Goal: Task Accomplishment & Management: Manage account settings

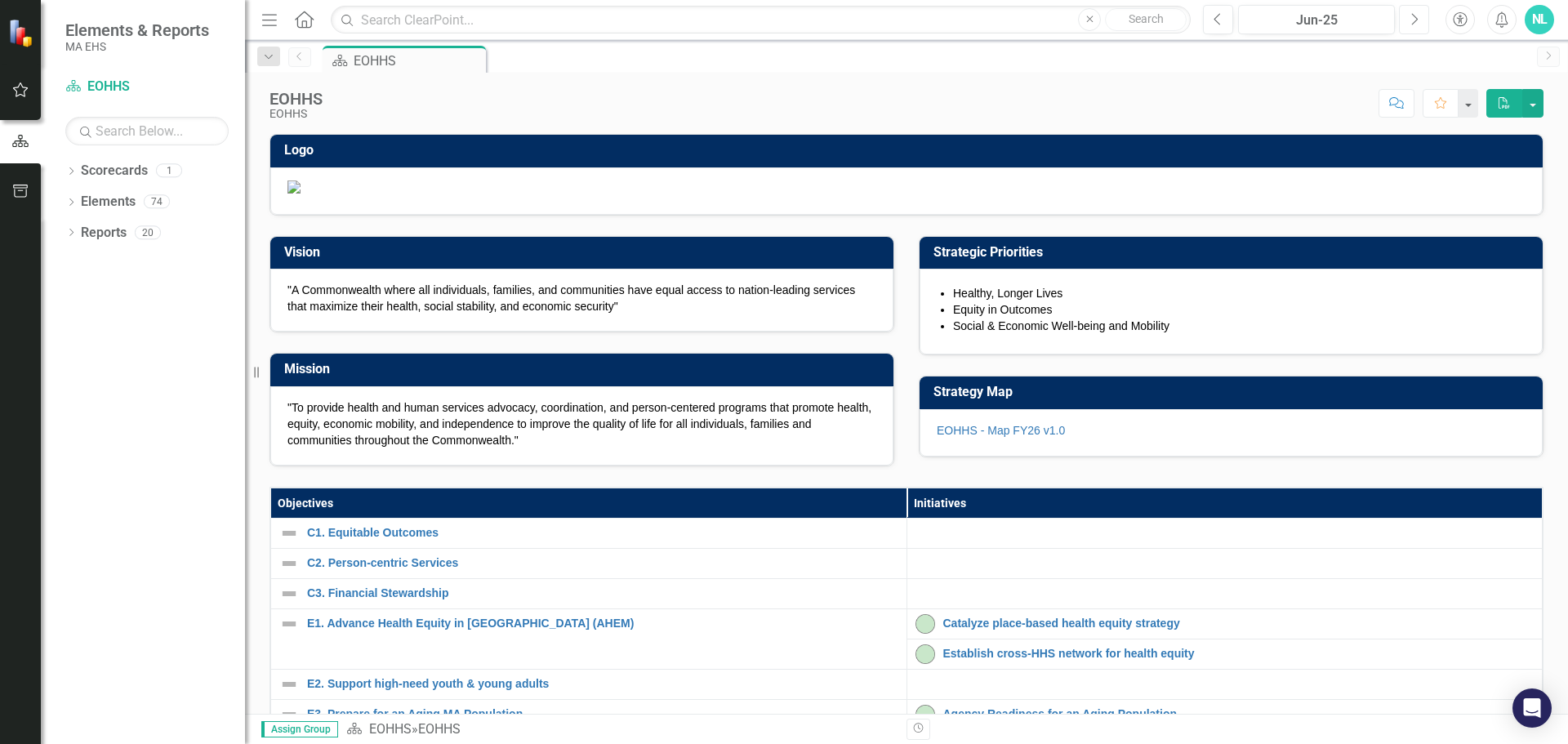
click at [1405, 20] on button "Next" at bounding box center [1414, 19] width 30 height 29
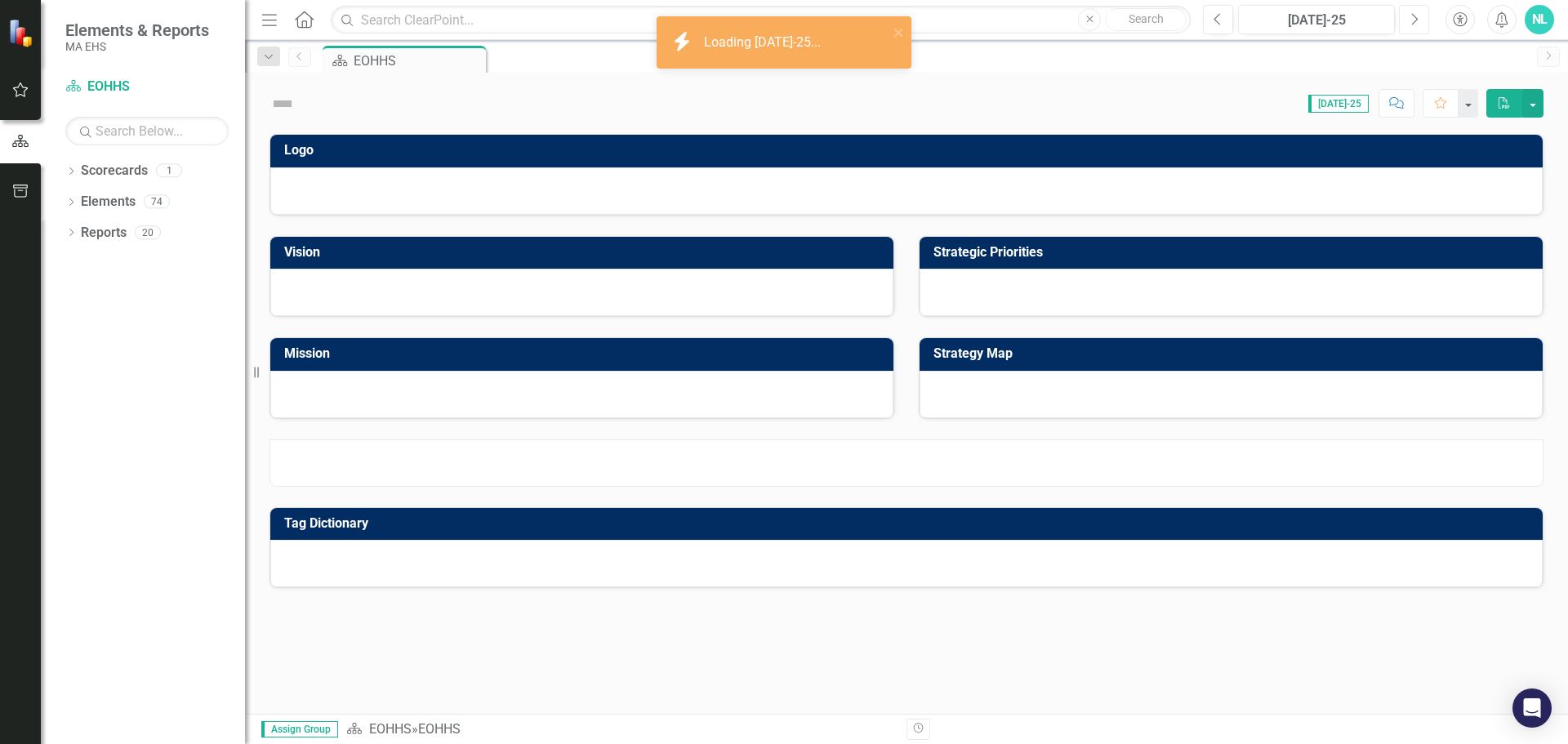
click at [1405, 20] on button "Next" at bounding box center [1414, 19] width 30 height 29
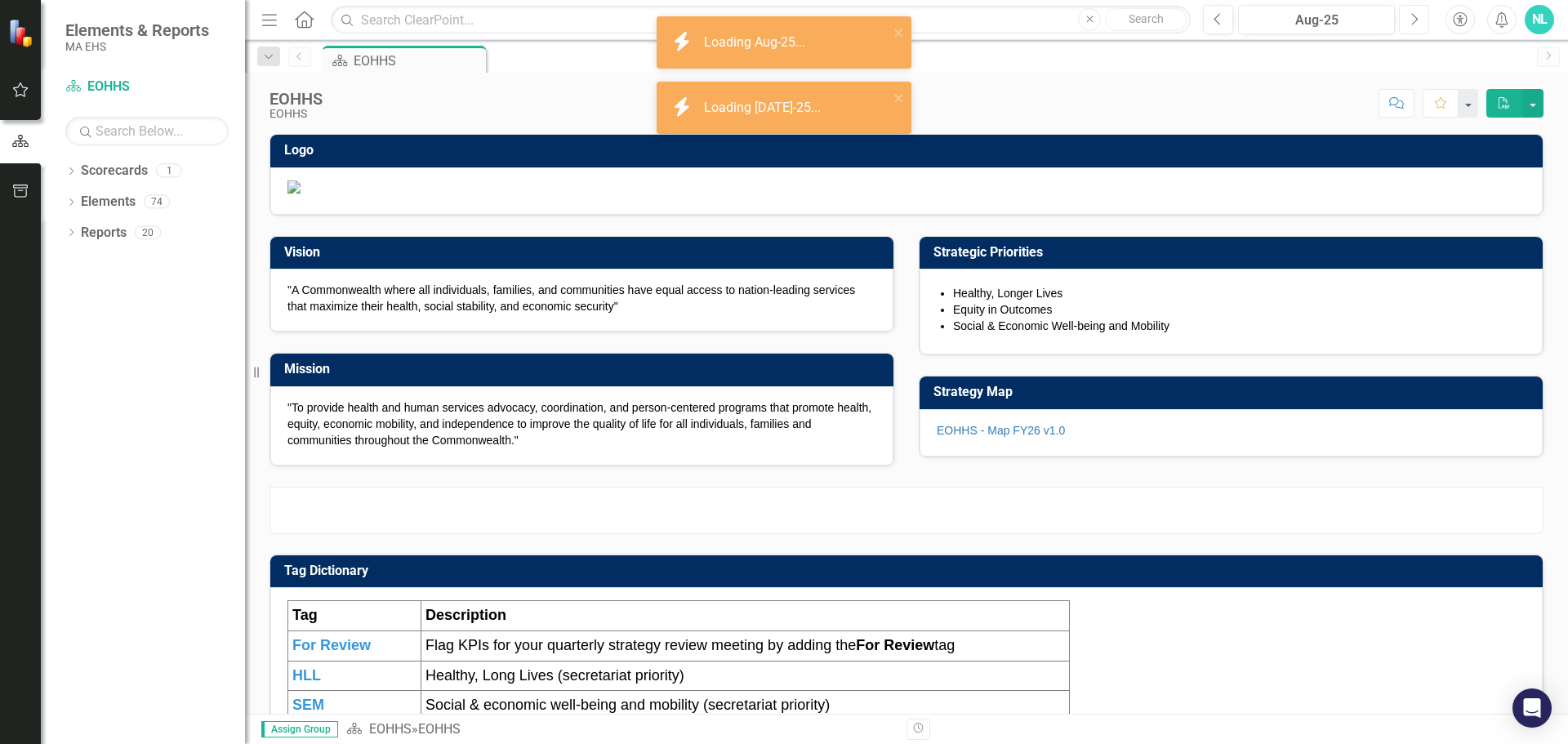
click at [1405, 20] on button "Next" at bounding box center [1414, 19] width 30 height 29
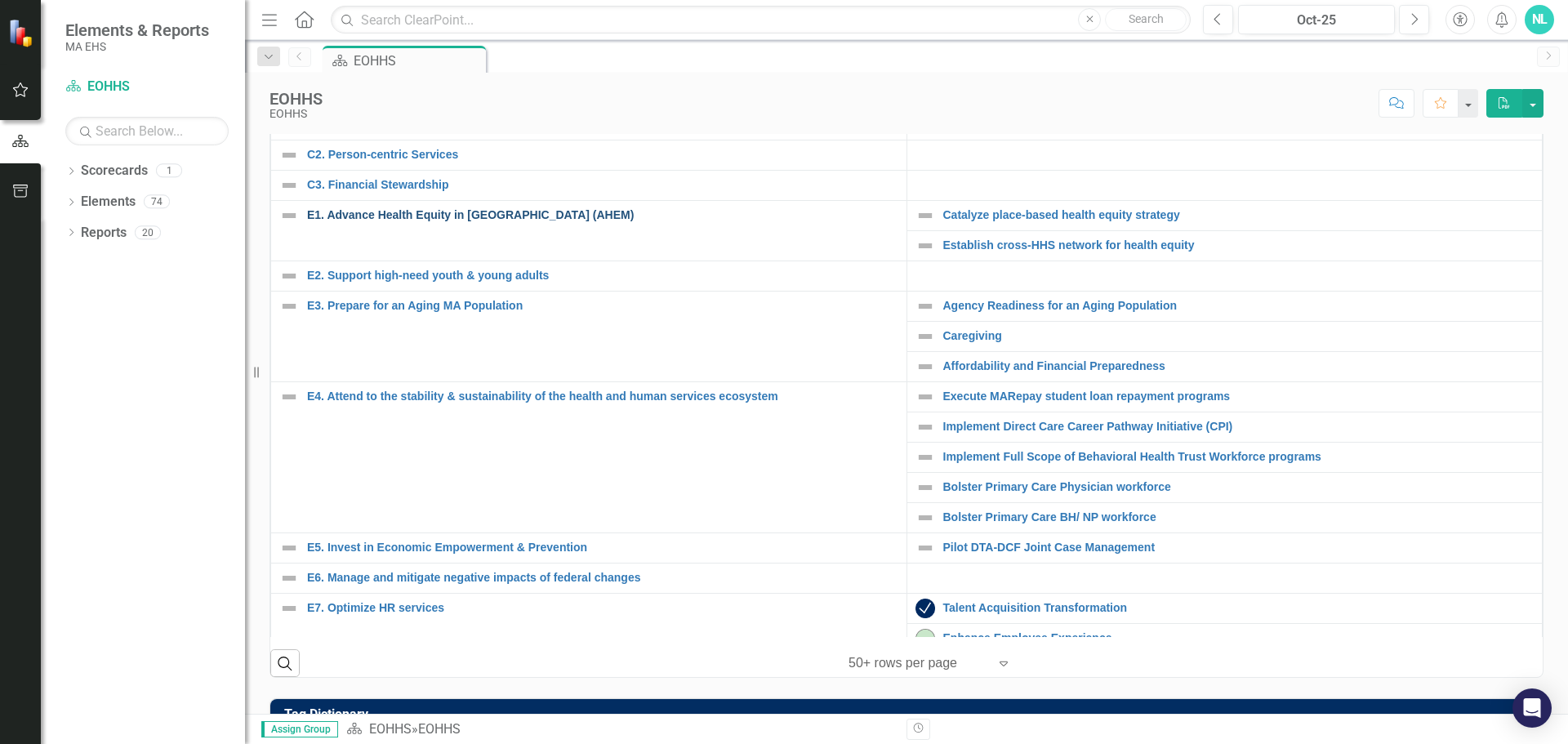
click at [348, 221] on link "E1. Advance Health Equity in [GEOGRAPHIC_DATA] (AHEM)" at bounding box center [602, 215] width 592 height 12
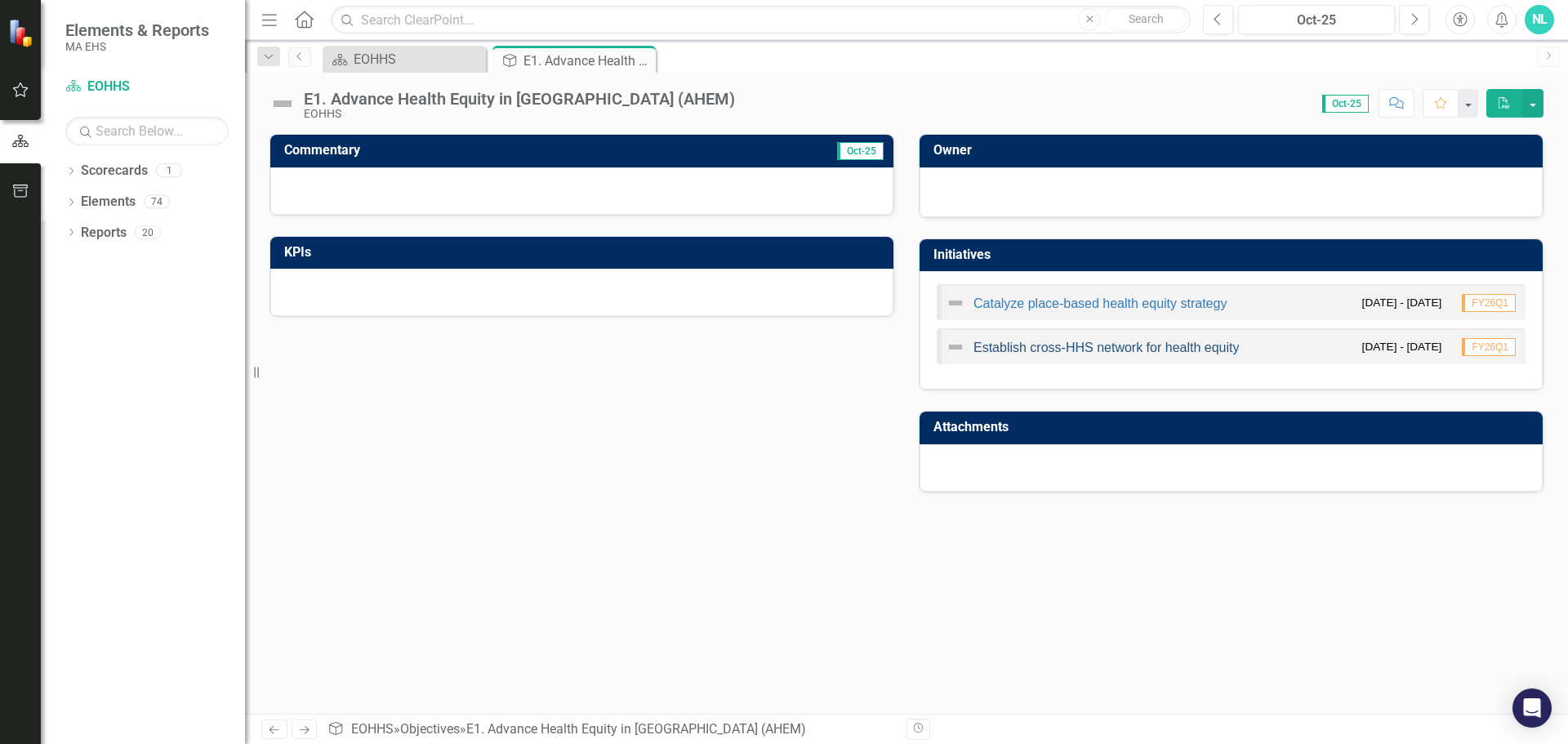
click at [1056, 346] on link "Establish cross-HHS network for health equity" at bounding box center [1106, 347] width 265 height 14
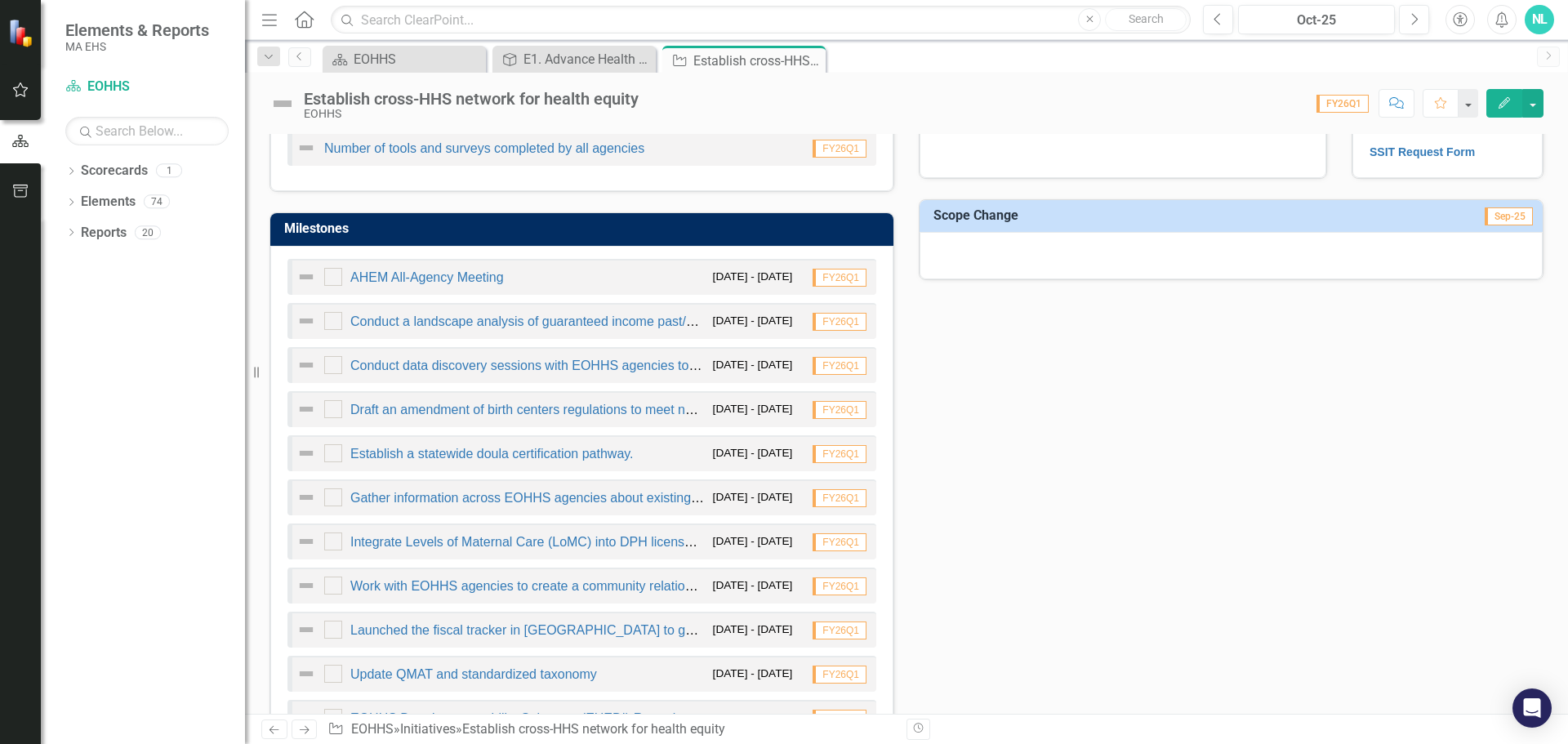
scroll to position [816, 0]
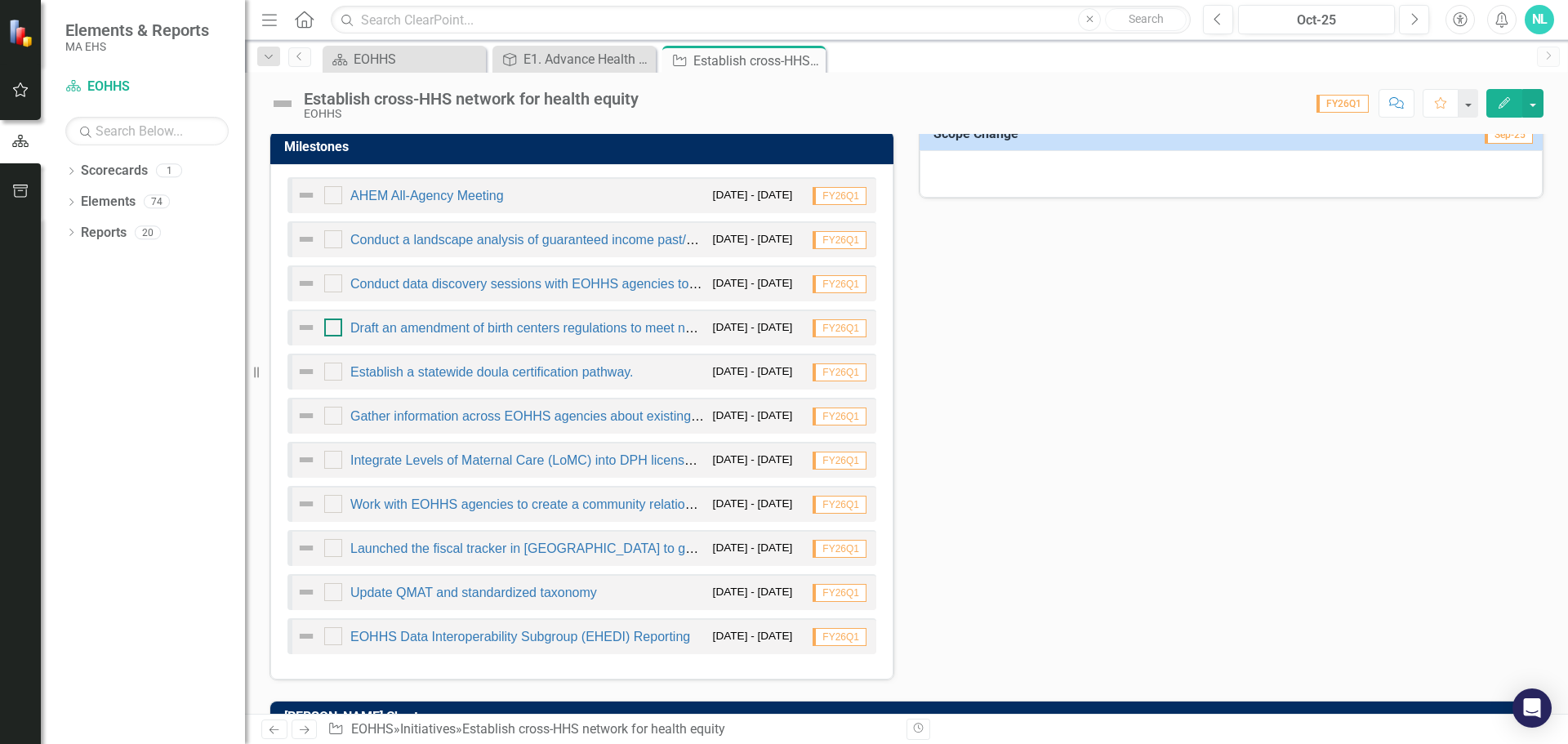
click at [331, 327] on input "checkbox" at bounding box center [329, 323] width 11 height 11
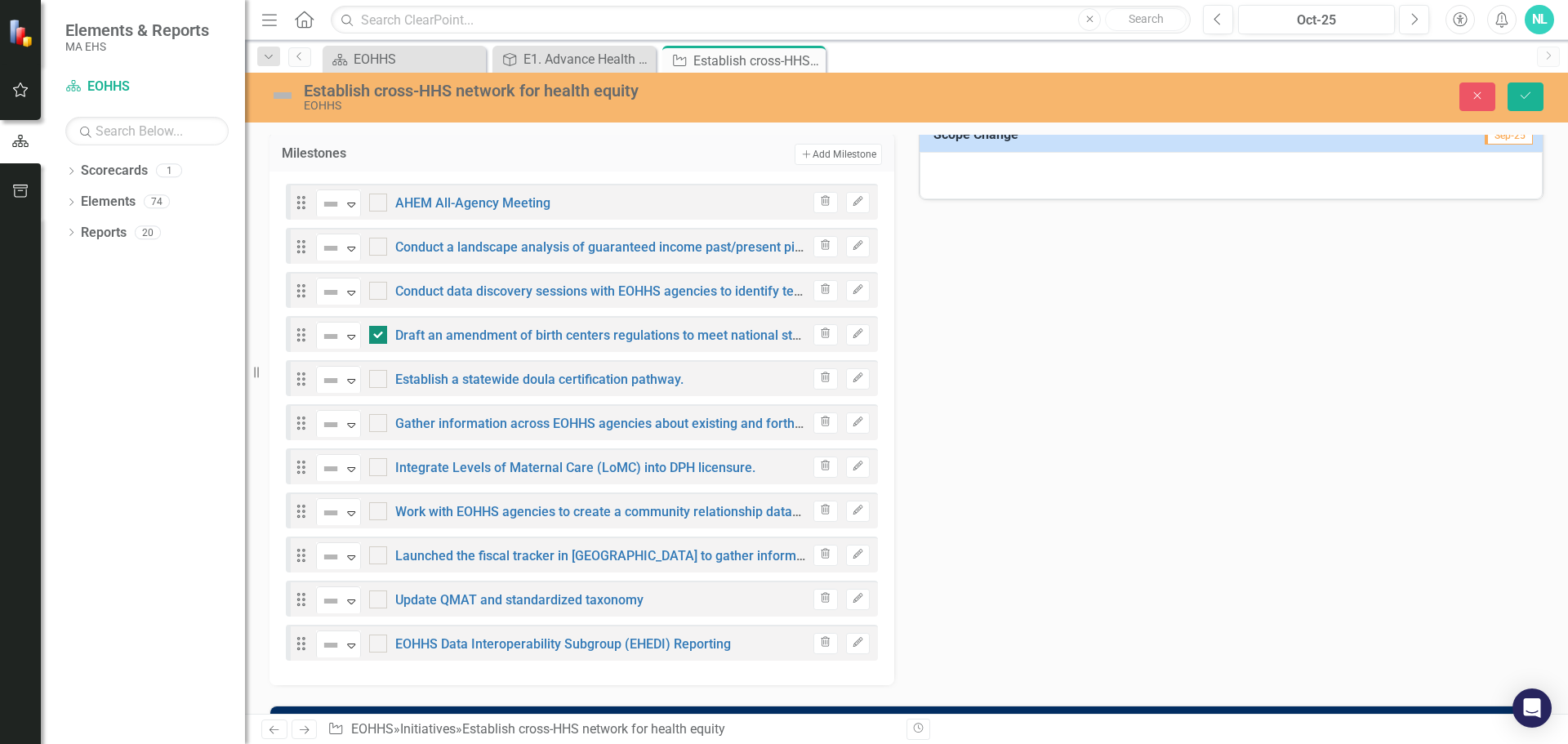
click at [385, 334] on div at bounding box center [378, 335] width 18 height 18
click at [380, 334] on input "checkbox" at bounding box center [374, 331] width 11 height 11
checkbox input "false"
click at [1135, 365] on div "KPIs Number of agencies represented across all workgroups FY26Q1 Number of agen…" at bounding box center [906, 290] width 1298 height 791
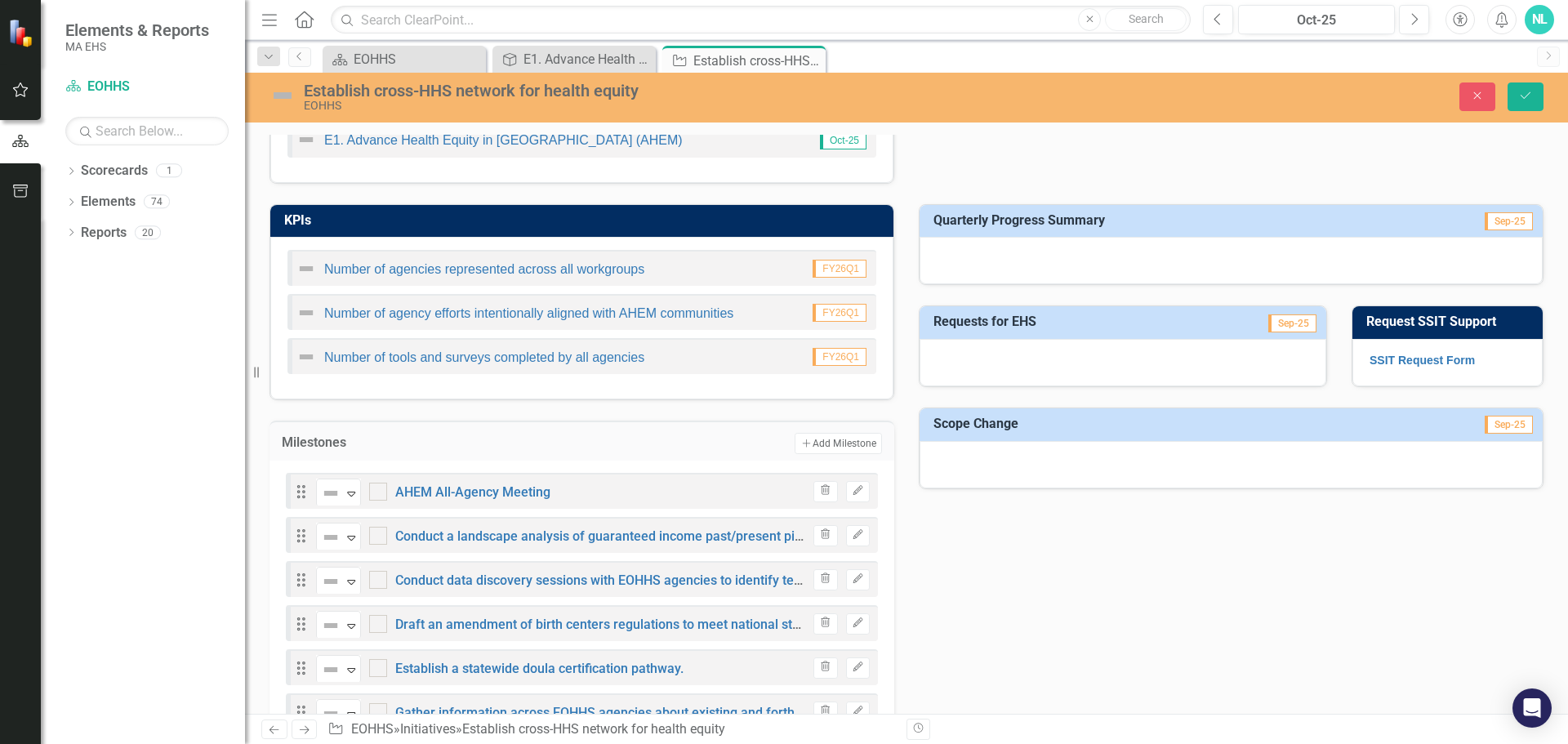
scroll to position [490, 0]
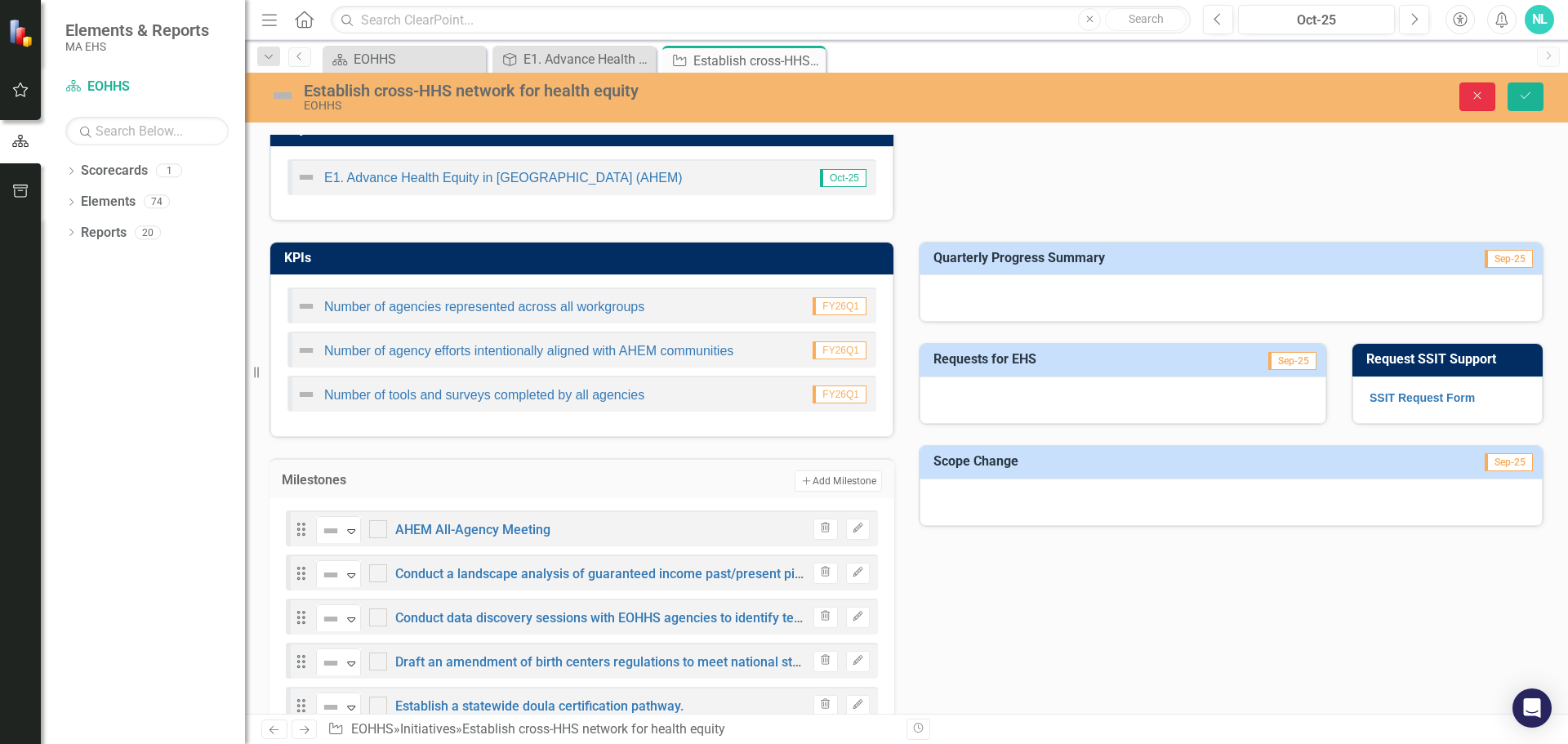
click at [1481, 86] on button "Close" at bounding box center [1477, 96] width 36 height 28
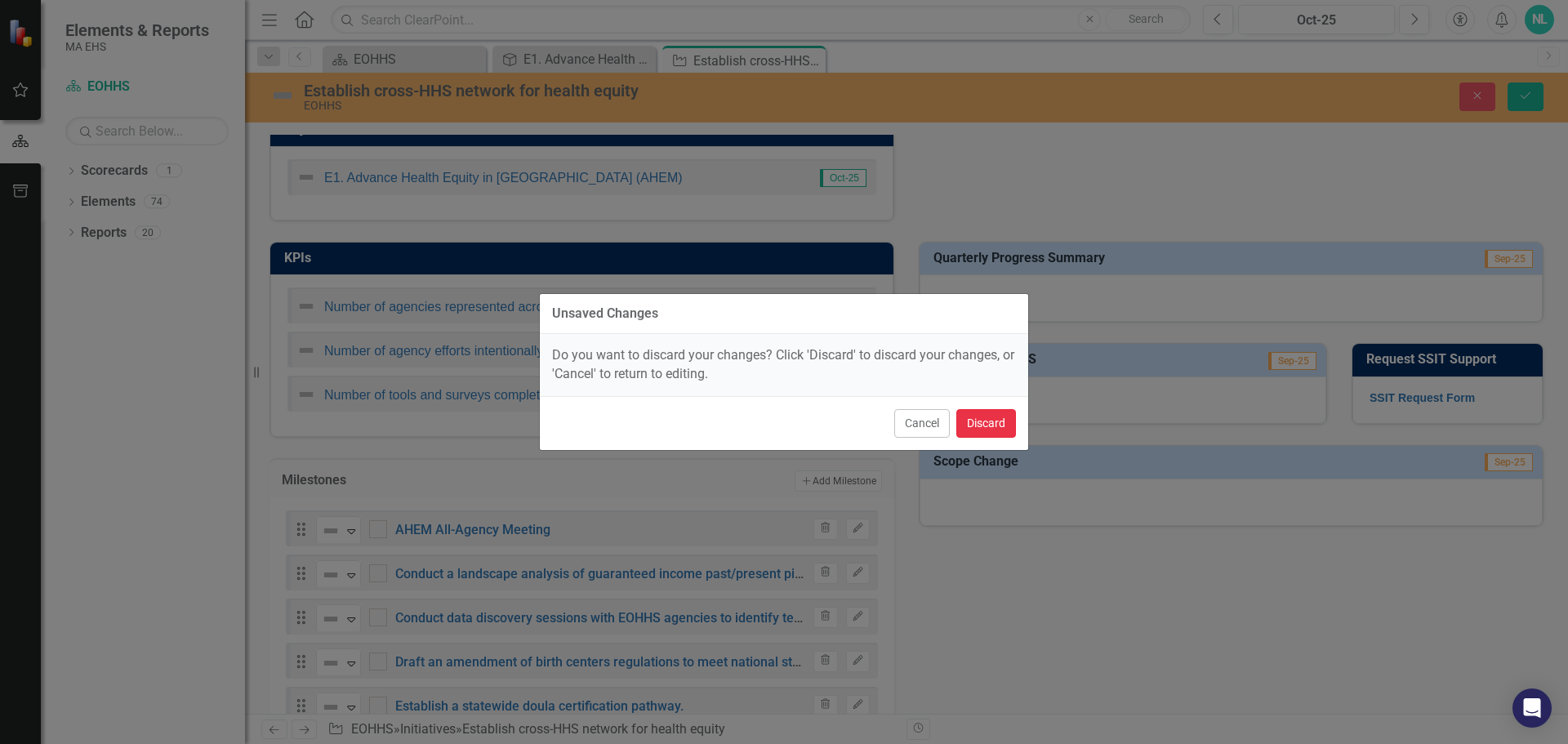
click at [981, 417] on button "Discard" at bounding box center [986, 423] width 60 height 28
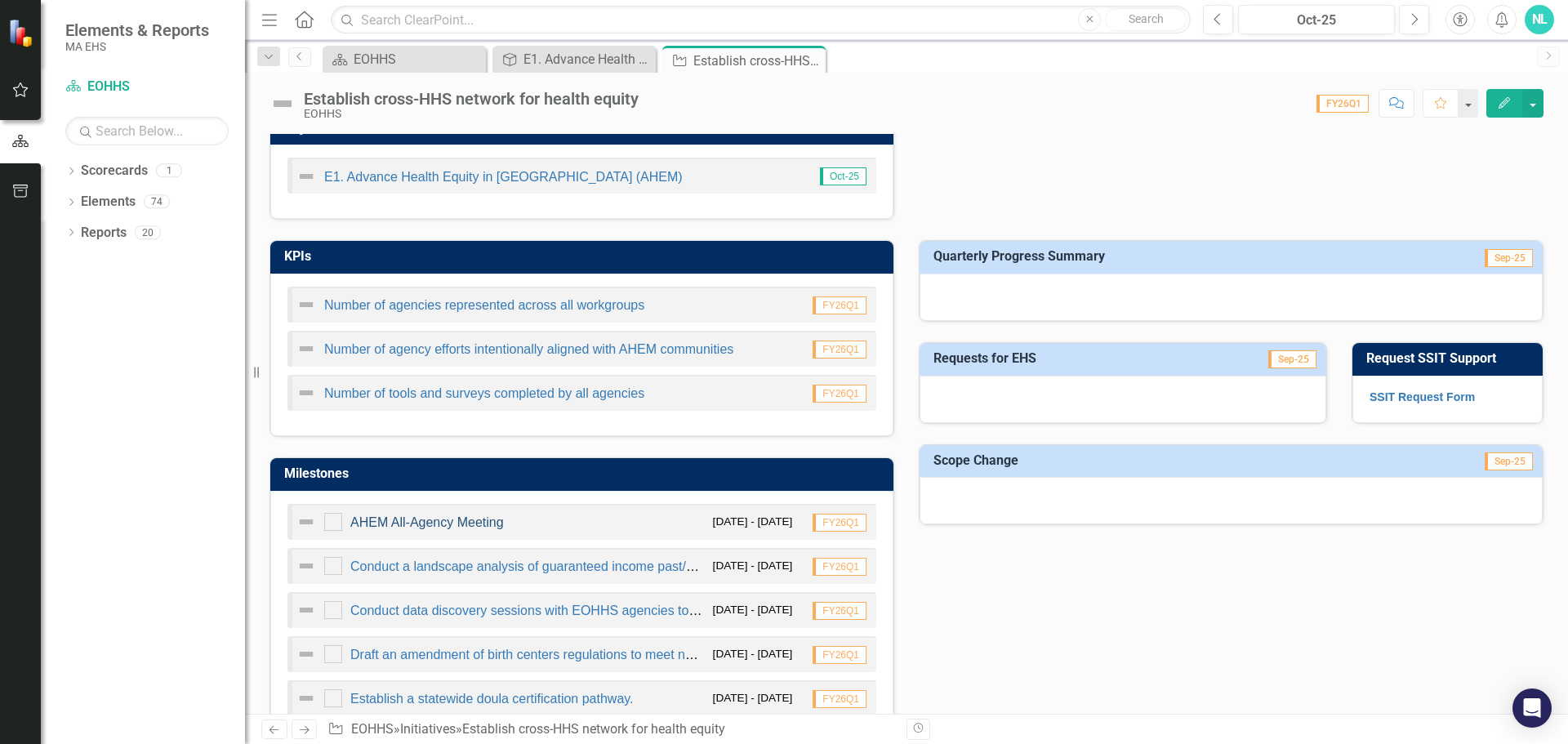
click at [430, 519] on link "AHEM All-Agency Meeting" at bounding box center [426, 522] width 153 height 14
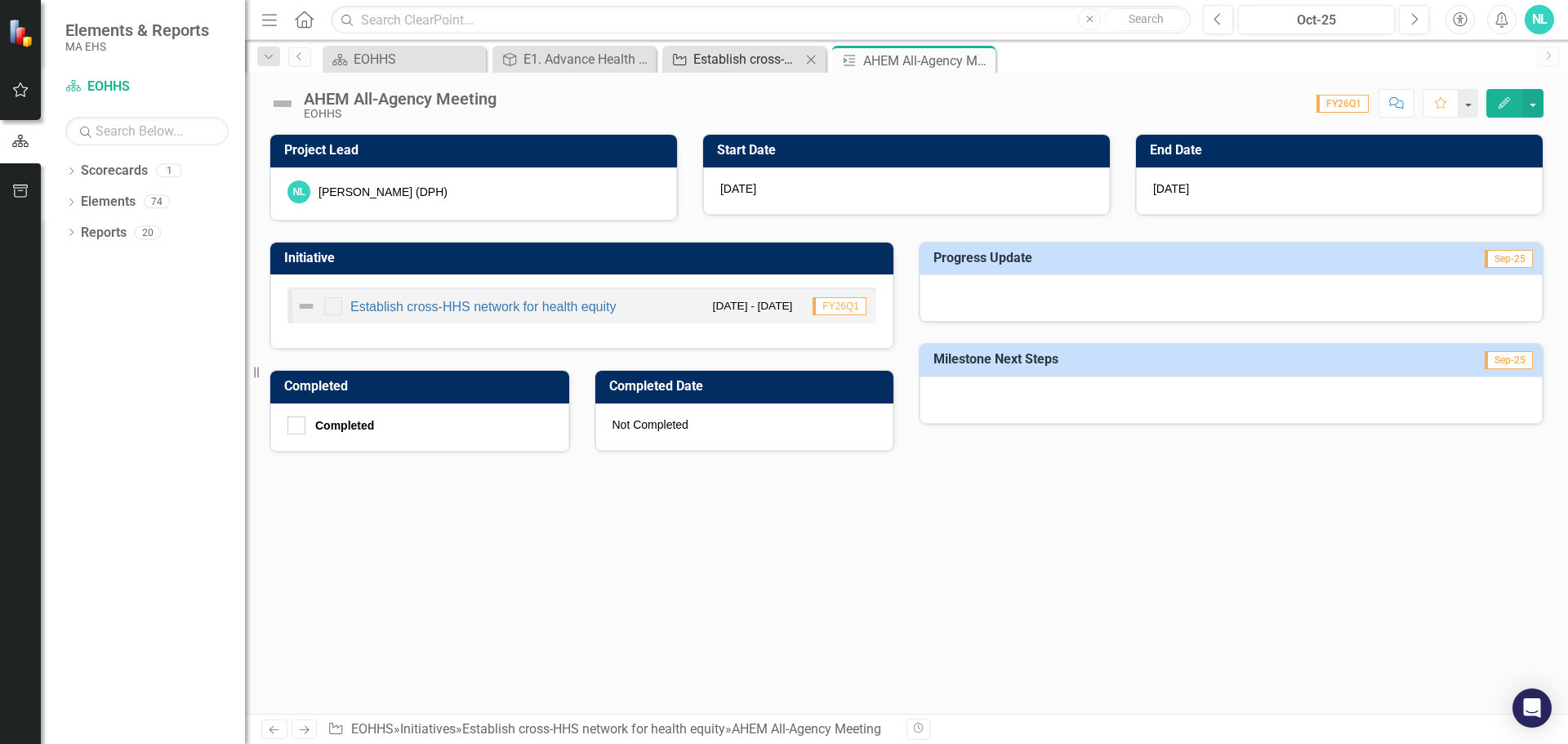
click at [689, 59] on link "Initiative Establish cross-HHS network for health equity" at bounding box center [733, 59] width 134 height 21
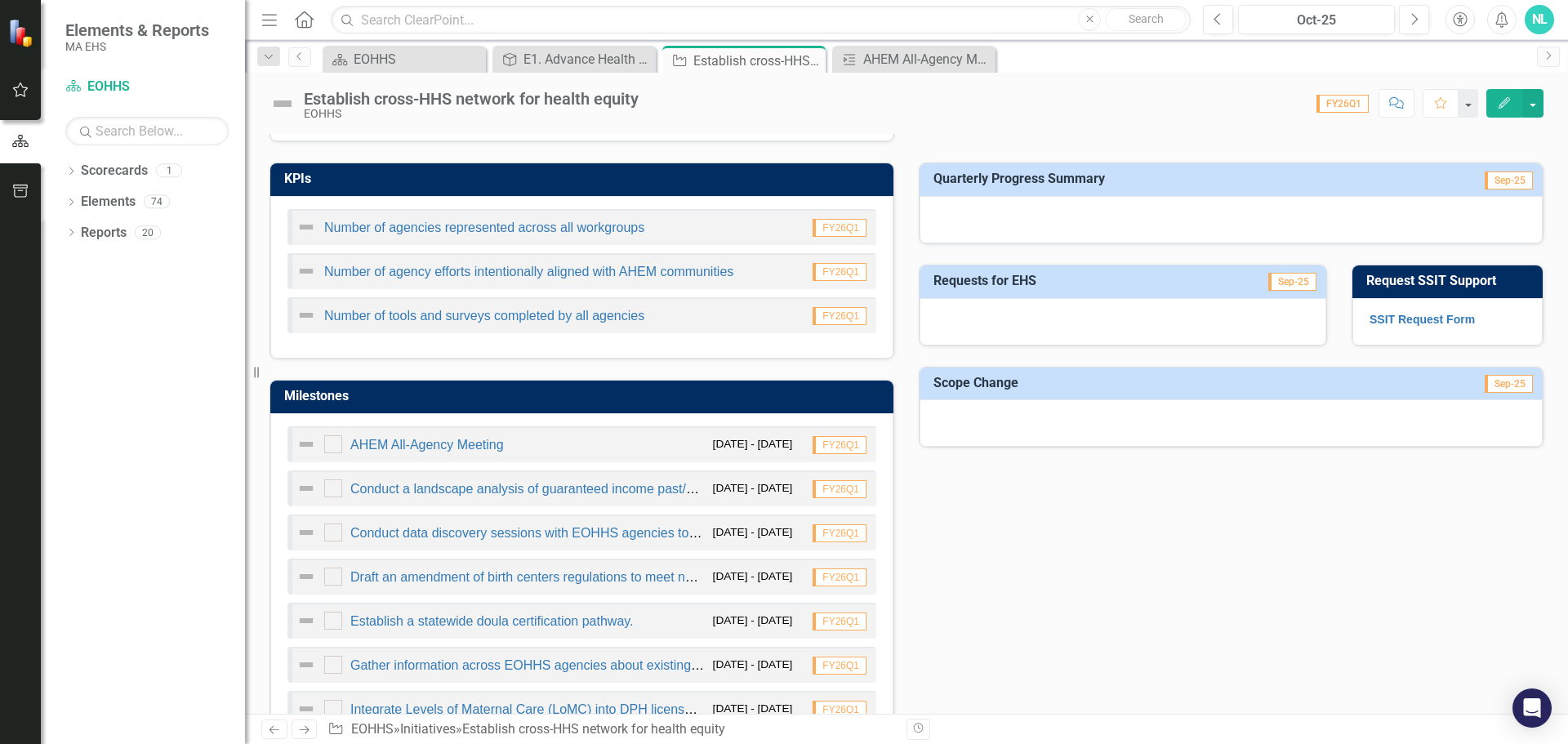
scroll to position [571, 0]
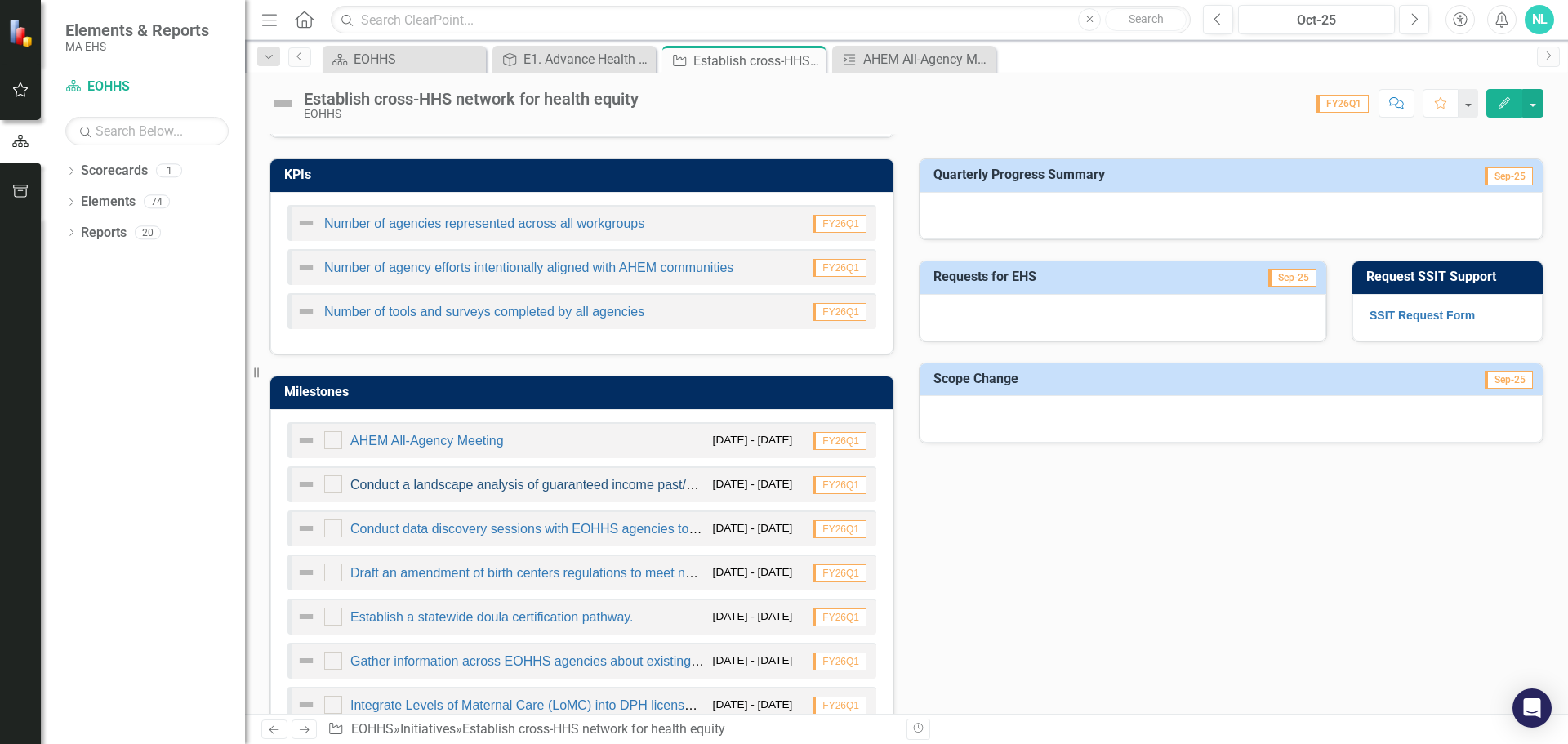
click at [601, 489] on link "Conduct a landscape analysis of guaranteed income past/present pilots and other…" at bounding box center [709, 484] width 719 height 14
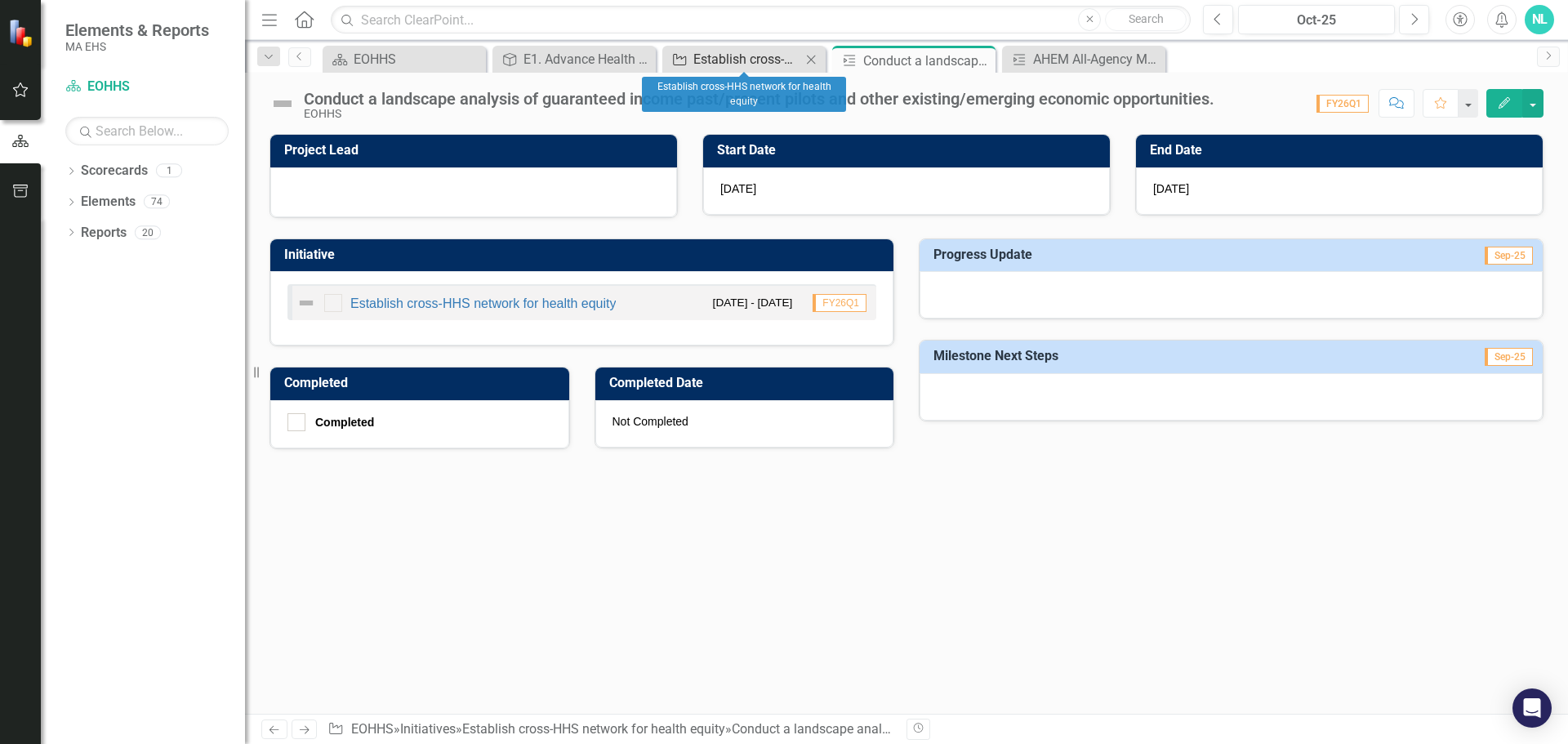
click at [698, 65] on div "Establish cross-HHS network for health equity" at bounding box center [747, 59] width 108 height 21
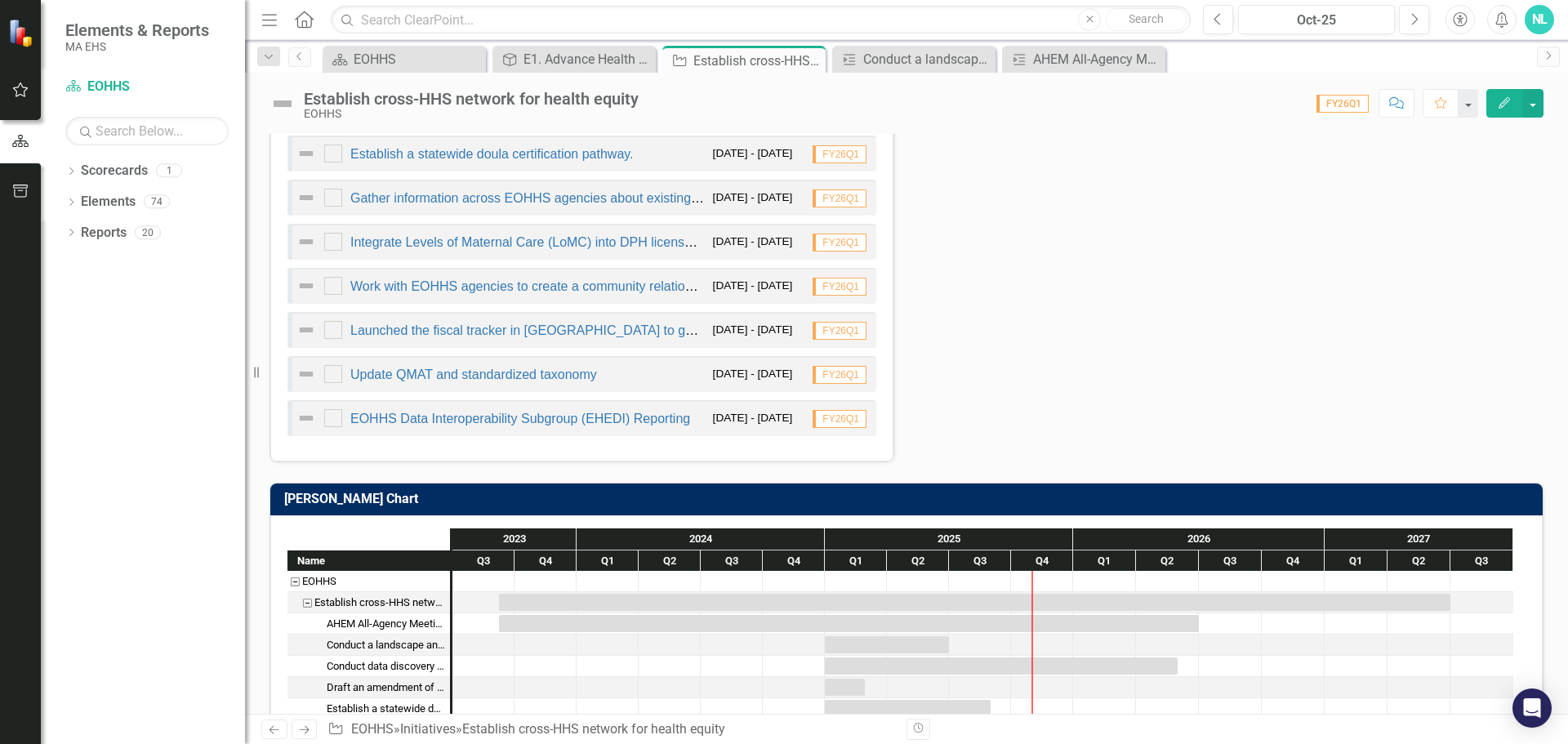
scroll to position [1062, 0]
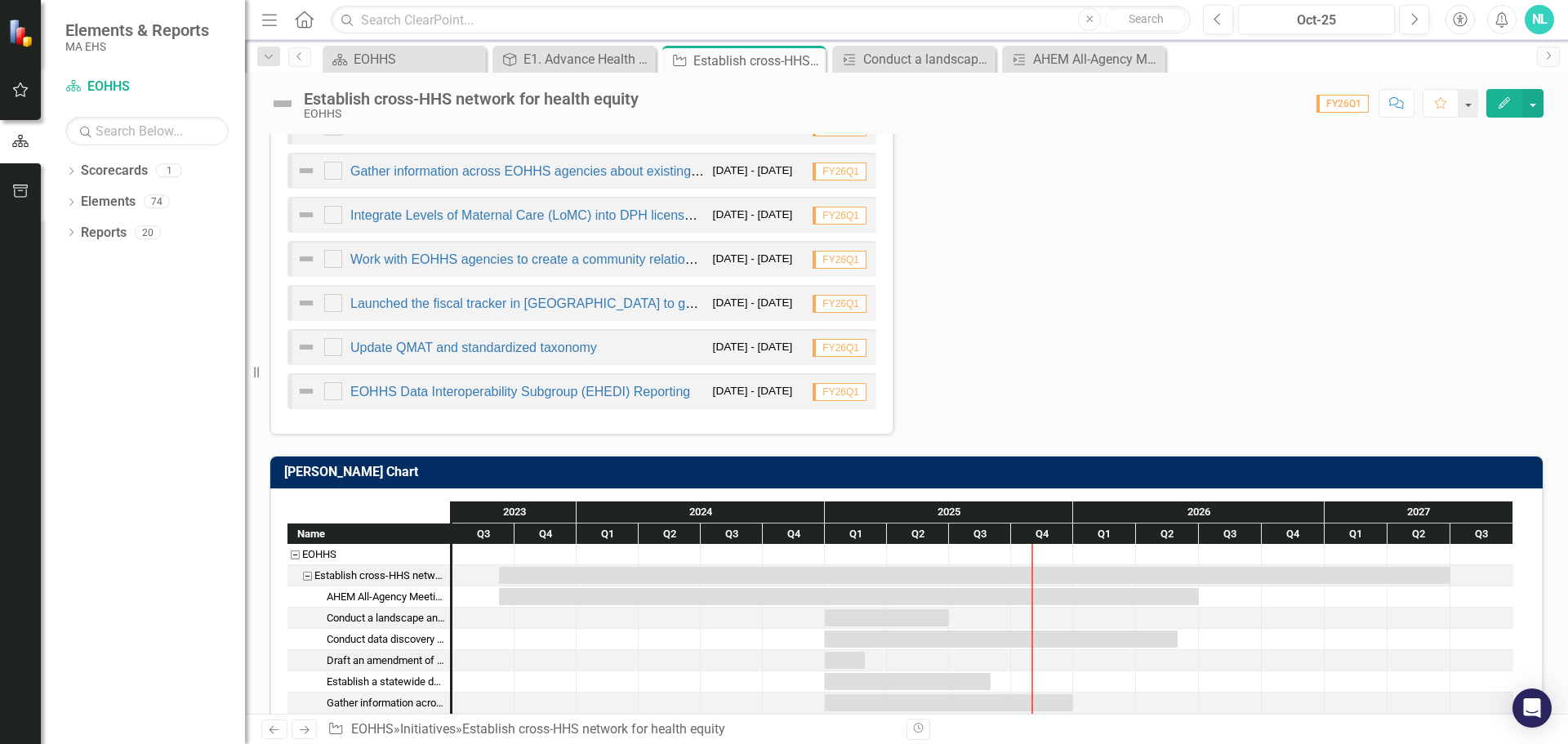
click at [489, 295] on div "Launched the fiscal tracker in [GEOGRAPHIC_DATA] to gather information on selec…" at bounding box center [500, 303] width 408 height 20
click at [494, 308] on link "Launched the fiscal tracker in [GEOGRAPHIC_DATA] to gather information on selec…" at bounding box center [785, 303] width 869 height 14
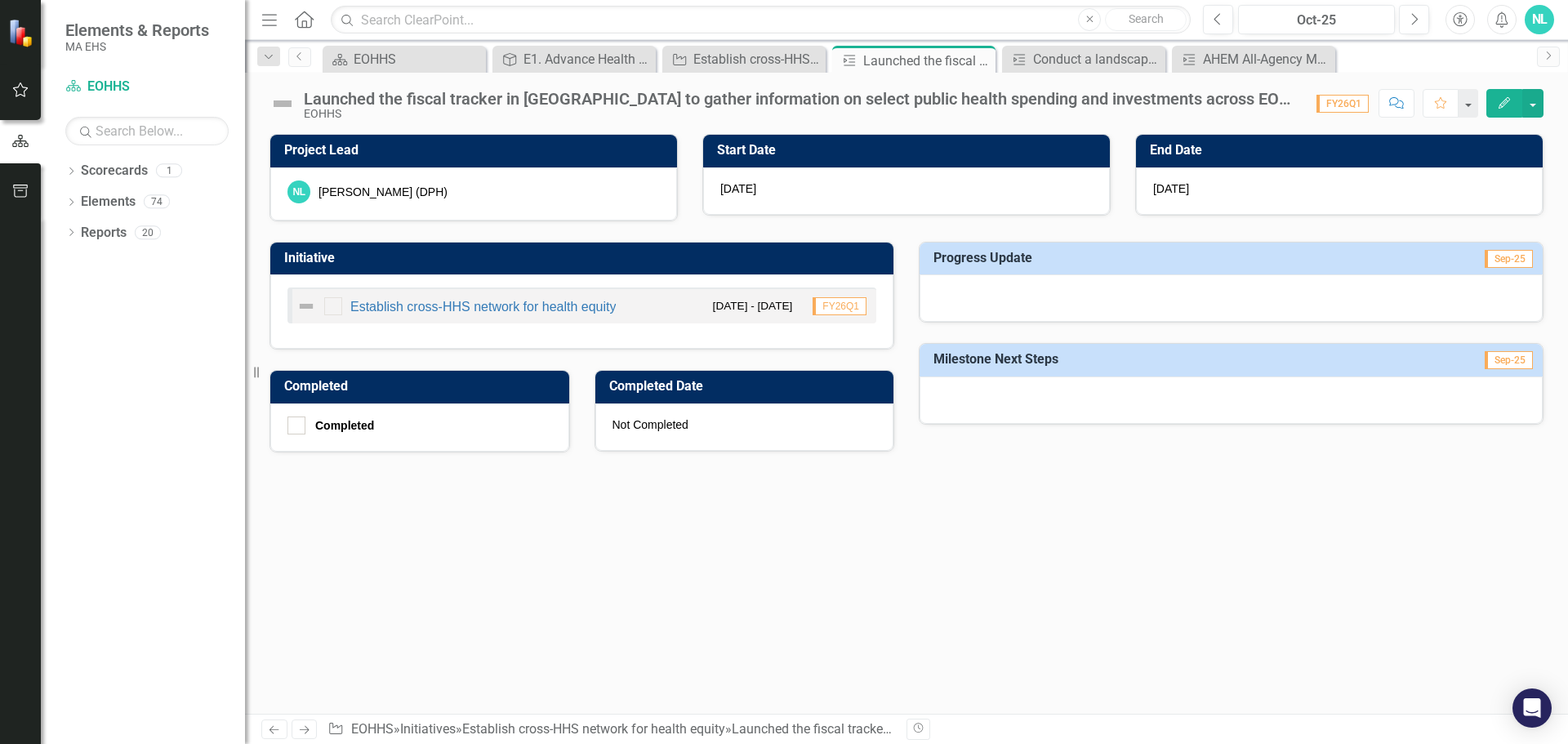
click at [1501, 100] on icon "Edit" at bounding box center [1504, 103] width 15 height 12
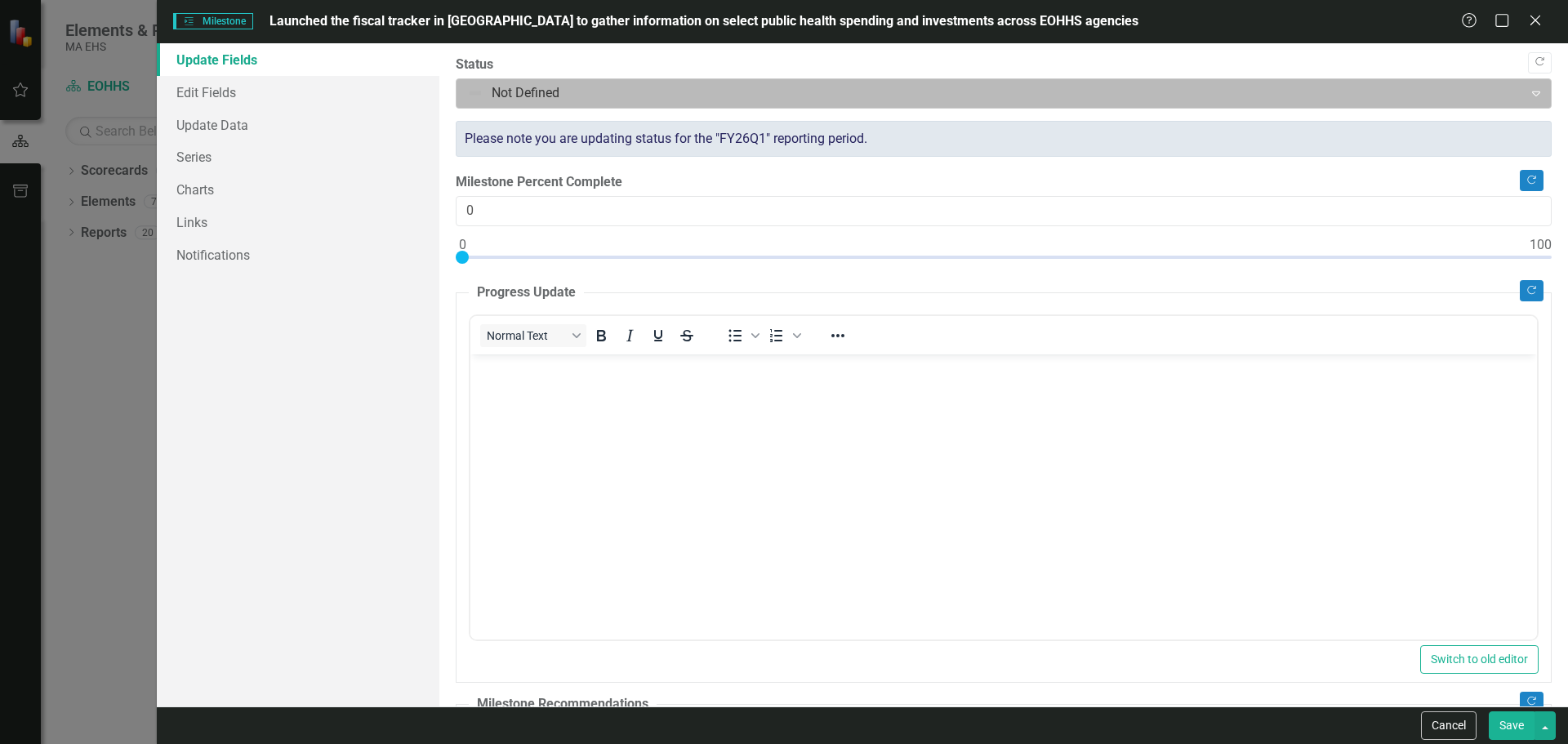
click at [546, 99] on div at bounding box center [990, 93] width 1046 height 22
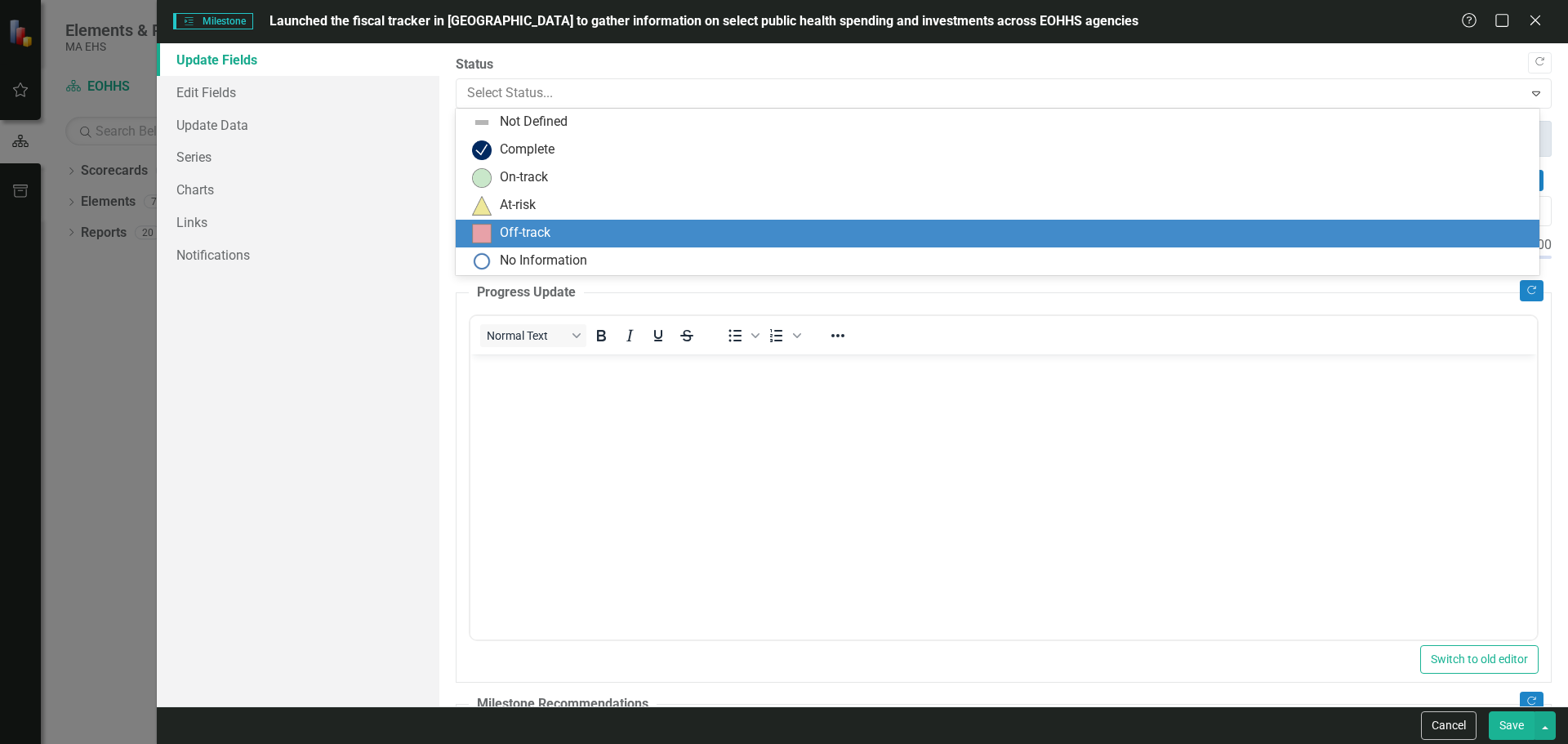
click at [546, 228] on div "Off-track" at bounding box center [524, 233] width 51 height 19
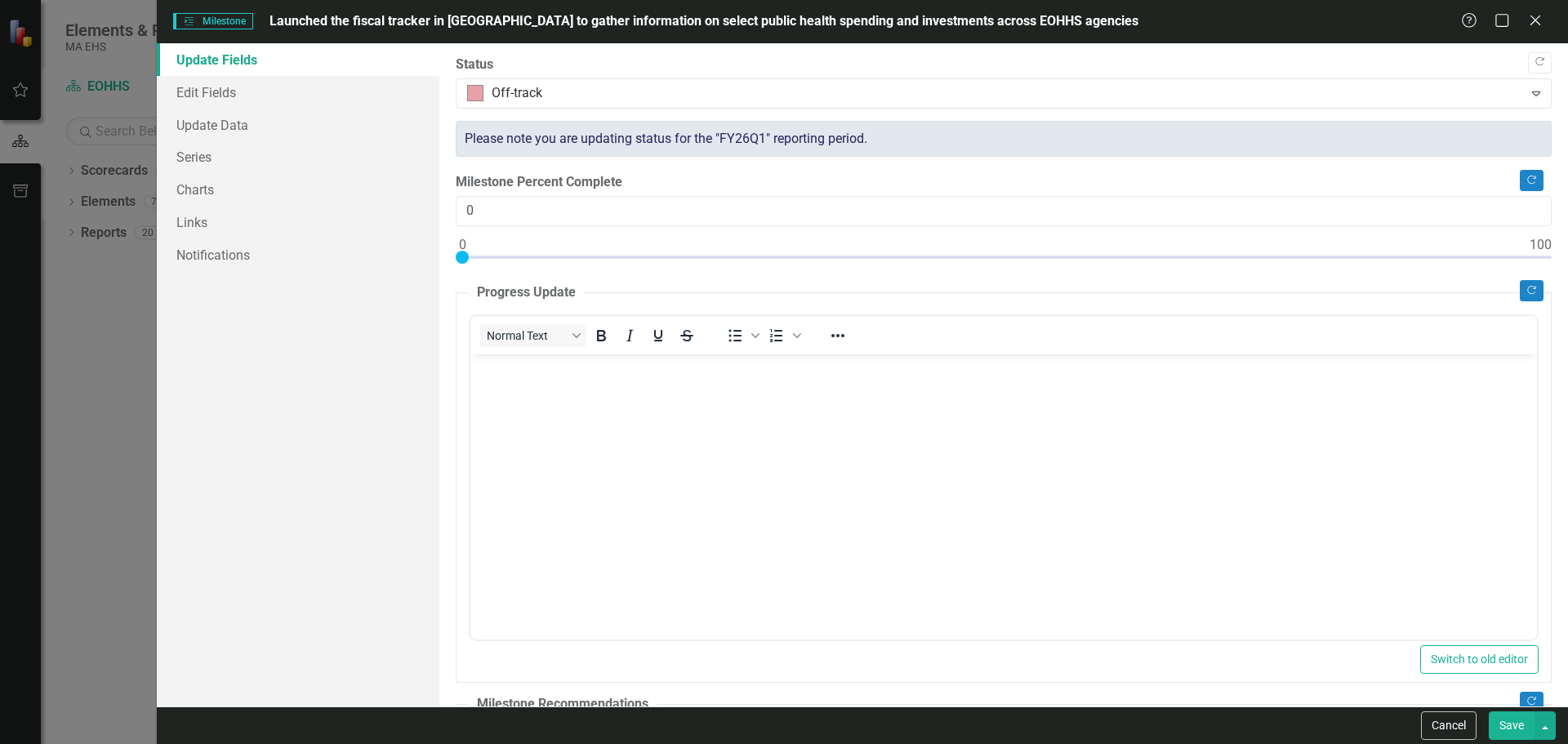
click at [502, 392] on body "Rich Text Area. Press ALT-0 for help." at bounding box center [1003, 475] width 1067 height 245
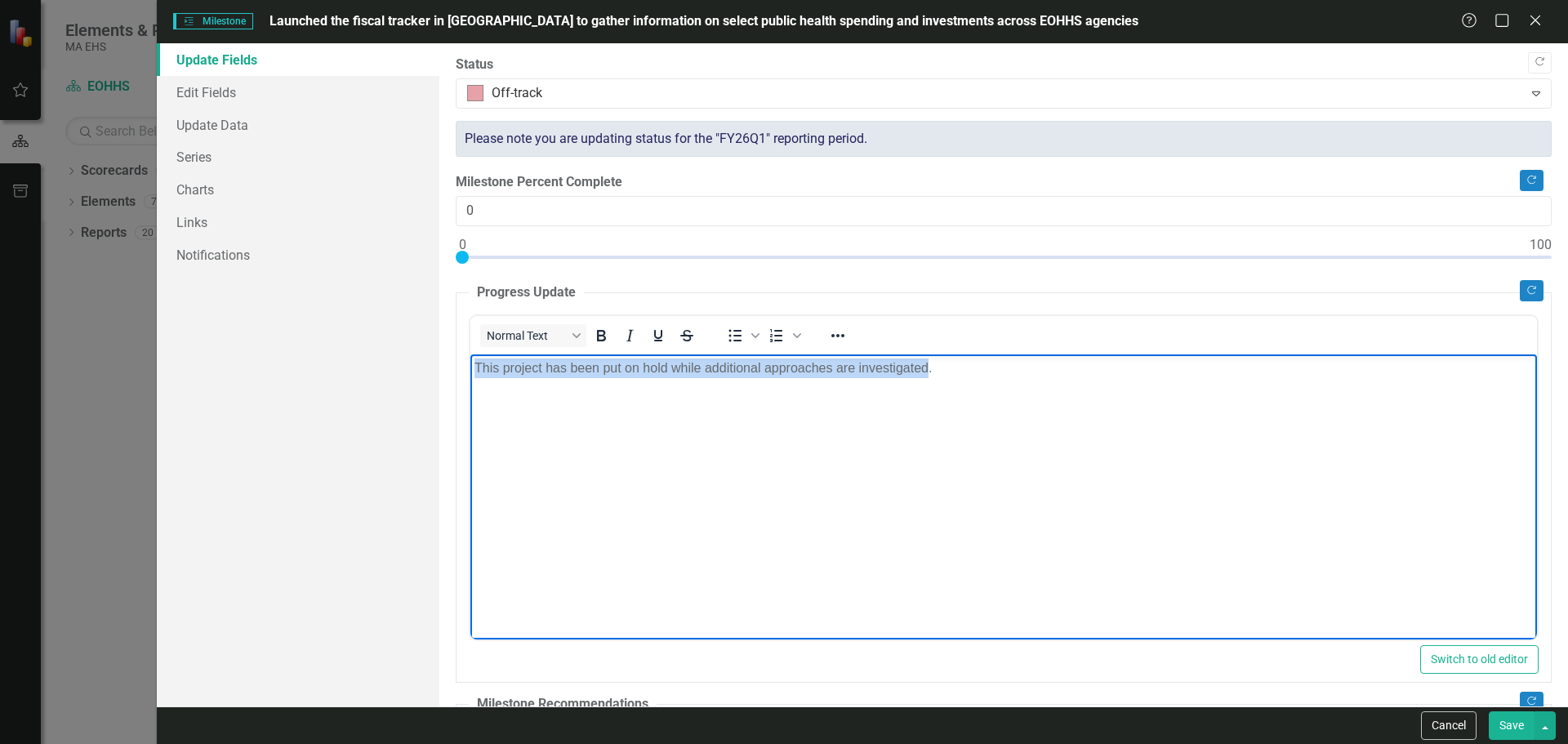
drag, startPoint x: 928, startPoint y: 373, endPoint x: 431, endPoint y: 361, distance: 497.1
click at [470, 361] on html "This project has been put on hold while additional approaches are investigated." at bounding box center [1003, 475] width 1067 height 245
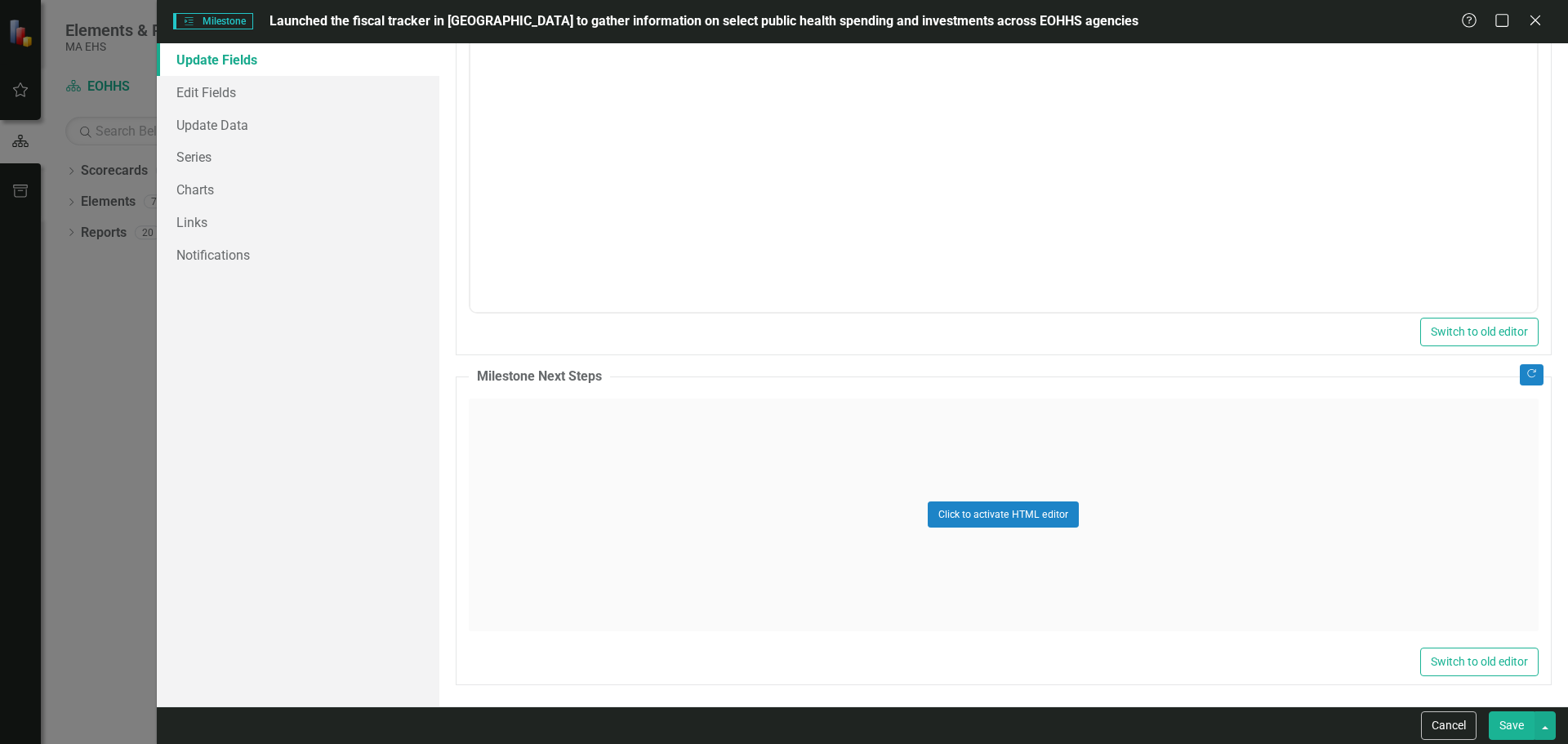
scroll to position [742, 0]
click at [1516, 724] on button "Save" at bounding box center [1511, 725] width 46 height 28
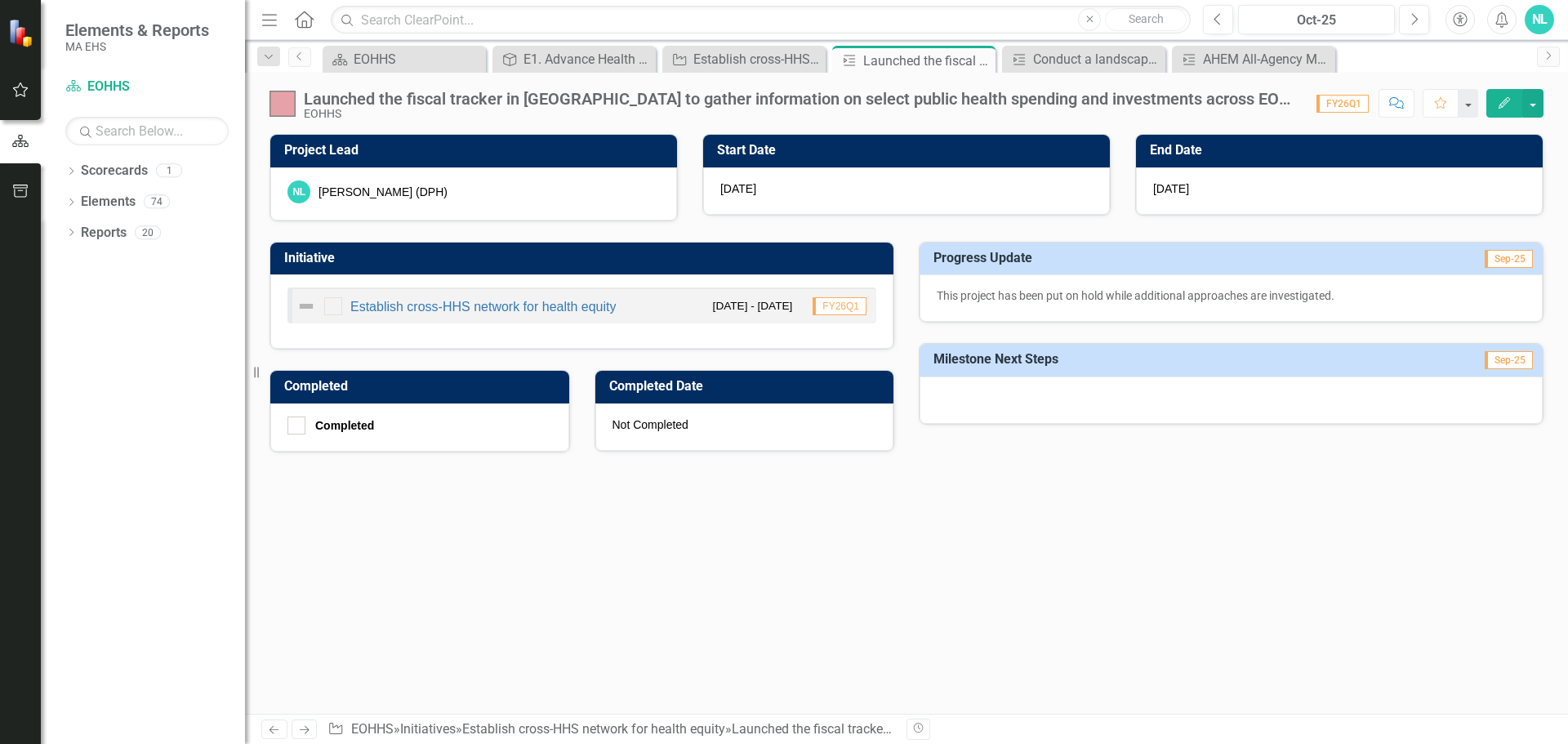
click at [1505, 105] on icon "Edit" at bounding box center [1504, 103] width 15 height 12
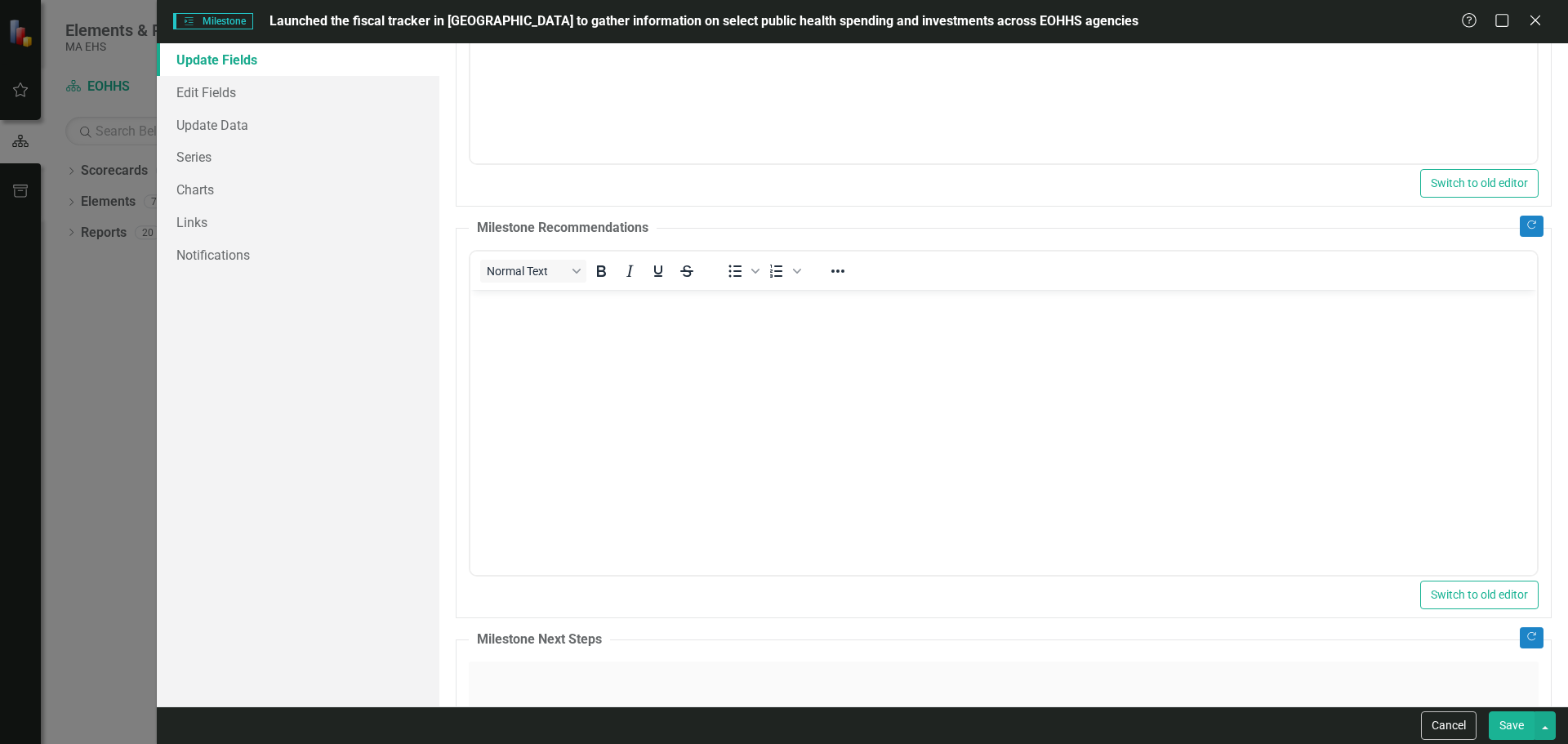
scroll to position [735, 0]
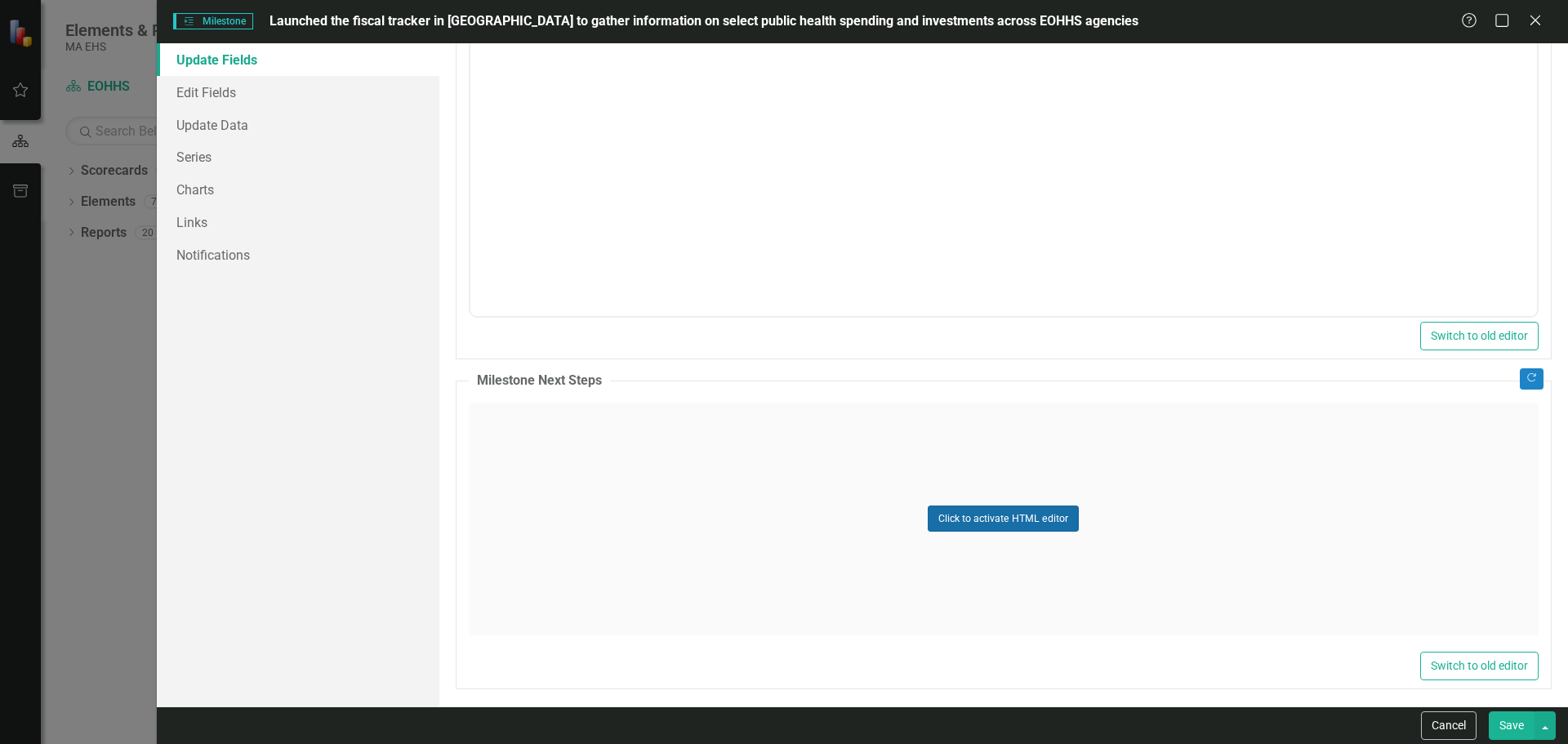
click at [992, 521] on button "Click to activate HTML editor" at bounding box center [1003, 518] width 151 height 26
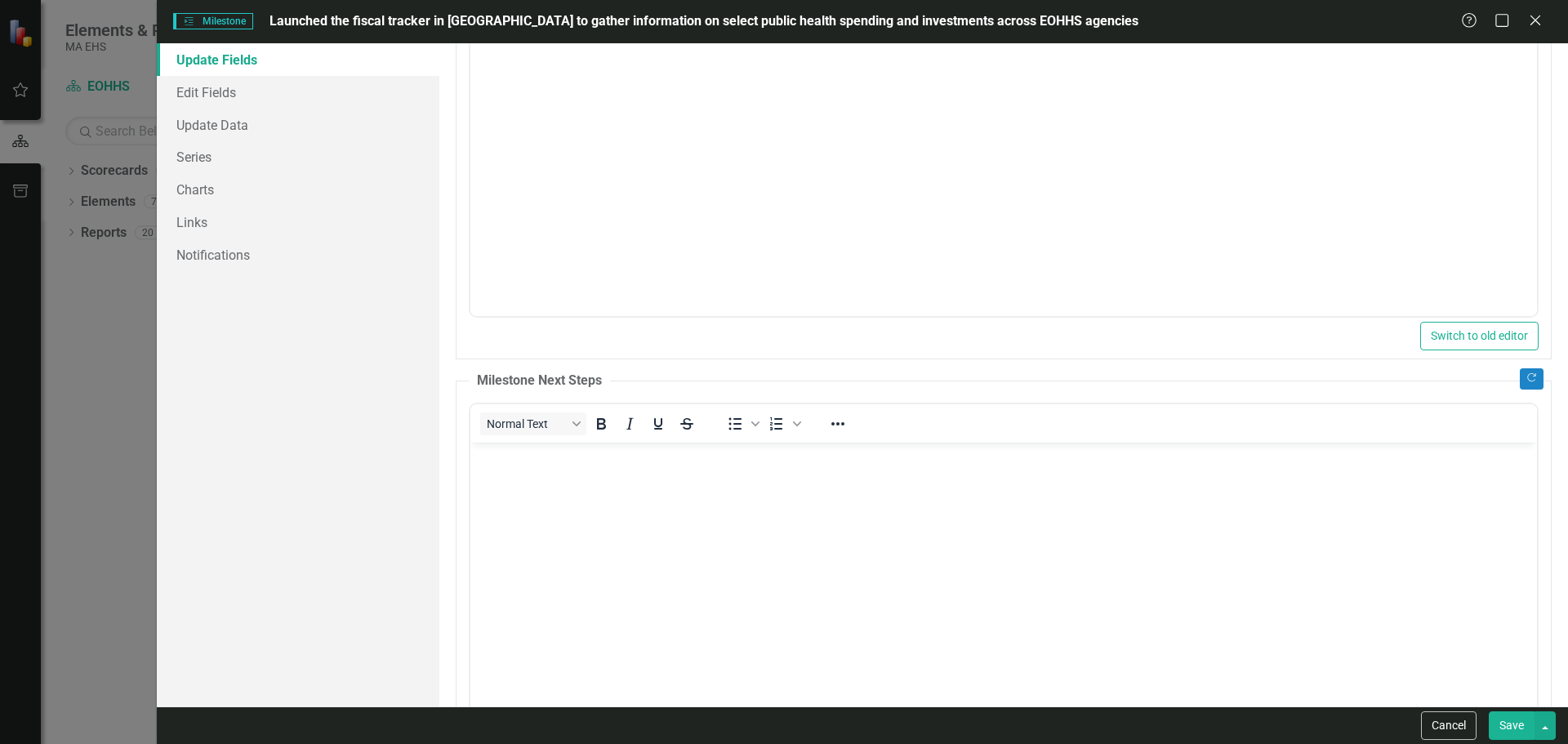
scroll to position [0, 0]
click at [664, 476] on body "Rich Text Area. Press ALT-0 for help." at bounding box center [1003, 564] width 1067 height 245
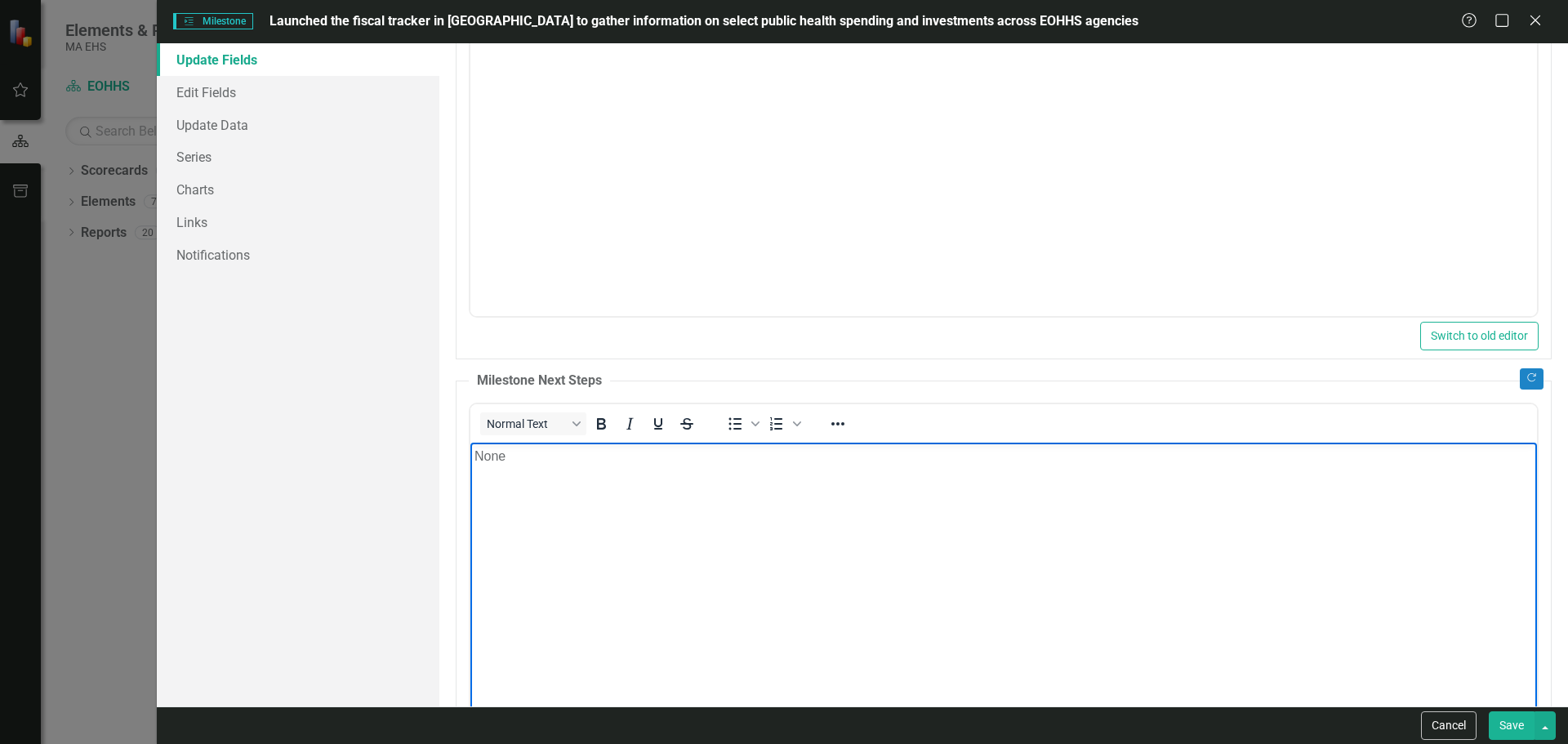
scroll to position [824, 0]
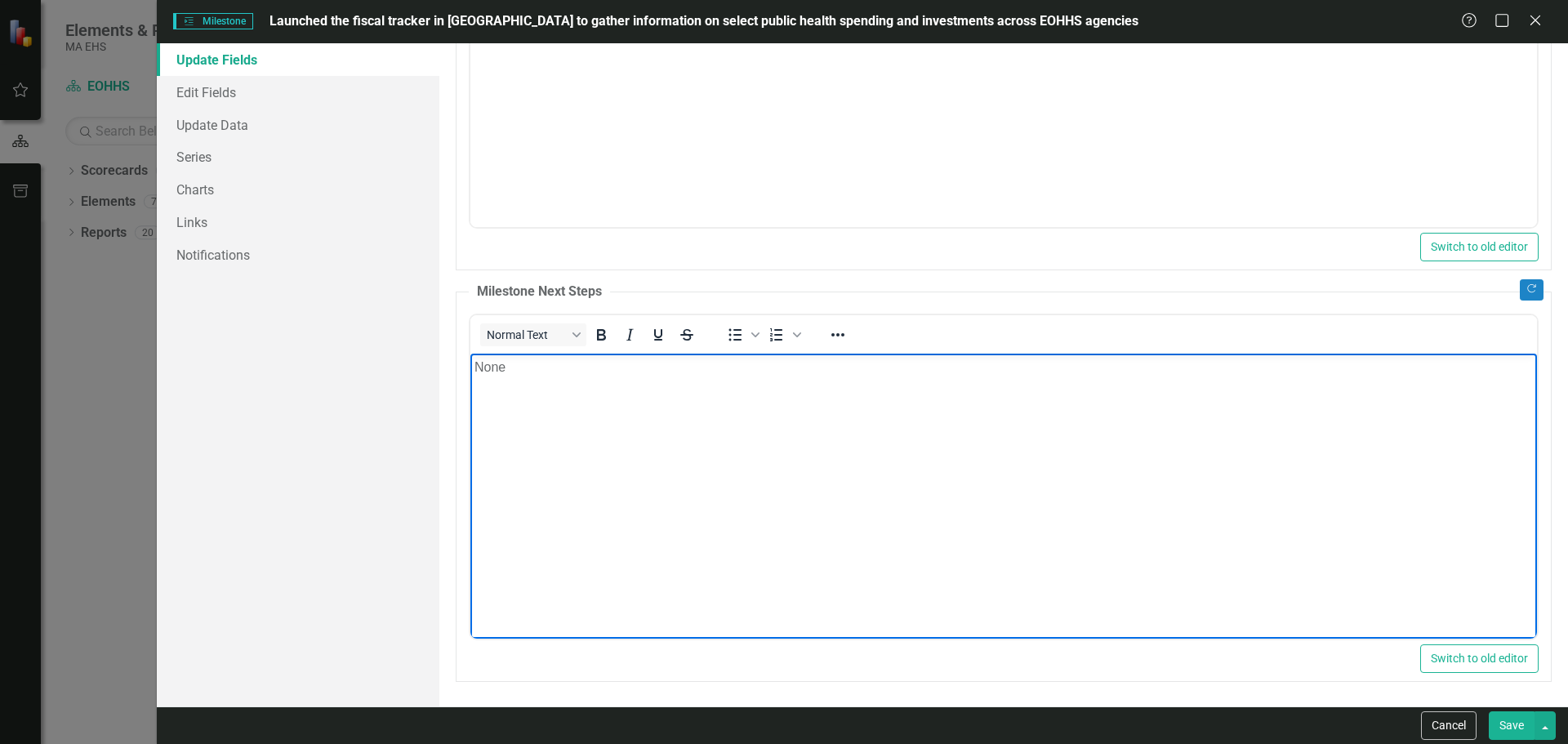
click at [1517, 725] on button "Save" at bounding box center [1511, 725] width 46 height 28
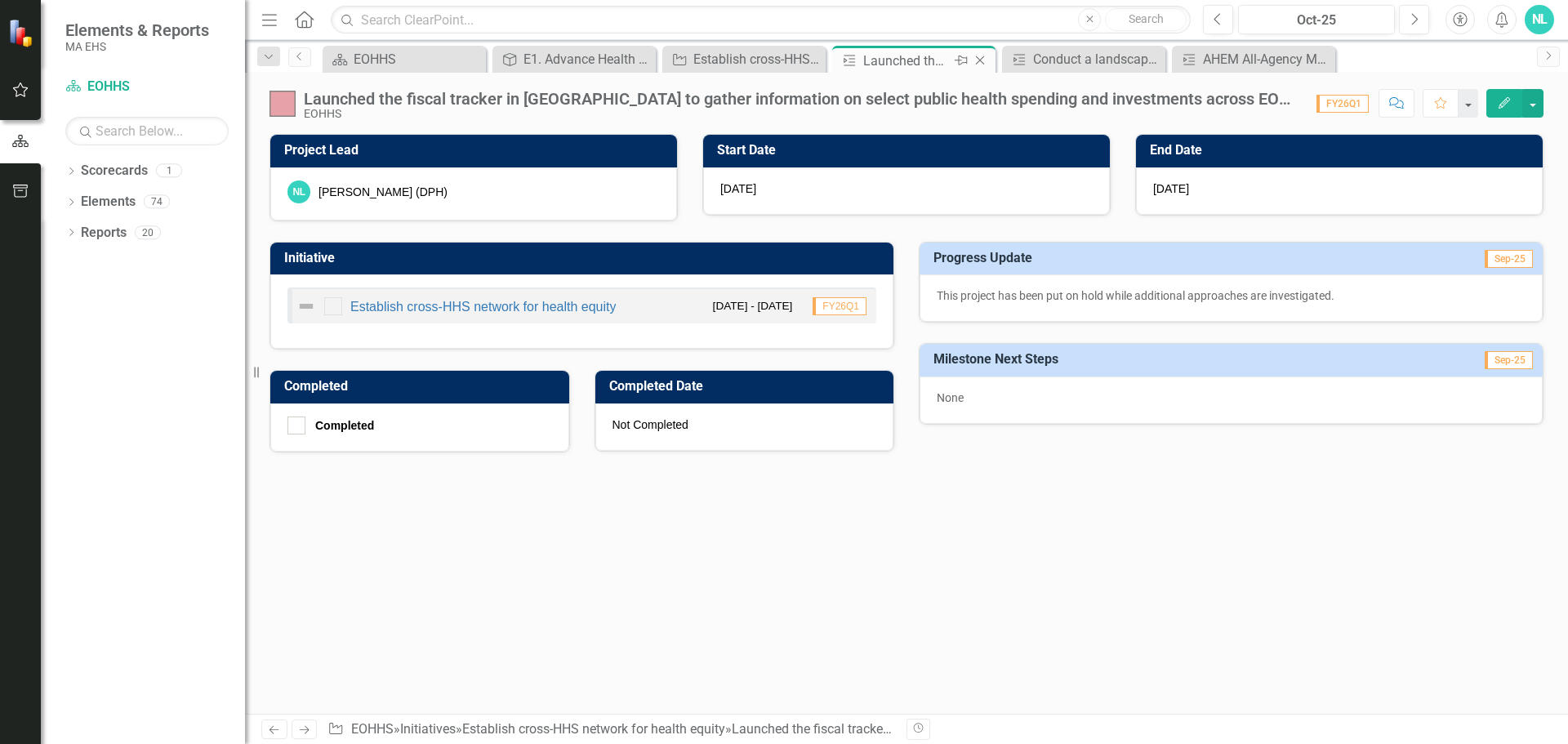
click at [983, 65] on icon "Close" at bounding box center [980, 61] width 17 height 13
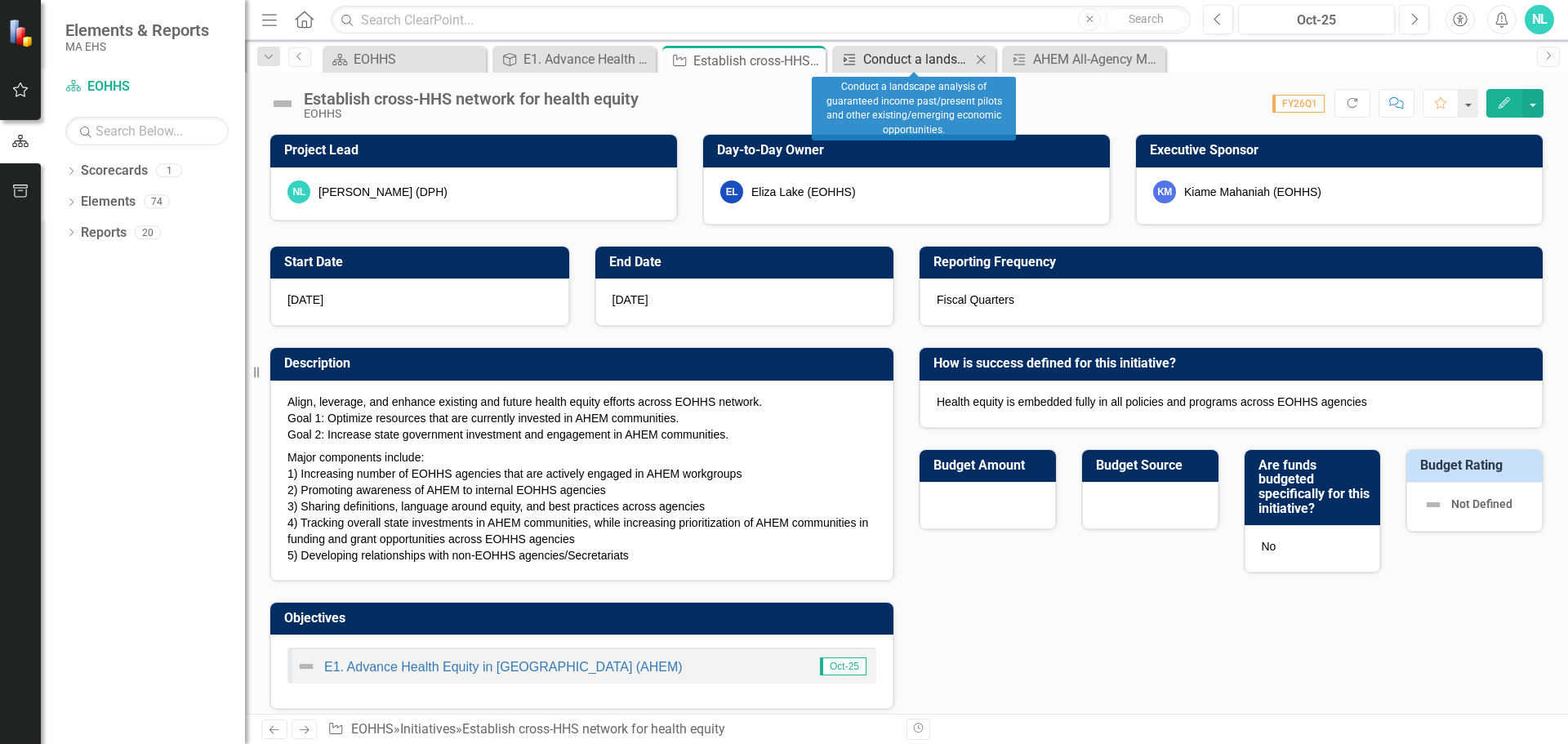
click at [889, 61] on div "Conduct a landscape analysis of guaranteed income past/present pilots and other…" at bounding box center [917, 59] width 108 height 21
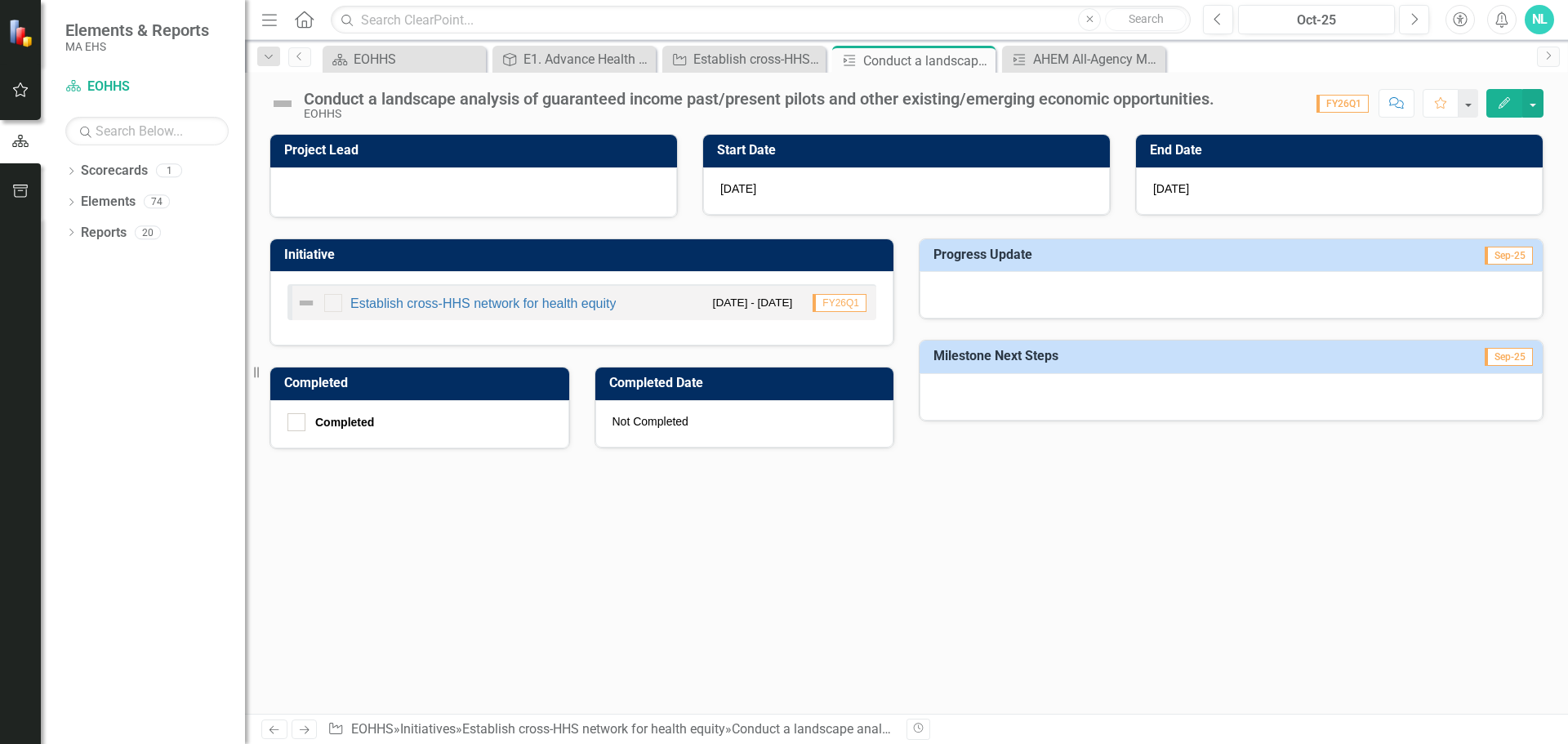
click at [1495, 111] on button "Edit" at bounding box center [1503, 103] width 36 height 28
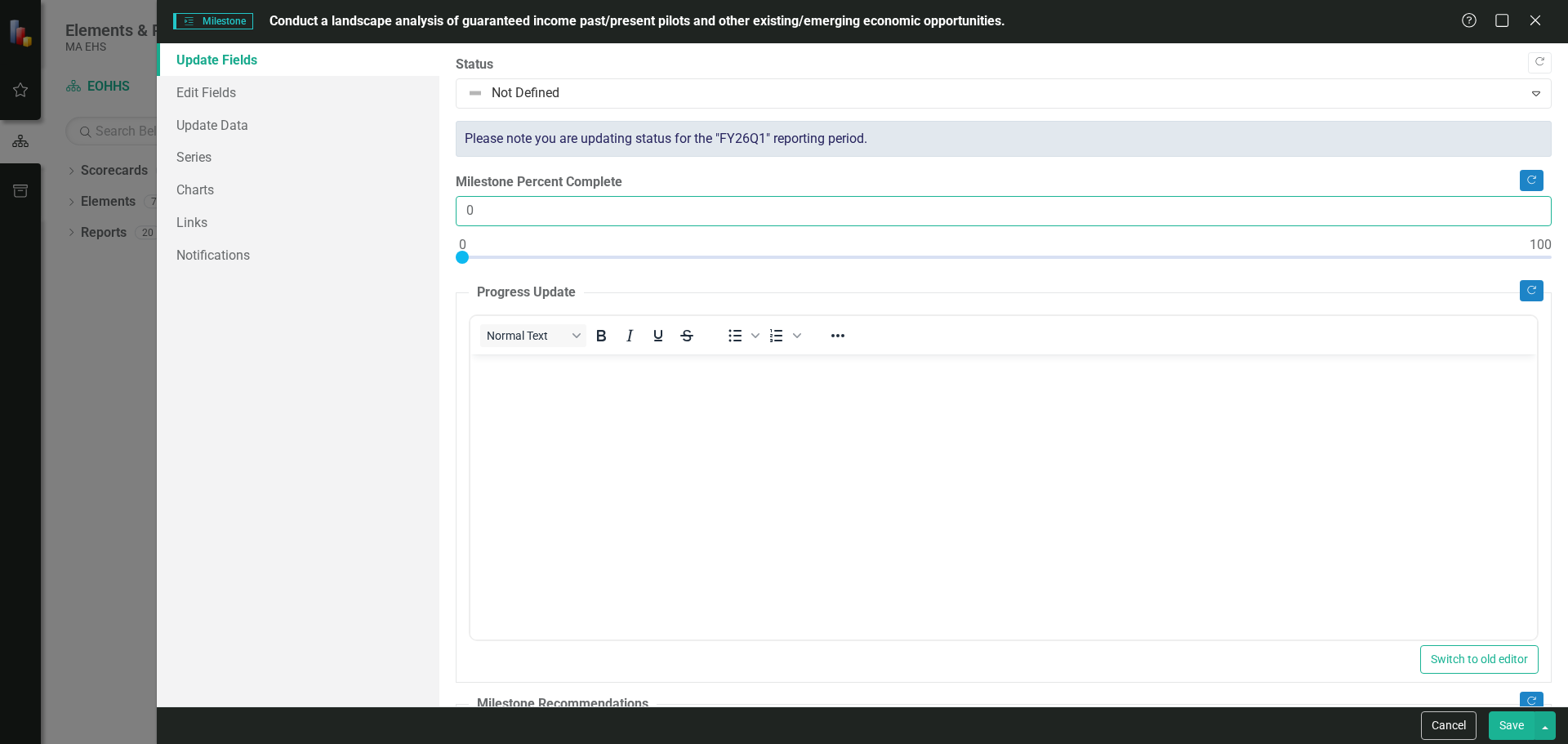
click at [514, 211] on input "0" at bounding box center [1003, 211] width 1096 height 30
click at [1516, 213] on input "0" at bounding box center [1003, 211] width 1096 height 30
click at [1522, 207] on input "1" at bounding box center [1003, 211] width 1096 height 30
drag, startPoint x: 583, startPoint y: 205, endPoint x: 398, endPoint y: 215, distance: 185.3
click at [400, 214] on div "Update Fields Edit Fields Update Data Series Charts Links Notifications "Update…" at bounding box center [862, 374] width 1411 height 663
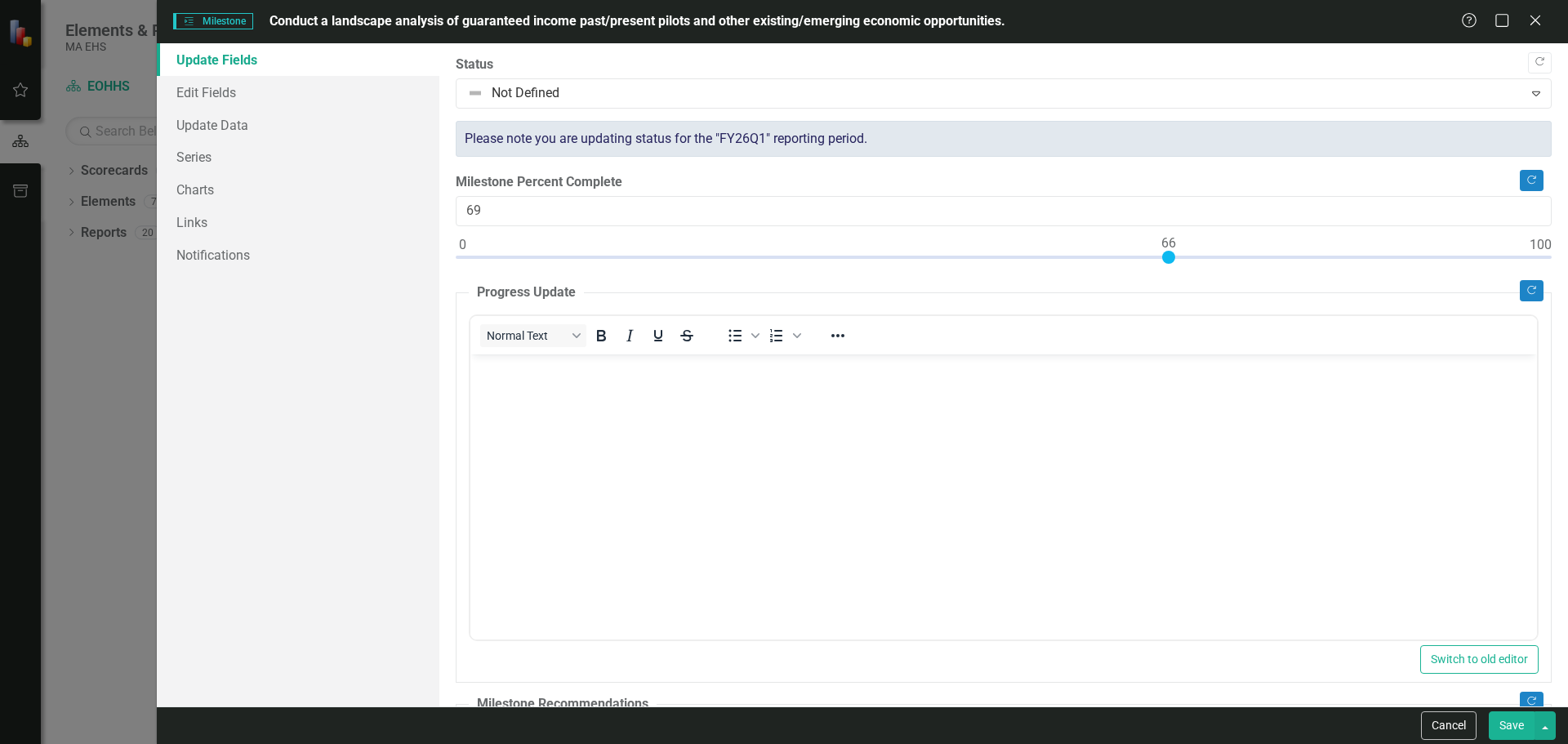
type input "70"
drag, startPoint x: 473, startPoint y: 254, endPoint x: 1210, endPoint y: 226, distance: 737.5
click at [1210, 226] on div "Milestone Percent Complete 70" at bounding box center [1003, 222] width 1096 height 98
click at [520, 401] on body "Rich Text Area. Press ALT-0 for help." at bounding box center [1003, 475] width 1067 height 245
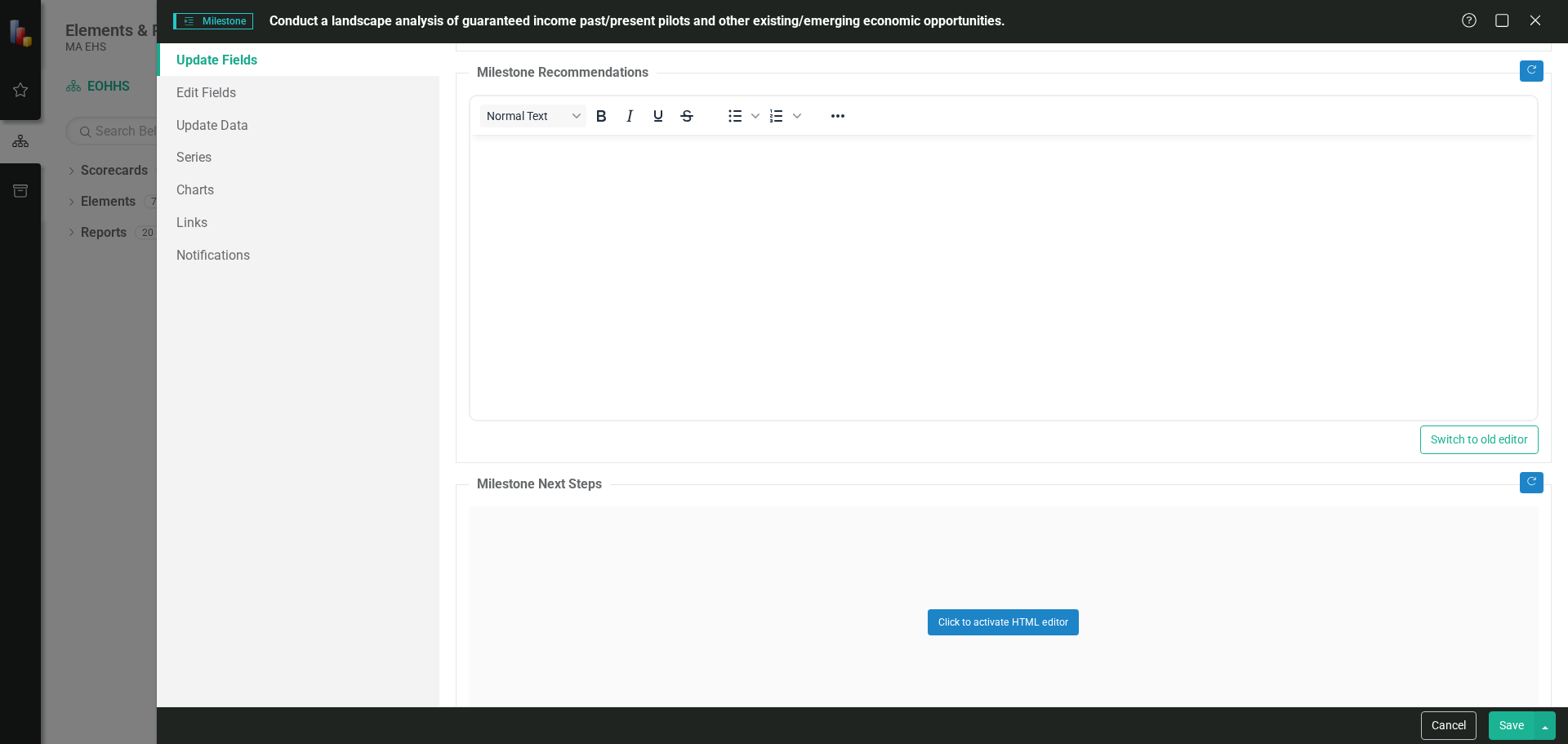
scroll to position [653, 0]
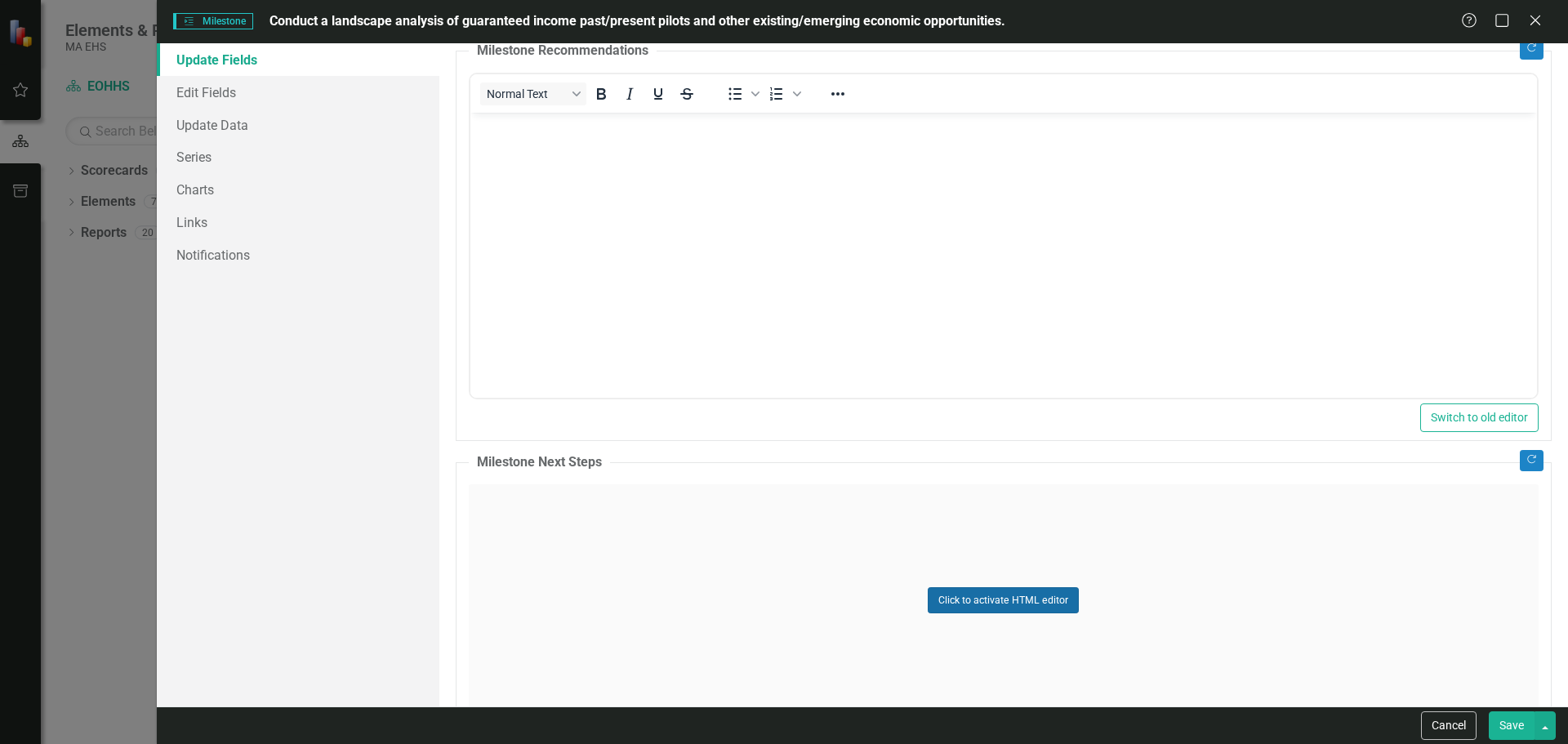
click at [954, 597] on button "Click to activate HTML editor" at bounding box center [1003, 600] width 151 height 26
click at [636, 549] on body "Rich Text Area. Press ALT-0 for help." at bounding box center [1003, 645] width 1067 height 245
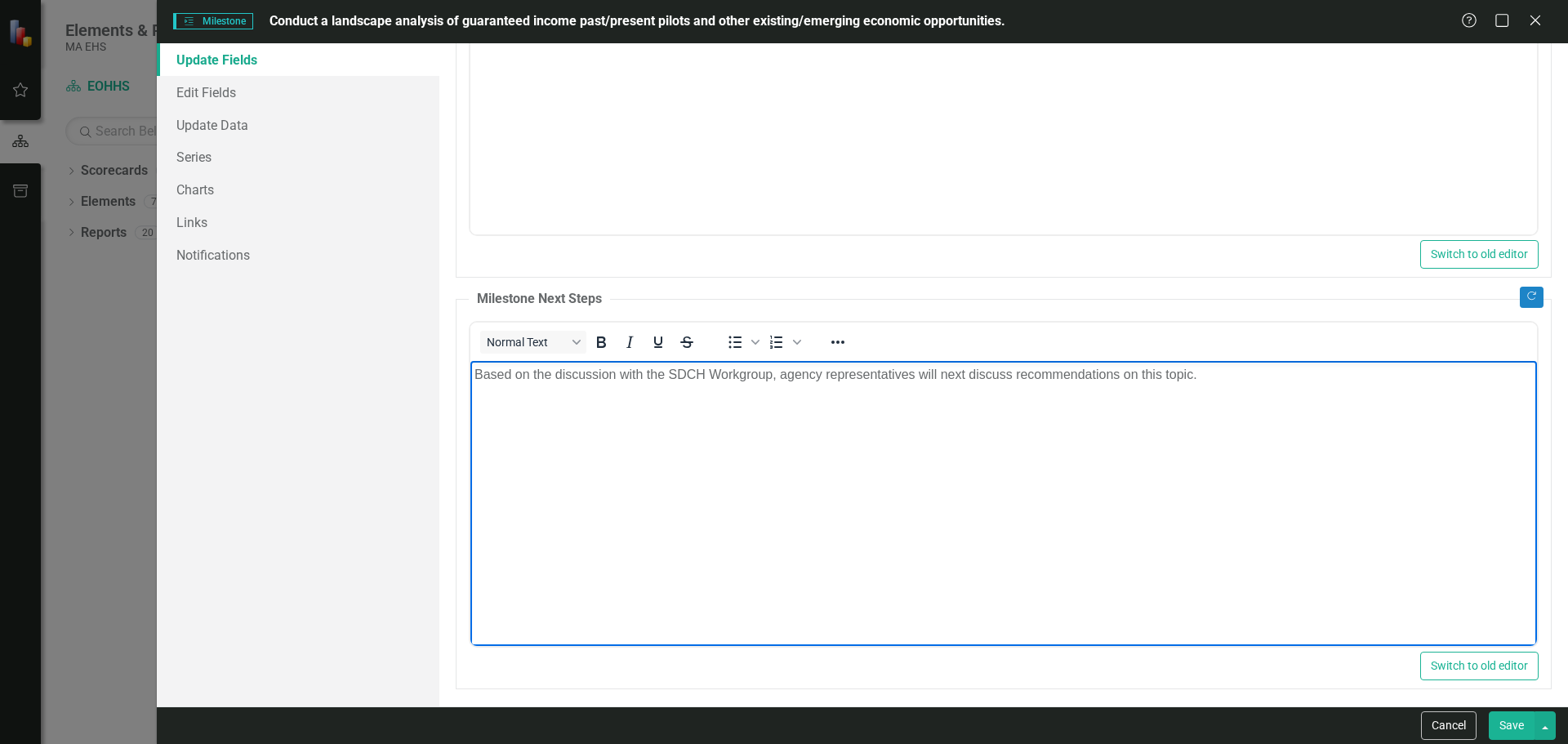
scroll to position [824, 0]
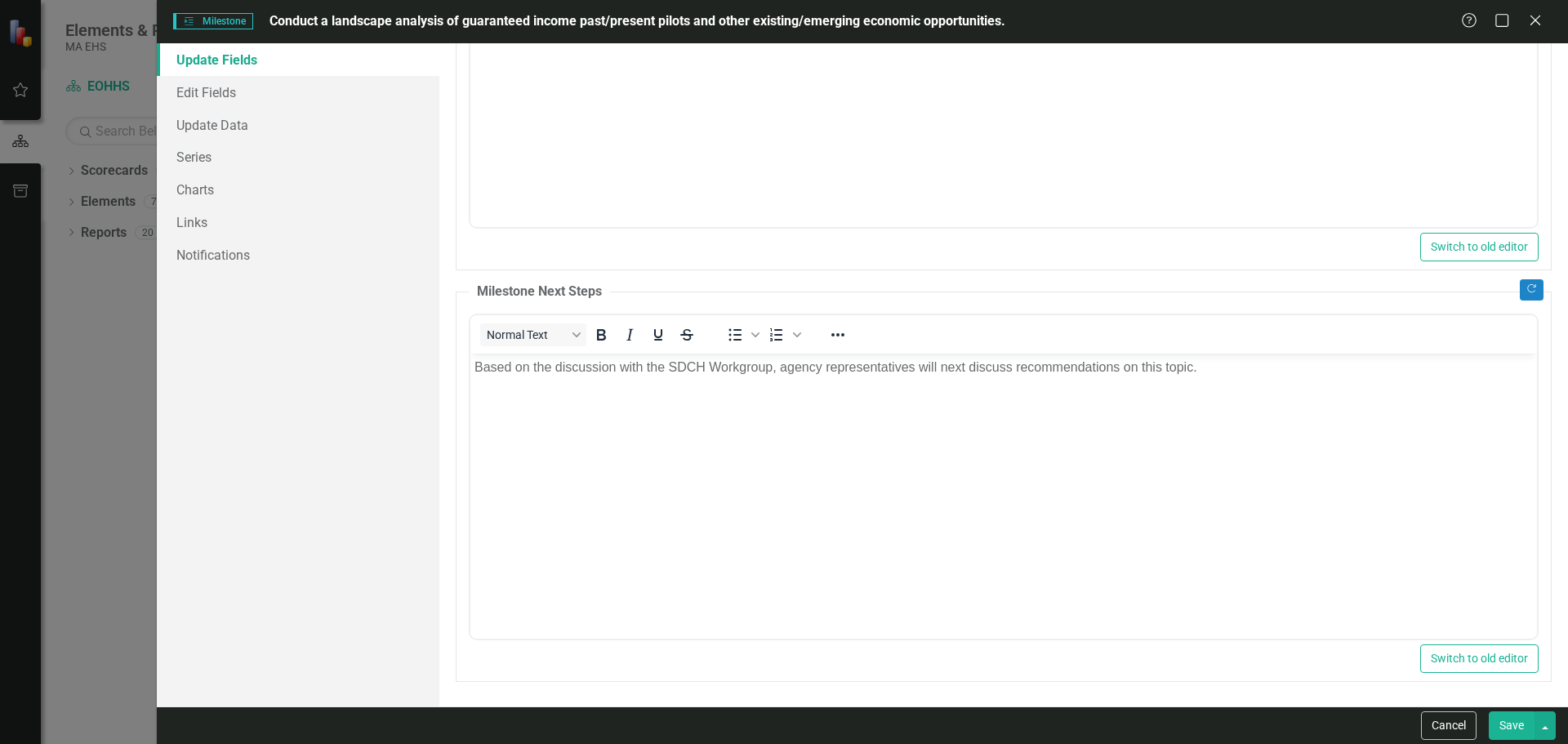
click at [1517, 727] on button "Save" at bounding box center [1511, 725] width 46 height 28
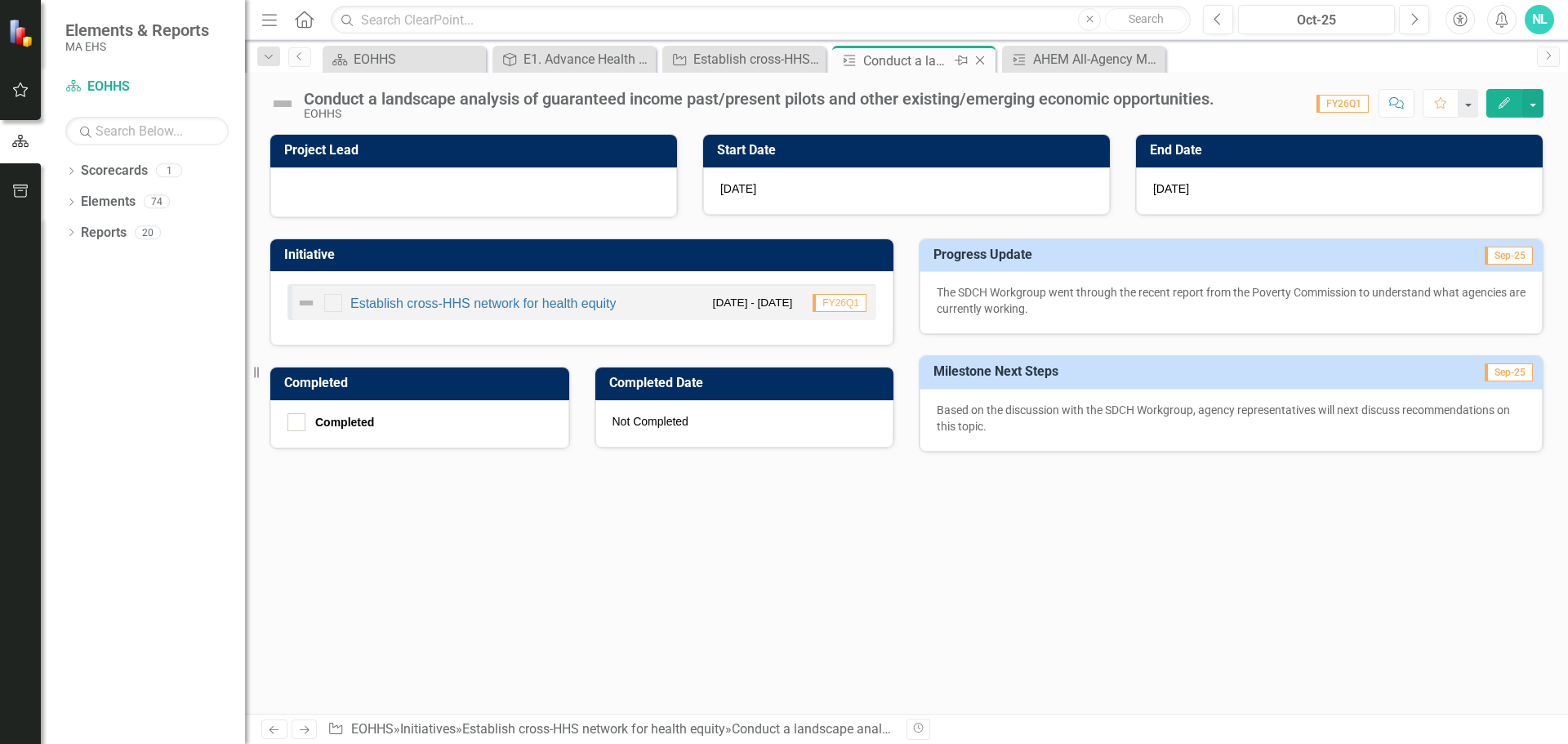
click at [986, 60] on icon "Close" at bounding box center [980, 61] width 17 height 13
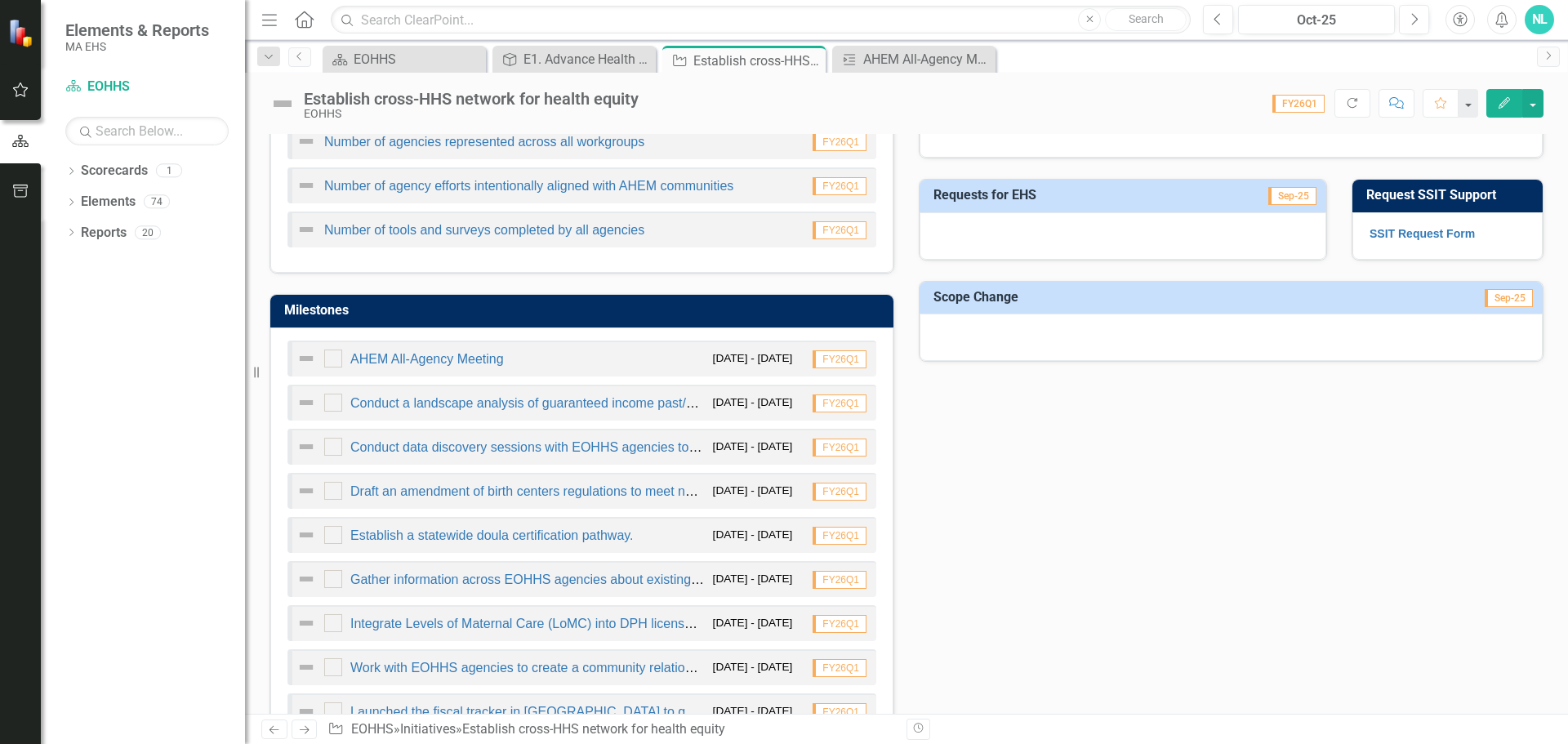
scroll to position [81, 0]
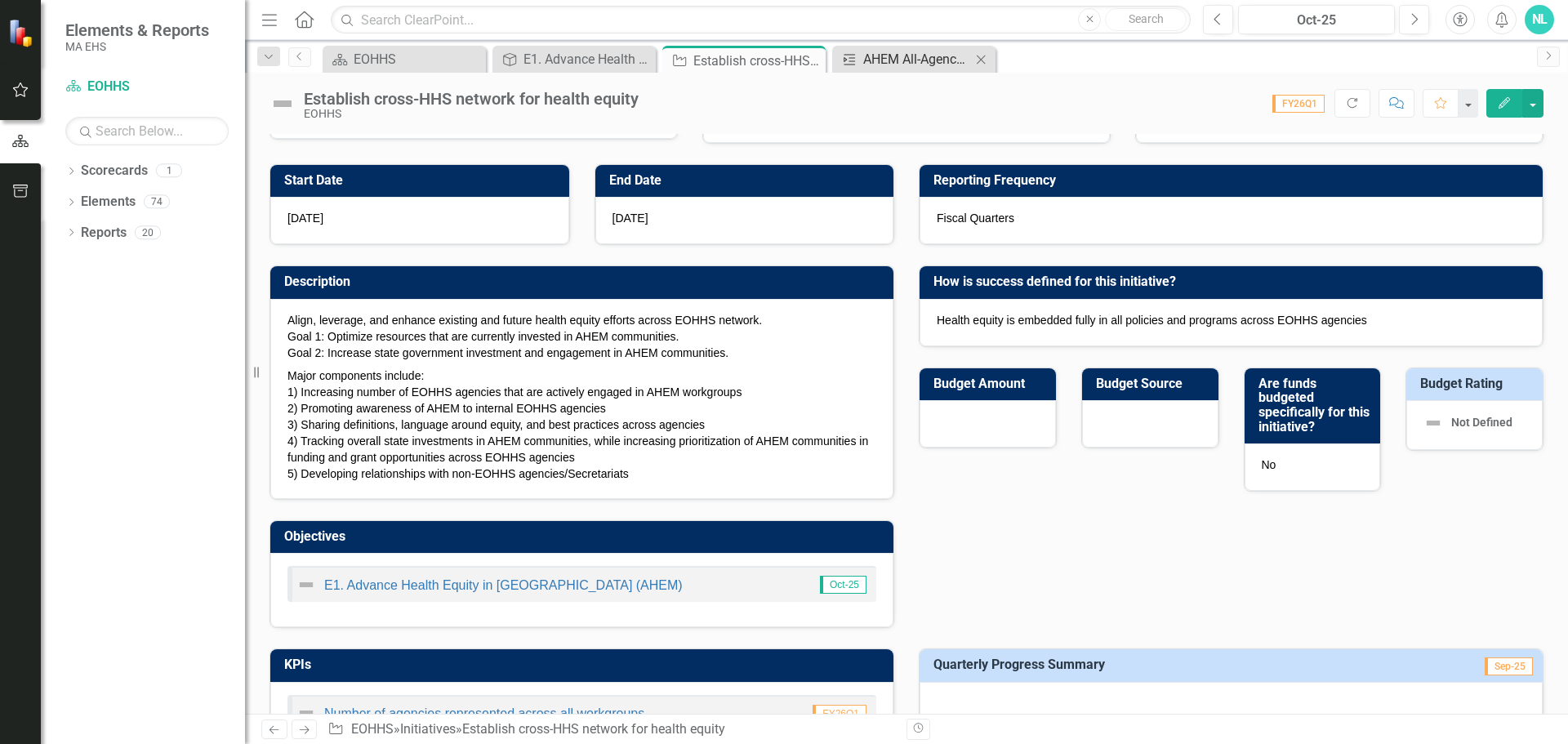
click at [881, 56] on div "AHEM All-Agency Meeting" at bounding box center [917, 59] width 108 height 21
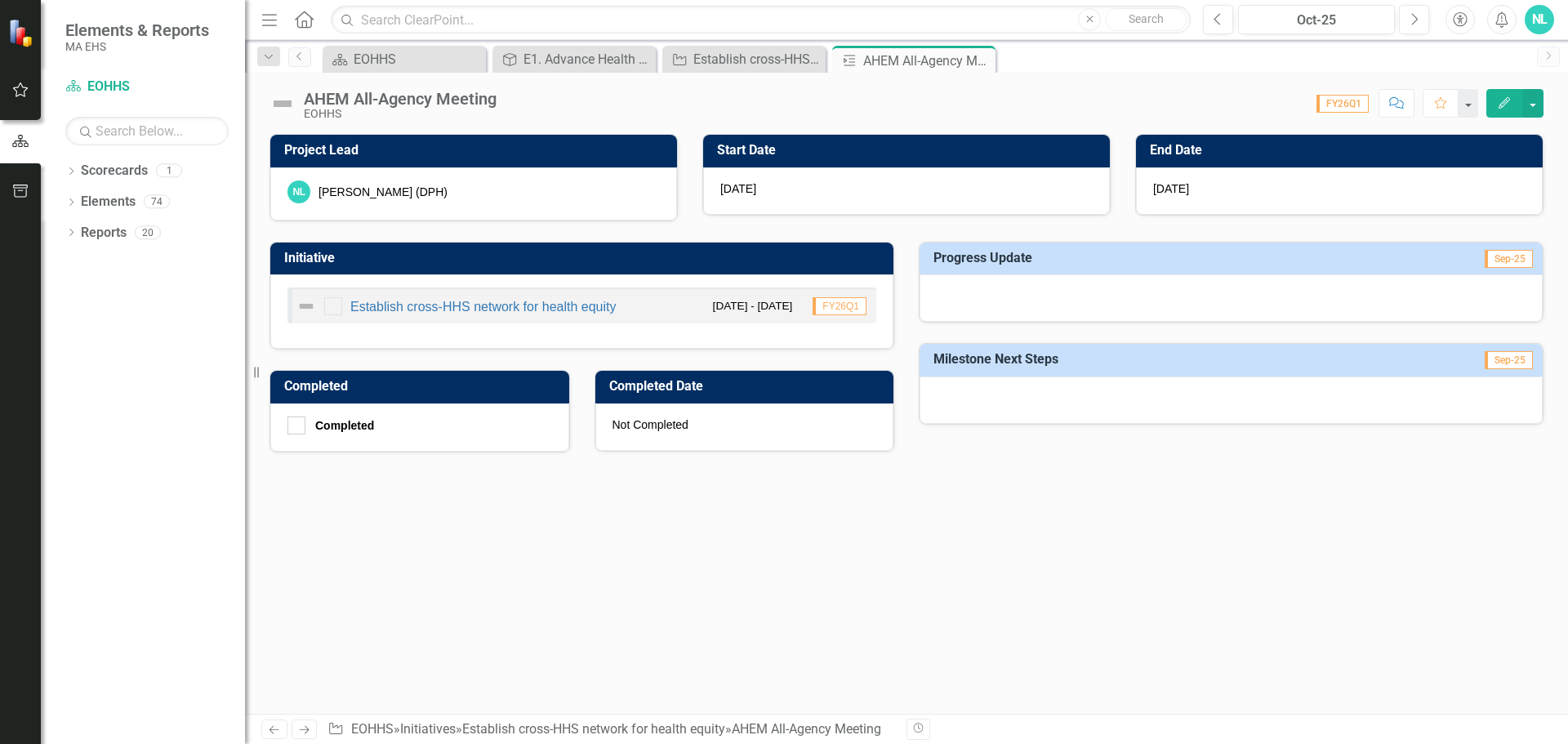
click at [1499, 99] on icon "Edit" at bounding box center [1504, 103] width 15 height 12
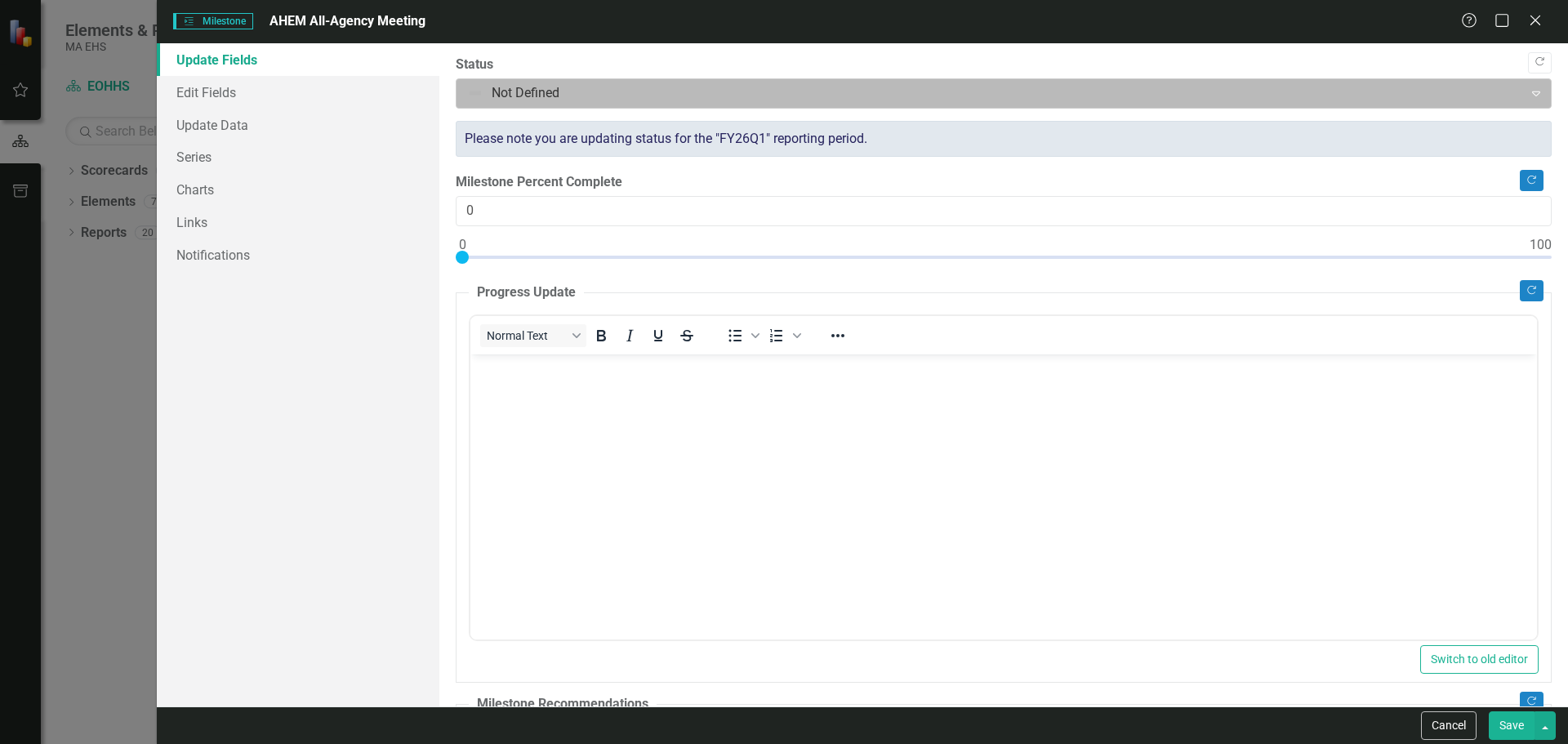
click at [556, 95] on div at bounding box center [990, 93] width 1046 height 22
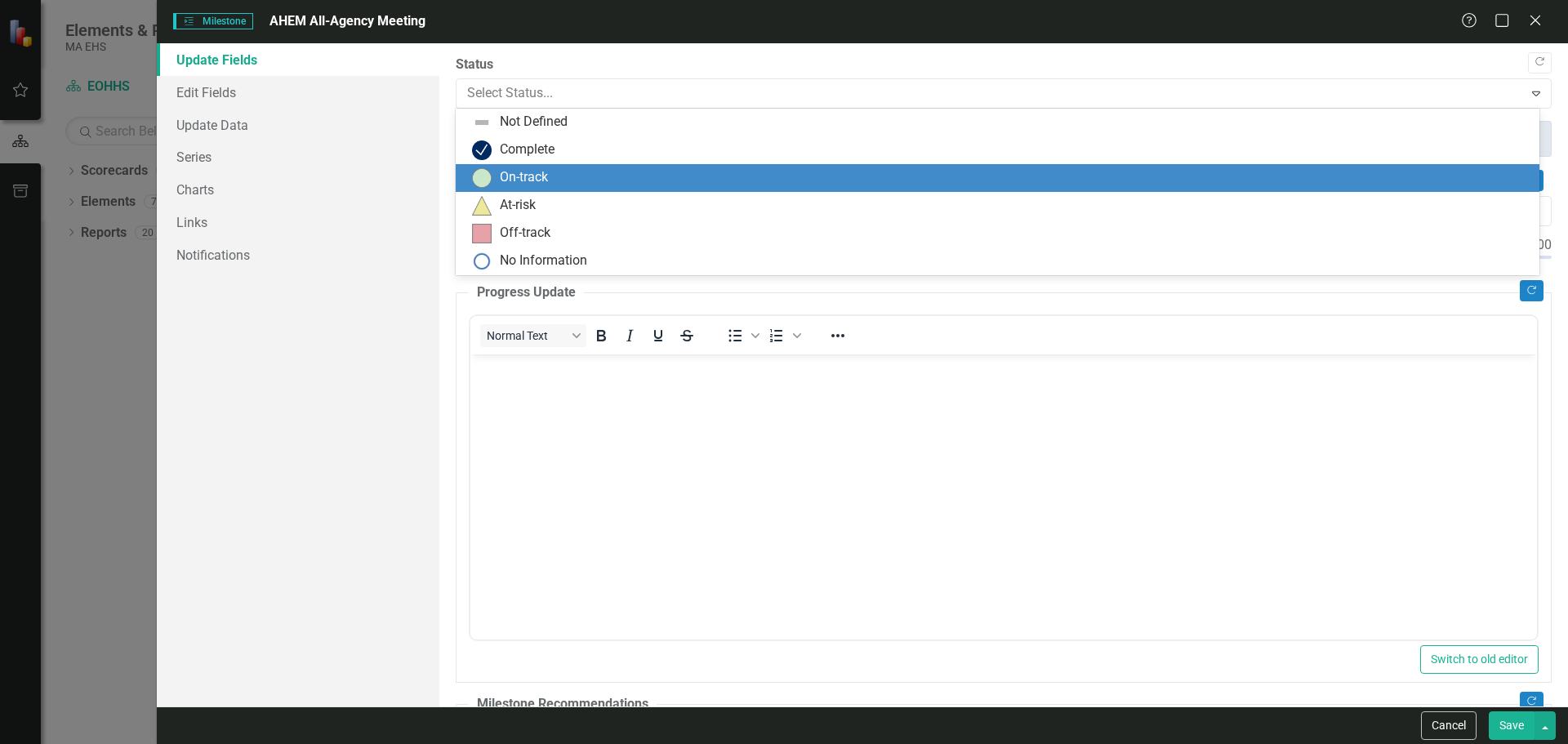
click at [547, 174] on div "On-track" at bounding box center [523, 177] width 48 height 19
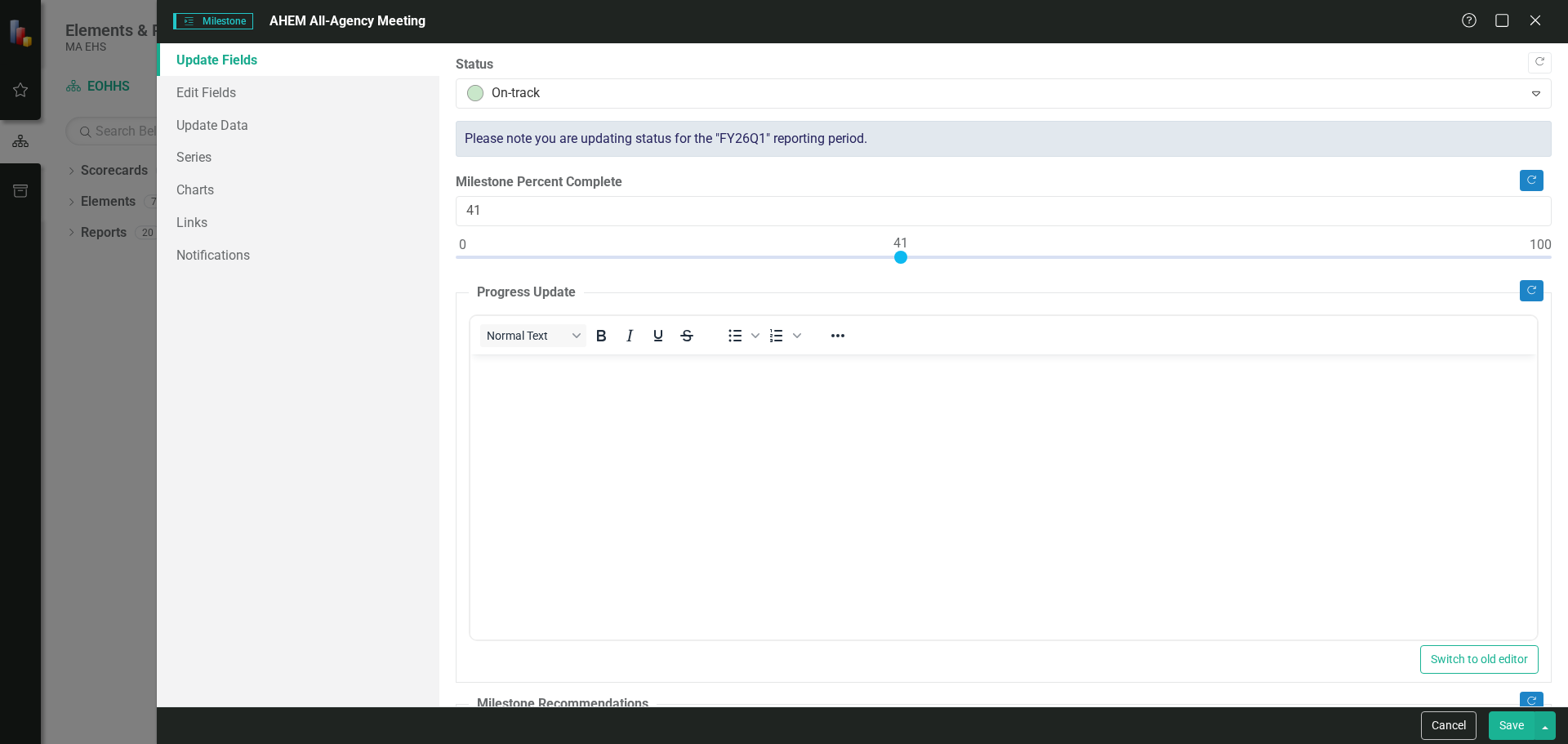
type input "40"
drag, startPoint x: 465, startPoint y: 255, endPoint x: 895, endPoint y: 267, distance: 430.2
click at [895, 267] on div at bounding box center [1003, 260] width 1096 height 21
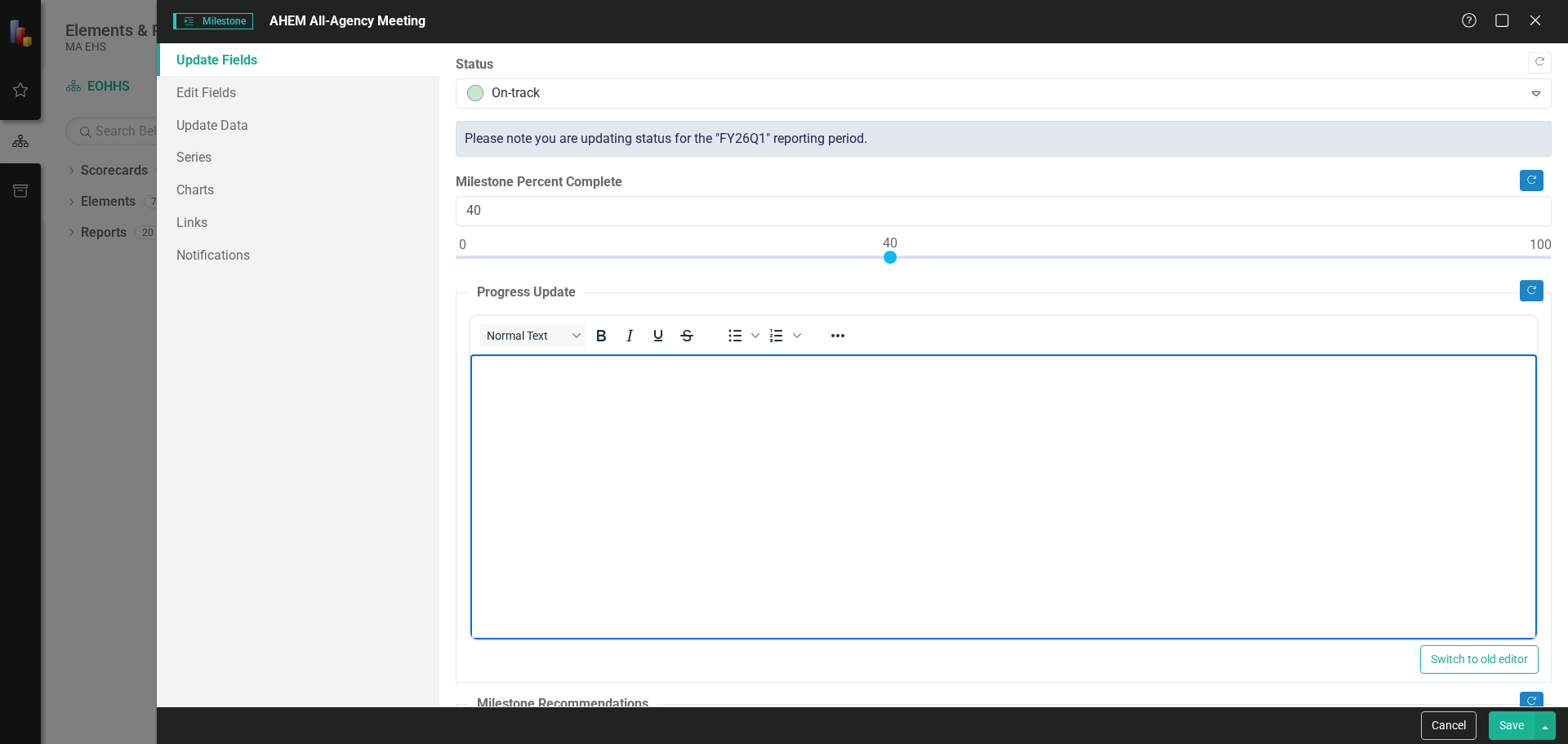
click at [540, 392] on body "Rich Text Area. Press ALT-0 for help." at bounding box center [1003, 475] width 1067 height 245
click at [531, 384] on body "Rich Text Area. Press ALT-0 for help." at bounding box center [1003, 475] width 1067 height 245
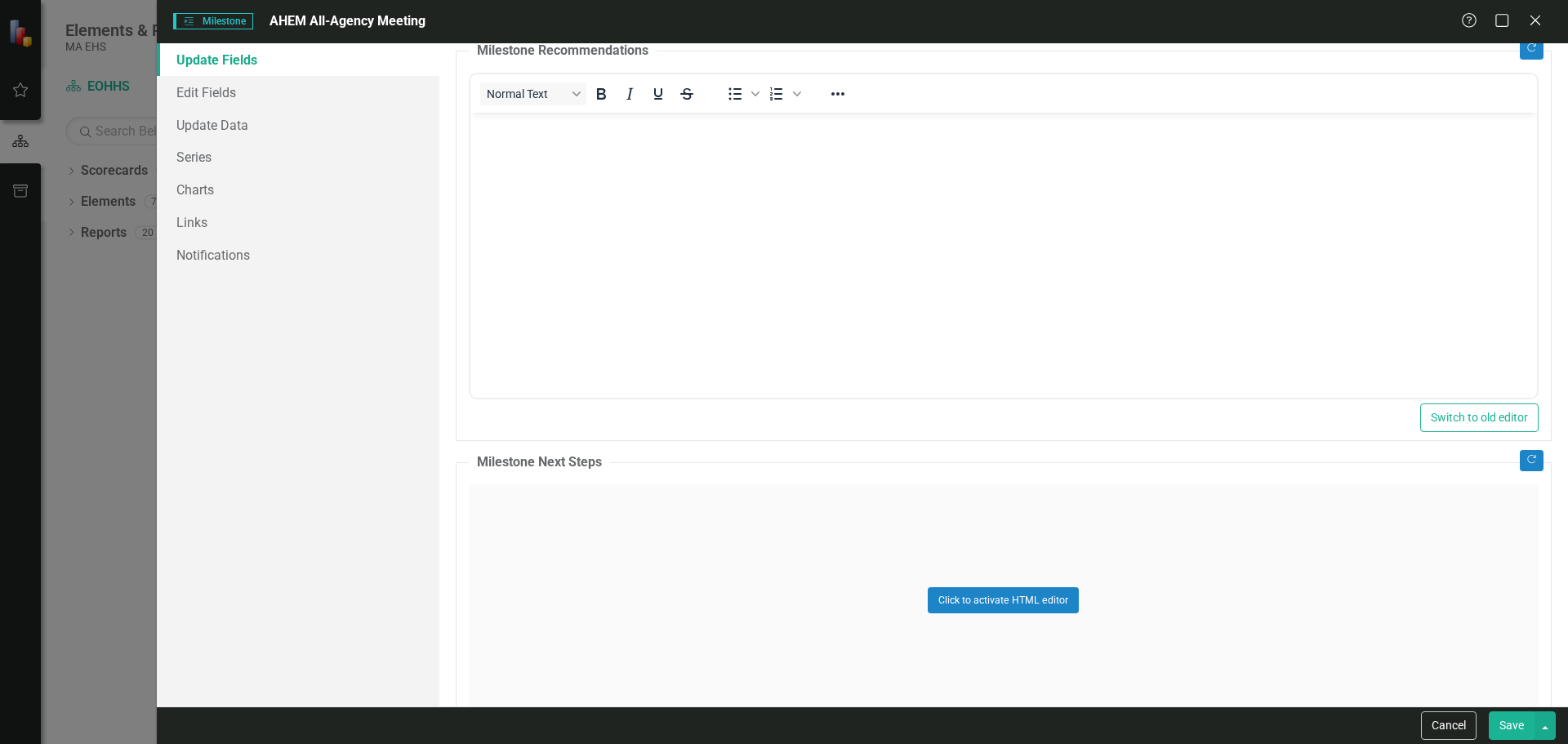
scroll to position [742, 0]
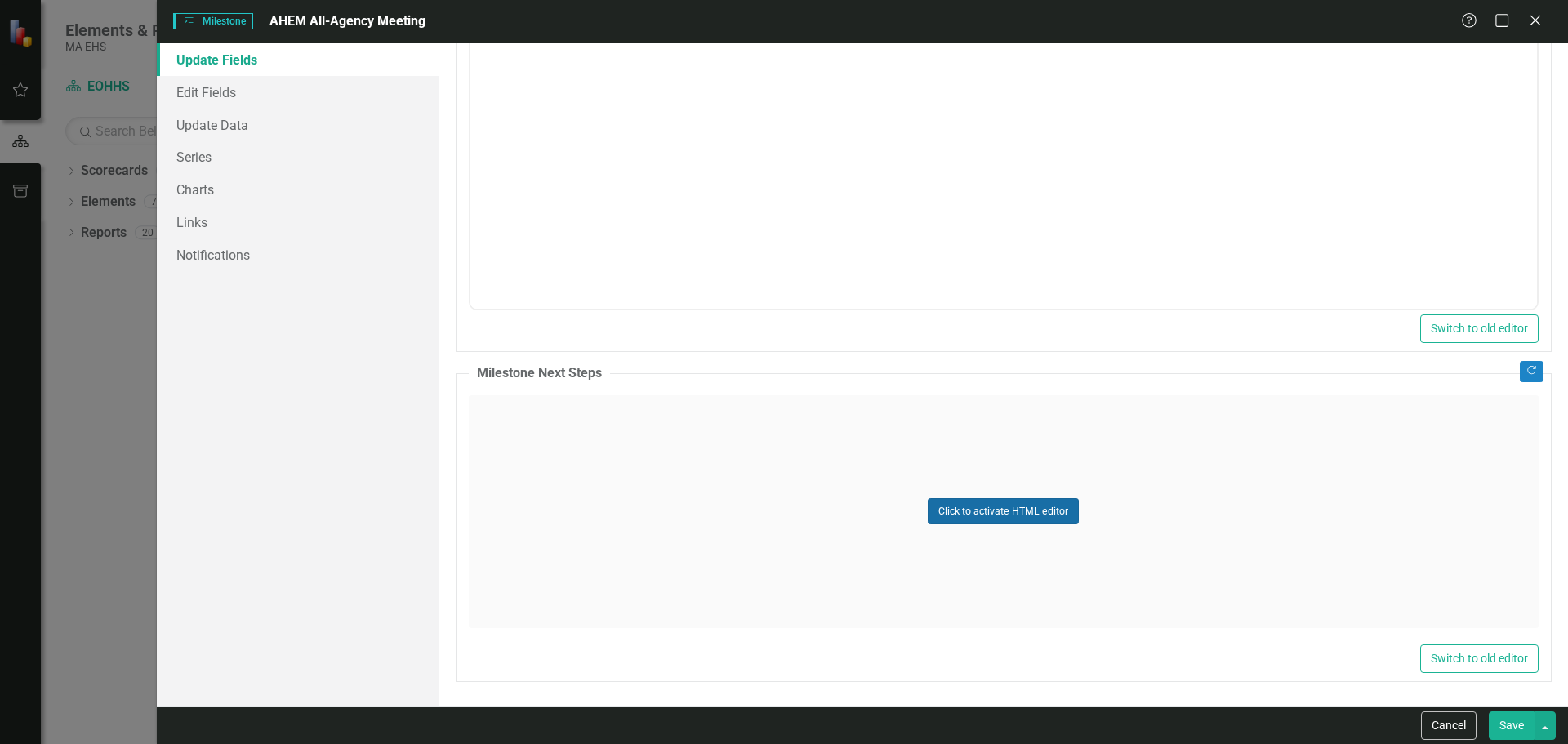
click at [1054, 521] on button "Click to activate HTML editor" at bounding box center [1003, 510] width 151 height 26
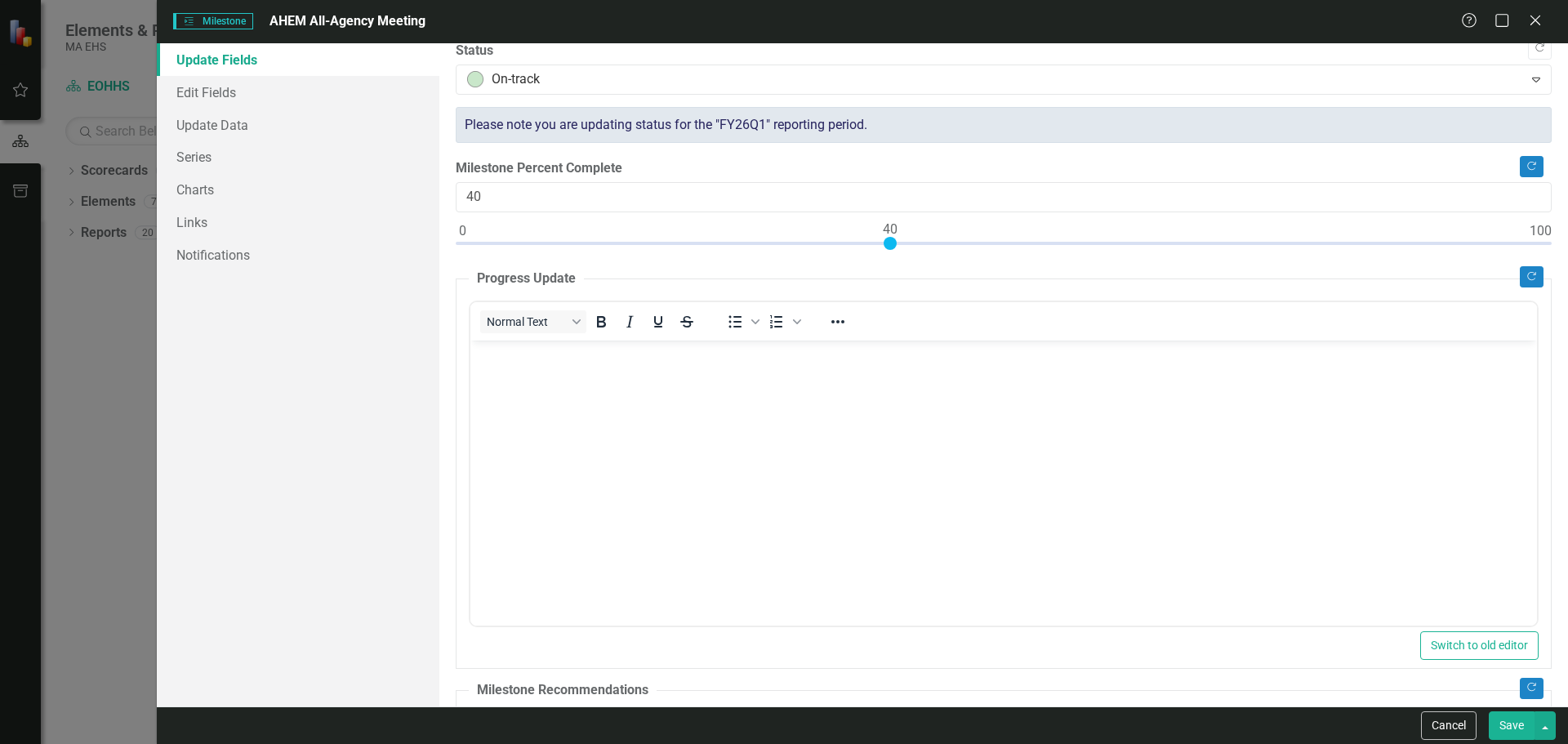
scroll to position [0, 0]
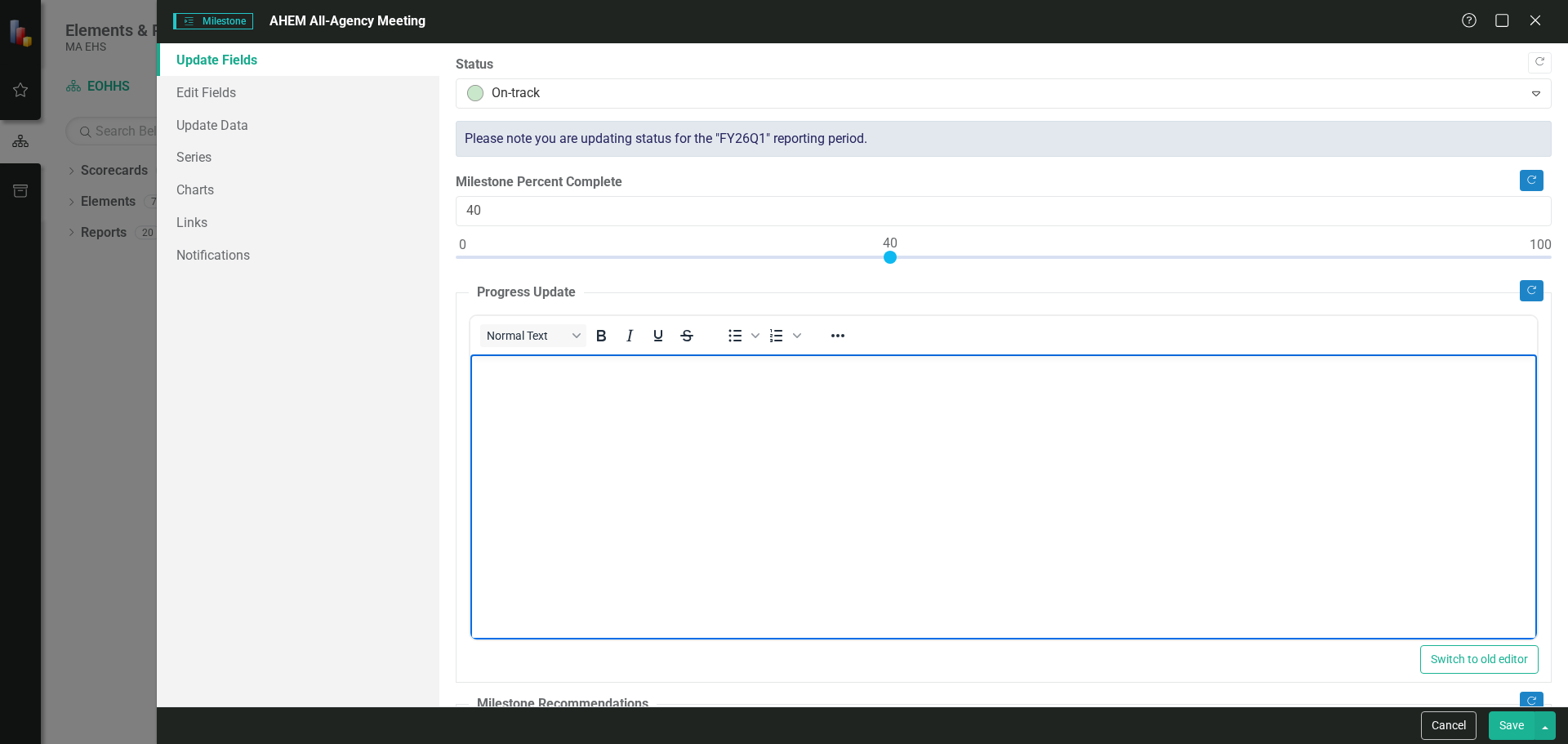
click at [524, 377] on p "Rich Text Area. Press ALT-0 for help." at bounding box center [1003, 367] width 1059 height 20
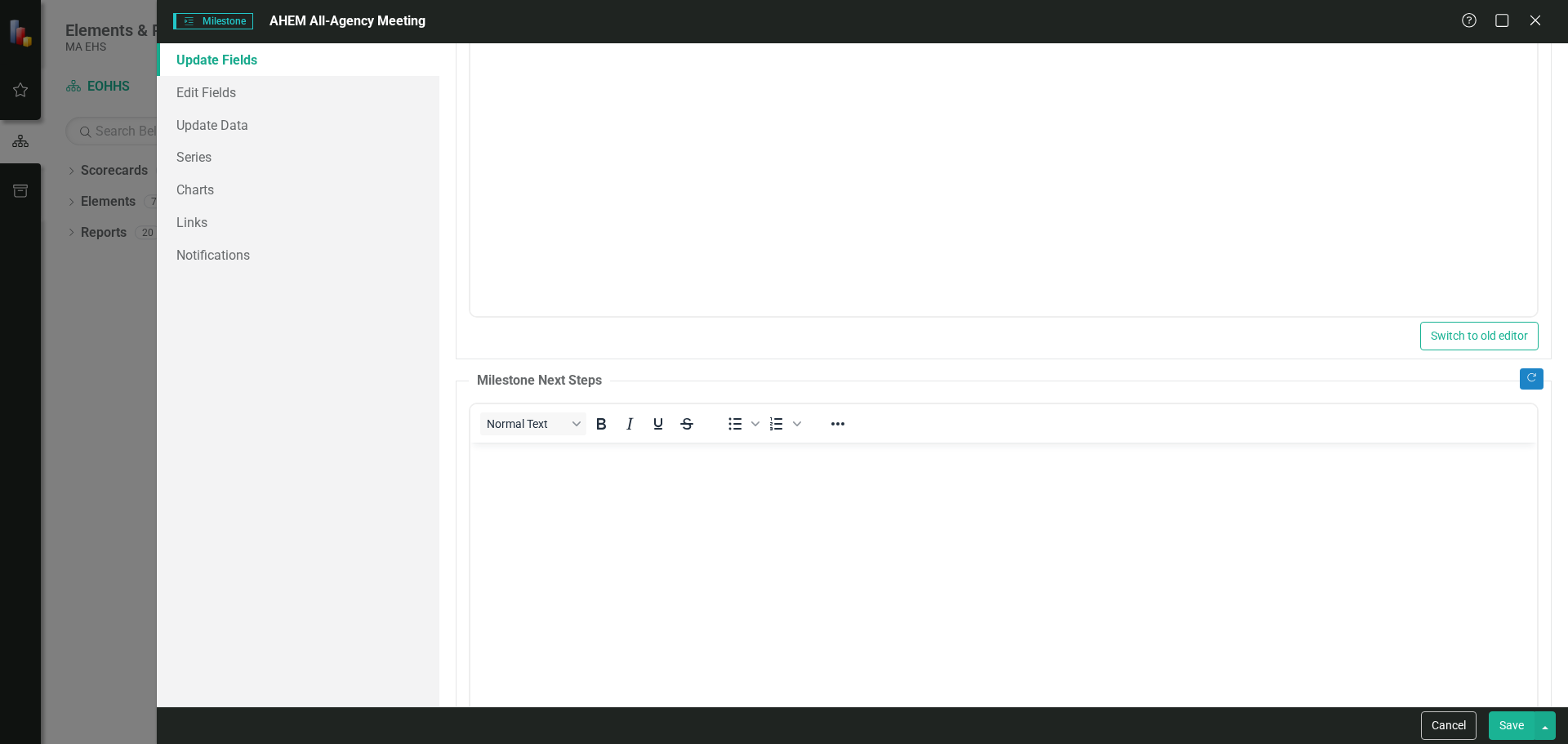
scroll to position [824, 0]
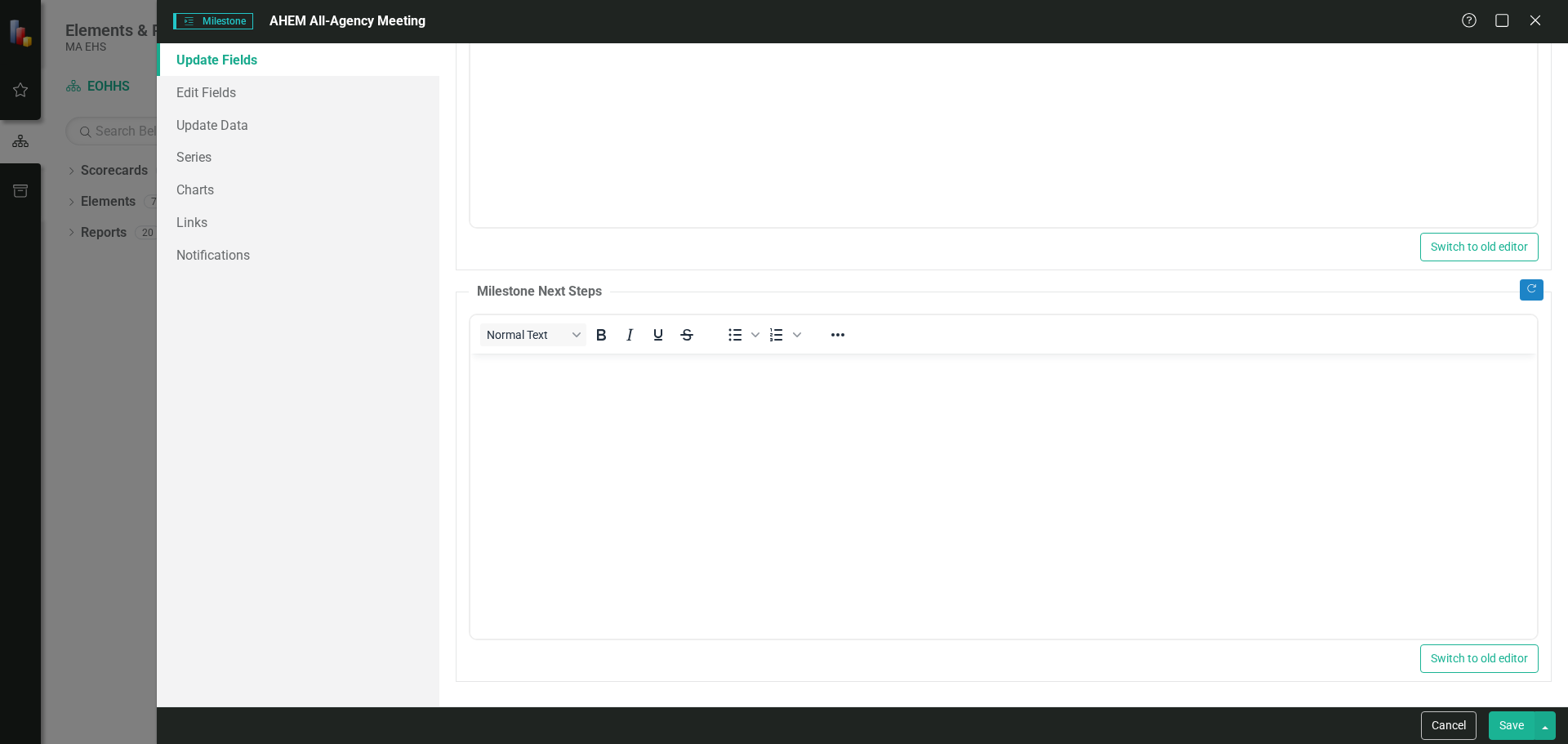
click at [558, 390] on body "Rich Text Area. Press ALT-0 for help." at bounding box center [1003, 474] width 1067 height 245
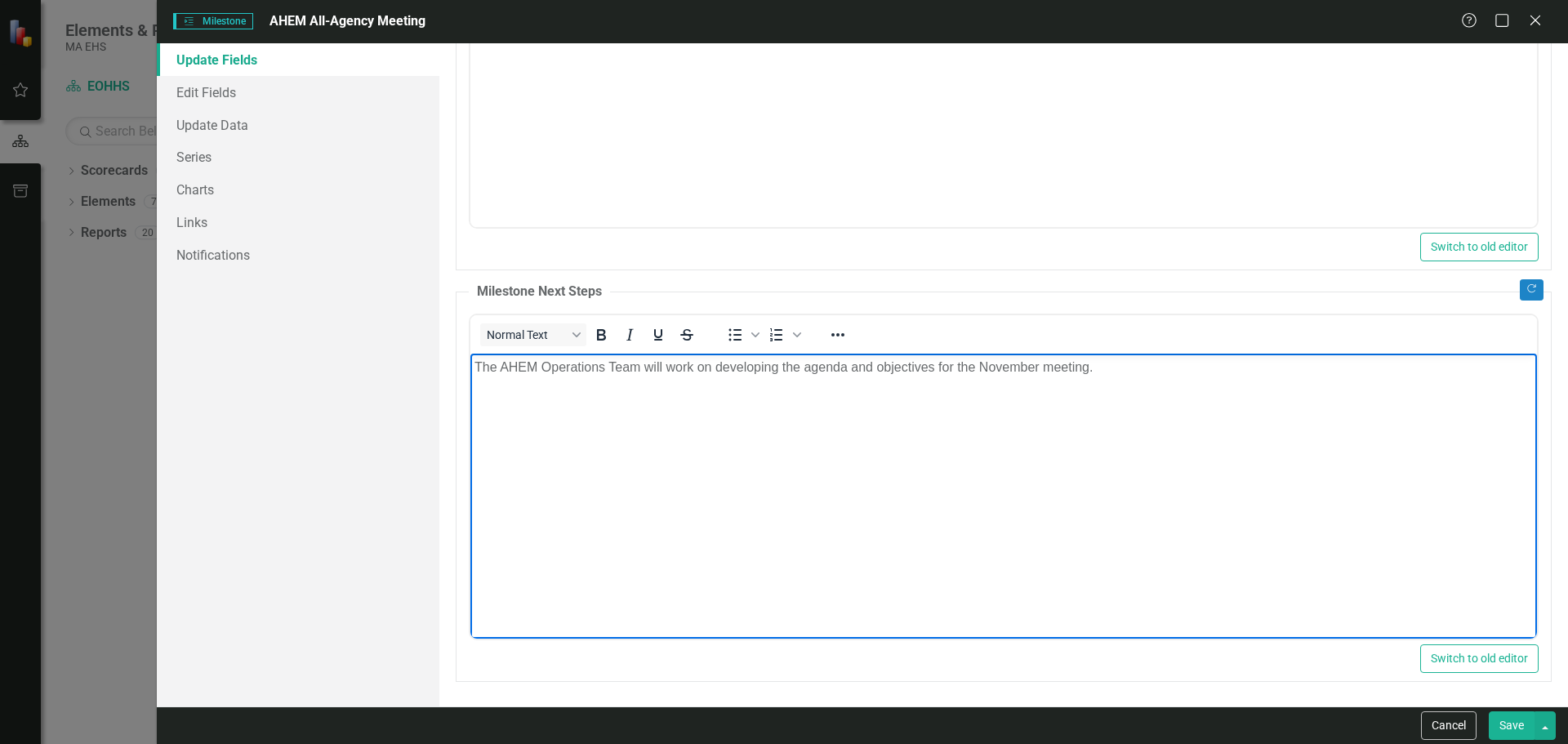
click at [1519, 715] on button "Save" at bounding box center [1511, 725] width 46 height 28
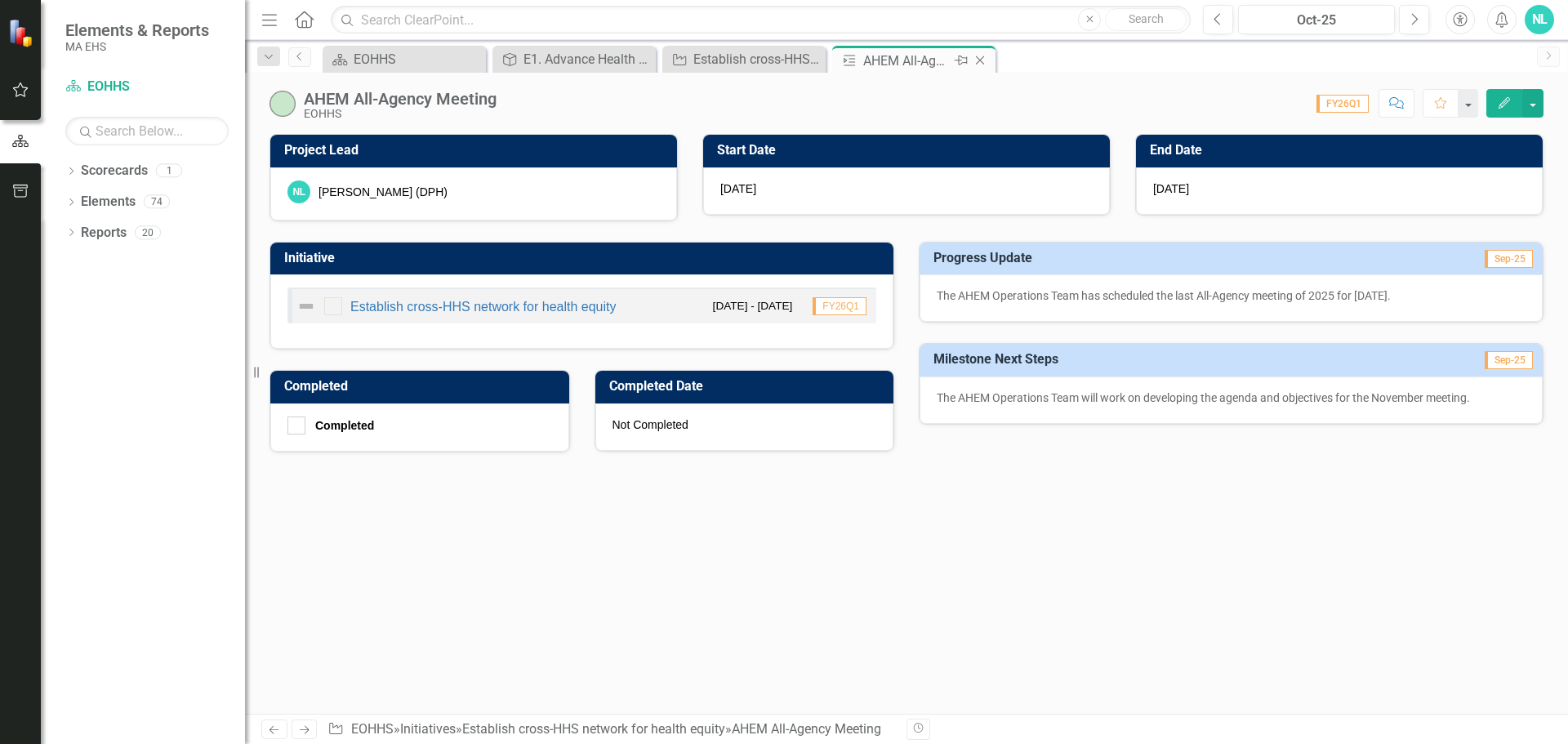
click at [981, 58] on icon "Close" at bounding box center [980, 61] width 17 height 13
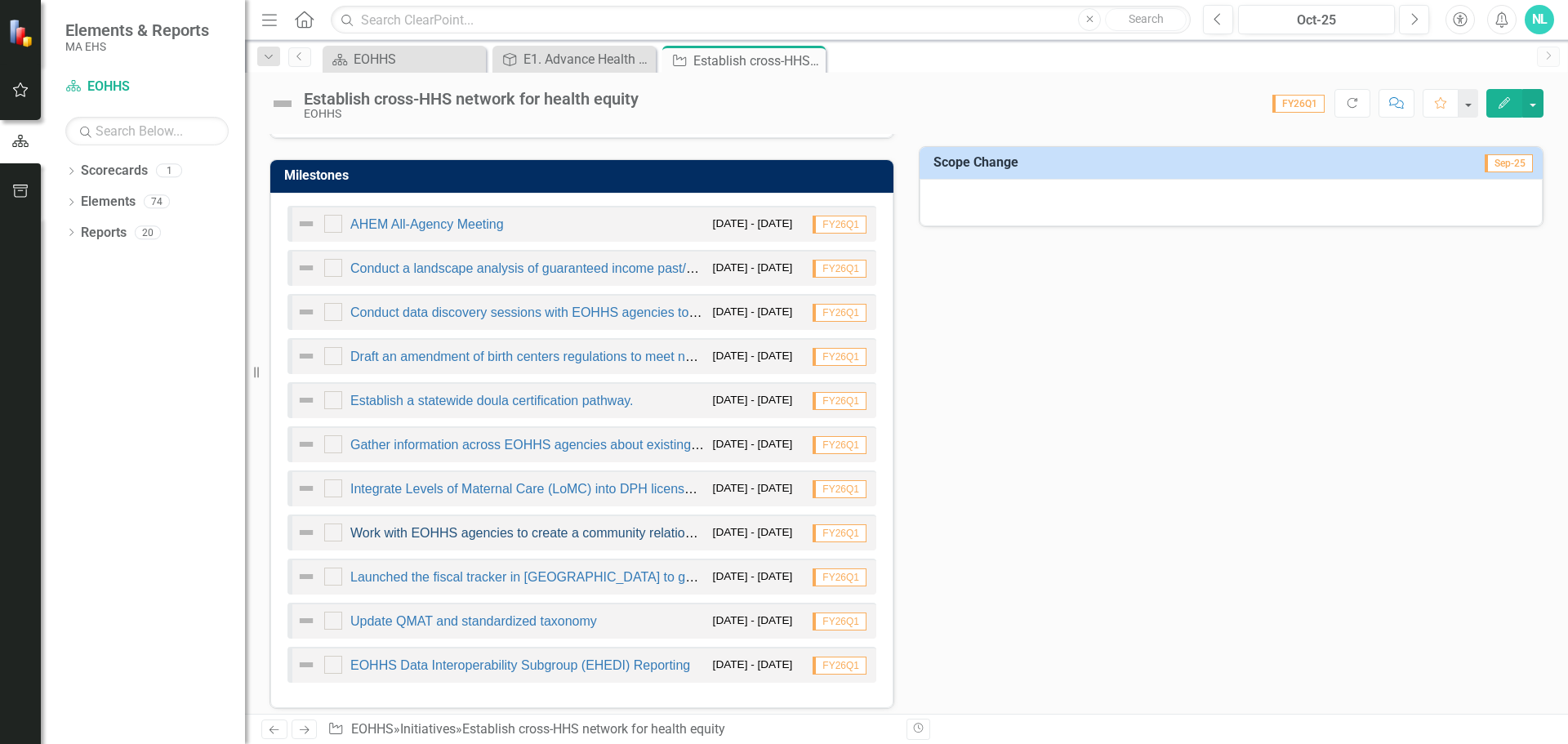
scroll to position [816, 0]
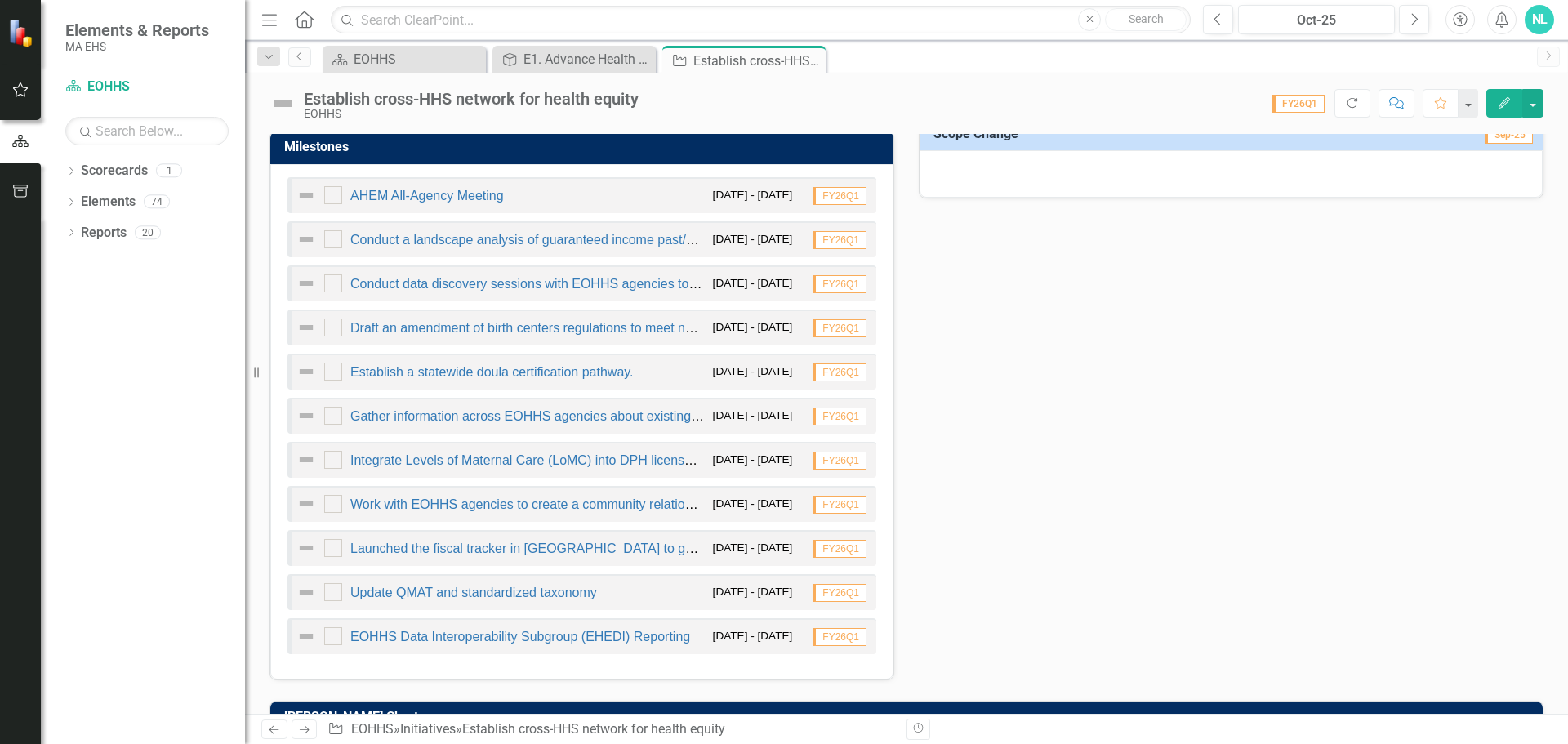
click at [411, 277] on div "Conduct data discovery sessions with EOHHS agencies to identify technical chall…" at bounding box center [500, 284] width 408 height 20
click at [411, 286] on link "Conduct data discovery sessions with EOHHS agencies to identify technical chall…" at bounding box center [719, 284] width 738 height 14
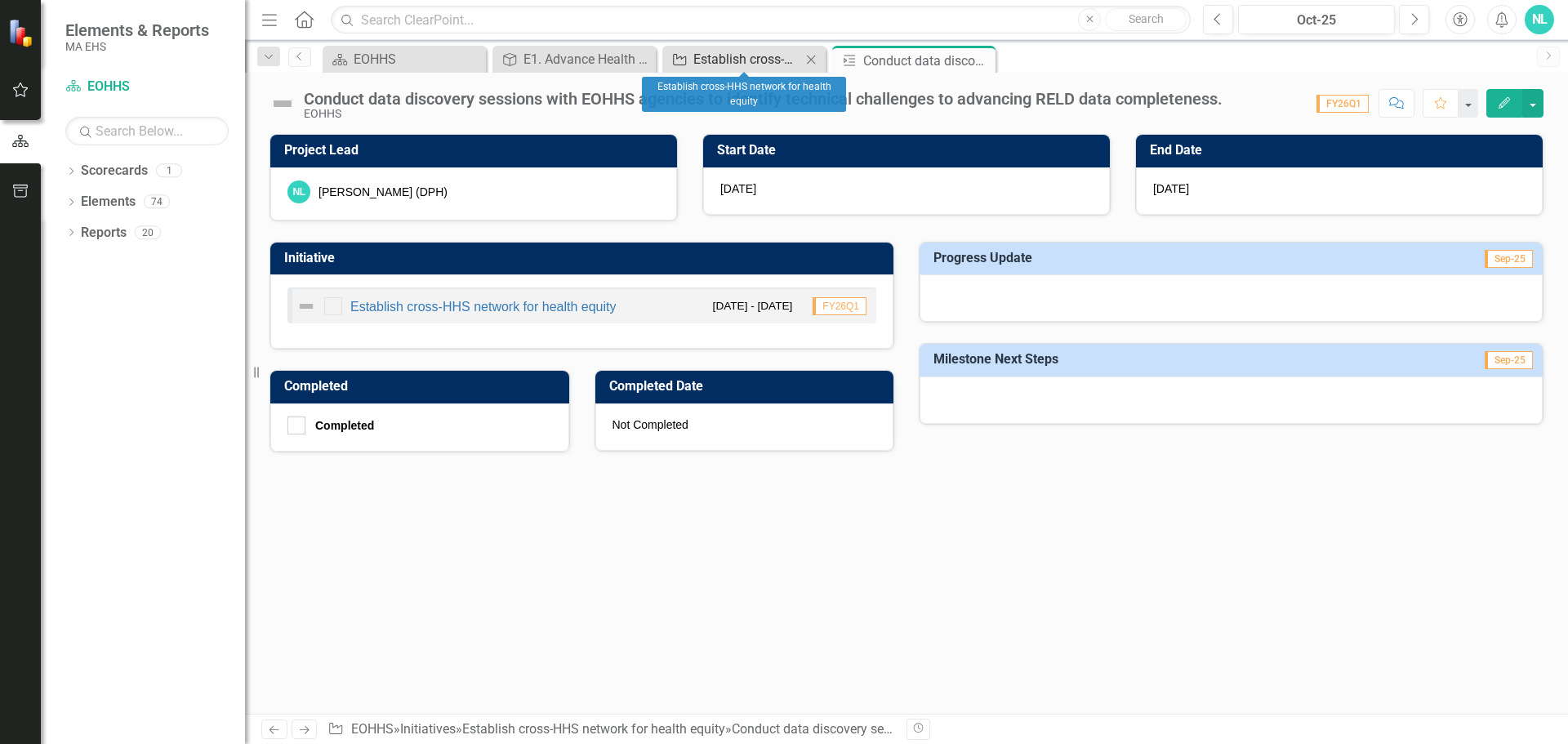
click at [709, 61] on div "Establish cross-HHS network for health equity" at bounding box center [747, 59] width 108 height 21
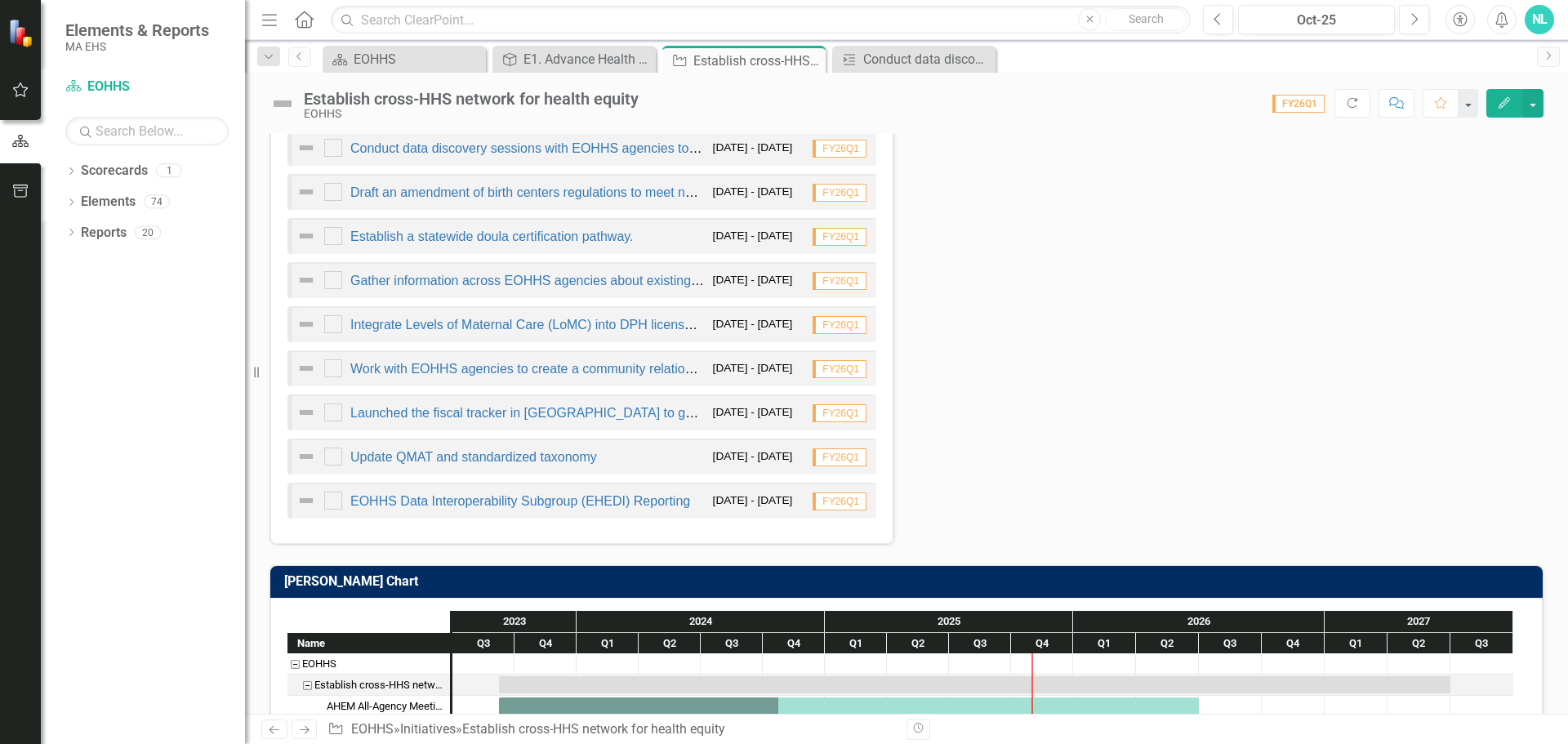
scroll to position [980, 0]
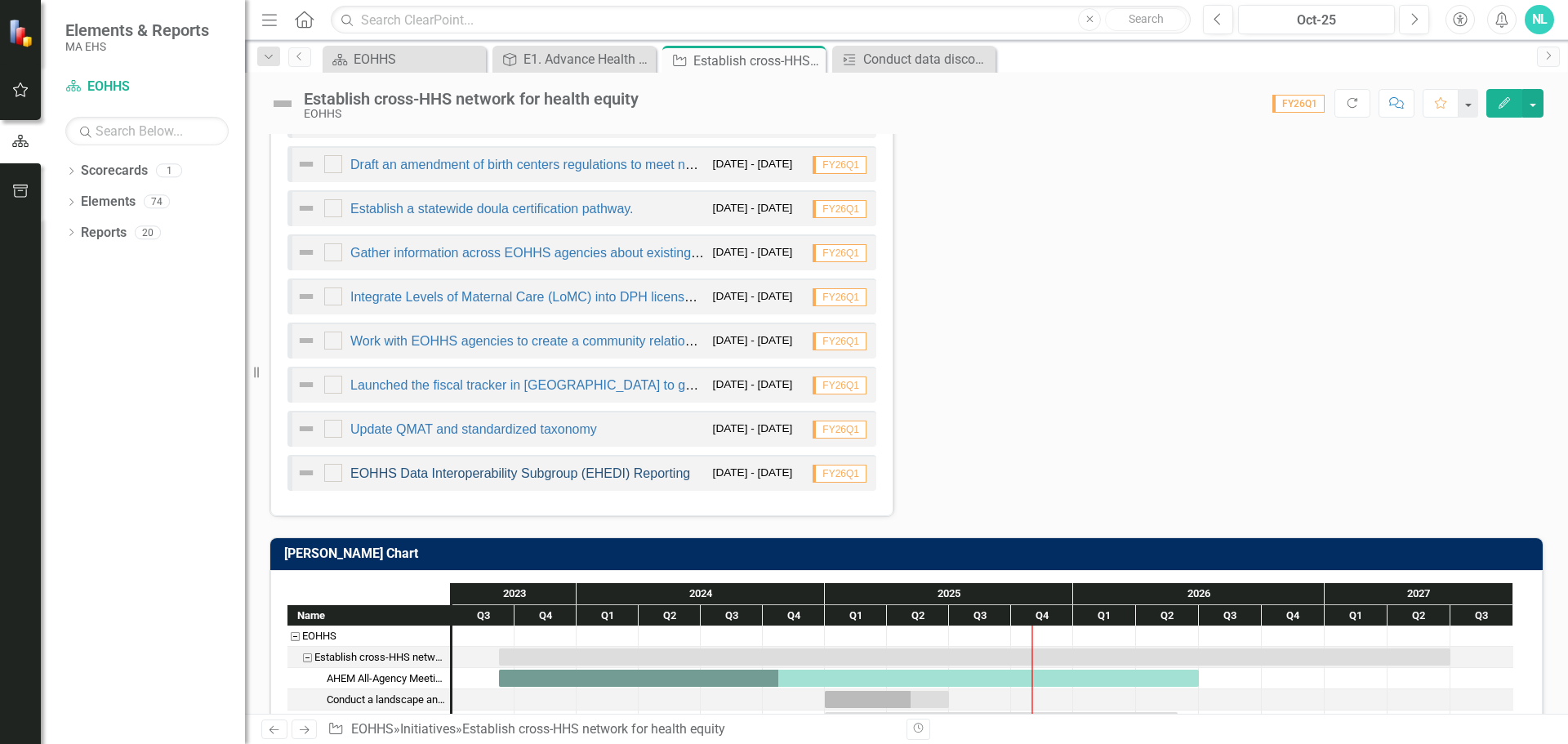
click at [475, 475] on link "EOHHS Data Interoperability Subgroup (EHEDI) Reporting" at bounding box center [519, 473] width 339 height 14
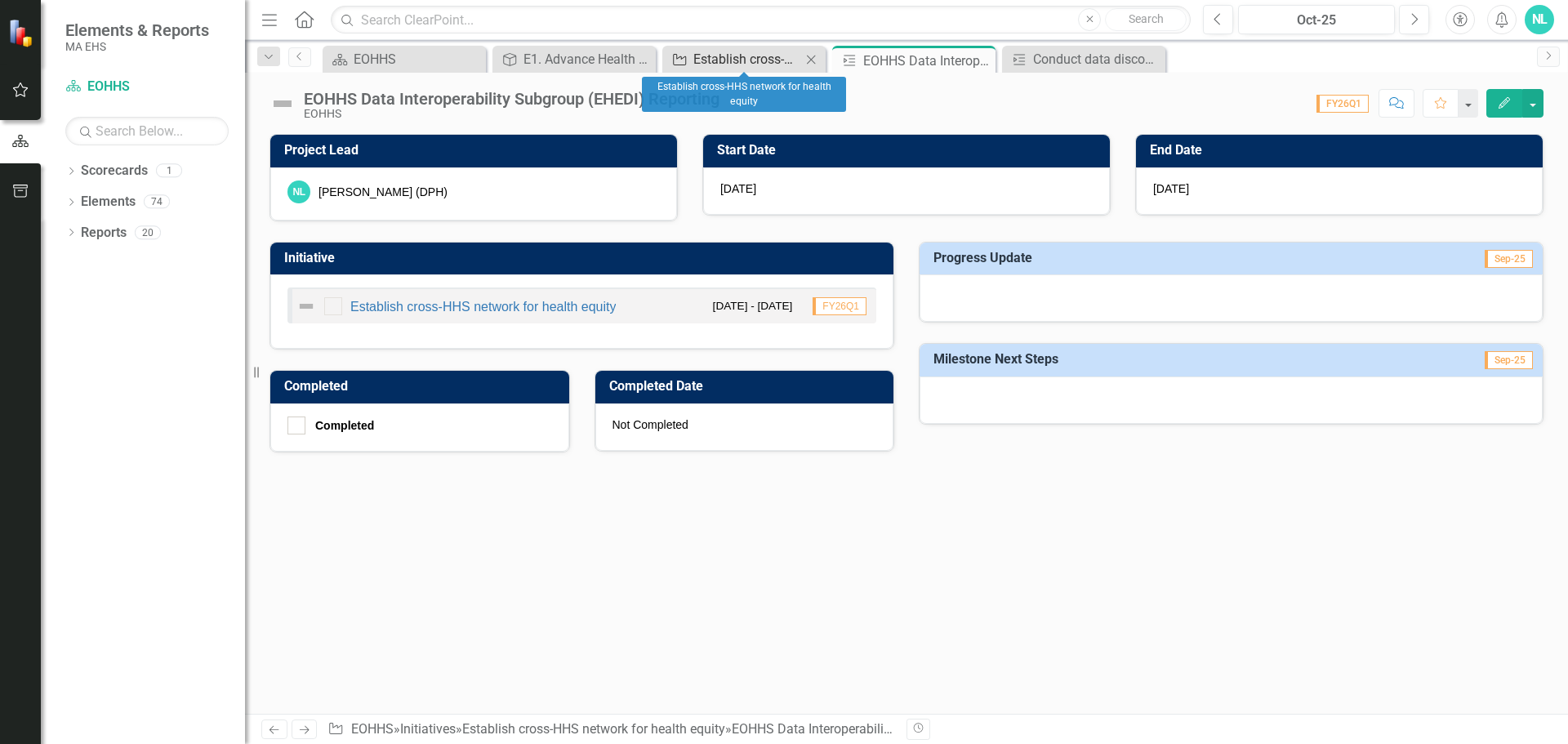
click at [738, 62] on div "Establish cross-HHS network for health equity" at bounding box center [747, 59] width 108 height 21
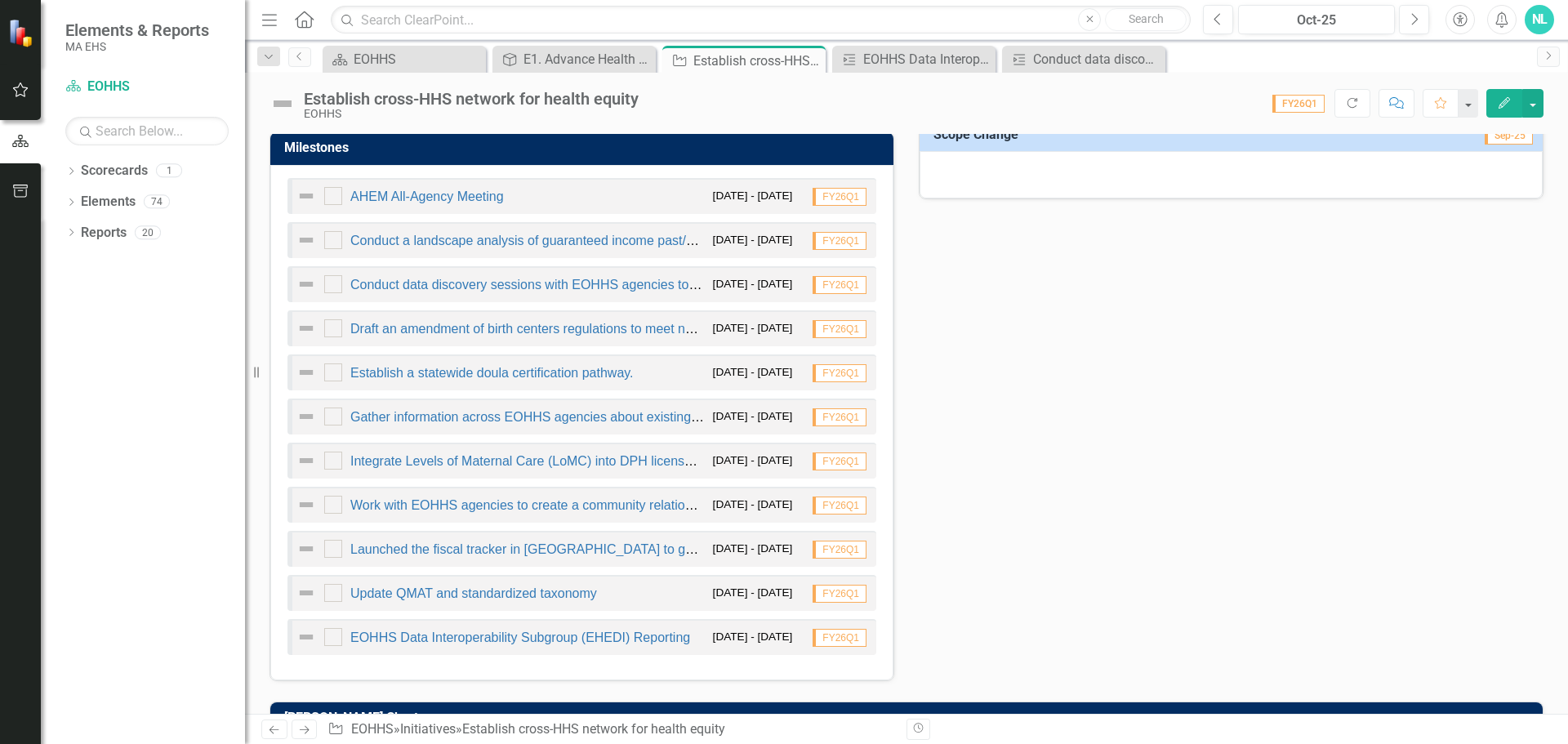
scroll to position [816, 0]
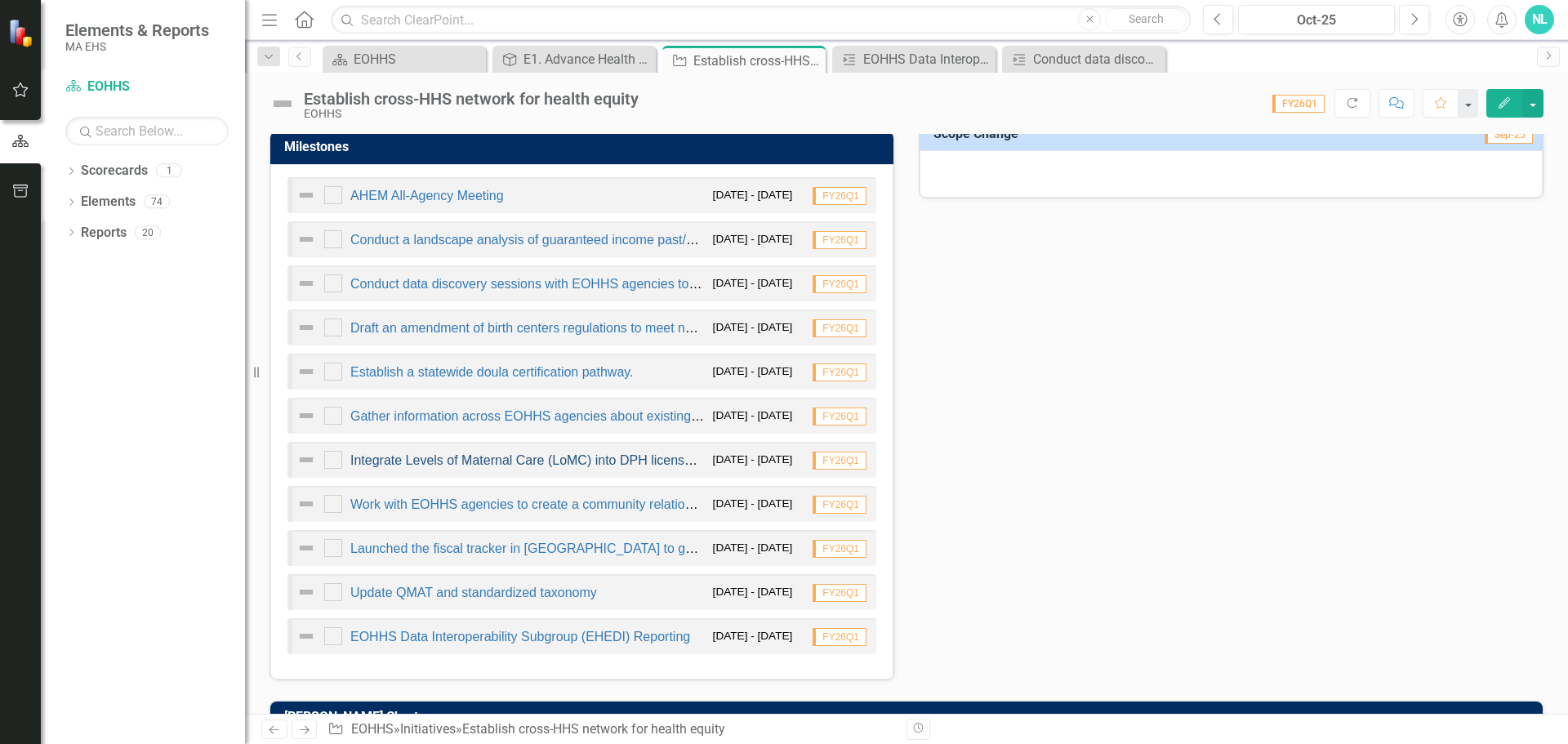
click at [397, 461] on link "Integrate Levels of Maternal Care (LoMC) into DPH licensure." at bounding box center [528, 460] width 357 height 14
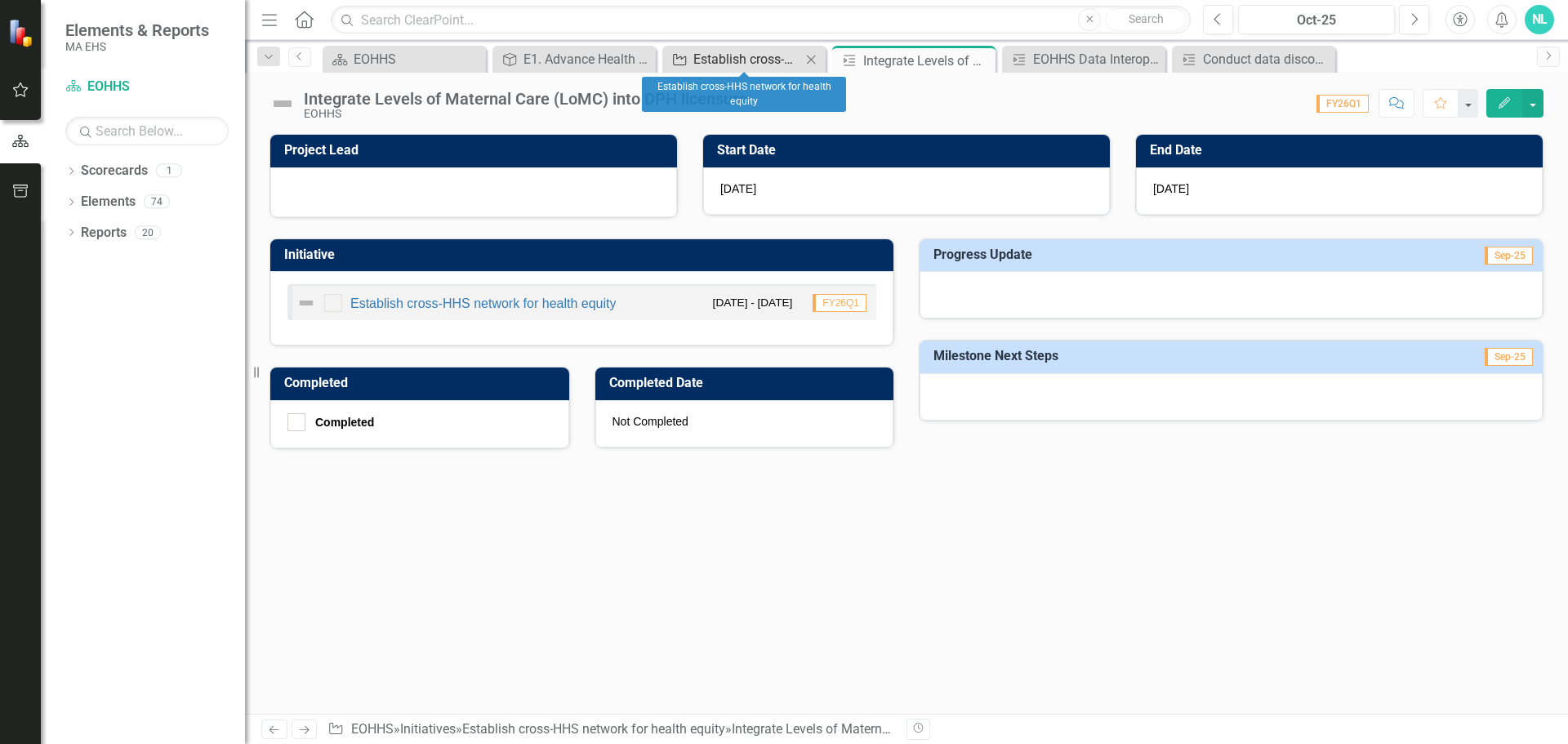
click at [713, 67] on div "Establish cross-HHS network for health equity" at bounding box center [747, 59] width 108 height 21
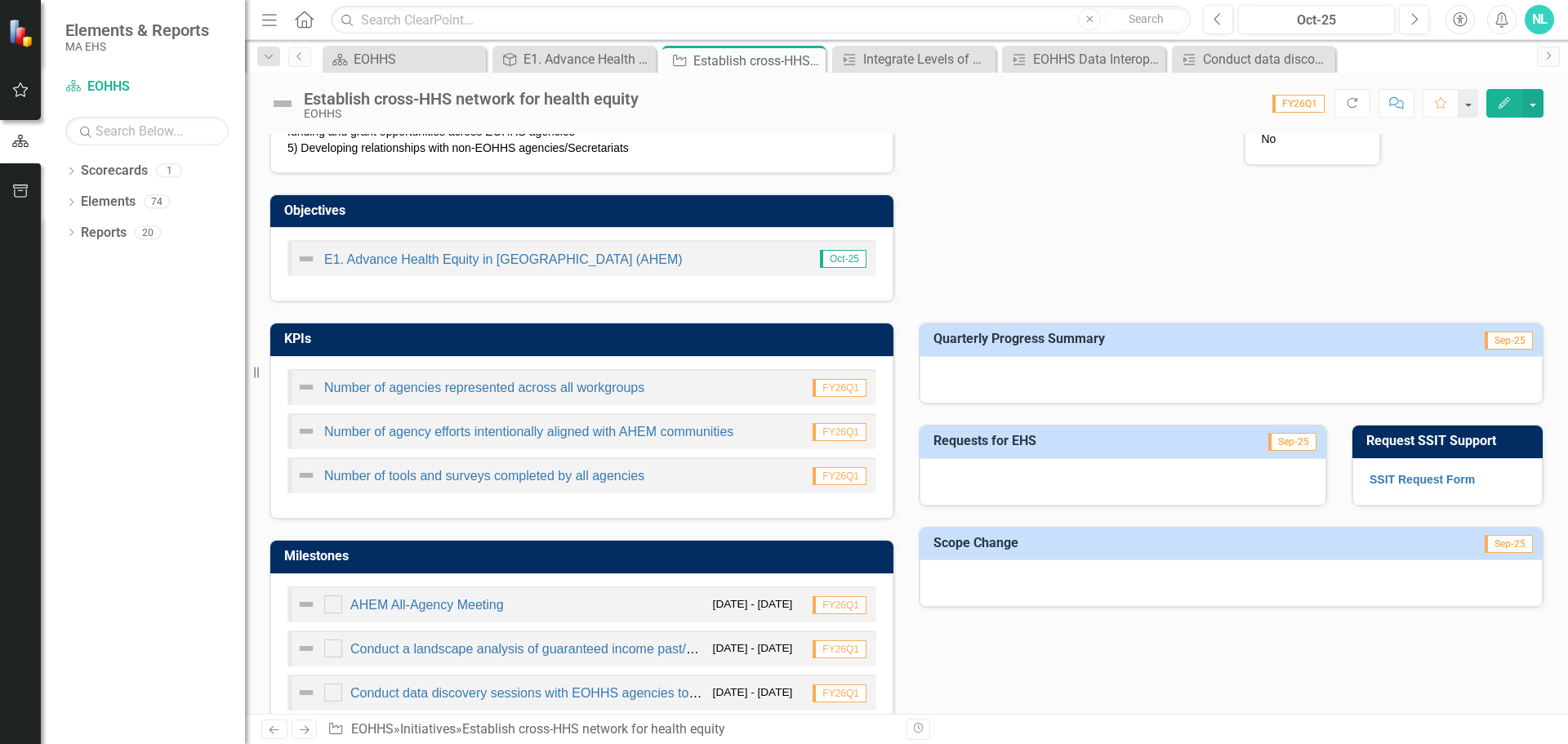
scroll to position [163, 0]
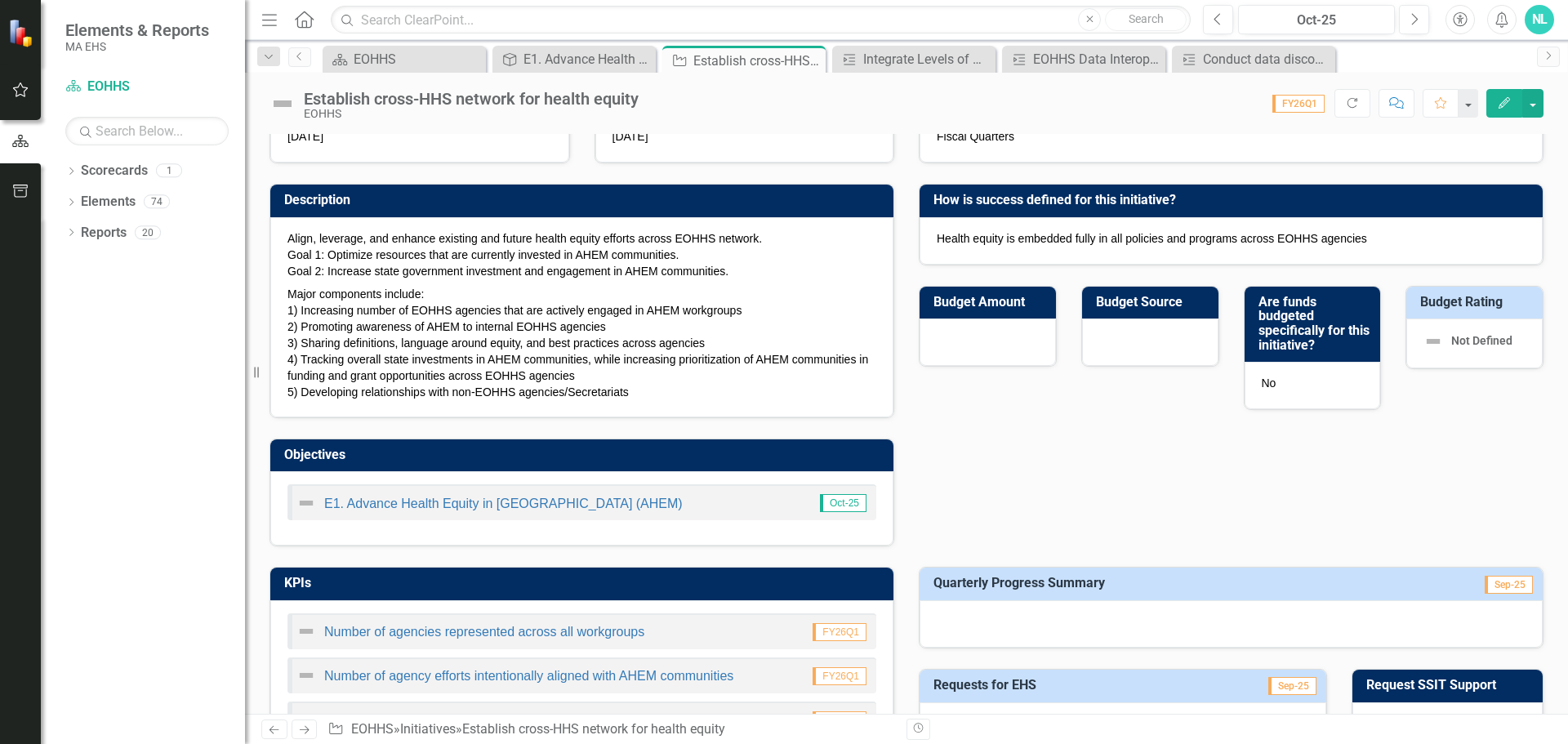
click at [1544, 104] on div "Establish cross-HHS network for health equity EOHHS Score: 0.00 FY26Q1 Complete…" at bounding box center [906, 97] width 1323 height 49
click at [1536, 105] on button "button" at bounding box center [1533, 103] width 22 height 28
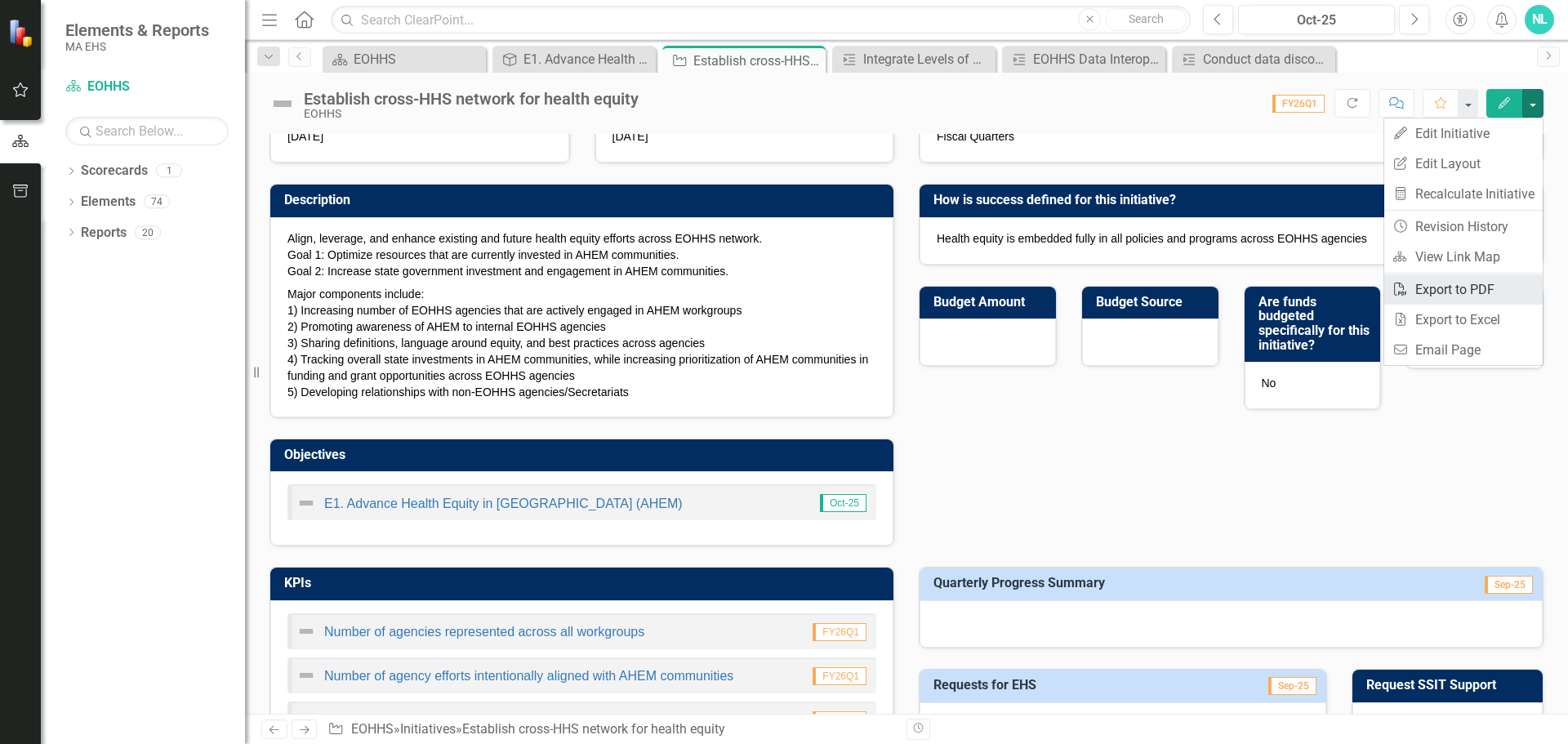
click at [1432, 292] on link "PDF Export to PDF" at bounding box center [1463, 289] width 158 height 30
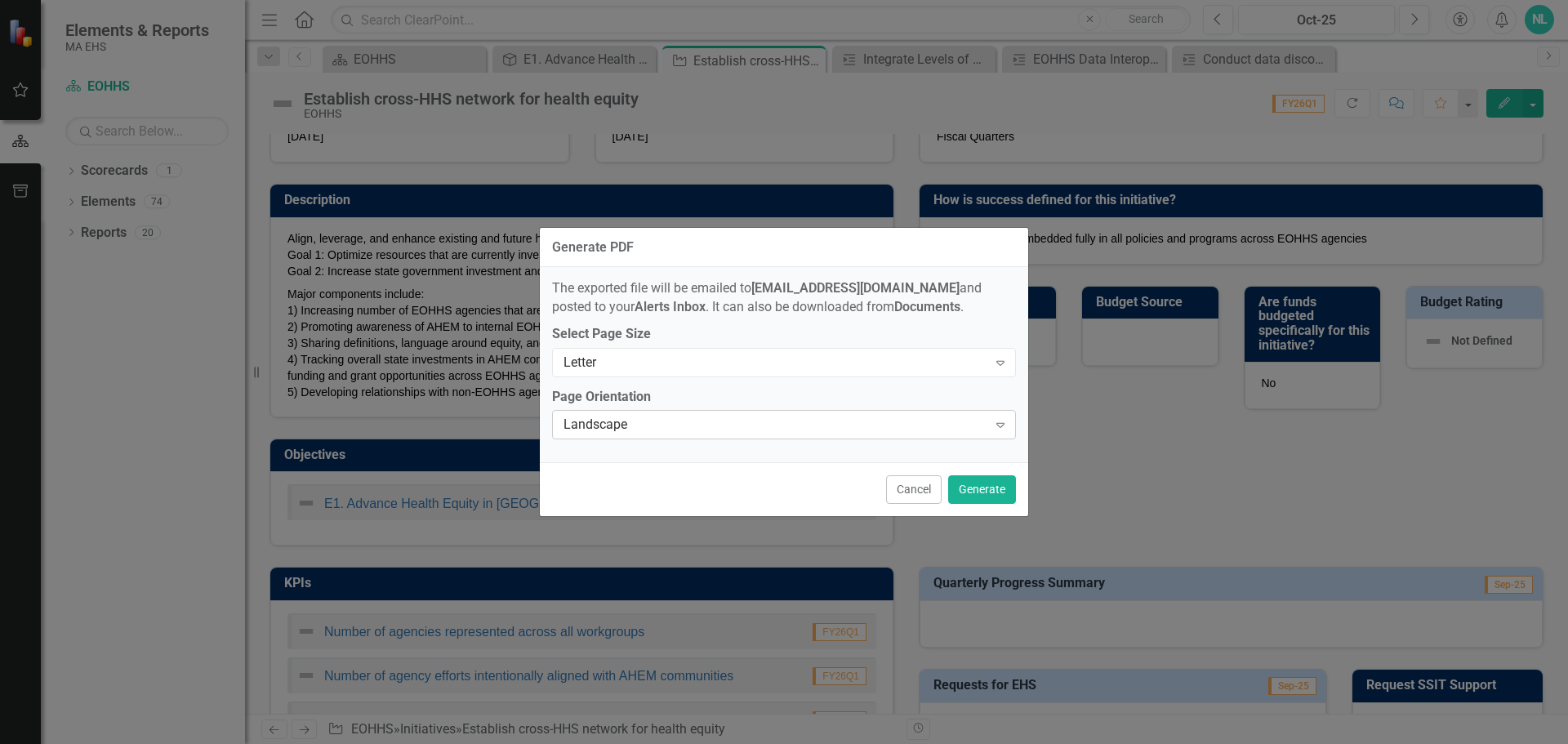
click at [690, 420] on div "Landscape" at bounding box center [775, 425] width 424 height 19
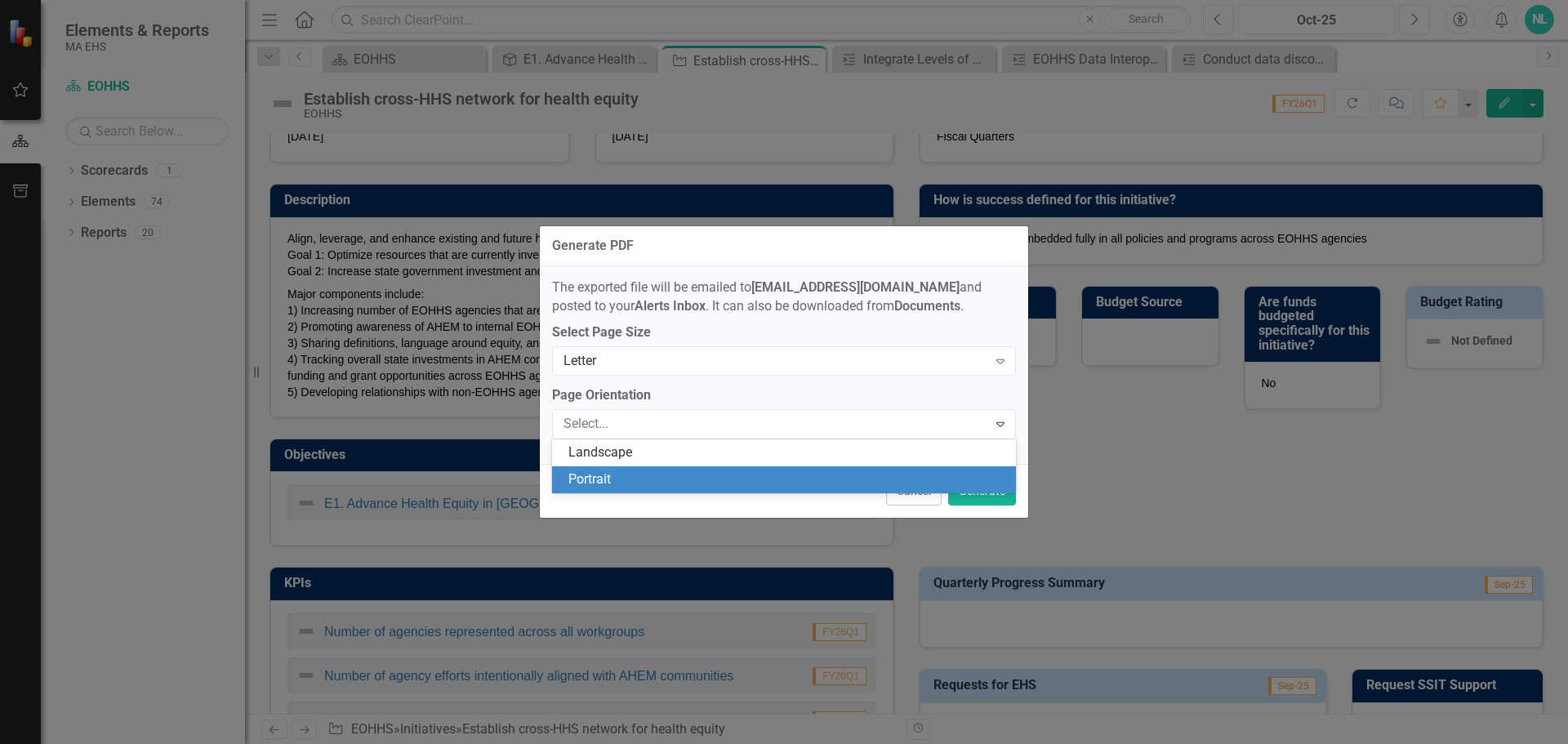
click at [621, 479] on div "Portrait" at bounding box center [787, 479] width 438 height 19
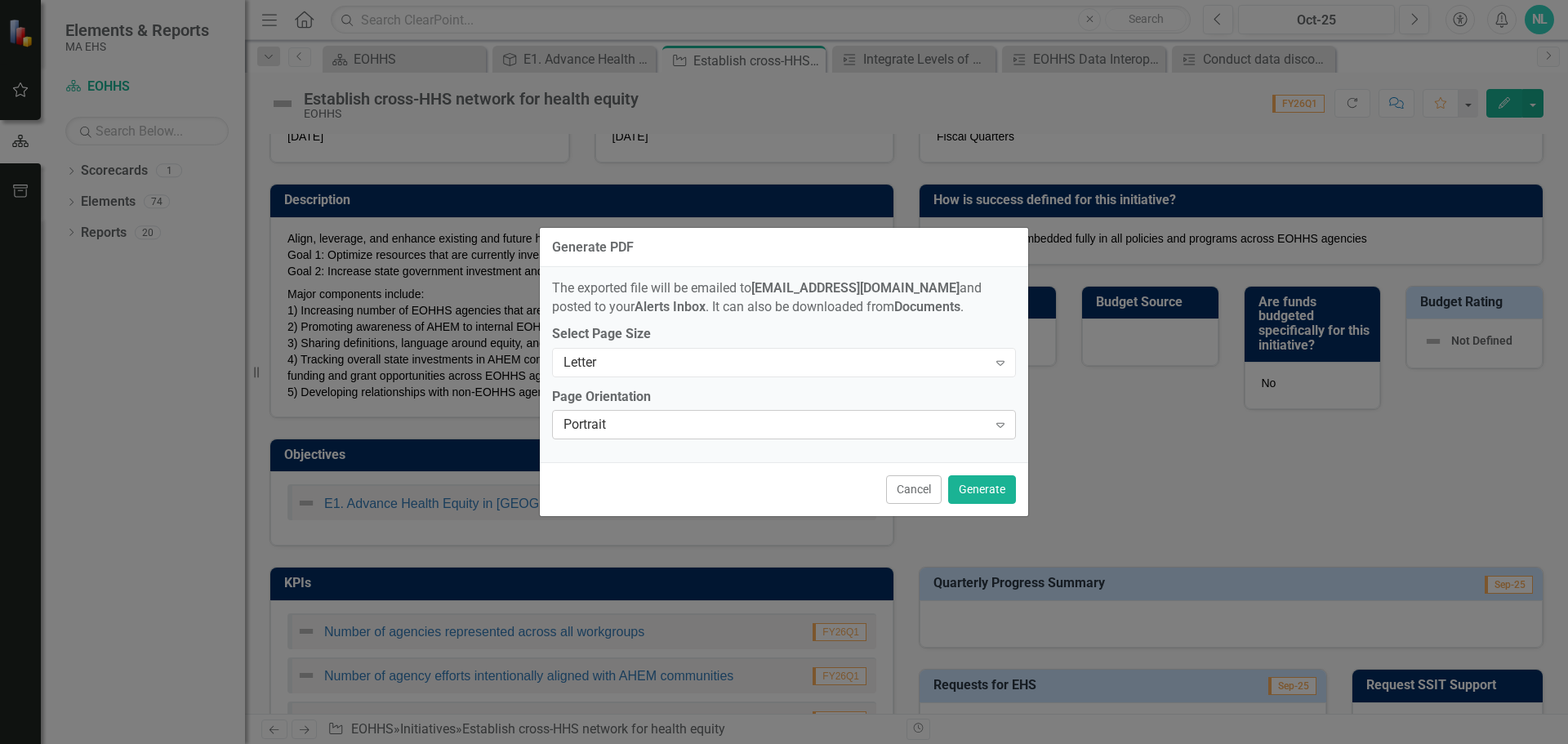
click at [749, 413] on div "Portrait Expand" at bounding box center [783, 424] width 464 height 29
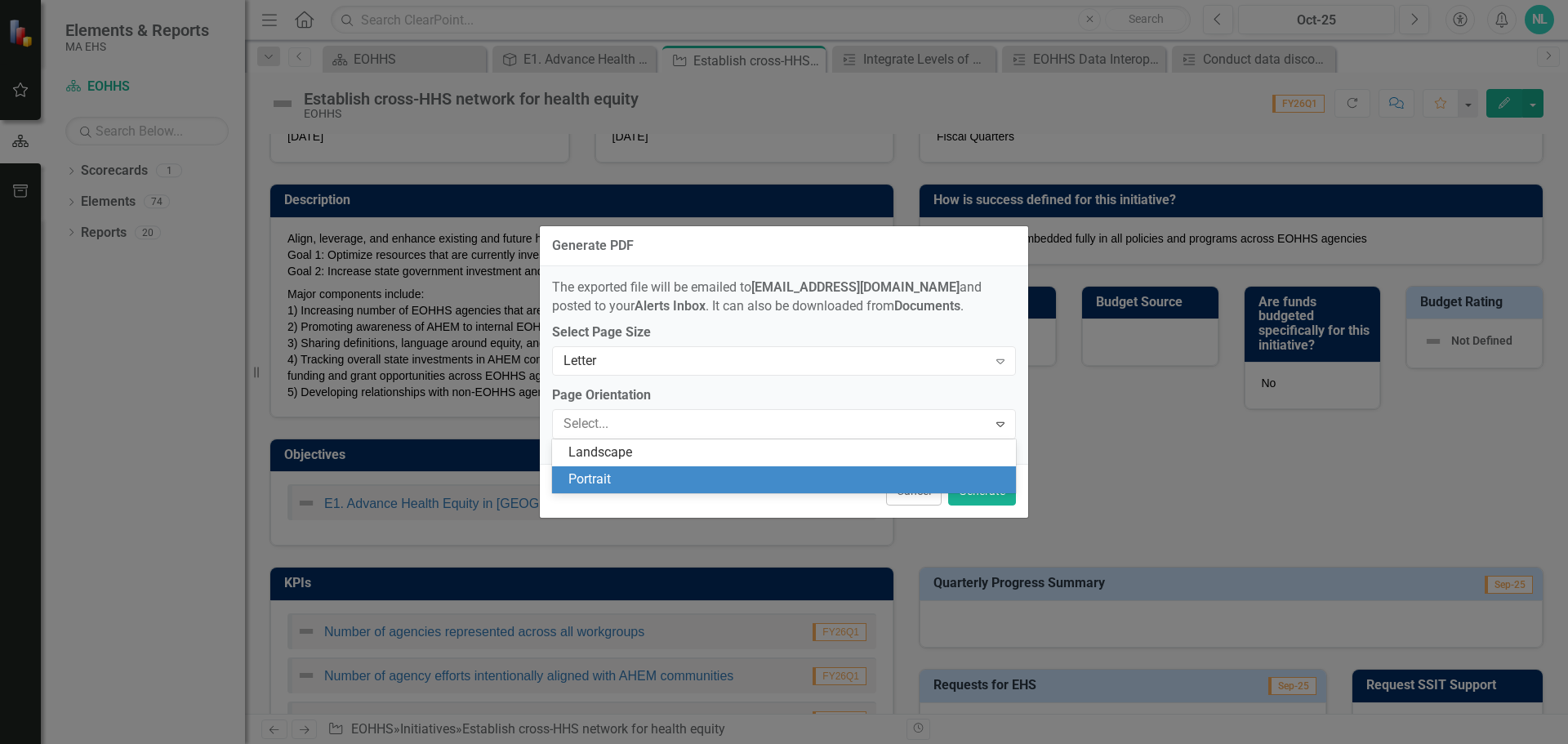
click at [689, 484] on div "Portrait" at bounding box center [787, 479] width 438 height 19
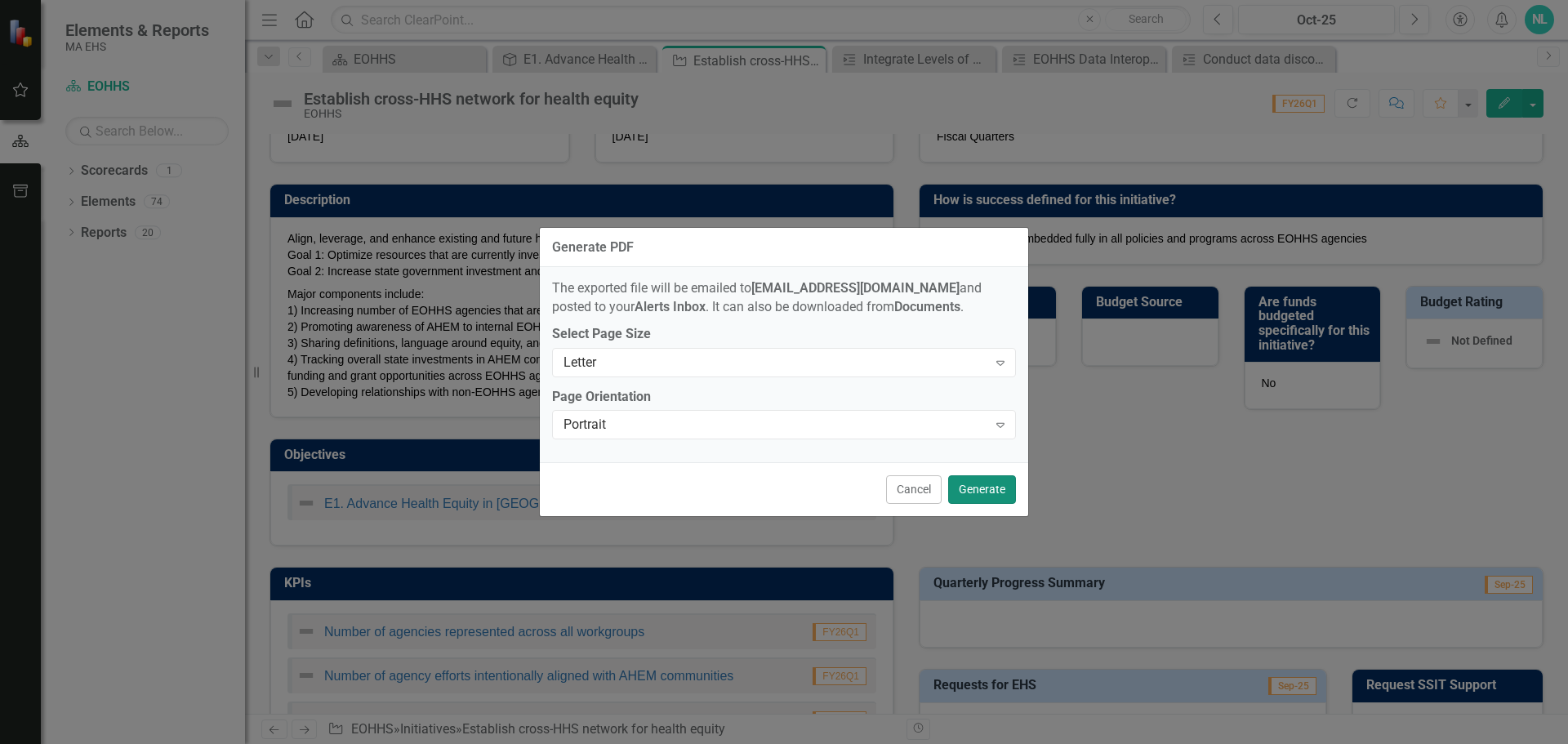
click at [975, 489] on button "Generate" at bounding box center [982, 489] width 68 height 28
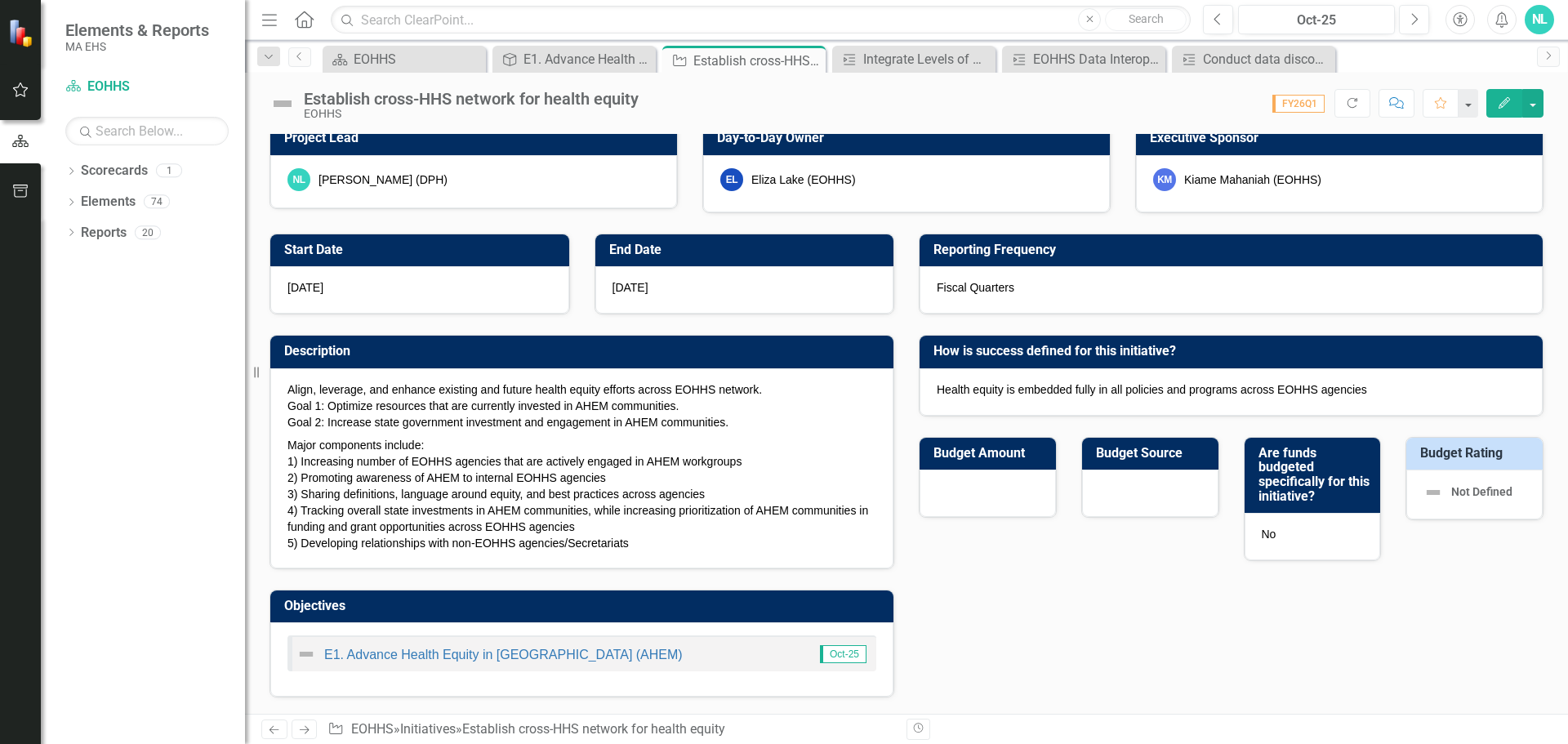
scroll to position [0, 0]
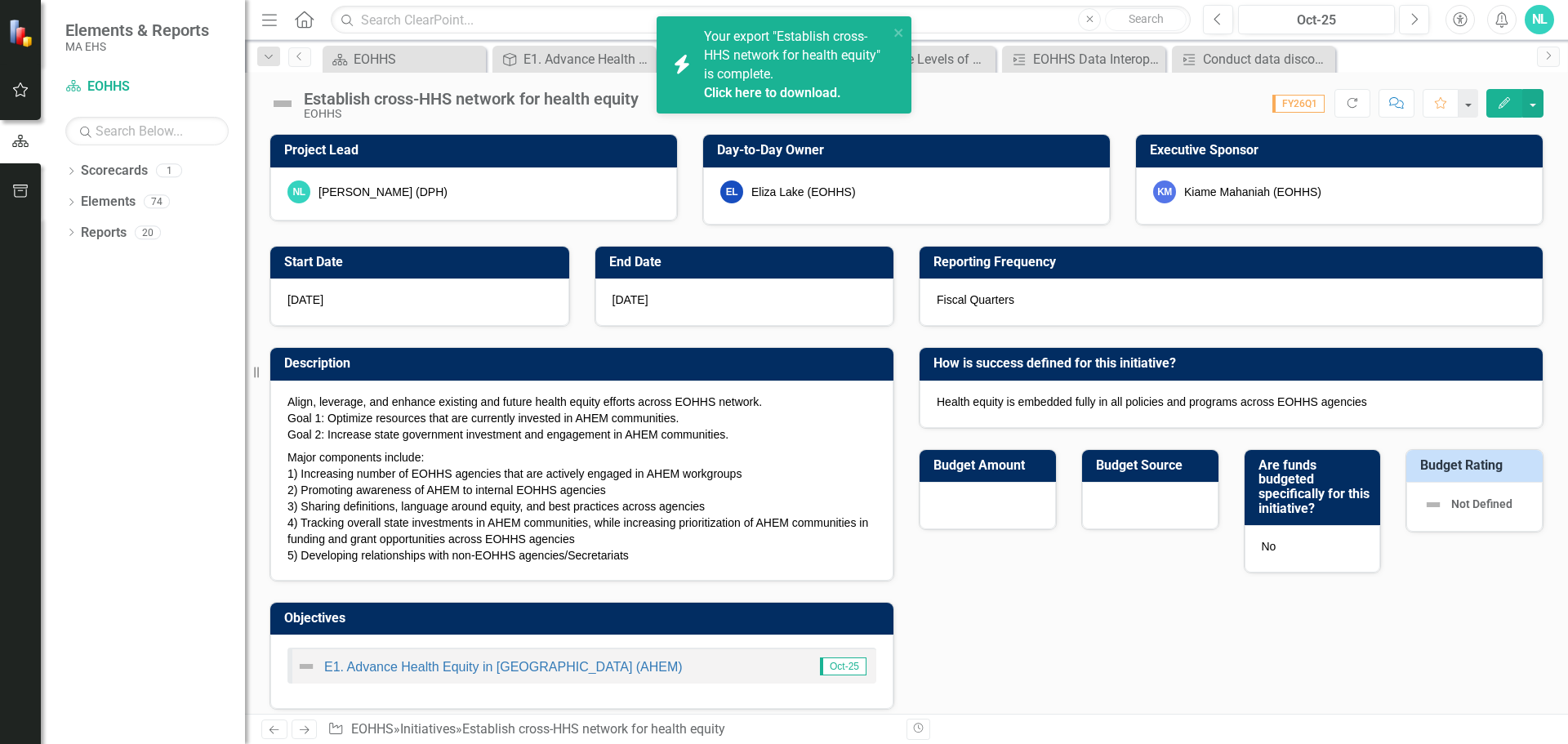
click at [797, 85] on link "Click here to download." at bounding box center [772, 92] width 137 height 16
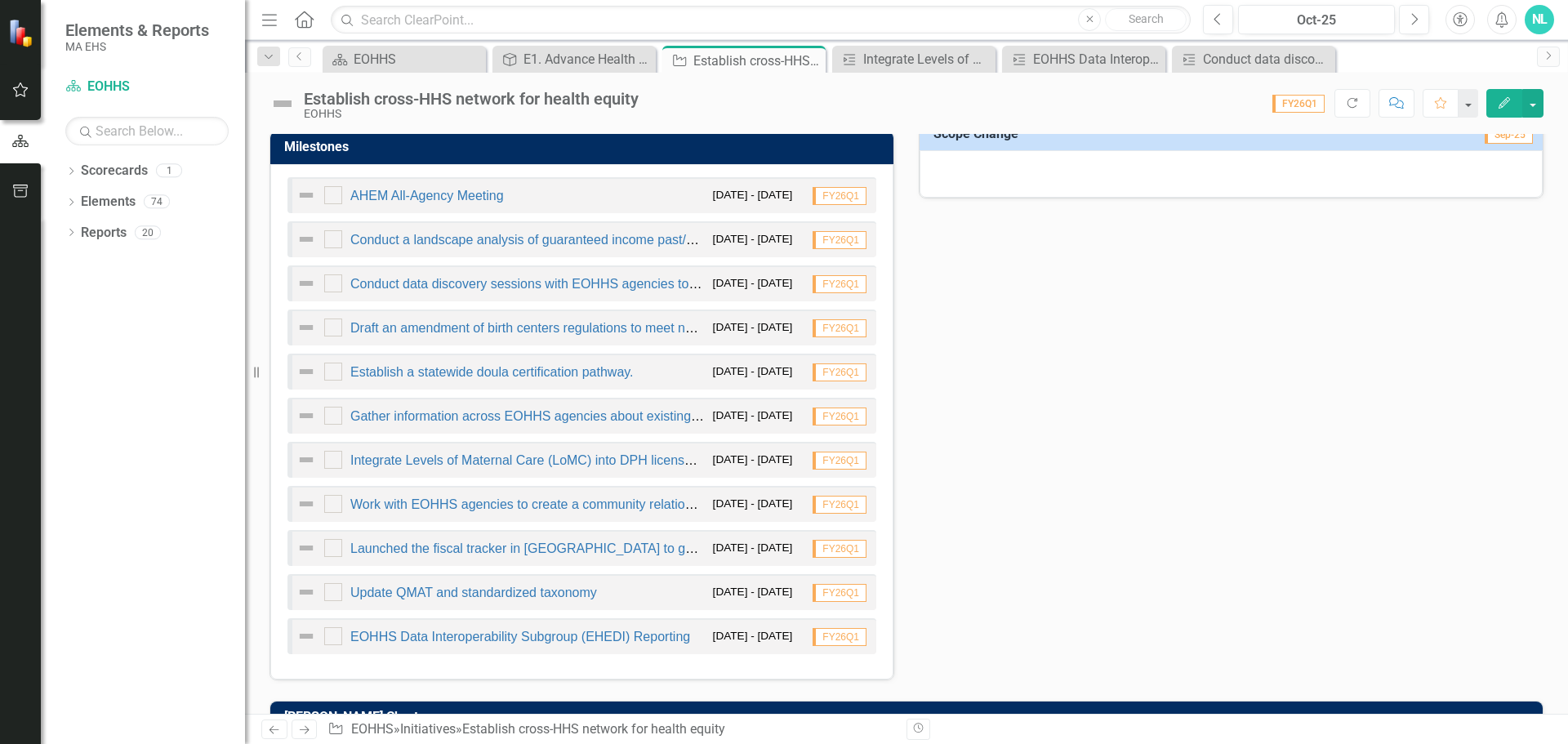
scroll to position [735, 0]
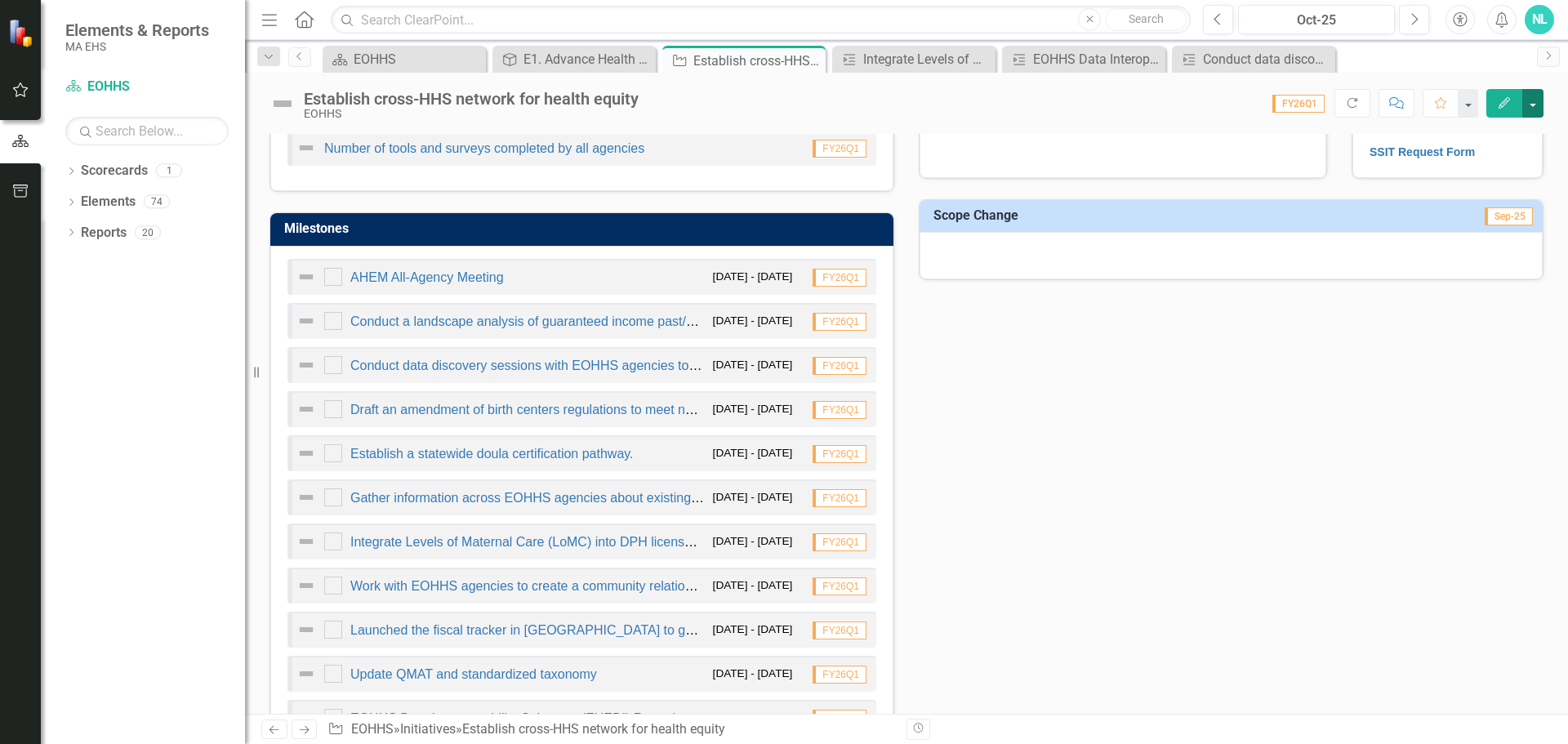
click at [1531, 106] on button "button" at bounding box center [1533, 103] width 22 height 28
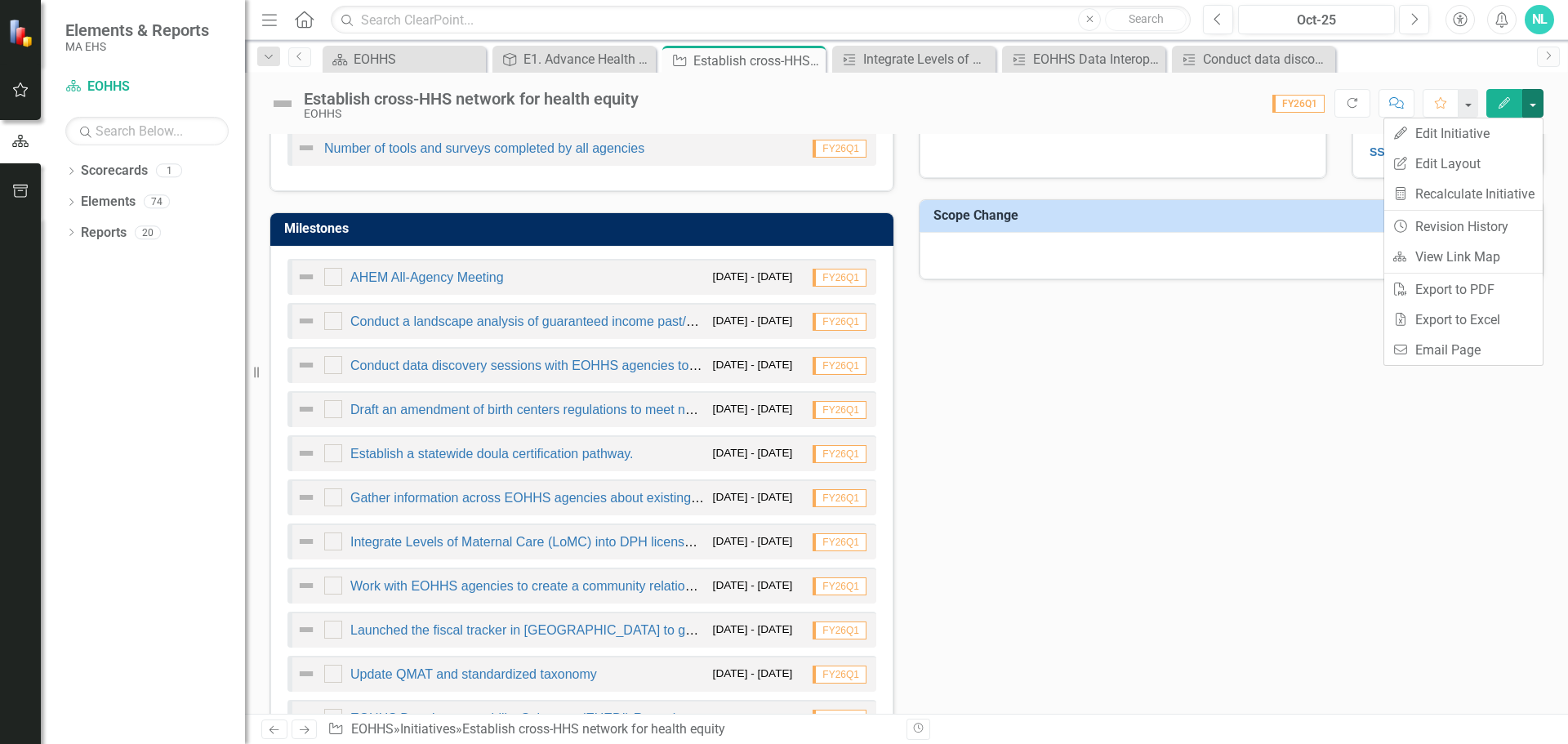
click at [1100, 373] on div "KPIs Number of agencies represented across all workgroups FY26Q1 Number of agen…" at bounding box center [906, 367] width 1298 height 786
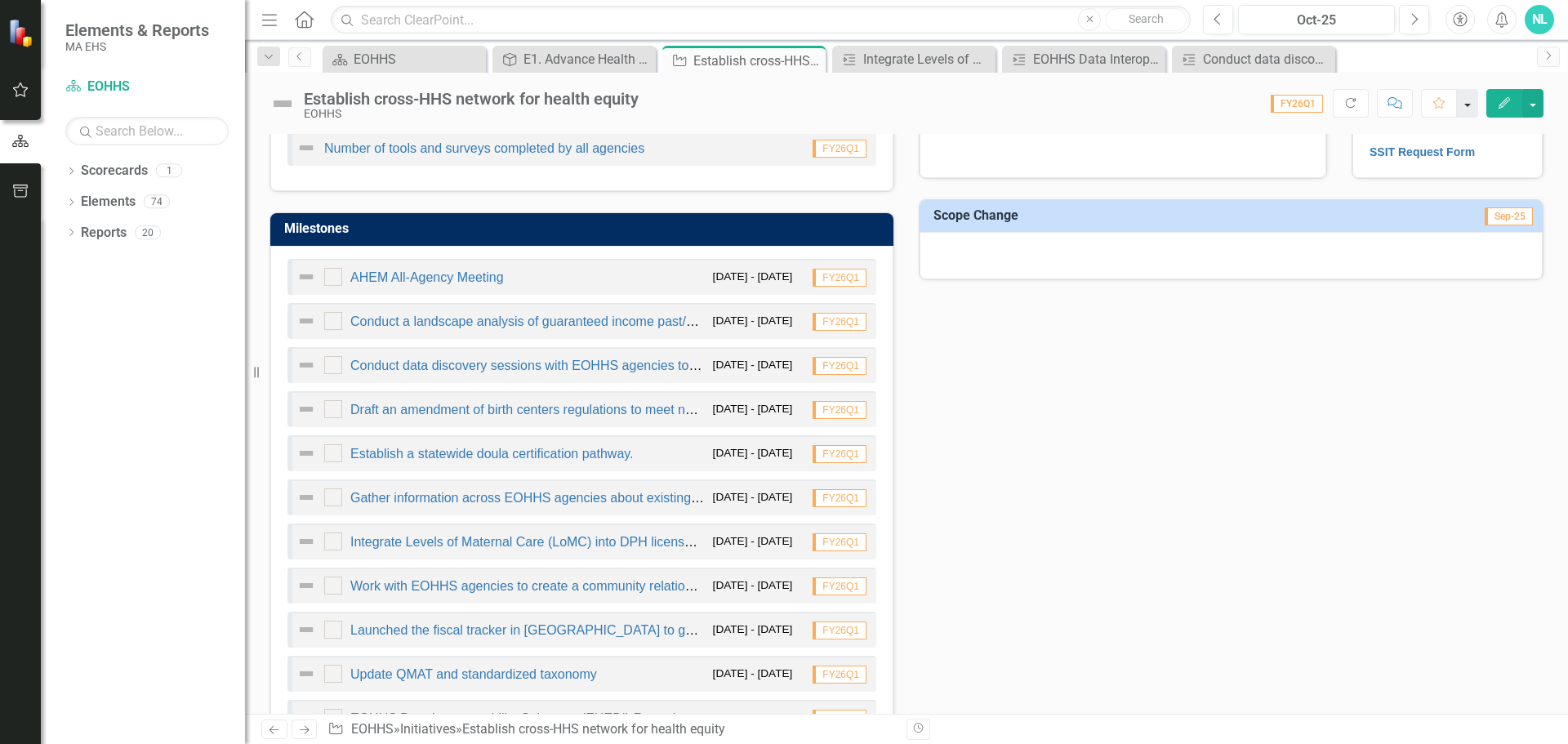
click at [1467, 109] on button "button" at bounding box center [1468, 103] width 22 height 28
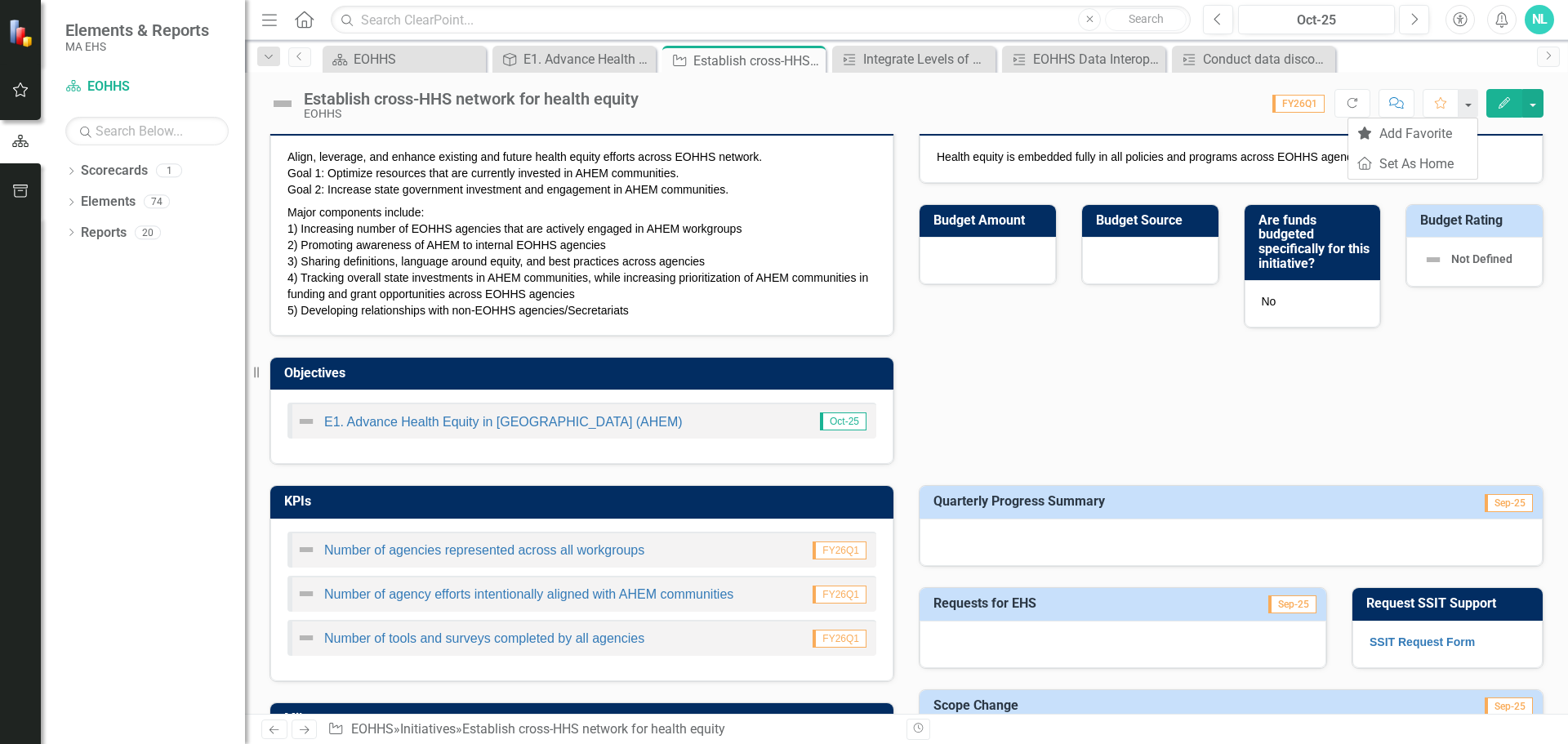
scroll to position [0, 0]
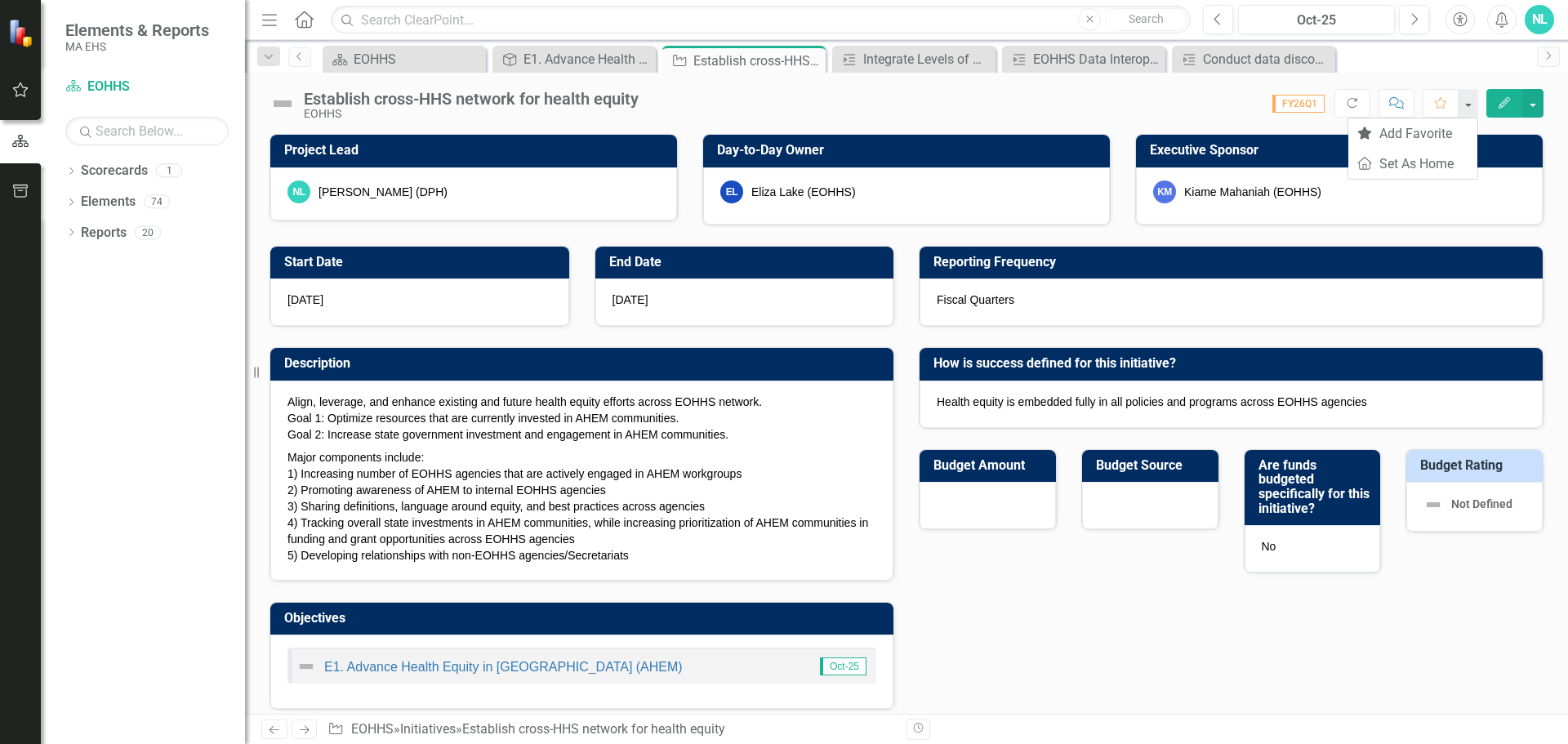
click at [1141, 114] on div "Score: 0.00 FY26Q1 Completed Refresh Comment Favorite Edit" at bounding box center [1095, 102] width 897 height 27
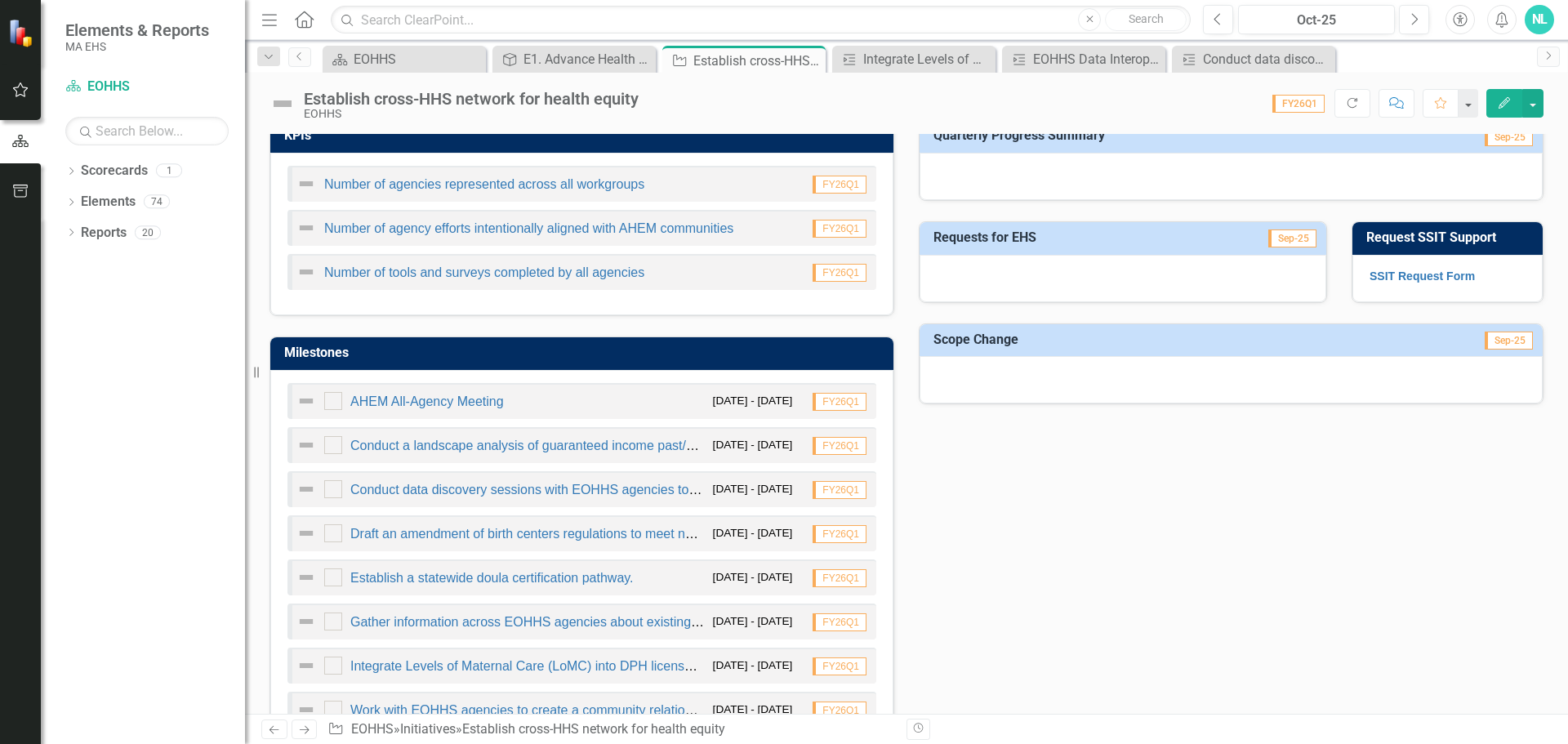
scroll to position [816, 0]
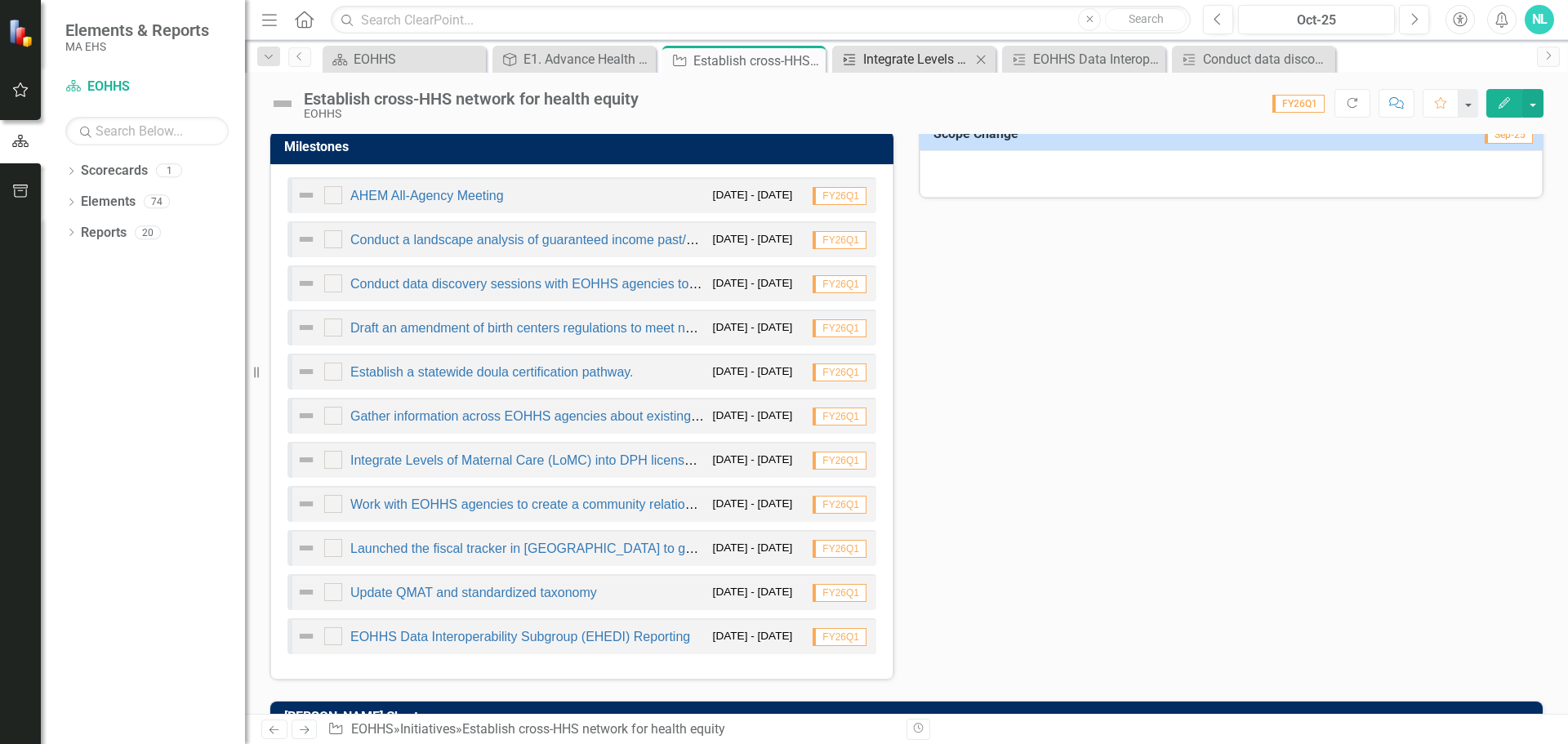
click at [888, 62] on div "Integrate Levels of Maternal Care (LoMC) into DPH licensure." at bounding box center [917, 59] width 108 height 21
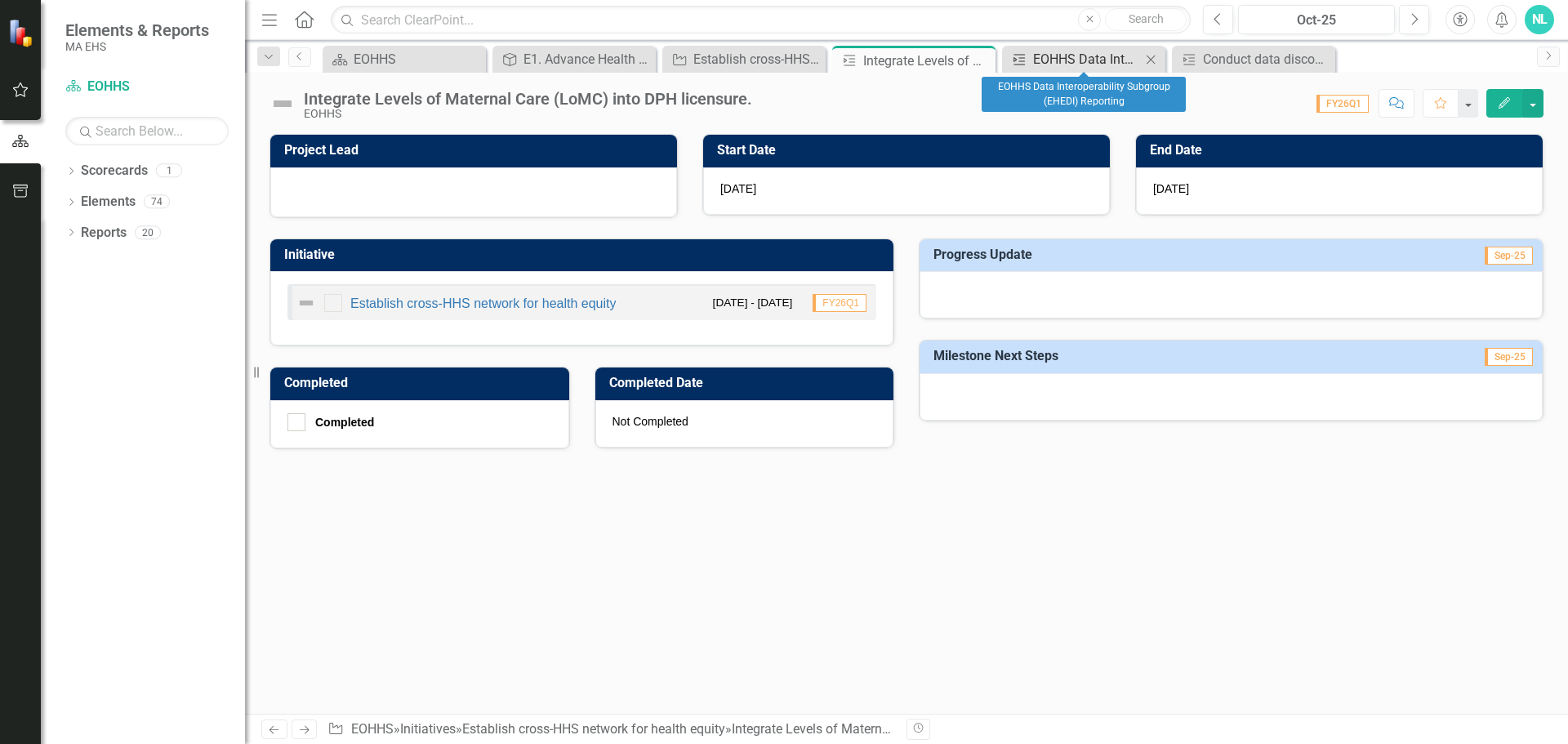
click at [1033, 61] on div "EOHHS Data Interoperability Subgroup (EHEDI) Reporting" at bounding box center [1087, 59] width 108 height 21
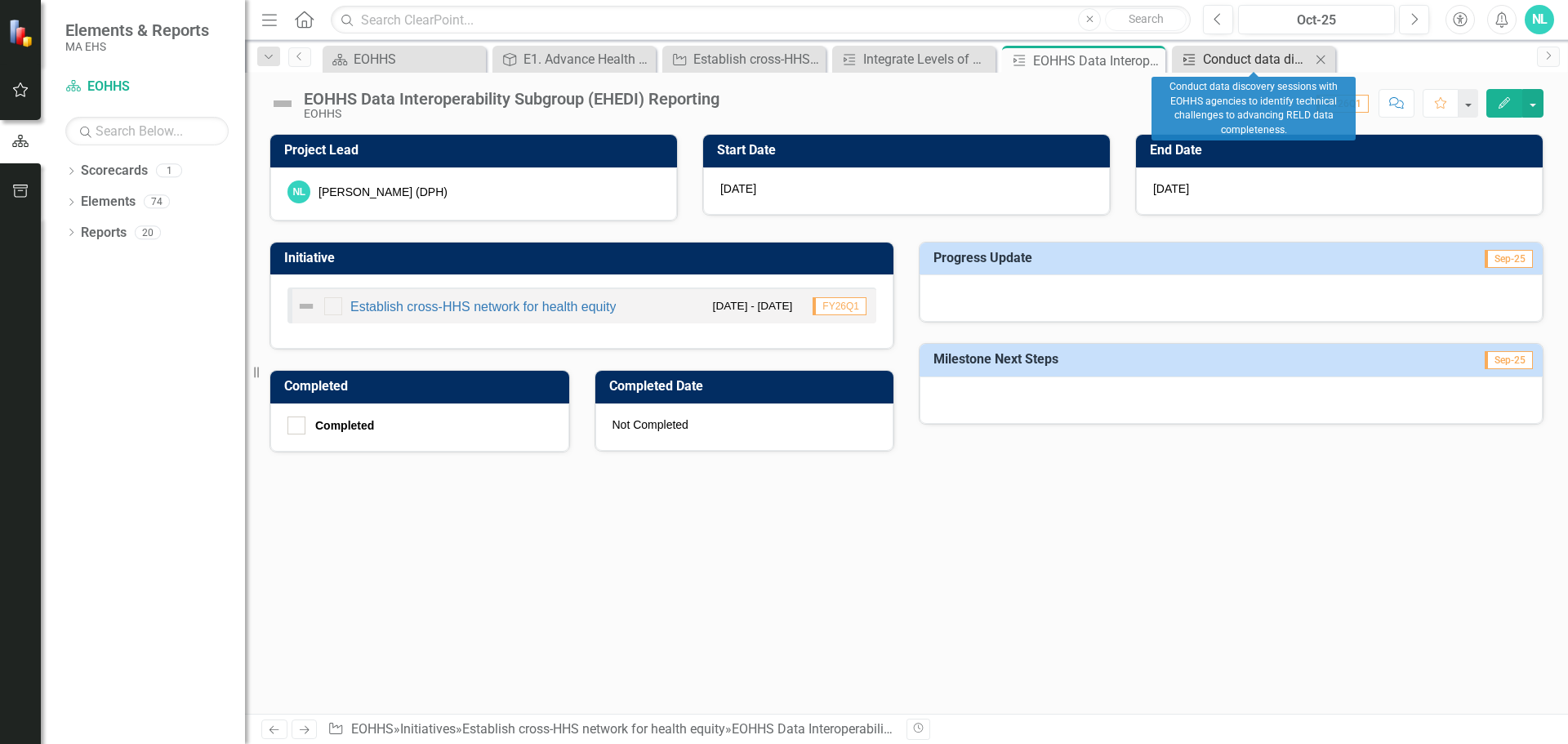
click at [1191, 61] on icon at bounding box center [1189, 59] width 12 height 11
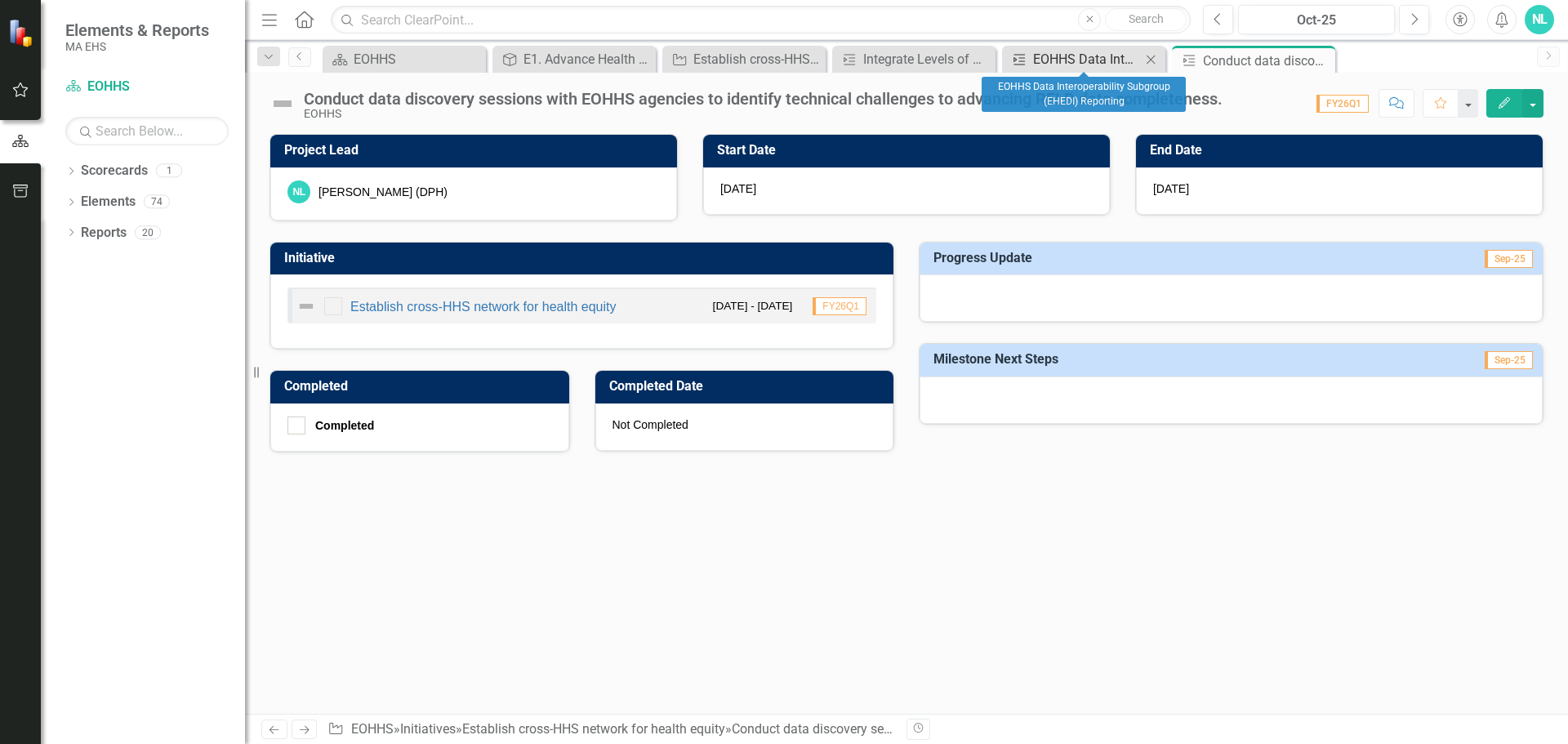
click at [1111, 61] on div "EOHHS Data Interoperability Subgroup (EHEDI) Reporting" at bounding box center [1087, 59] width 108 height 21
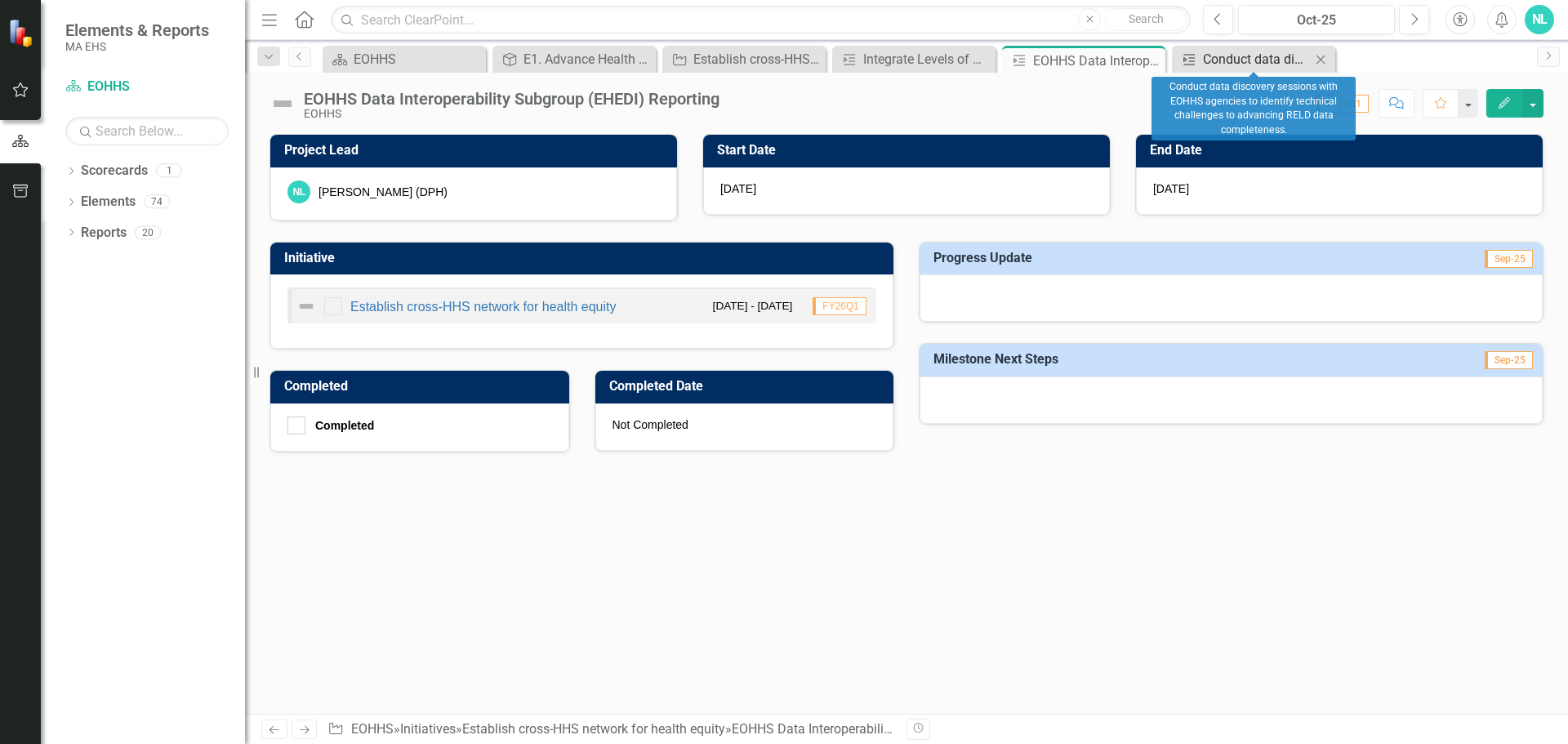
click at [1215, 65] on div "Conduct data discovery sessions with EOHHS agencies to identify technical chall…" at bounding box center [1257, 59] width 108 height 21
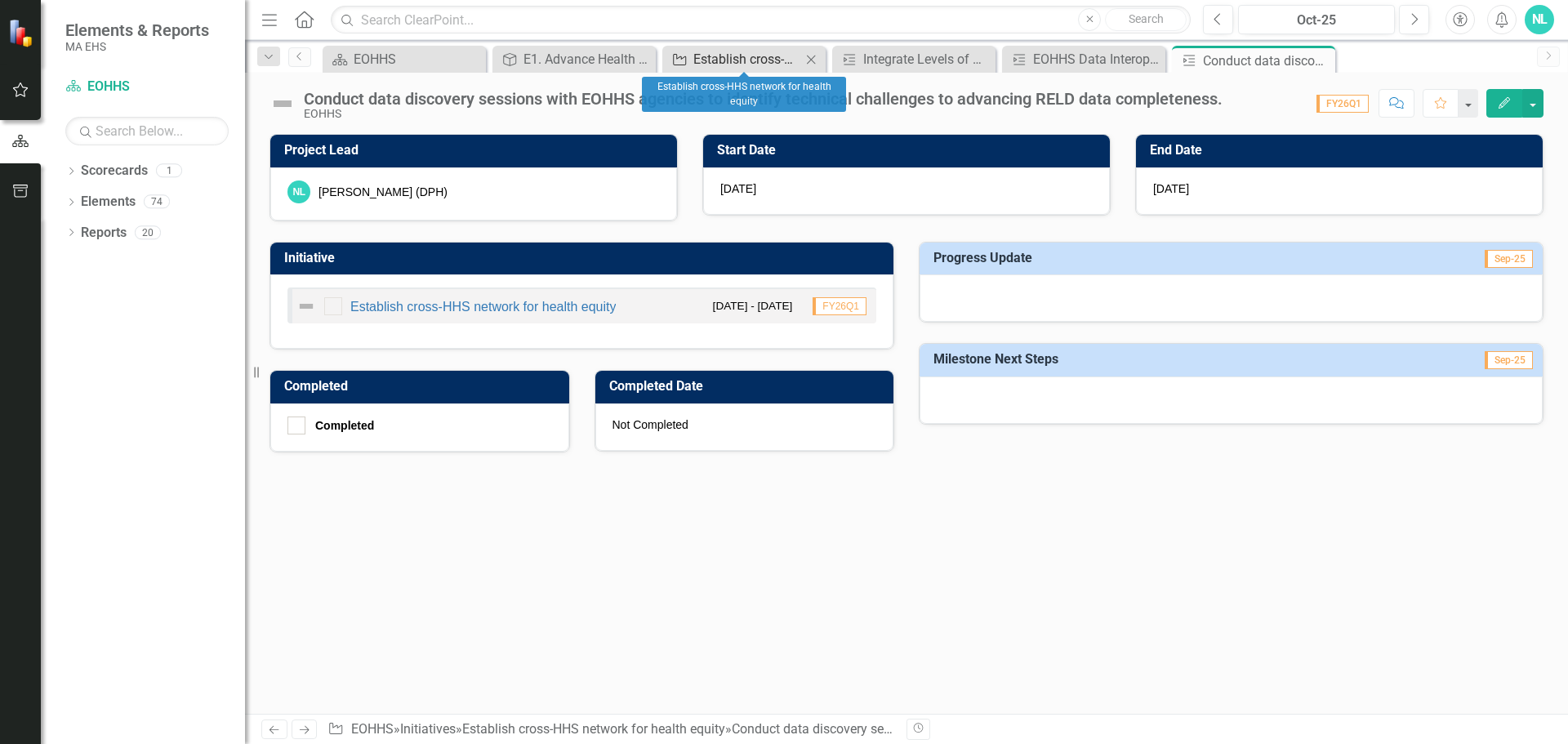
click at [683, 60] on icon "Initiative" at bounding box center [679, 60] width 17 height 13
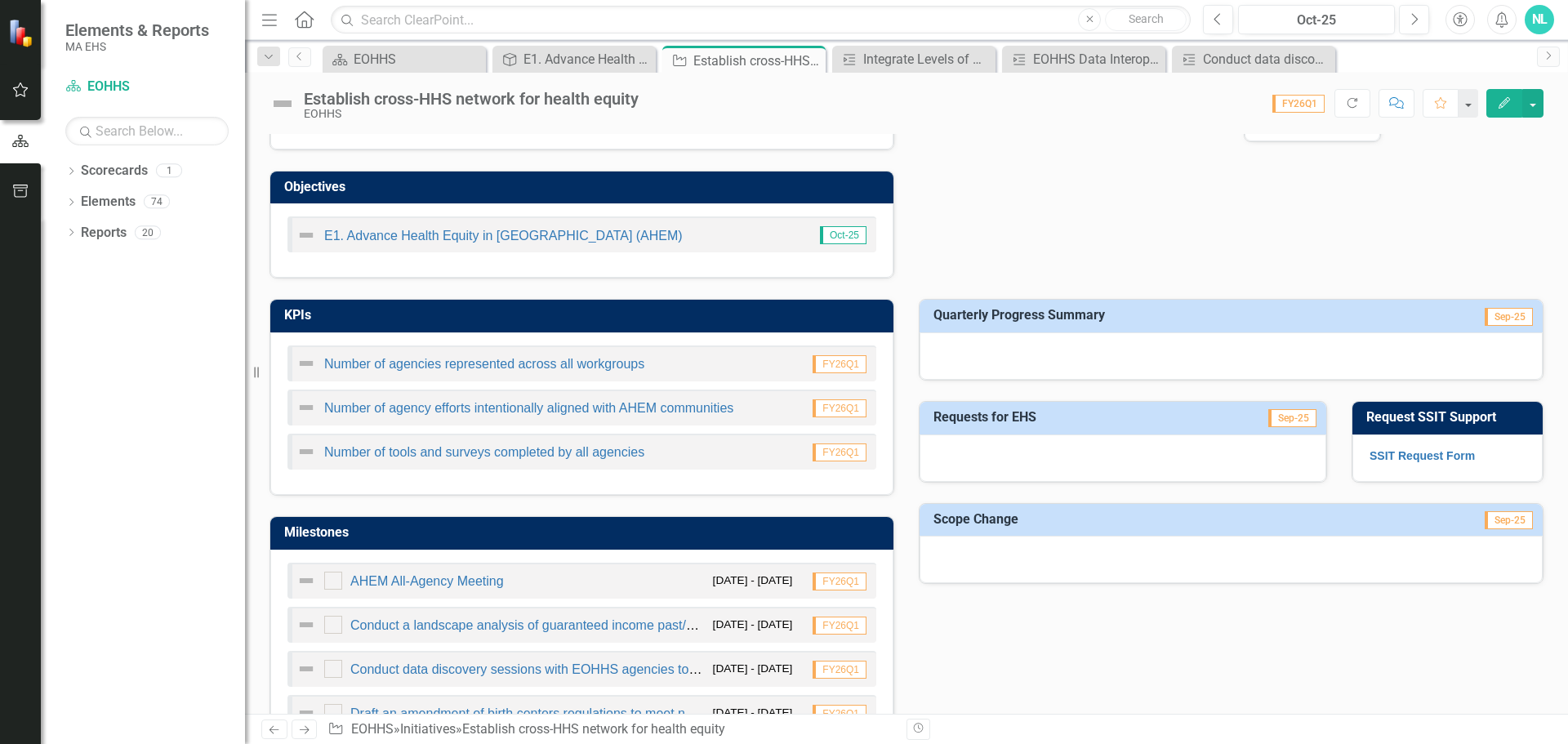
scroll to position [408, 0]
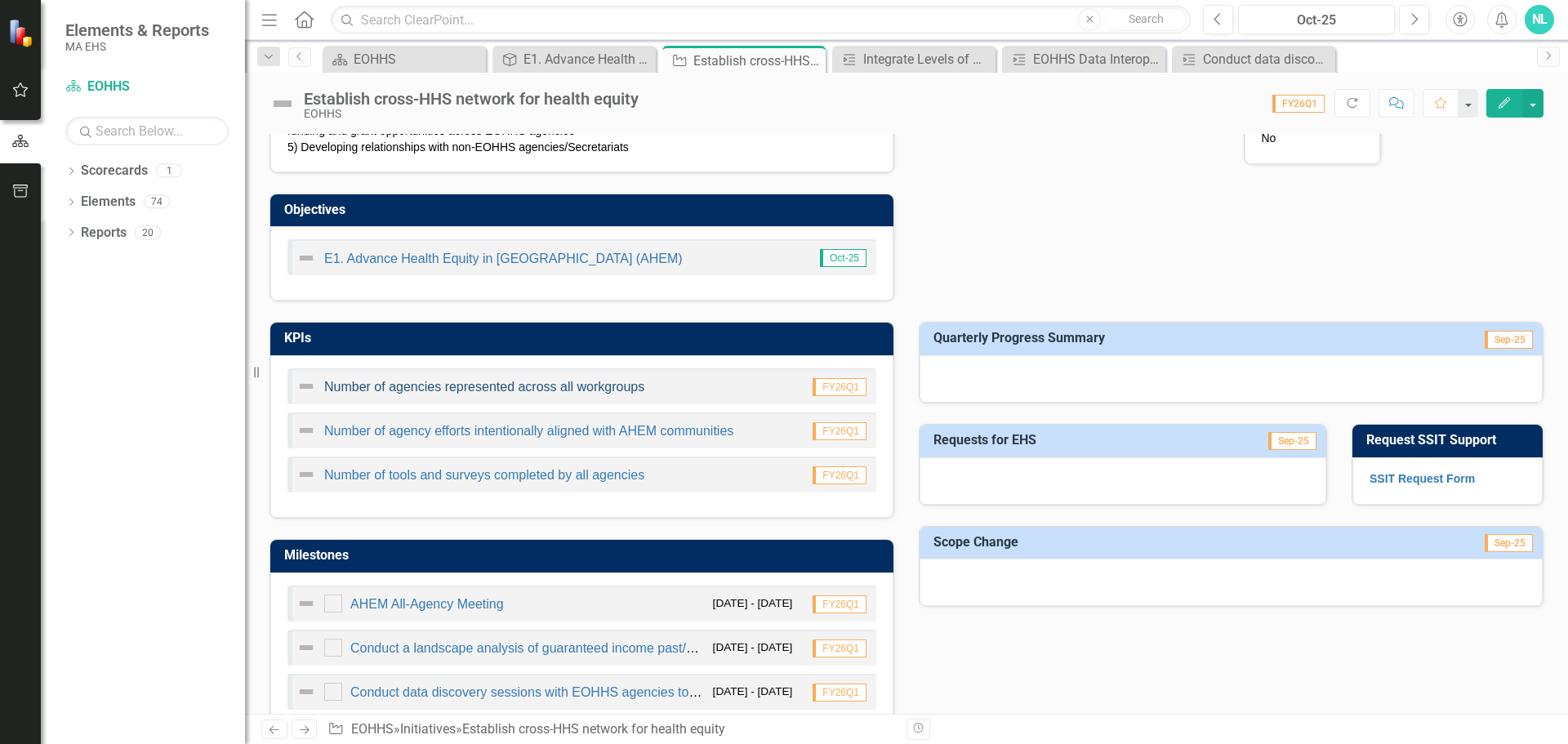
click at [535, 385] on link "Number of agencies represented across all workgroups" at bounding box center [485, 387] width 320 height 14
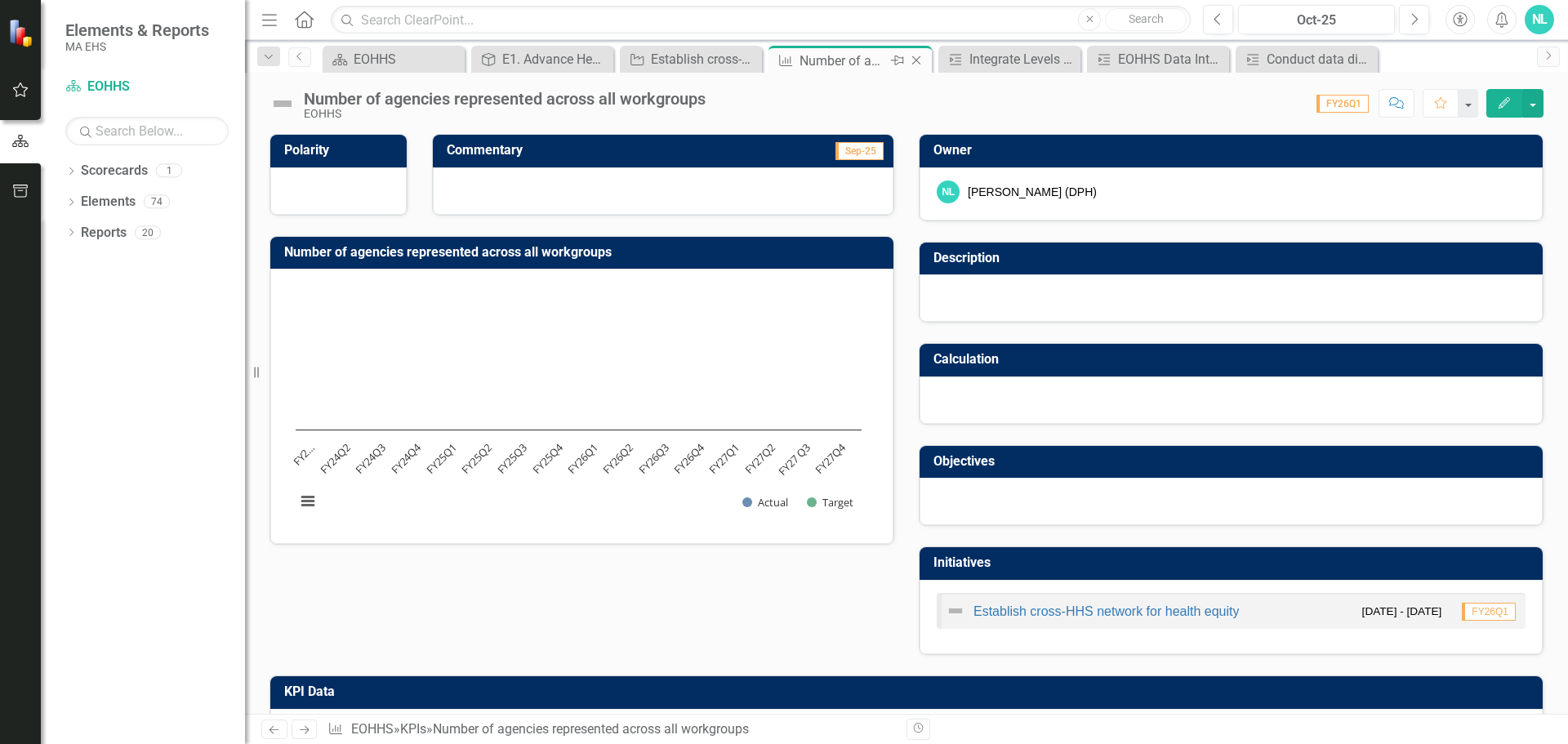
click at [918, 61] on icon "Close" at bounding box center [917, 61] width 17 height 13
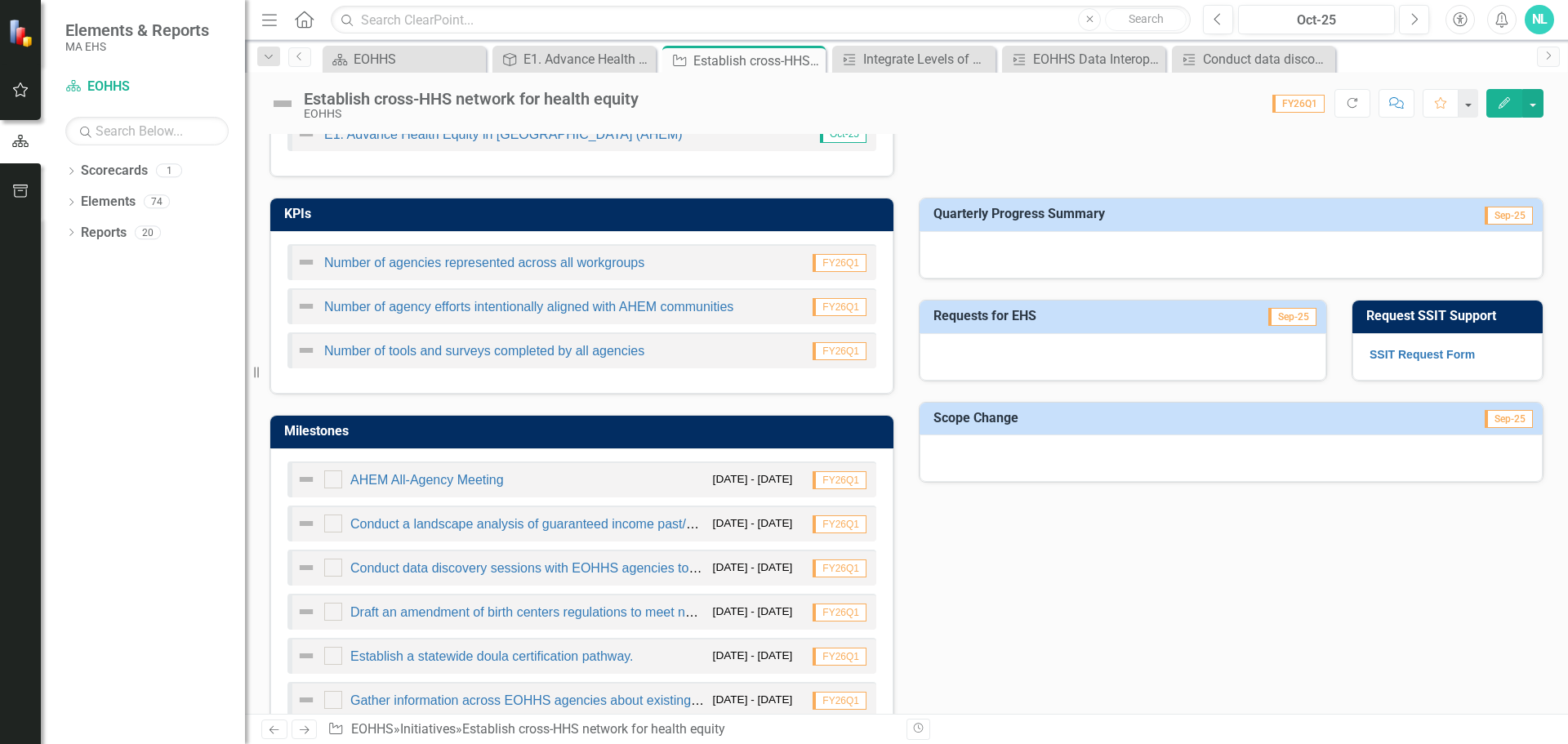
scroll to position [816, 0]
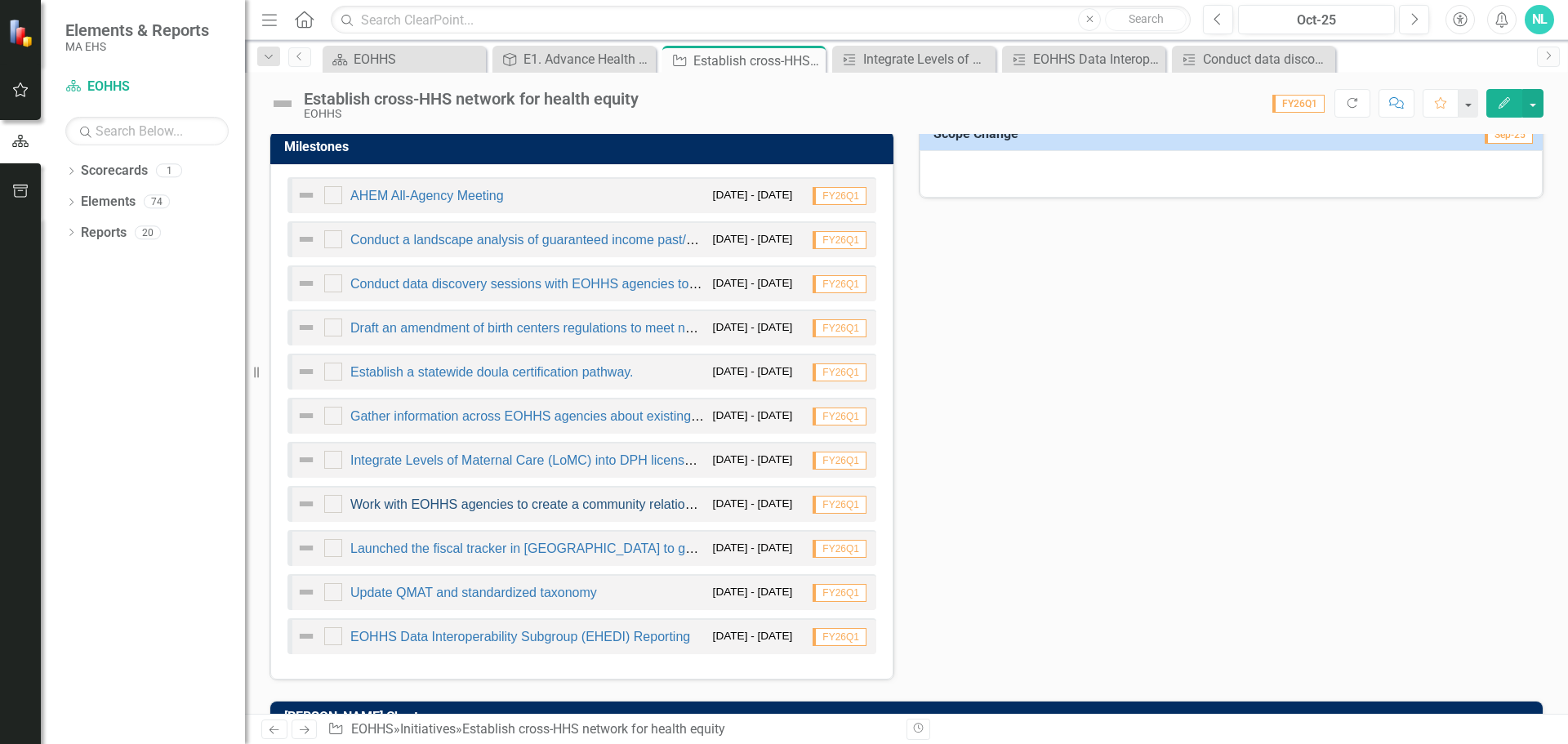
click at [402, 505] on link "Work with EOHHS agencies to create a community relationship database cataloguin…" at bounding box center [760, 503] width 821 height 14
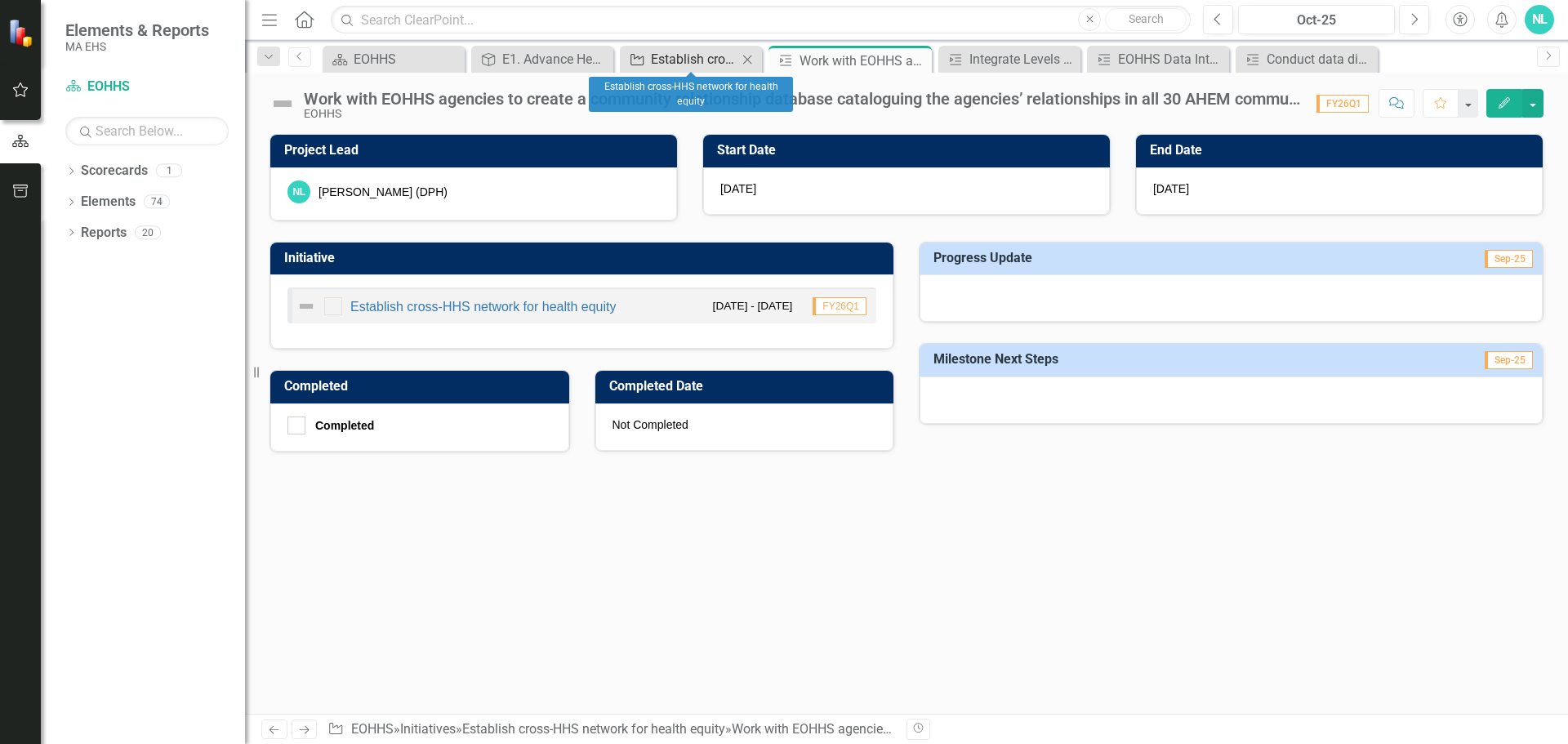
click at [709, 58] on div "Establish cross-HHS network for health equity" at bounding box center [694, 59] width 86 height 21
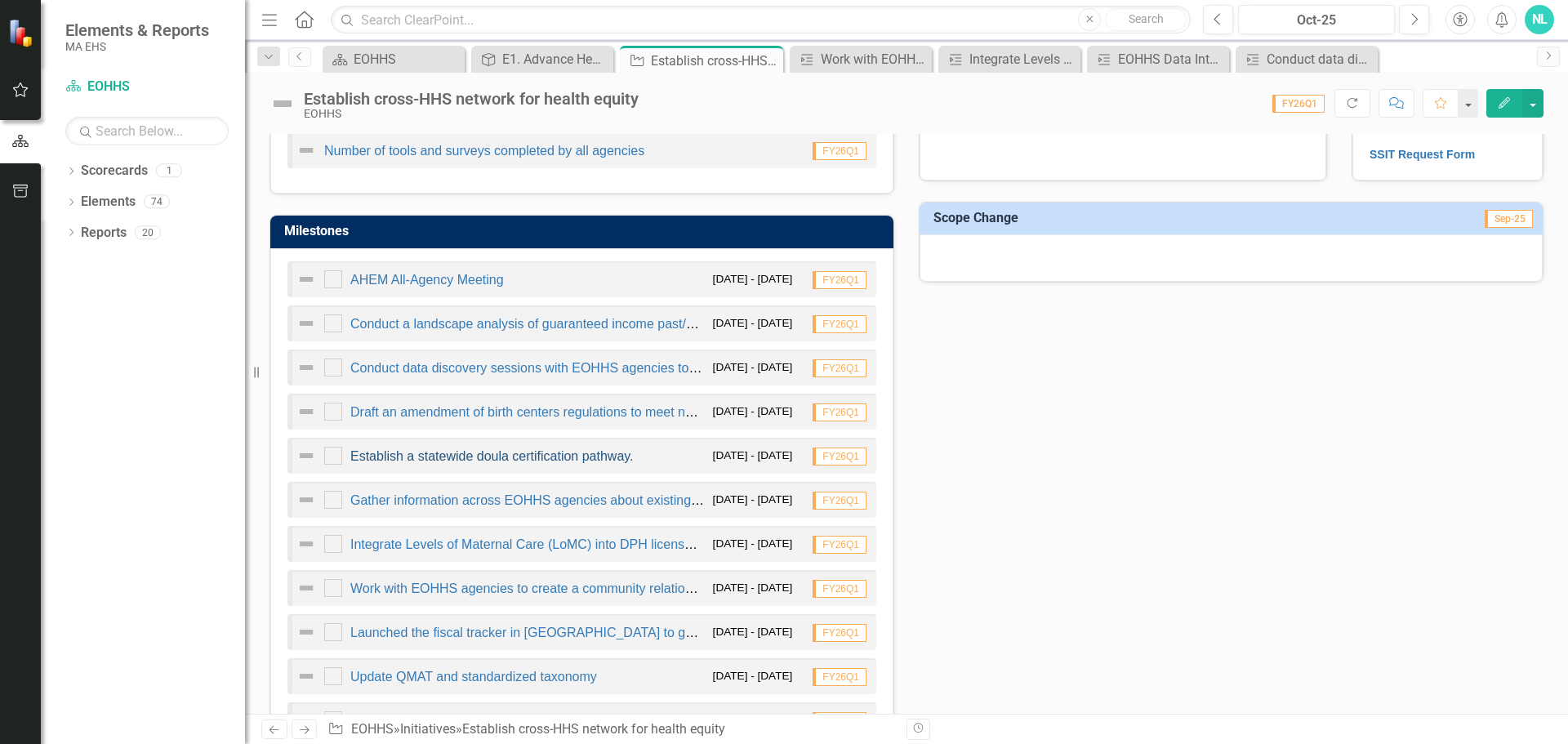
scroll to position [735, 0]
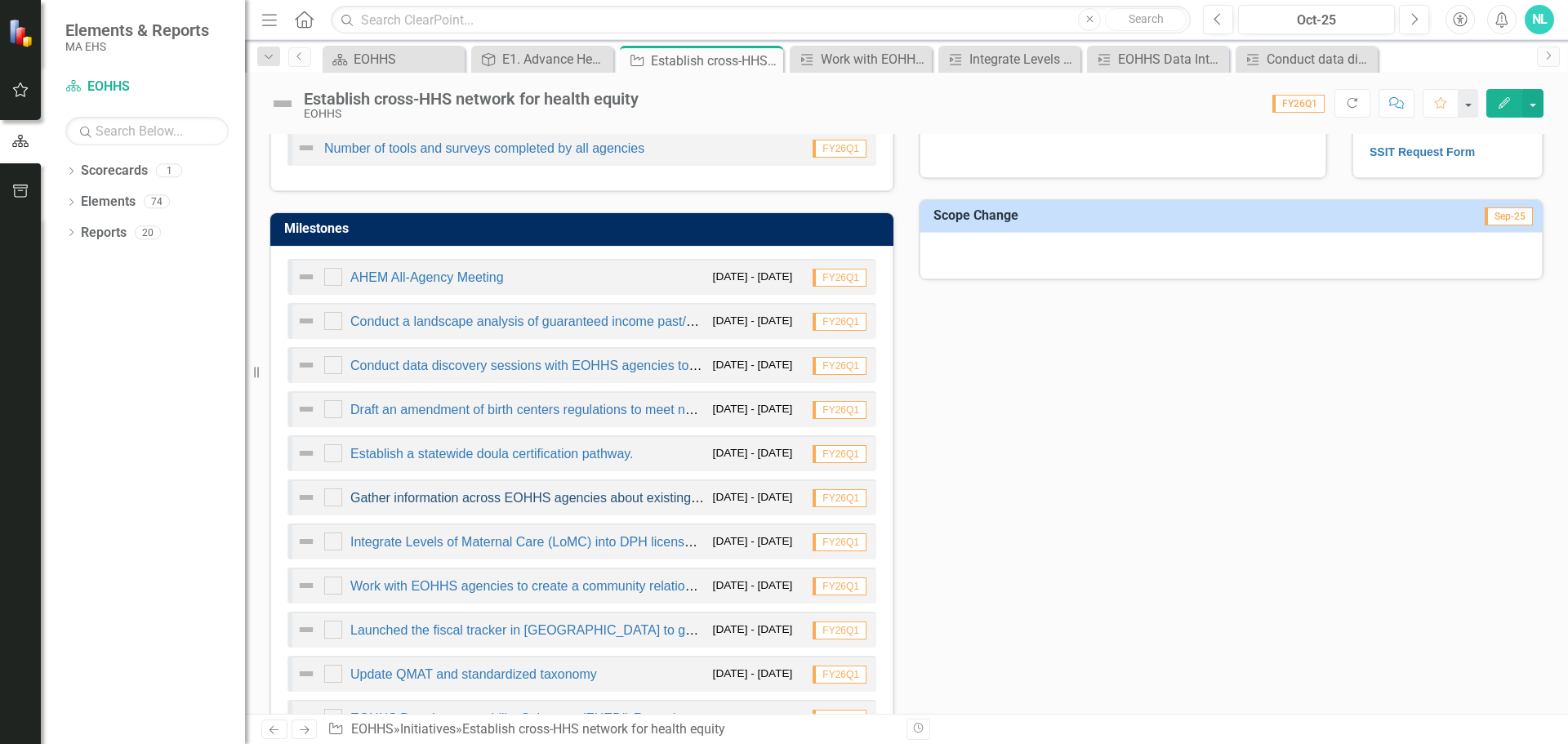
click at [509, 503] on link "Gather information across EOHHS agencies about existing and forthcoming HRSN sc…" at bounding box center [674, 498] width 650 height 14
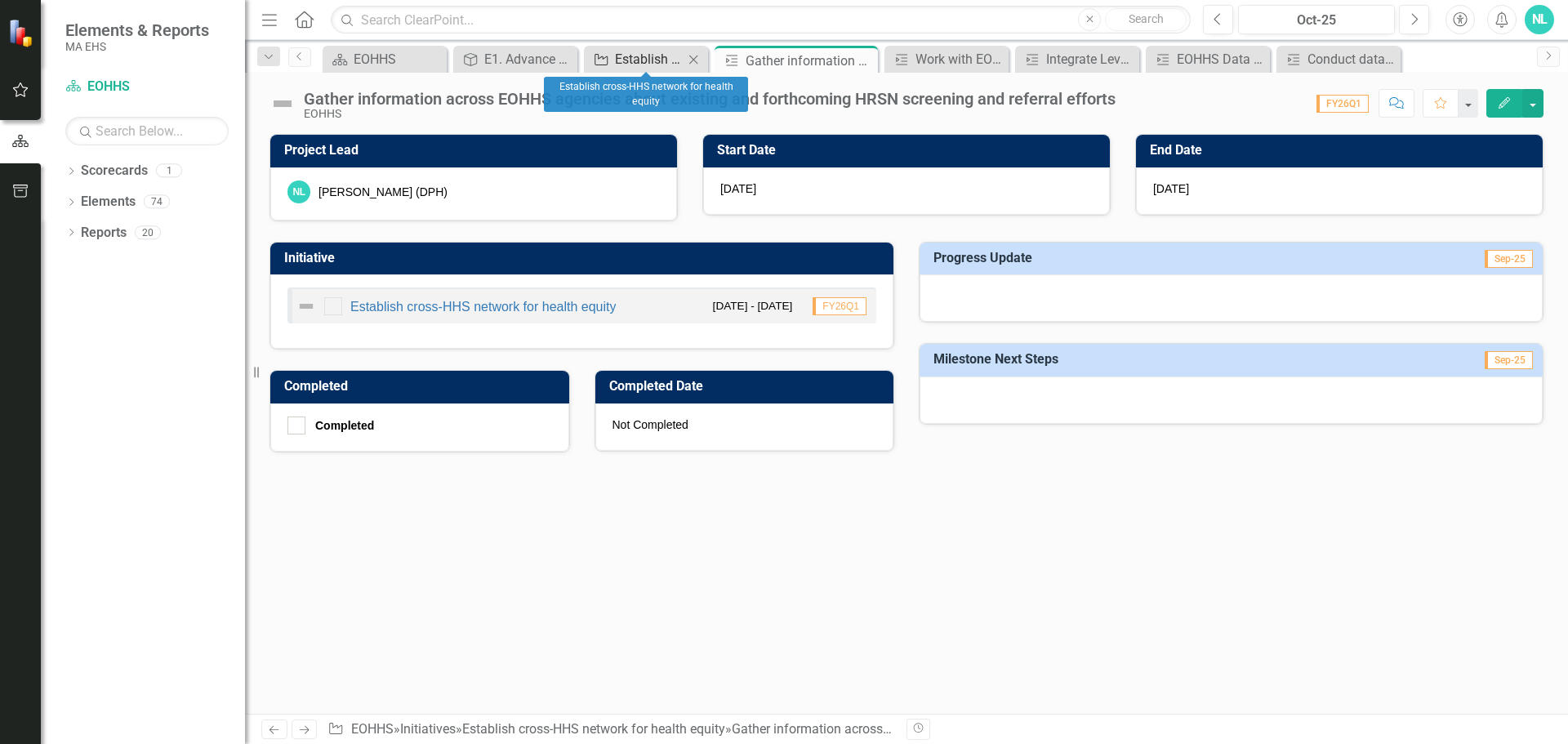
click at [619, 55] on div "Establish cross-HHS network for health equity" at bounding box center [649, 59] width 69 height 21
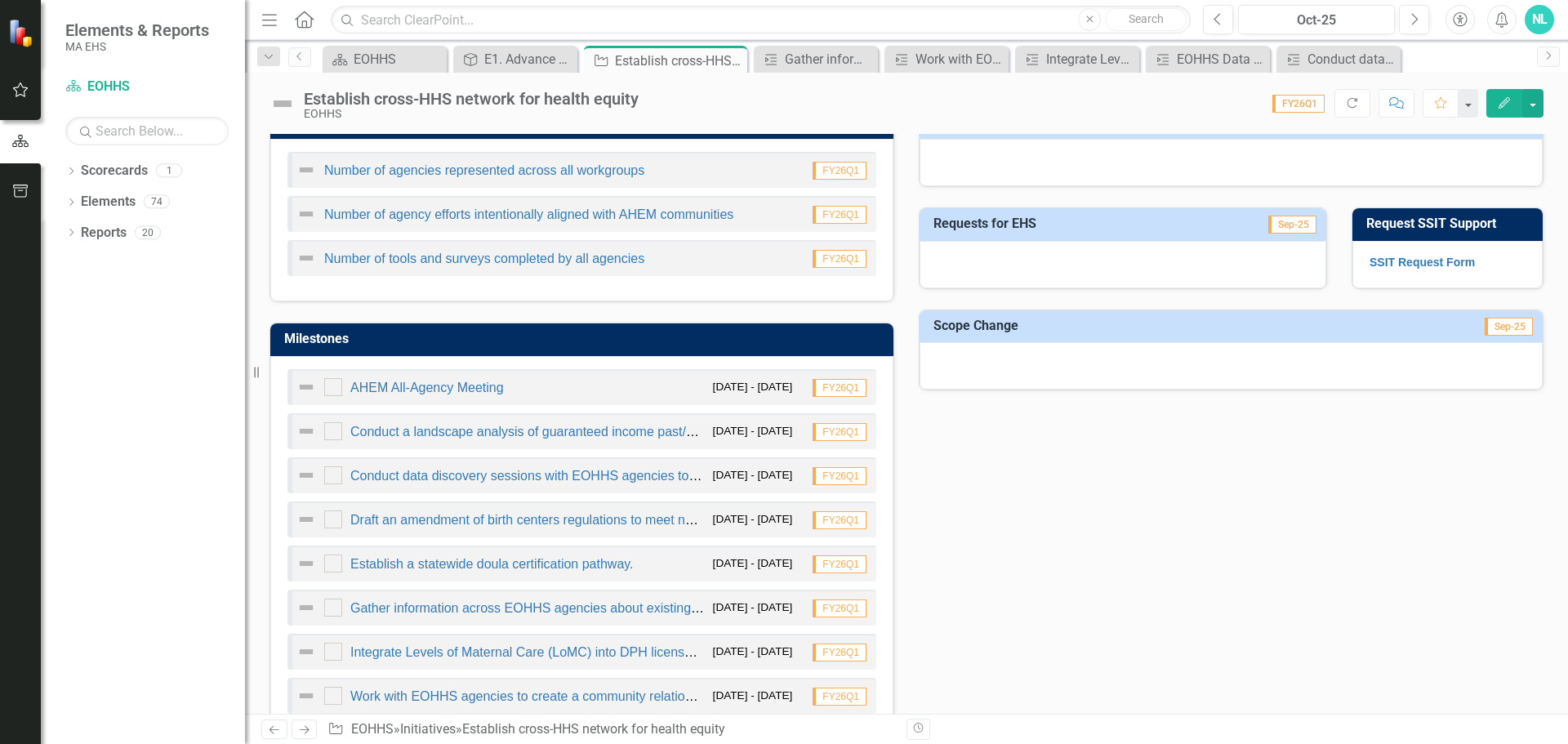
scroll to position [653, 0]
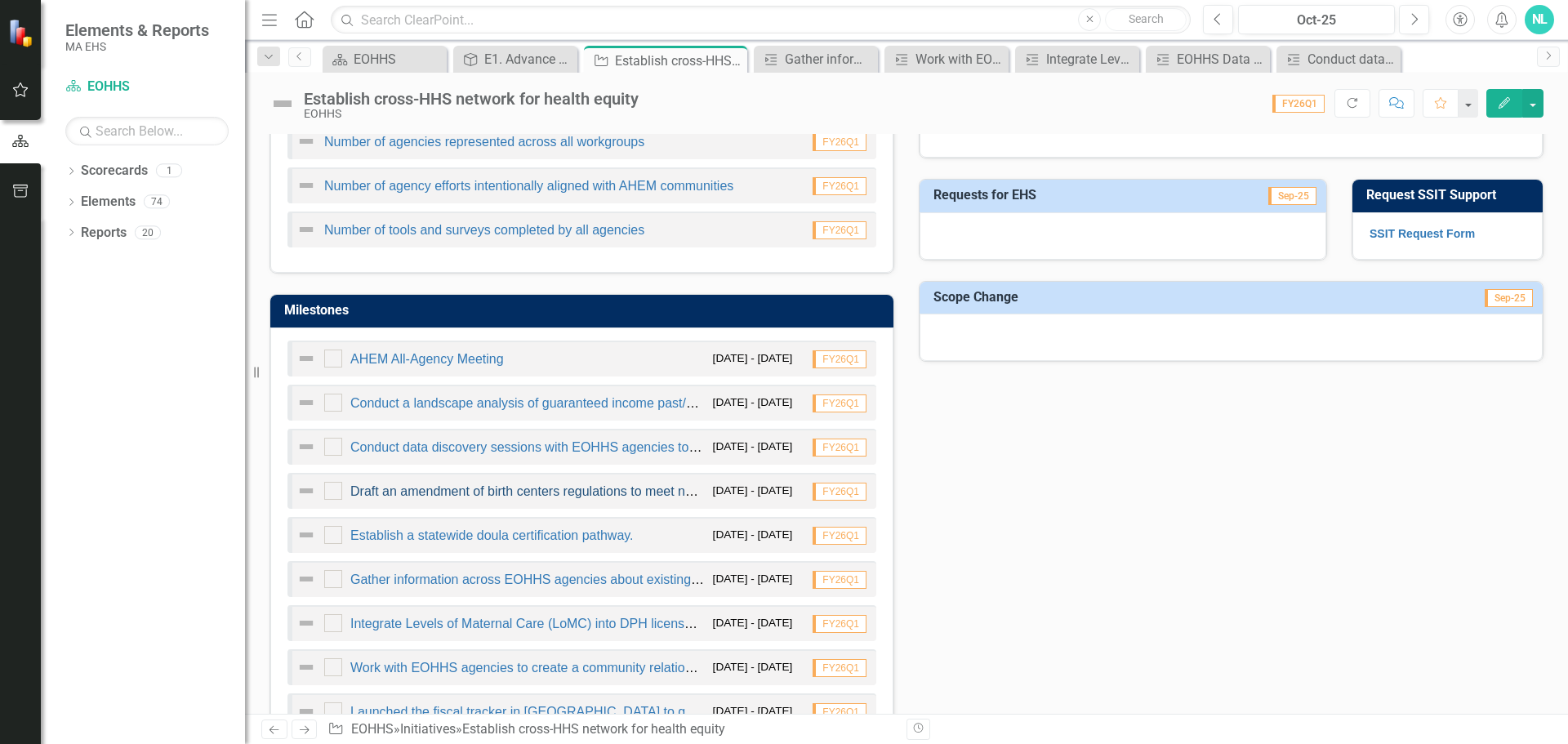
click at [499, 494] on link "Draft an amendment of birth centers regulations to meet national standards." at bounding box center [569, 491] width 438 height 14
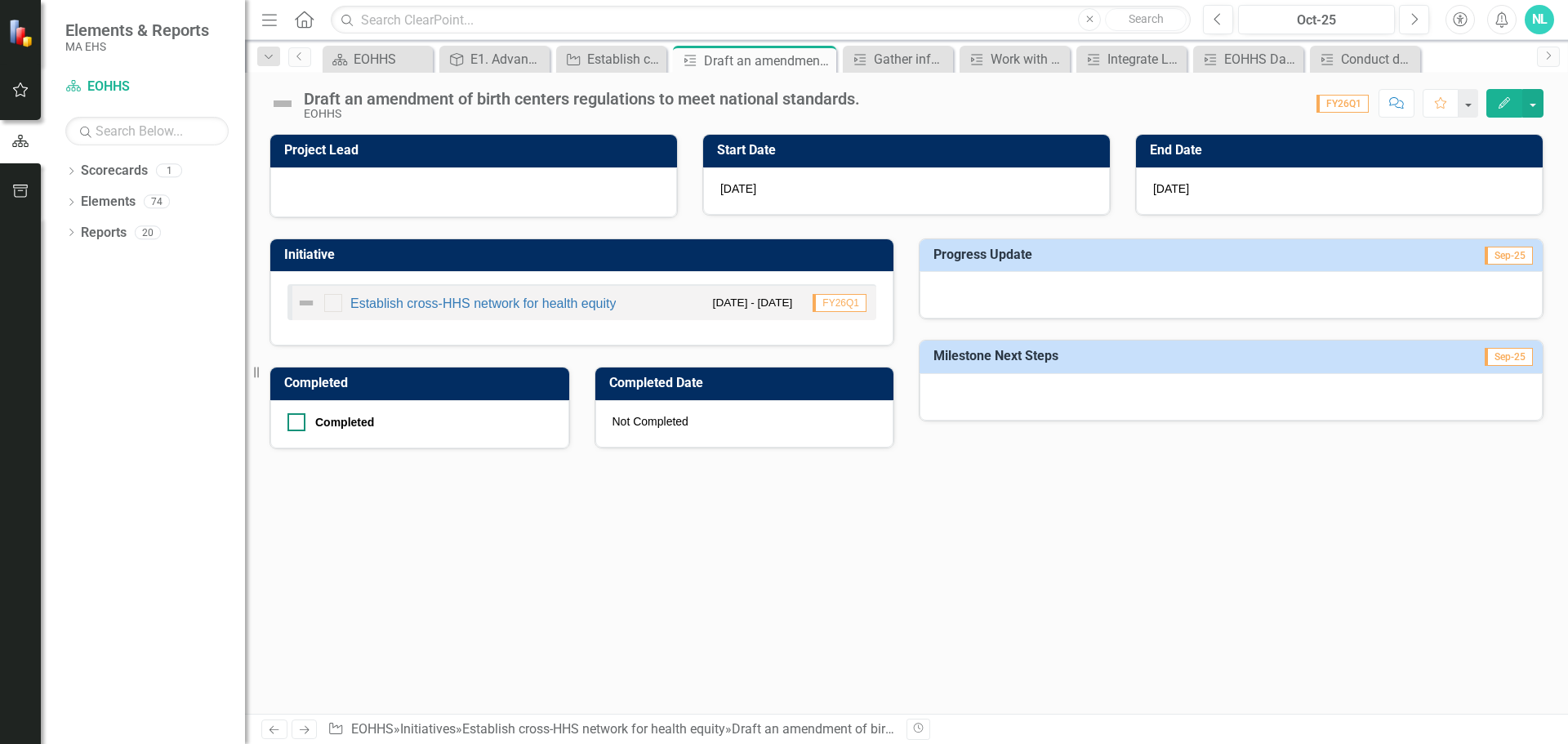
click at [303, 428] on div at bounding box center [296, 422] width 18 height 18
click at [298, 424] on input "Completed" at bounding box center [292, 418] width 11 height 11
checkbox input "true"
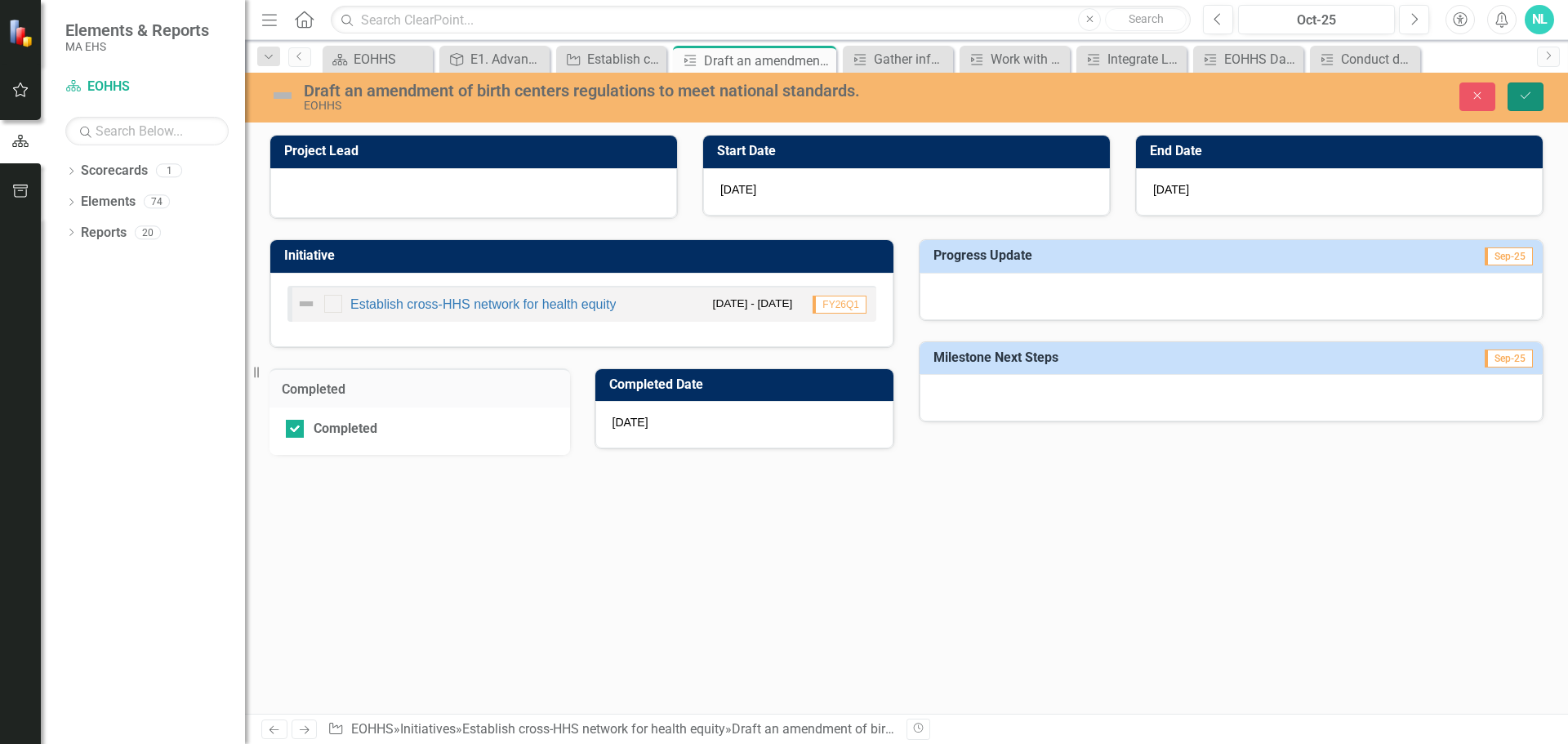
click at [1525, 106] on button "Save" at bounding box center [1525, 96] width 36 height 28
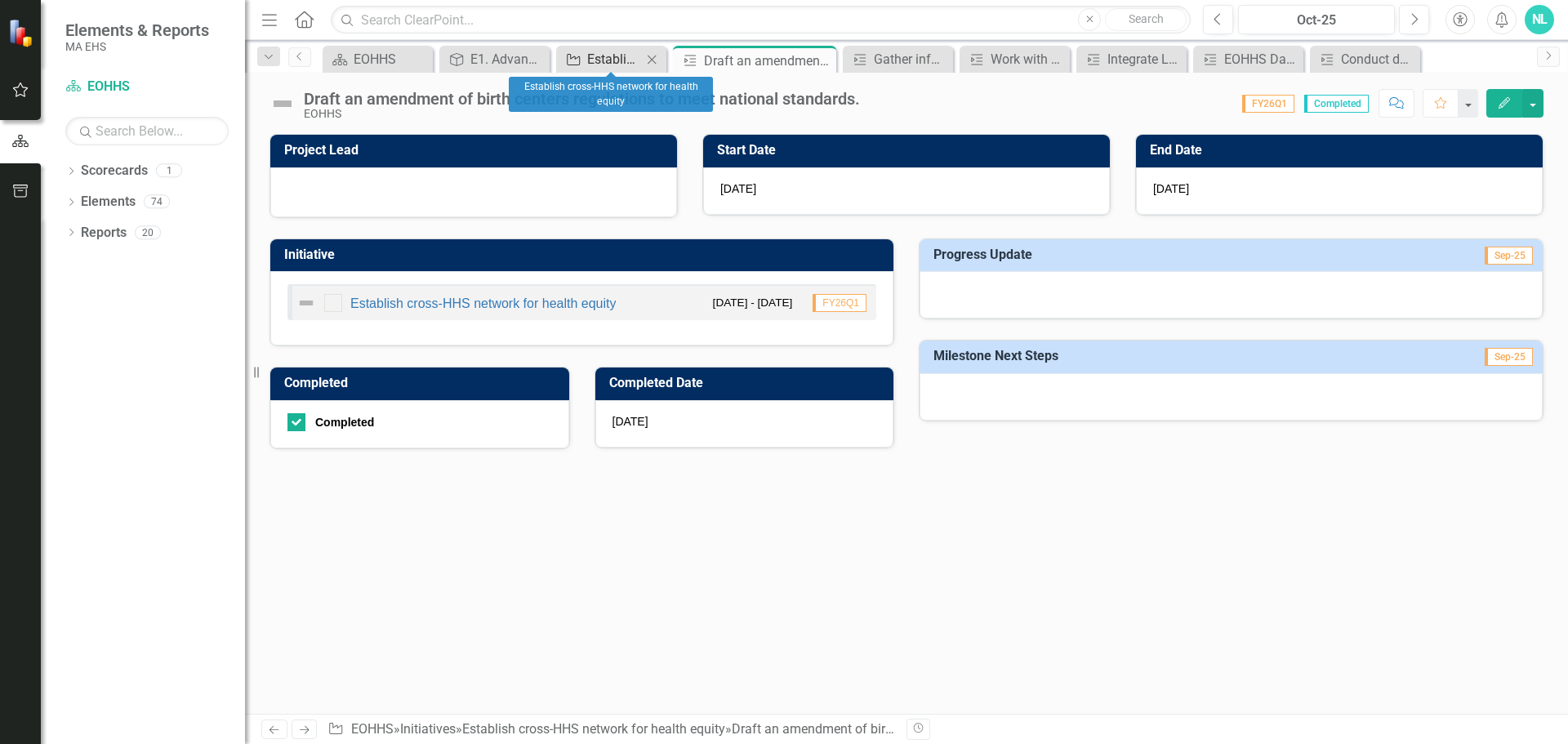
click at [581, 61] on icon "Initiative" at bounding box center [573, 60] width 17 height 13
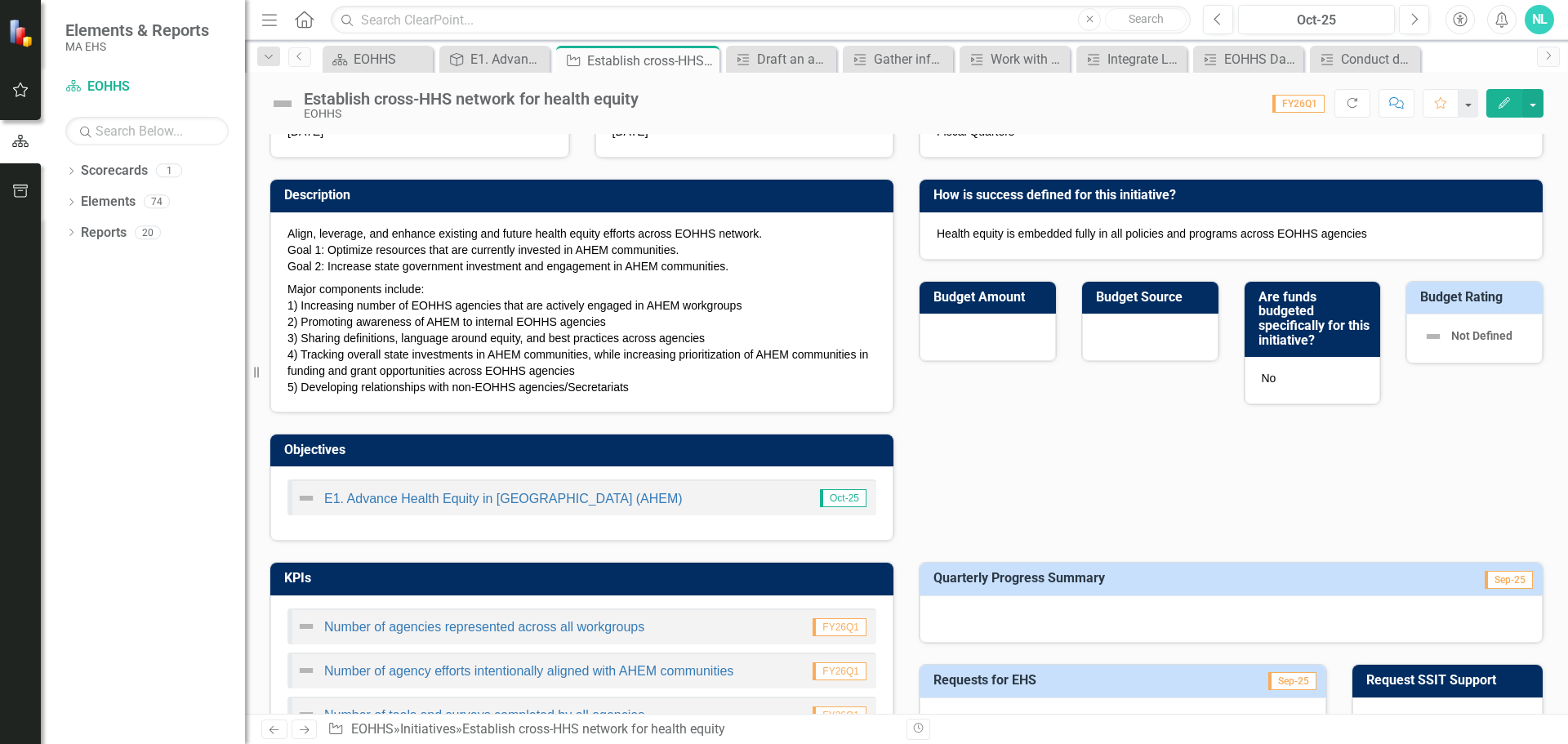
checkbox input "true"
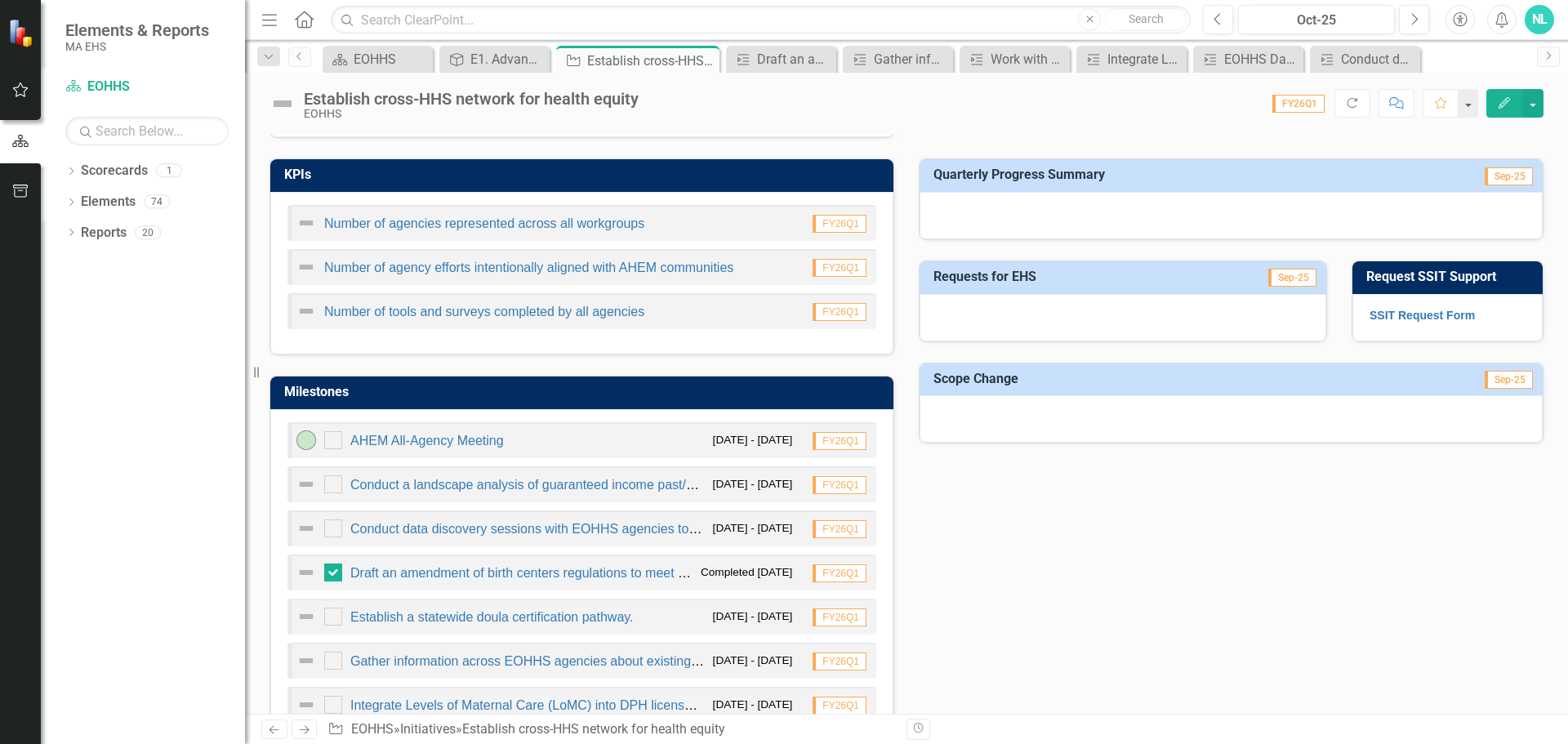
scroll to position [653, 0]
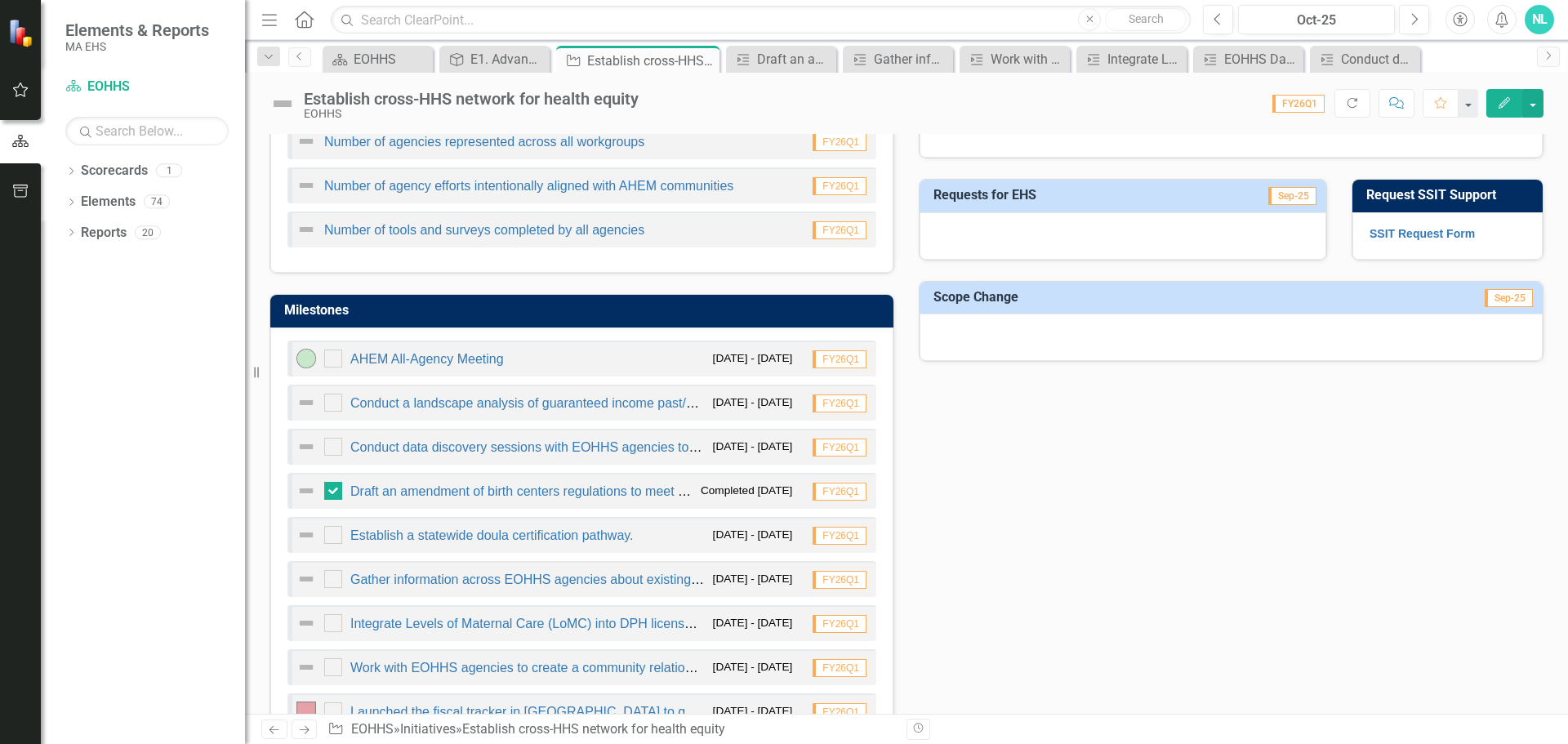
click at [311, 358] on img at bounding box center [306, 358] width 20 height 20
click at [504, 404] on link "Conduct a landscape analysis of guaranteed income past/present pilots and other…" at bounding box center [709, 402] width 719 height 14
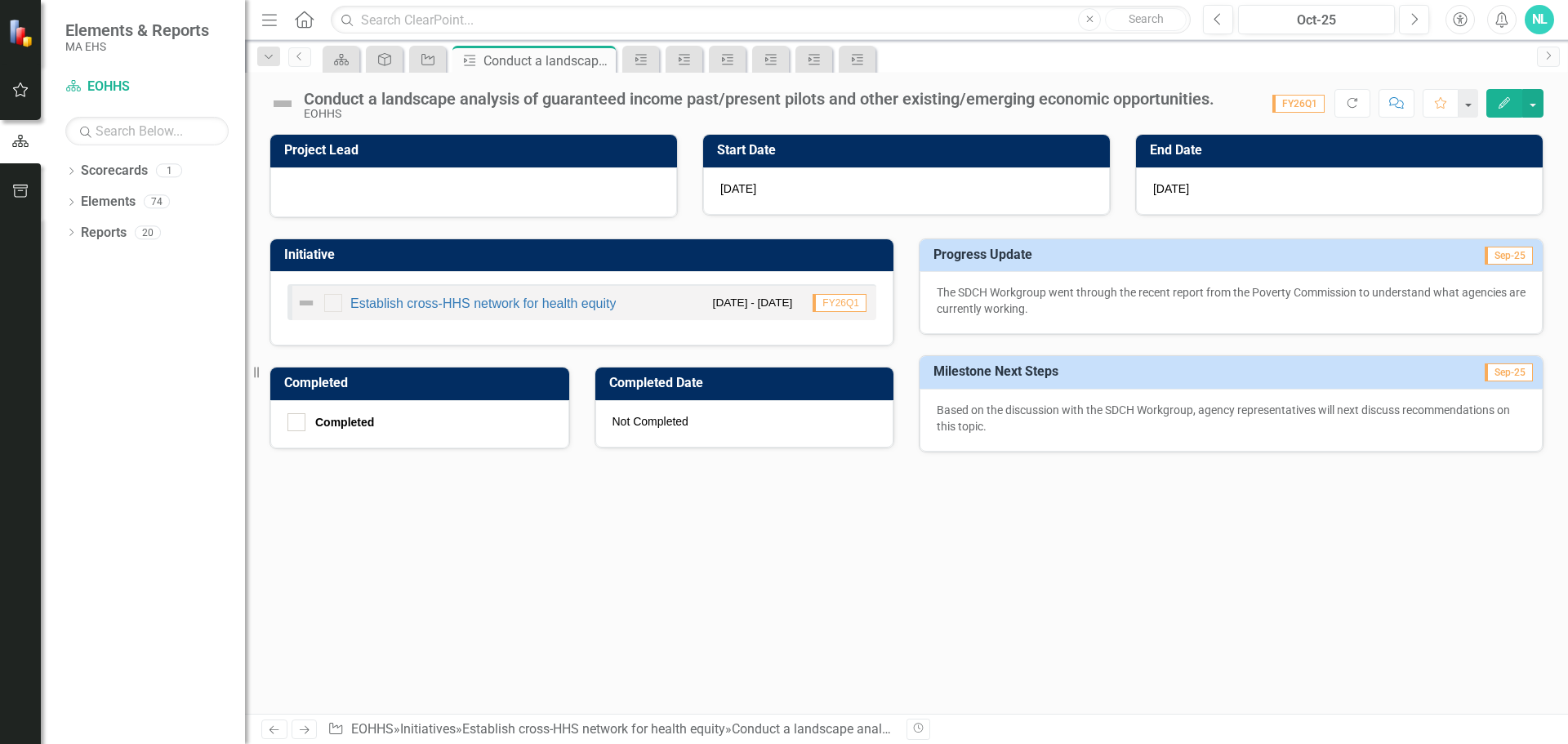
click at [1508, 103] on icon "Edit" at bounding box center [1504, 103] width 15 height 12
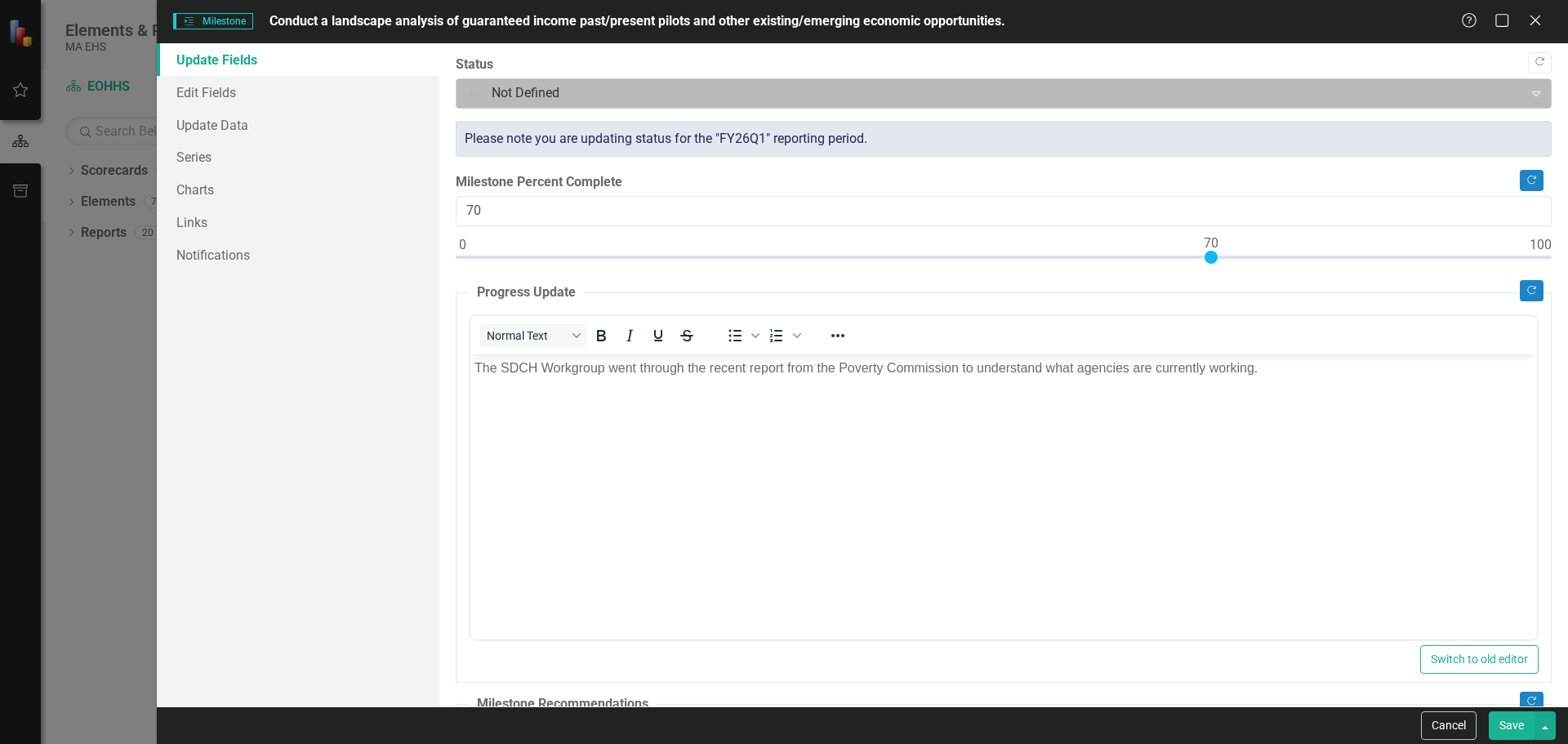
click at [538, 105] on div "Not Defined" at bounding box center [990, 93] width 1063 height 28
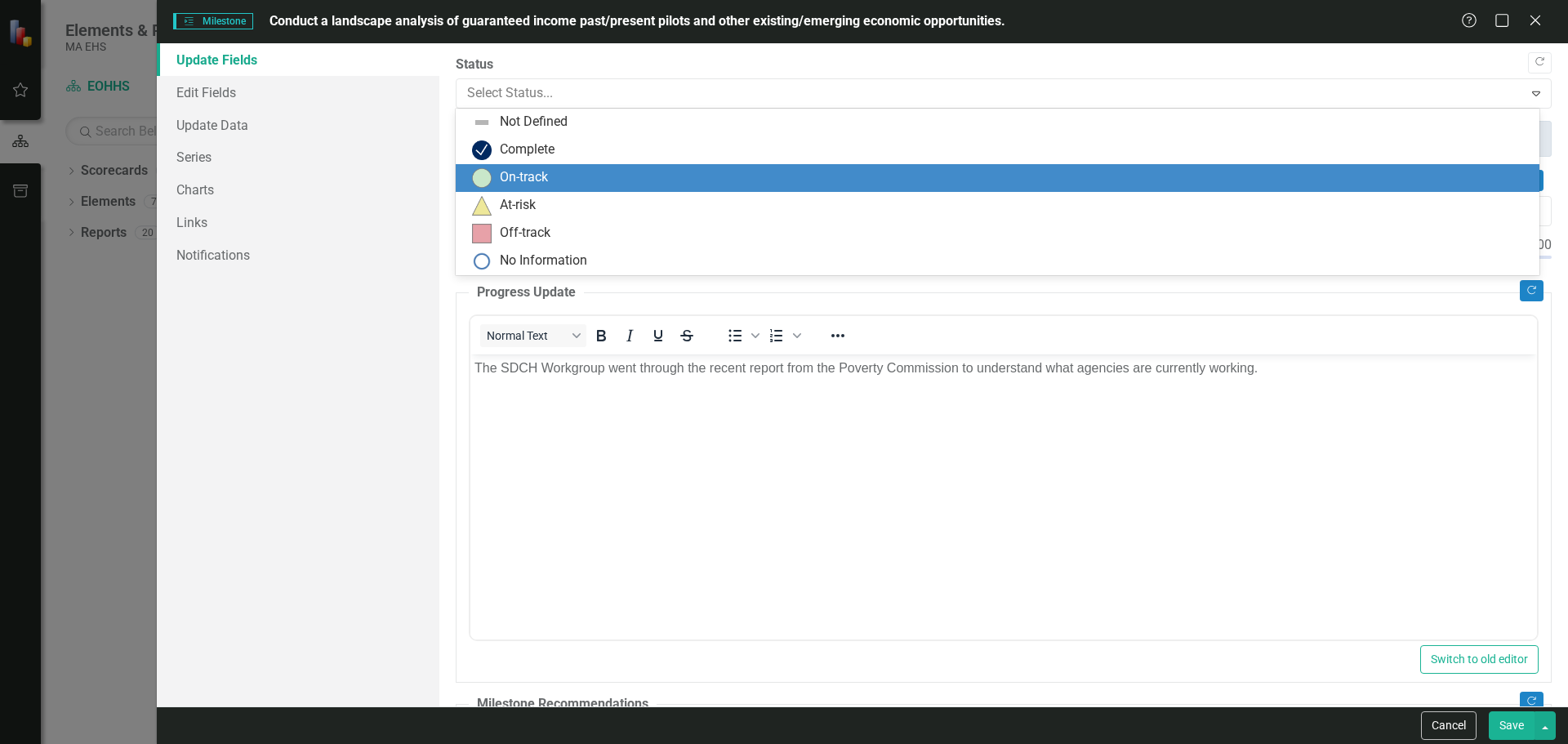
click at [536, 168] on div "On-track" at bounding box center [523, 177] width 48 height 19
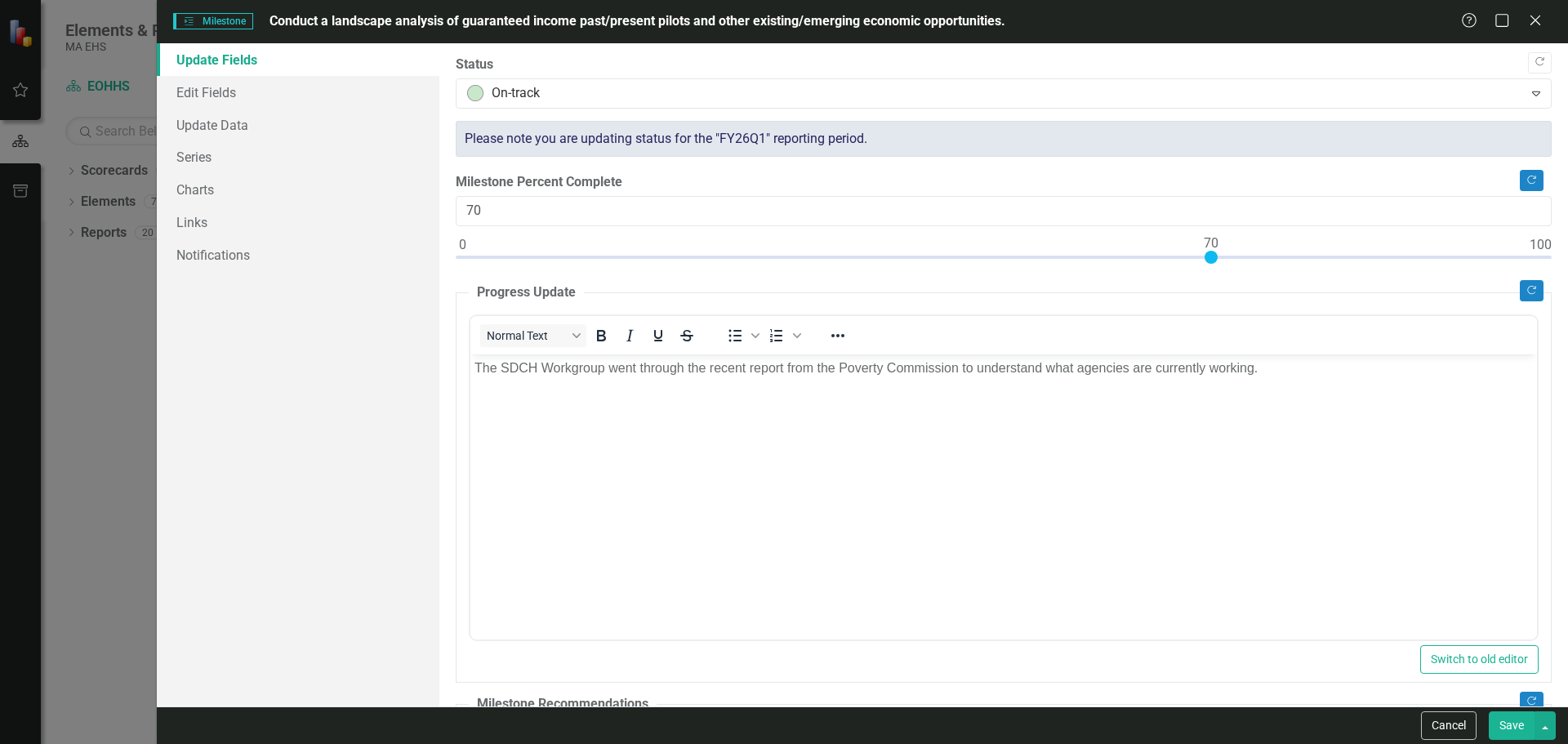
click at [1498, 727] on button "Save" at bounding box center [1511, 725] width 46 height 28
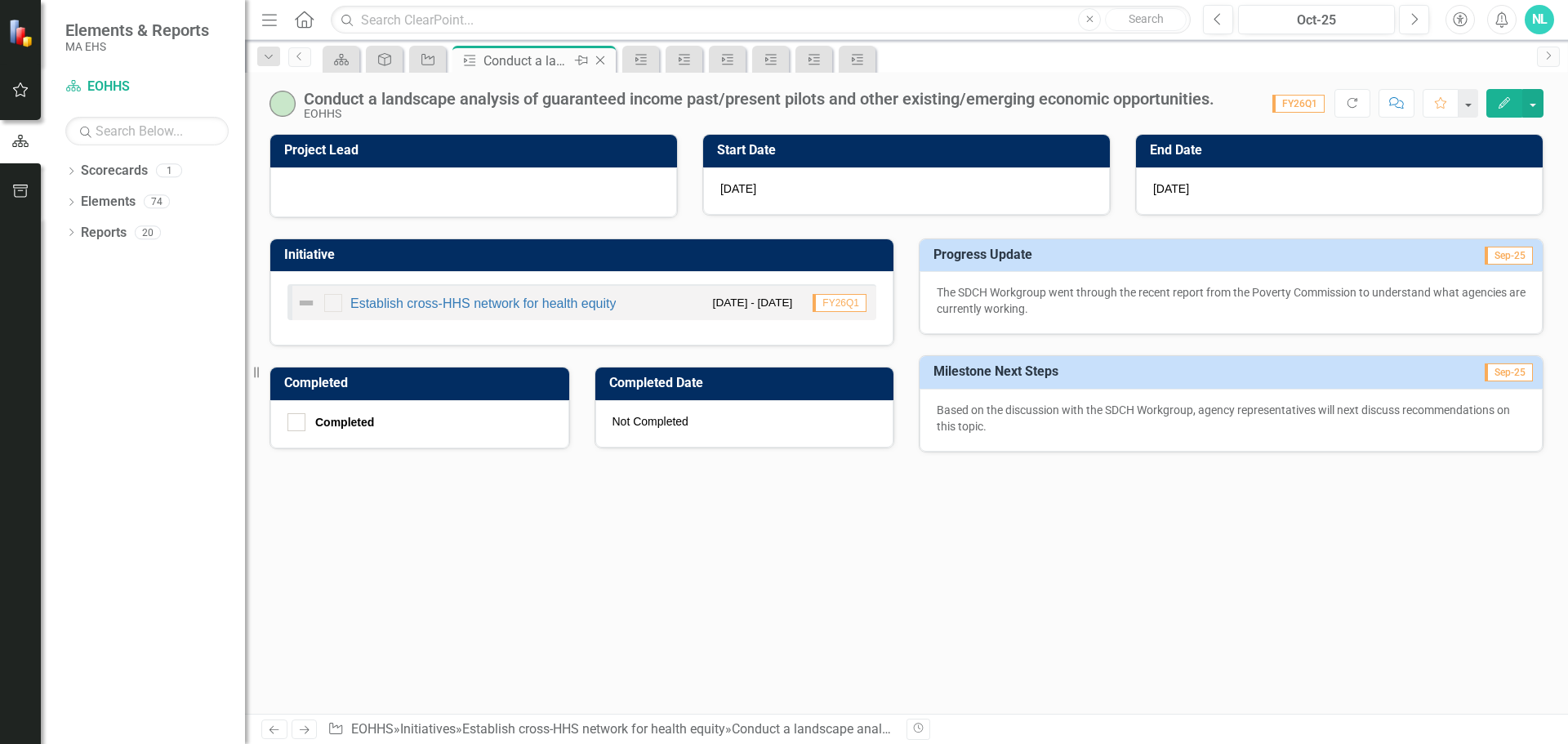
click at [598, 59] on icon at bounding box center [601, 61] width 9 height 9
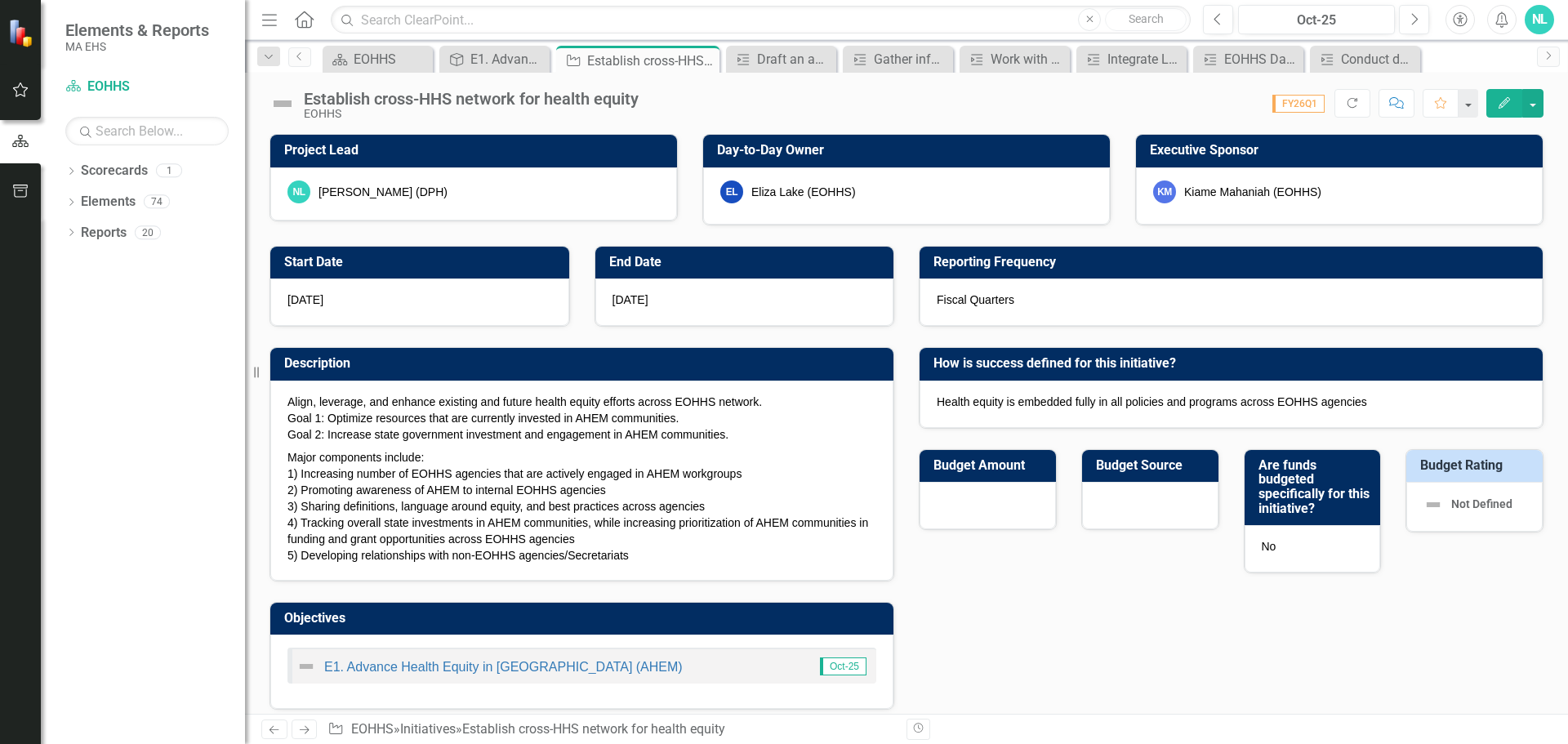
checkbox input "true"
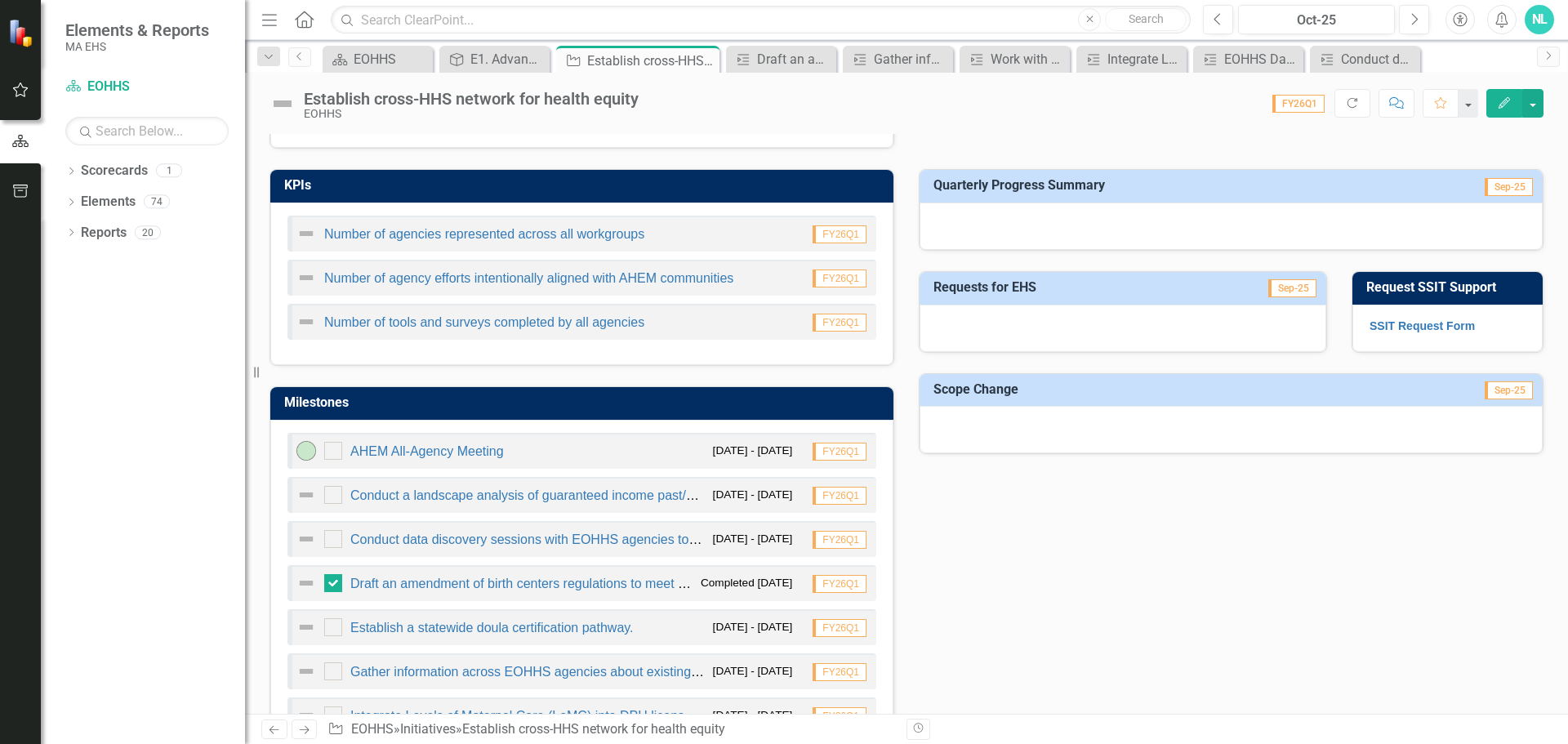
scroll to position [490, 0]
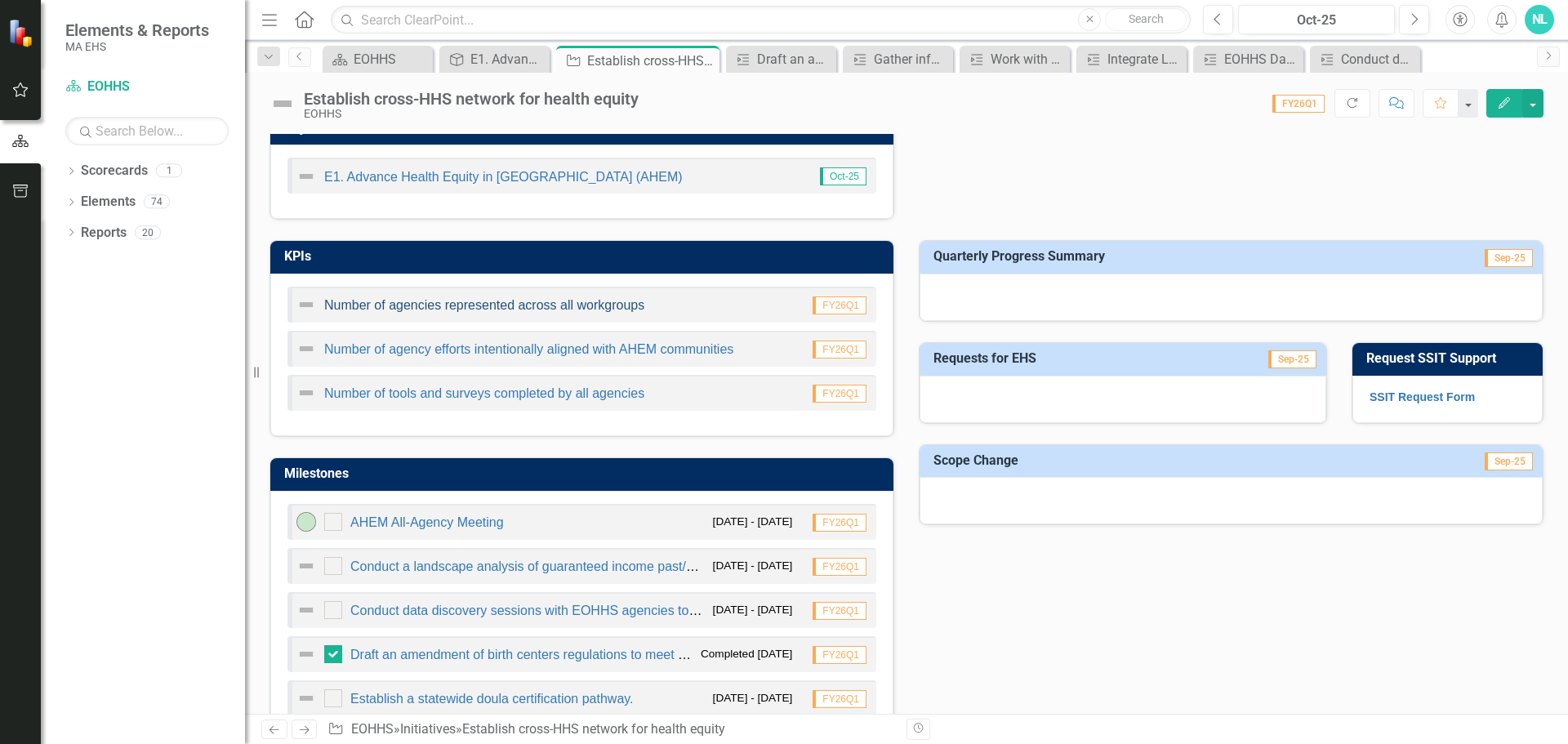
click at [509, 310] on link "Number of agencies represented across all workgroups" at bounding box center [485, 304] width 320 height 14
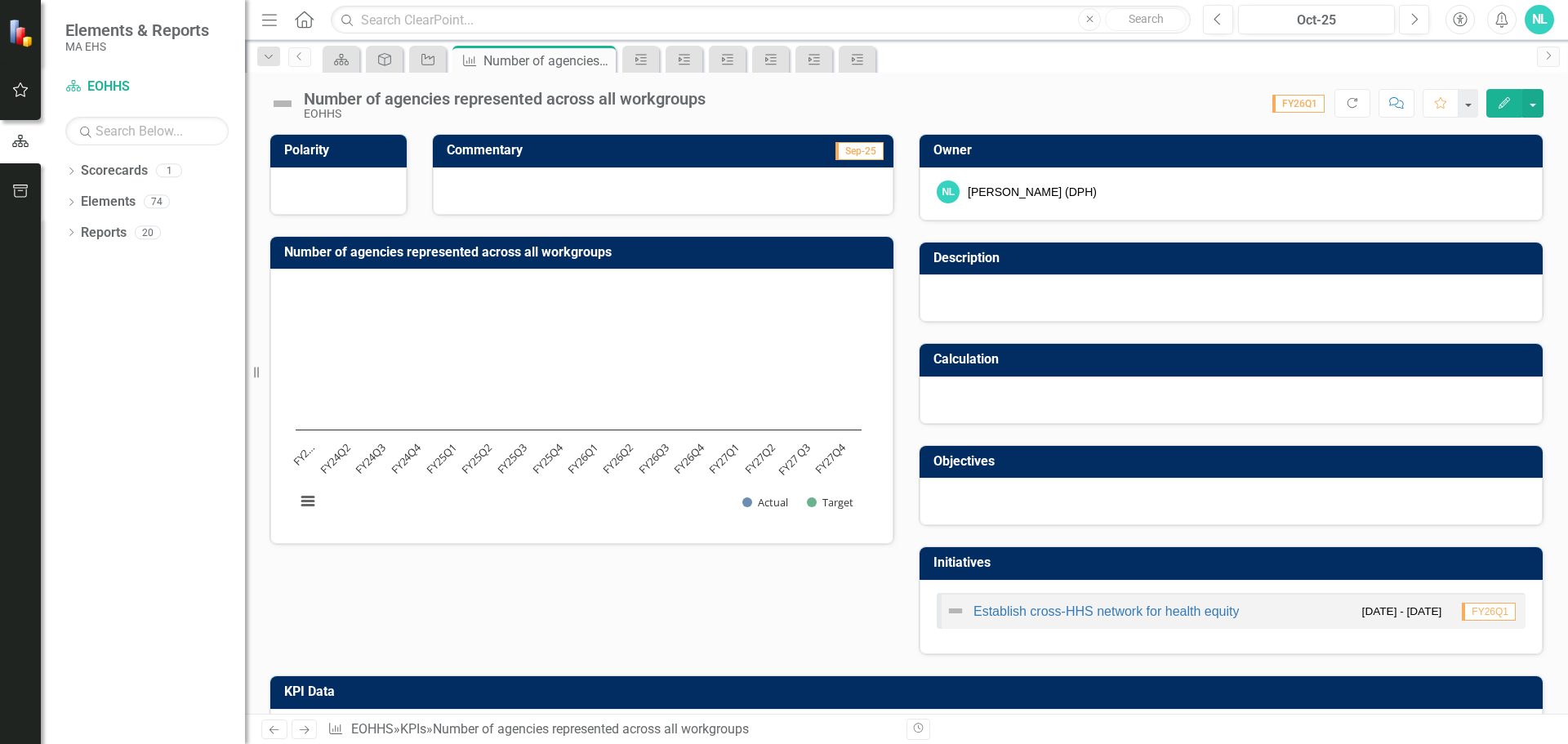
click at [1504, 101] on icon "Edit" at bounding box center [1504, 103] width 15 height 12
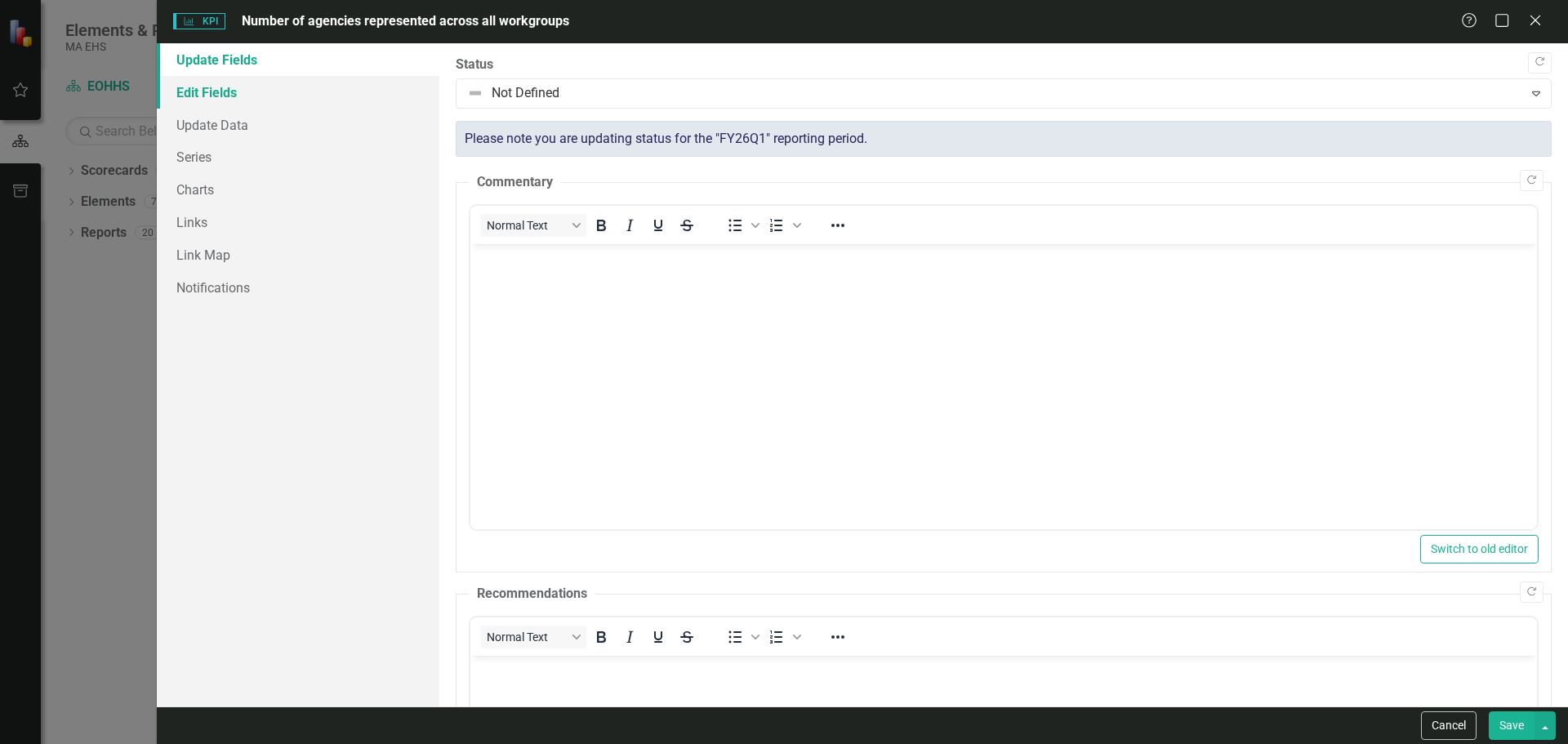
click at [202, 95] on link "Edit Fields" at bounding box center [298, 92] width 283 height 32
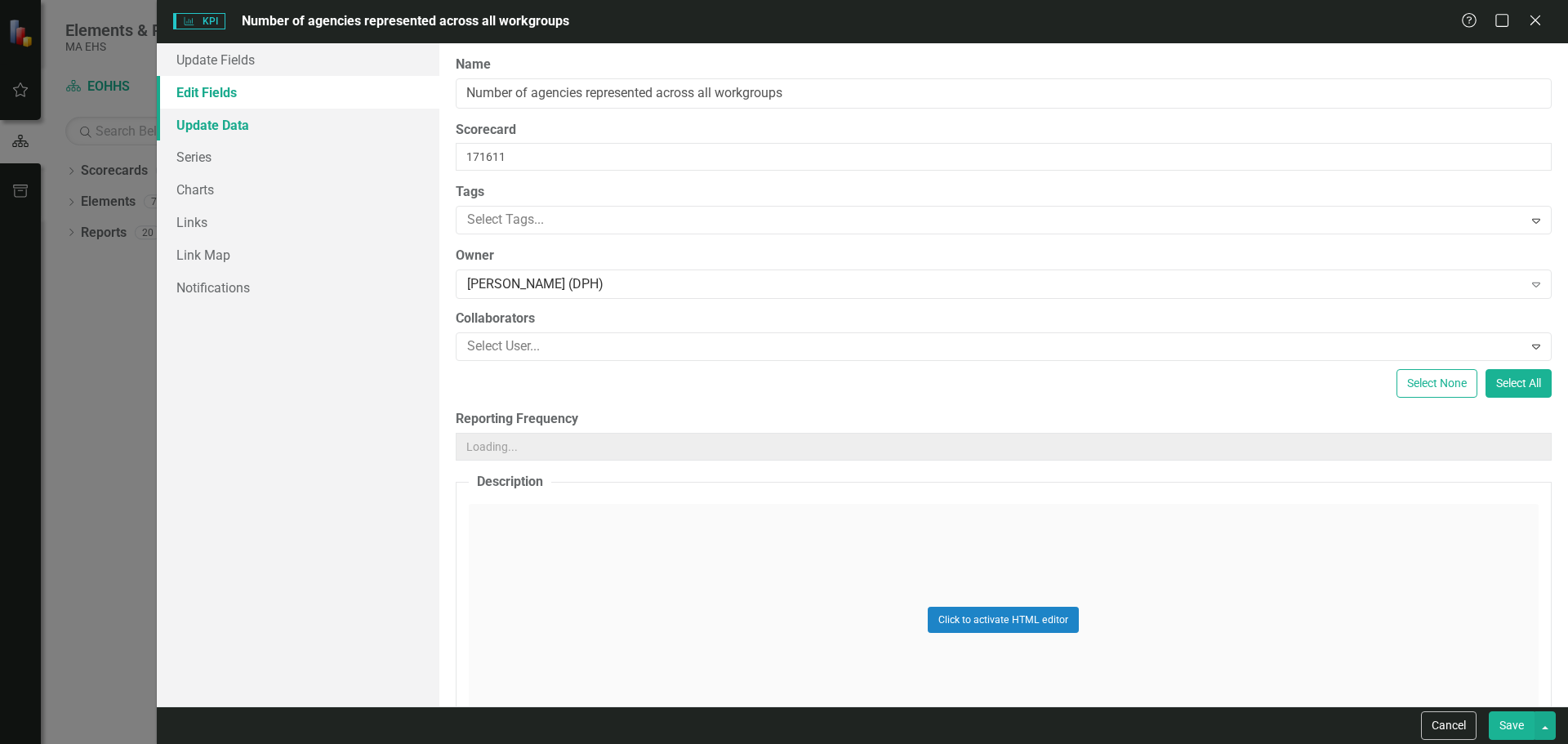
click at [200, 121] on link "Update Data" at bounding box center [298, 124] width 283 height 32
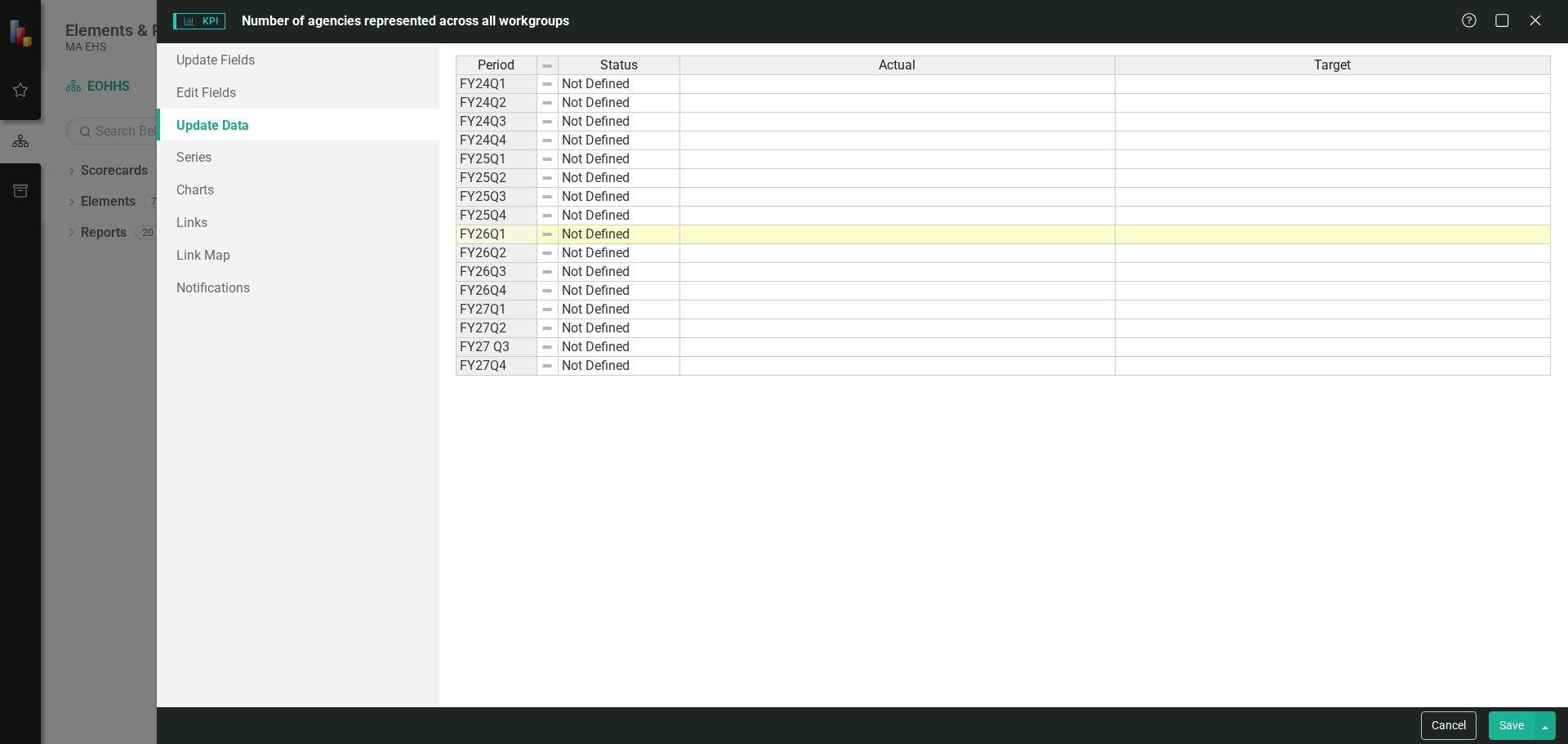
click at [575, 234] on td "Not Defined" at bounding box center [619, 235] width 122 height 19
click at [588, 217] on td "Not Defined" at bounding box center [619, 216] width 122 height 19
click at [588, 190] on td "Not Defined" at bounding box center [619, 197] width 122 height 19
click at [588, 196] on td "Not Defined" at bounding box center [619, 197] width 122 height 19
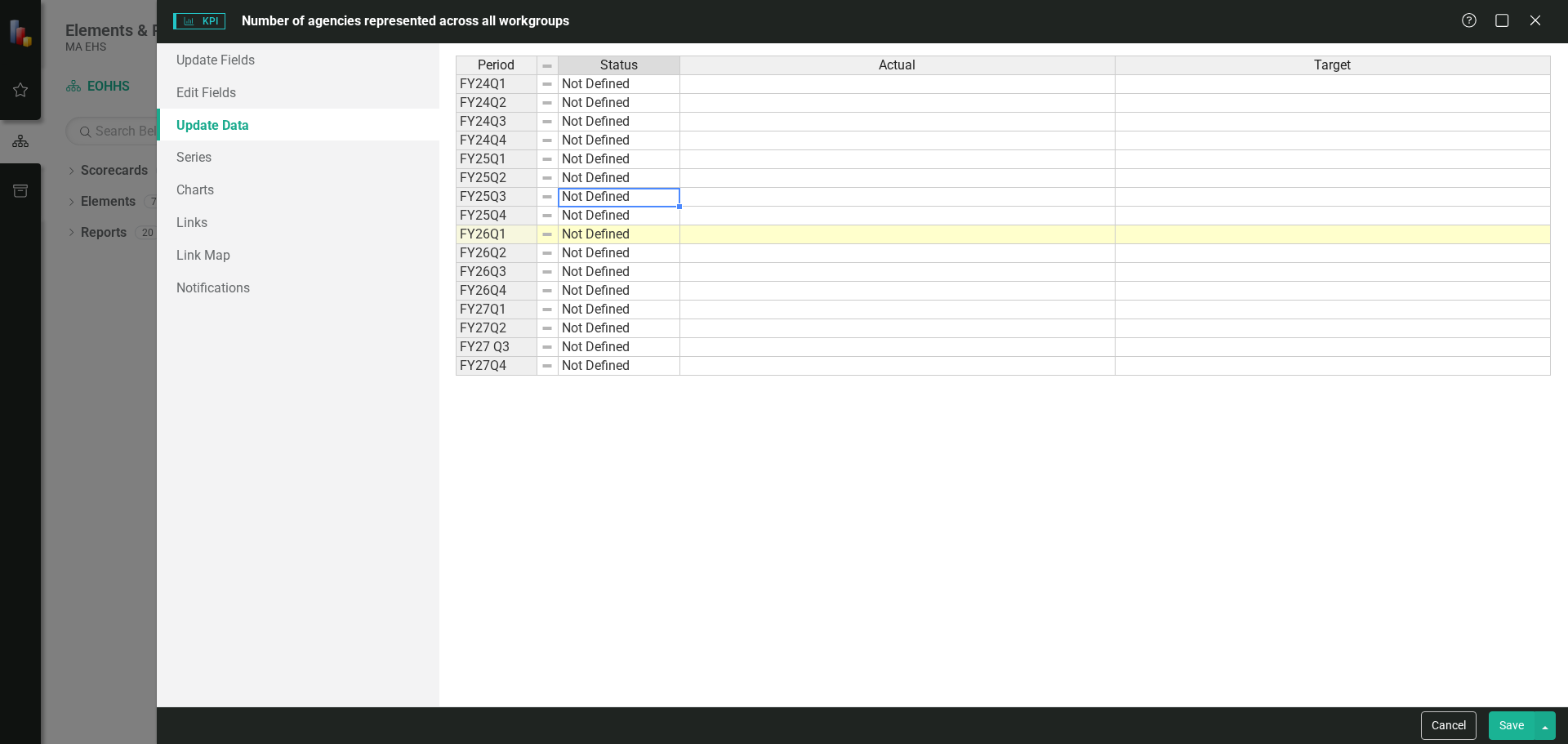
type textarea "Not Defined"
click at [715, 197] on td at bounding box center [898, 197] width 436 height 19
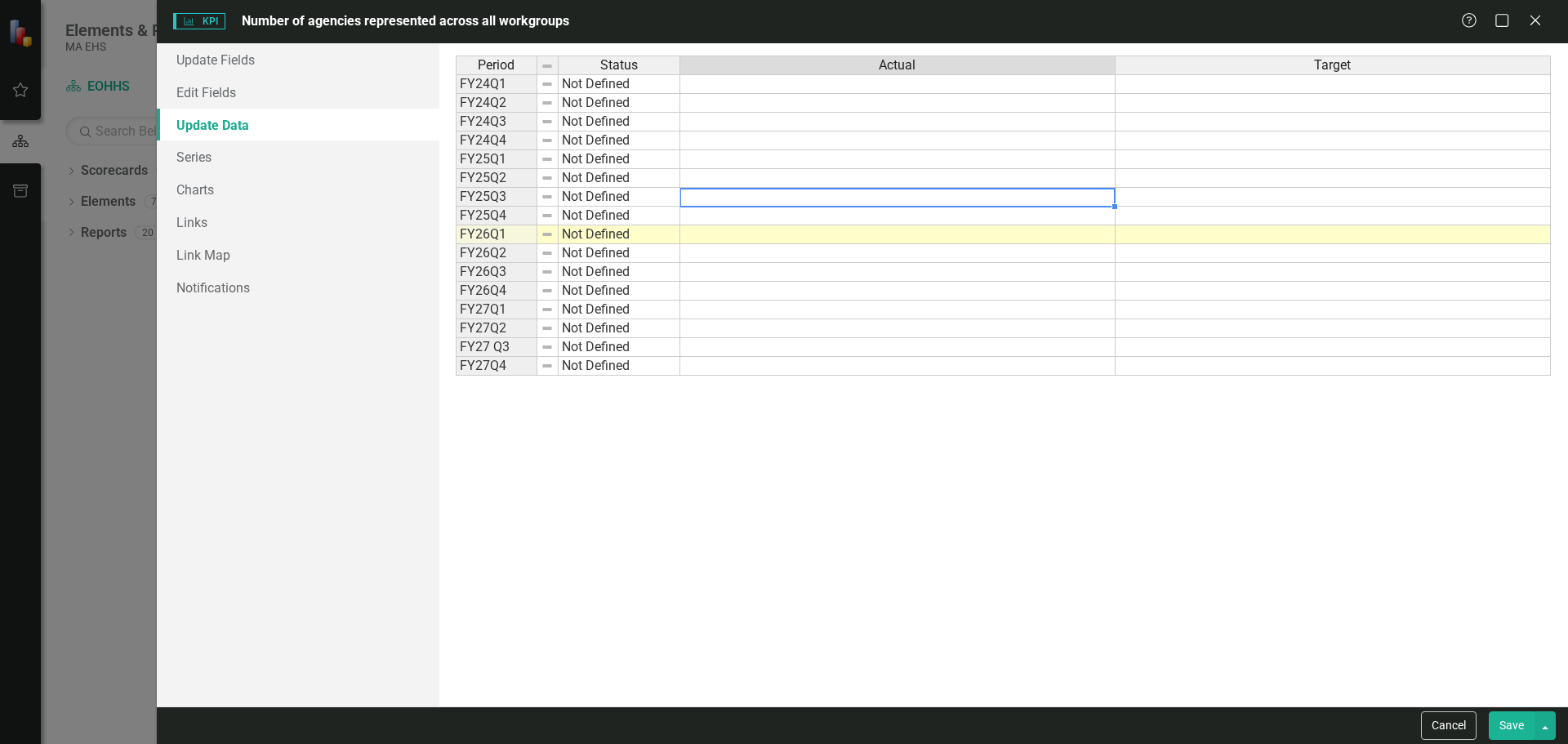
click at [696, 201] on td at bounding box center [898, 197] width 436 height 19
click at [696, 201] on textarea at bounding box center [898, 197] width 436 height 20
click at [694, 259] on td at bounding box center [898, 253] width 436 height 19
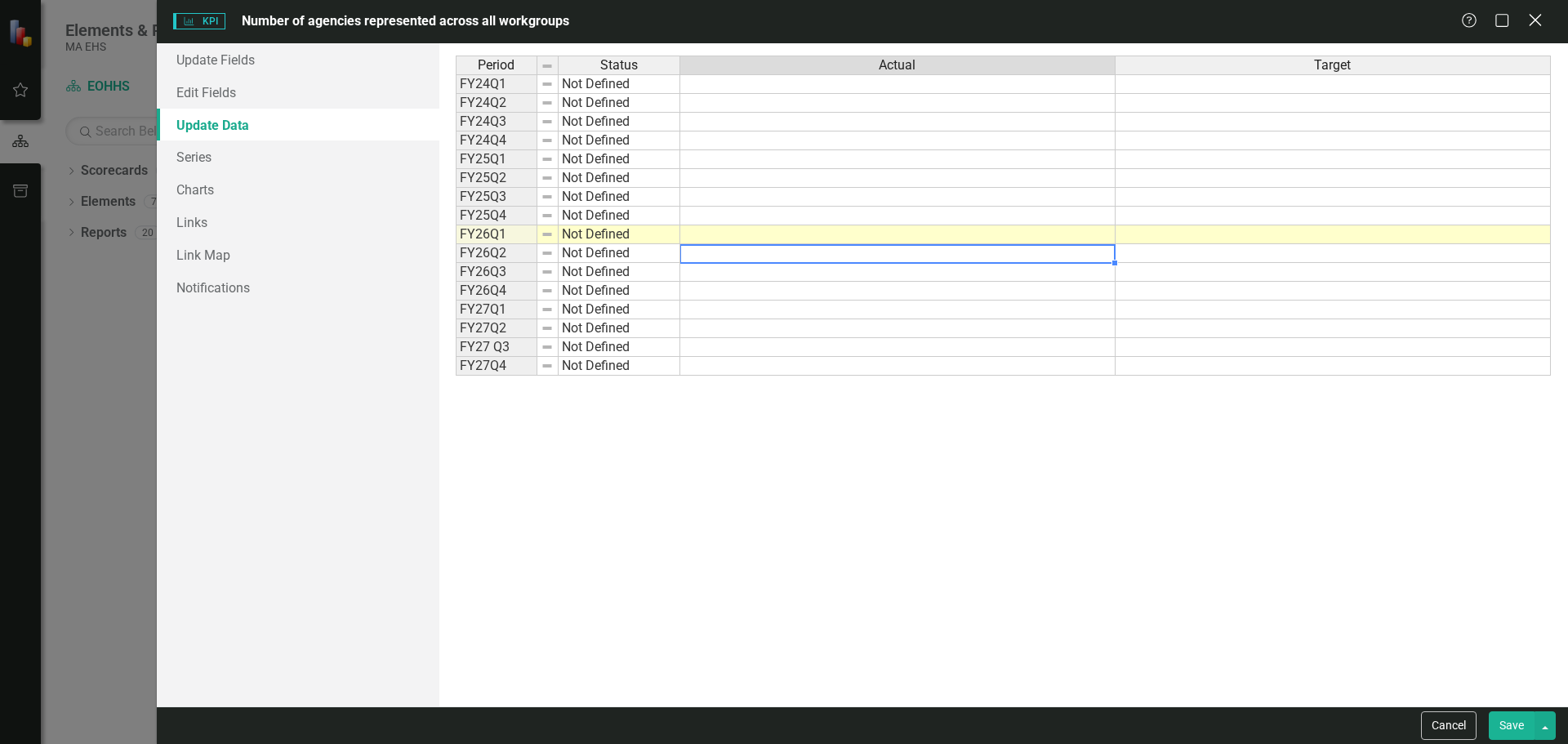
click at [1535, 26] on icon "Close" at bounding box center [1535, 20] width 21 height 16
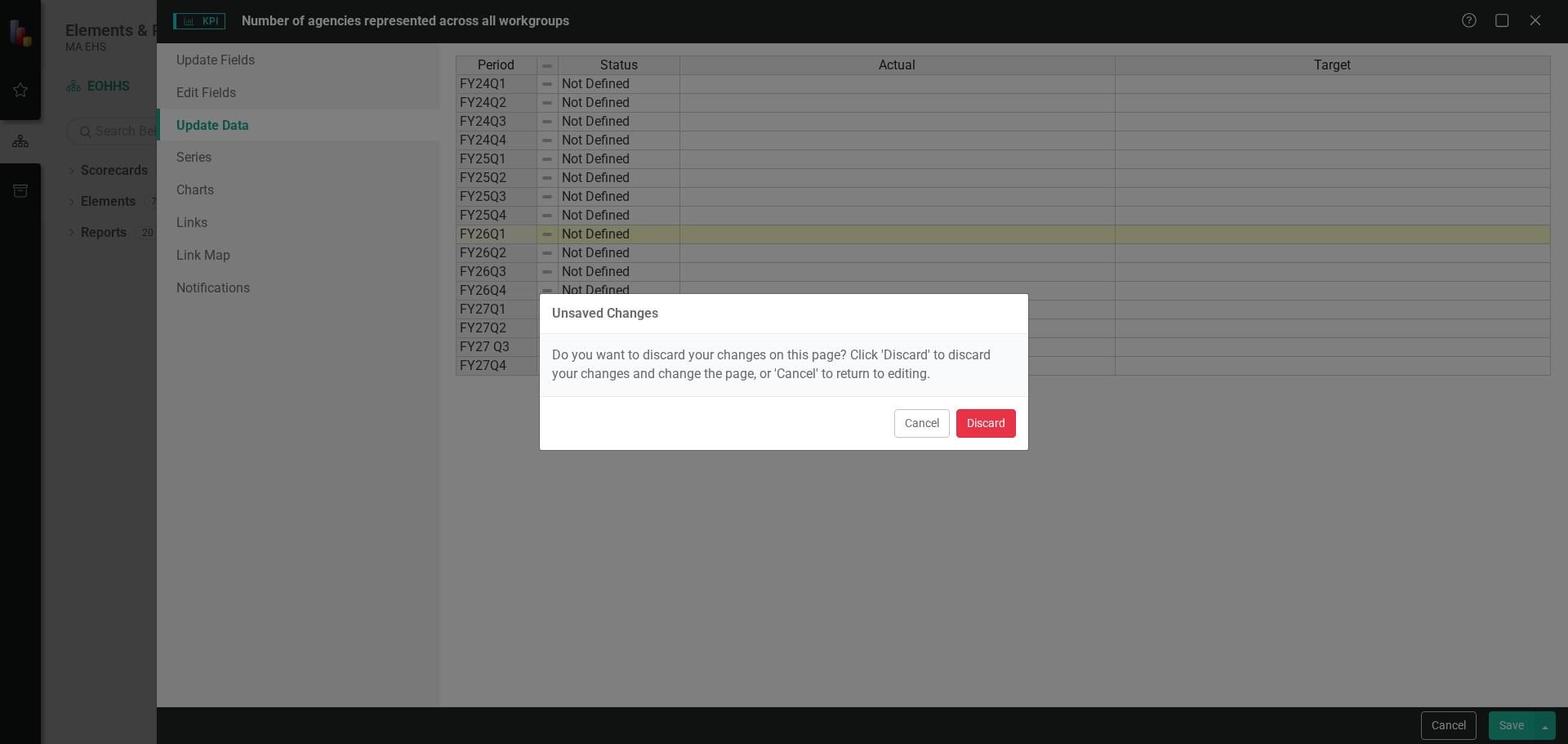
click at [976, 418] on button "Discard" at bounding box center [986, 423] width 60 height 28
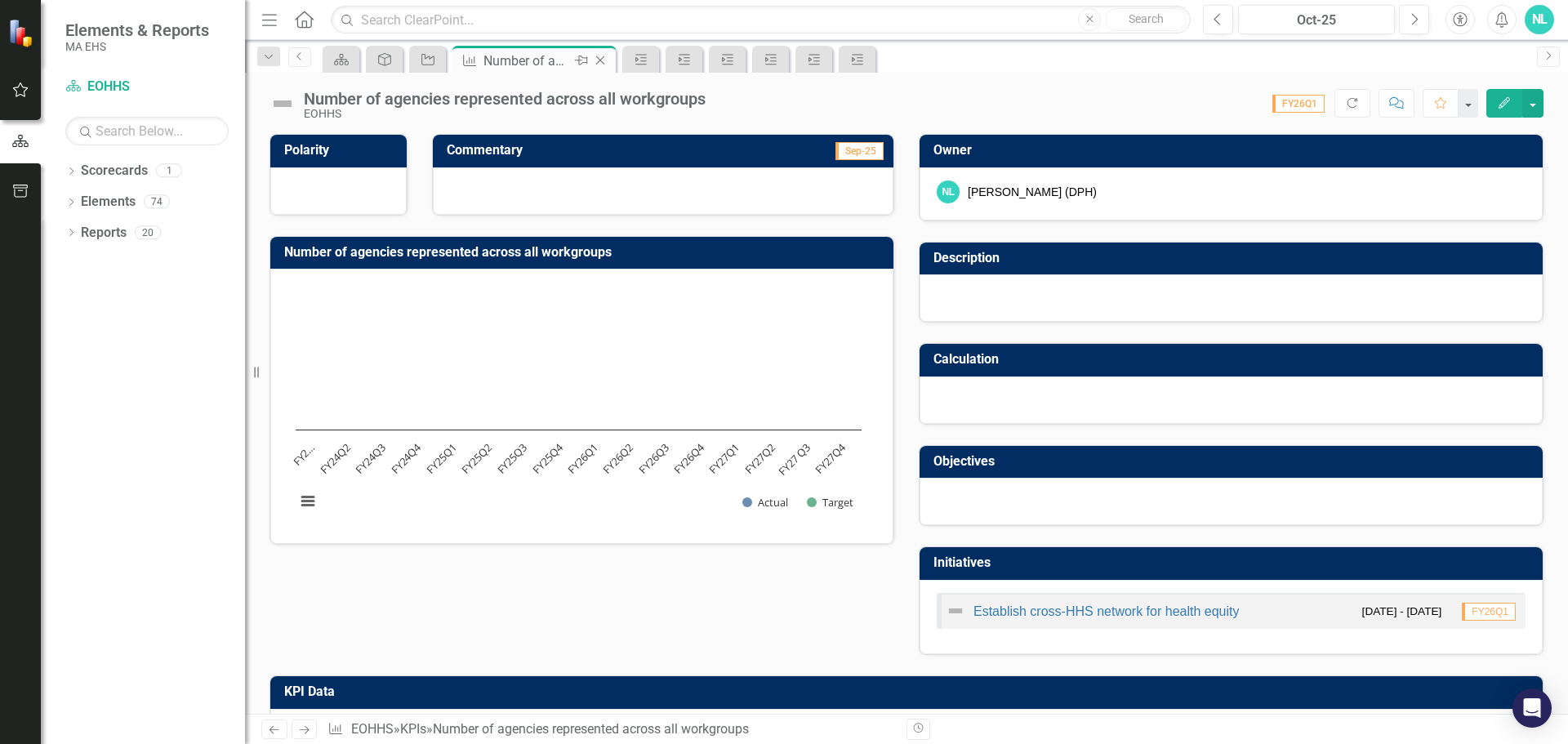
click at [599, 59] on icon "Close" at bounding box center [601, 61] width 17 height 13
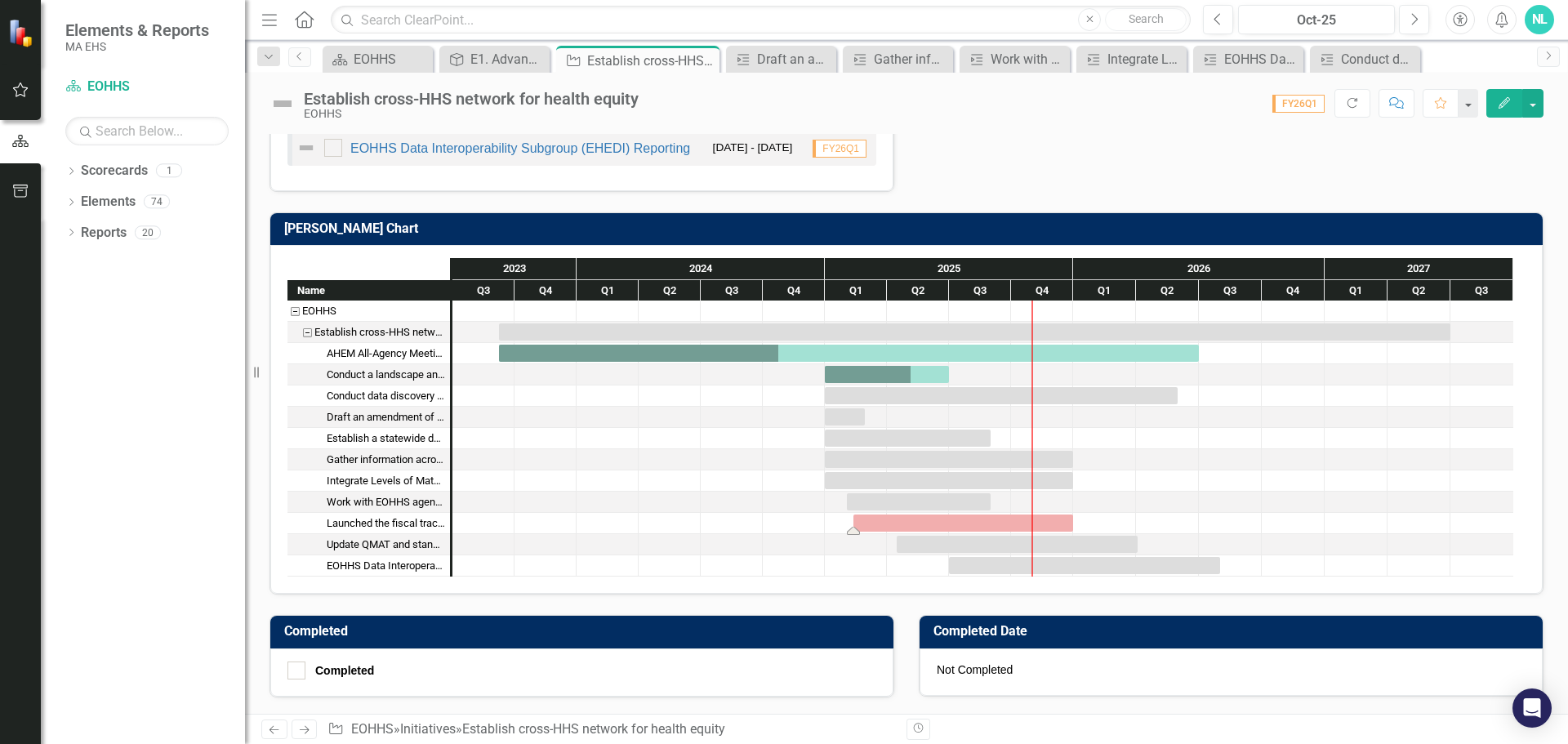
scroll to position [815, 0]
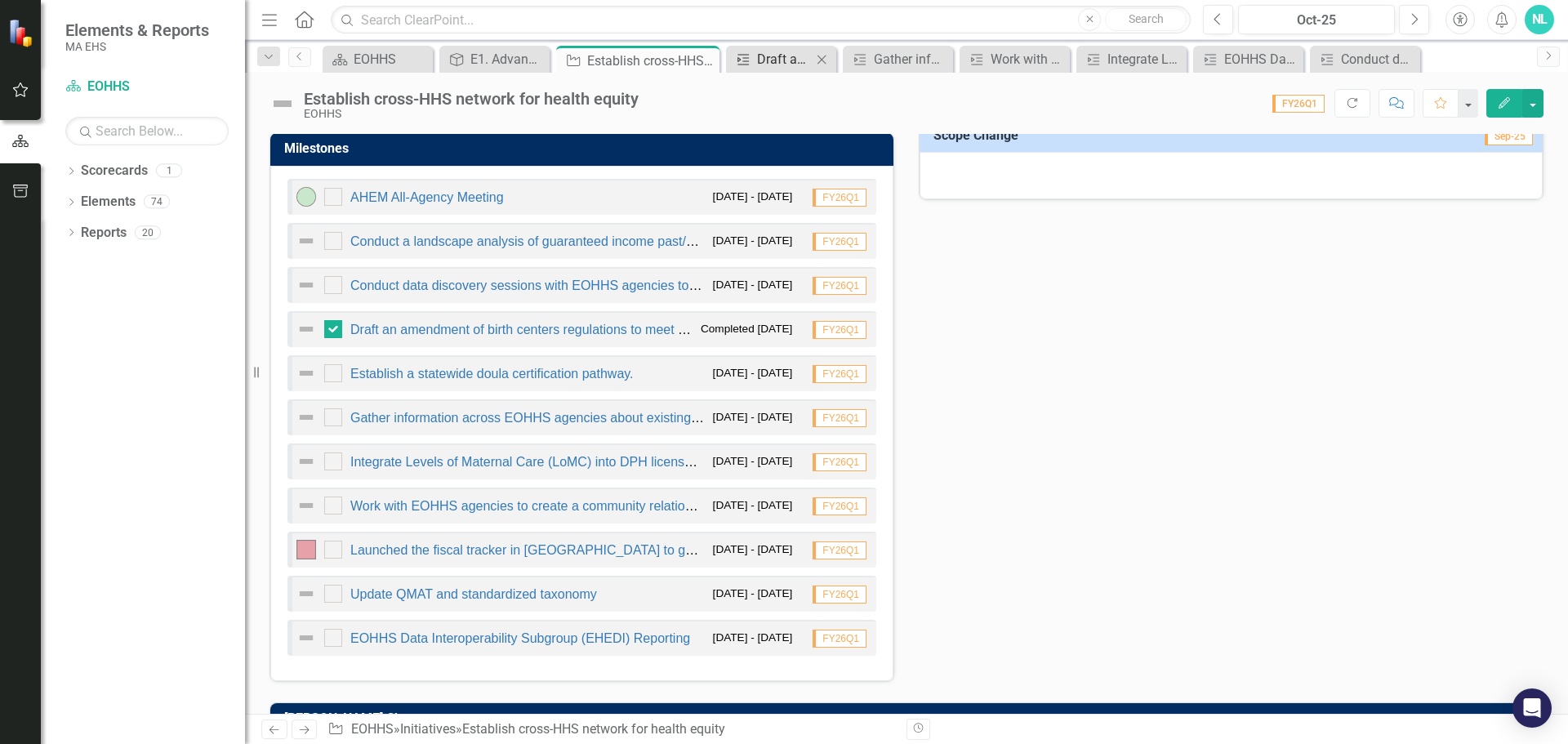
click at [780, 65] on div "Draft an amendment of birth centers regulations to meet national standards." at bounding box center [784, 59] width 55 height 21
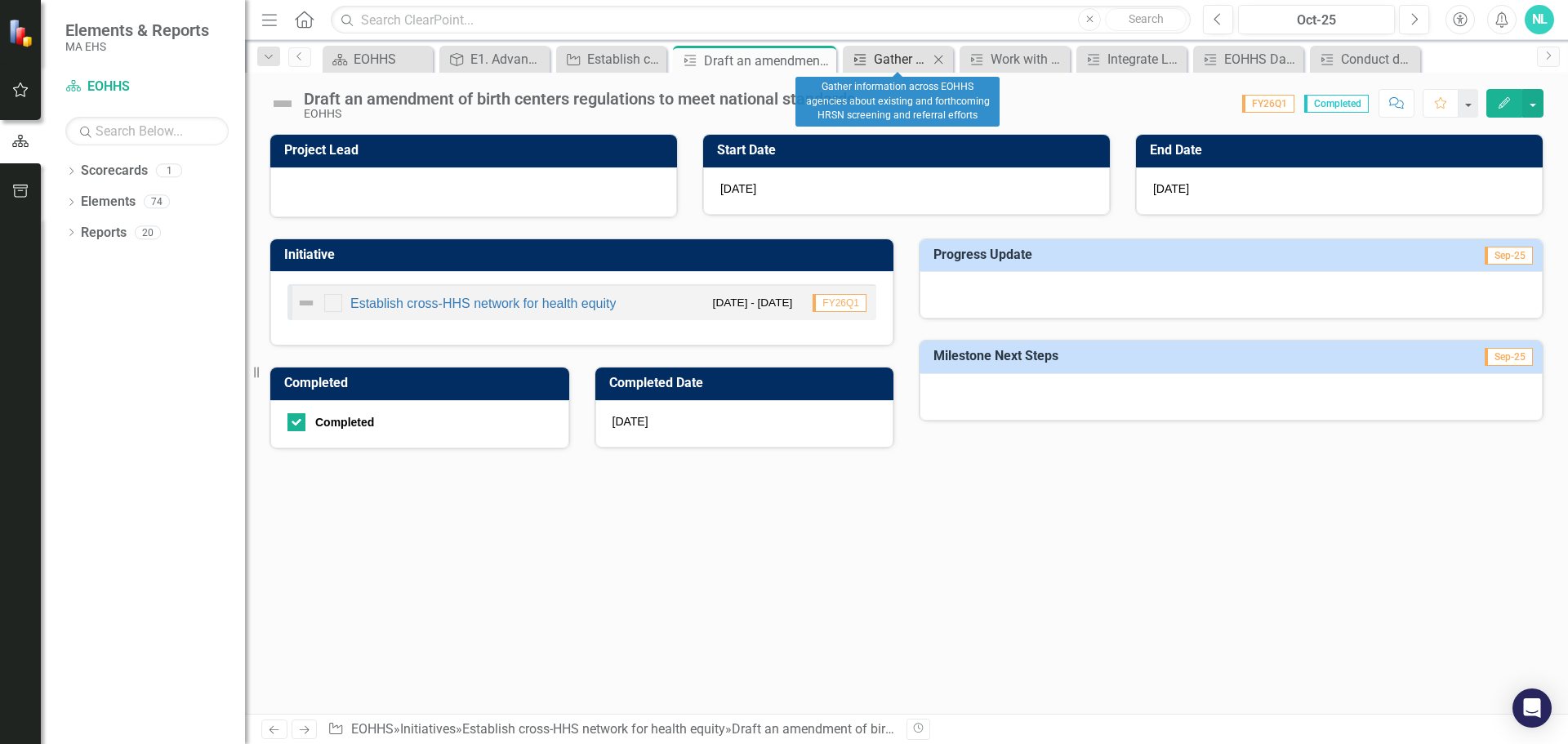
click at [906, 65] on div "Gather information across EOHHS agencies about existing and forthcoming HRSN sc…" at bounding box center [901, 59] width 55 height 21
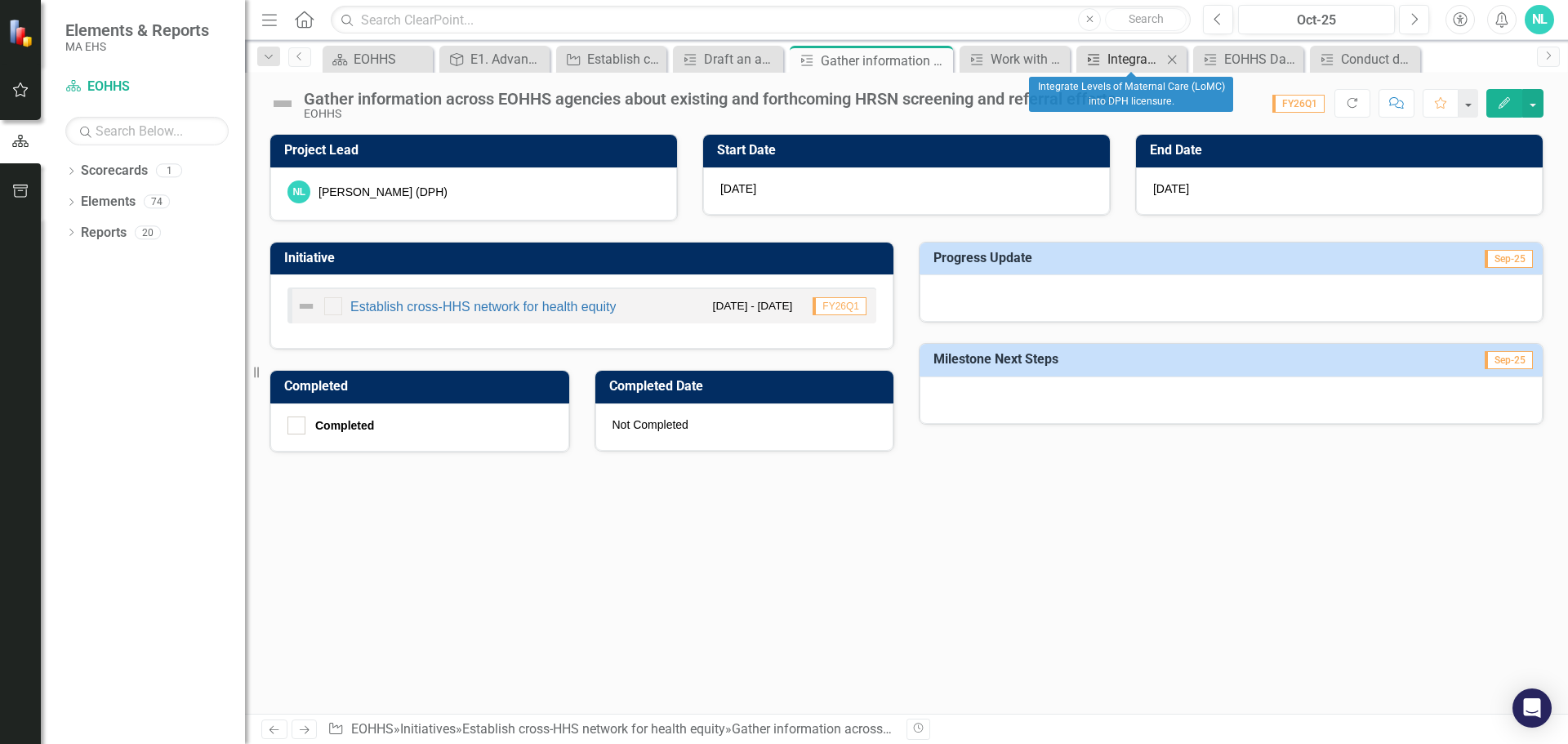
click at [1126, 57] on div "Integrate Levels of Maternal Care (LoMC) into DPH licensure." at bounding box center [1135, 59] width 55 height 21
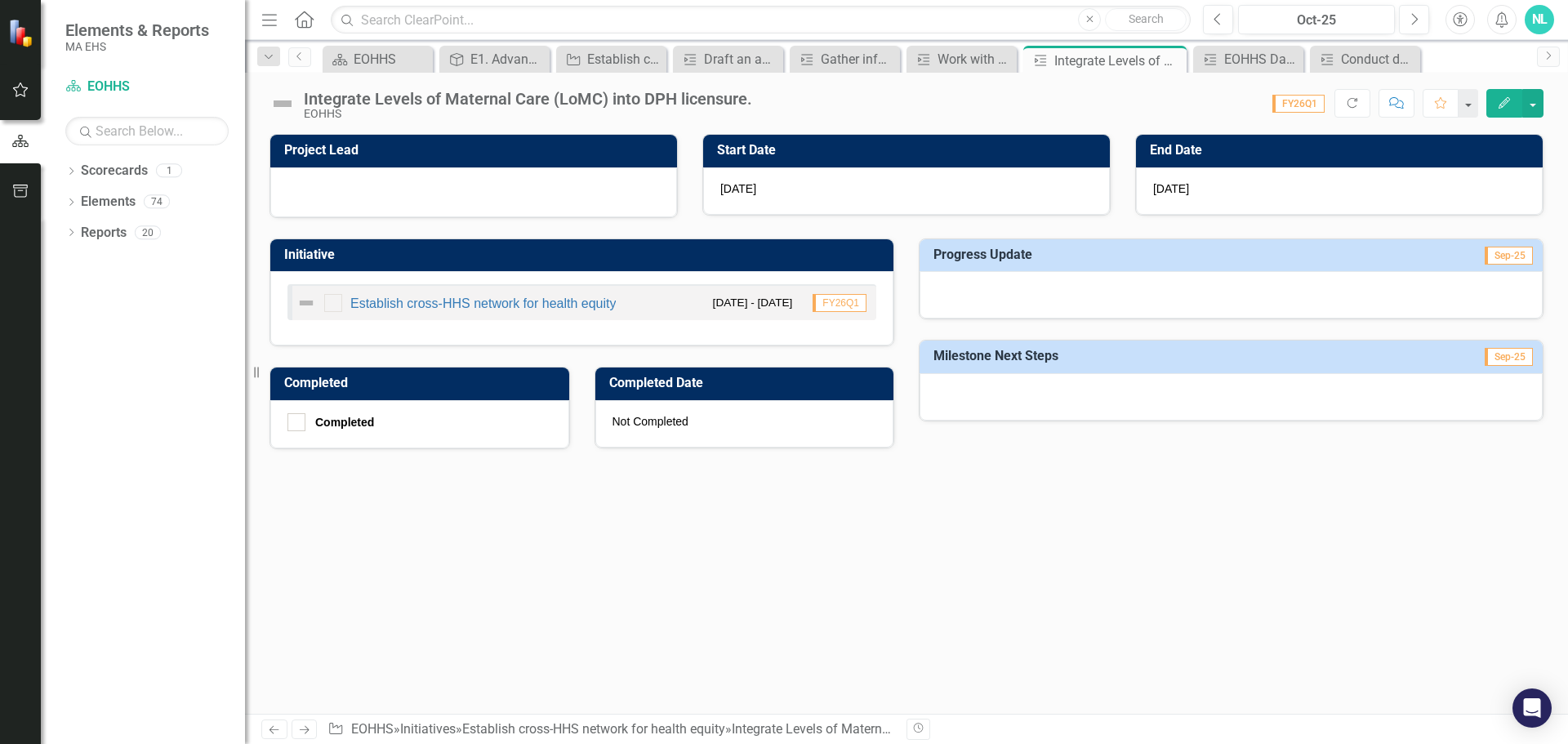
click at [1502, 112] on button "Edit" at bounding box center [1503, 103] width 36 height 28
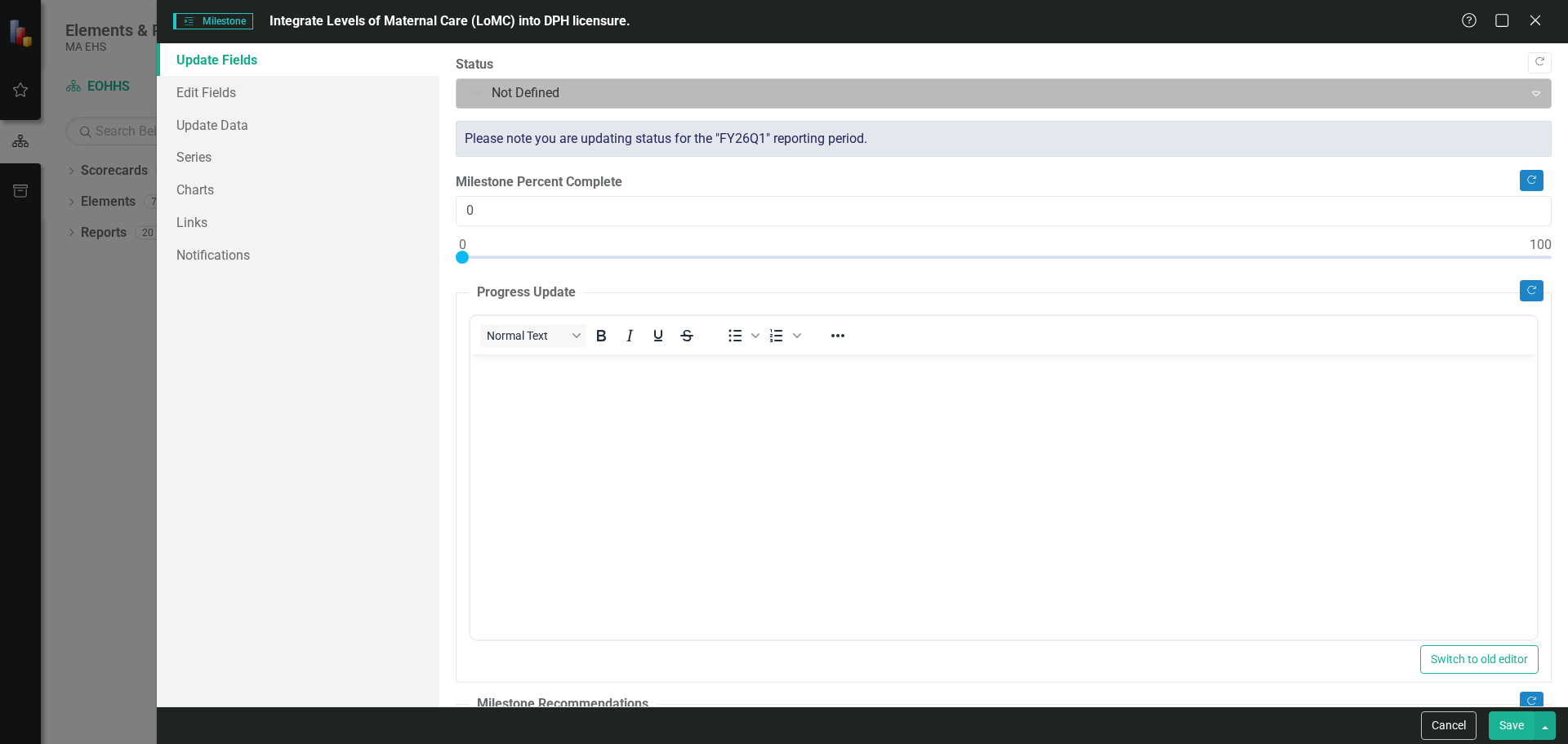
click at [569, 93] on div at bounding box center [990, 93] width 1046 height 22
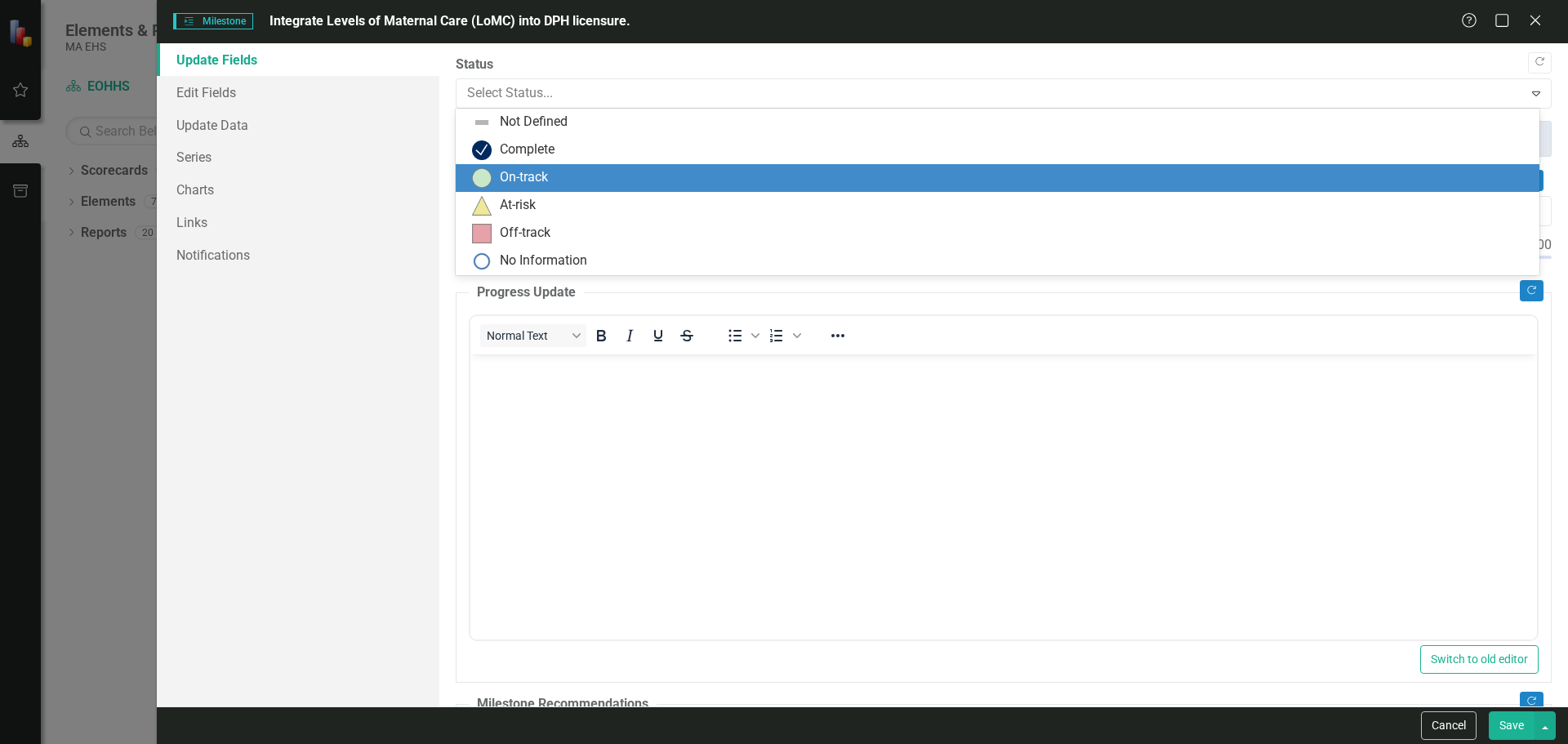
click at [568, 170] on div "On-track" at bounding box center [1001, 178] width 1058 height 20
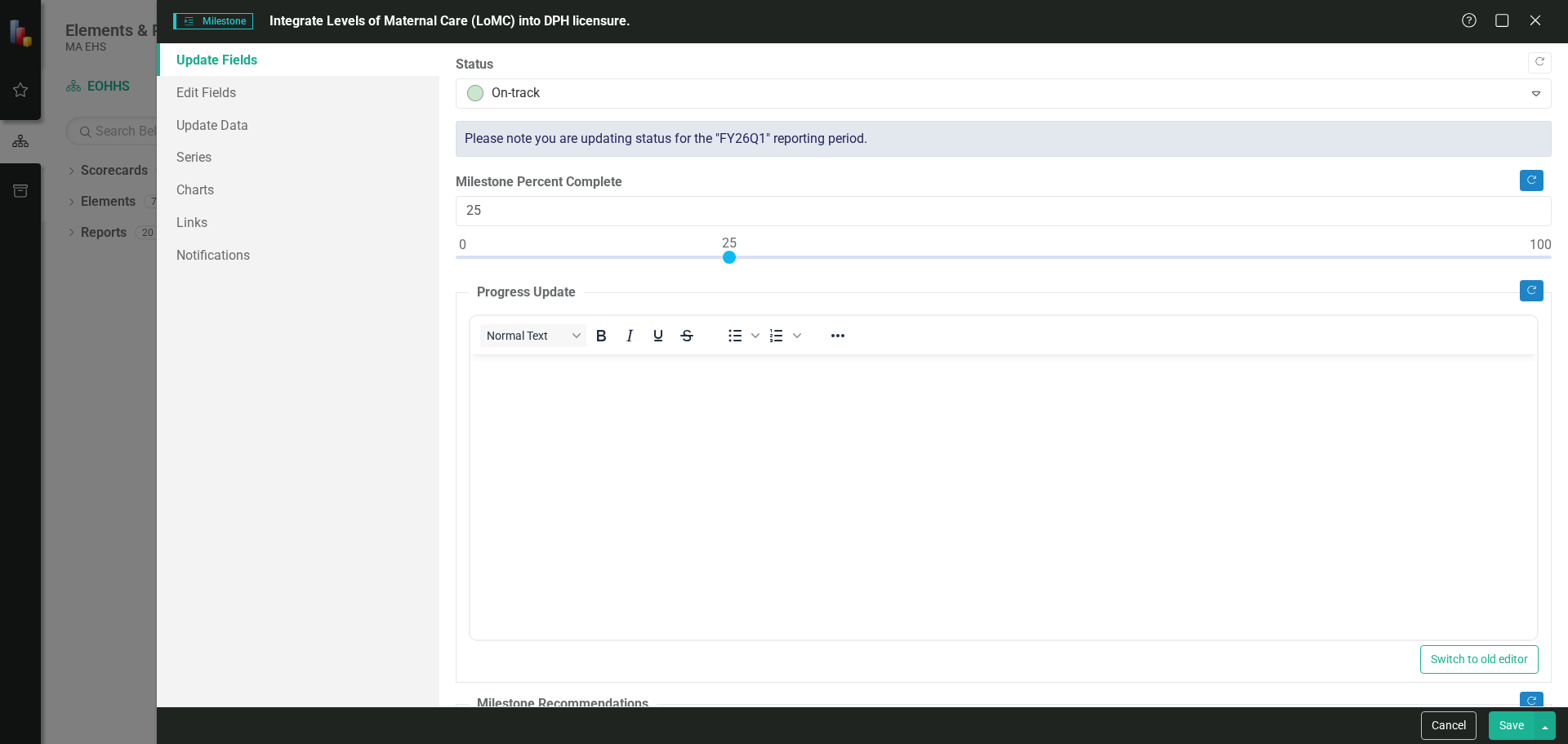
drag, startPoint x: 456, startPoint y: 260, endPoint x: 722, endPoint y: 270, distance: 266.2
click at [722, 266] on div at bounding box center [1003, 260] width 1096 height 21
click at [538, 377] on p "Rich Text Area. Press ALT-0 for help." at bounding box center [1003, 367] width 1059 height 20
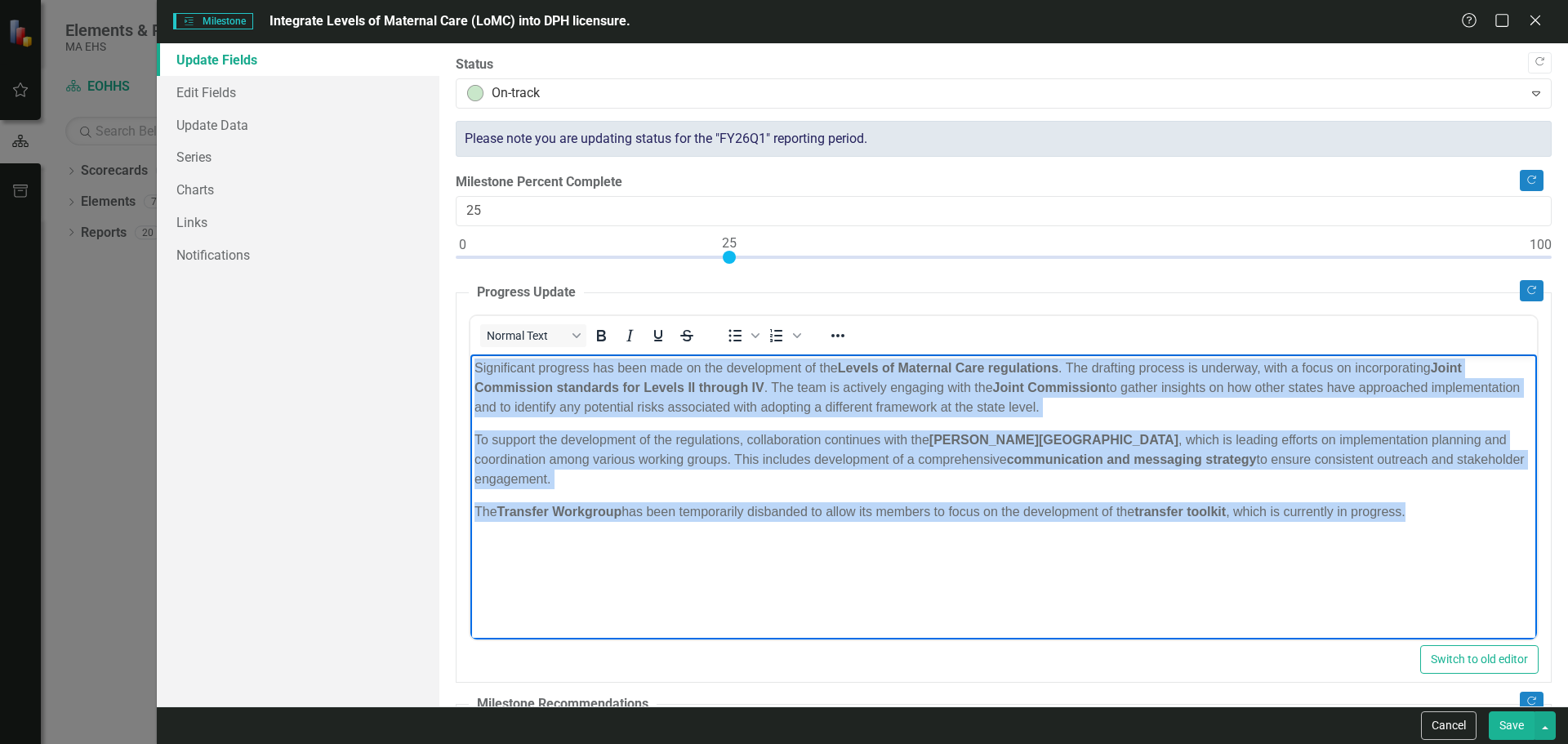
drag, startPoint x: 1424, startPoint y: 496, endPoint x: 896, endPoint y: 717, distance: 572.4
click at [470, 363] on html "Significant progress has been made on the development of the Levels of Maternal…" at bounding box center [1003, 475] width 1067 height 245
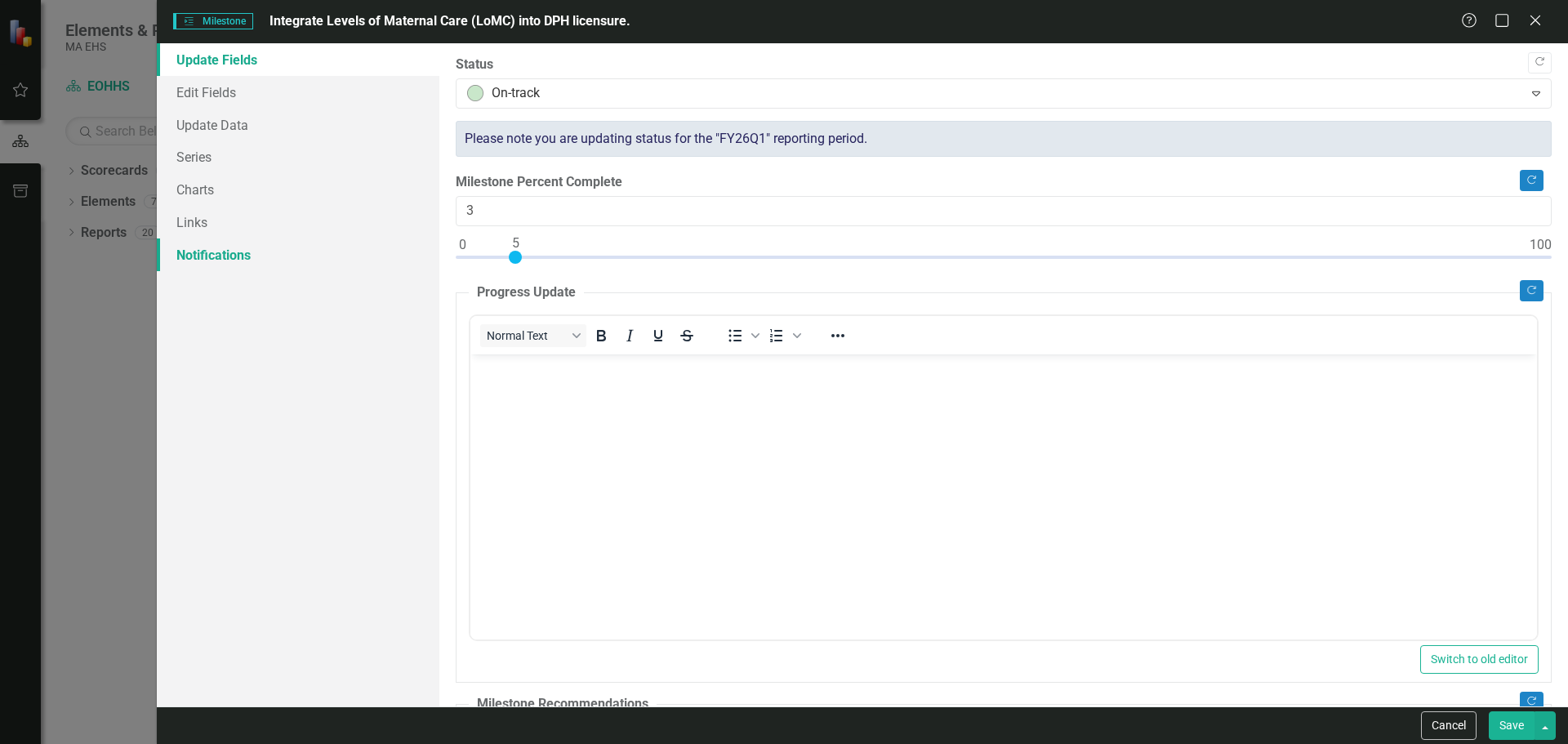
type input "0"
drag, startPoint x: 735, startPoint y: 253, endPoint x: 519, endPoint y: 200, distance: 222.4
click at [414, 264] on div "Update Fields Edit Fields Update Data Series Charts Links Notifications "Update…" at bounding box center [862, 374] width 1411 height 663
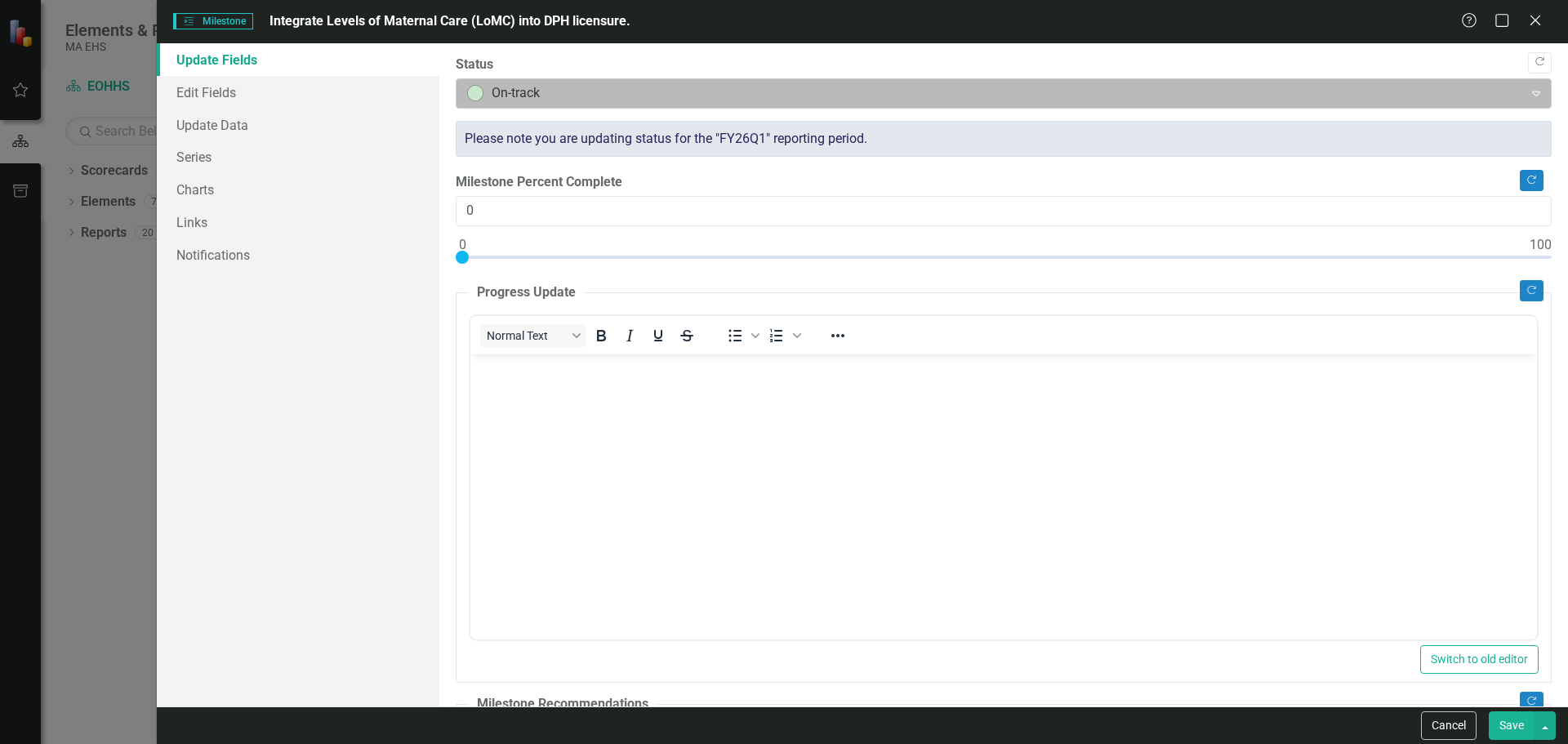
click at [564, 100] on div at bounding box center [990, 93] width 1046 height 22
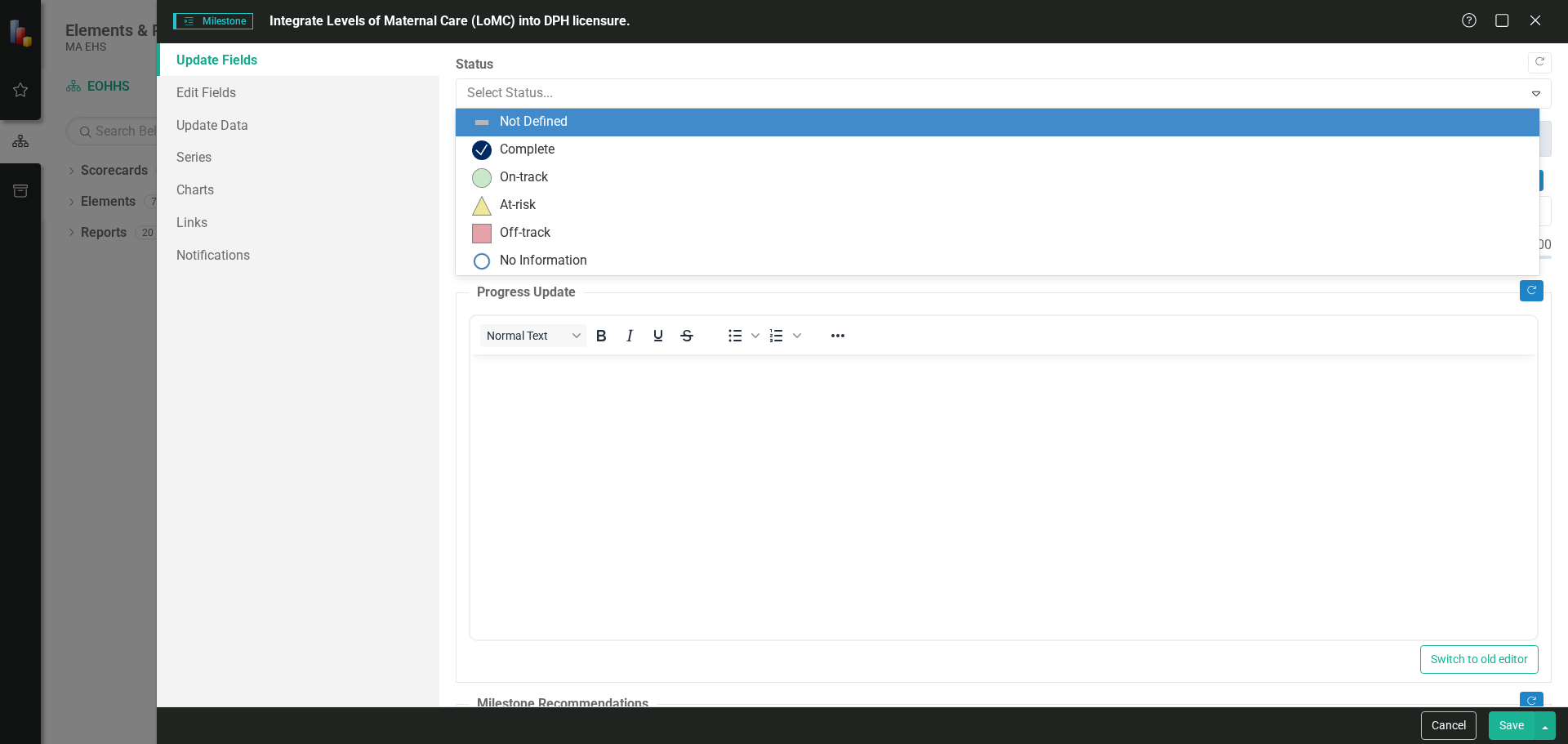
click at [569, 119] on div "Not Defined" at bounding box center [1001, 123] width 1058 height 20
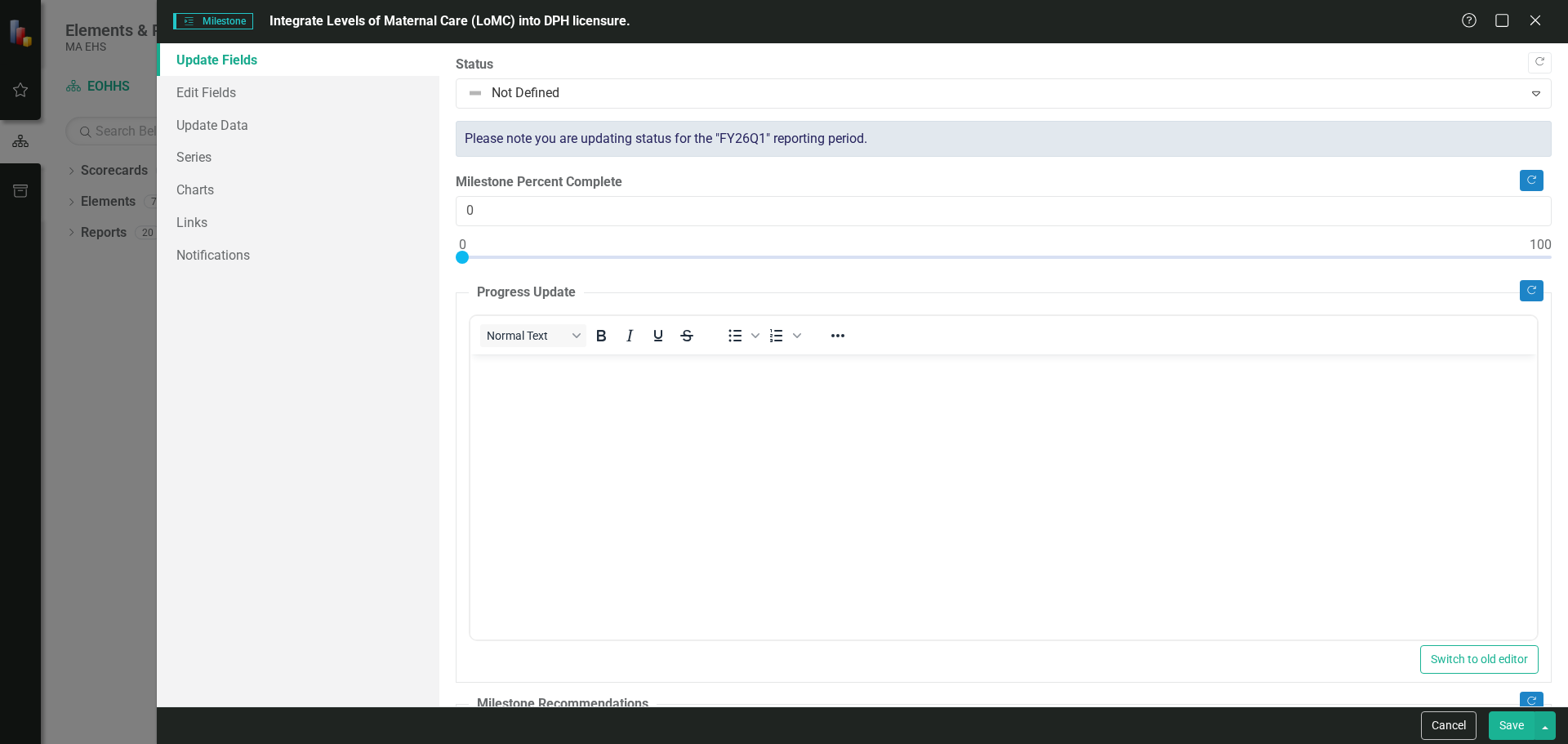
click at [1512, 728] on button "Save" at bounding box center [1511, 725] width 46 height 28
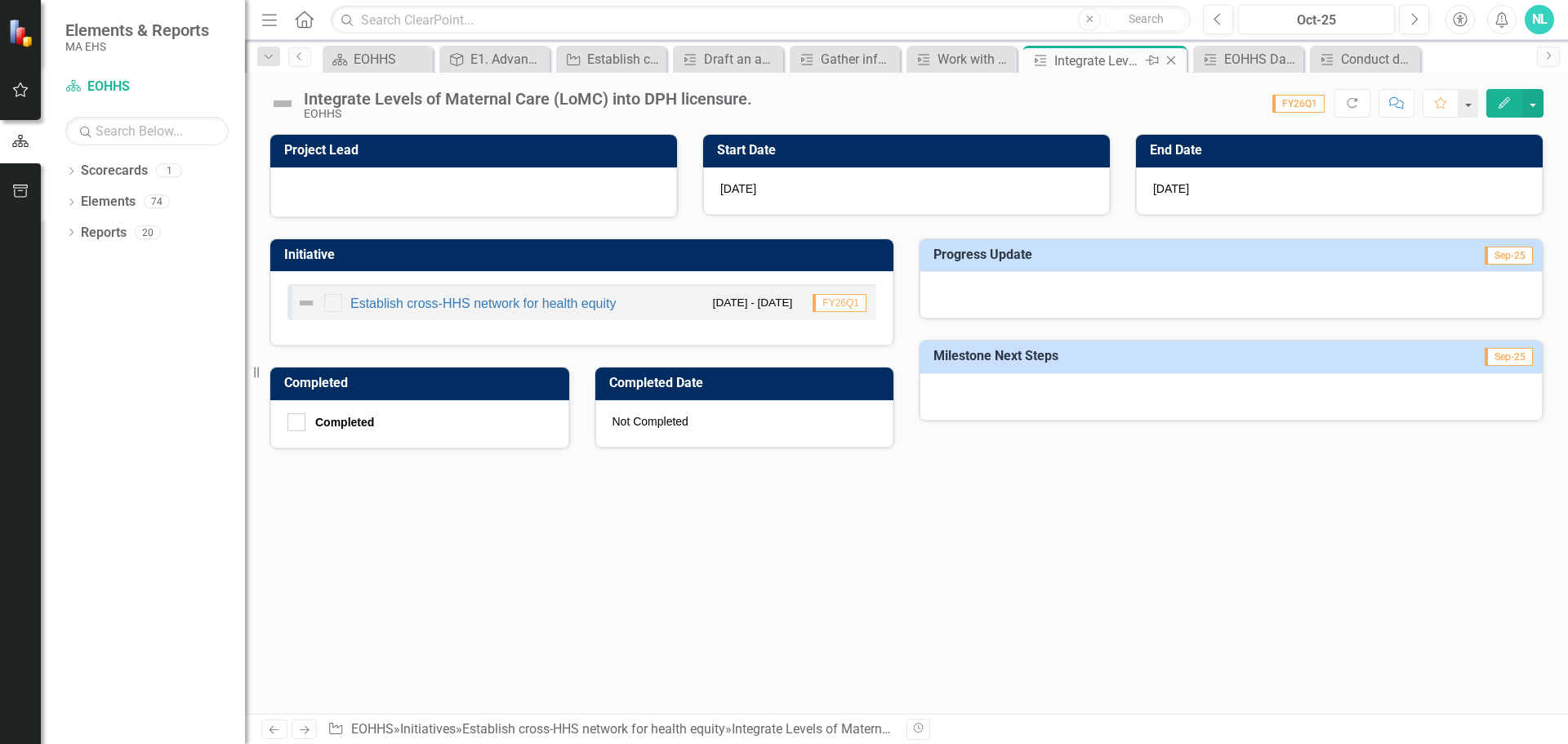
click at [1171, 61] on icon at bounding box center [1171, 61] width 9 height 9
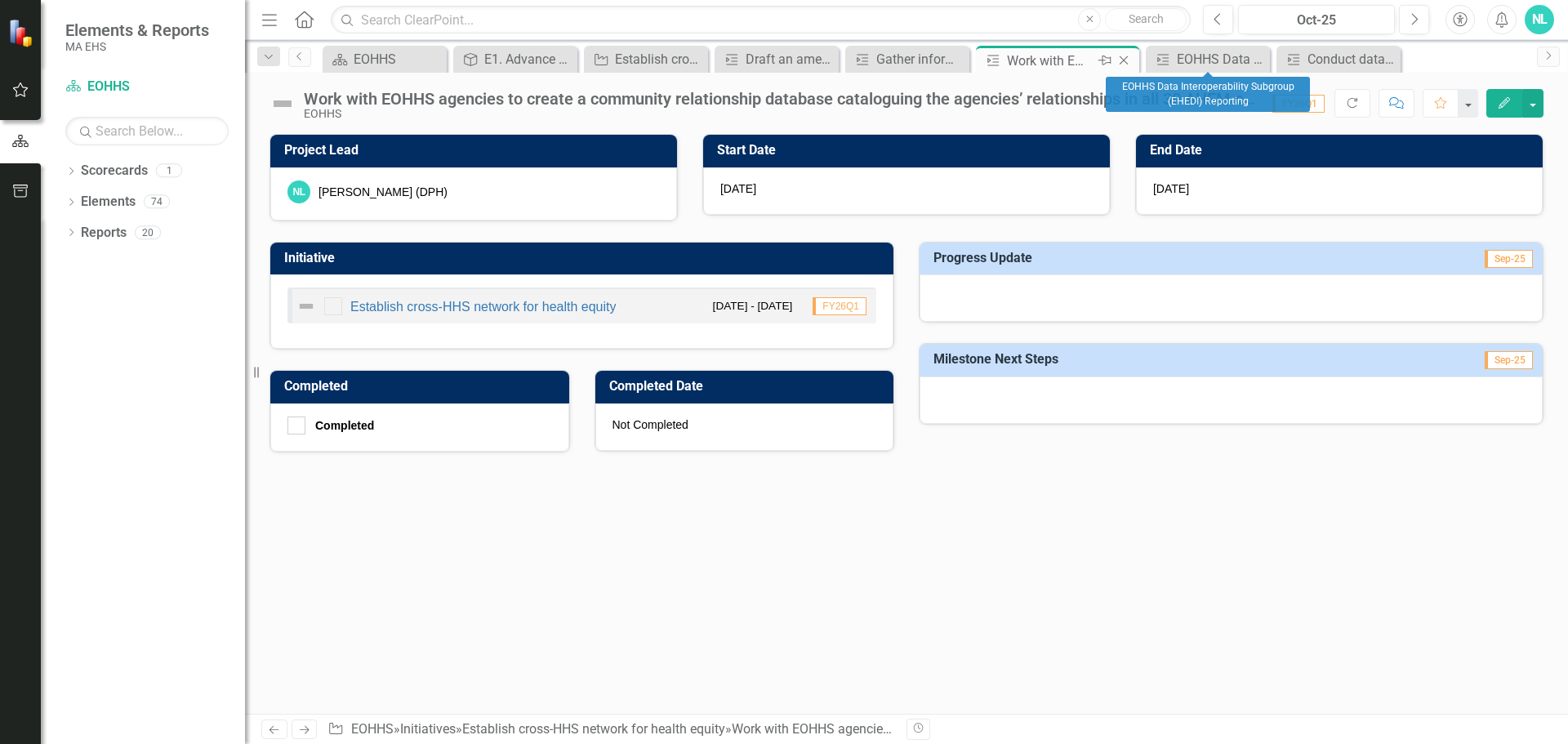
click at [1130, 63] on icon "Close" at bounding box center [1124, 61] width 17 height 13
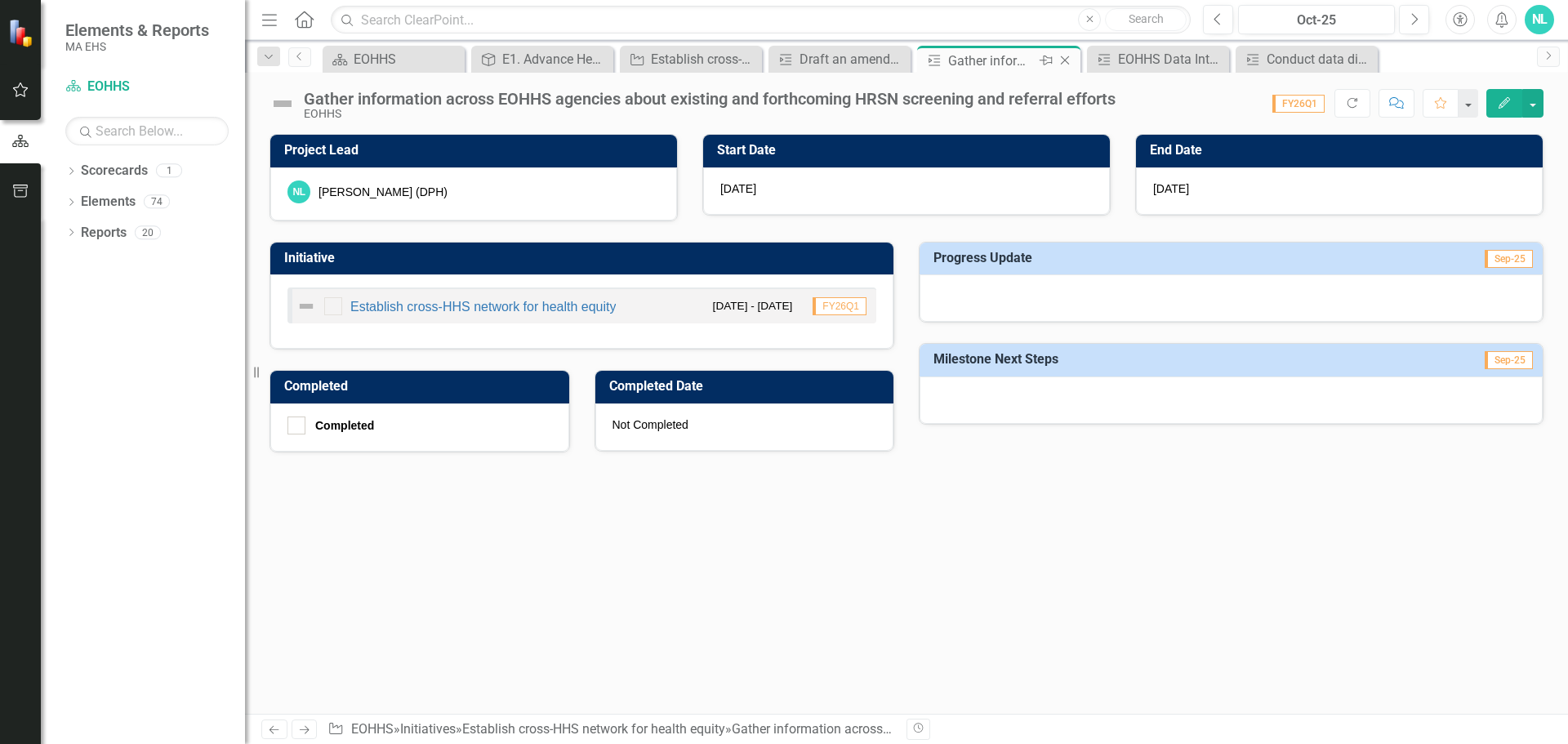
click at [1073, 66] on icon "Close" at bounding box center [1065, 61] width 17 height 13
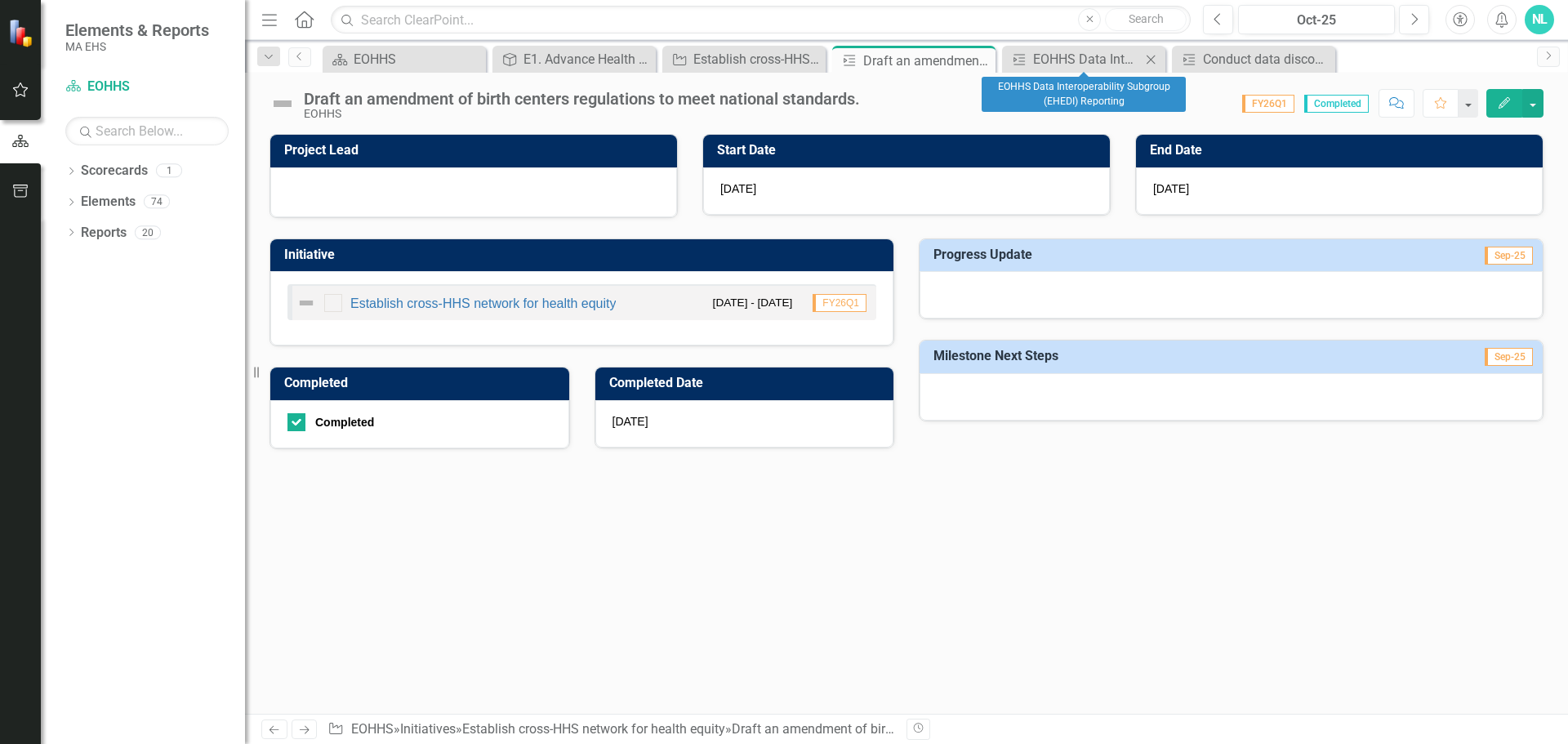
click at [1147, 66] on div "Close" at bounding box center [1151, 59] width 21 height 21
click at [1148, 62] on icon at bounding box center [1151, 59] width 9 height 9
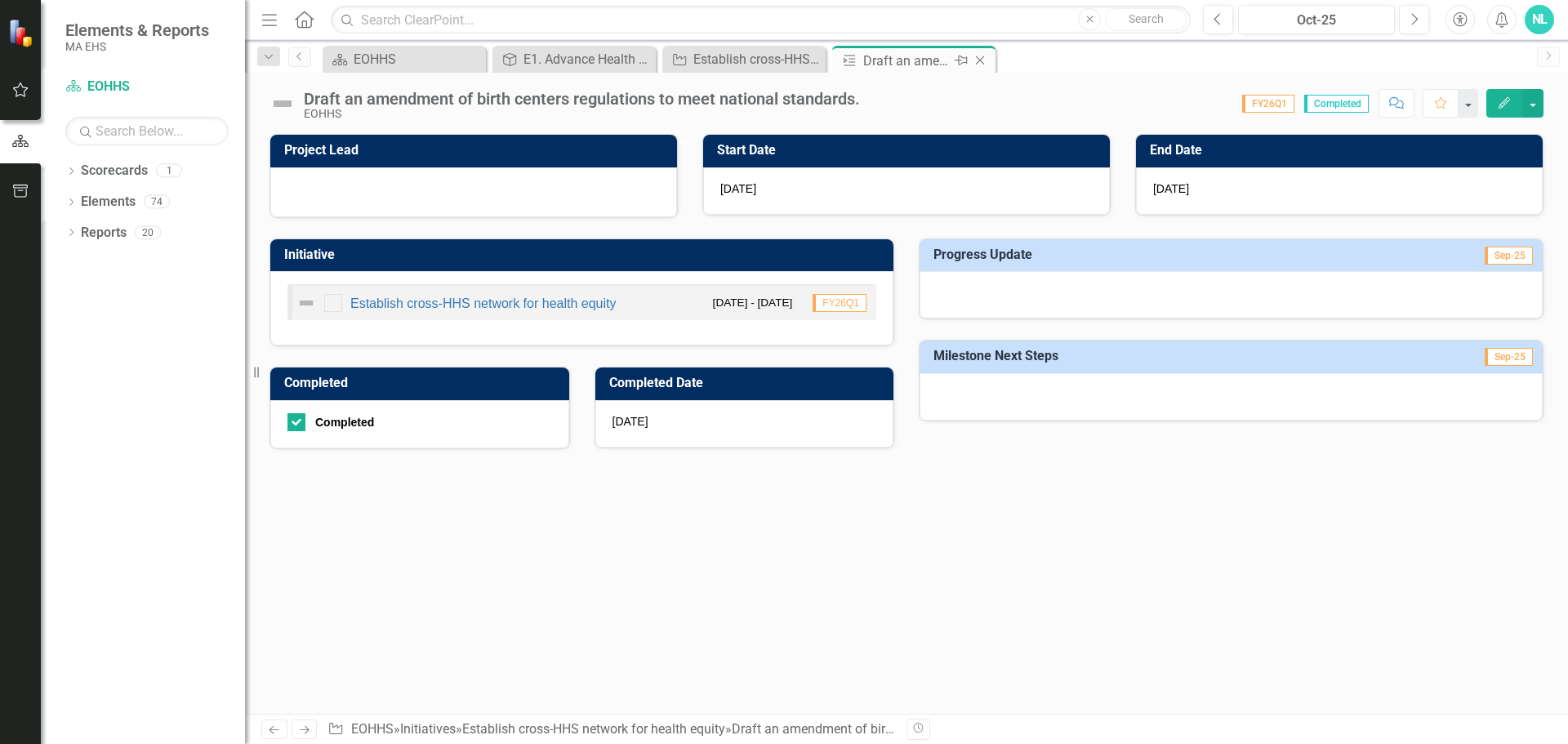
click at [975, 61] on icon "Close" at bounding box center [980, 61] width 17 height 13
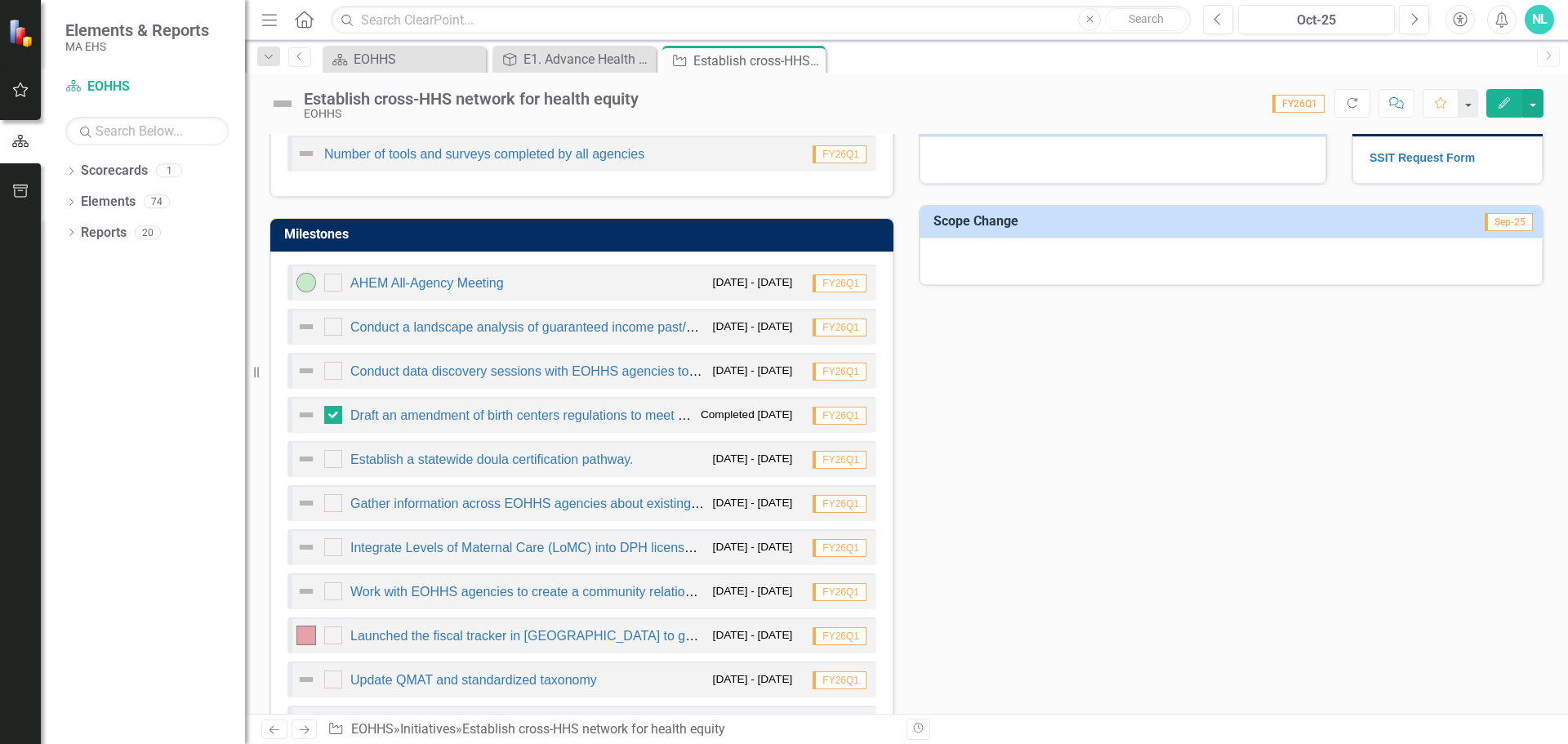
scroll to position [816, 0]
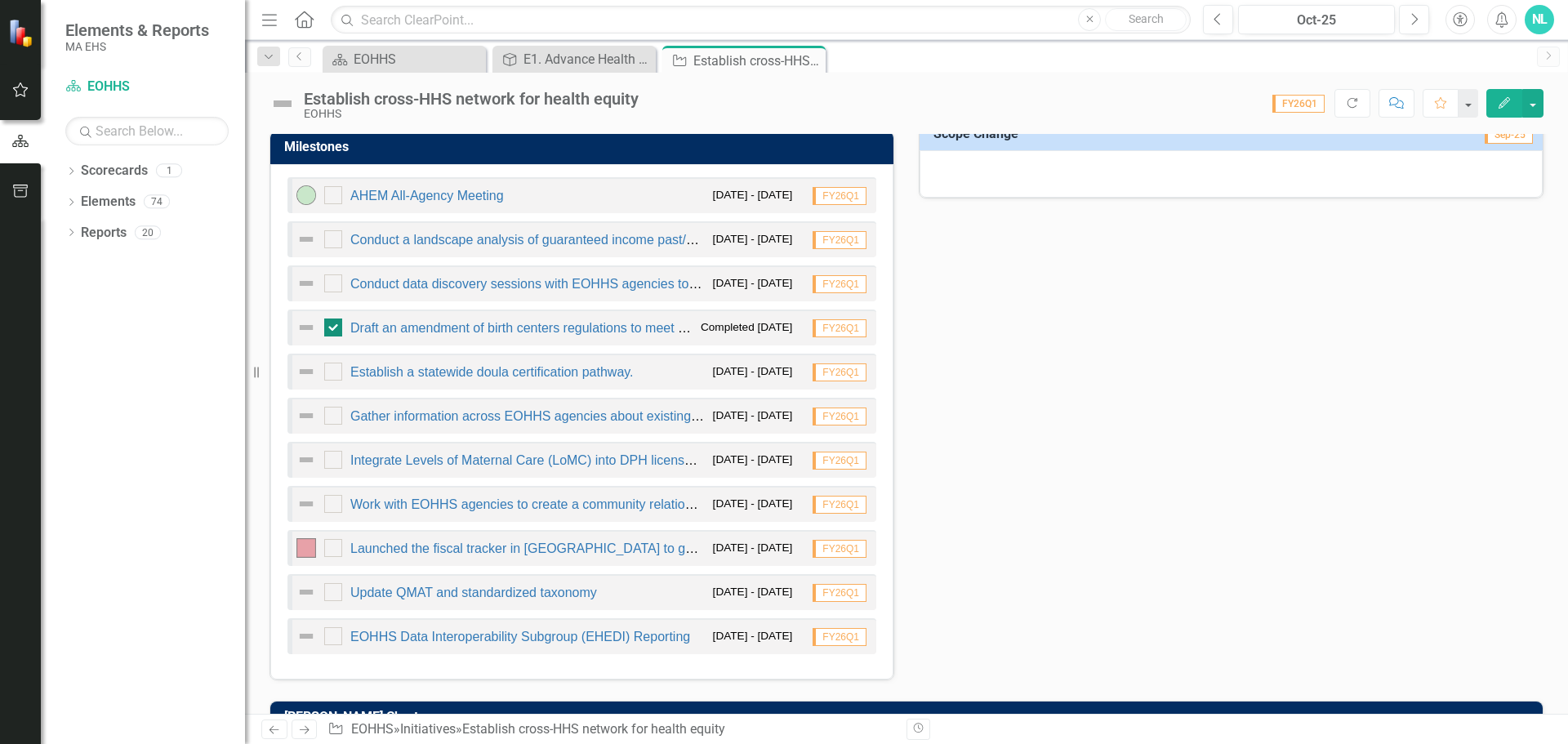
click at [336, 323] on div at bounding box center [334, 328] width 18 height 18
click at [335, 323] on input "checkbox" at bounding box center [329, 323] width 11 height 11
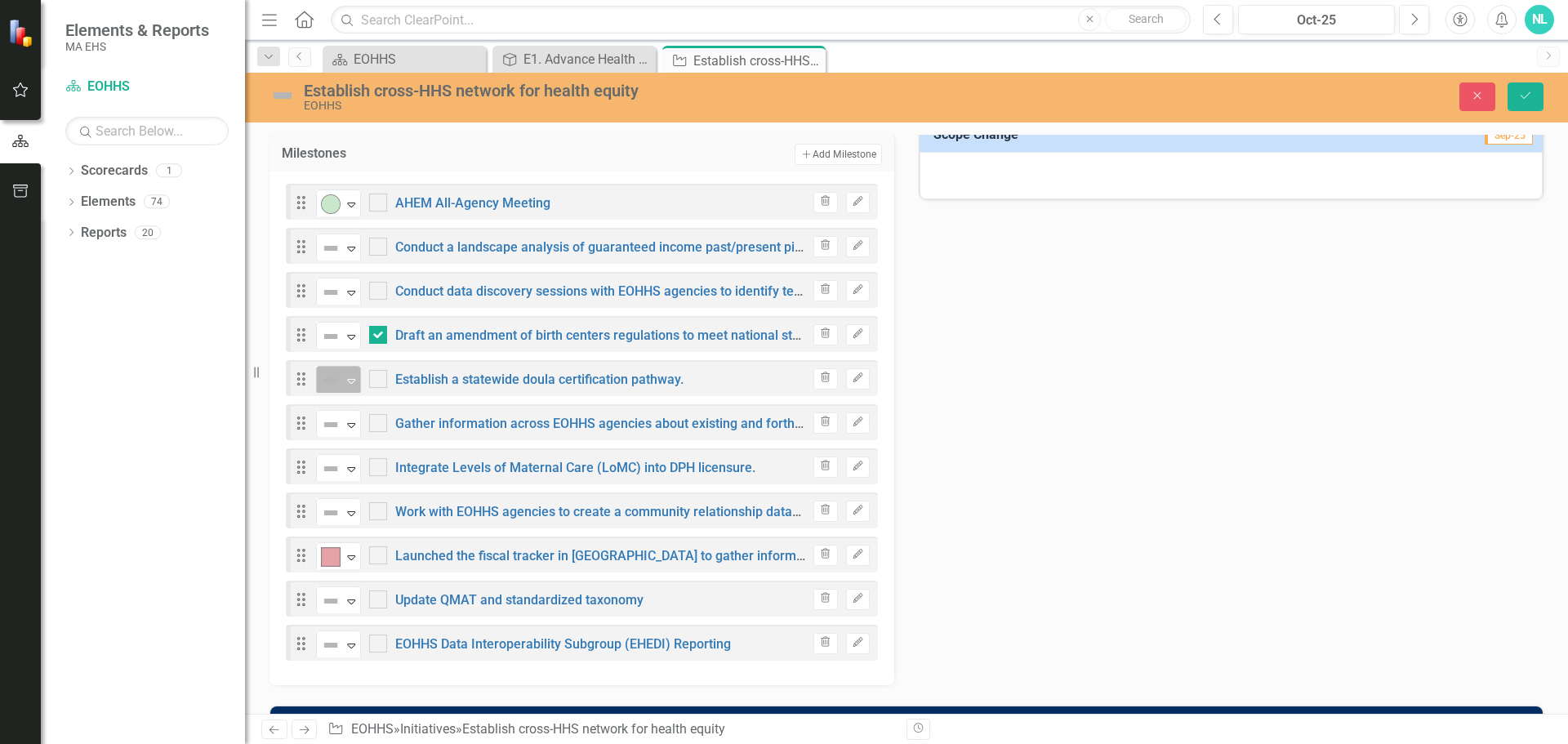
checkbox input "false"
click at [1470, 100] on icon "Close" at bounding box center [1478, 95] width 15 height 12
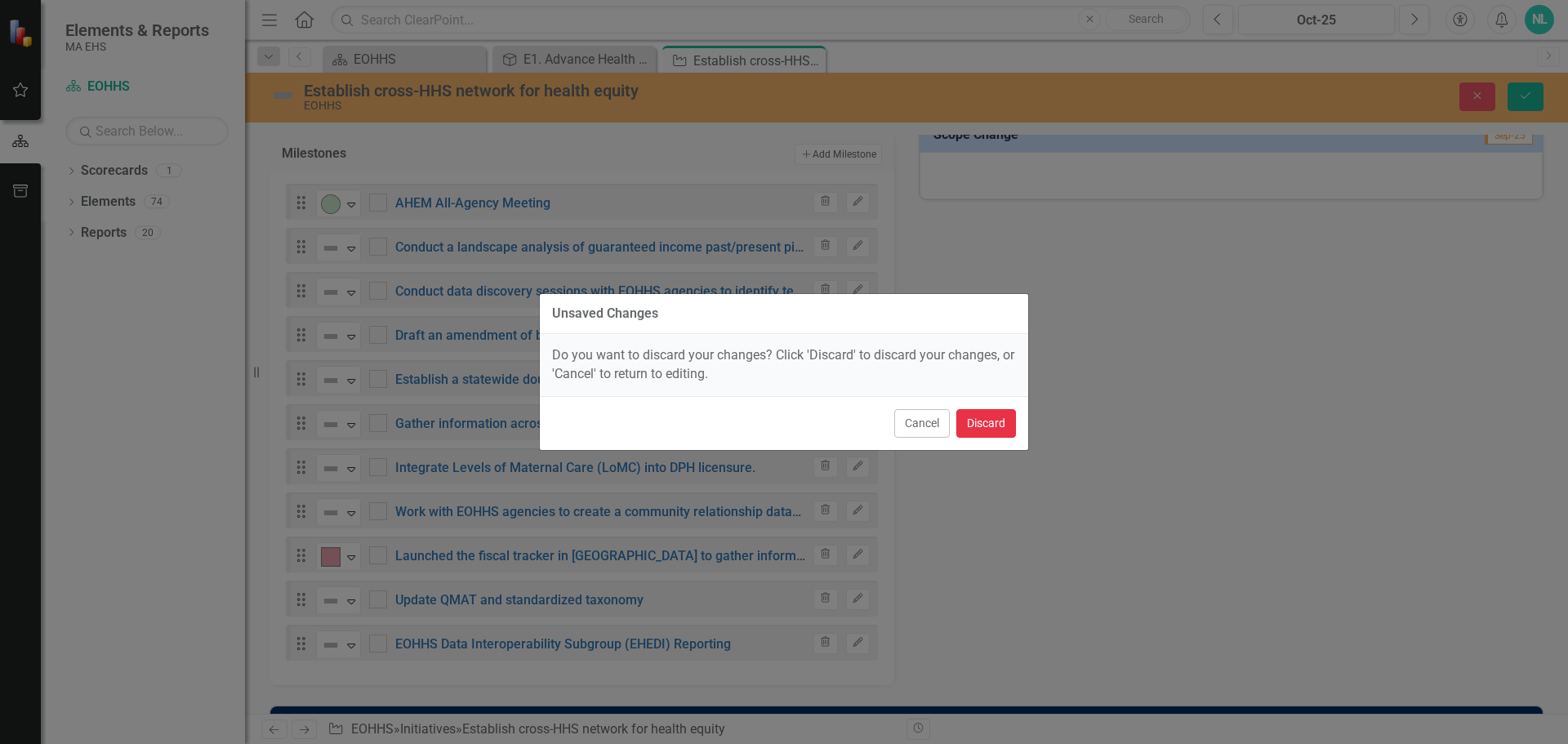
click at [982, 430] on button "Discard" at bounding box center [986, 423] width 60 height 28
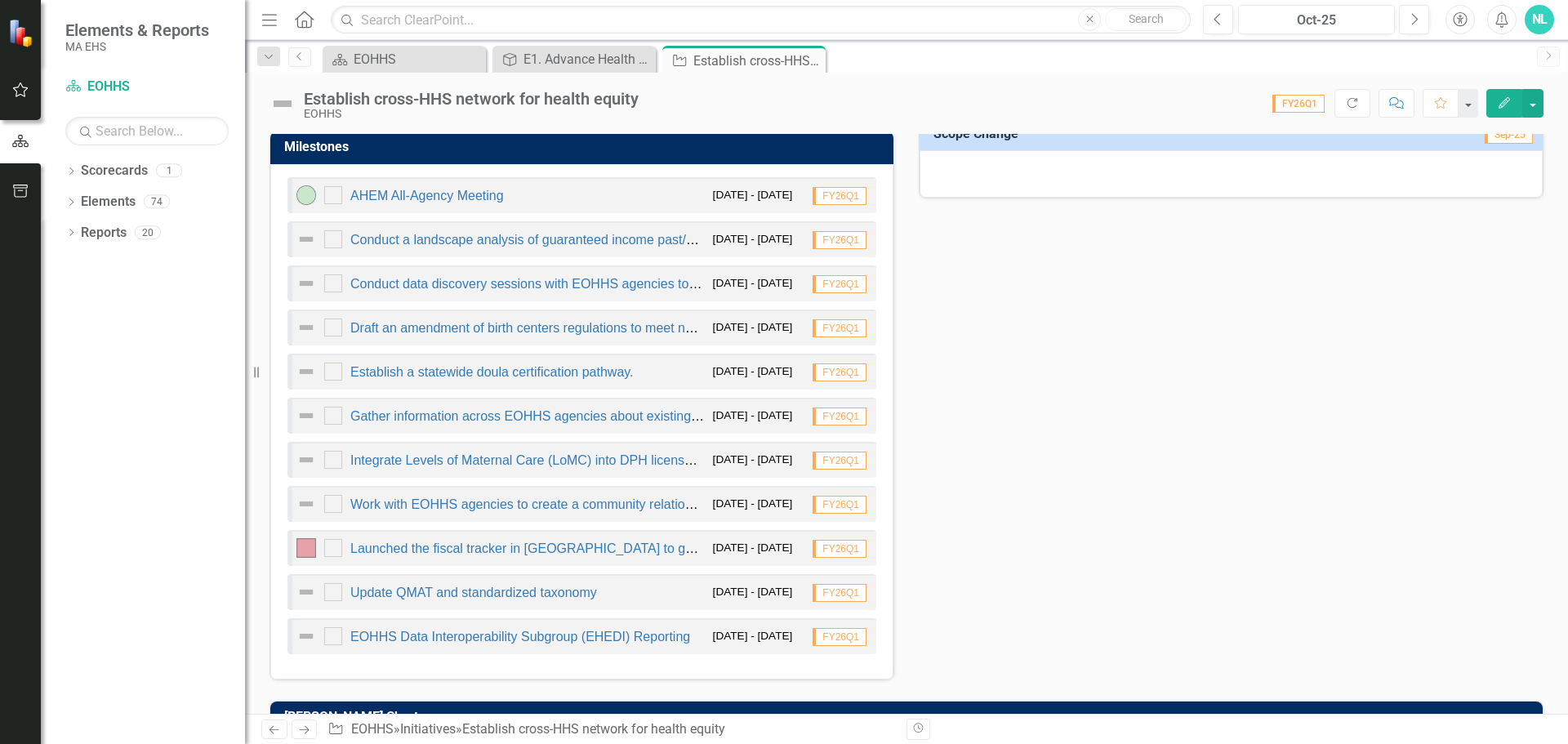
checkbox input "true"
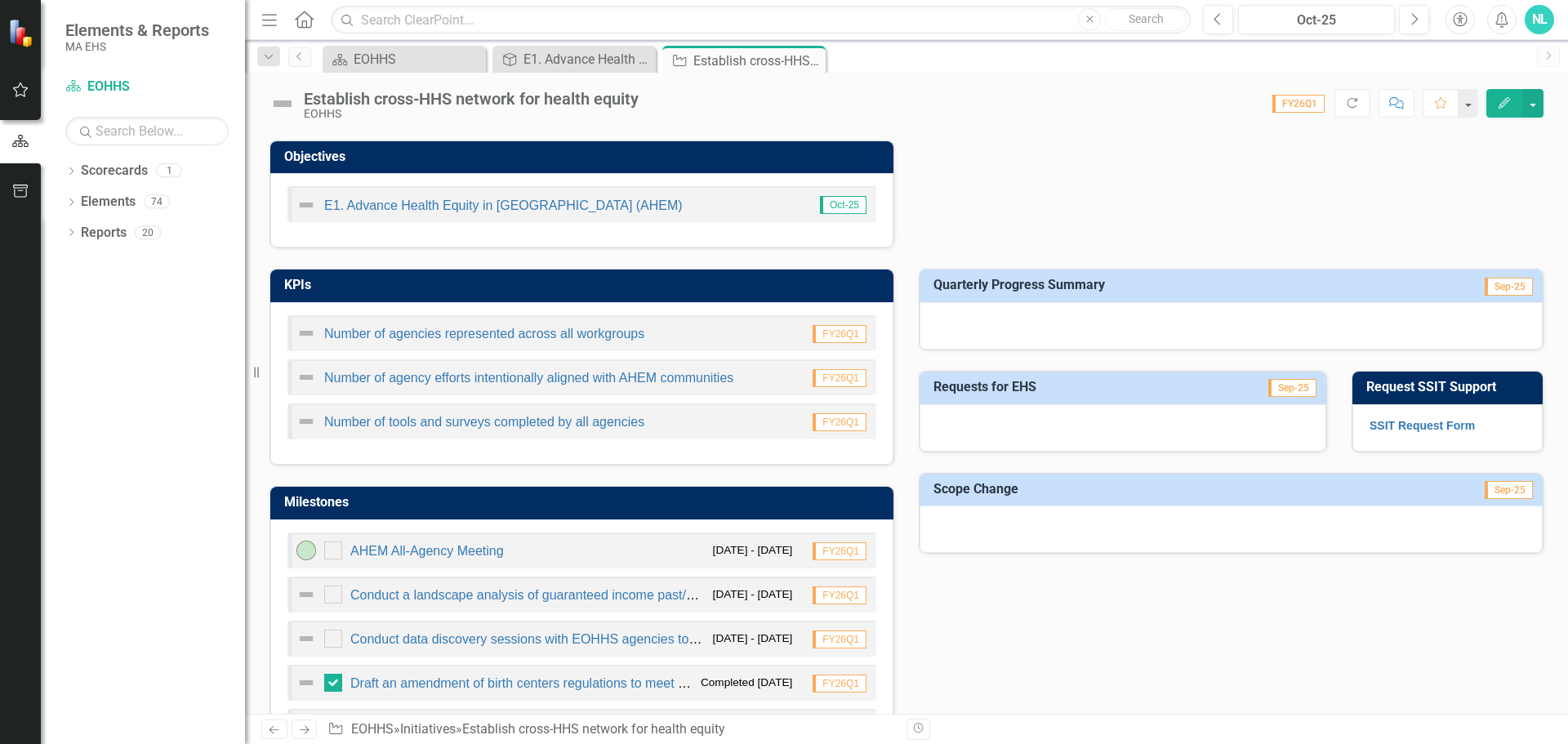
scroll to position [490, 0]
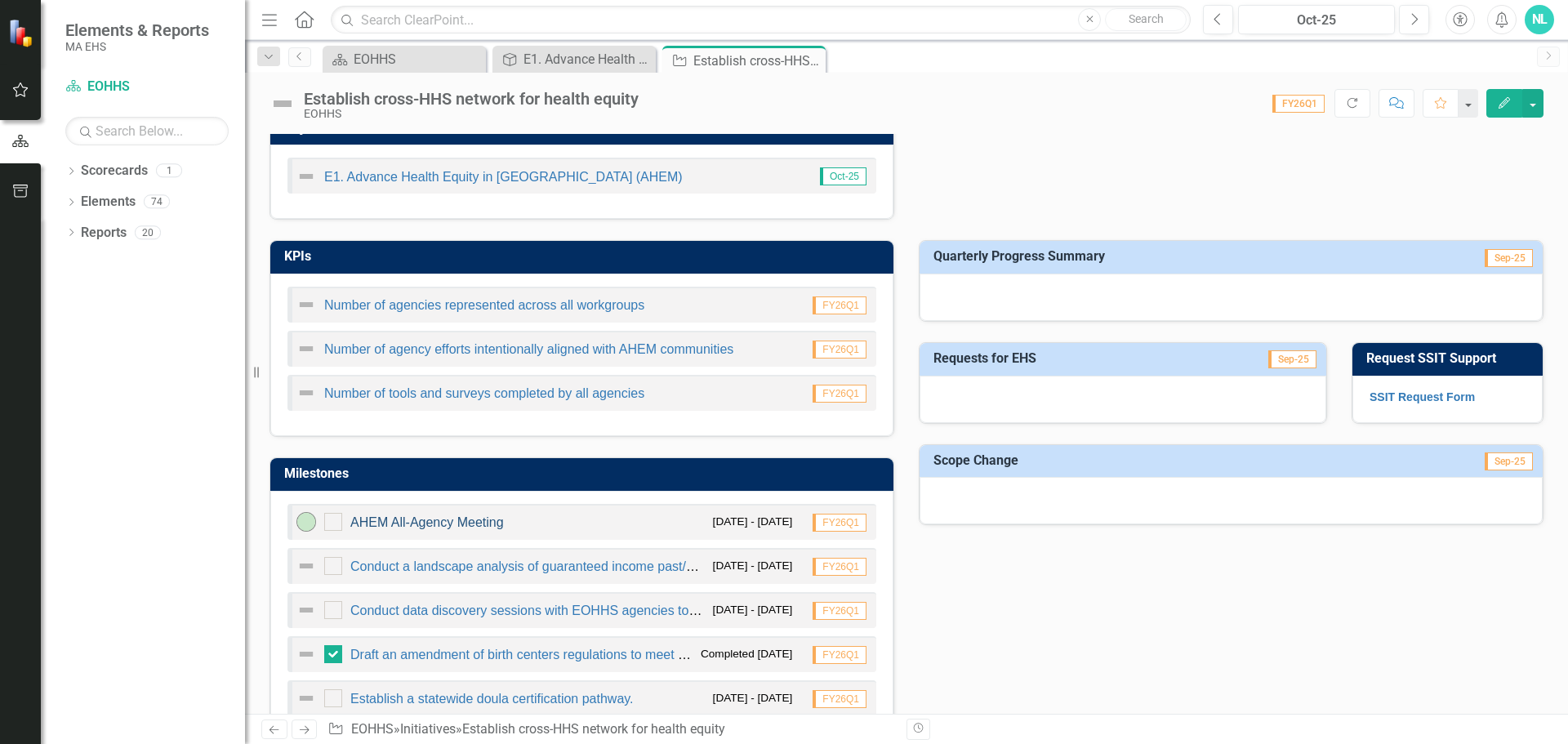
click at [359, 525] on link "AHEM All-Agency Meeting" at bounding box center [426, 522] width 153 height 14
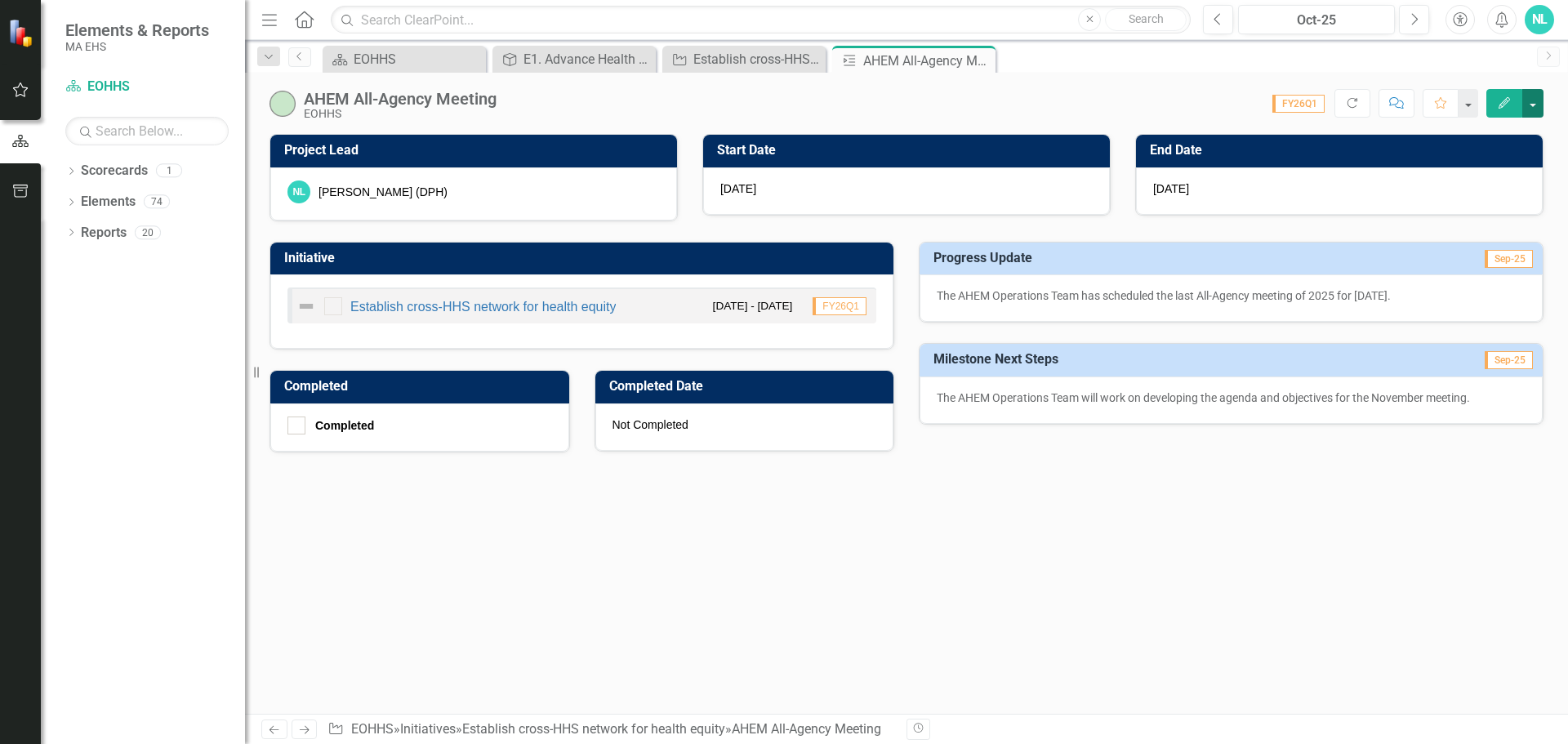
click at [1531, 104] on button "button" at bounding box center [1533, 103] width 22 height 28
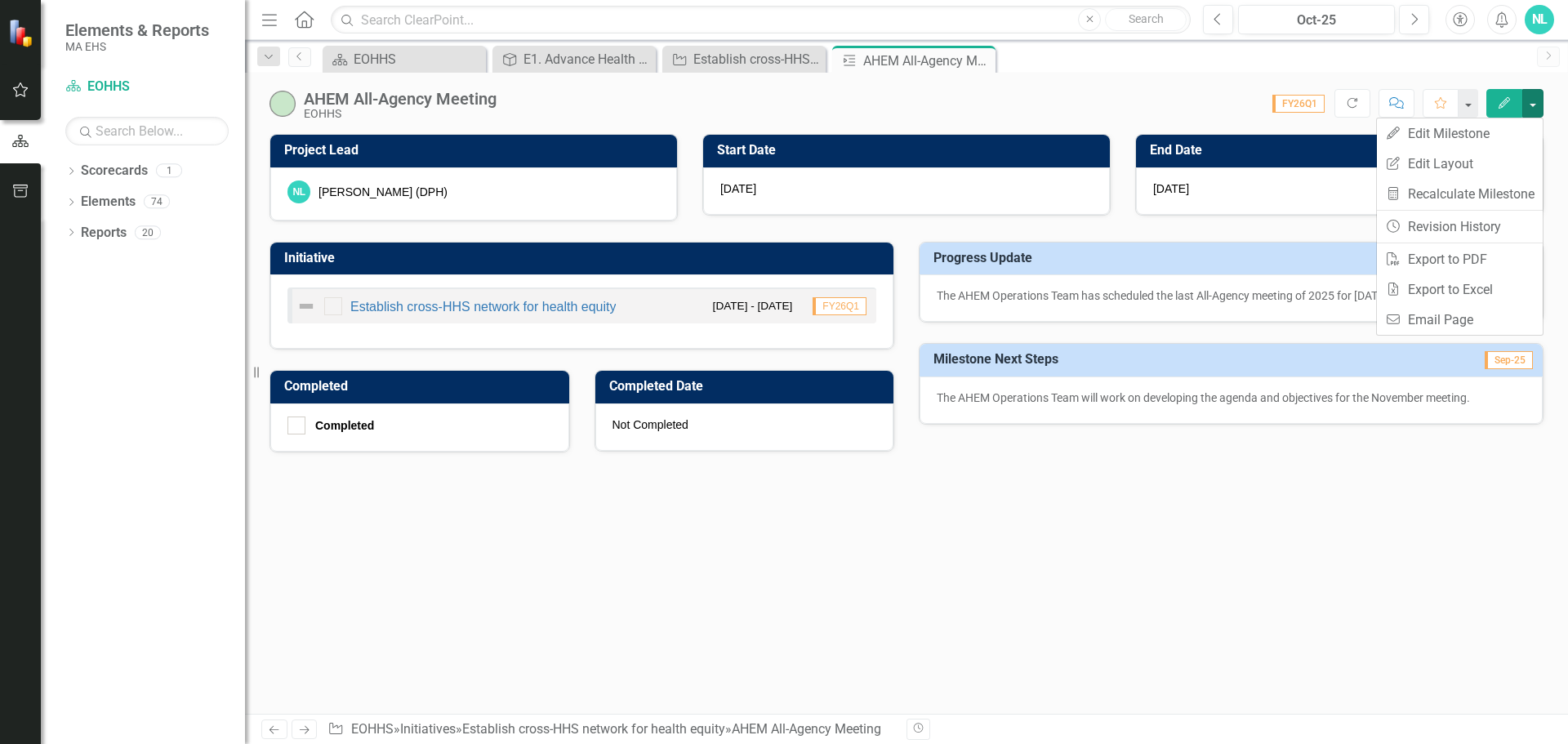
click at [1510, 101] on icon "Edit" at bounding box center [1504, 103] width 15 height 12
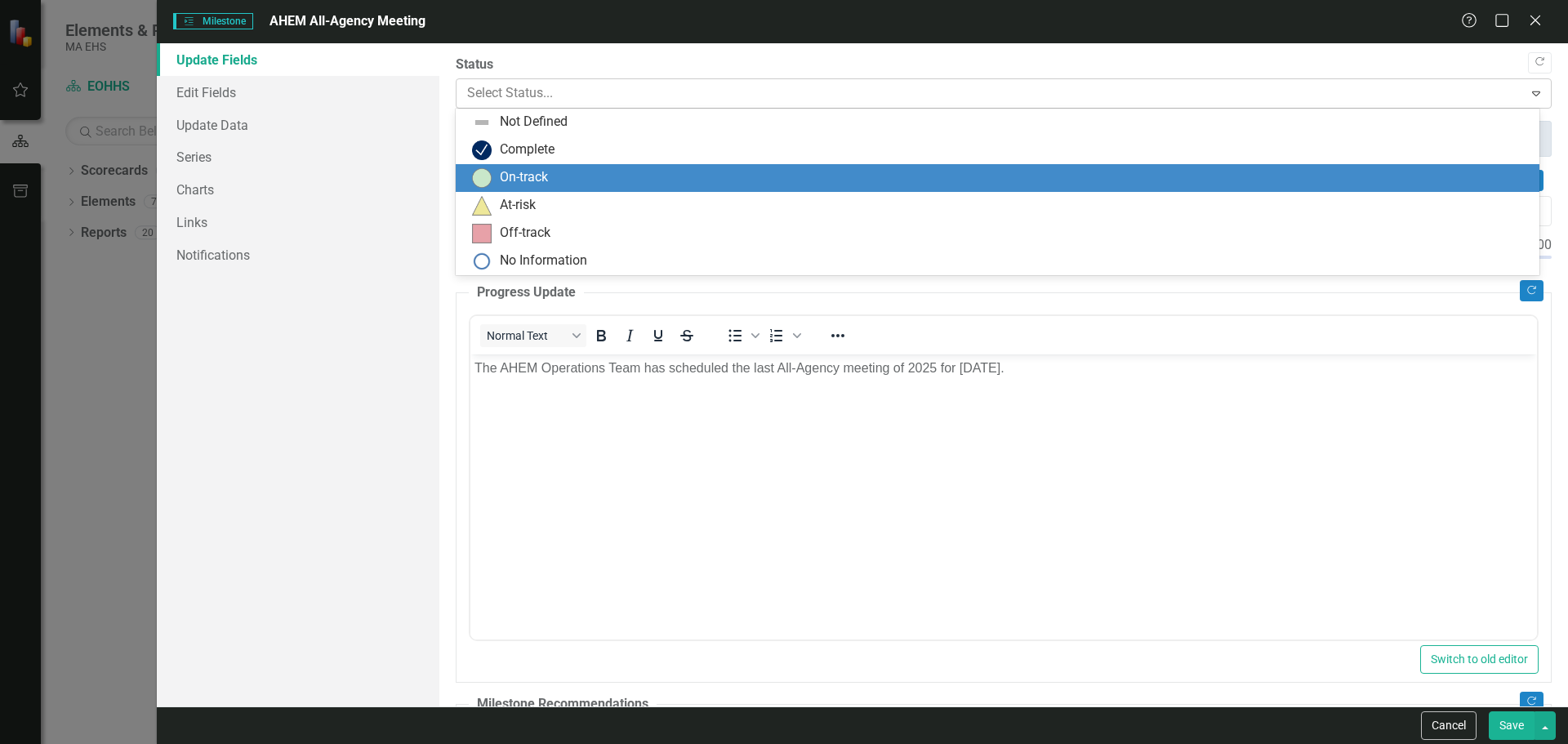
click at [699, 88] on div at bounding box center [990, 93] width 1046 height 22
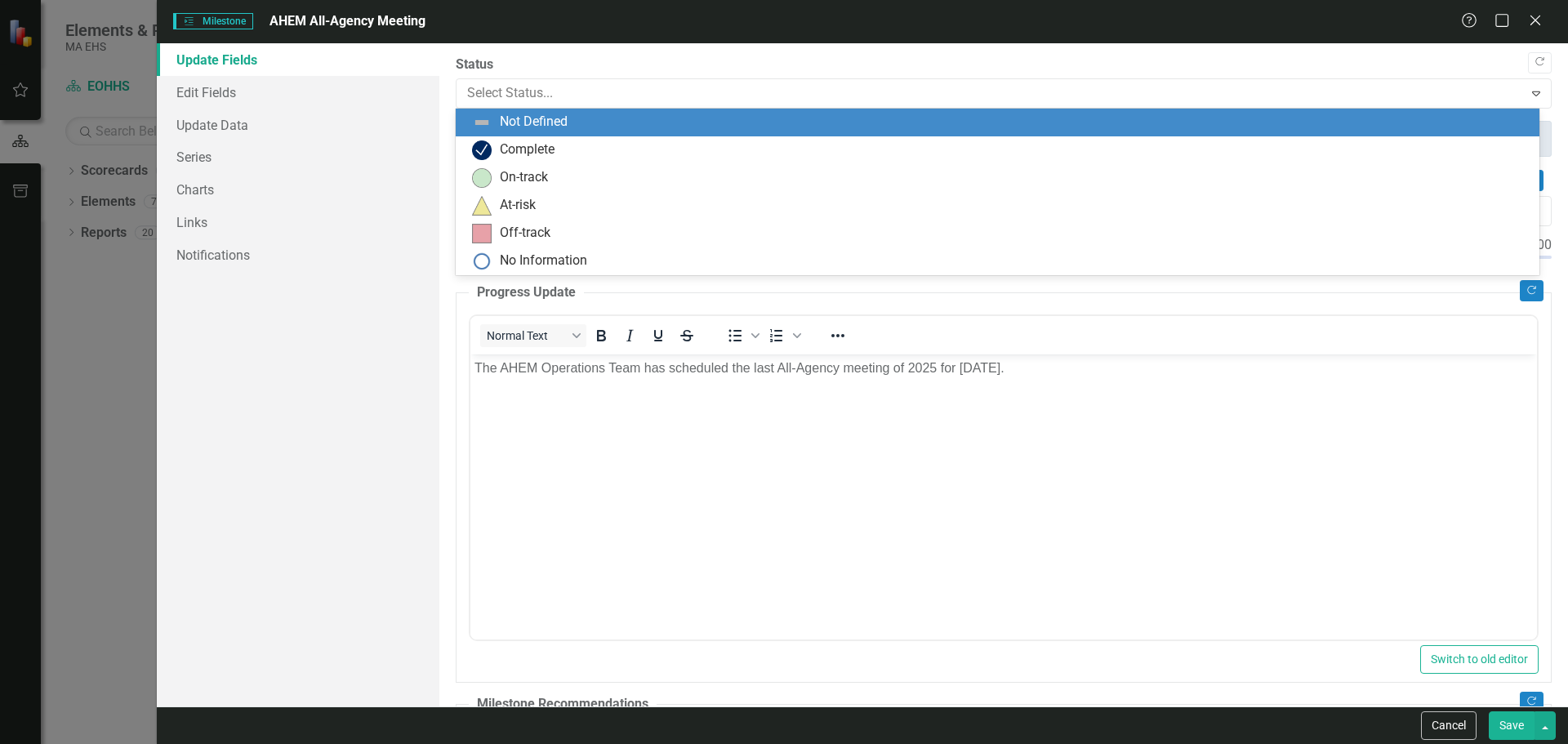
click at [613, 117] on div "Not Defined" at bounding box center [1001, 123] width 1058 height 20
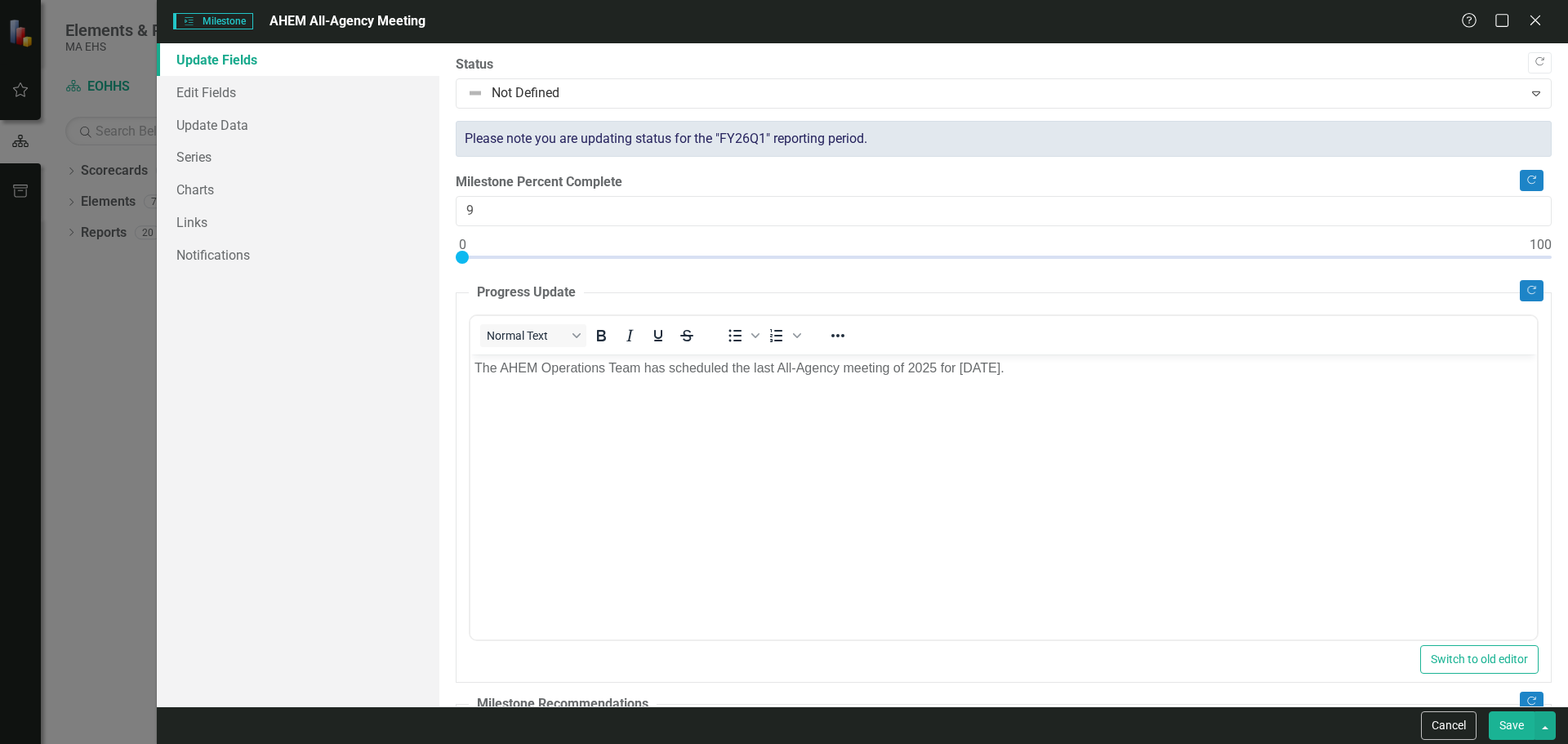
type input "0"
drag, startPoint x: 887, startPoint y: 250, endPoint x: 266, endPoint y: 273, distance: 621.4
click at [266, 273] on div "Update Fields Edit Fields Update Data Series Charts Links Notifications "Update…" at bounding box center [862, 374] width 1411 height 663
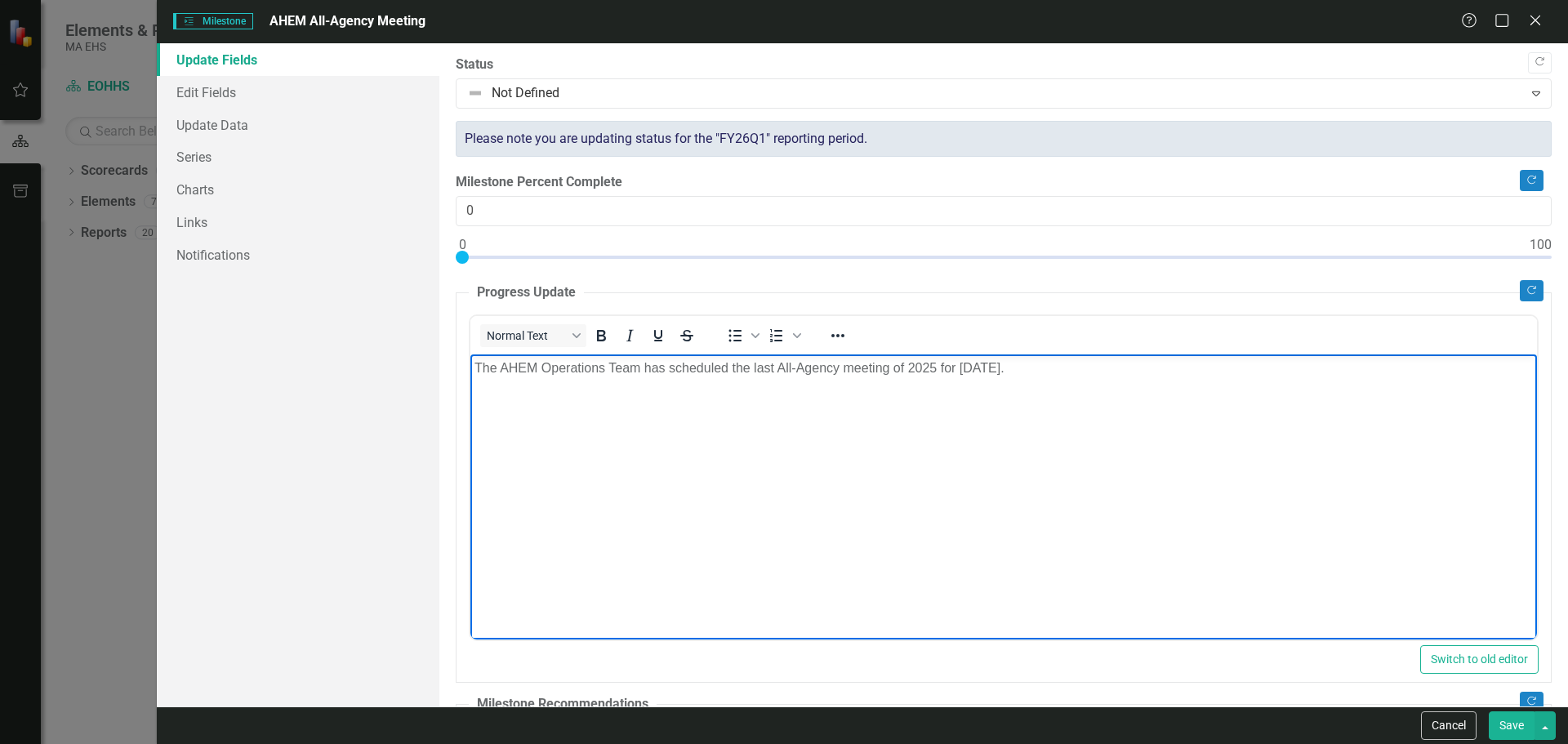
drag, startPoint x: 1049, startPoint y: 371, endPoint x: 809, endPoint y: 742, distance: 441.9
click at [470, 387] on html "The AHEM Operations Team has scheduled the last All-Agency meeting of 2025 for …" at bounding box center [1003, 475] width 1067 height 245
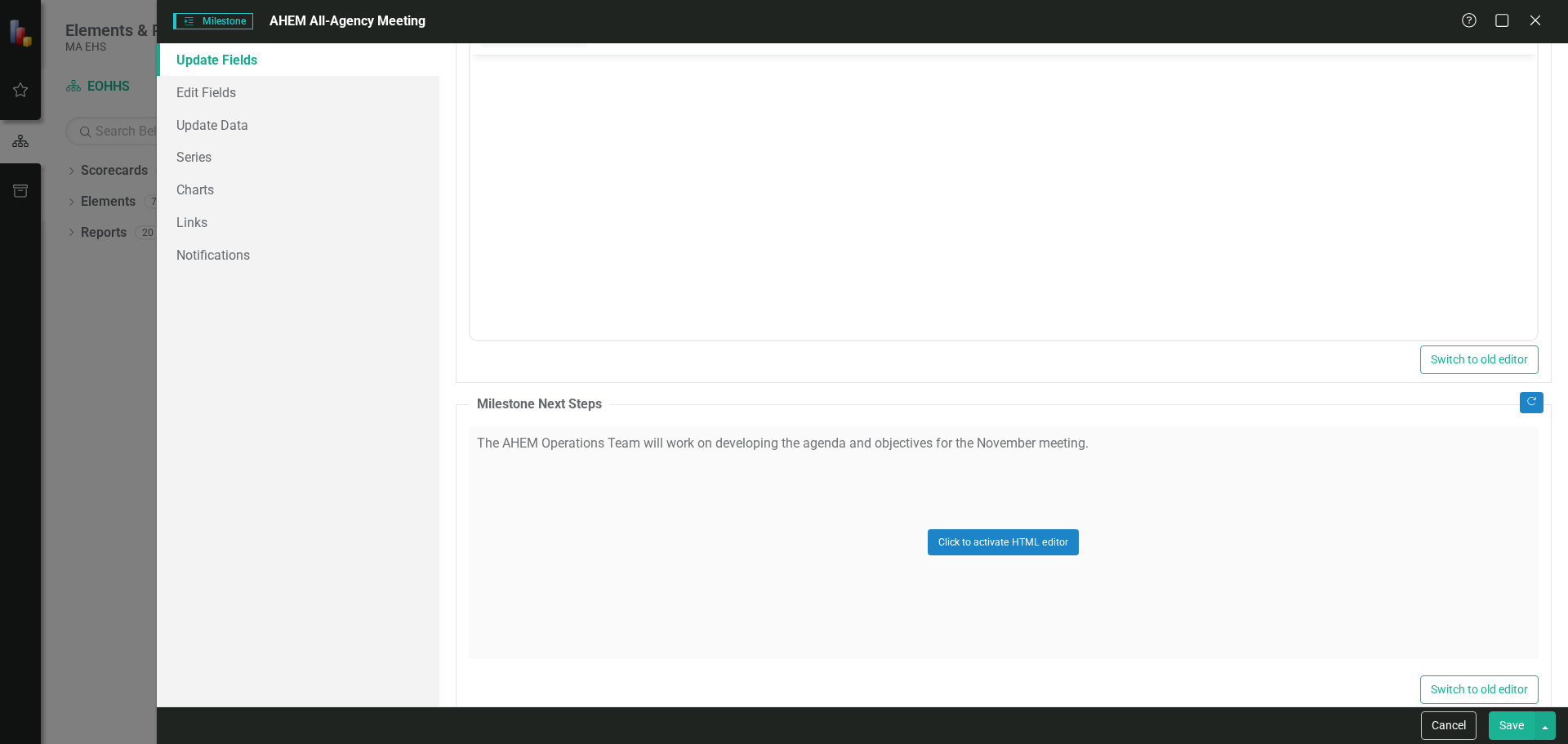
scroll to position [735, 0]
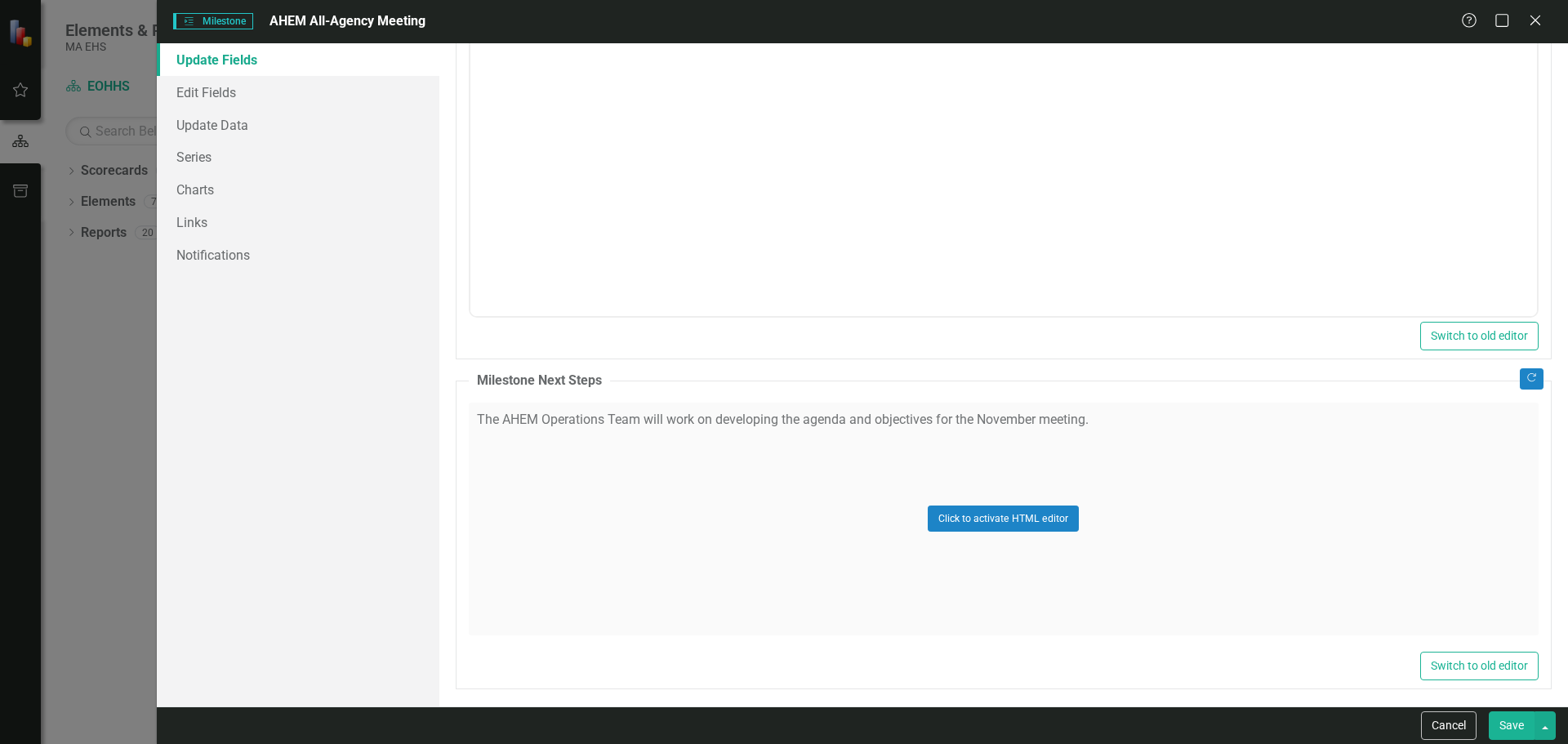
click at [1094, 421] on div "Click to activate HTML editor" at bounding box center [1003, 518] width 1069 height 233
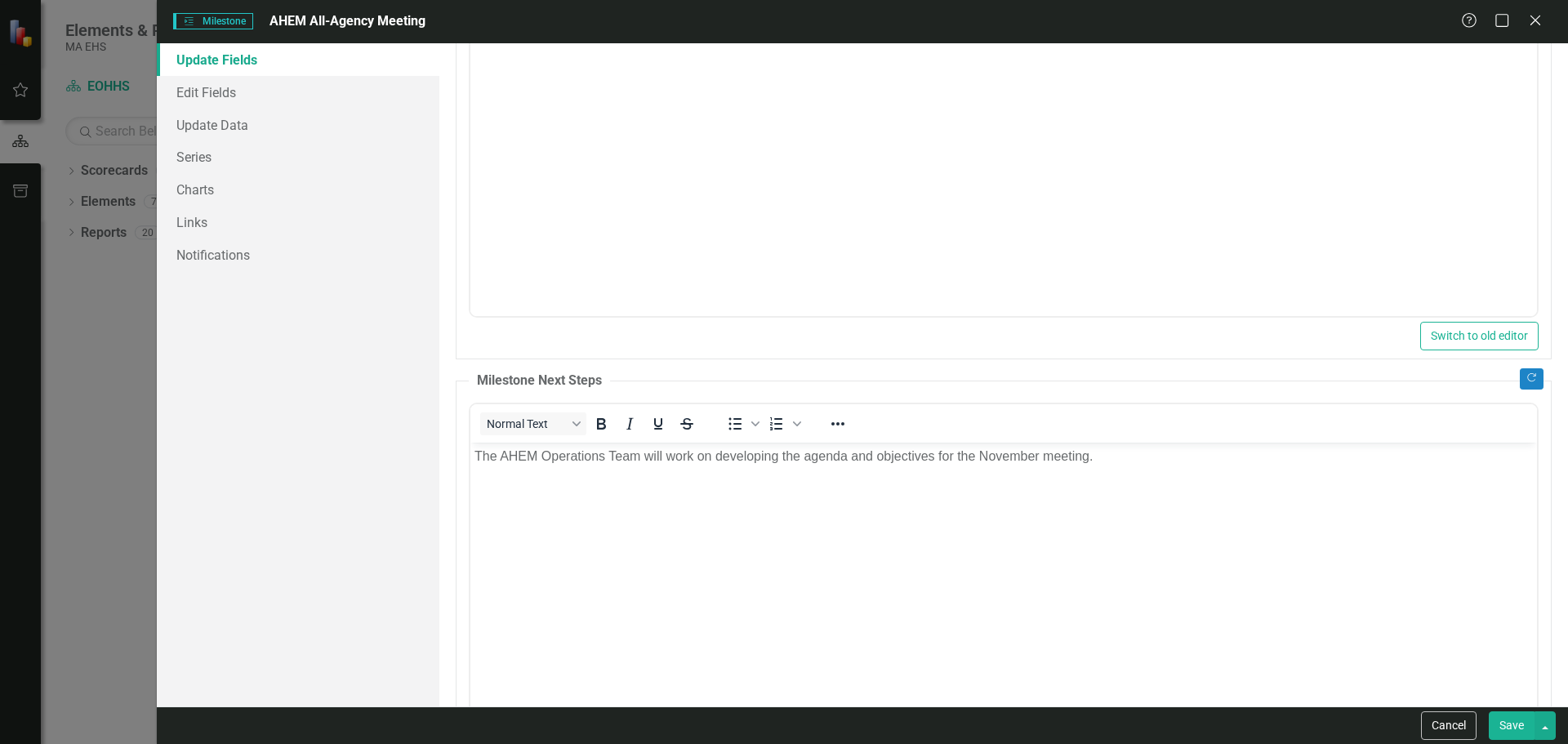
scroll to position [0, 0]
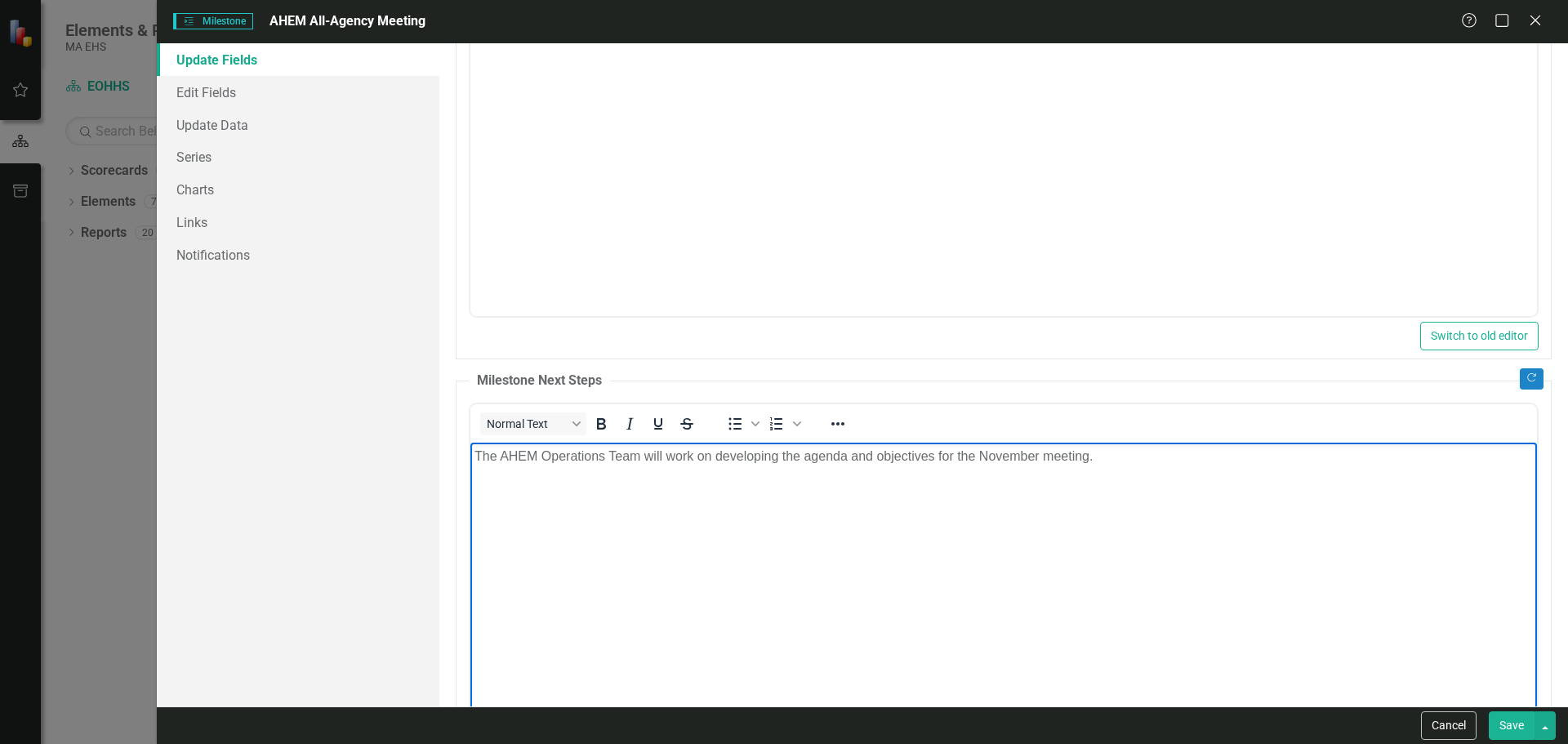
drag, startPoint x: 1094, startPoint y: 454, endPoint x: 325, endPoint y: 411, distance: 770.2
click at [470, 442] on html "The AHEM Operations Team will work on developing the agenda and objectives for …" at bounding box center [1003, 564] width 1067 height 245
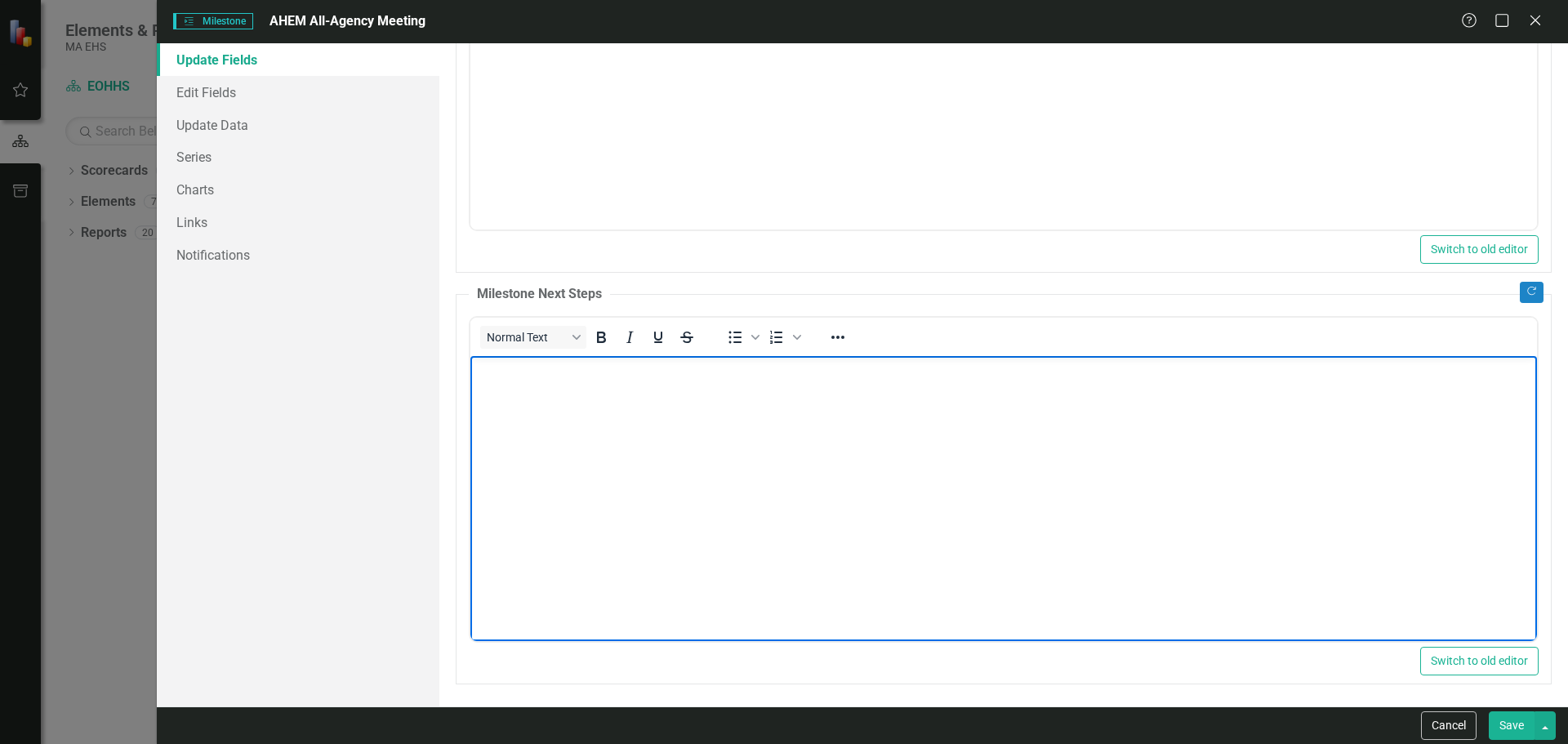
scroll to position [824, 0]
click at [1523, 730] on button "Save" at bounding box center [1511, 725] width 46 height 28
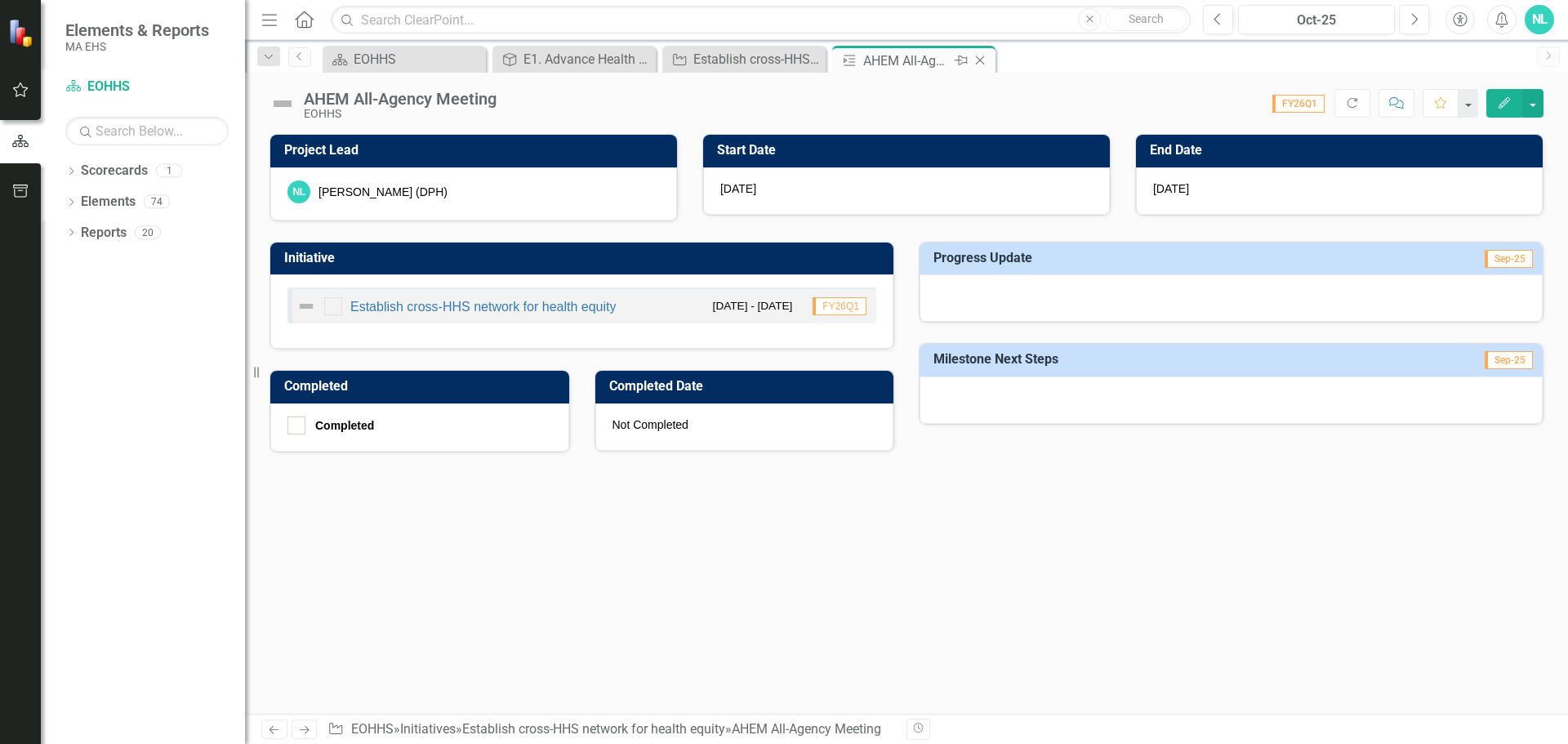
click at [977, 60] on icon "Close" at bounding box center [980, 61] width 17 height 13
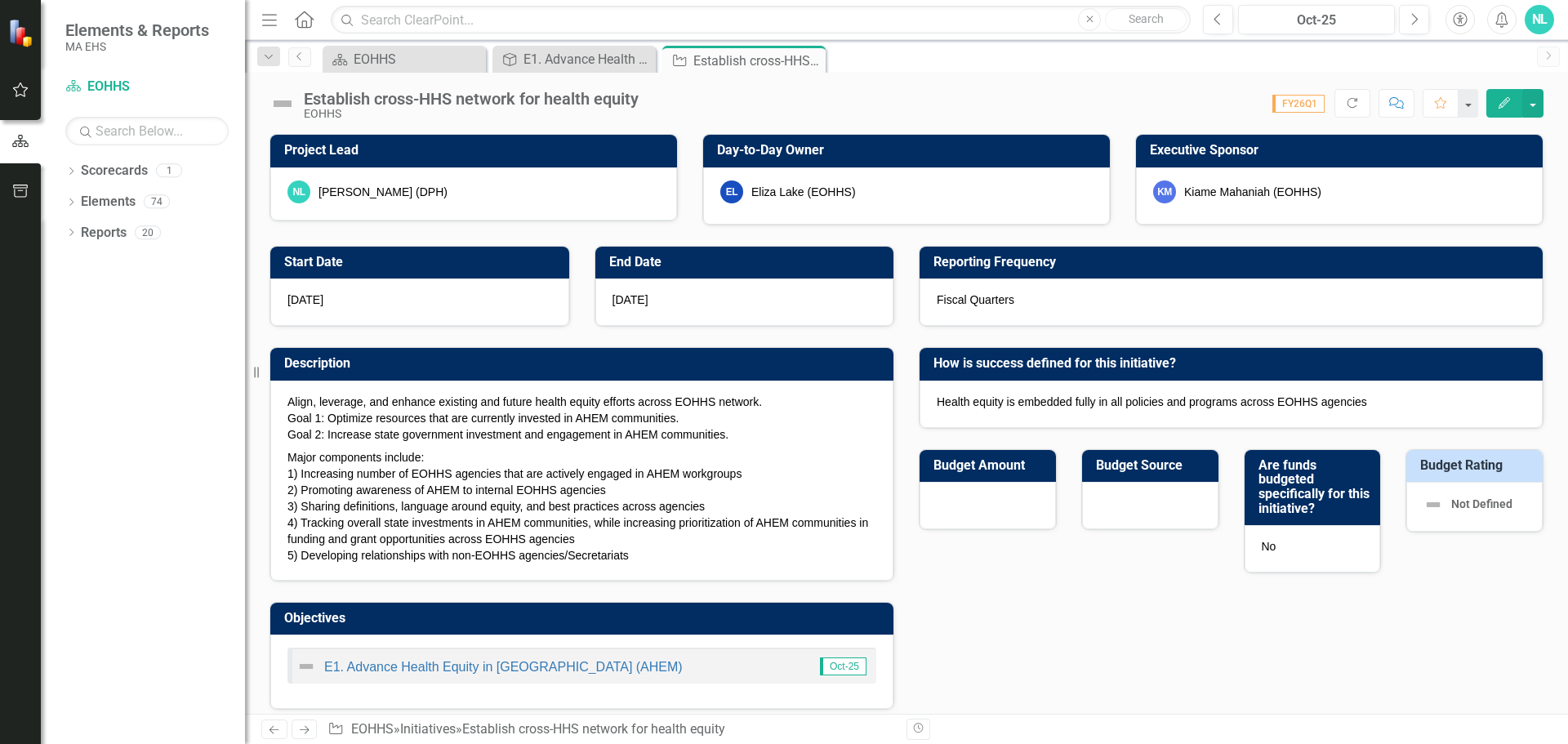
checkbox input "true"
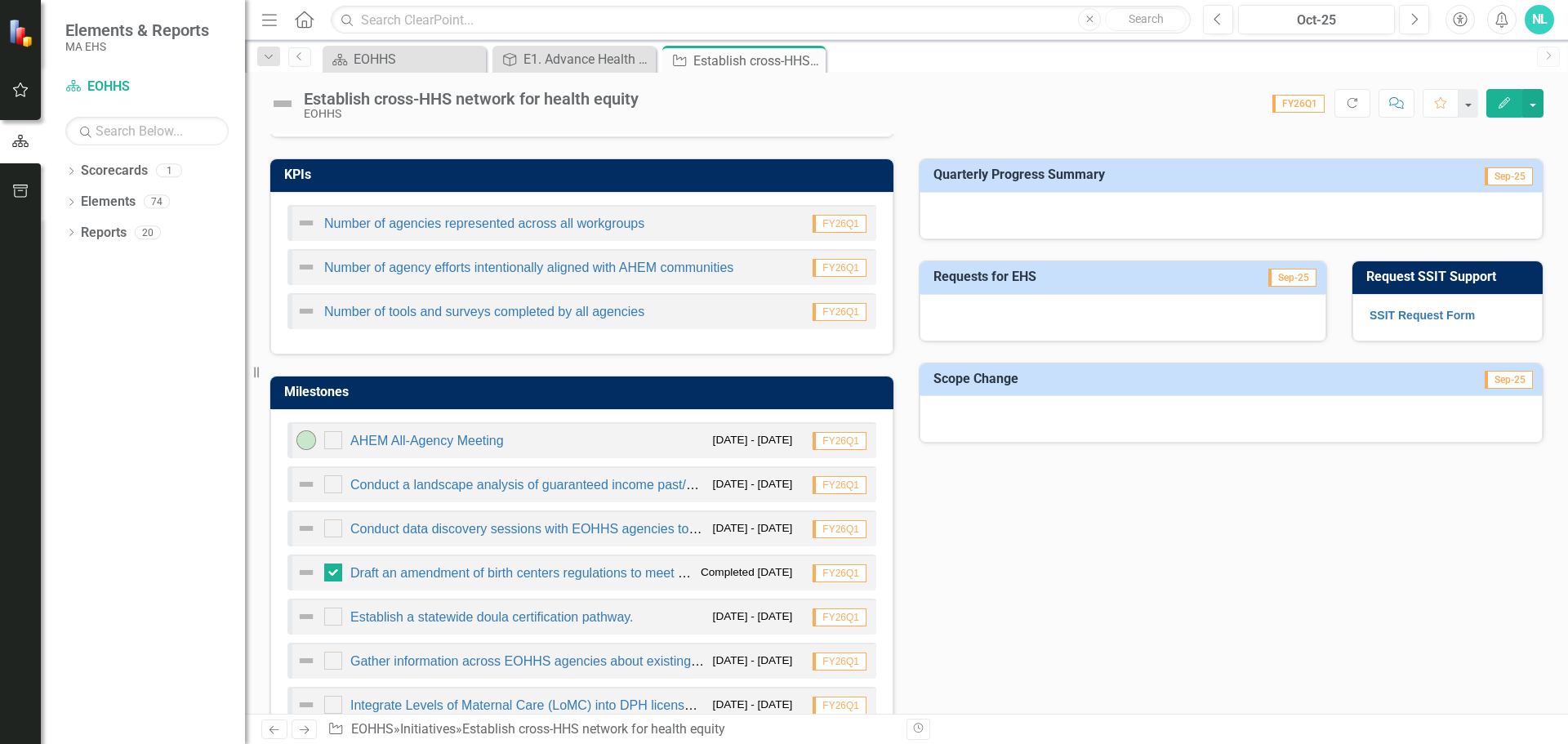
scroll to position [816, 0]
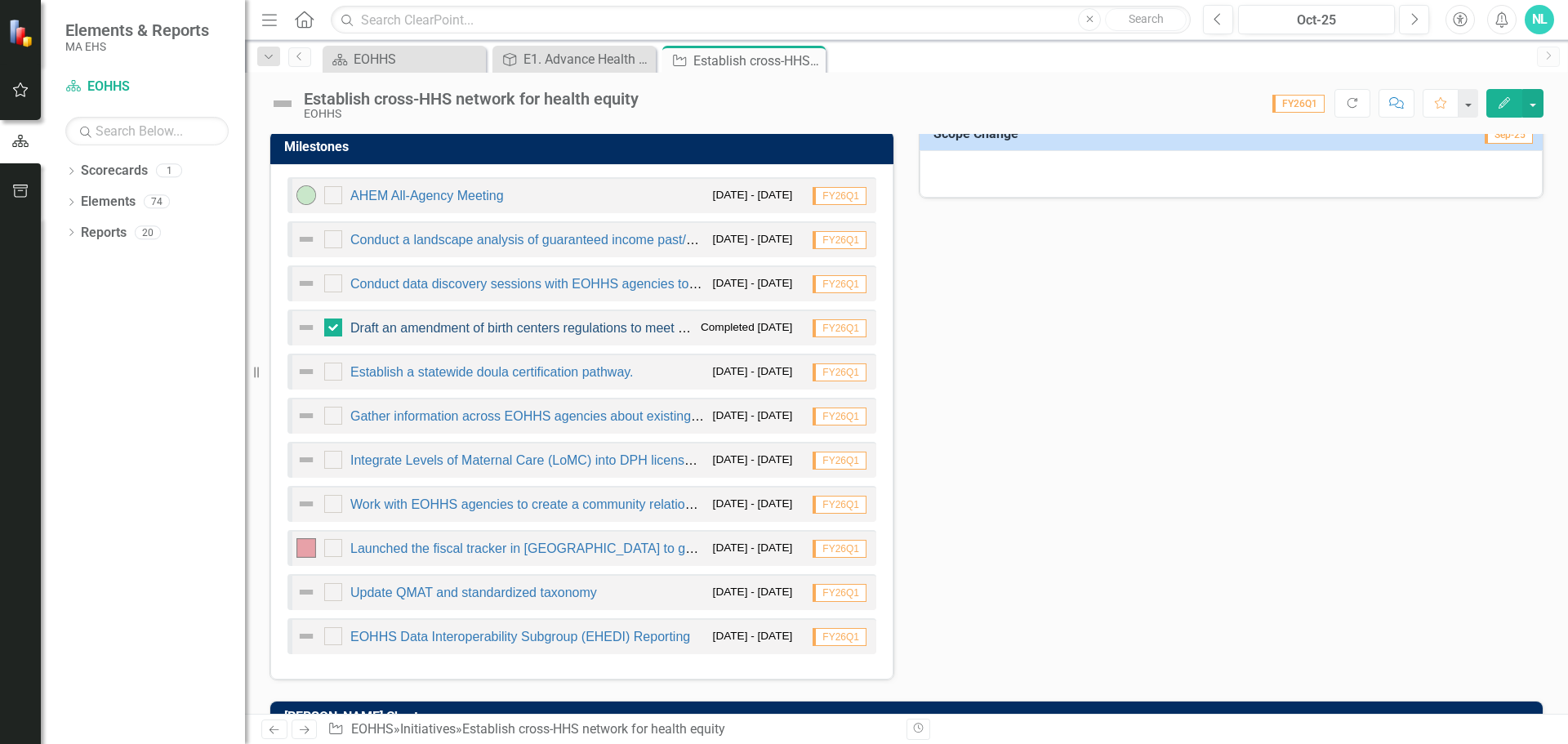
click at [432, 335] on link "Draft an amendment of birth centers regulations to meet national standards." at bounding box center [569, 328] width 438 height 14
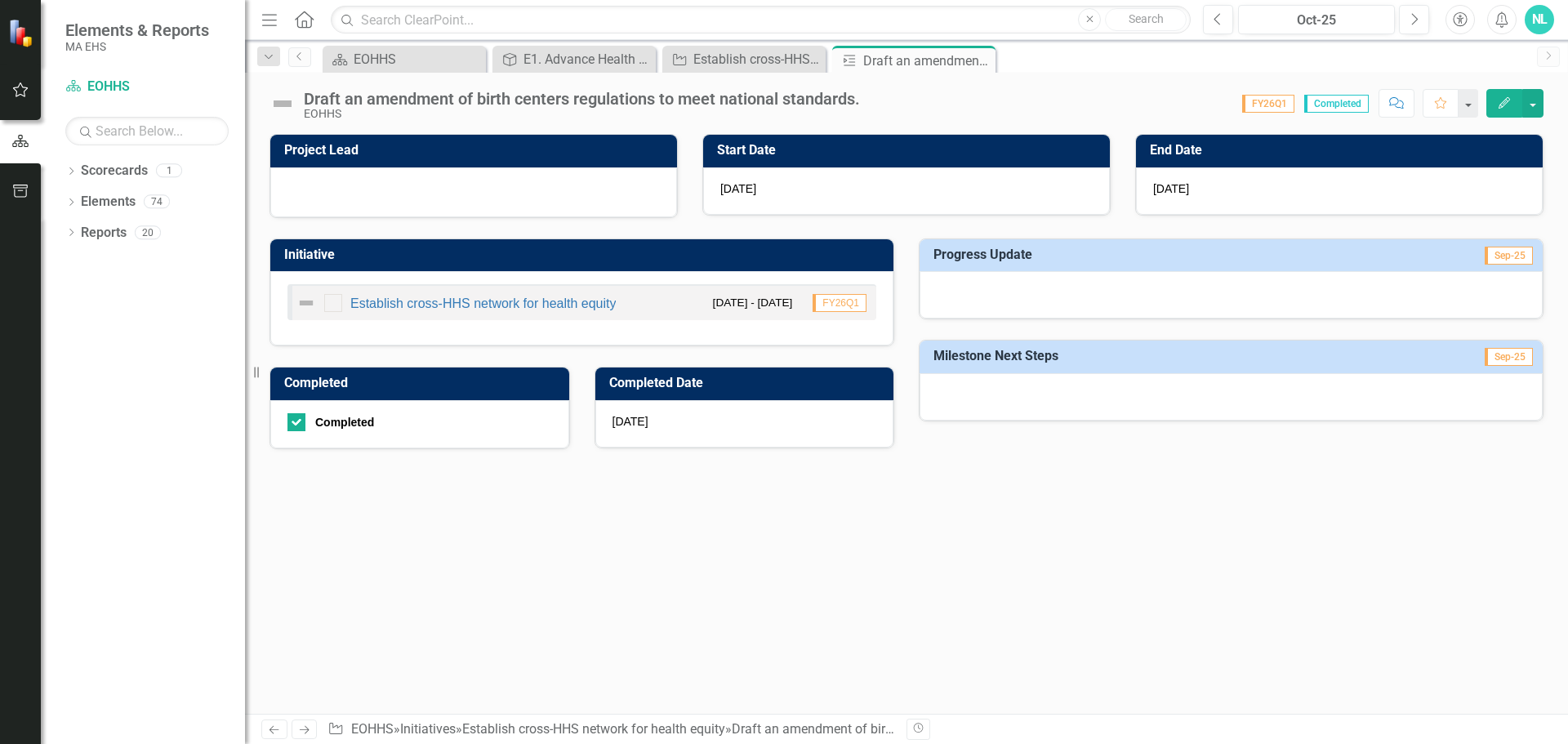
click at [1508, 98] on icon "button" at bounding box center [1504, 103] width 12 height 12
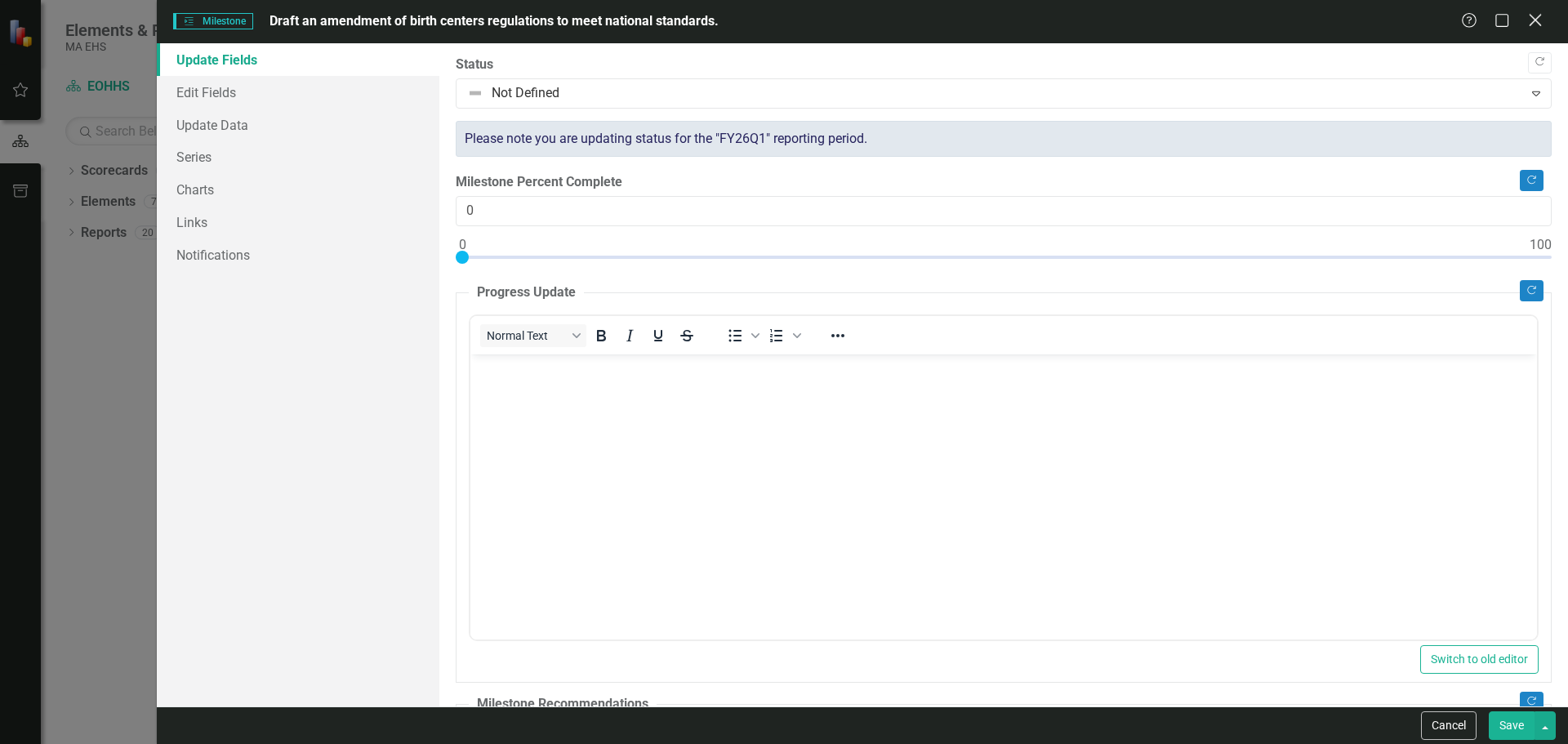
click at [1536, 22] on icon at bounding box center [1535, 20] width 12 height 12
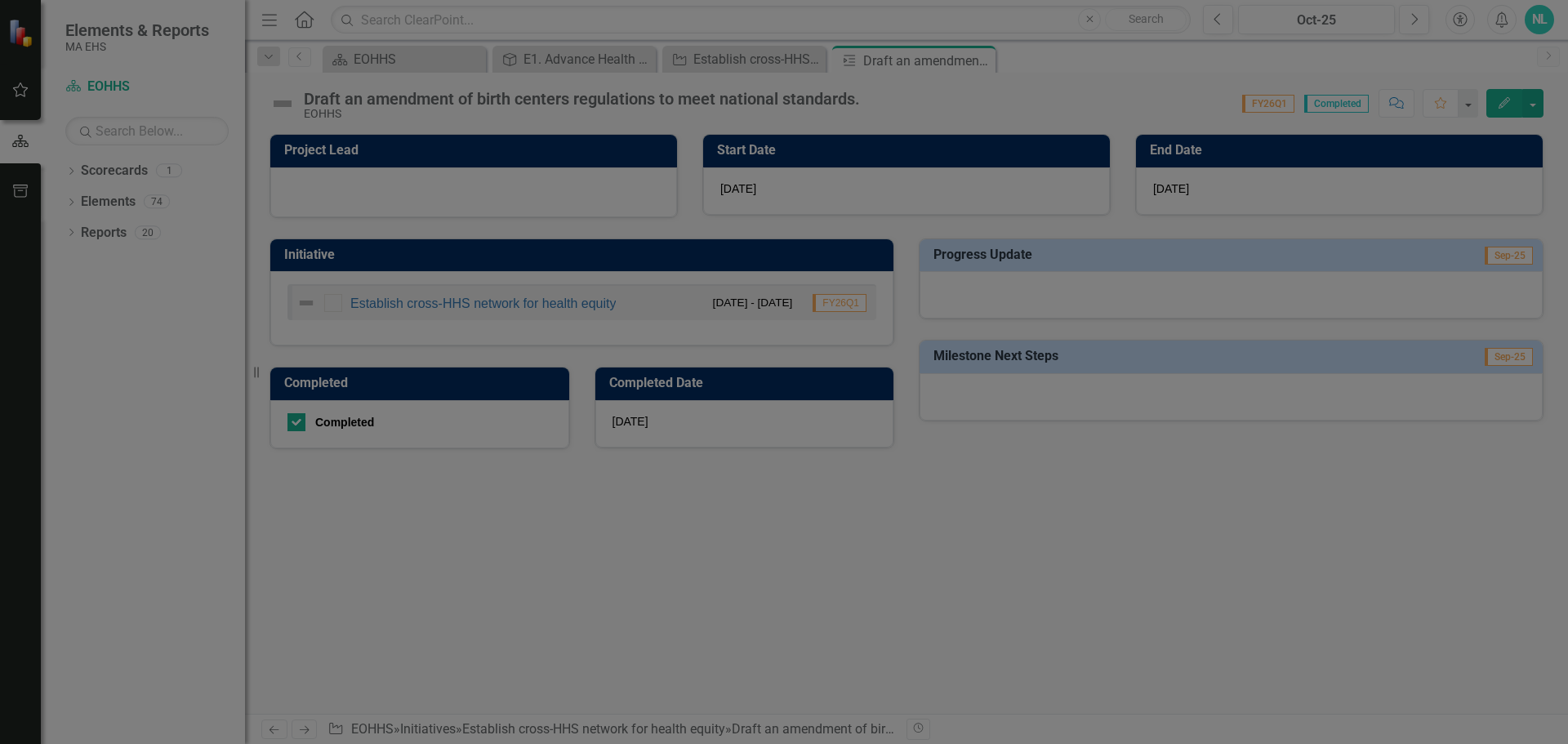
click at [288, 417] on input "Completed" at bounding box center [292, 418] width 11 height 11
checkbox input "false"
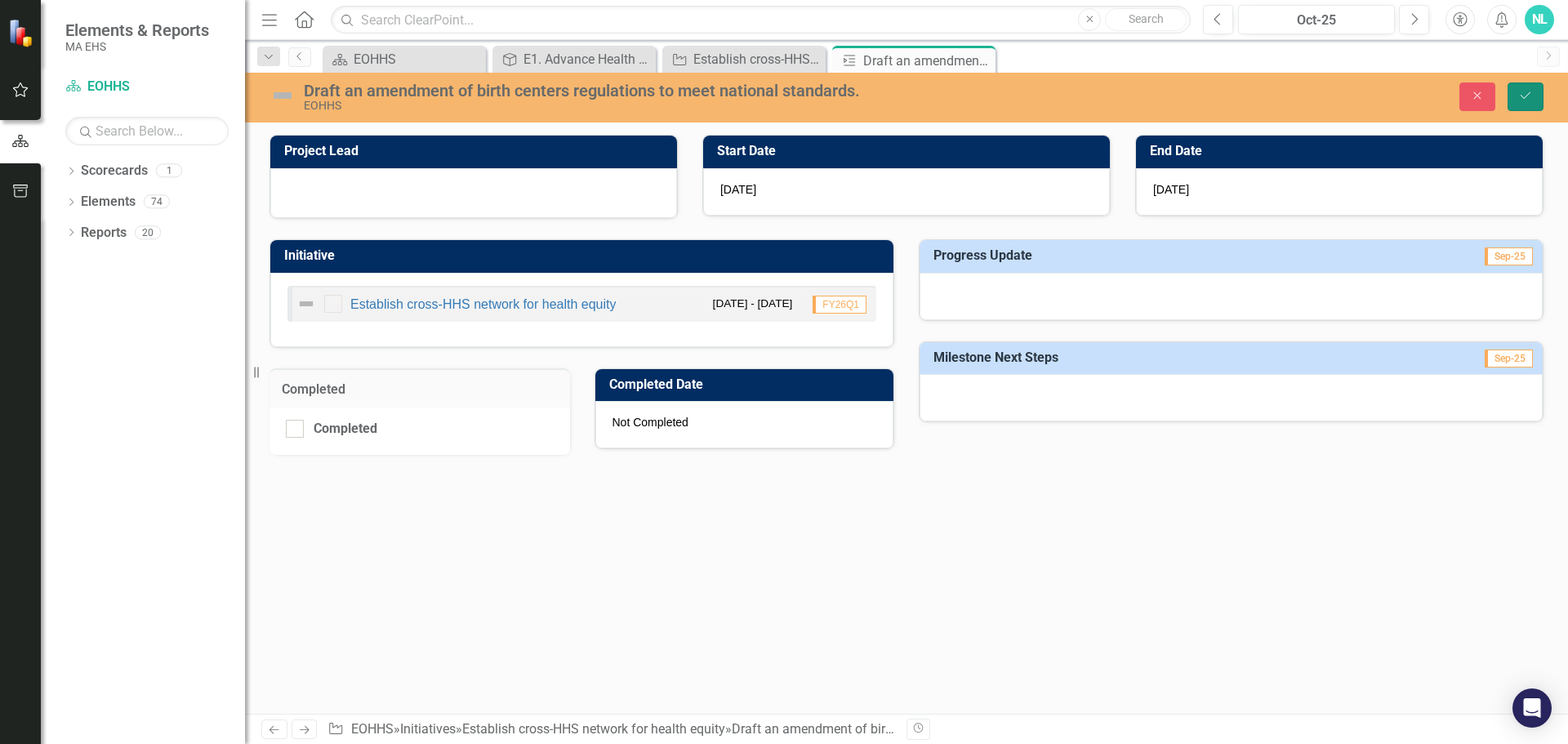
click at [1536, 90] on button "Save" at bounding box center [1525, 96] width 36 height 28
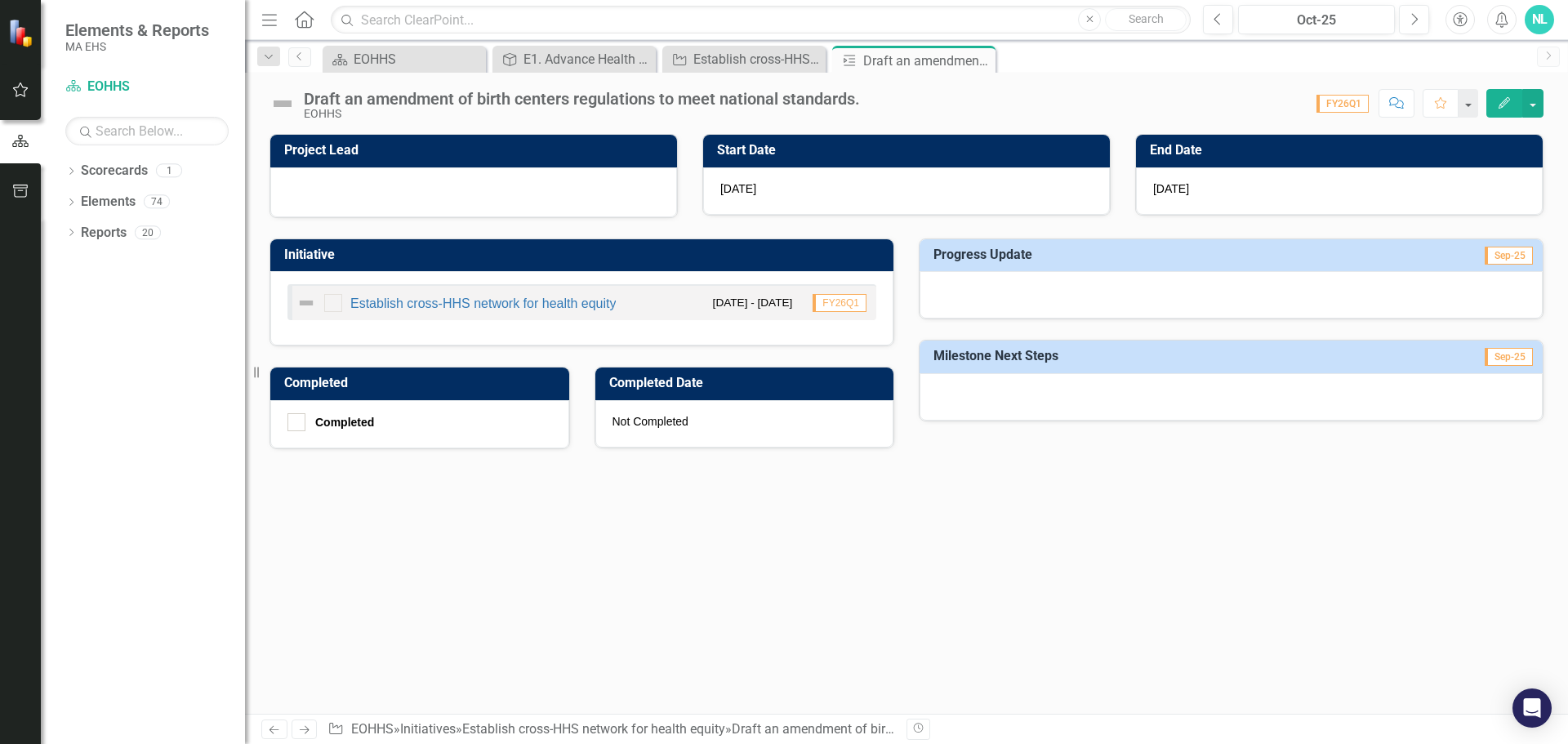
drag, startPoint x: 978, startPoint y: 60, endPoint x: 1165, endPoint y: 50, distance: 187.3
click at [0, 0] on icon "Close" at bounding box center [0, 0] width 0 height 0
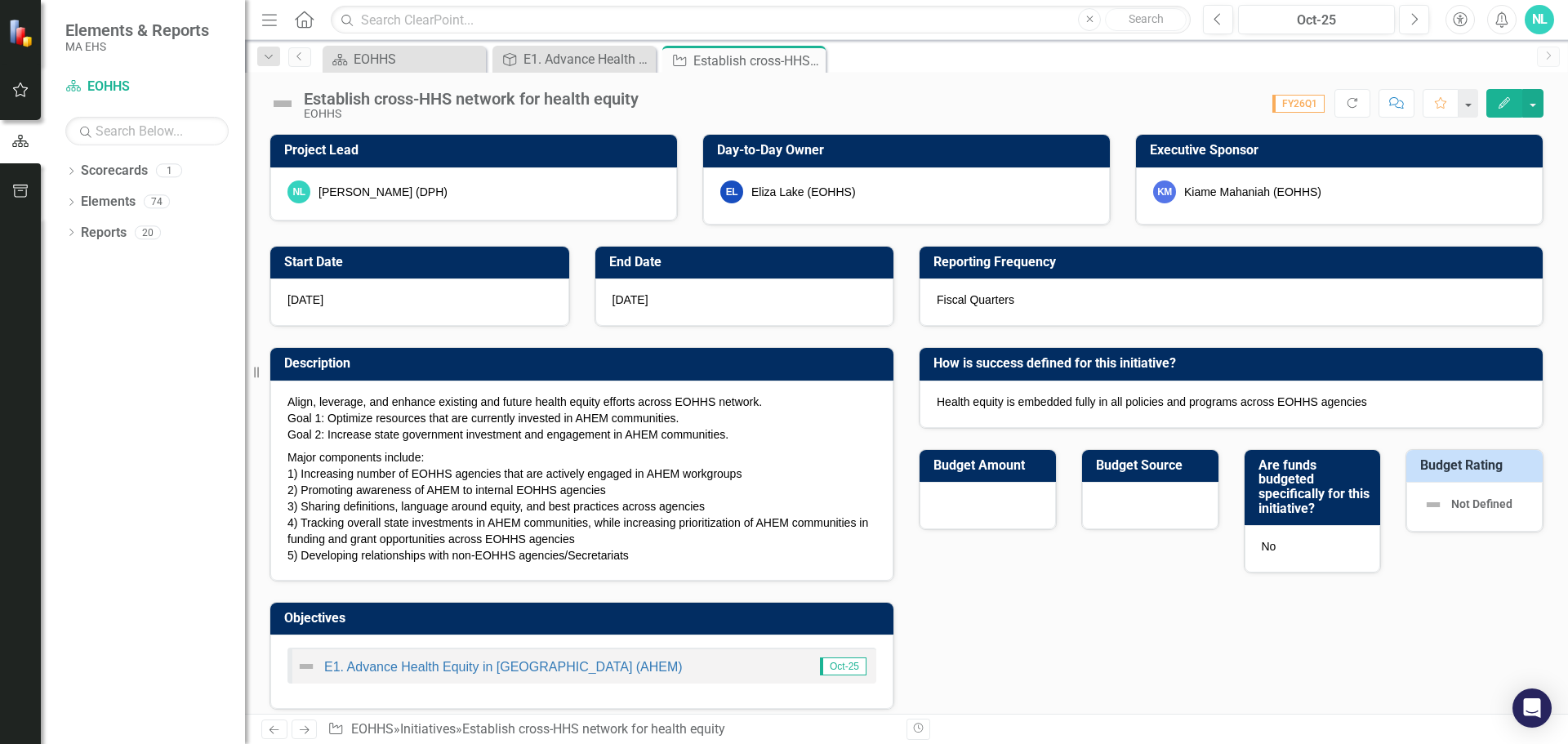
checkbox input "false"
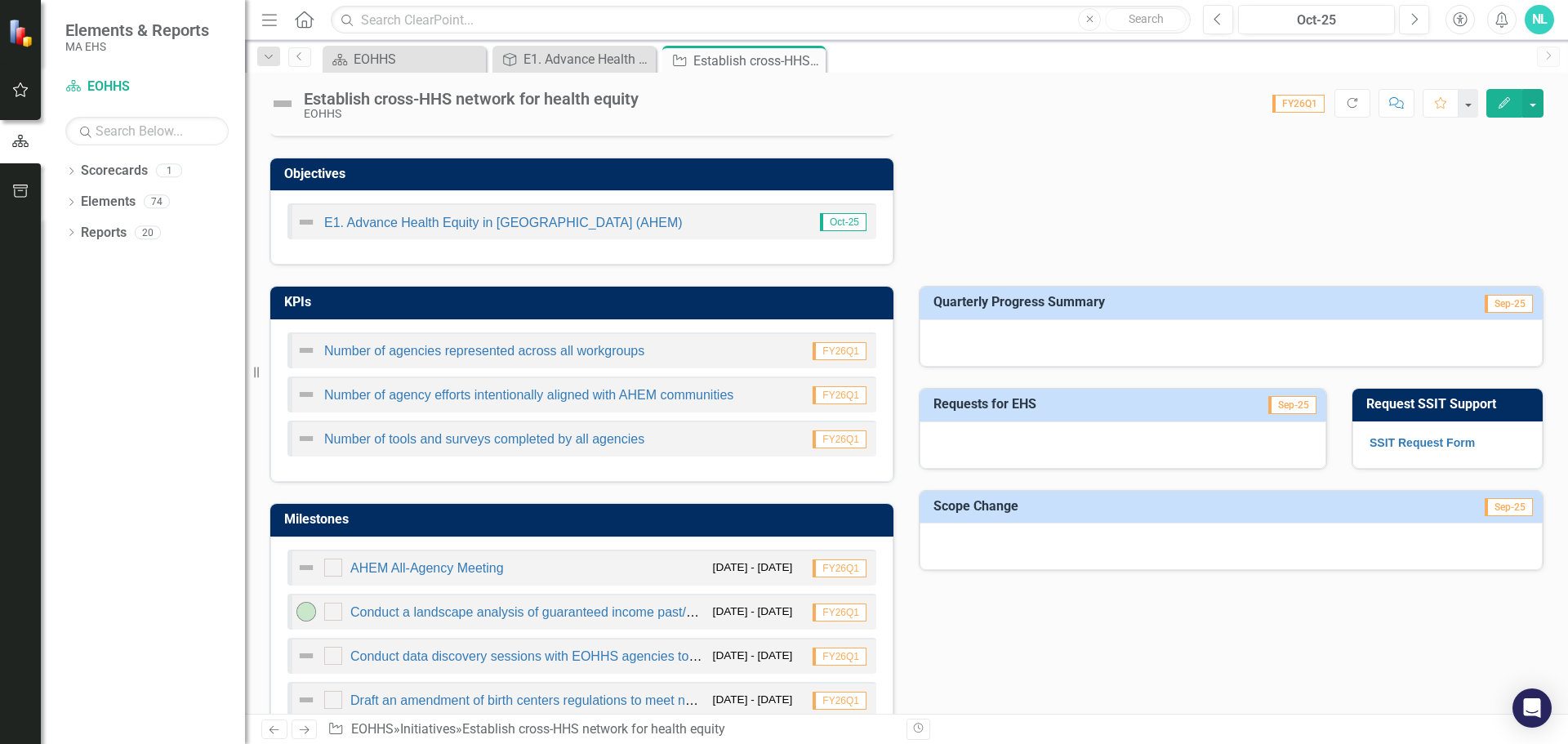
scroll to position [571, 0]
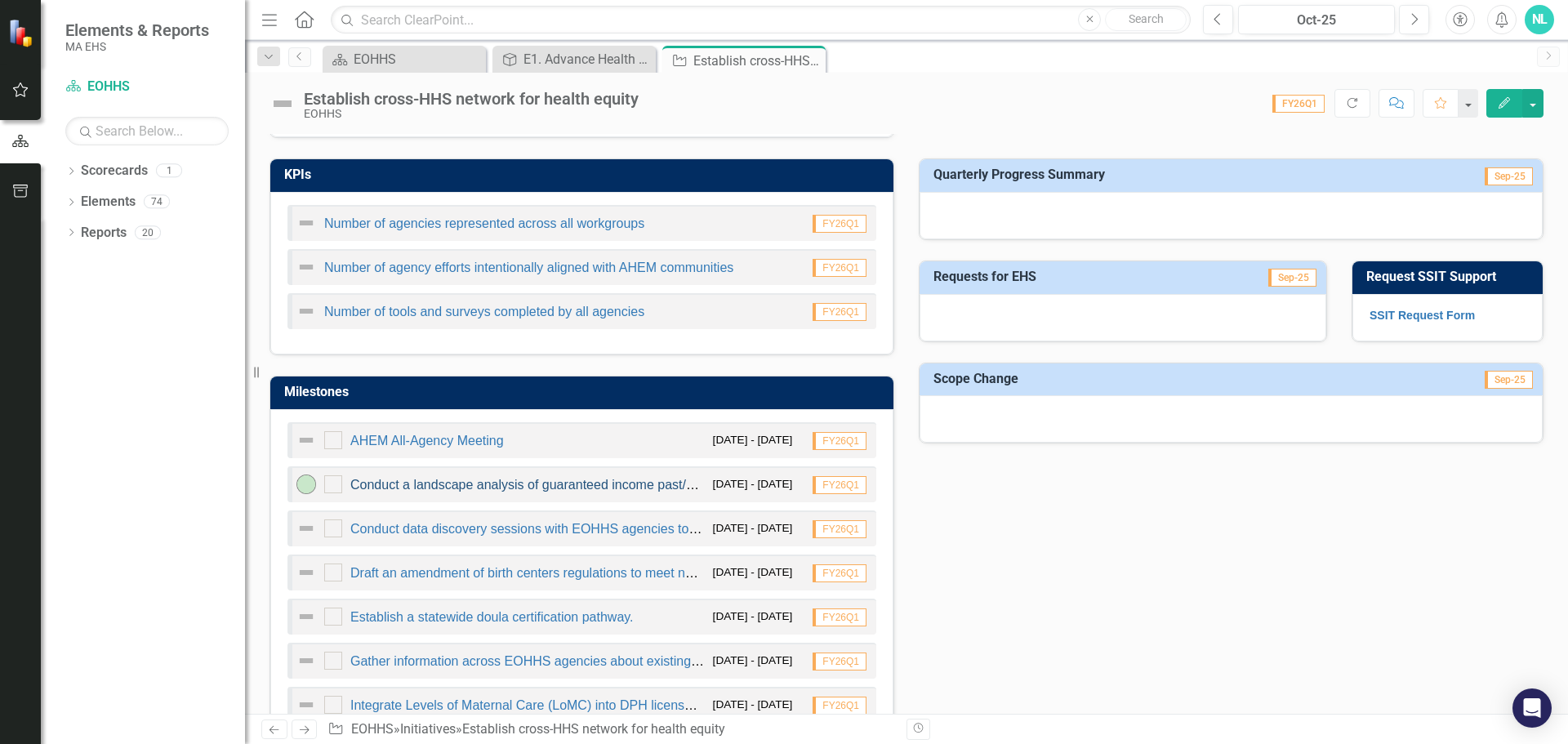
click at [477, 485] on link "Conduct a landscape analysis of guaranteed income past/present pilots and other…" at bounding box center [709, 484] width 719 height 14
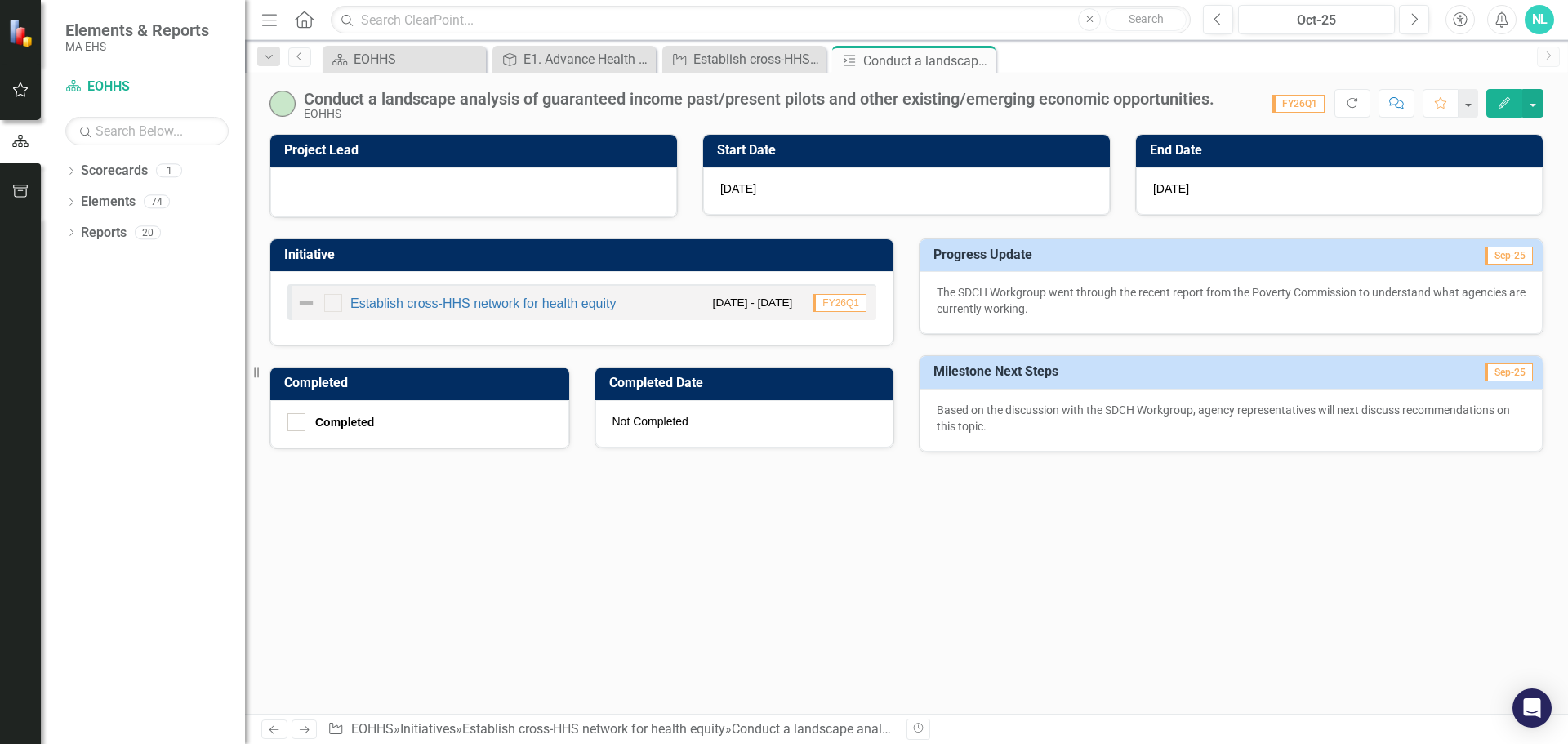
click at [1507, 97] on icon "Edit" at bounding box center [1504, 103] width 15 height 12
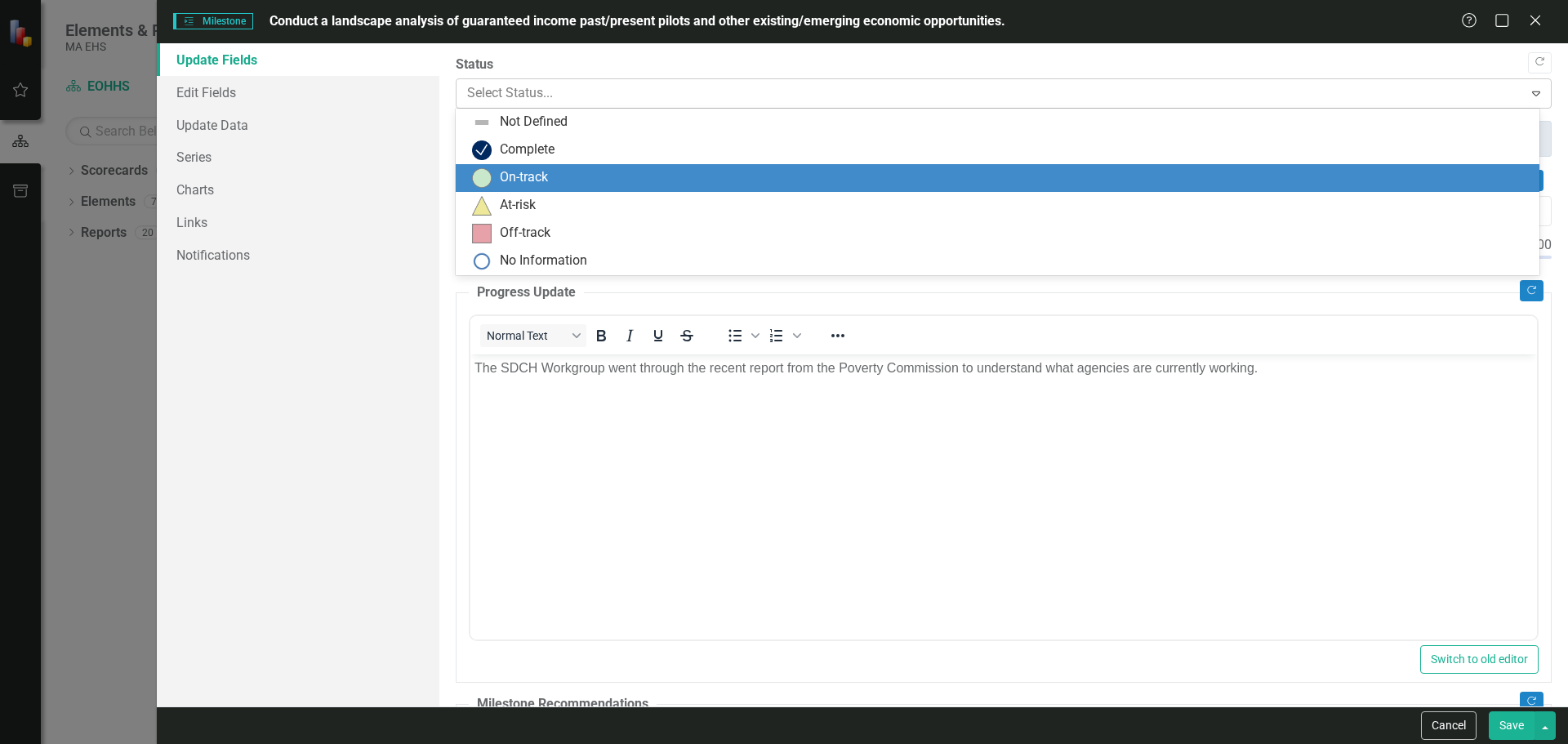
click at [830, 91] on div at bounding box center [990, 93] width 1046 height 22
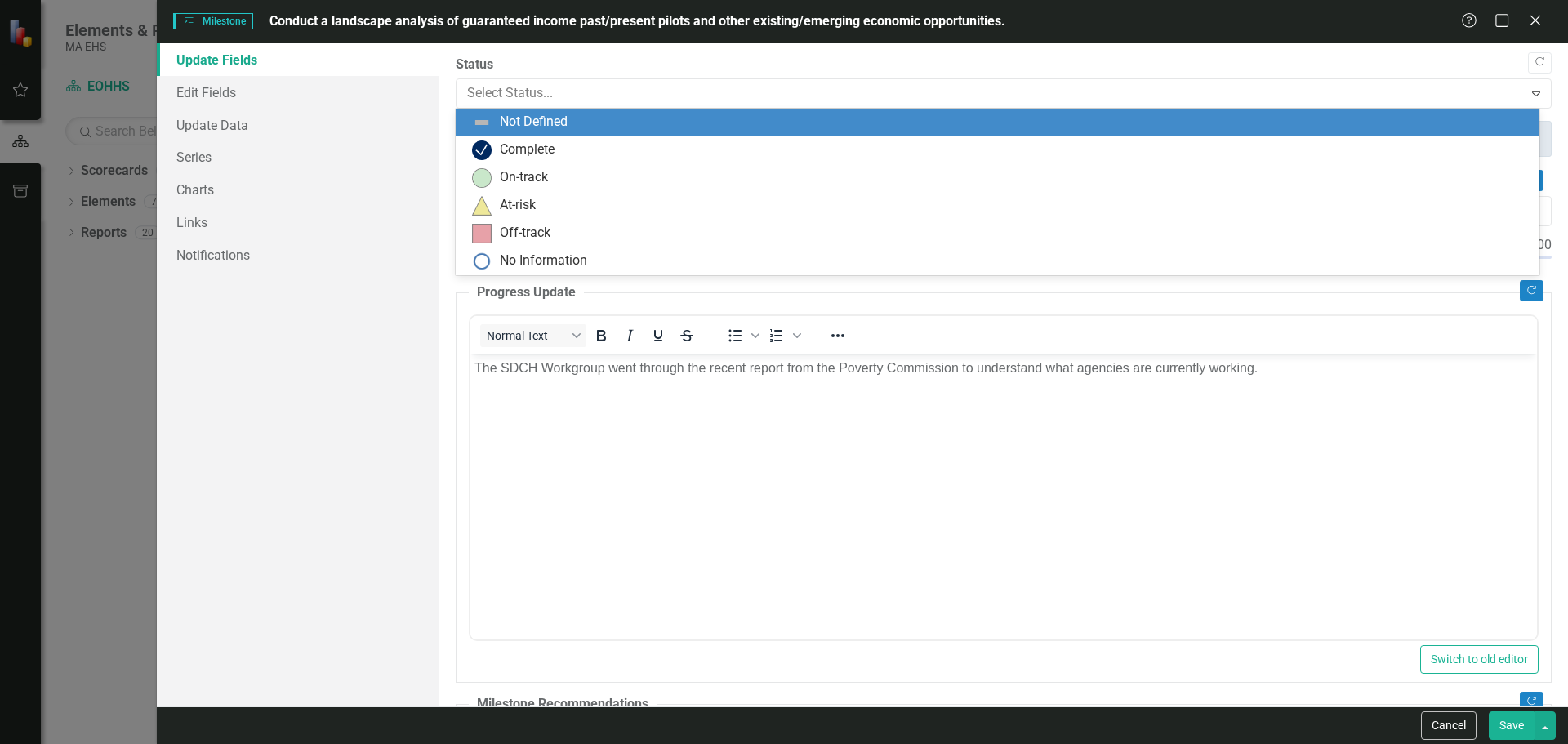
click at [638, 124] on div "Not Defined" at bounding box center [1001, 123] width 1058 height 20
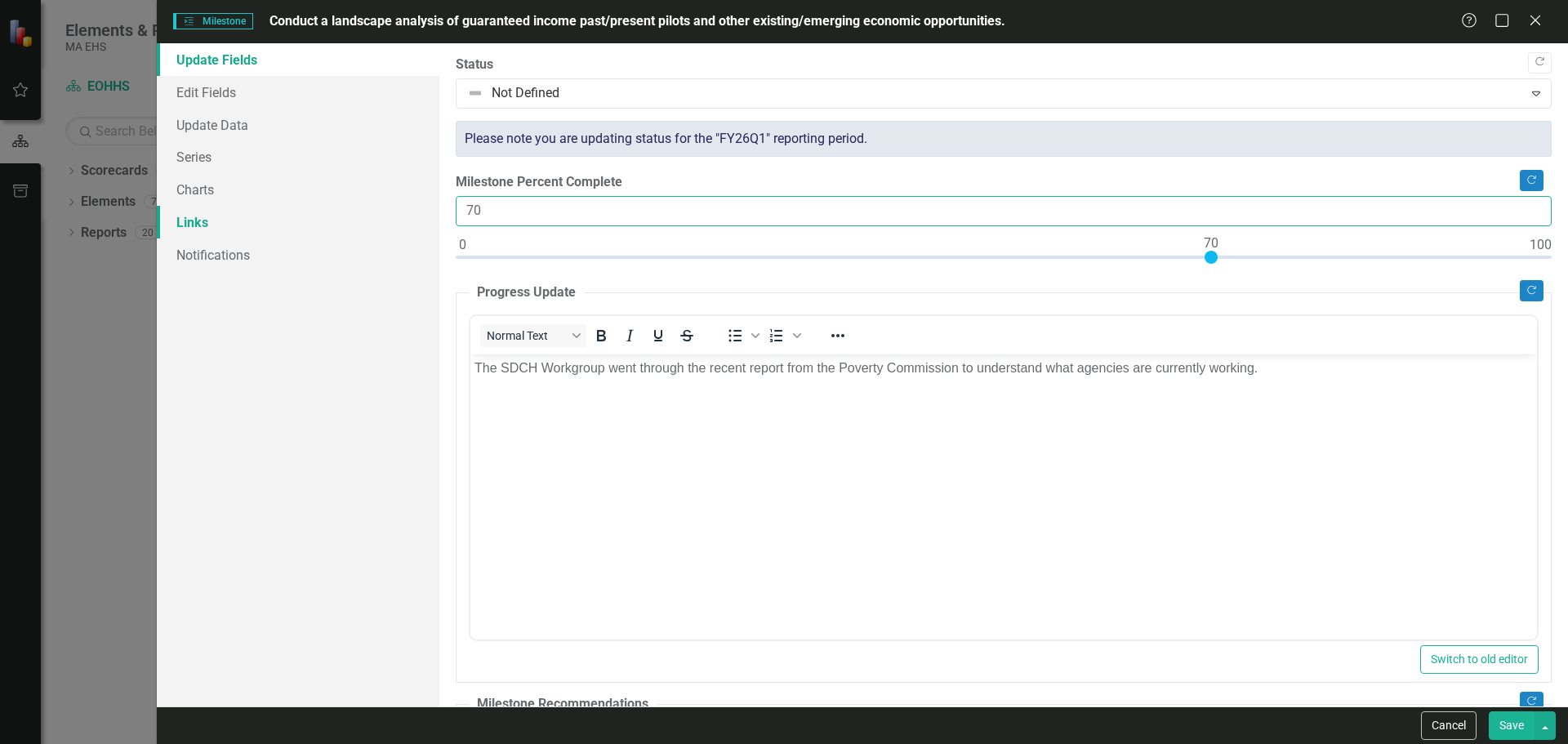
drag, startPoint x: 548, startPoint y: 218, endPoint x: 406, endPoint y: 219, distance: 142.0
click at [406, 219] on div "Update Fields Edit Fields Update Data Series Charts Links Notifications "Update…" at bounding box center [862, 374] width 1411 height 663
type input "0"
drag, startPoint x: 1207, startPoint y: 255, endPoint x: 319, endPoint y: 275, distance: 888.2
click at [319, 275] on div "Update Fields Edit Fields Update Data Series Charts Links Notifications "Update…" at bounding box center [862, 374] width 1411 height 663
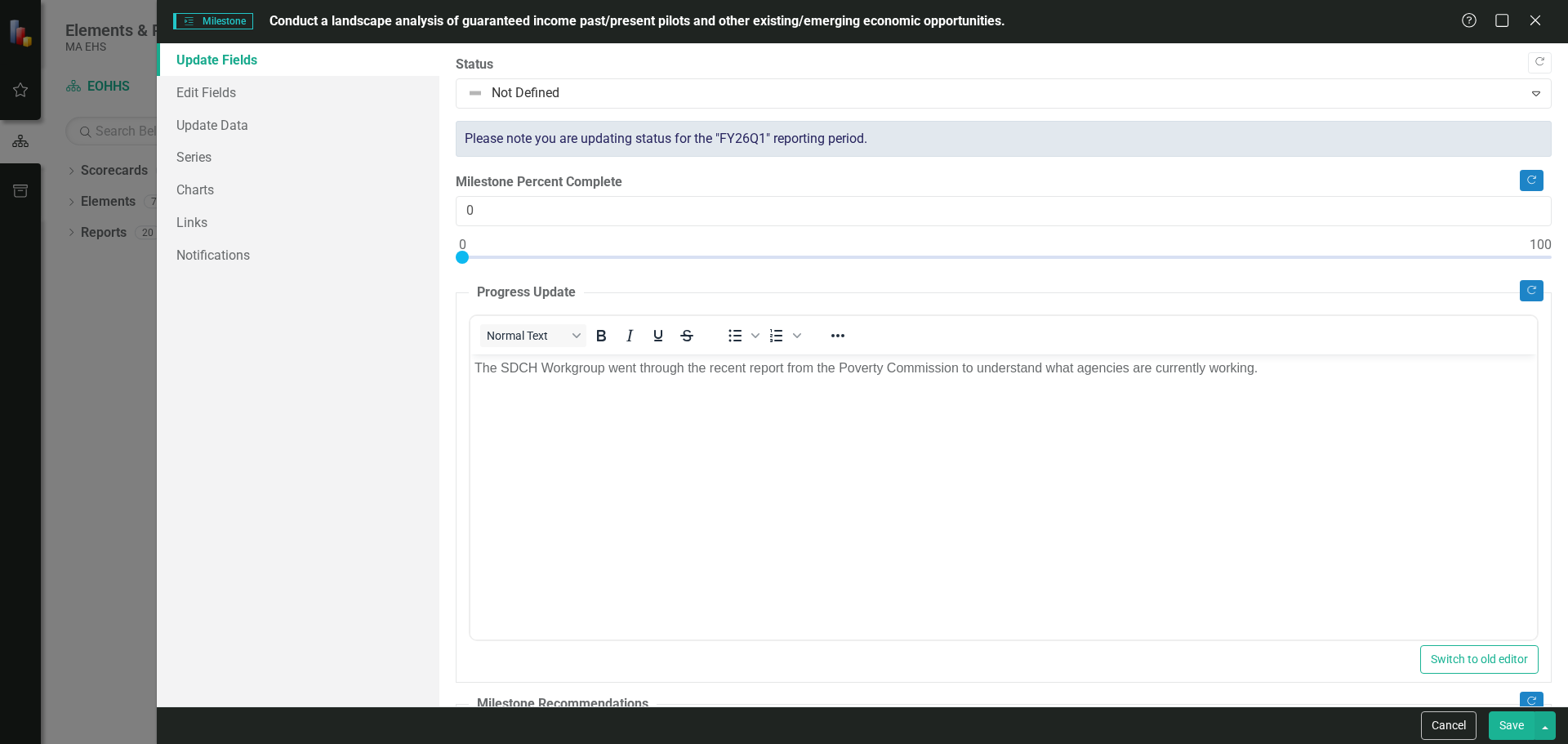
click at [1040, 377] on body "The SDCH Workgroup went through the recent report from the Poverty Commission t…" at bounding box center [1003, 475] width 1067 height 245
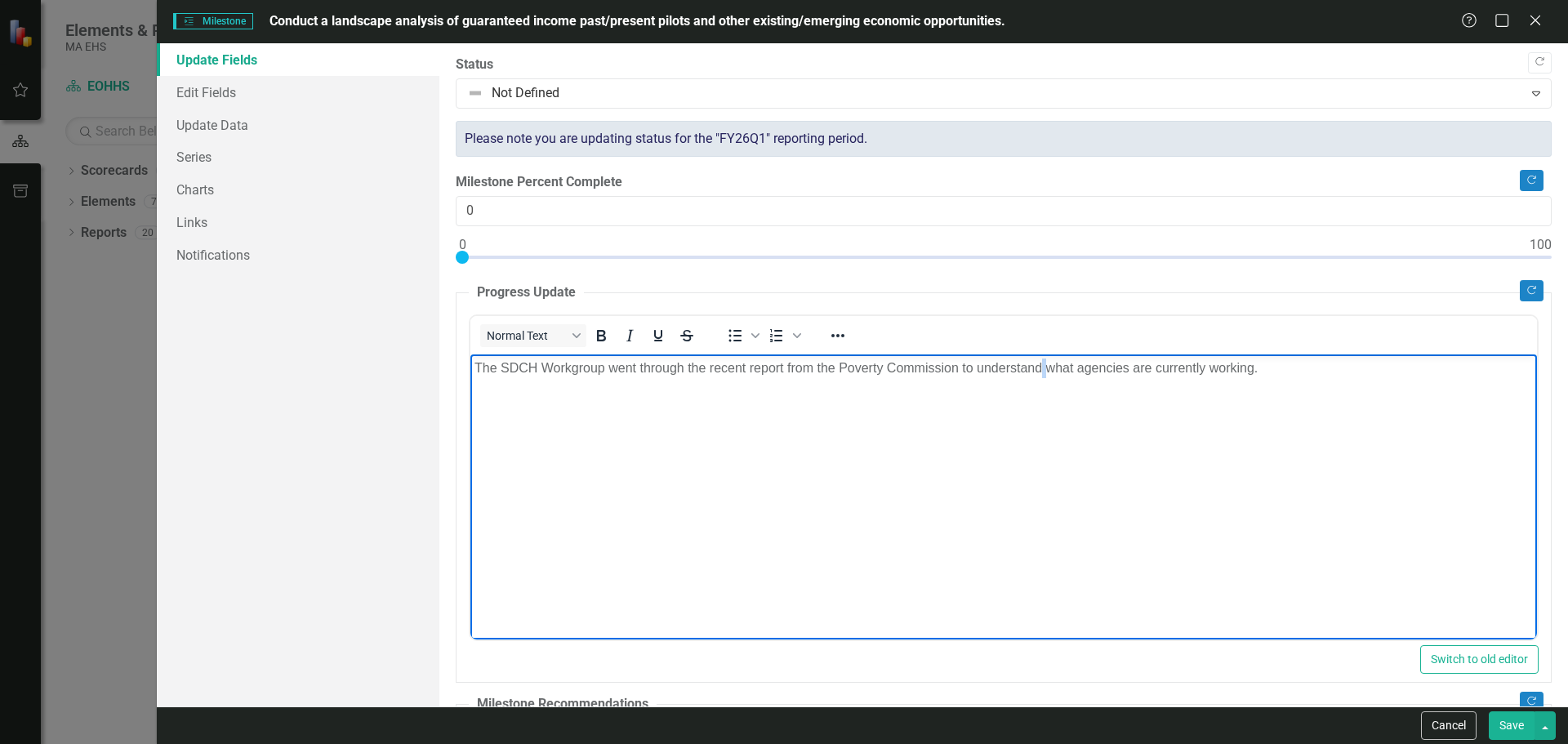
click at [1040, 377] on body "The SDCH Workgroup went through the recent report from the Poverty Commission t…" at bounding box center [1003, 475] width 1067 height 245
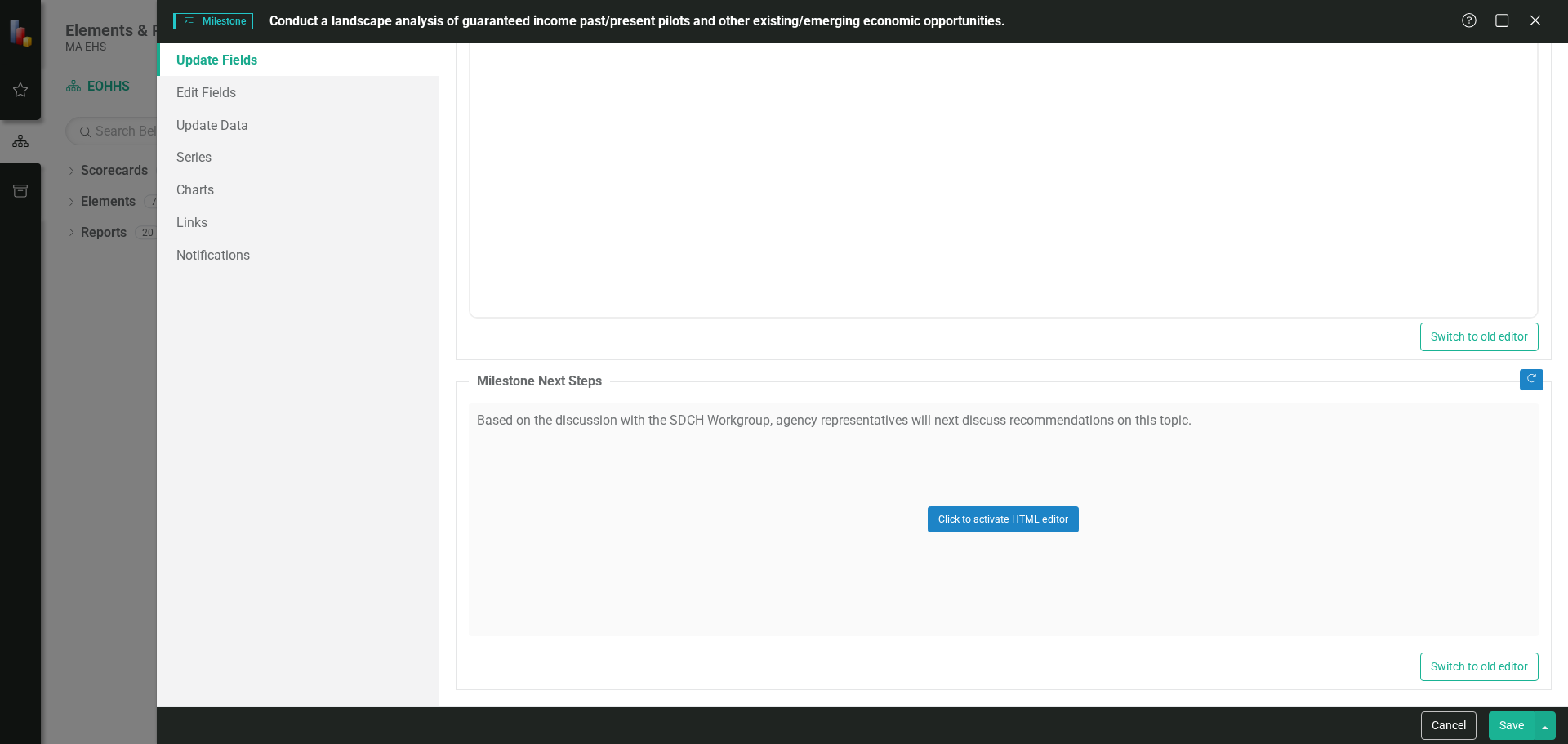
scroll to position [735, 0]
click at [787, 419] on div "Click to activate HTML editor" at bounding box center [1003, 518] width 1069 height 233
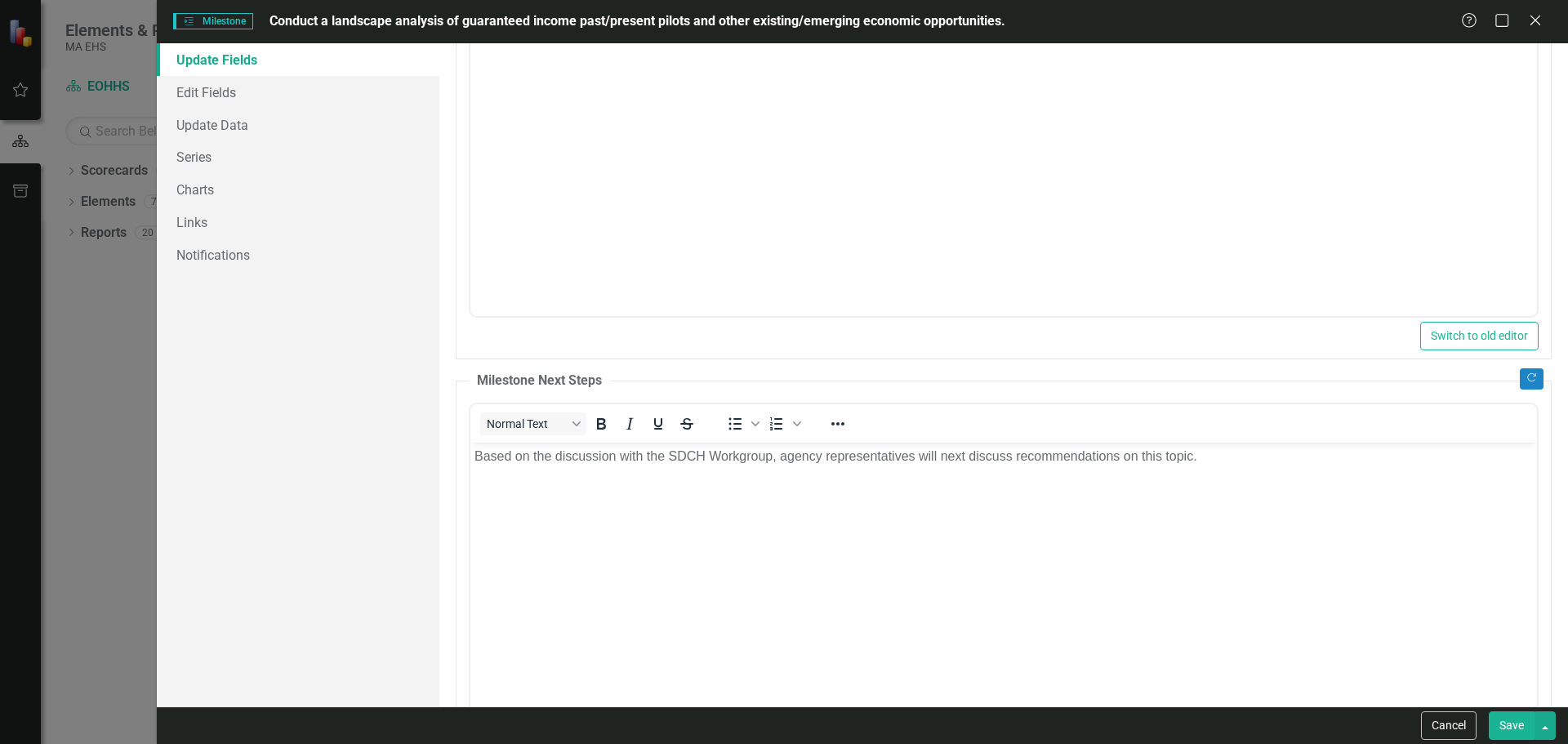
scroll to position [0, 0]
click at [772, 456] on p "Based on the discussion with the SDCH Workgroup, agency representatives will ne…" at bounding box center [1003, 455] width 1059 height 20
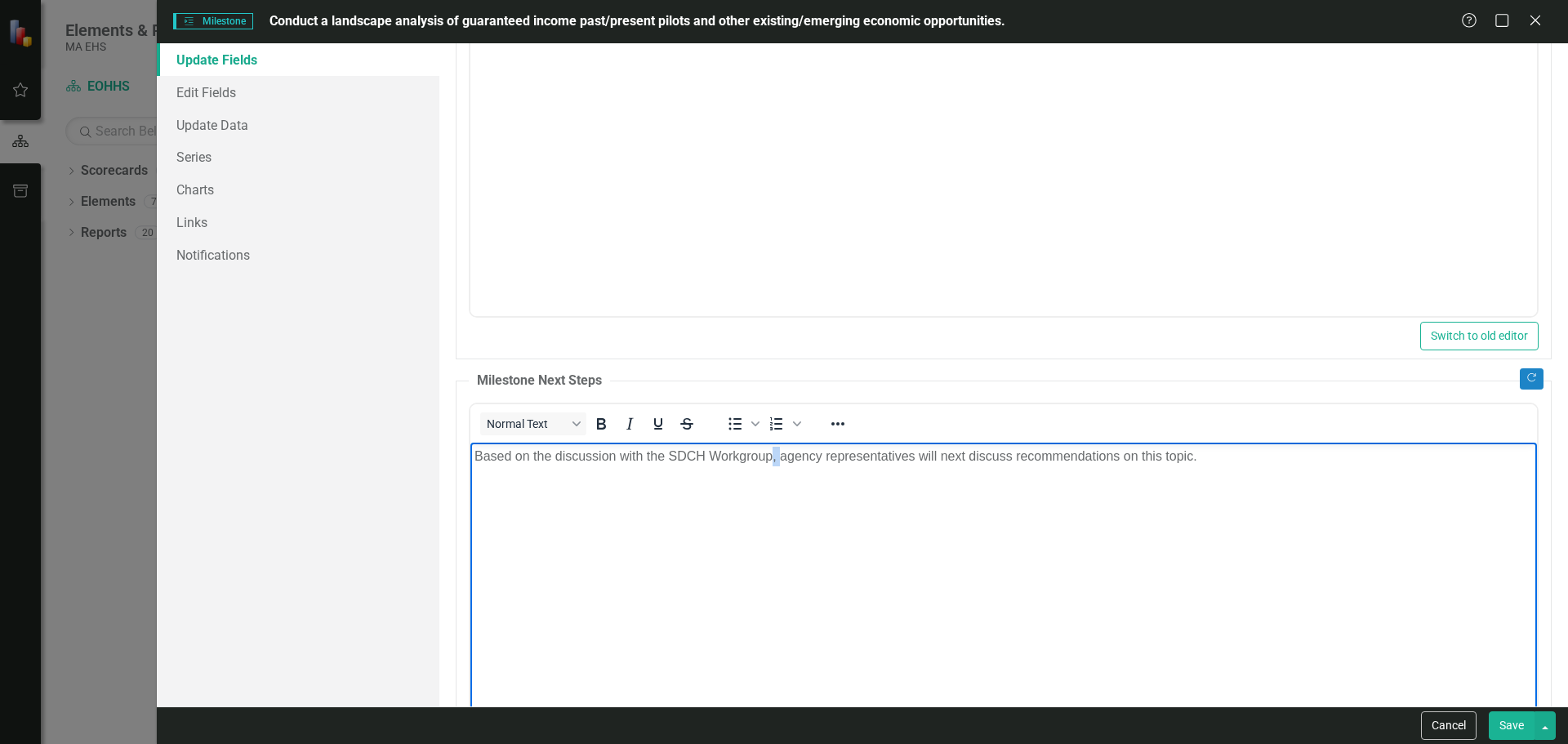
click at [772, 456] on p "Based on the discussion with the SDCH Workgroup, agency representatives will ne…" at bounding box center [1003, 455] width 1059 height 20
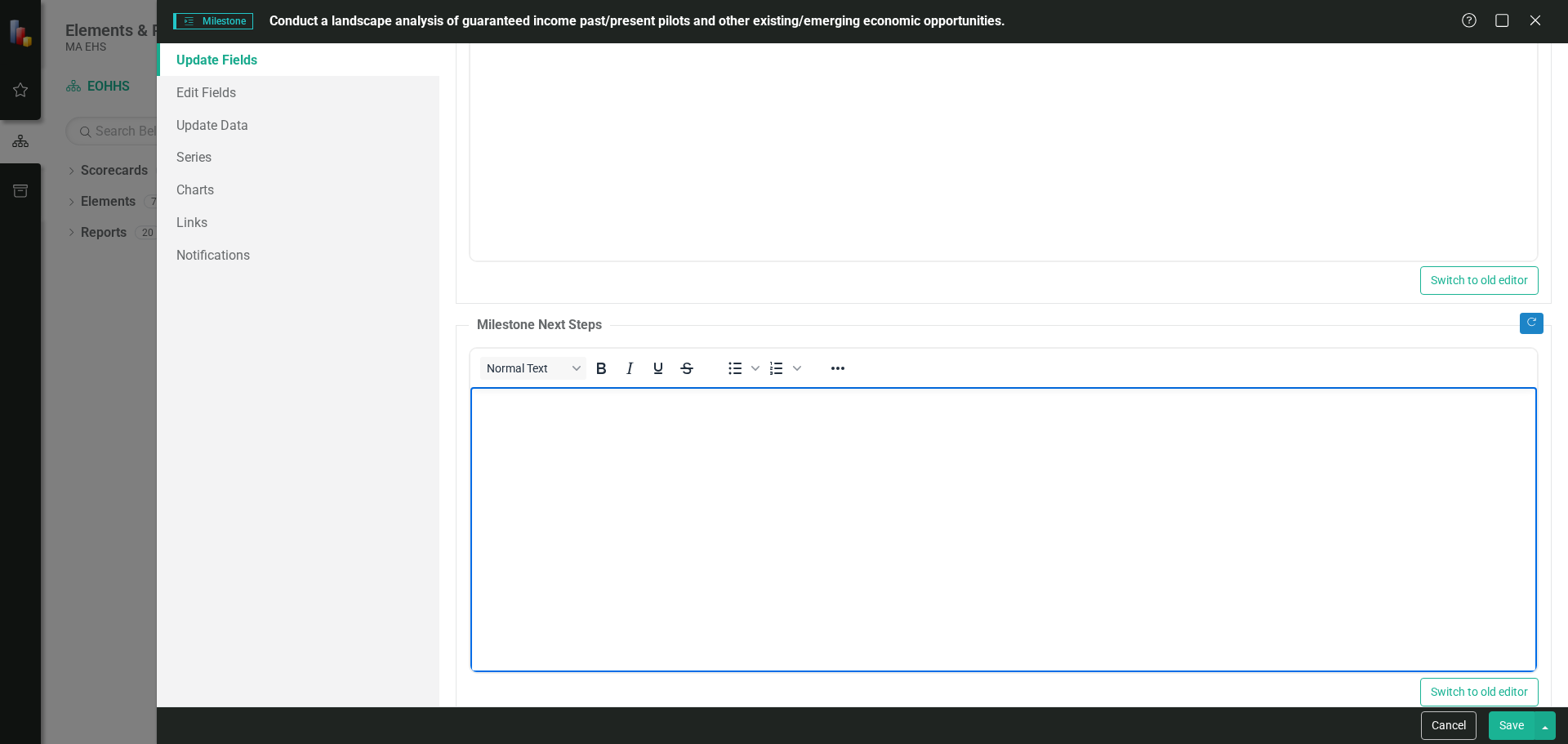
scroll to position [816, 0]
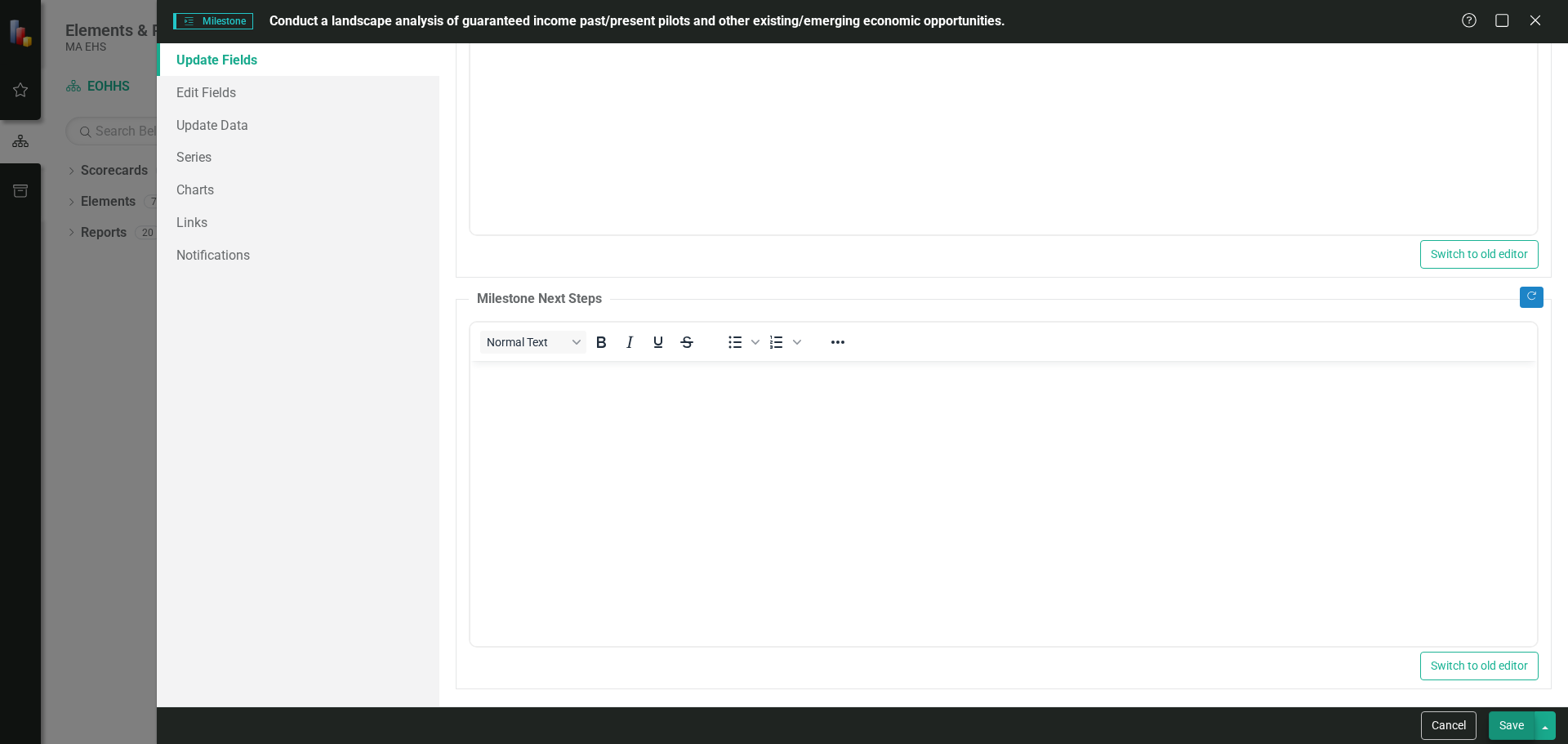
click at [1507, 718] on button "Save" at bounding box center [1511, 725] width 46 height 28
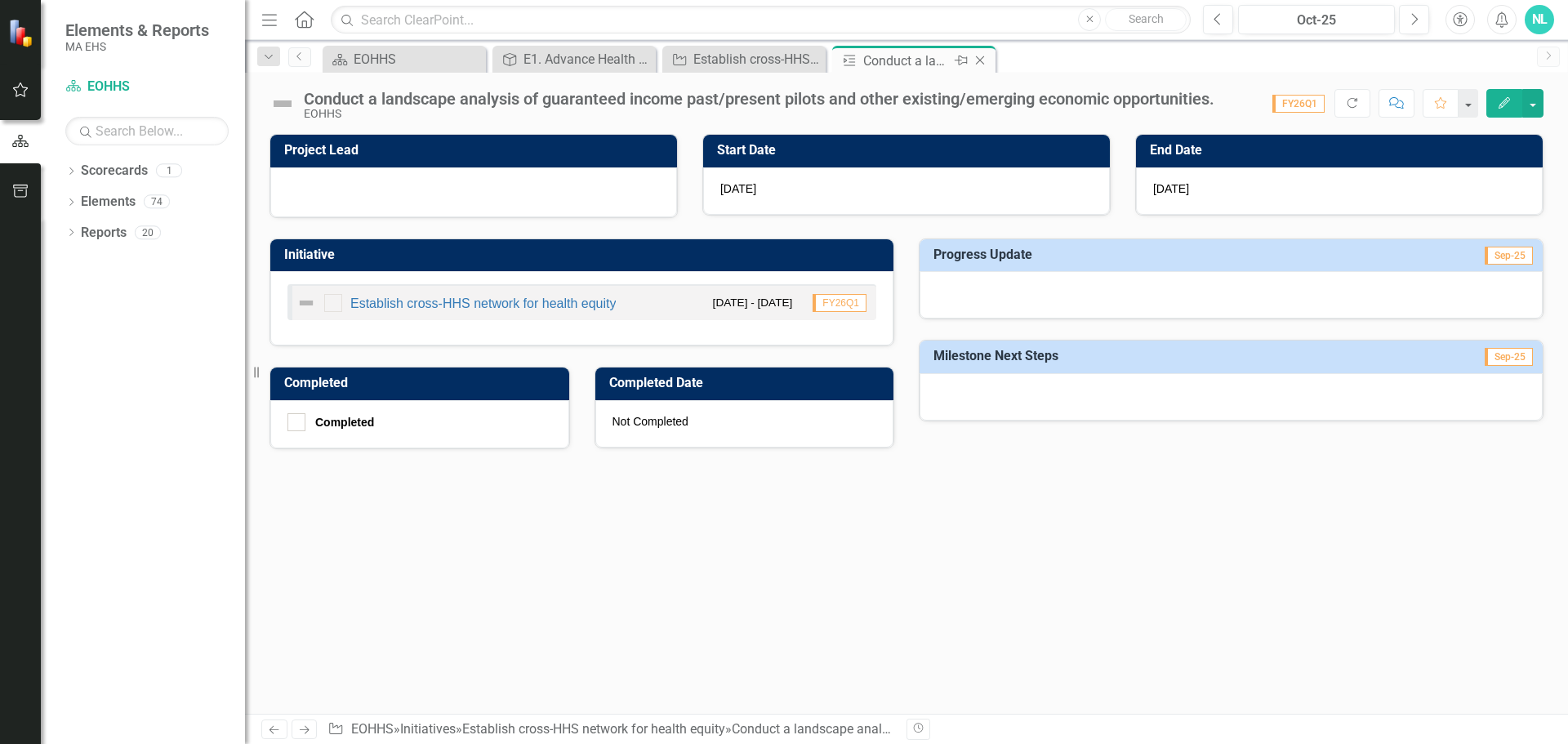
click at [976, 56] on icon "Close" at bounding box center [980, 61] width 17 height 13
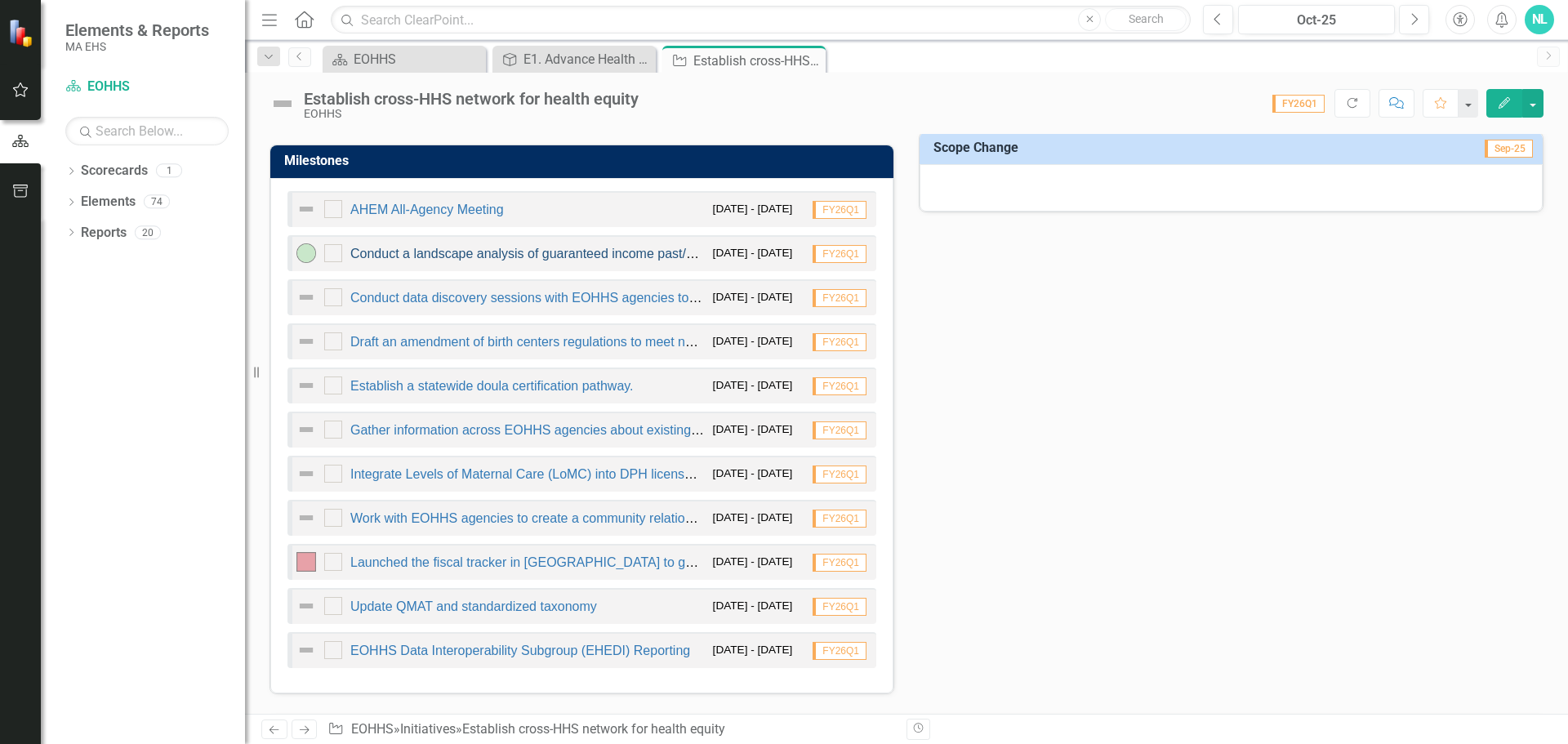
scroll to position [816, 0]
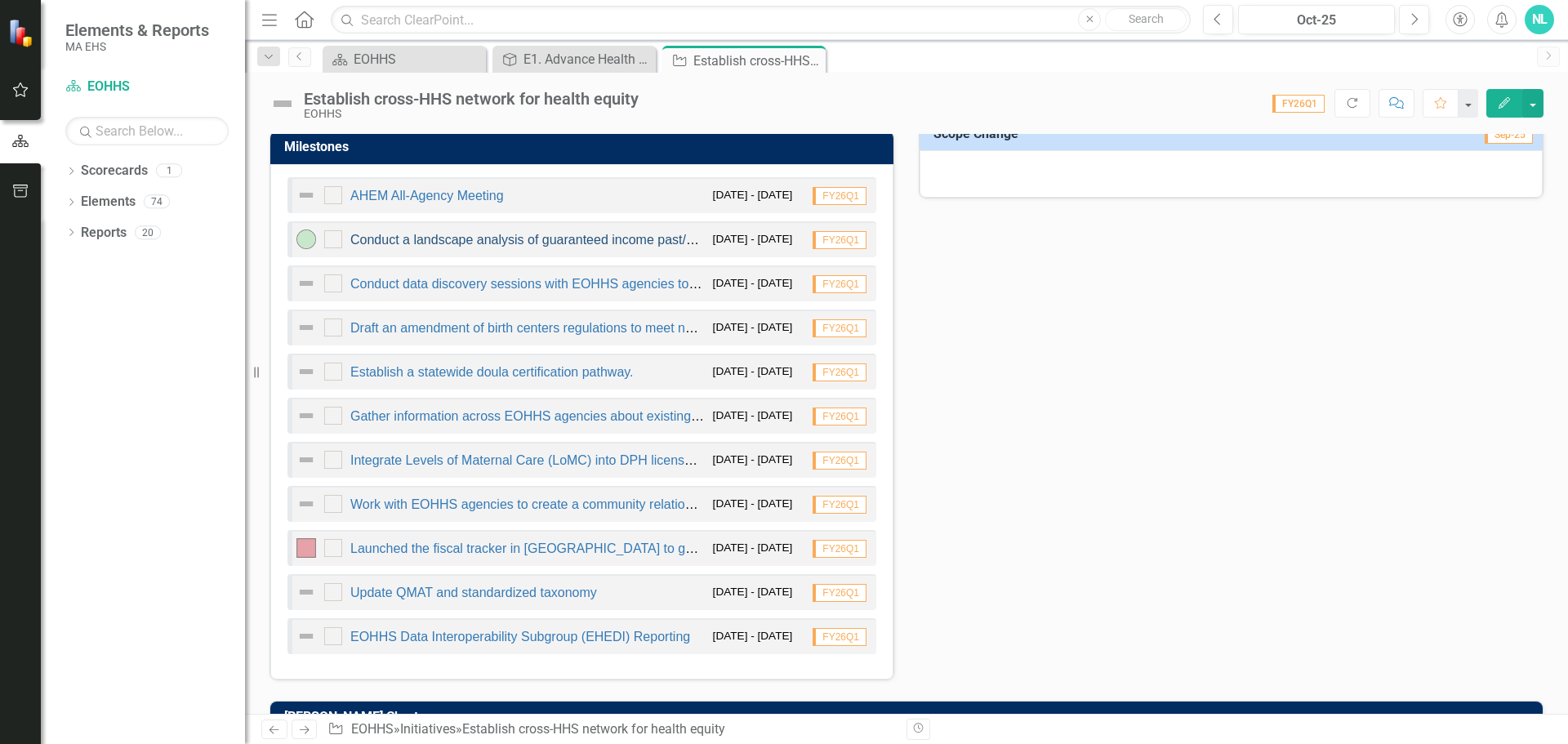
click at [497, 236] on link "Conduct a landscape analysis of guaranteed income past/present pilots and other…" at bounding box center [709, 240] width 719 height 14
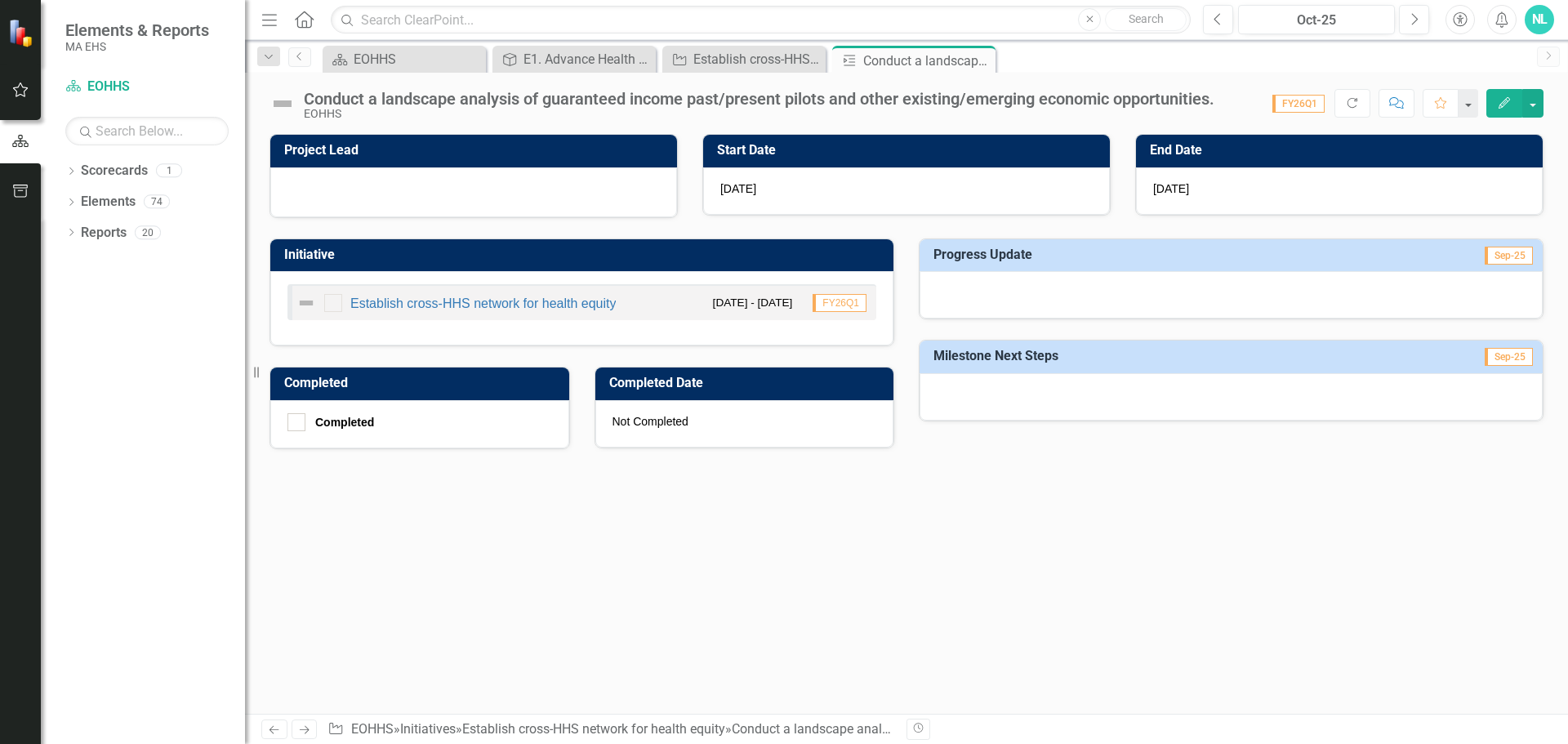
click at [1506, 97] on icon "Edit" at bounding box center [1504, 103] width 15 height 12
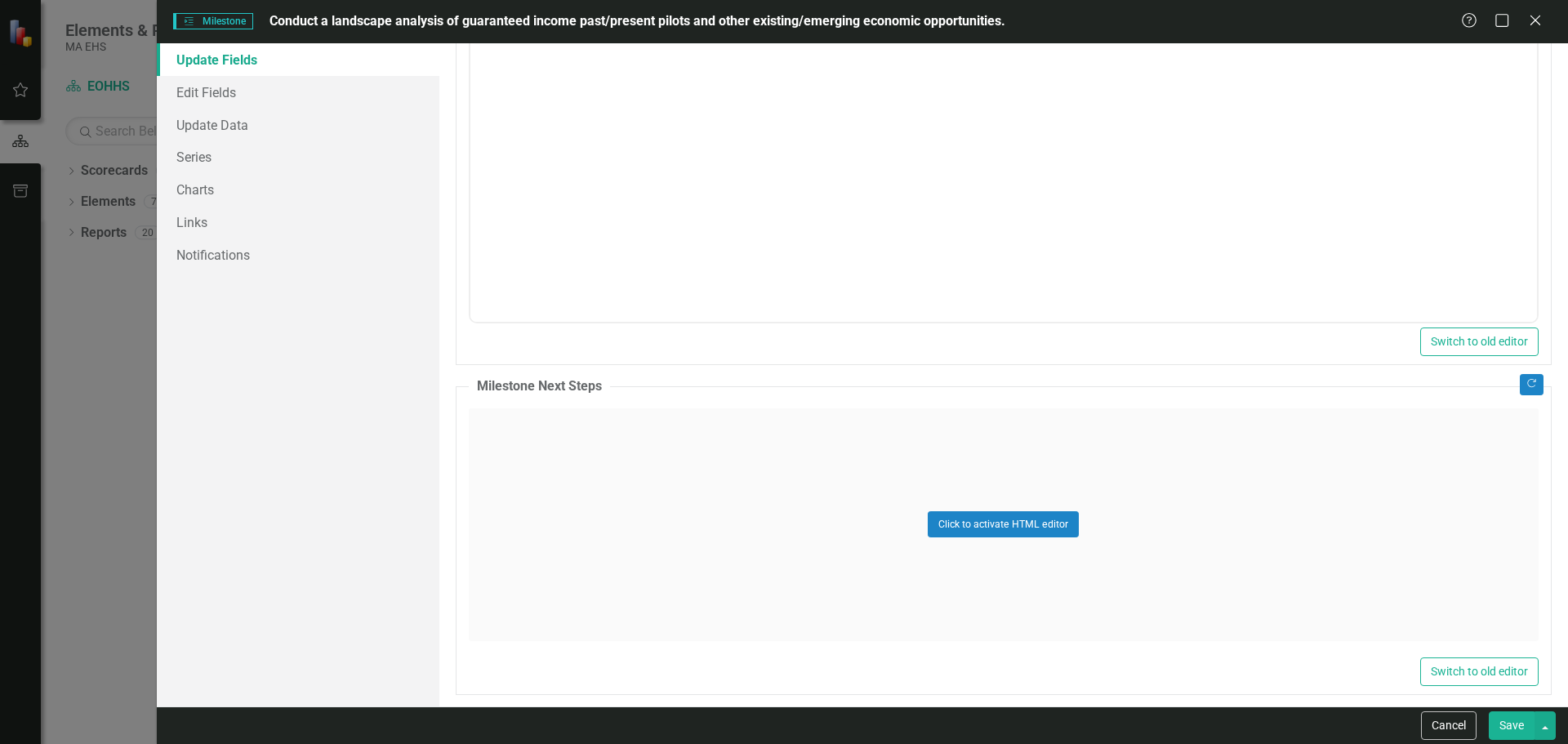
scroll to position [742, 0]
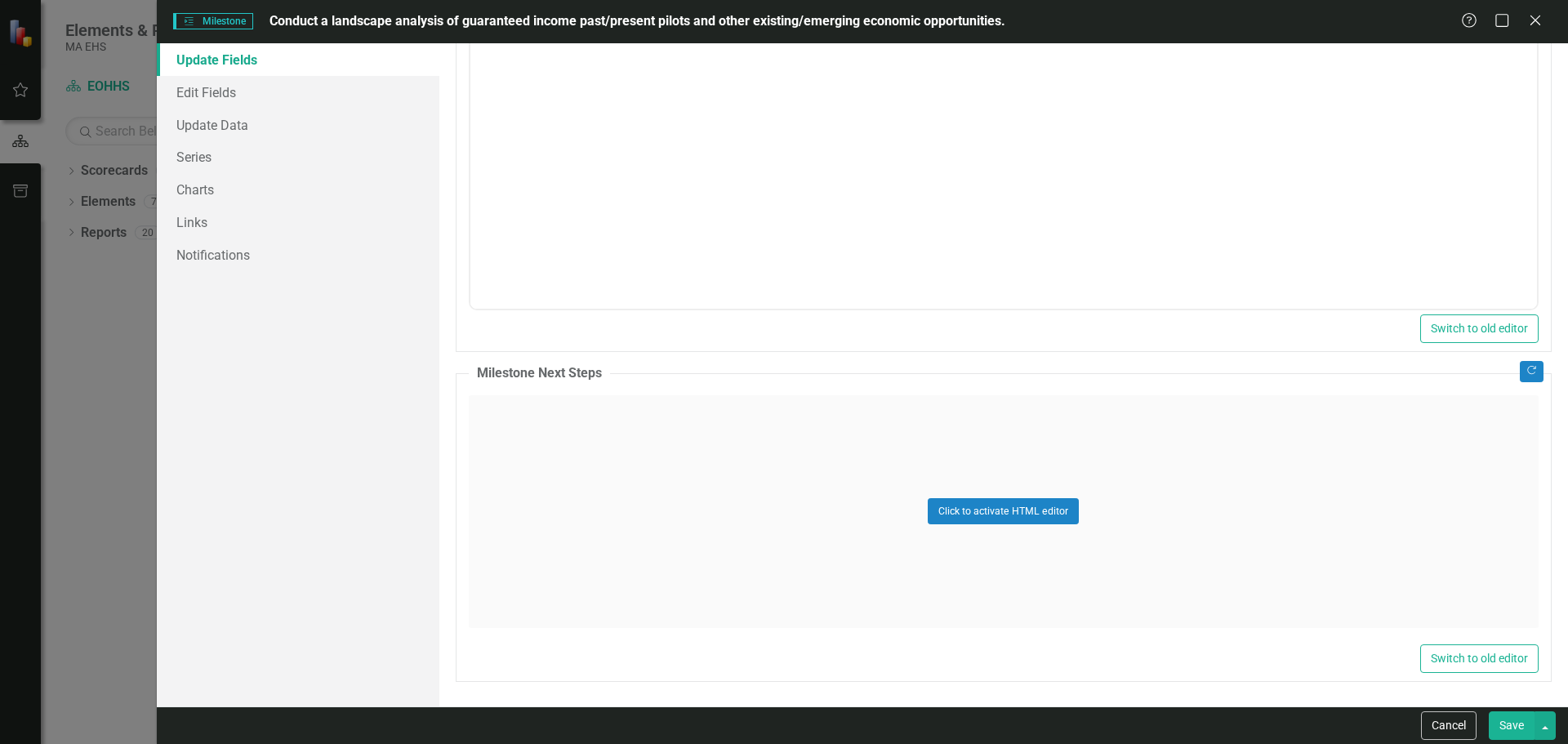
click at [1515, 729] on button "Save" at bounding box center [1511, 725] width 46 height 28
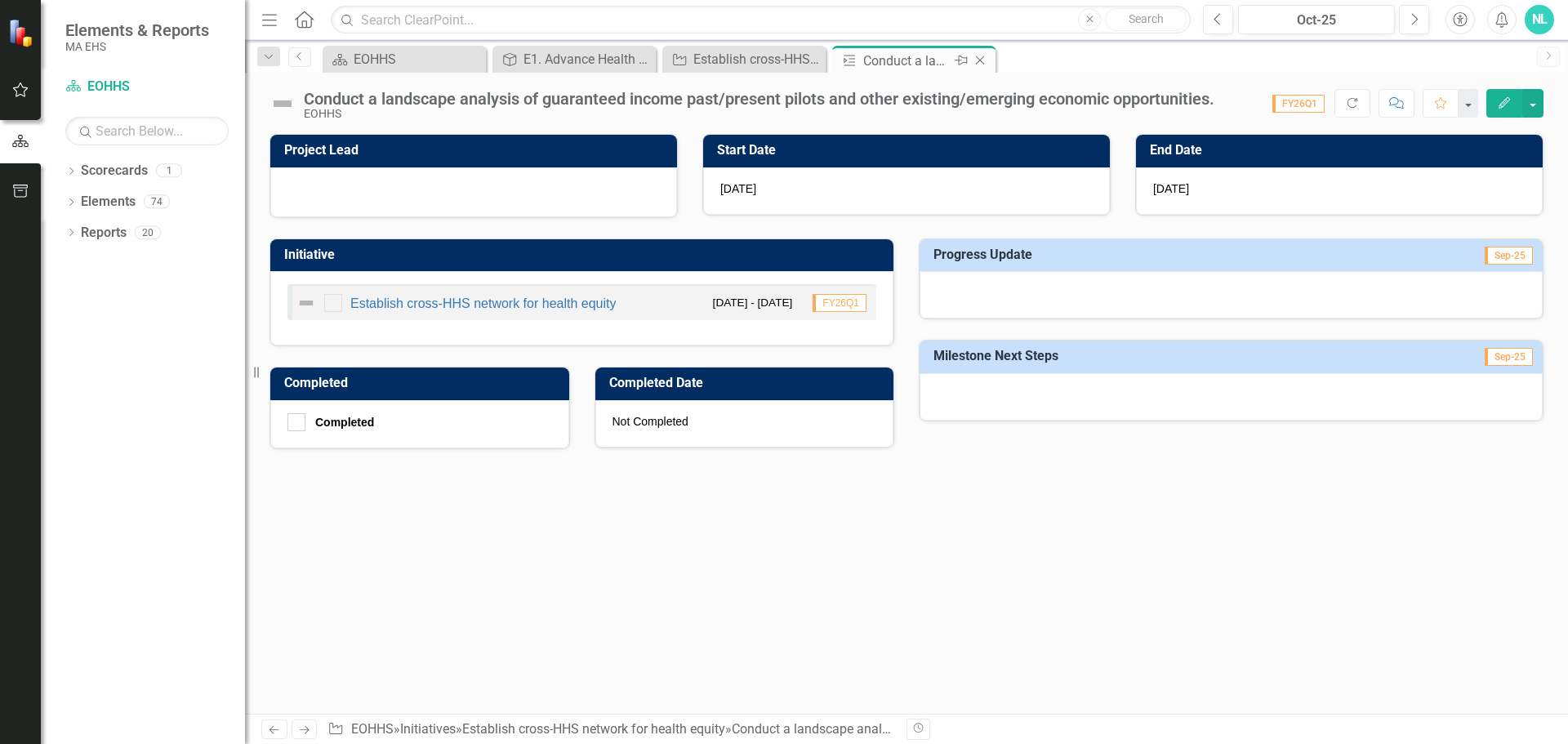
click at [976, 61] on icon "Close" at bounding box center [980, 61] width 17 height 13
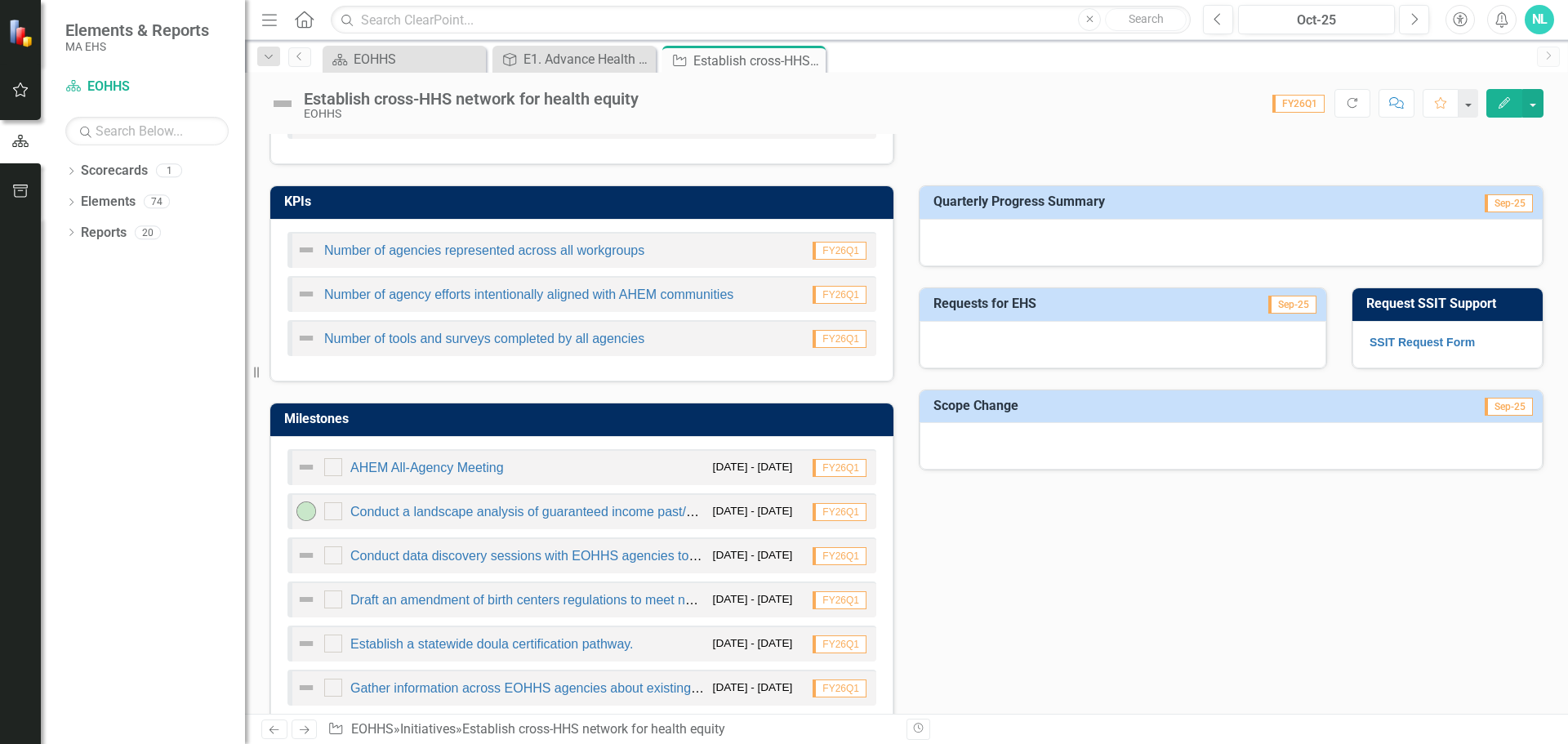
scroll to position [816, 0]
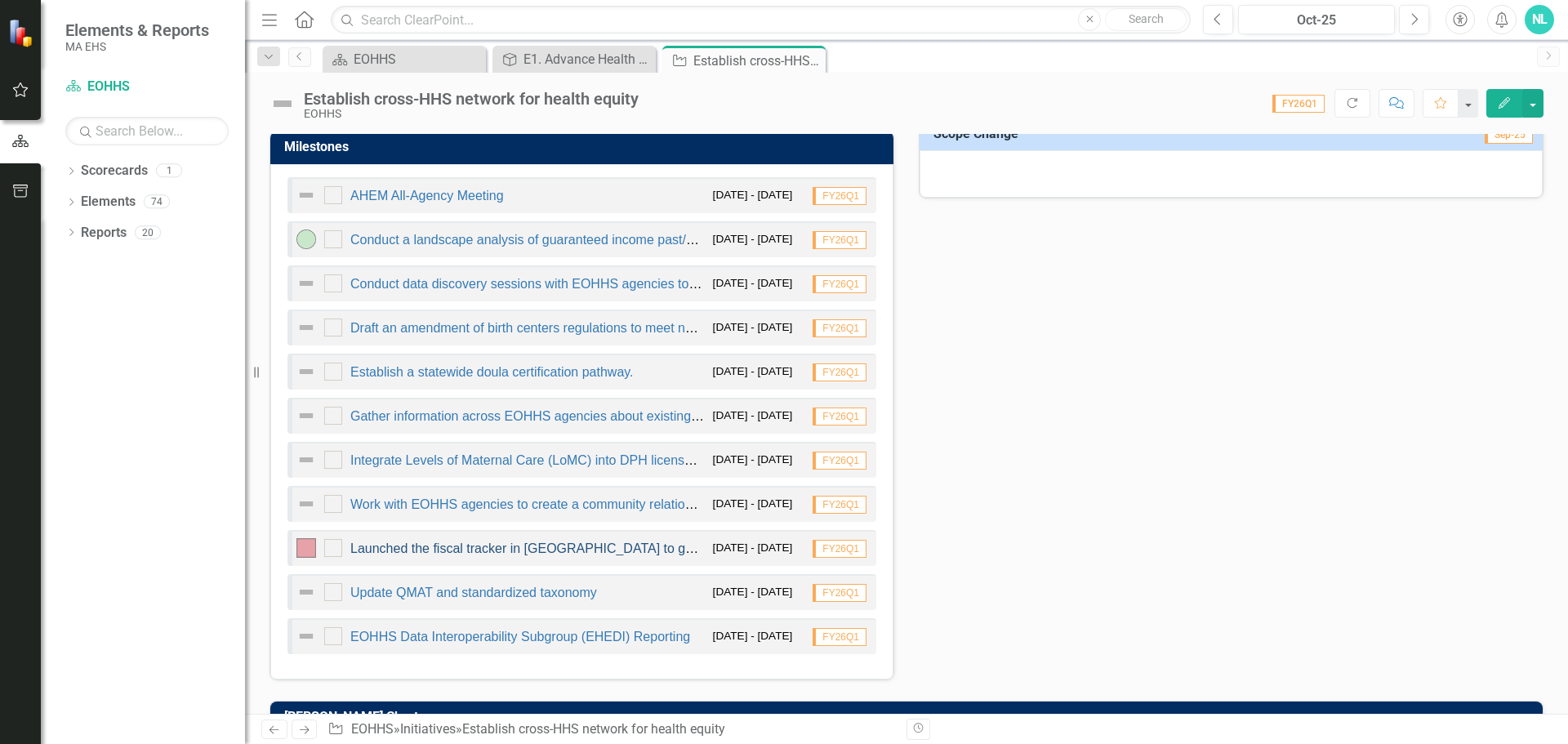
click at [446, 550] on link "Launched the fiscal tracker in [GEOGRAPHIC_DATA] to gather information on selec…" at bounding box center [785, 548] width 869 height 14
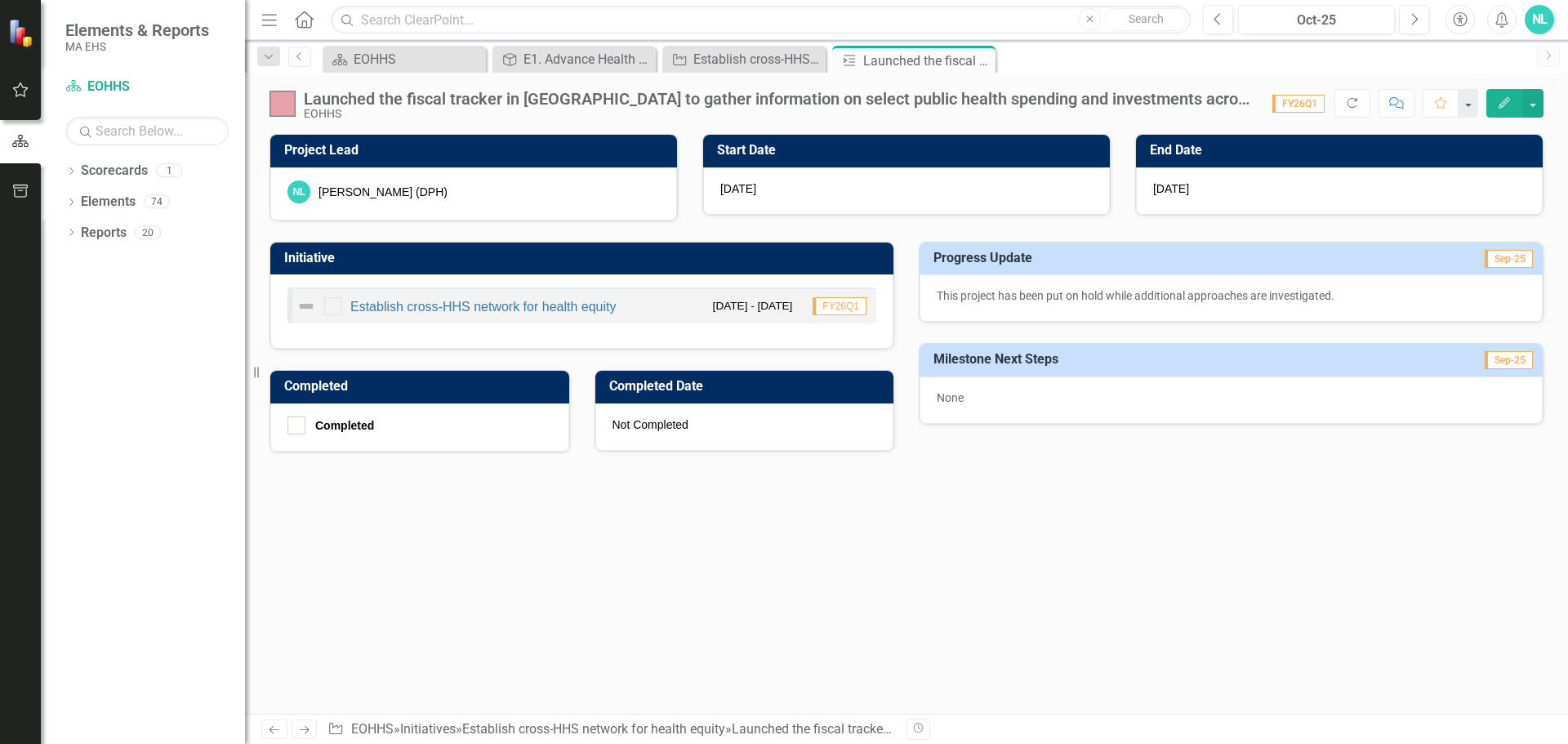
click at [1501, 97] on icon "Edit" at bounding box center [1504, 103] width 15 height 12
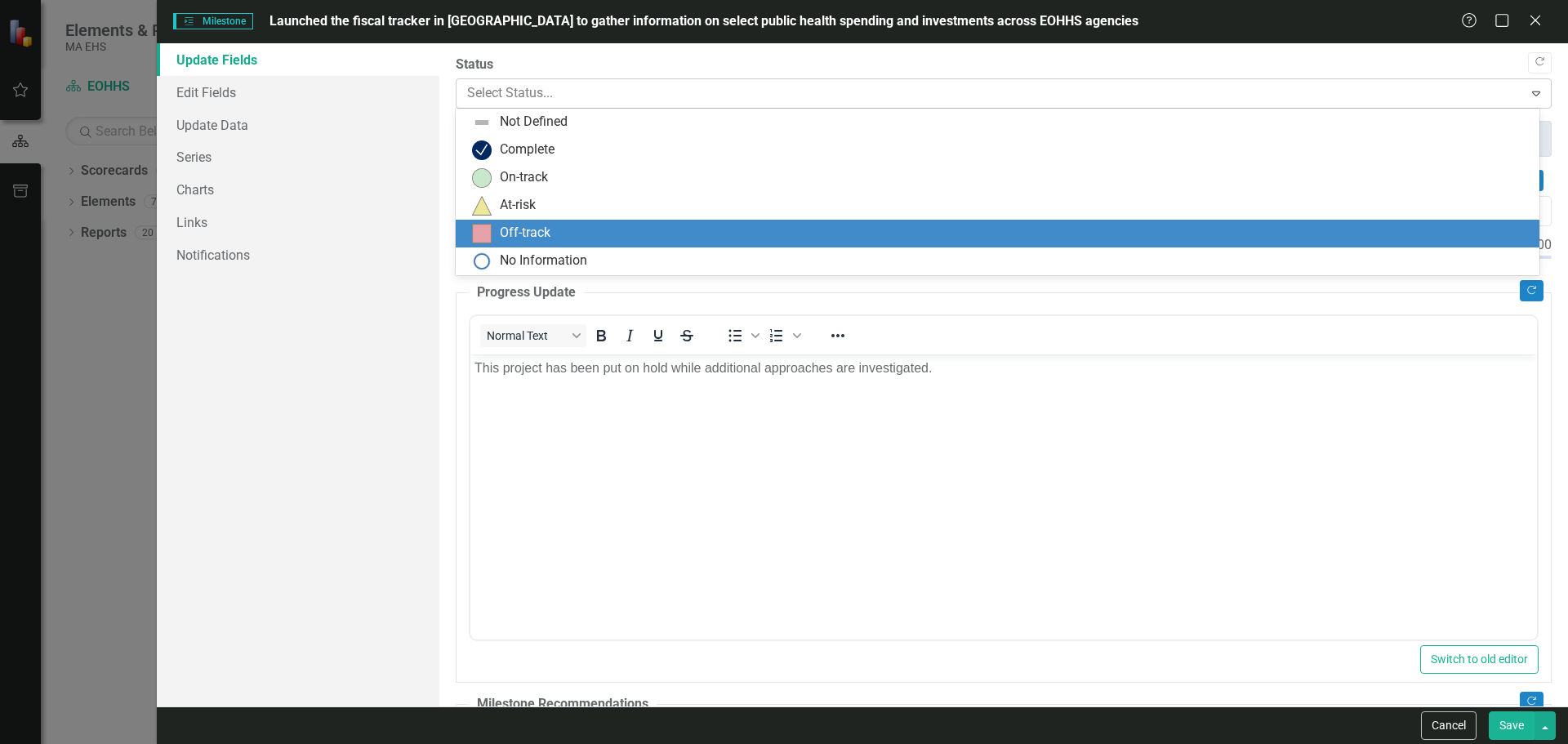
click at [569, 95] on div at bounding box center [990, 93] width 1046 height 22
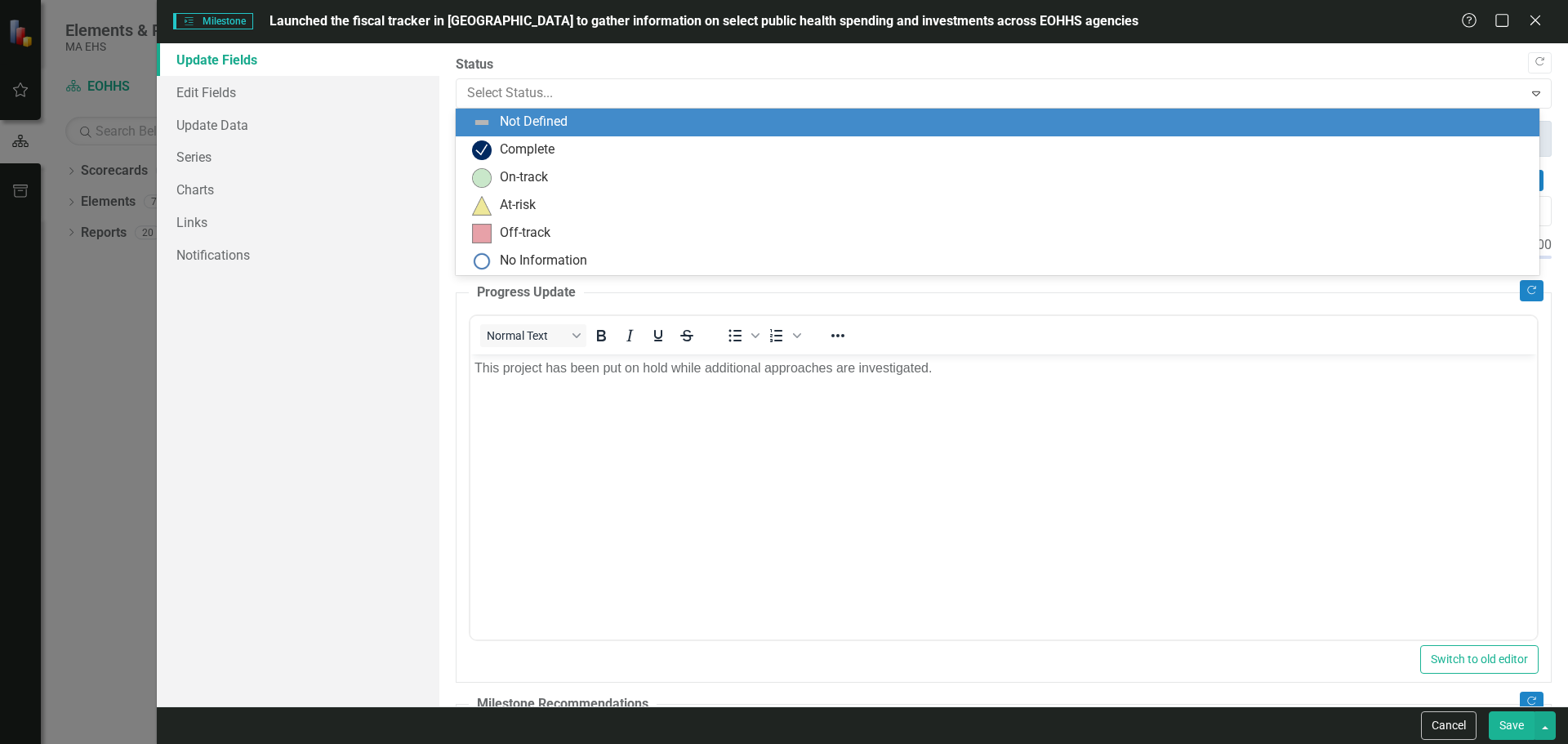
click at [546, 129] on div "Not Defined" at bounding box center [533, 122] width 68 height 19
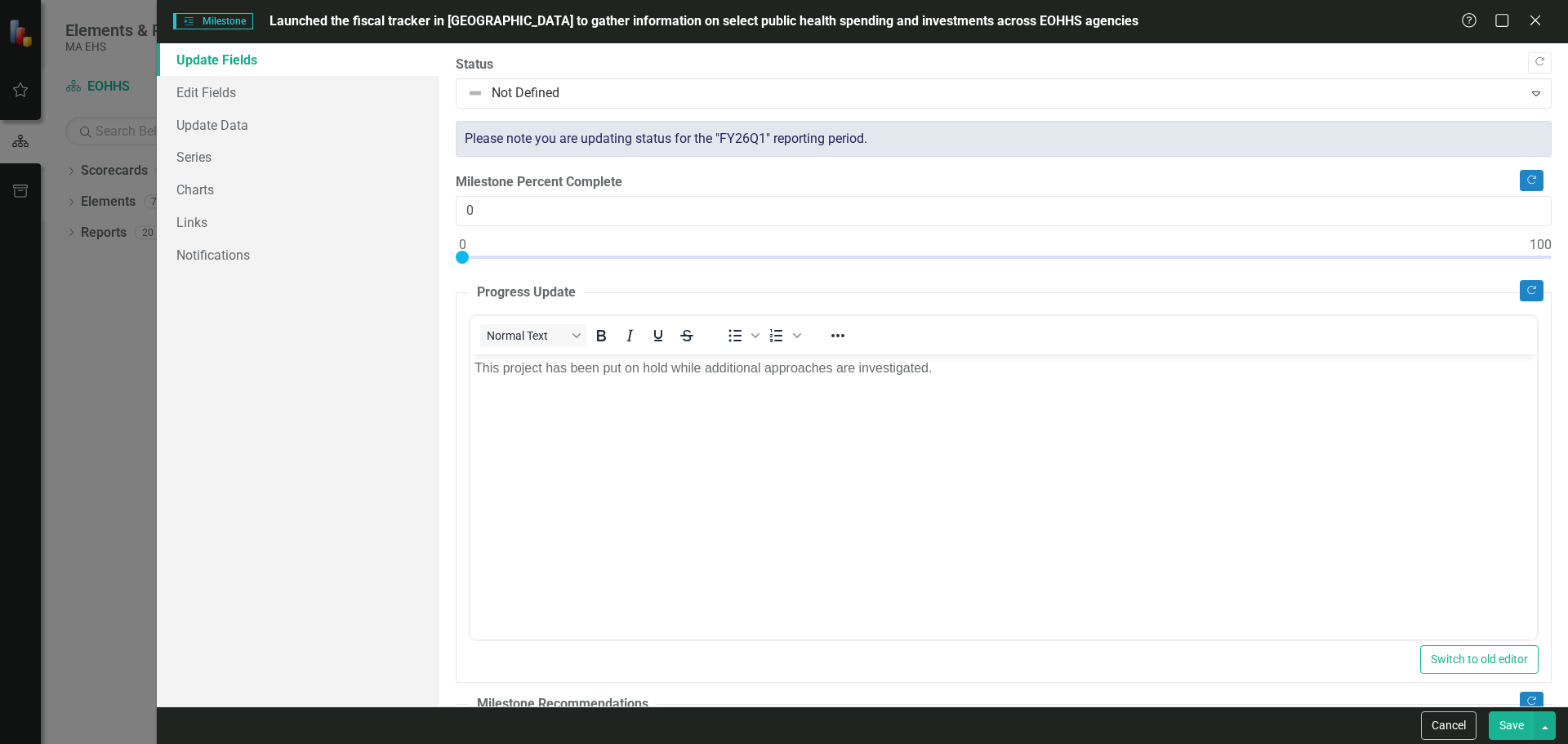
click at [459, 251] on div at bounding box center [462, 257] width 13 height 13
click at [618, 368] on p "This project has been put on hold while additional approaches are investigated." at bounding box center [1003, 367] width 1059 height 20
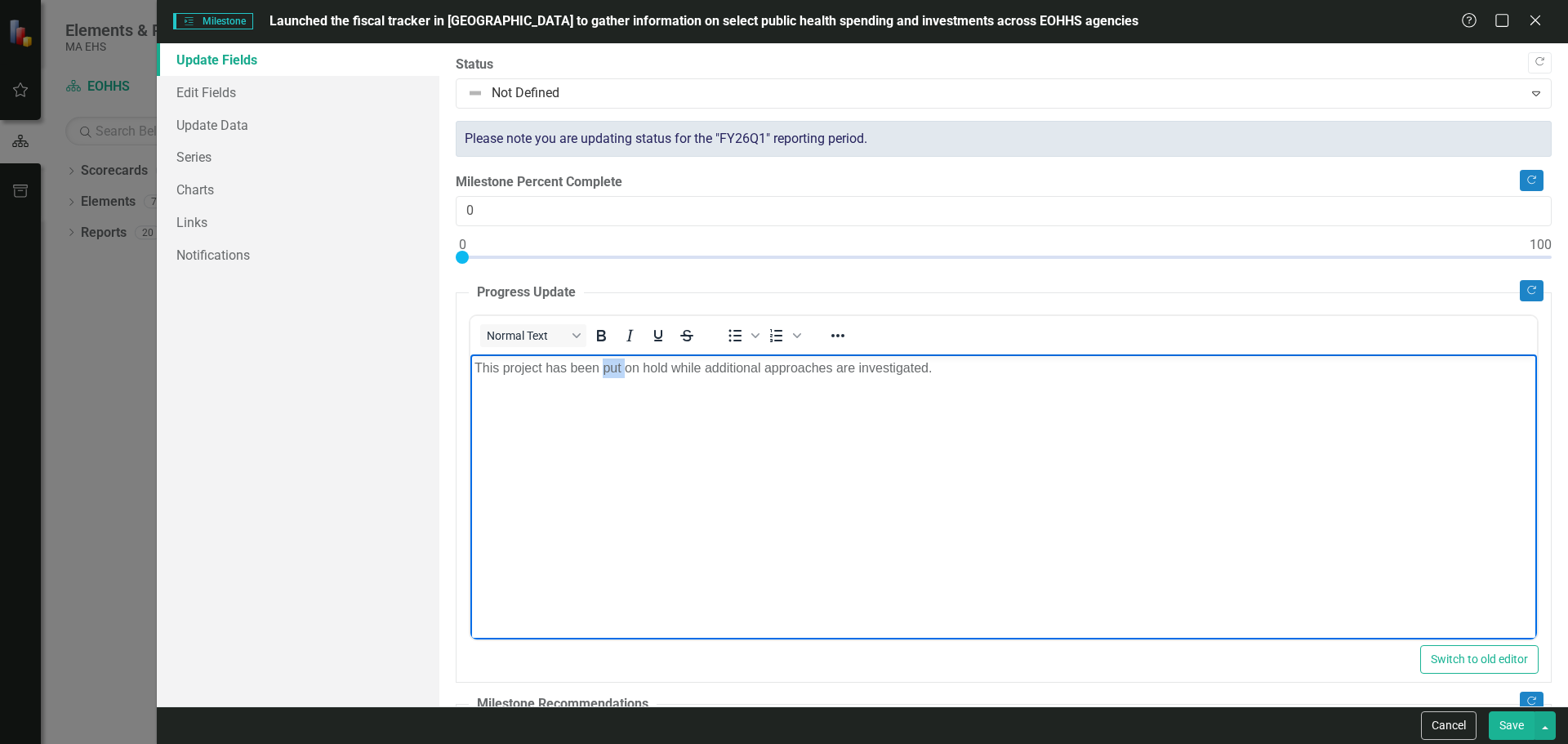
click at [618, 368] on p "This project has been put on hold while additional approaches are investigated." at bounding box center [1003, 367] width 1059 height 20
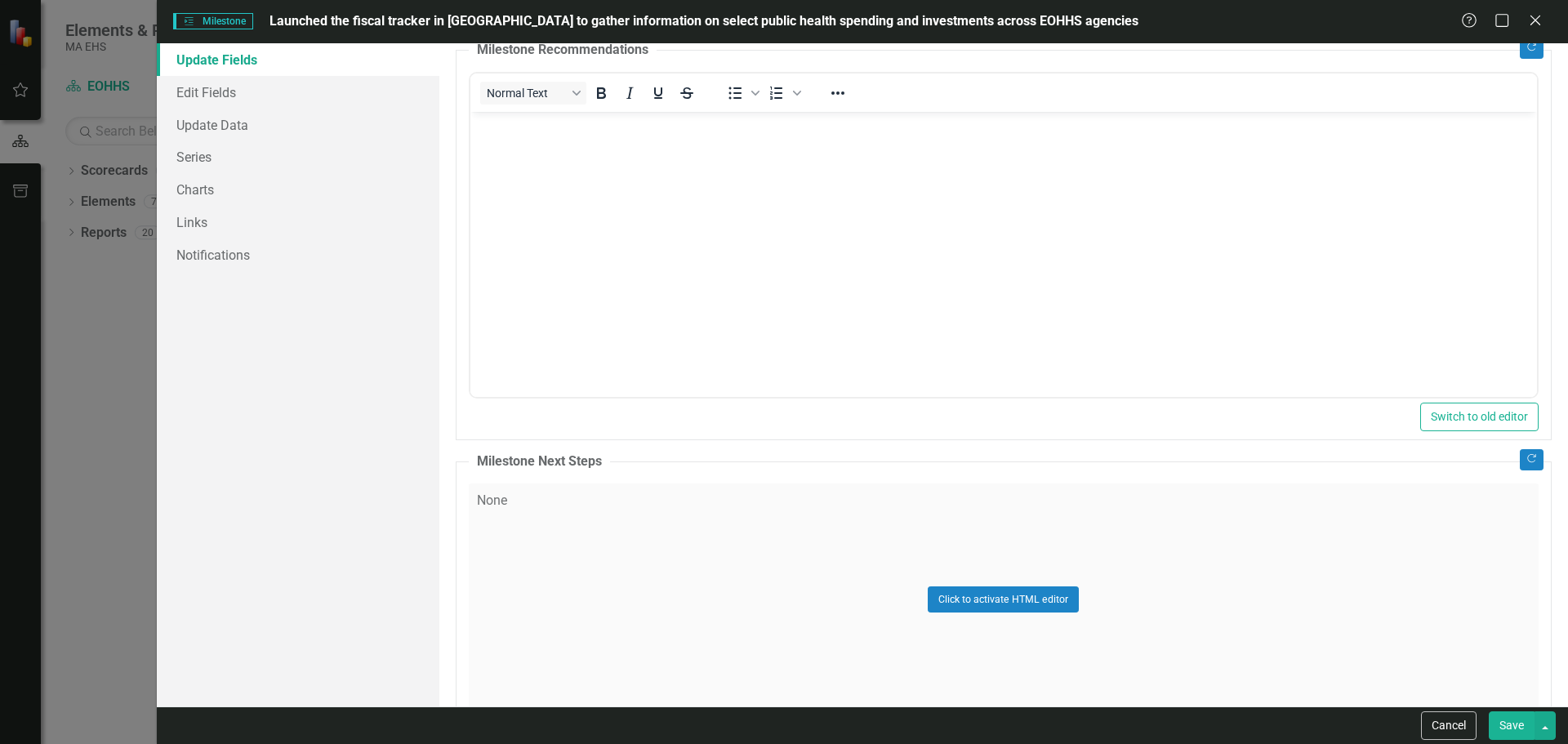
scroll to position [742, 0]
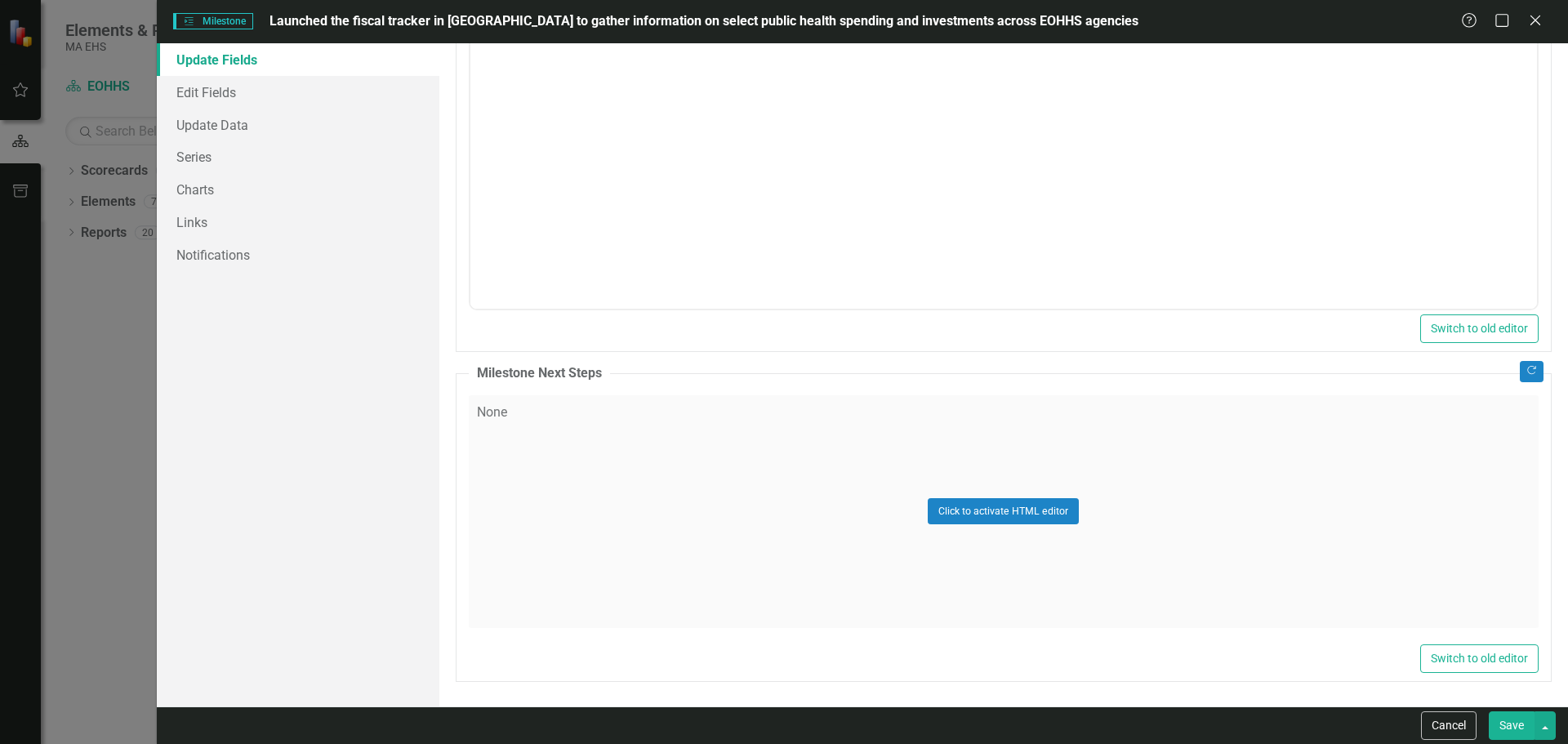
click at [529, 411] on div "Click to activate HTML editor" at bounding box center [1003, 511] width 1069 height 233
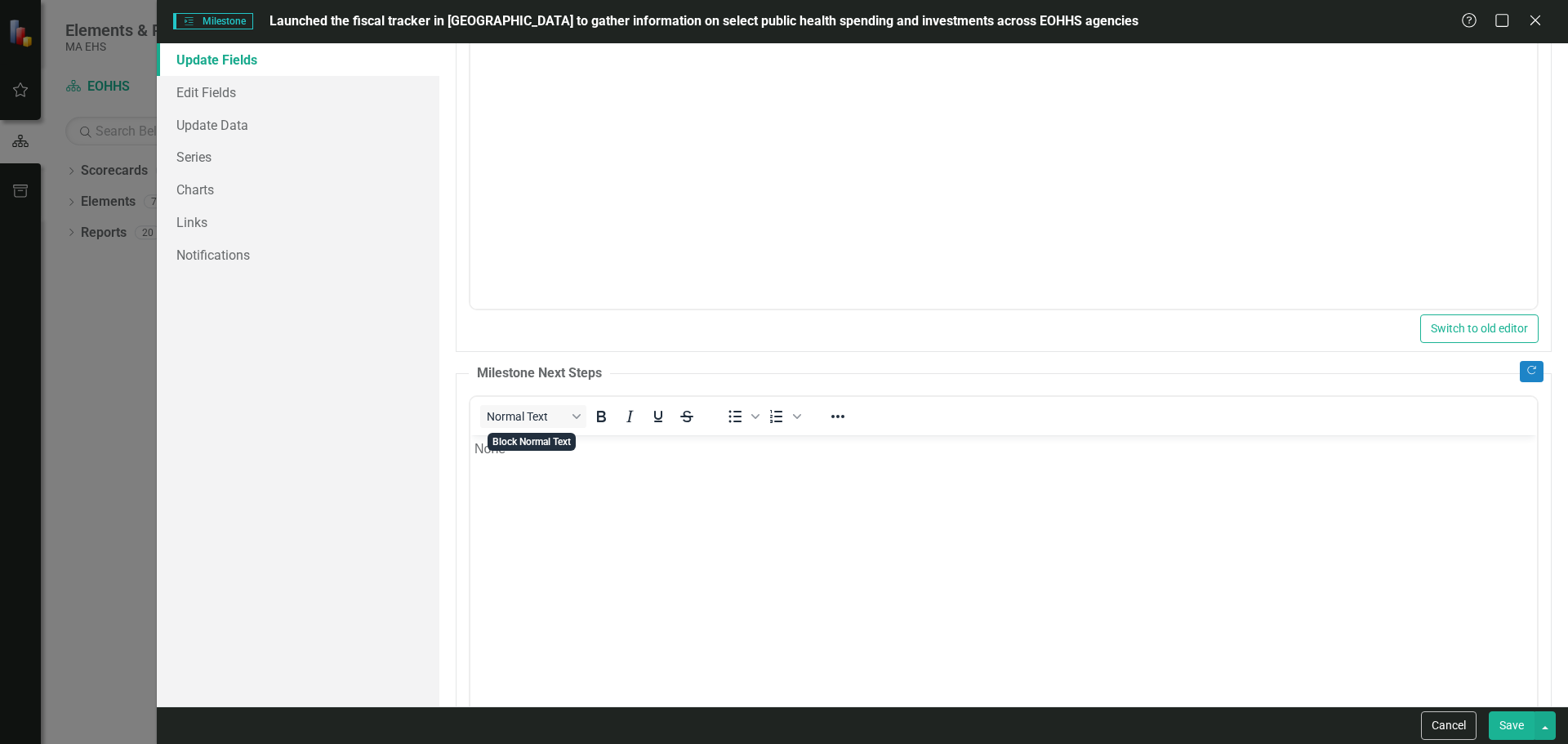
click at [523, 460] on body "None" at bounding box center [1003, 557] width 1067 height 245
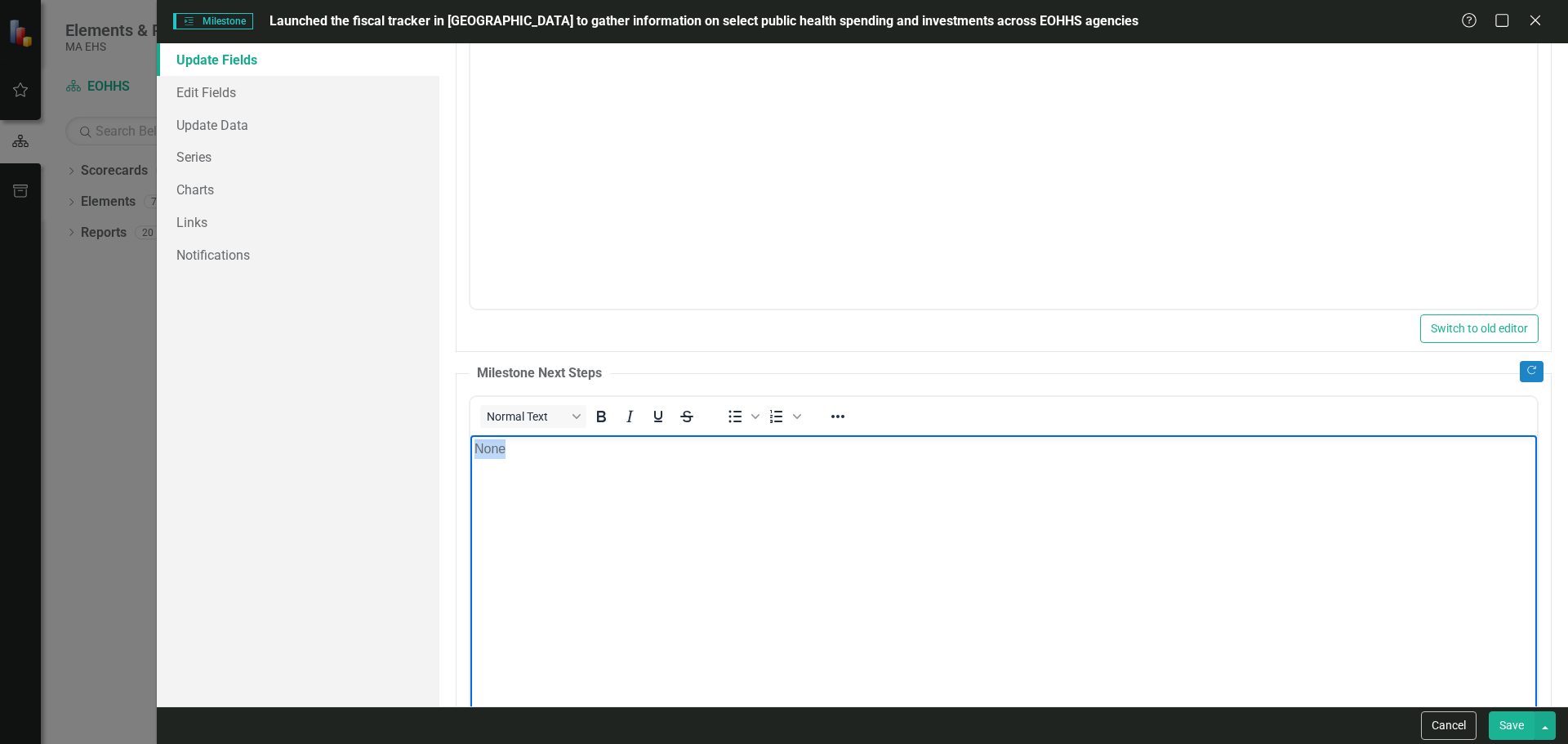
drag, startPoint x: 449, startPoint y: 449, endPoint x: 862, endPoint y: 884, distance: 599.8
click at [470, 449] on html "None" at bounding box center [1003, 557] width 1067 height 245
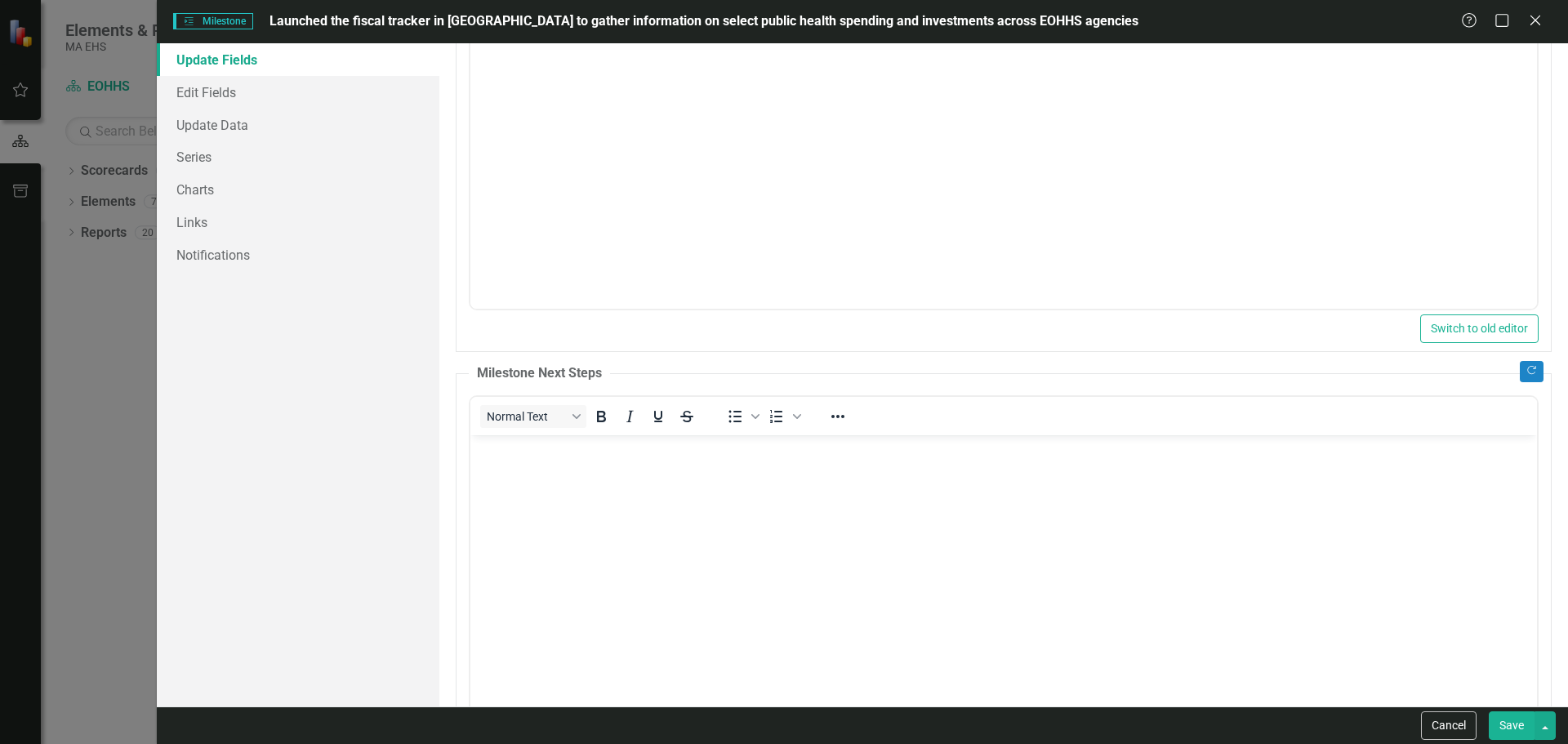
click at [1505, 714] on button "Save" at bounding box center [1511, 725] width 46 height 28
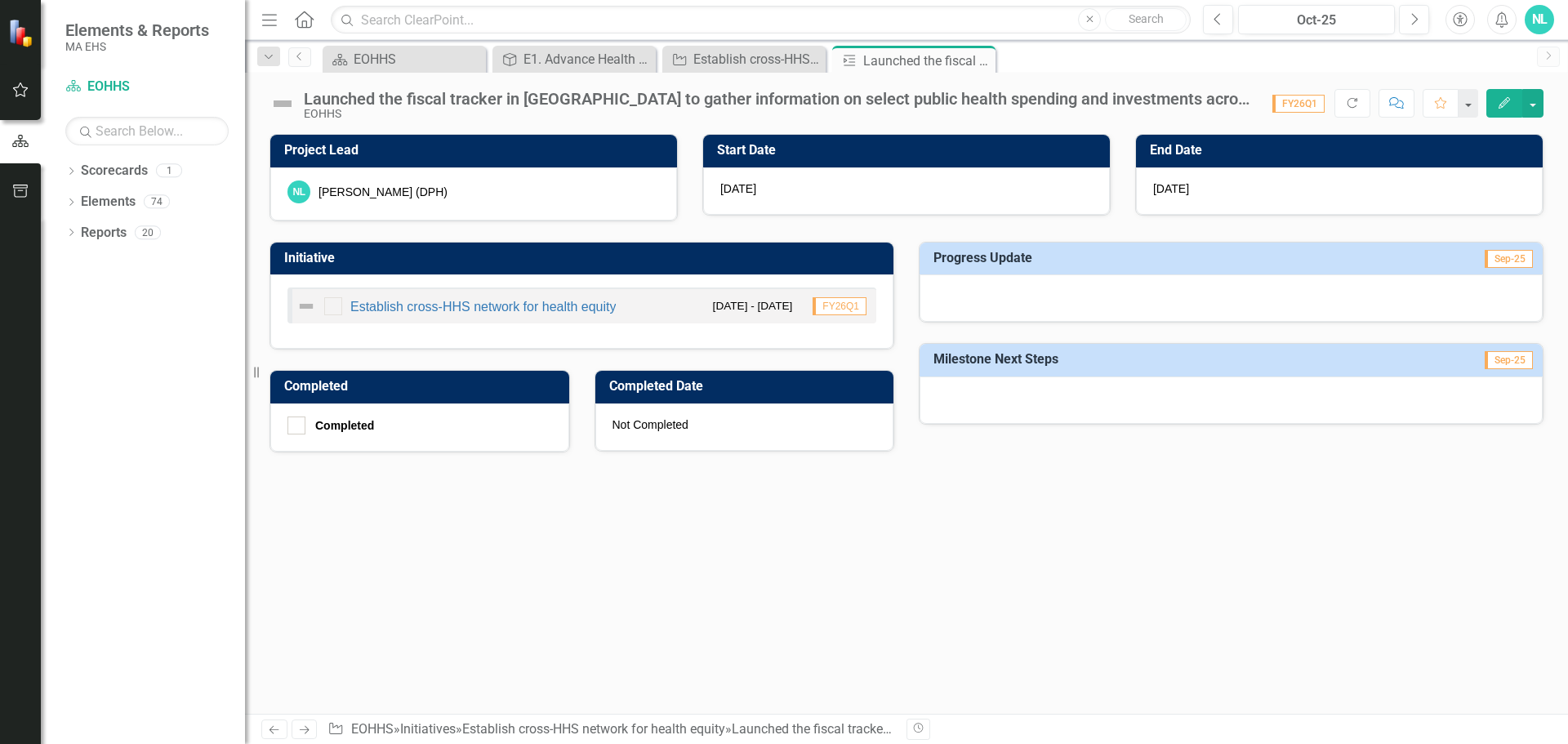
click at [0, 0] on icon "Close" at bounding box center [0, 0] width 0 height 0
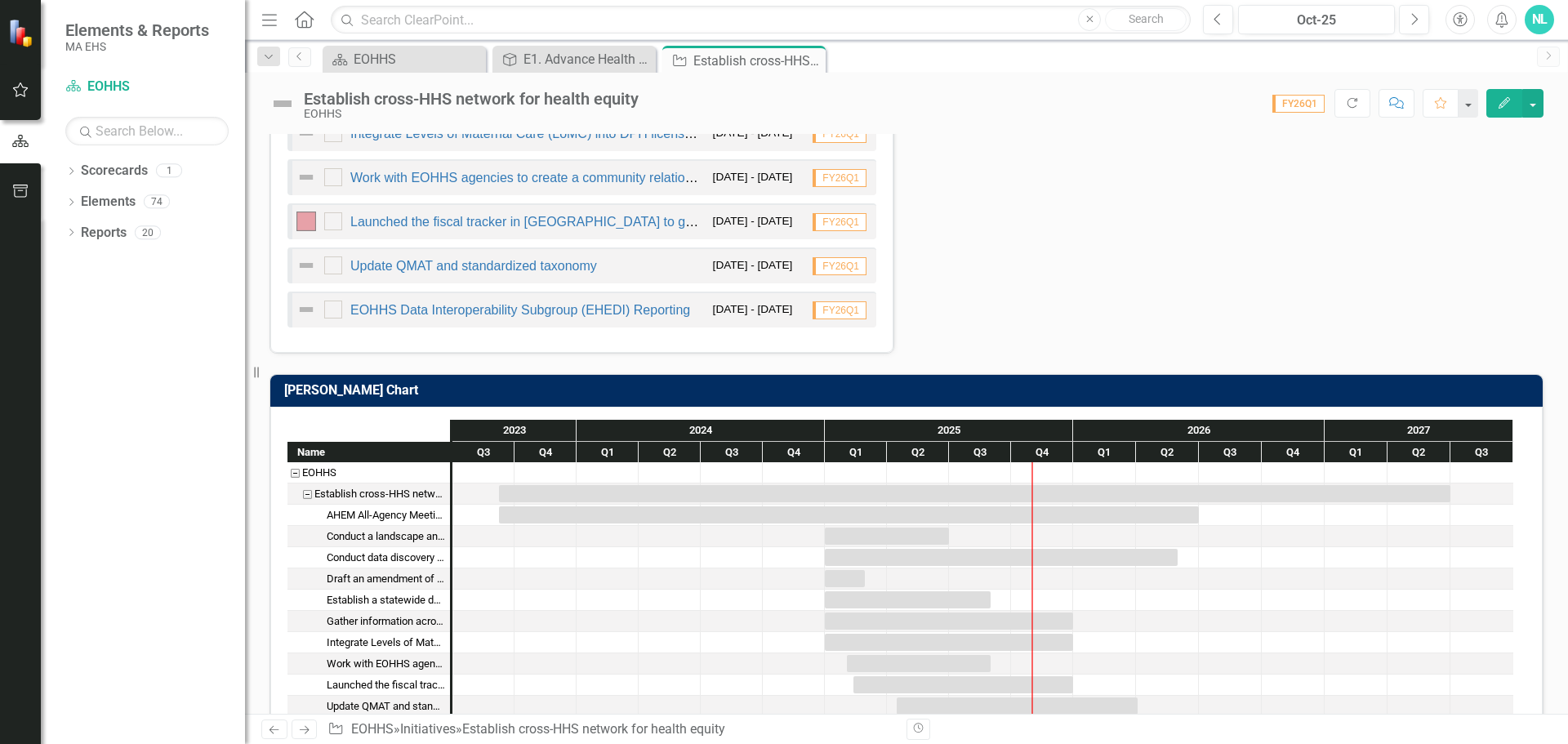
scroll to position [1062, 0]
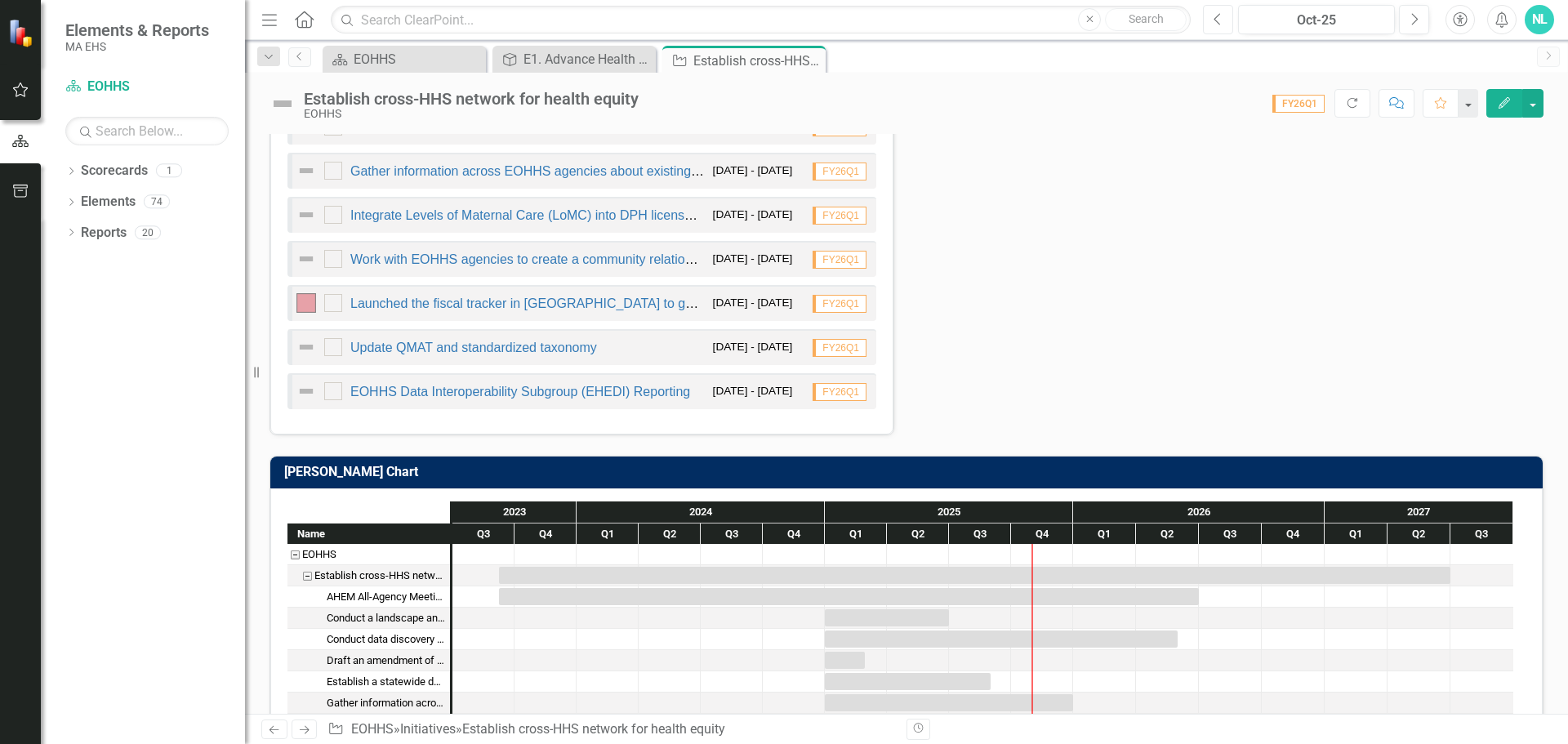
click at [1226, 26] on button "Previous" at bounding box center [1218, 19] width 30 height 29
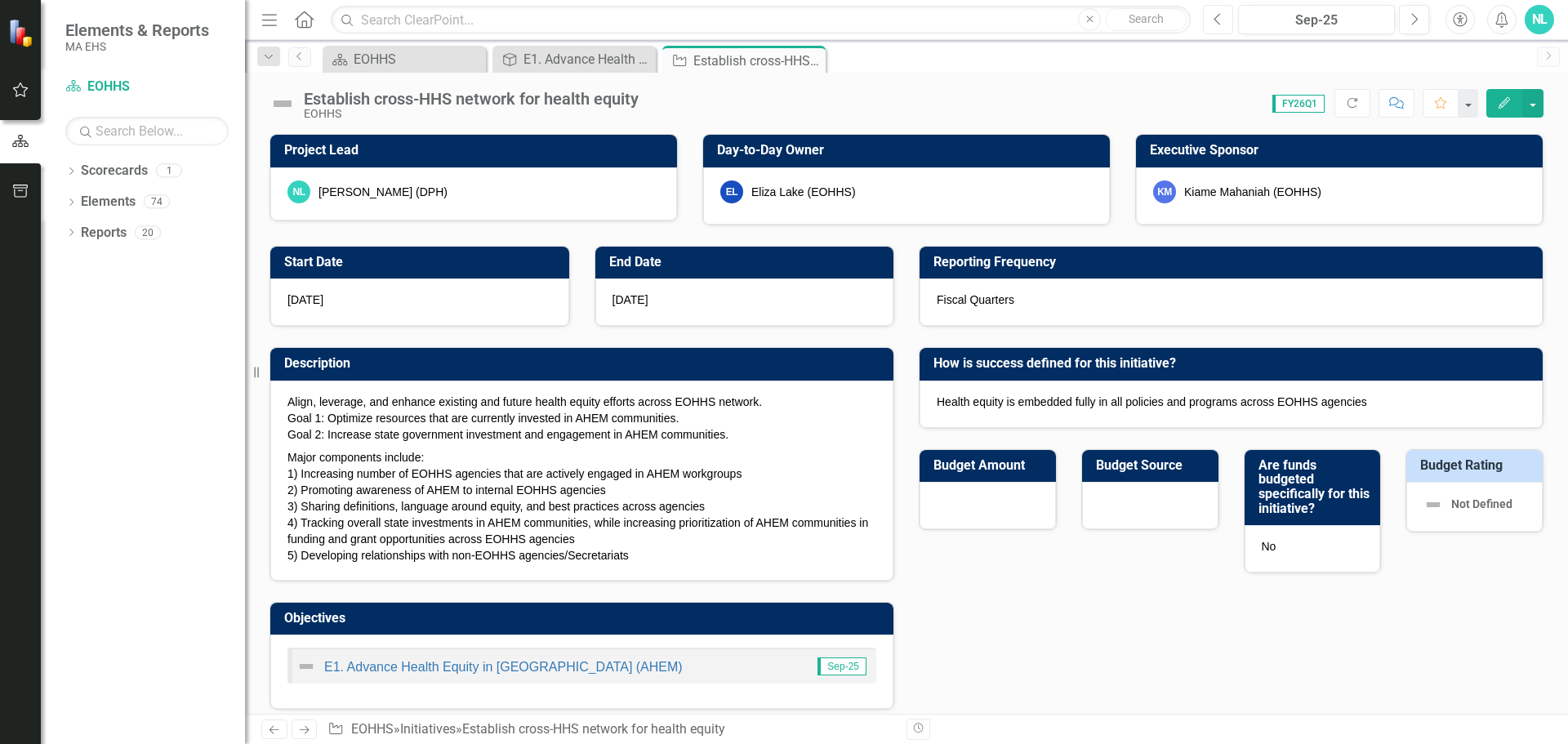
click at [1215, 21] on icon "Previous" at bounding box center [1218, 20] width 9 height 15
click at [1227, 15] on button "Previous" at bounding box center [1218, 19] width 30 height 29
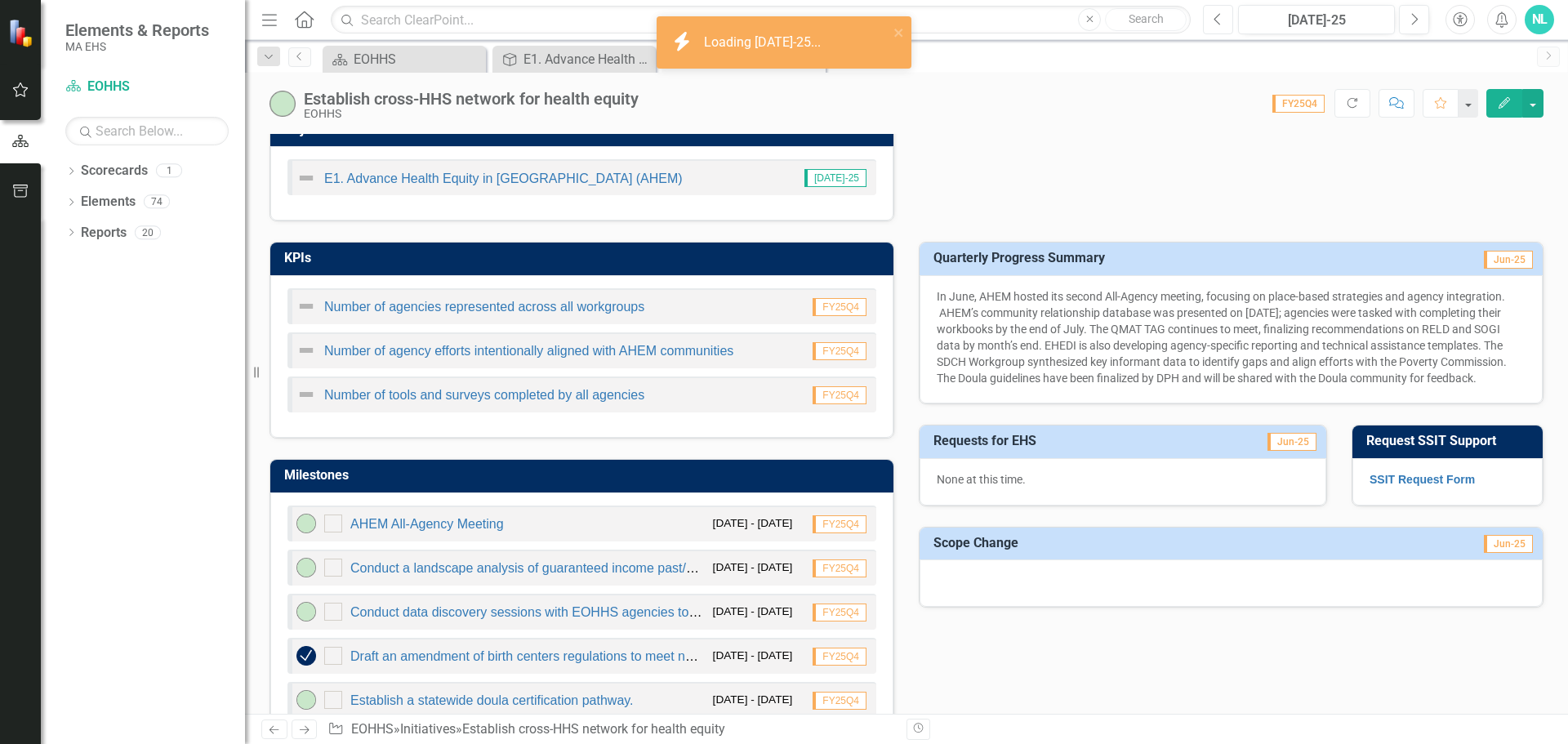
scroll to position [490, 0]
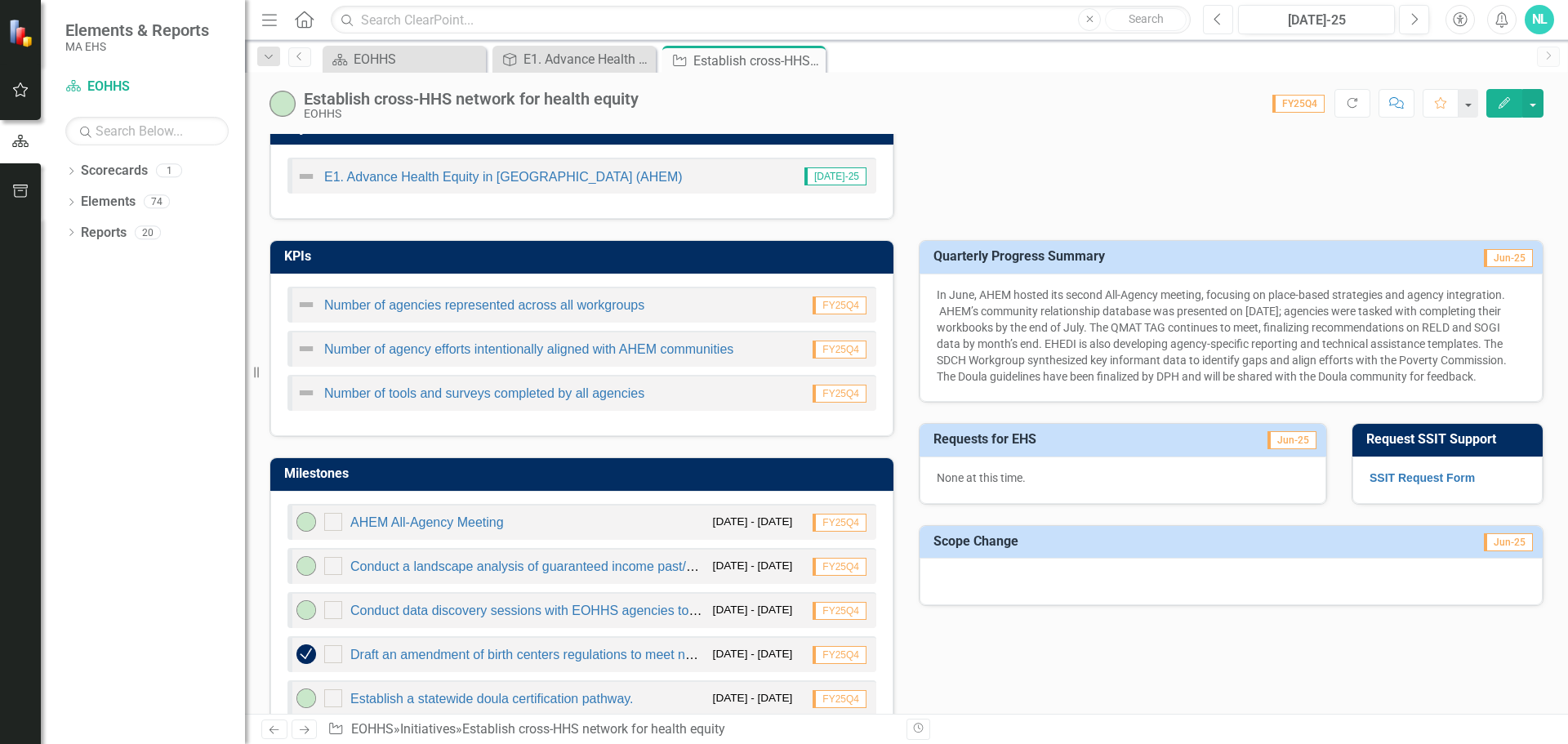
click at [1229, 26] on button "Previous" at bounding box center [1218, 19] width 30 height 29
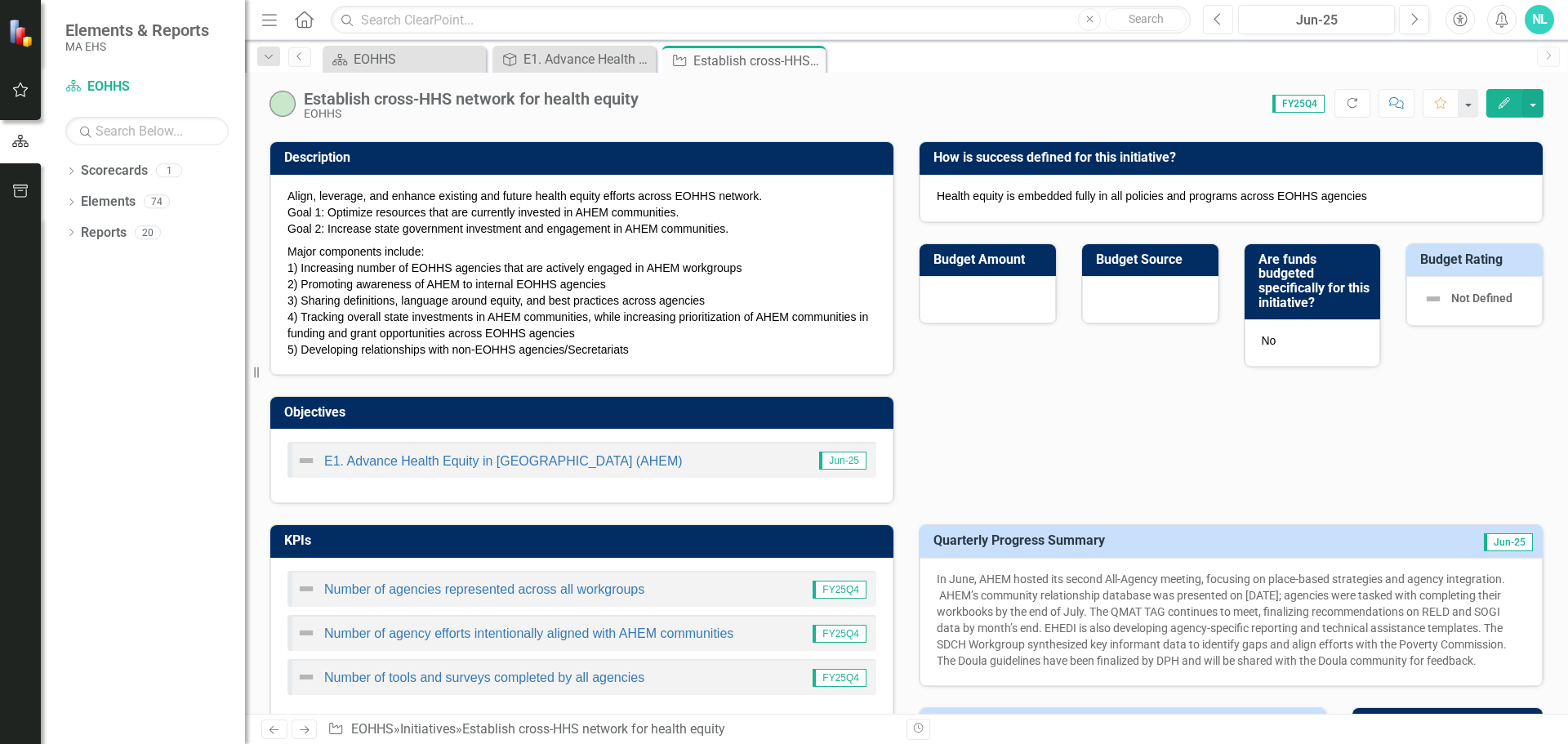
scroll to position [327, 0]
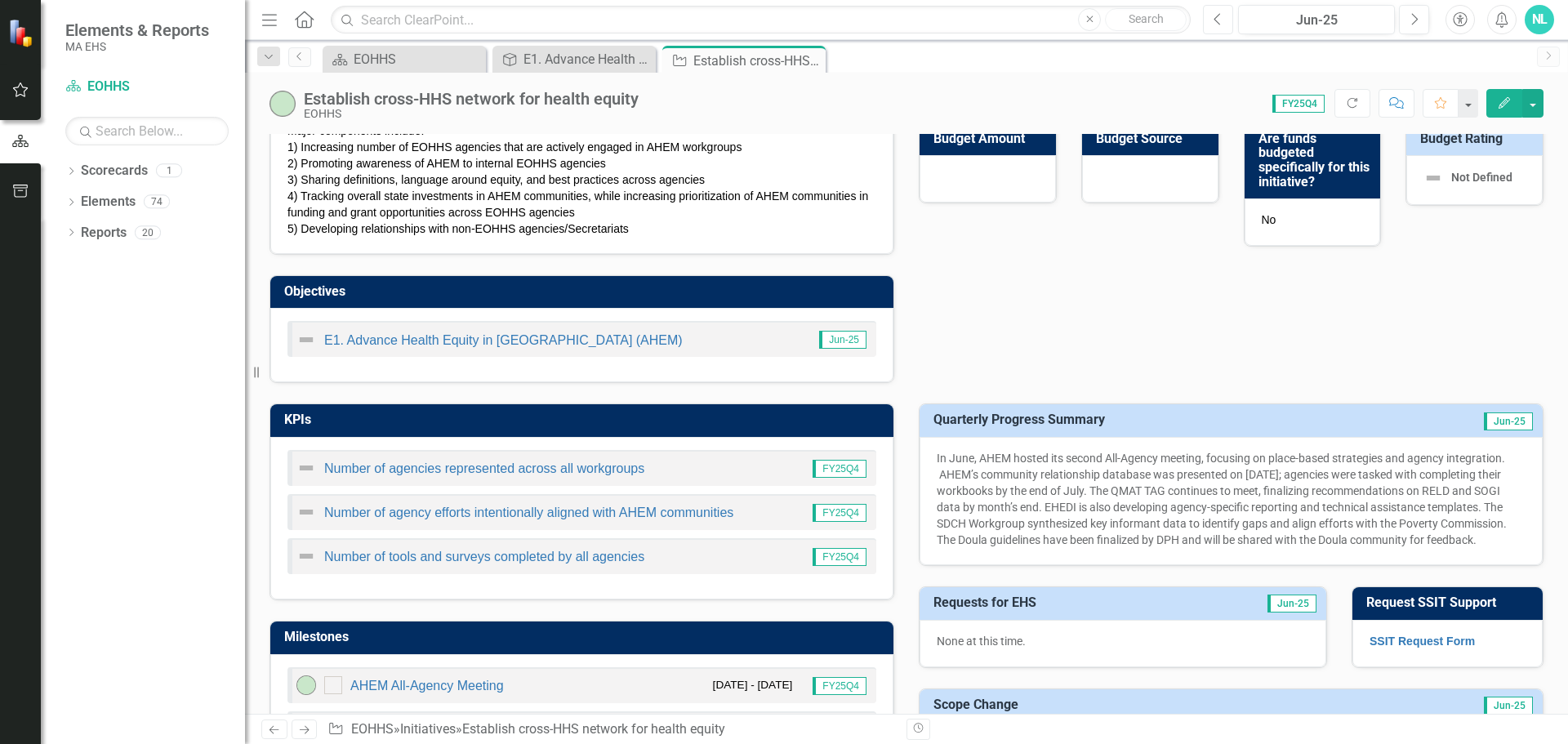
click at [1222, 22] on icon "Previous" at bounding box center [1218, 20] width 9 height 15
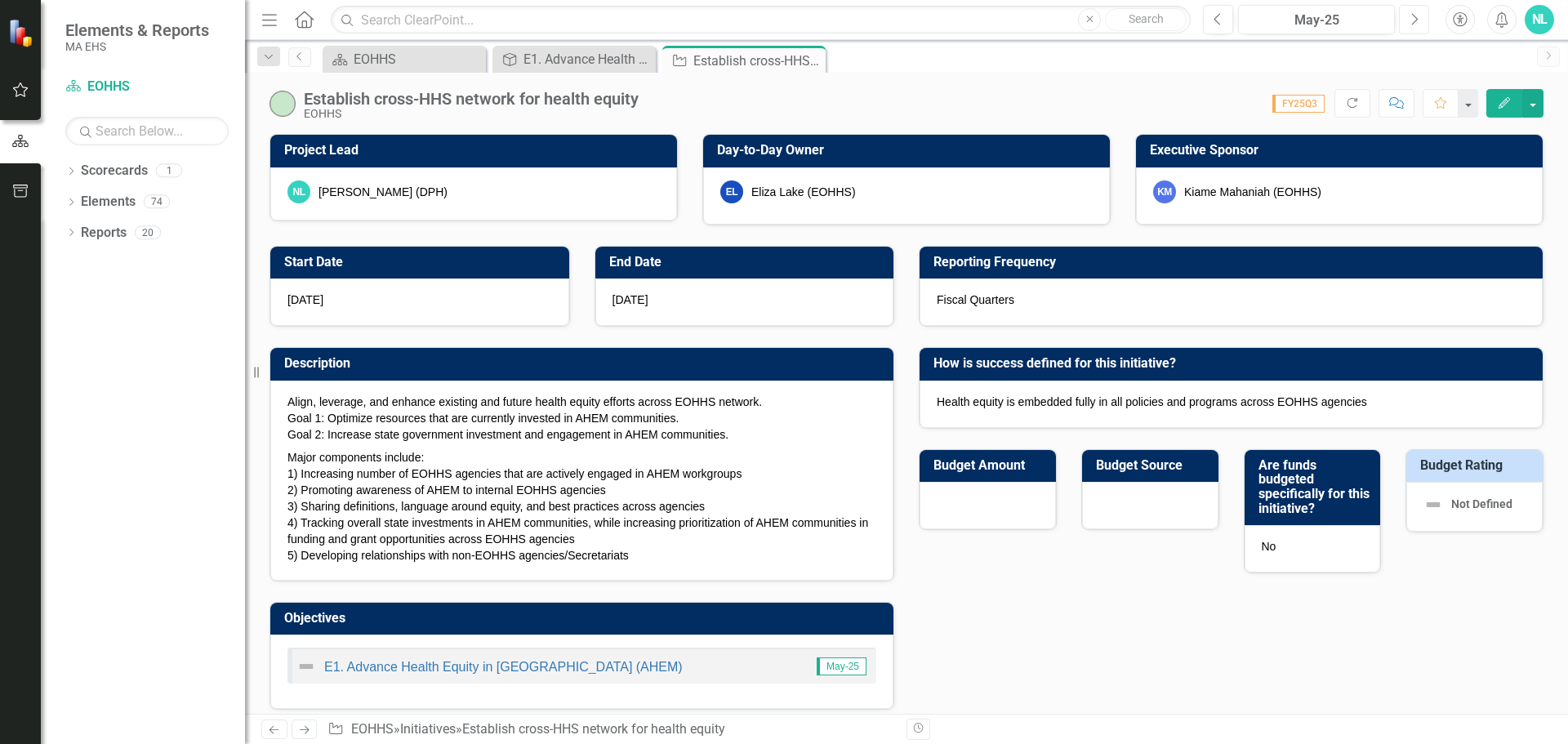
click at [1405, 19] on button "Next" at bounding box center [1414, 19] width 30 height 29
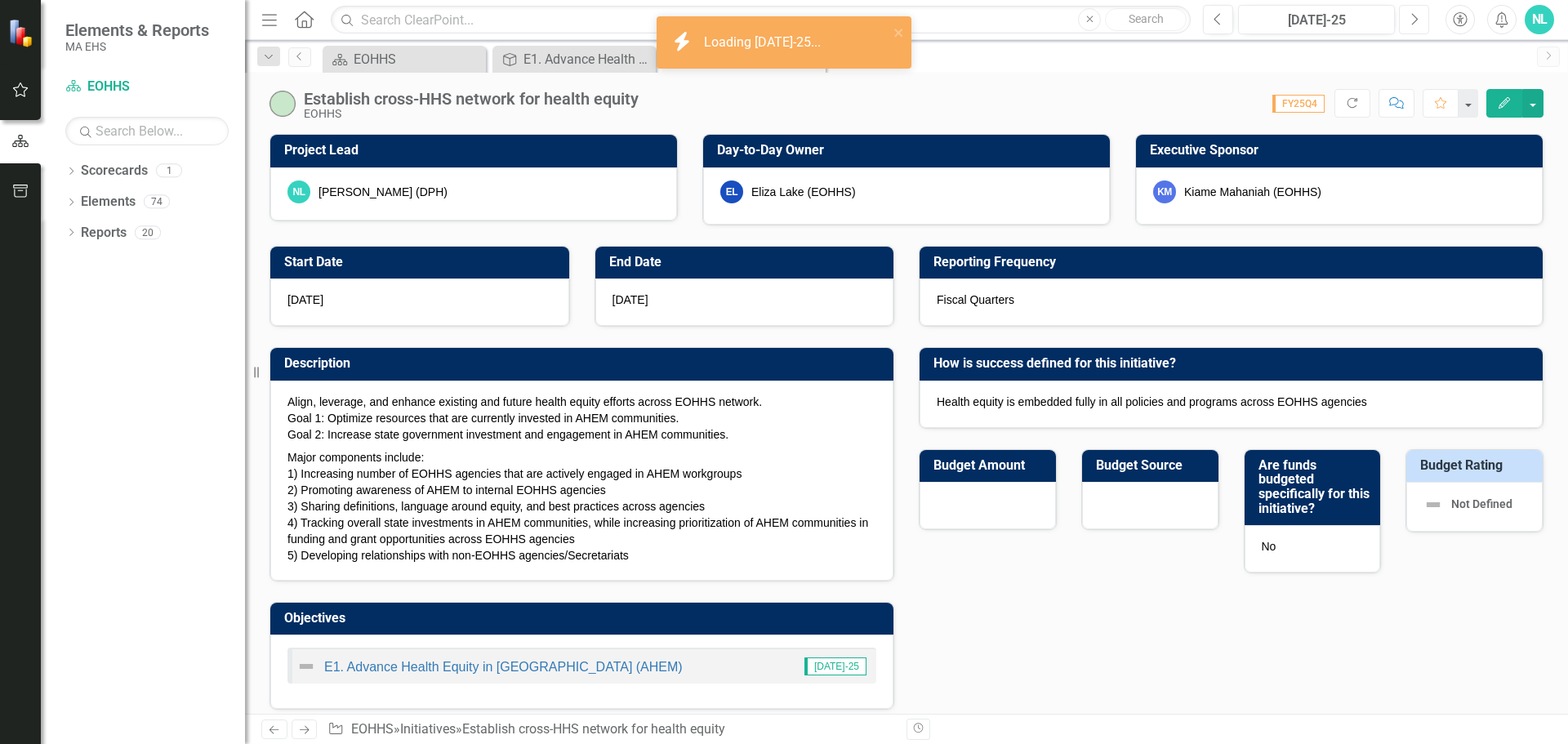
scroll to position [81, 0]
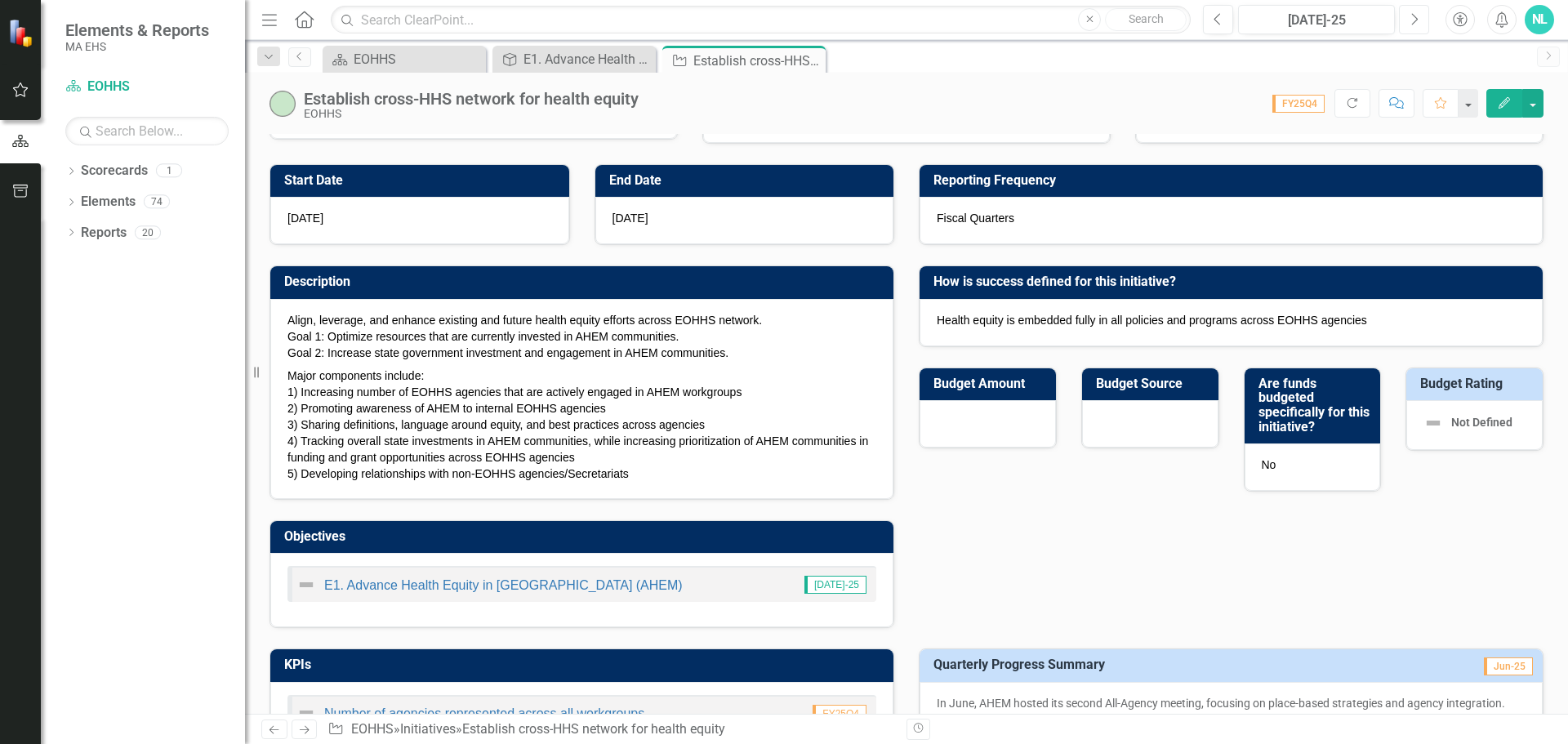
click at [1425, 19] on button "Next" at bounding box center [1414, 19] width 30 height 29
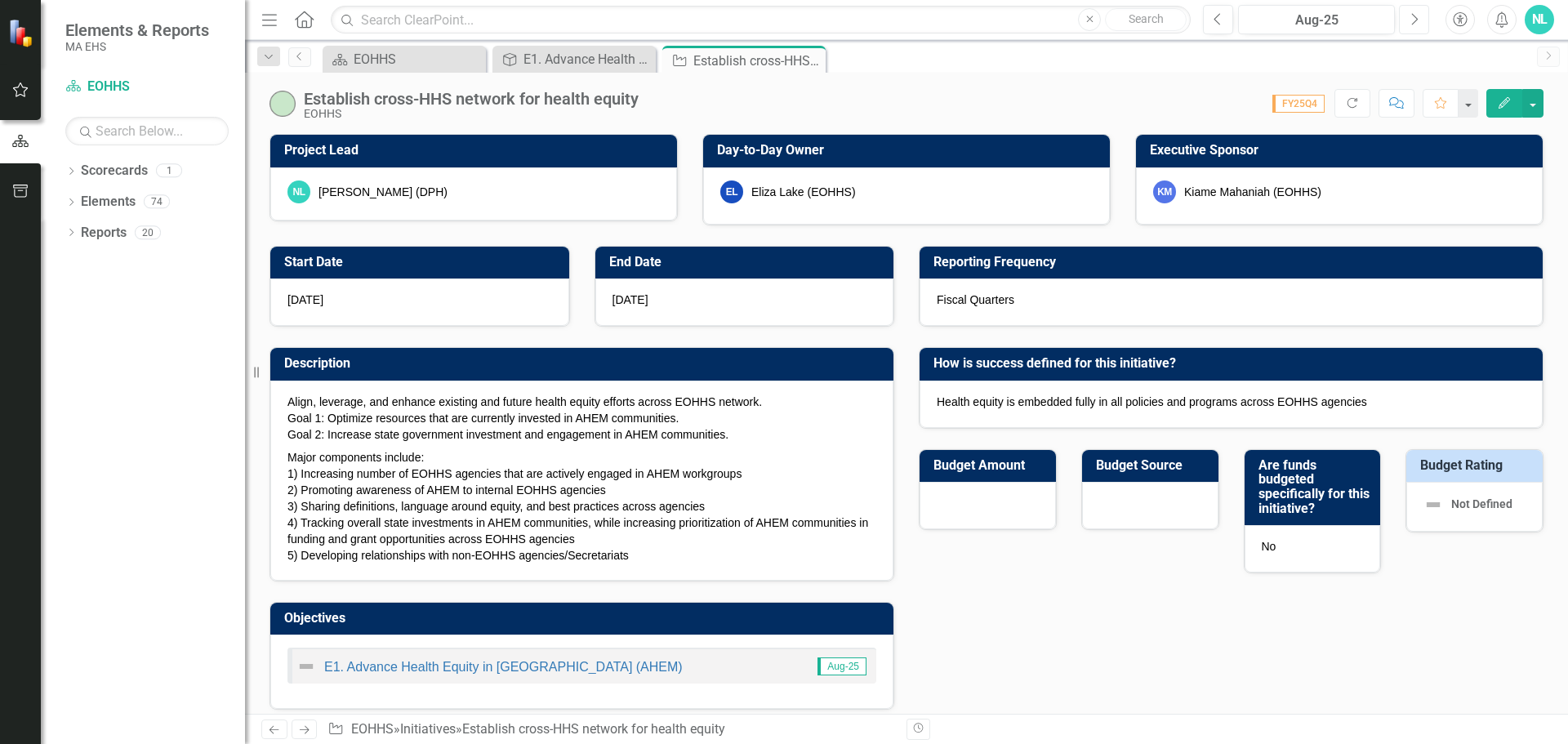
click at [1405, 32] on button "Next" at bounding box center [1414, 19] width 30 height 29
click at [1415, 26] on button "Next" at bounding box center [1414, 19] width 30 height 29
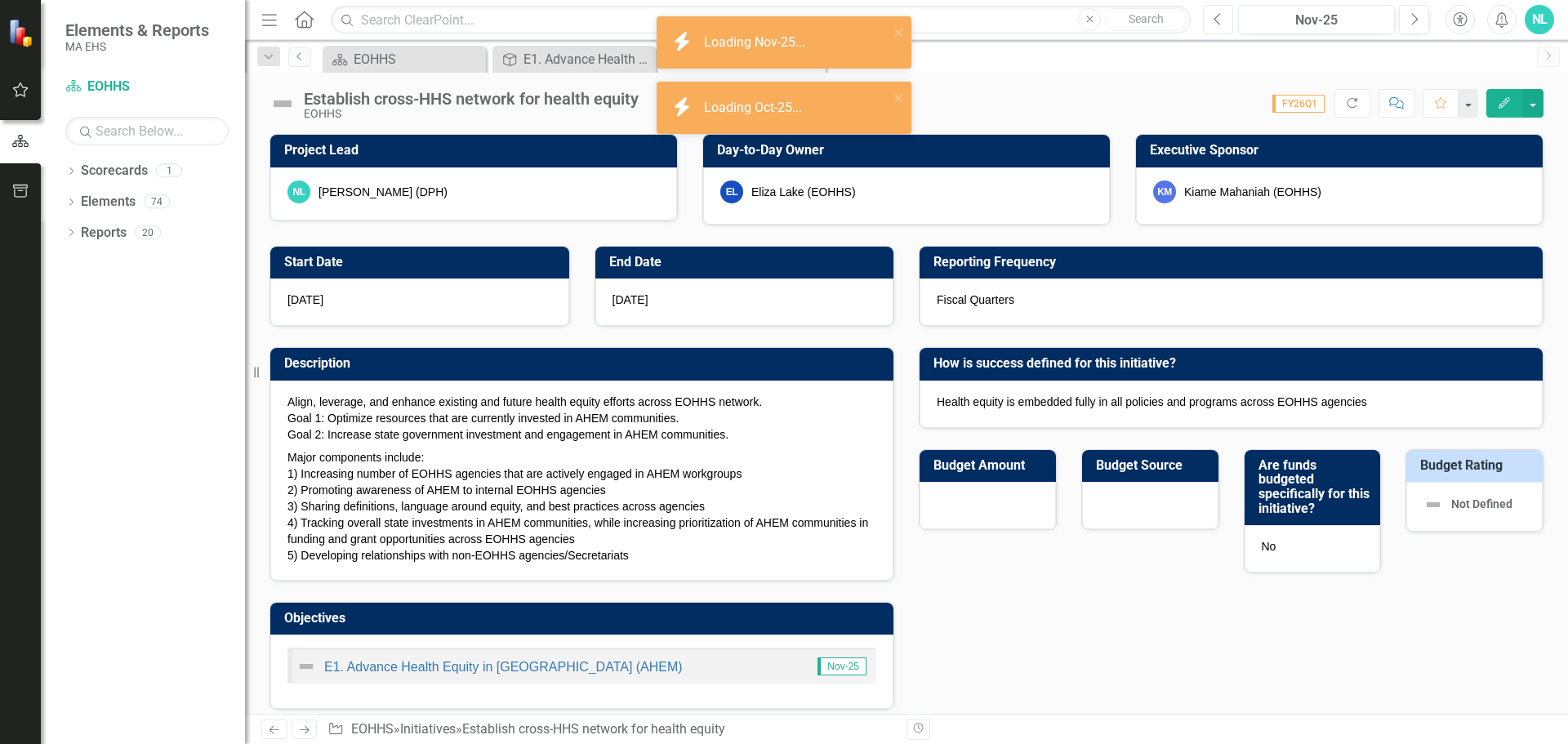
click at [1223, 27] on button "Previous" at bounding box center [1218, 19] width 30 height 29
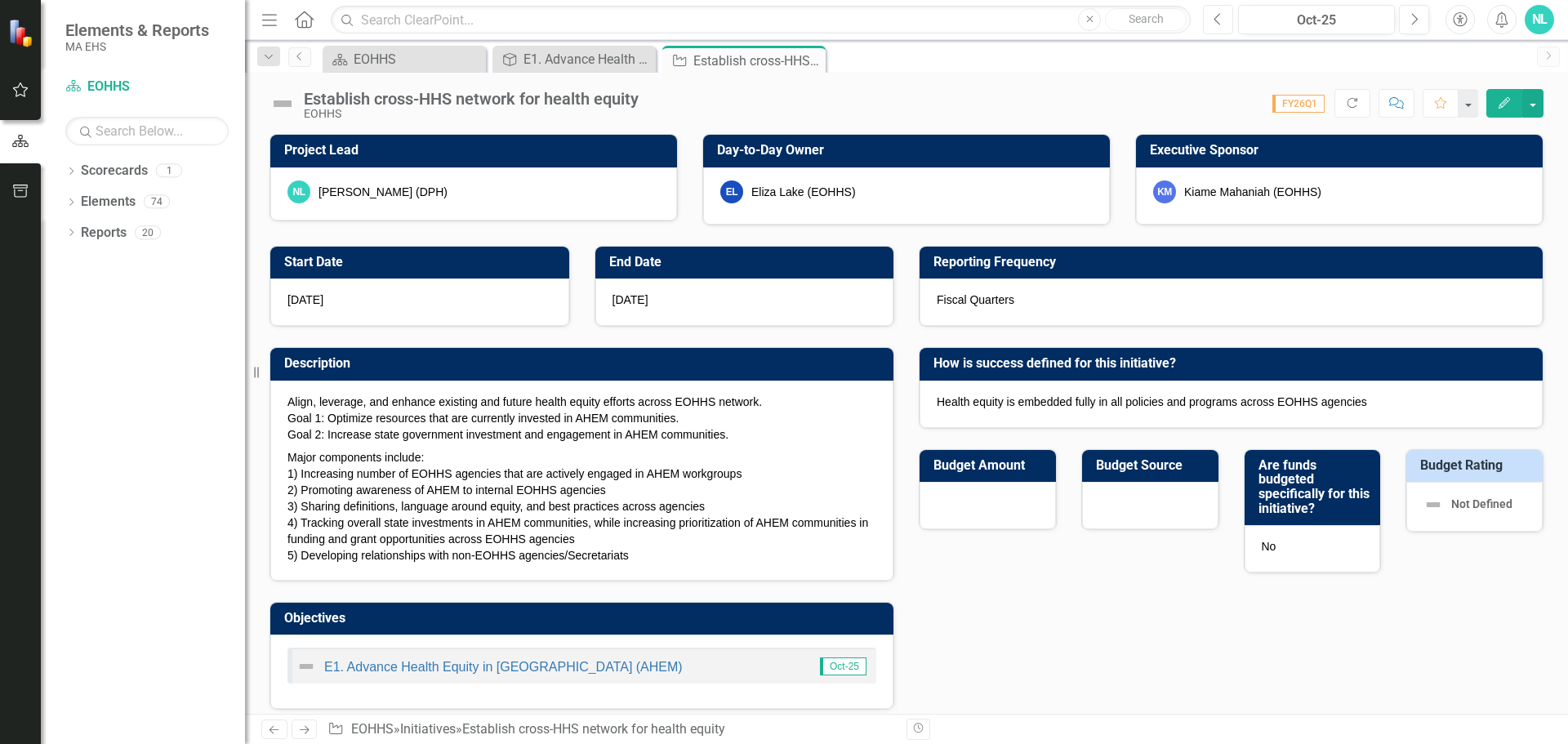
click at [1223, 27] on button "Previous" at bounding box center [1218, 19] width 30 height 29
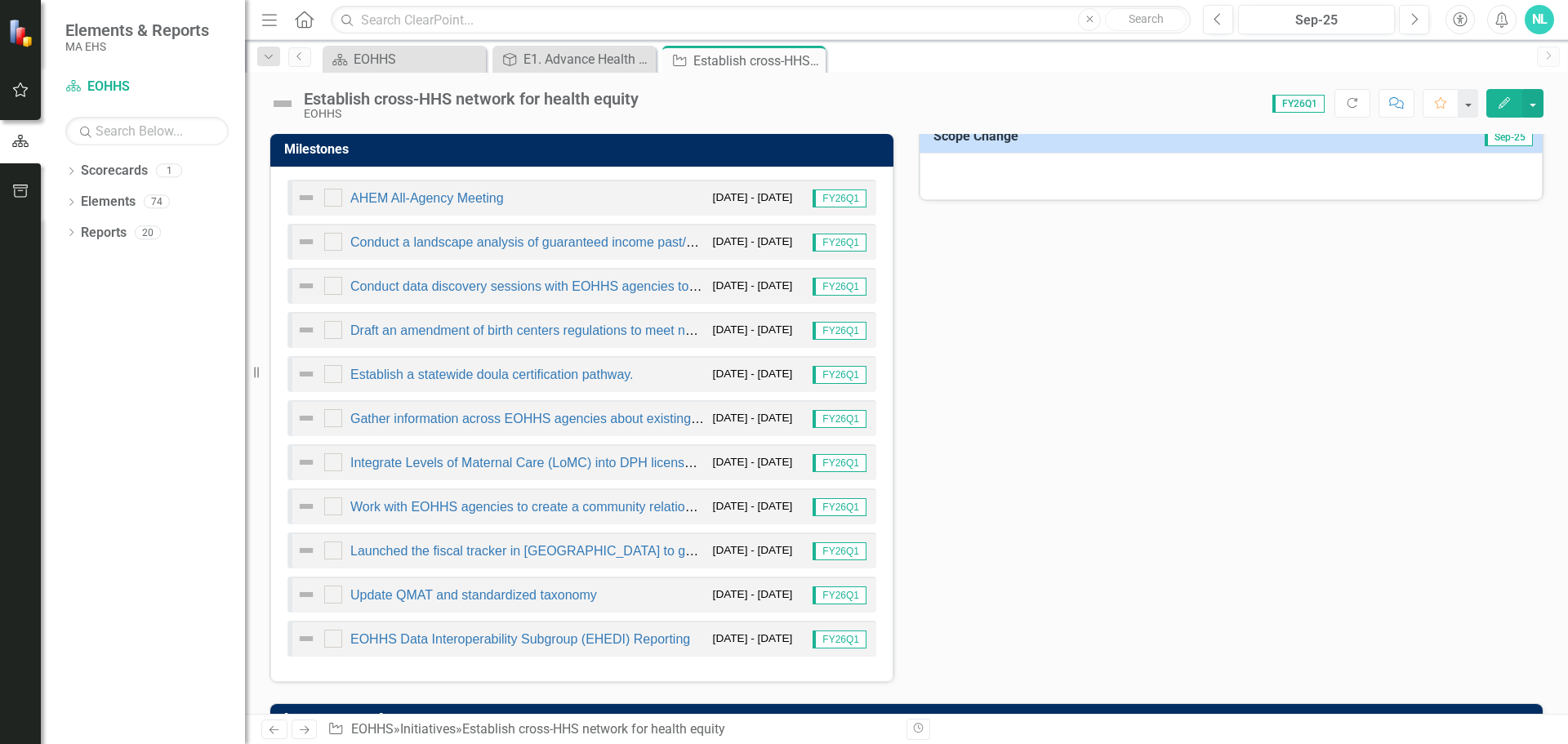
scroll to position [816, 0]
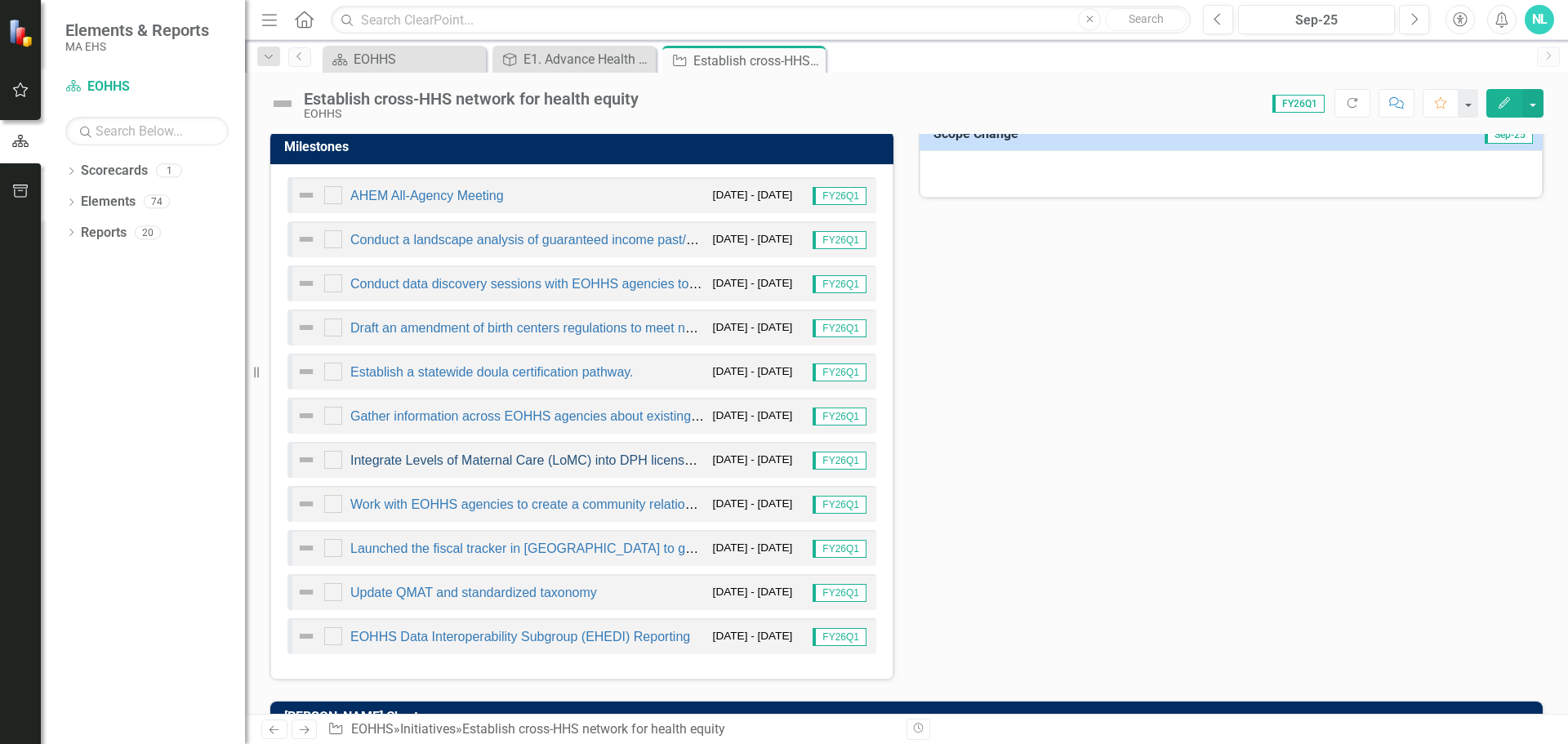
click at [415, 460] on link "Integrate Levels of Maternal Care (LoMC) into DPH licensure." at bounding box center [528, 460] width 357 height 14
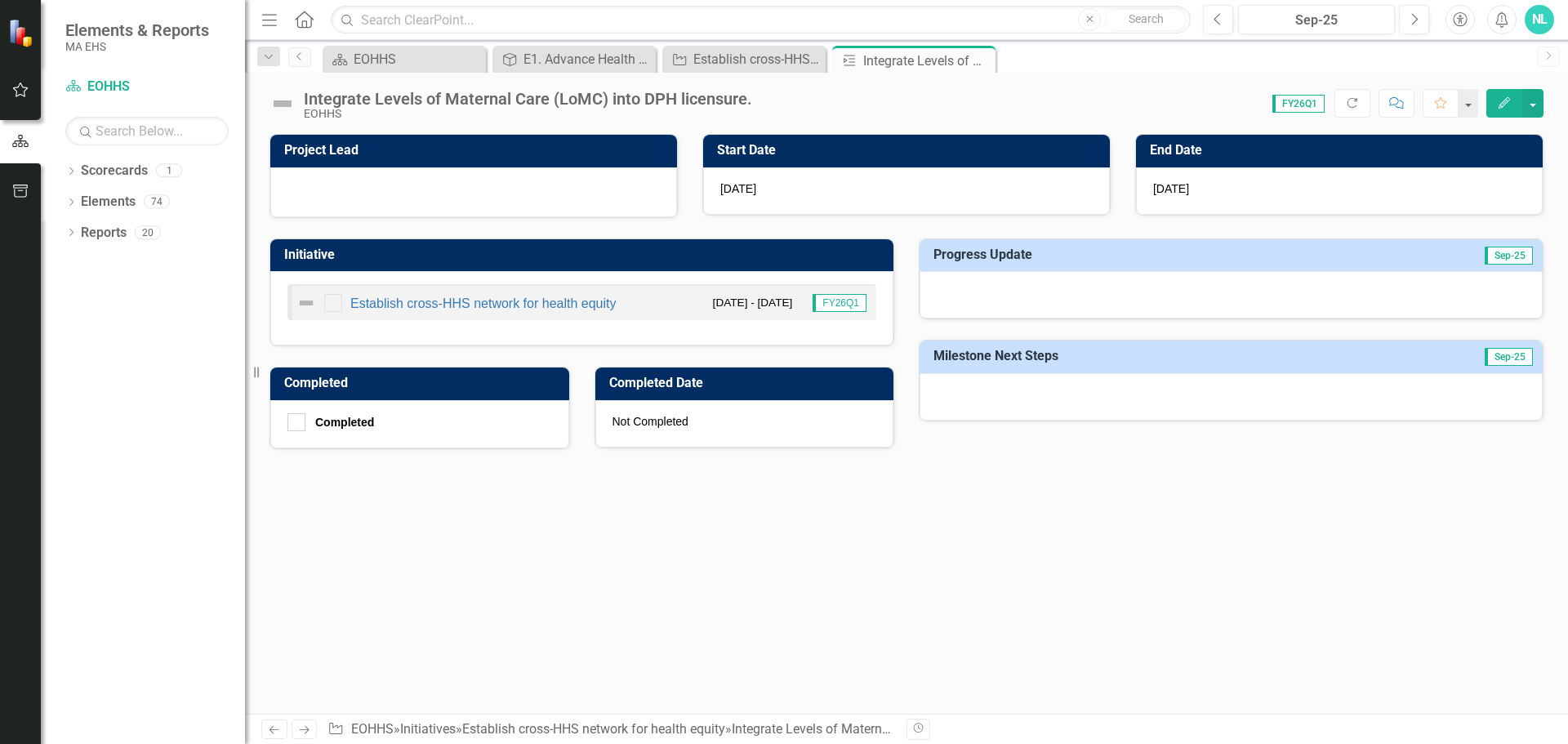
click at [1502, 114] on button "Edit" at bounding box center [1503, 103] width 36 height 28
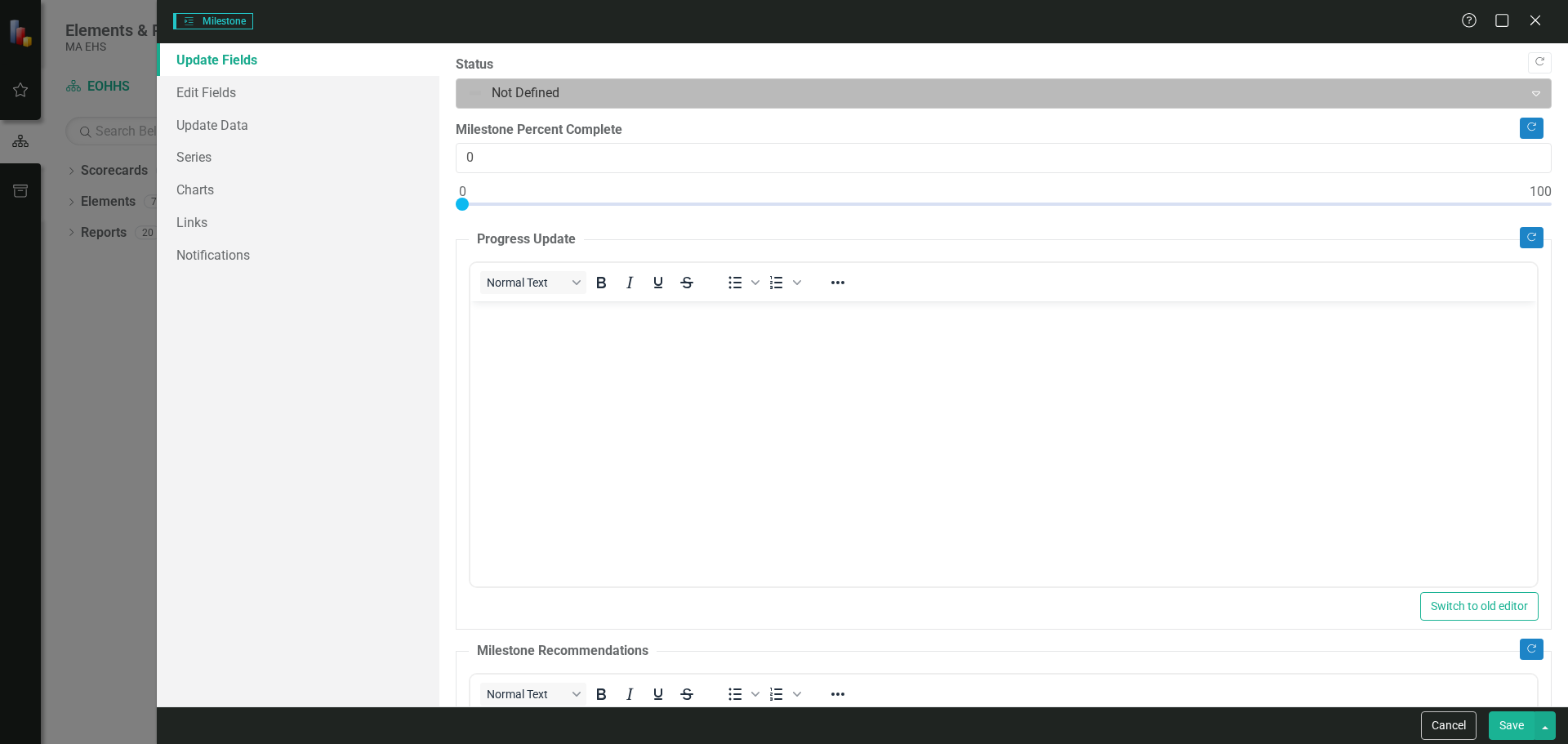
click at [594, 101] on div at bounding box center [990, 93] width 1046 height 22
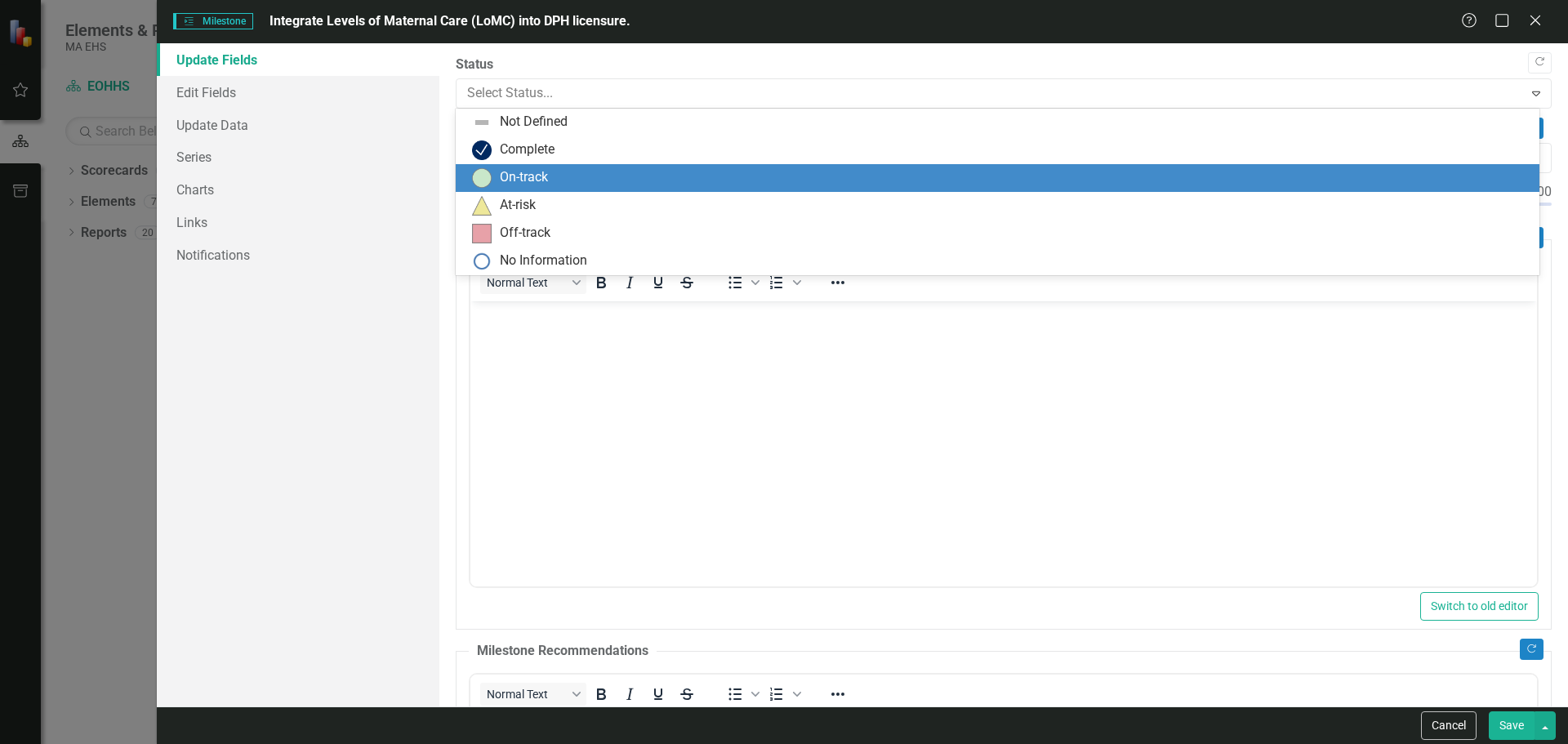
click at [508, 186] on div "On-track" at bounding box center [523, 177] width 48 height 19
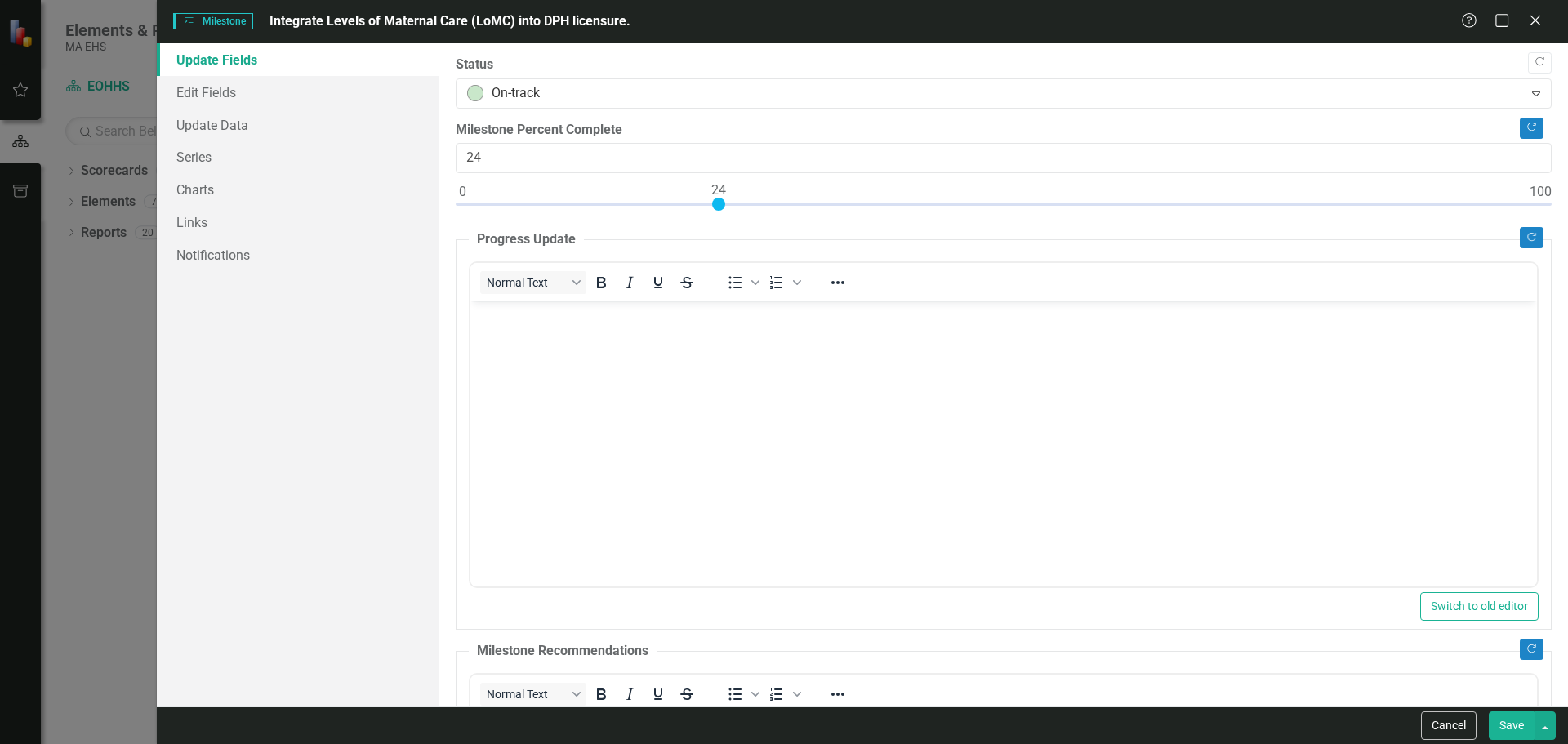
type input "25"
drag, startPoint x: 460, startPoint y: 204, endPoint x: 723, endPoint y: 207, distance: 263.0
click at [723, 207] on div at bounding box center [729, 204] width 13 height 13
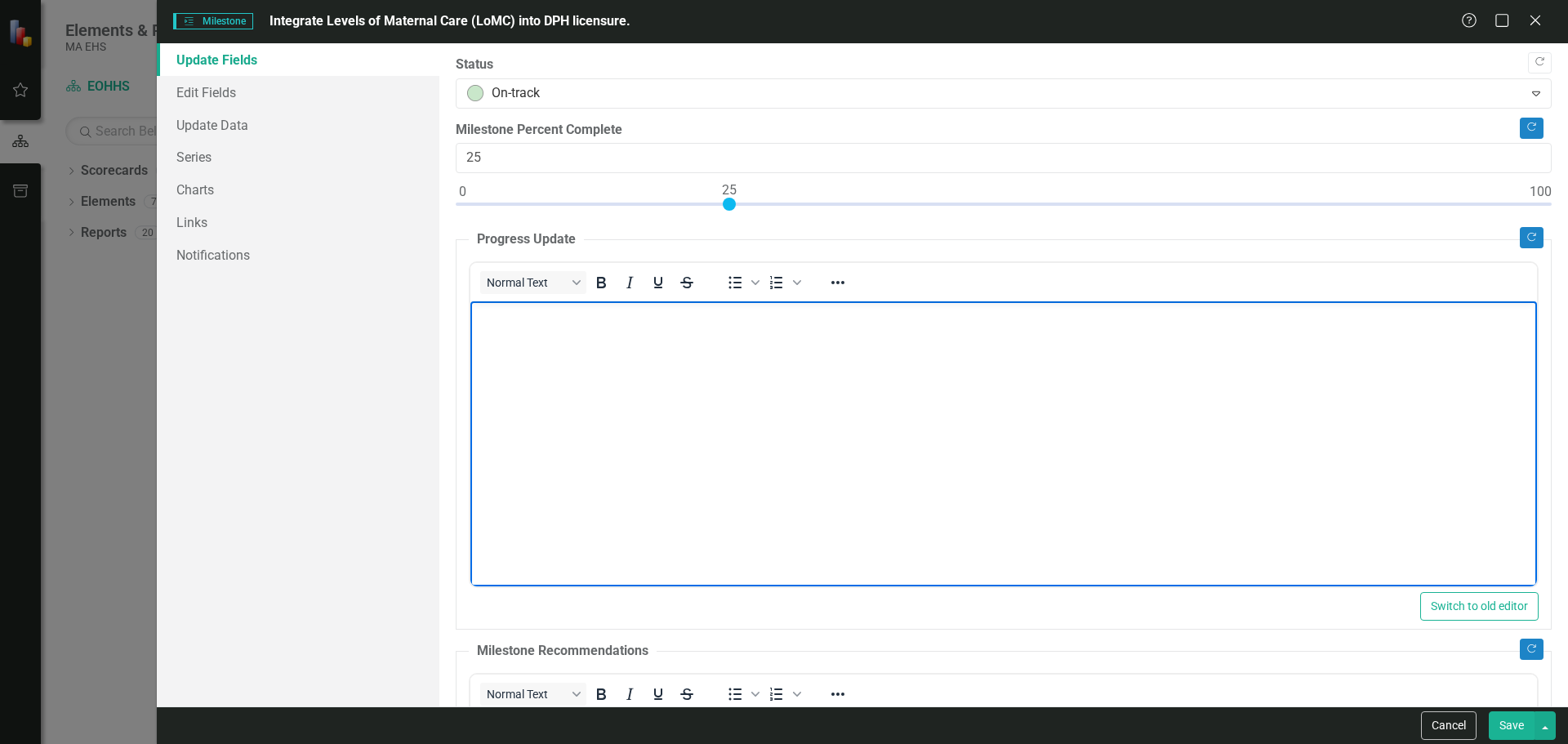
click at [597, 323] on p "Rich Text Area. Press ALT-0 for help." at bounding box center [1003, 315] width 1059 height 20
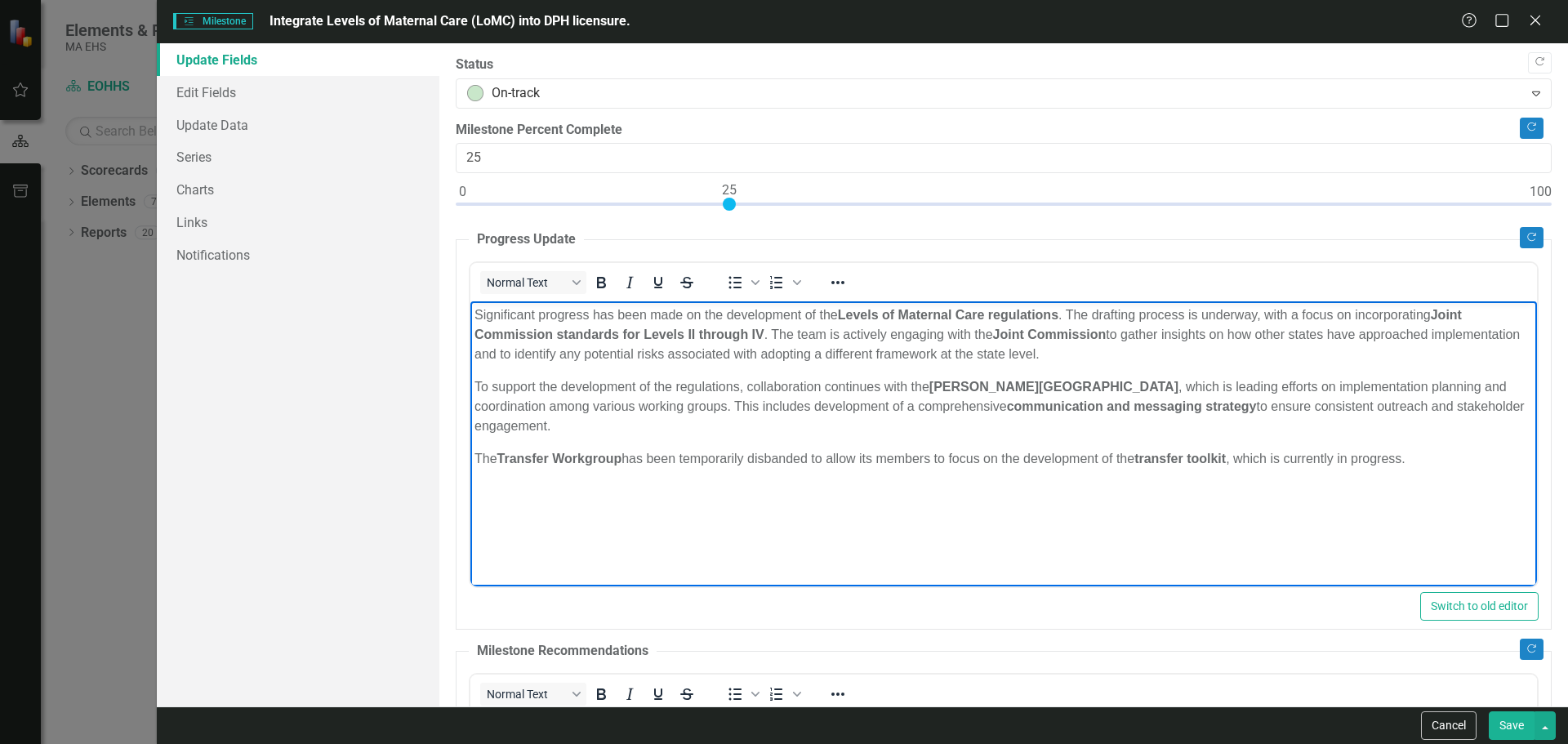
scroll to position [81, 0]
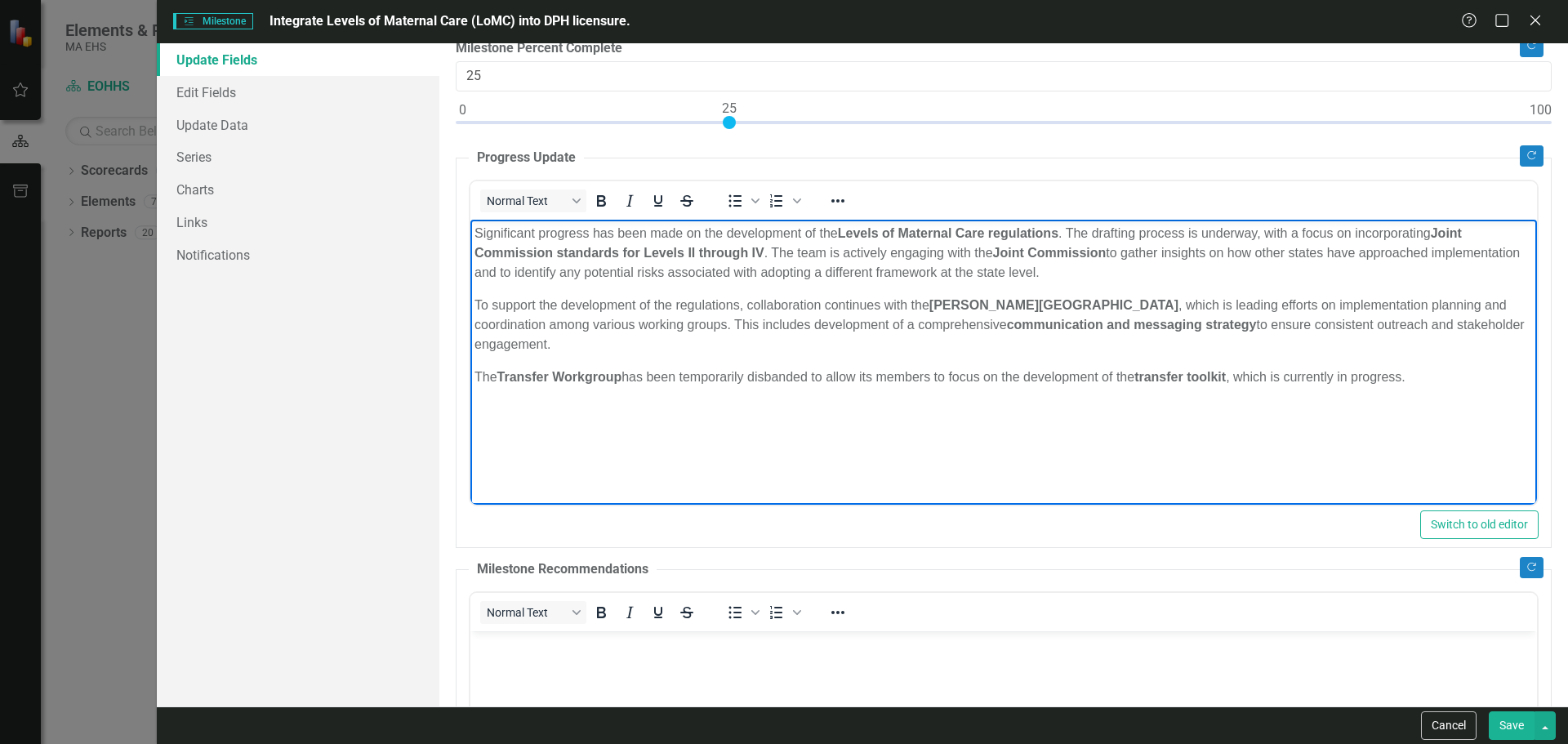
click at [770, 273] on p "Significant progress has been made on the development of the Levels of Maternal…" at bounding box center [1003, 253] width 1059 height 59
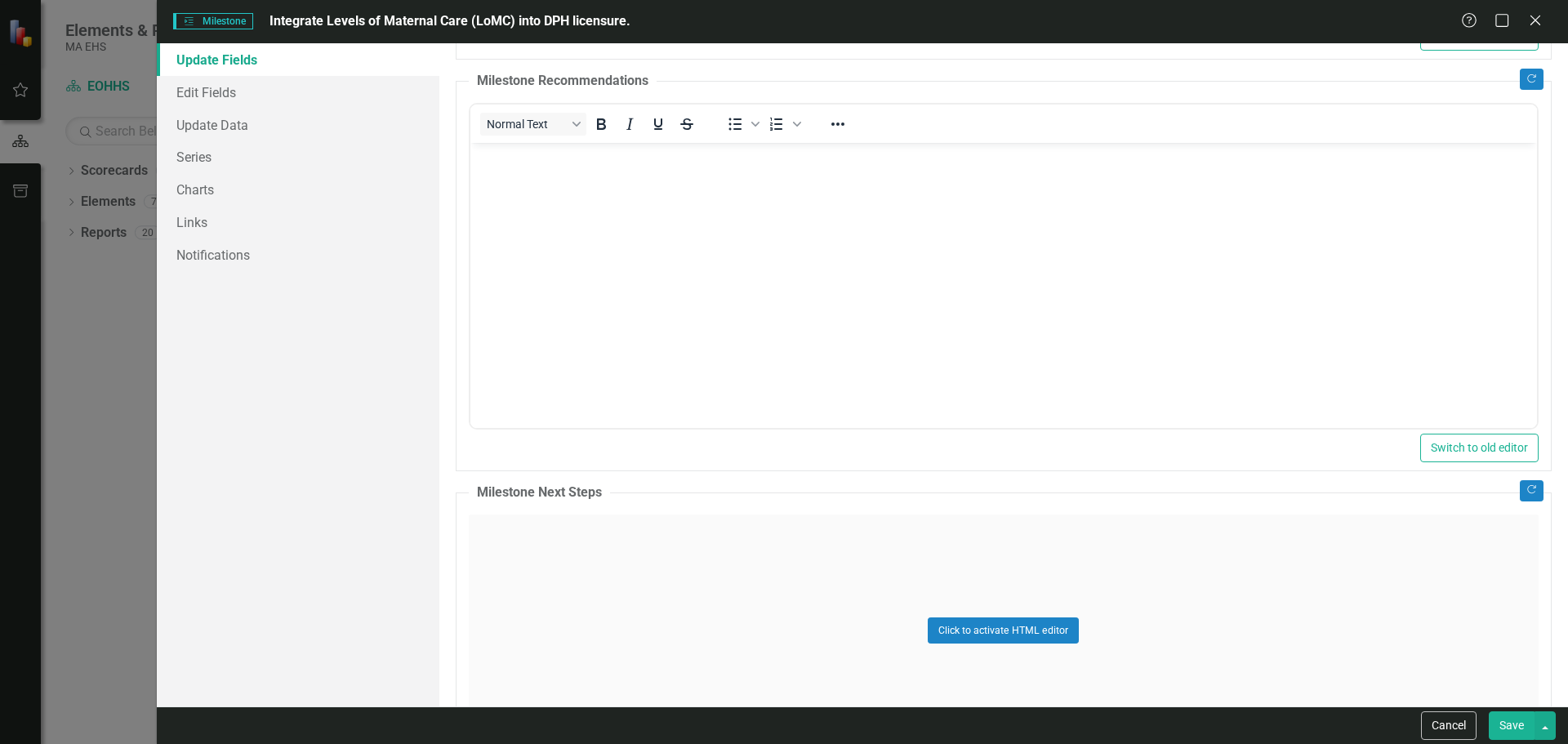
scroll to position [689, 0]
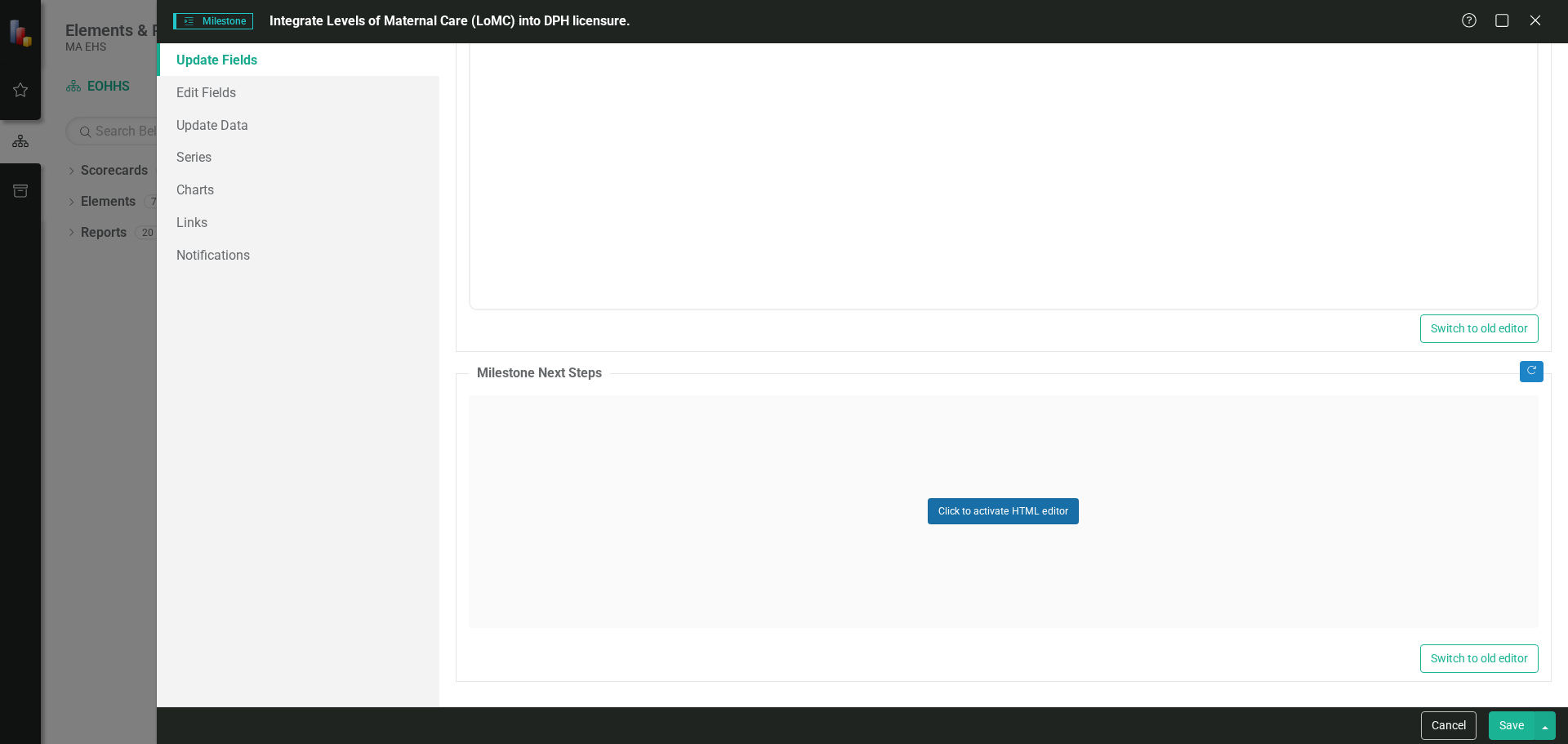
click at [1015, 519] on button "Click to activate HTML editor" at bounding box center [1003, 510] width 151 height 26
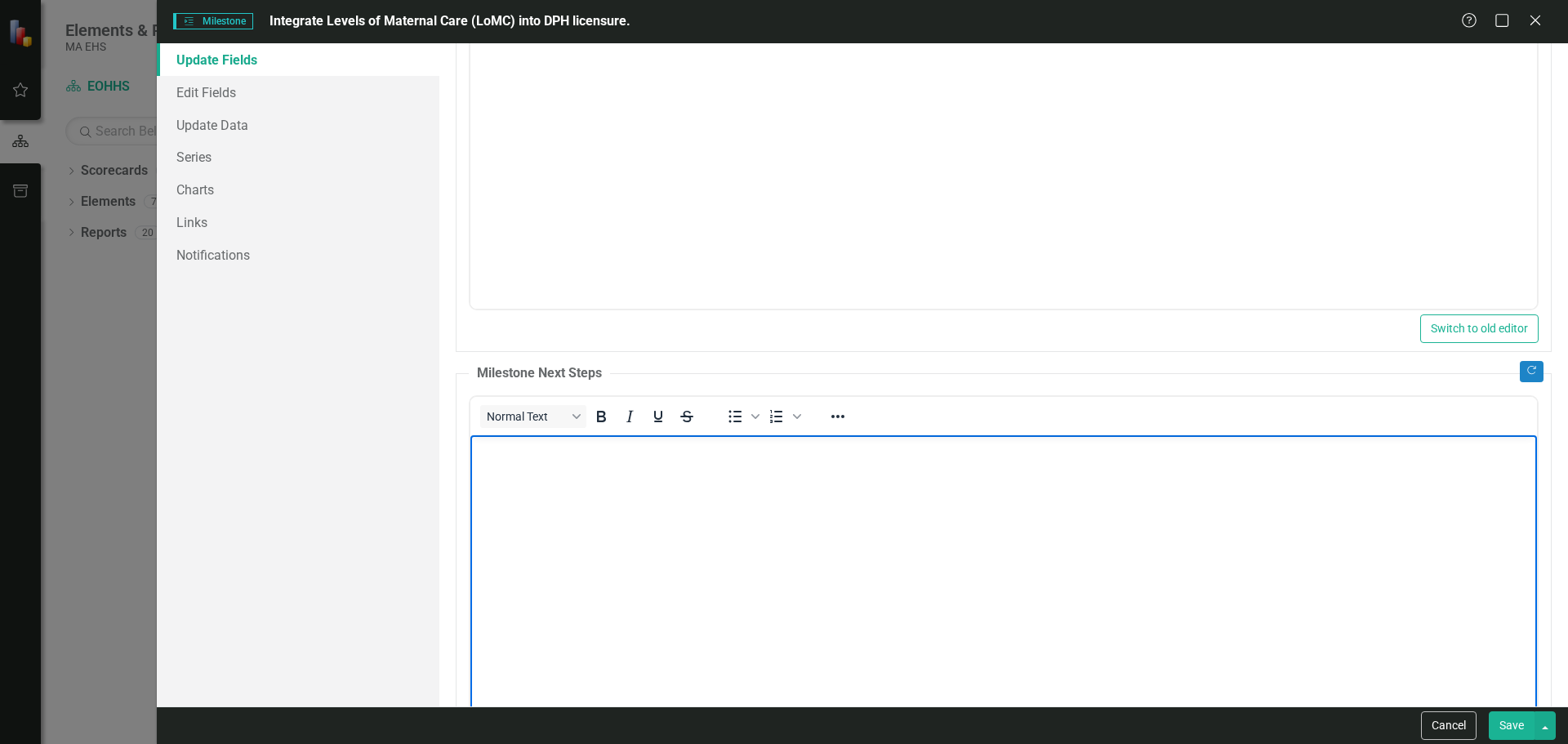
click at [541, 468] on body "Rich Text Area. Press ALT-0 for help." at bounding box center [1003, 557] width 1067 height 245
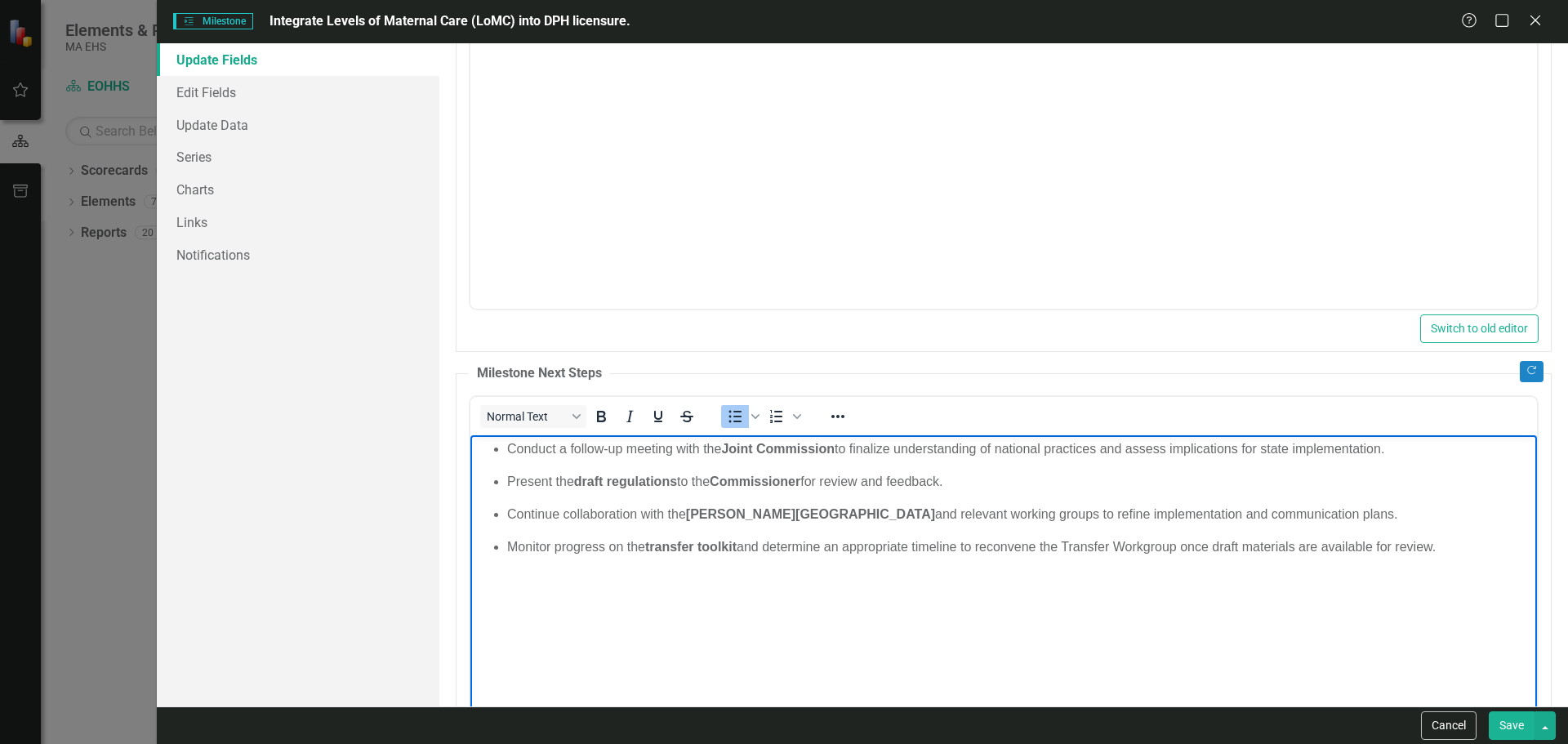
scroll to position [771, 0]
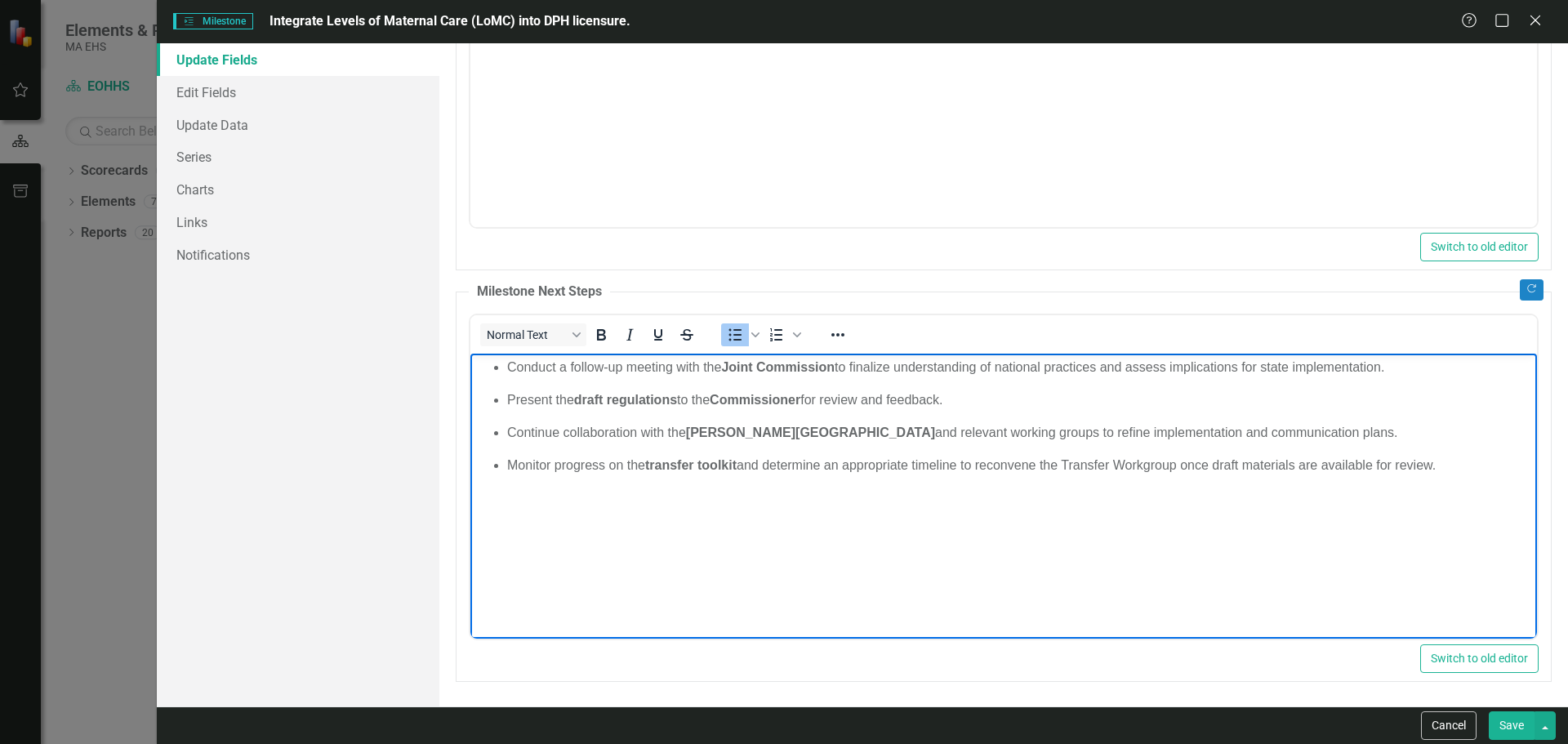
click at [623, 382] on ul "Conduct a follow-up meeting with the Joint Commission to finalize understanding…" at bounding box center [1003, 416] width 1059 height 118
click at [1517, 722] on button "Save" at bounding box center [1511, 725] width 46 height 28
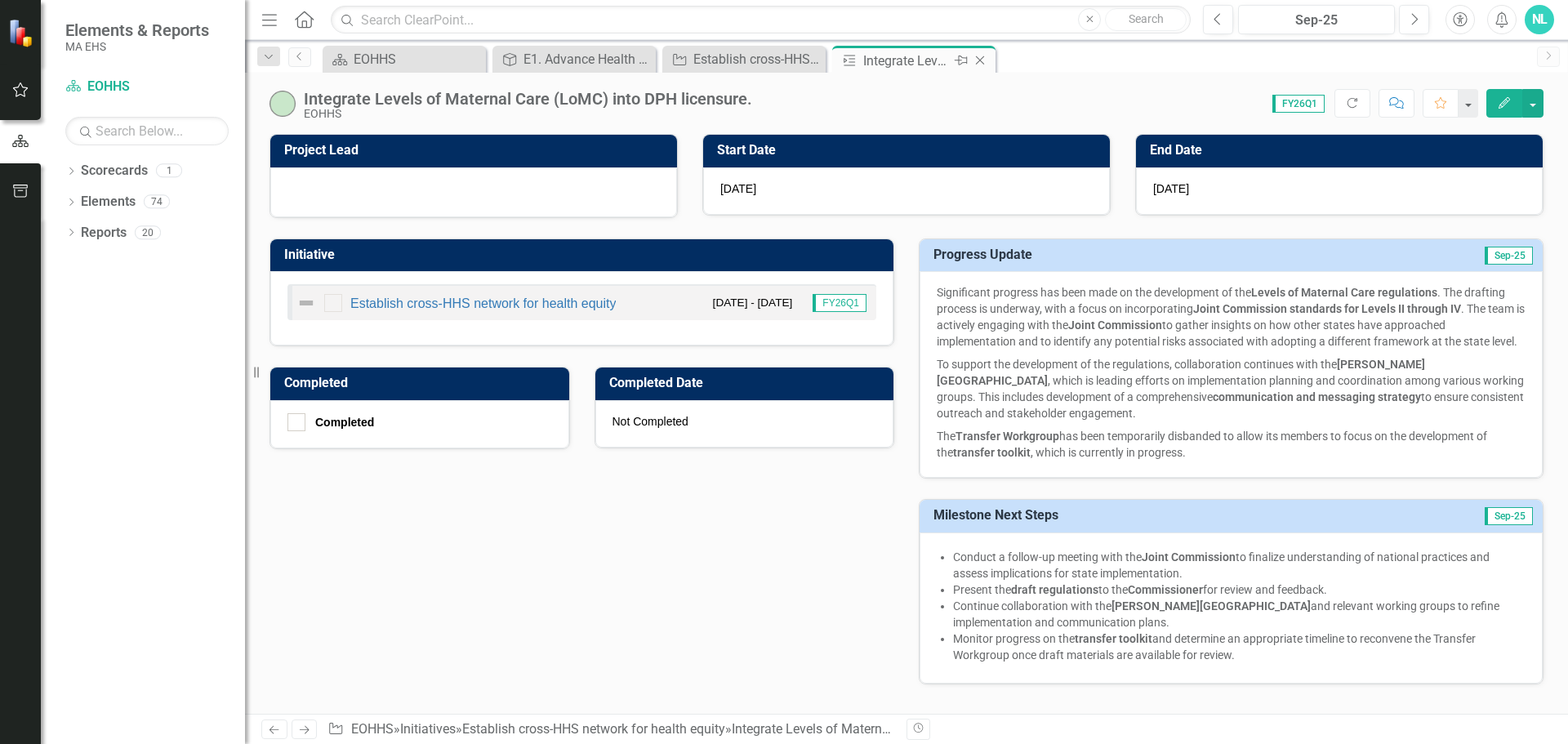
click at [981, 62] on icon at bounding box center [980, 61] width 9 height 9
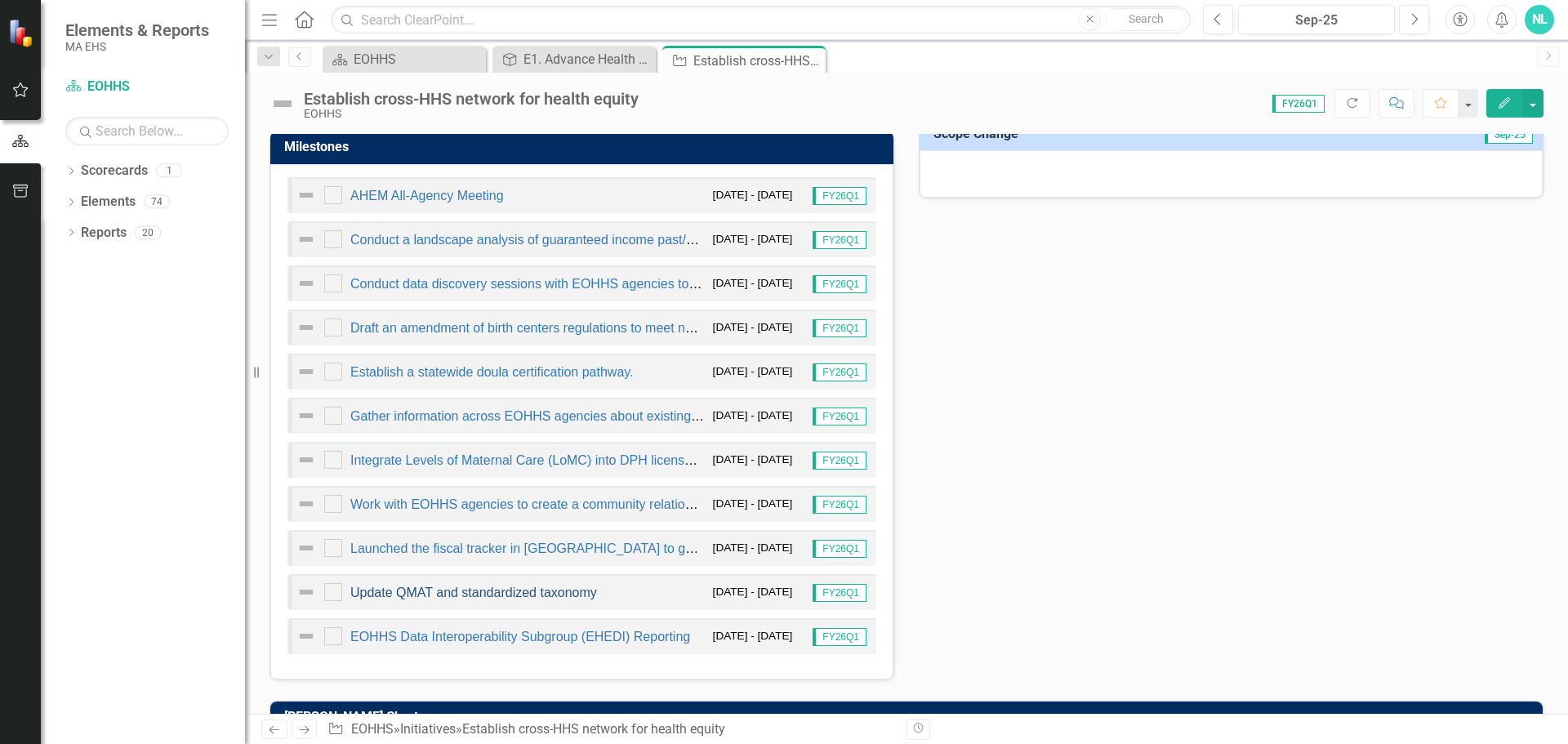
scroll to position [735, 0]
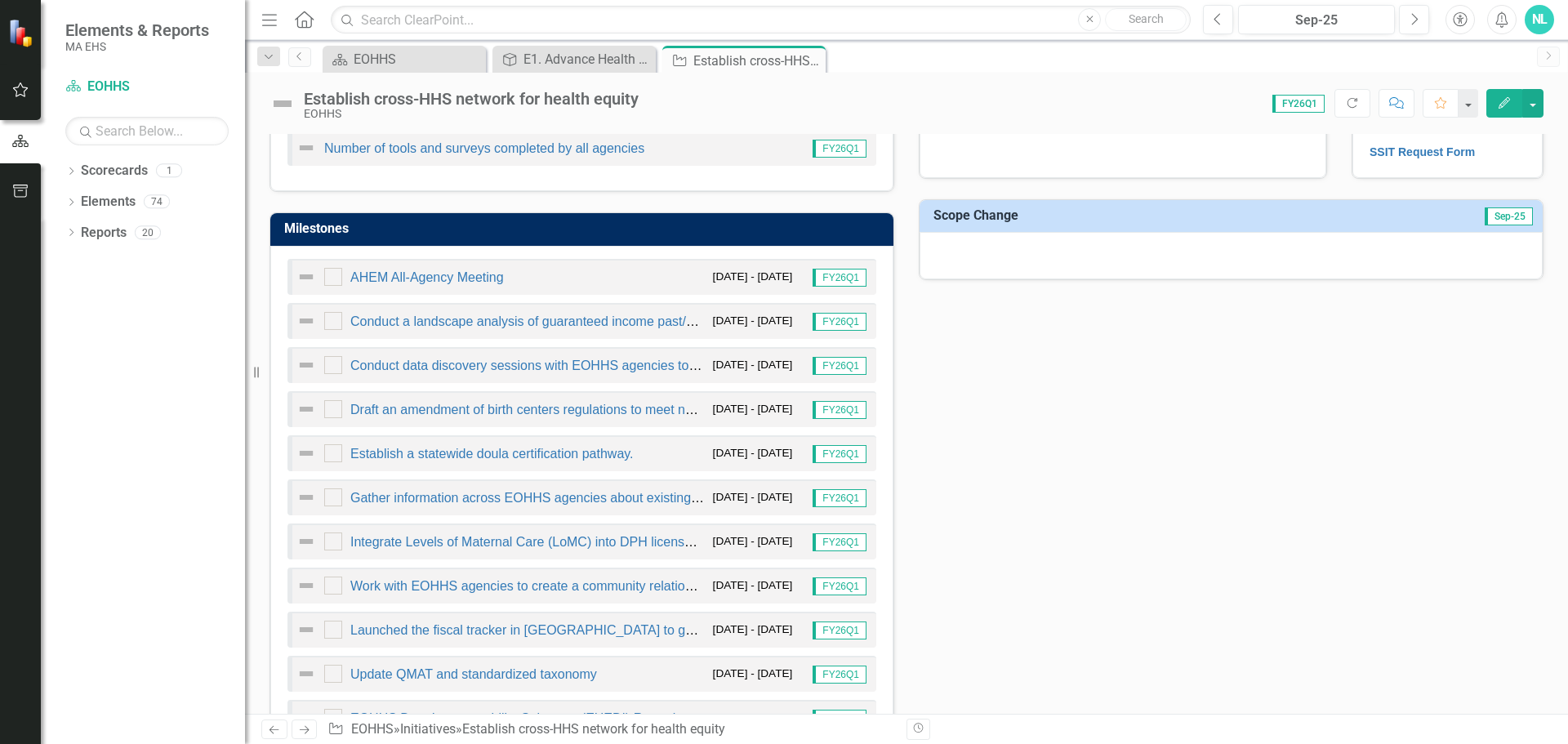
click at [411, 532] on div "Integrate Levels of Maternal Care (LoMC) into DPH licensure." at bounding box center [500, 542] width 408 height 20
click at [411, 538] on link "Integrate Levels of Maternal Care (LoMC) into DPH licensure." at bounding box center [528, 542] width 357 height 14
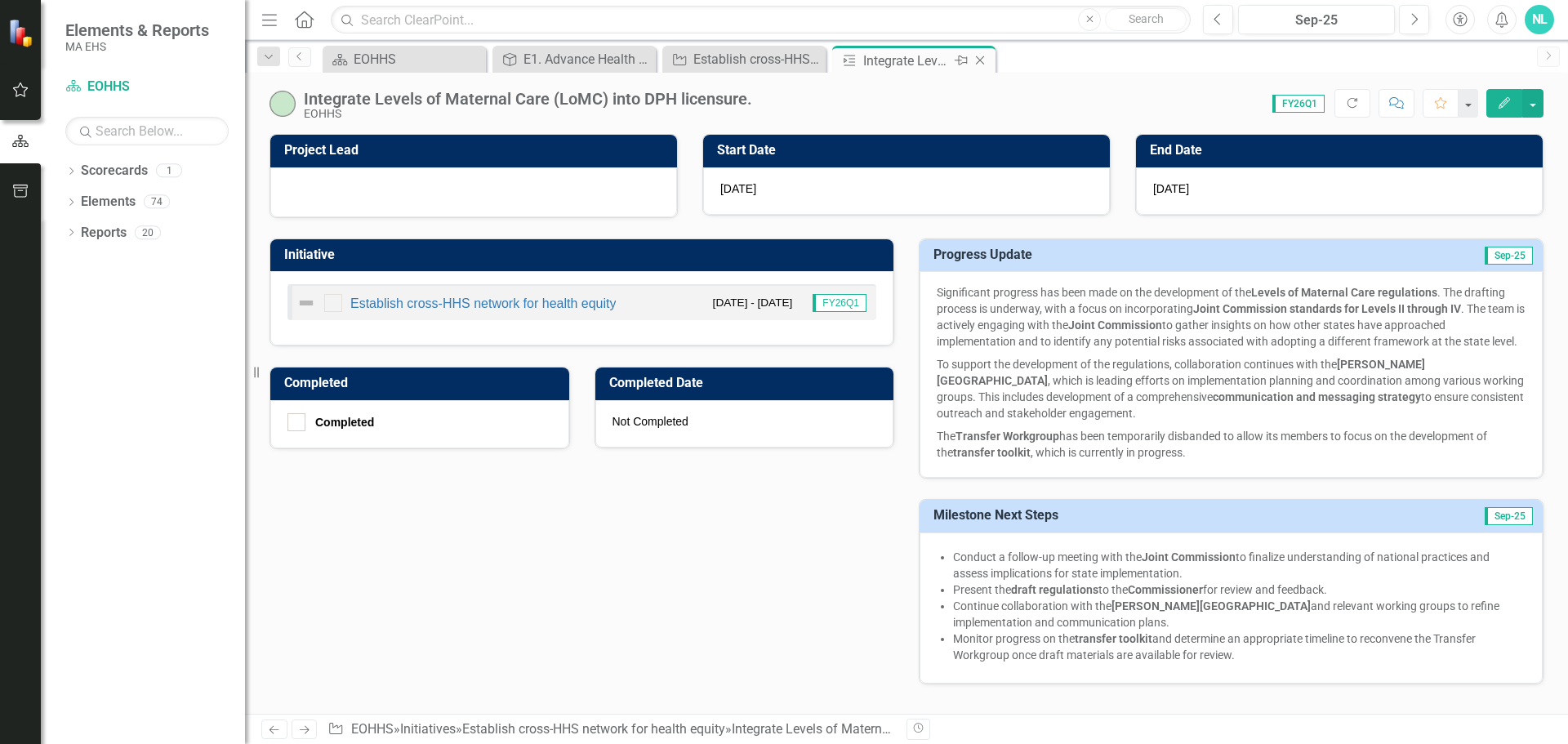
click at [983, 61] on icon "Close" at bounding box center [980, 61] width 17 height 13
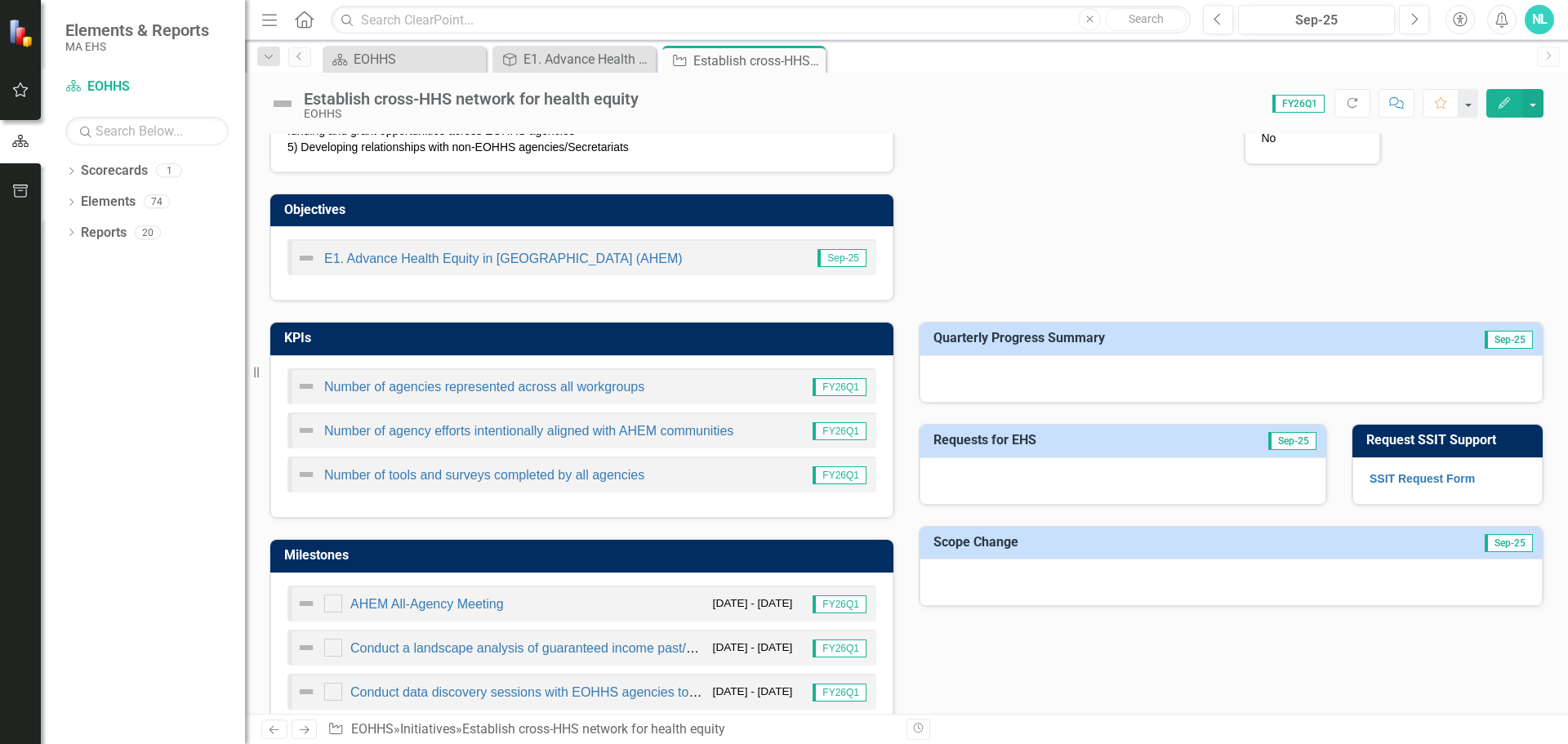
scroll to position [653, 0]
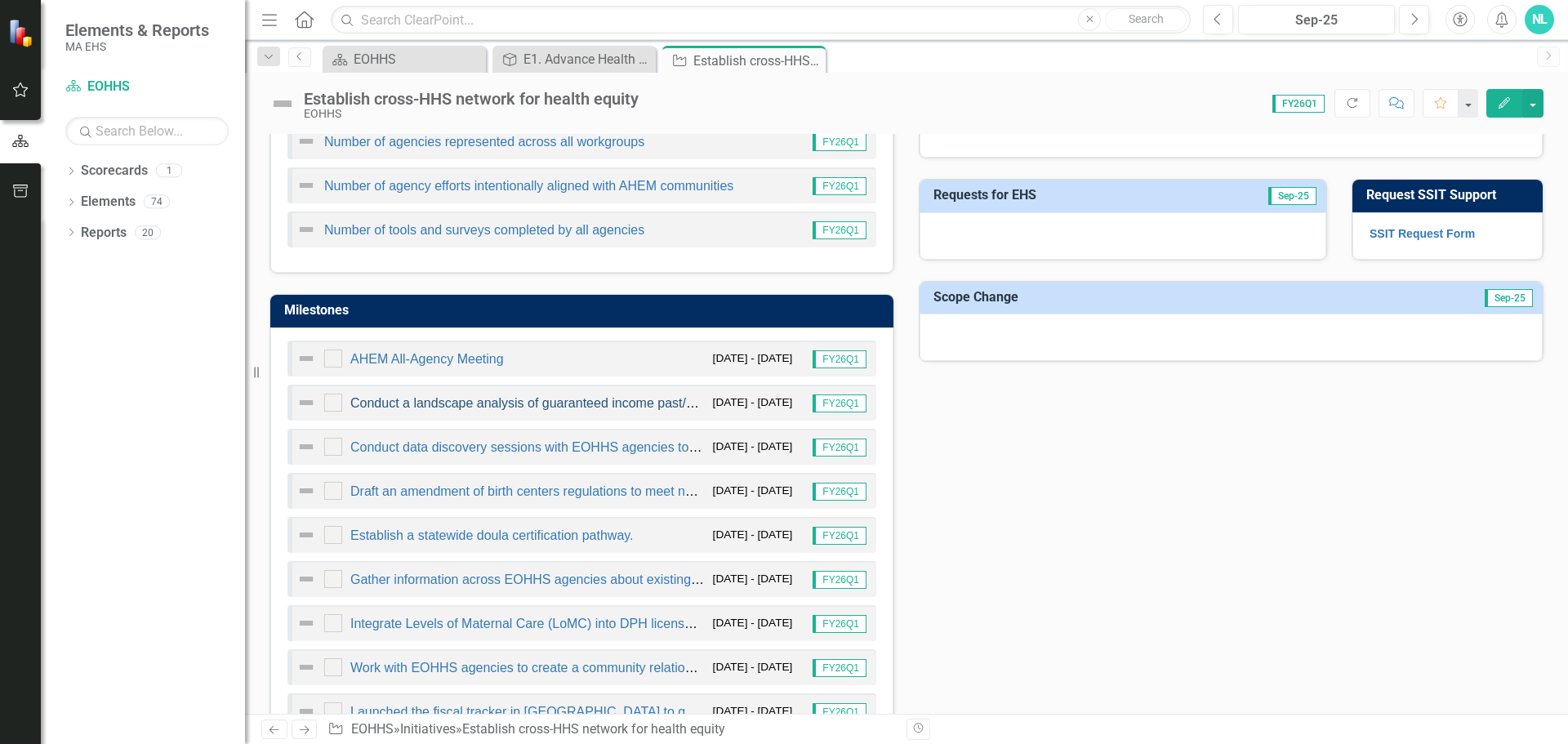
click at [455, 401] on link "Conduct a landscape analysis of guaranteed income past/present pilots and other…" at bounding box center [709, 402] width 719 height 14
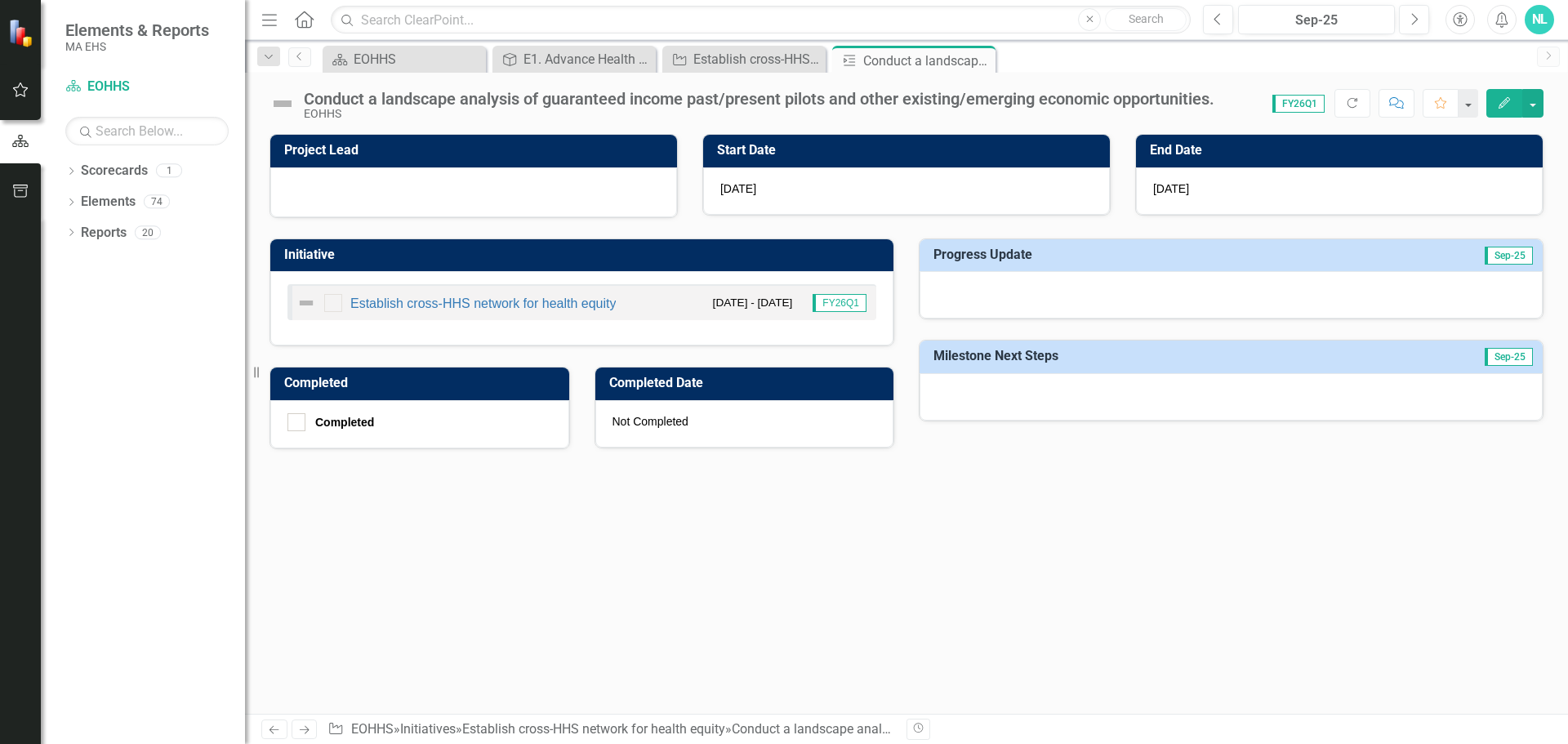
click at [1506, 105] on icon "Edit" at bounding box center [1504, 103] width 15 height 12
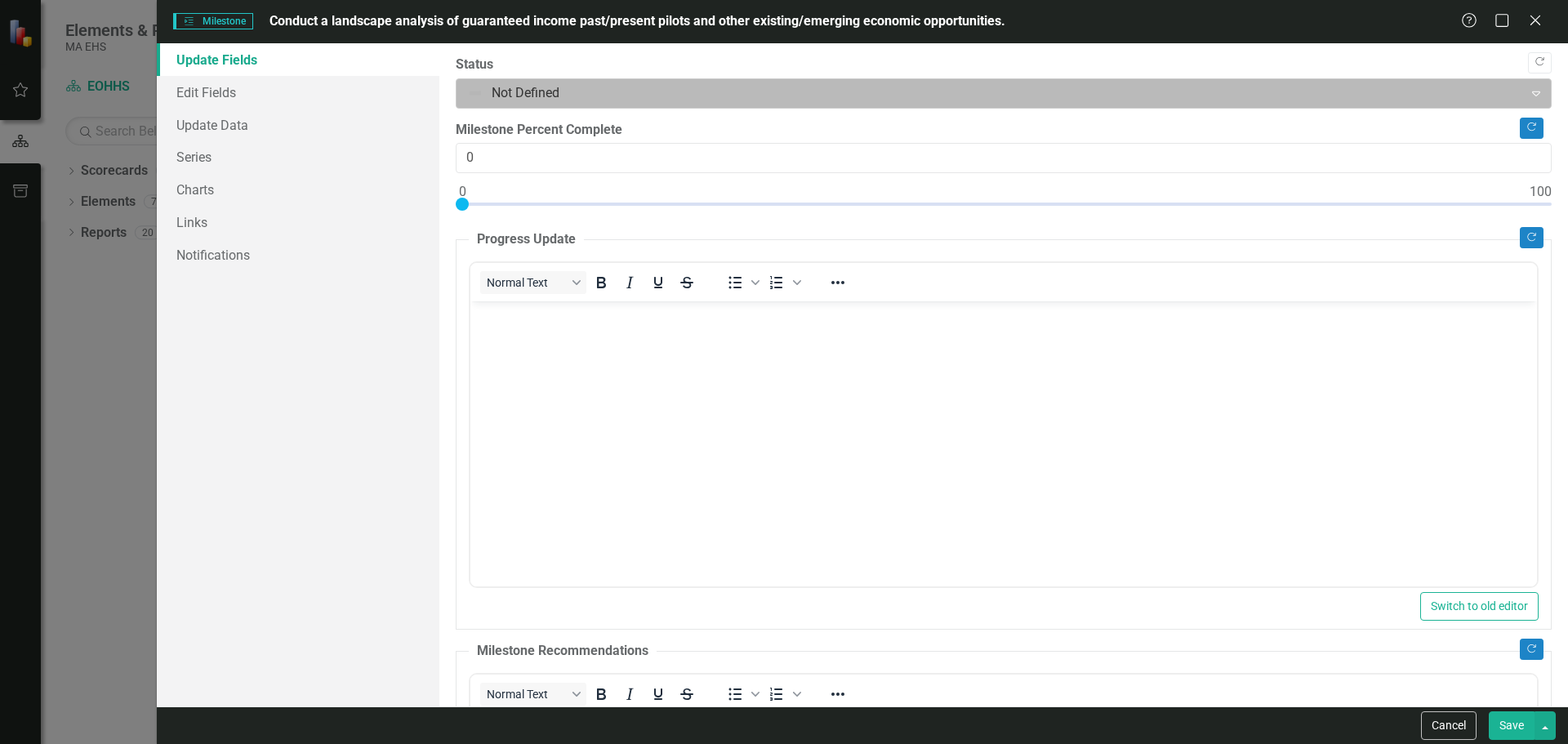
click at [523, 98] on div at bounding box center [990, 93] width 1046 height 22
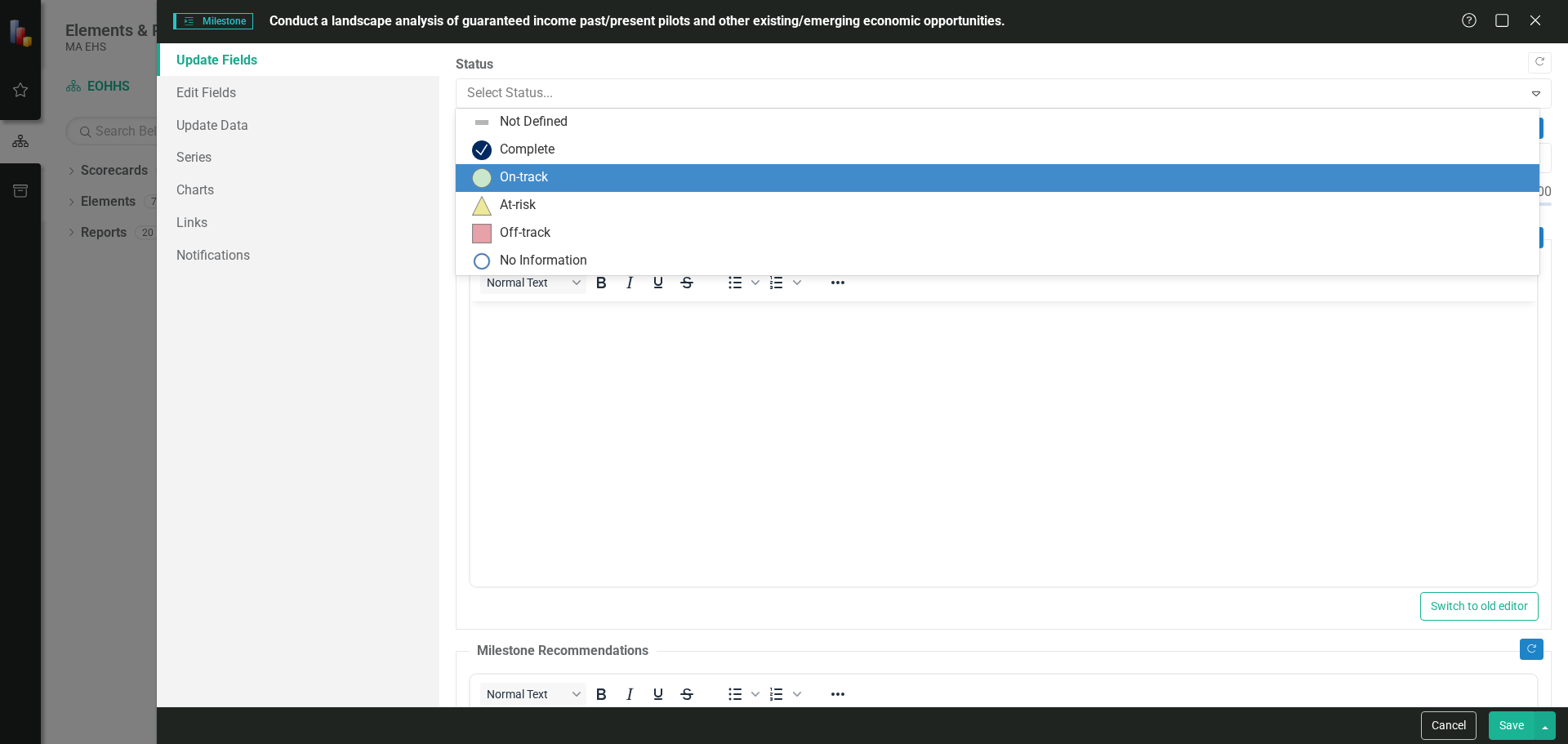
click at [533, 173] on div "On-track" at bounding box center [523, 177] width 48 height 19
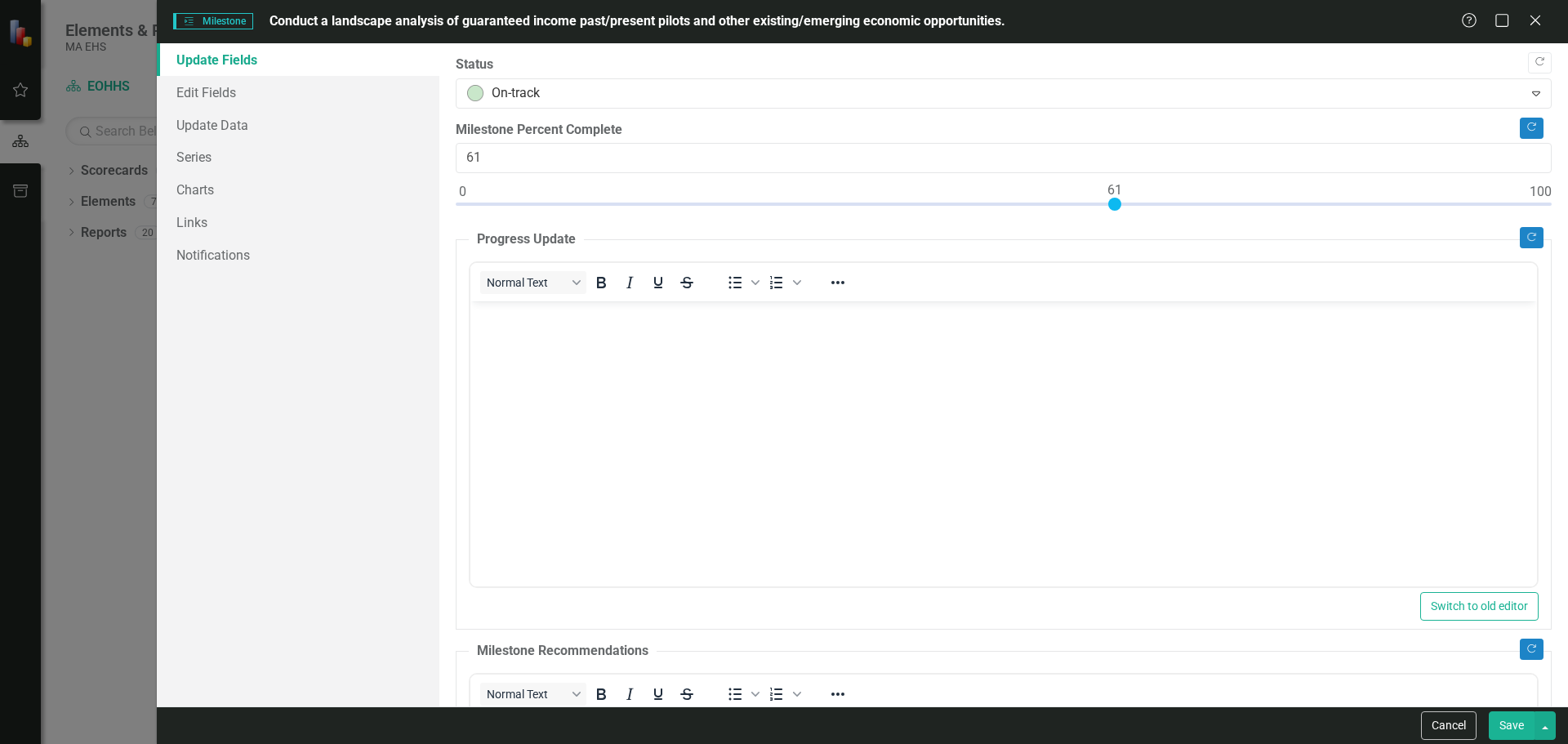
type input "60"
drag, startPoint x: 459, startPoint y: 204, endPoint x: 1102, endPoint y: 178, distance: 643.5
click at [1102, 178] on div "Milestone Percent Complete 60" at bounding box center [1003, 170] width 1096 height 98
click at [547, 331] on body "Rich Text Area. Press ALT-0 for help." at bounding box center [1003, 423] width 1067 height 245
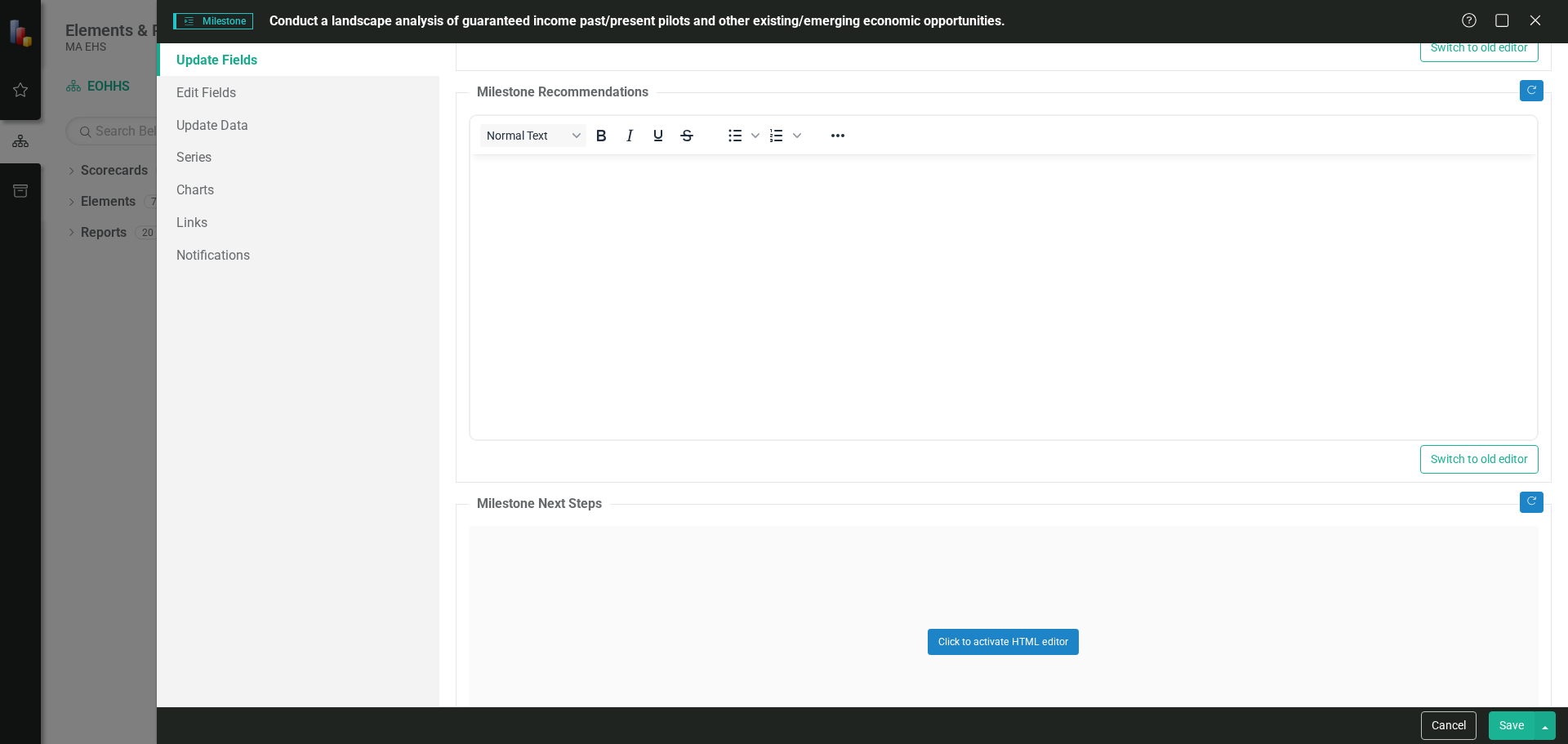
scroll to position [571, 0]
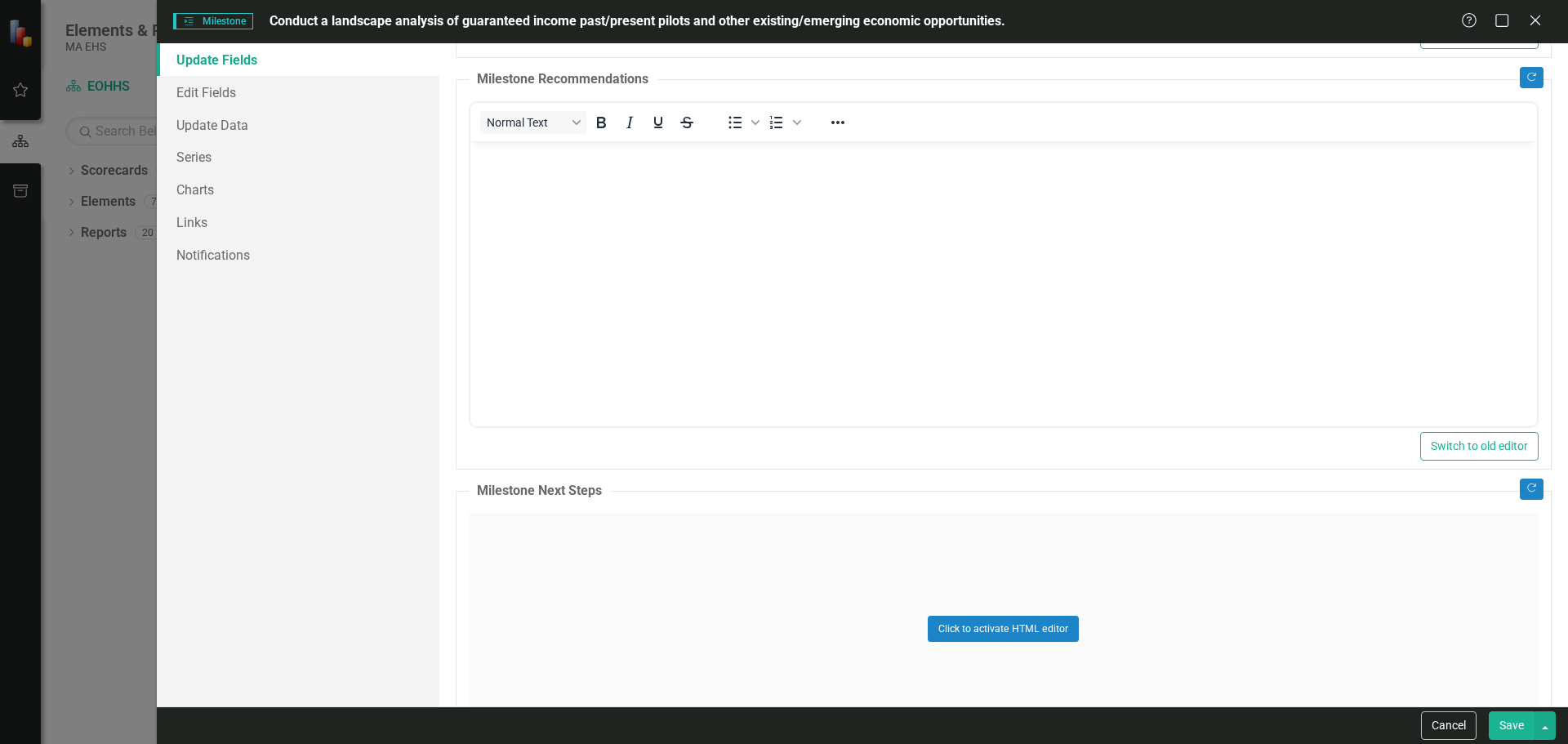
click at [997, 610] on div "Click to activate HTML editor" at bounding box center [1003, 629] width 1069 height 233
click at [750, 586] on body "Rich Text Area. Press ALT-0 for help." at bounding box center [1003, 673] width 1067 height 245
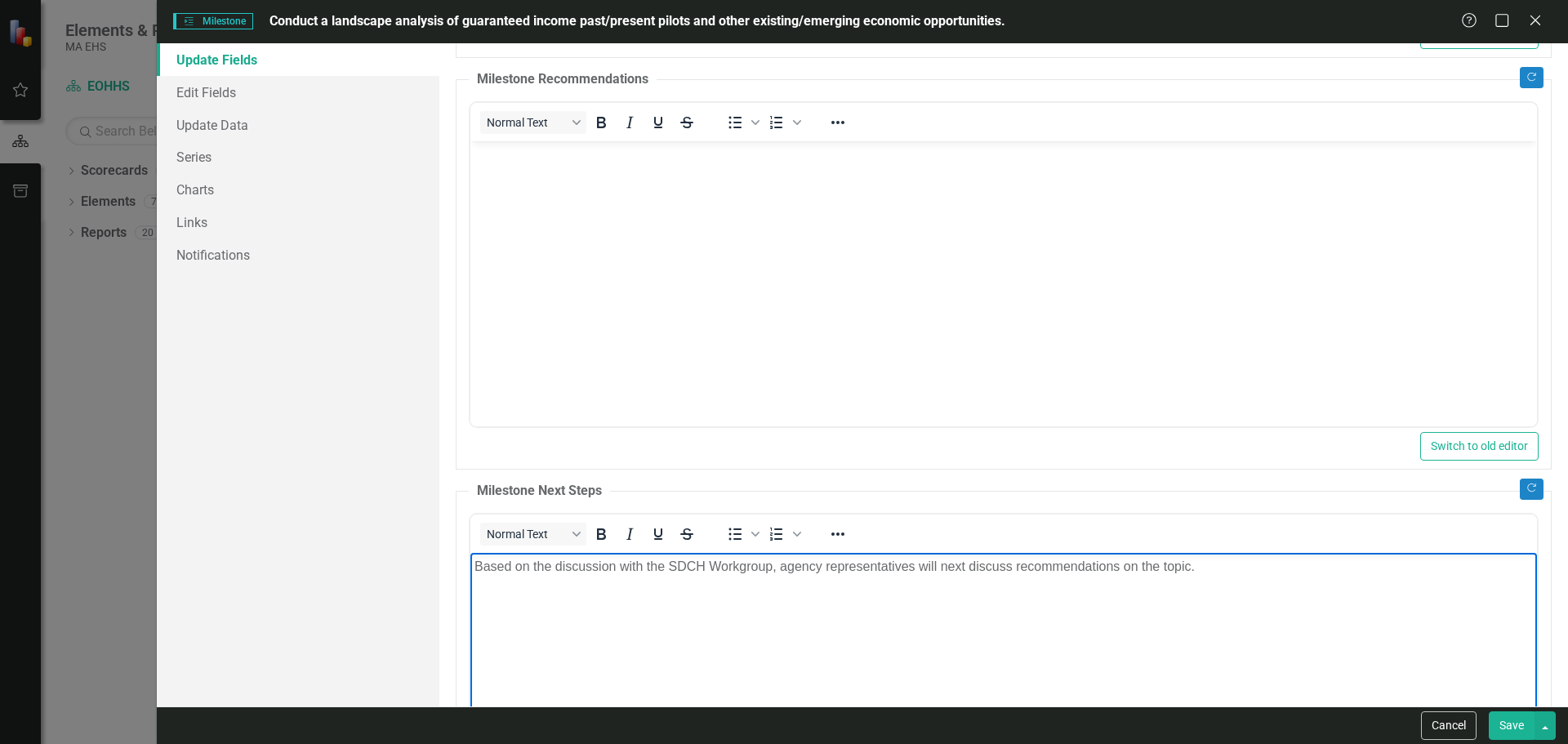
click at [1498, 721] on button "Save" at bounding box center [1511, 725] width 46 height 28
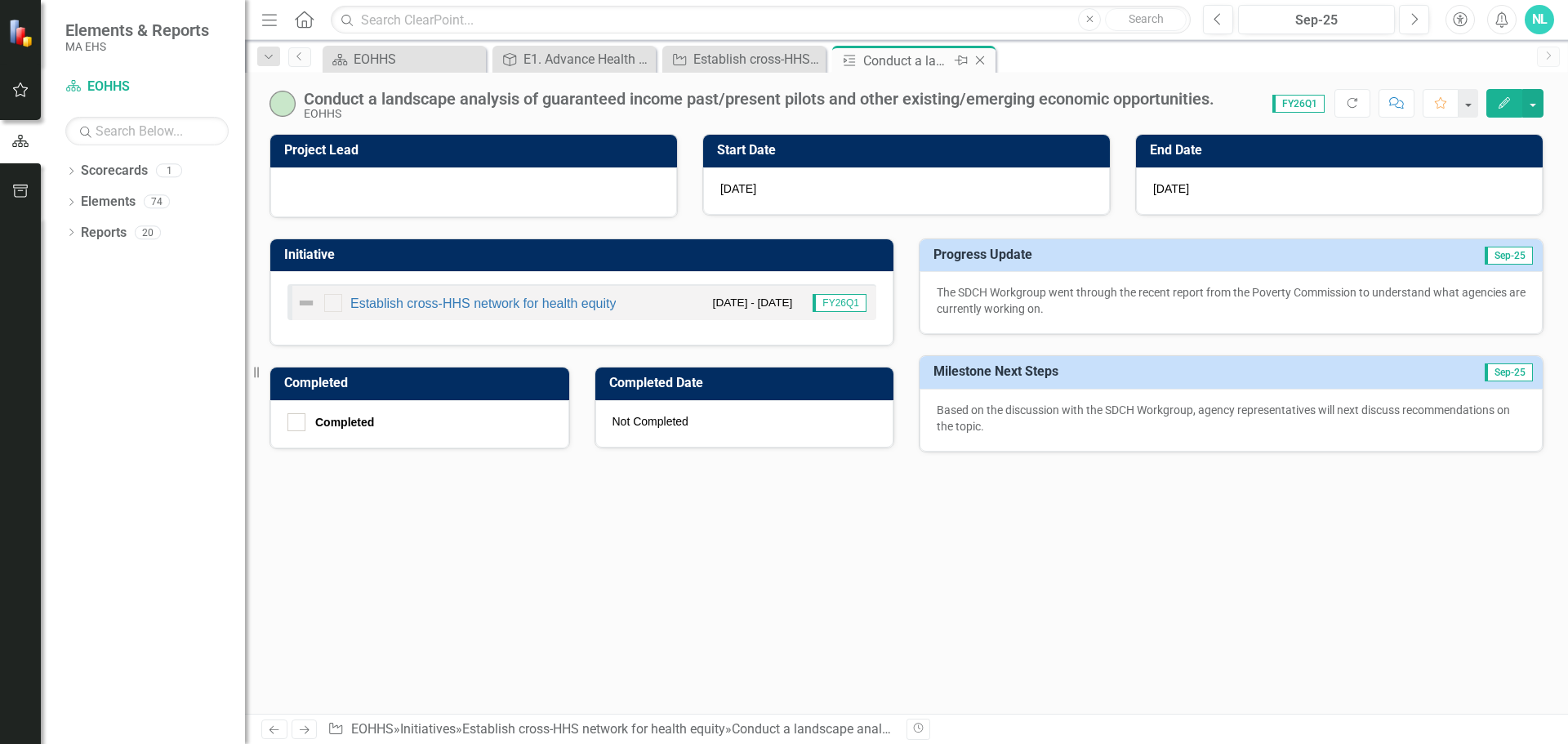
click at [988, 61] on icon "Close" at bounding box center [980, 61] width 17 height 13
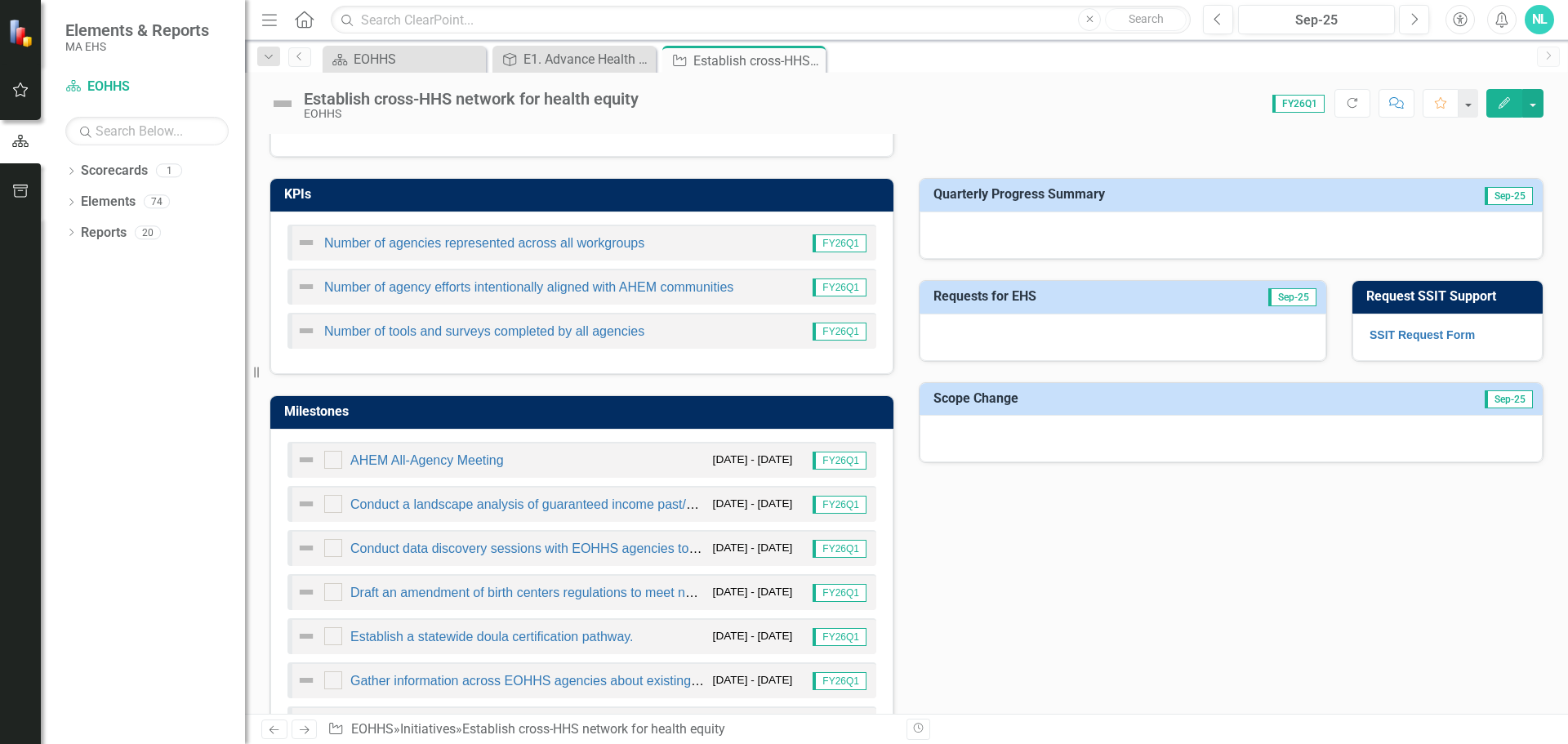
scroll to position [653, 0]
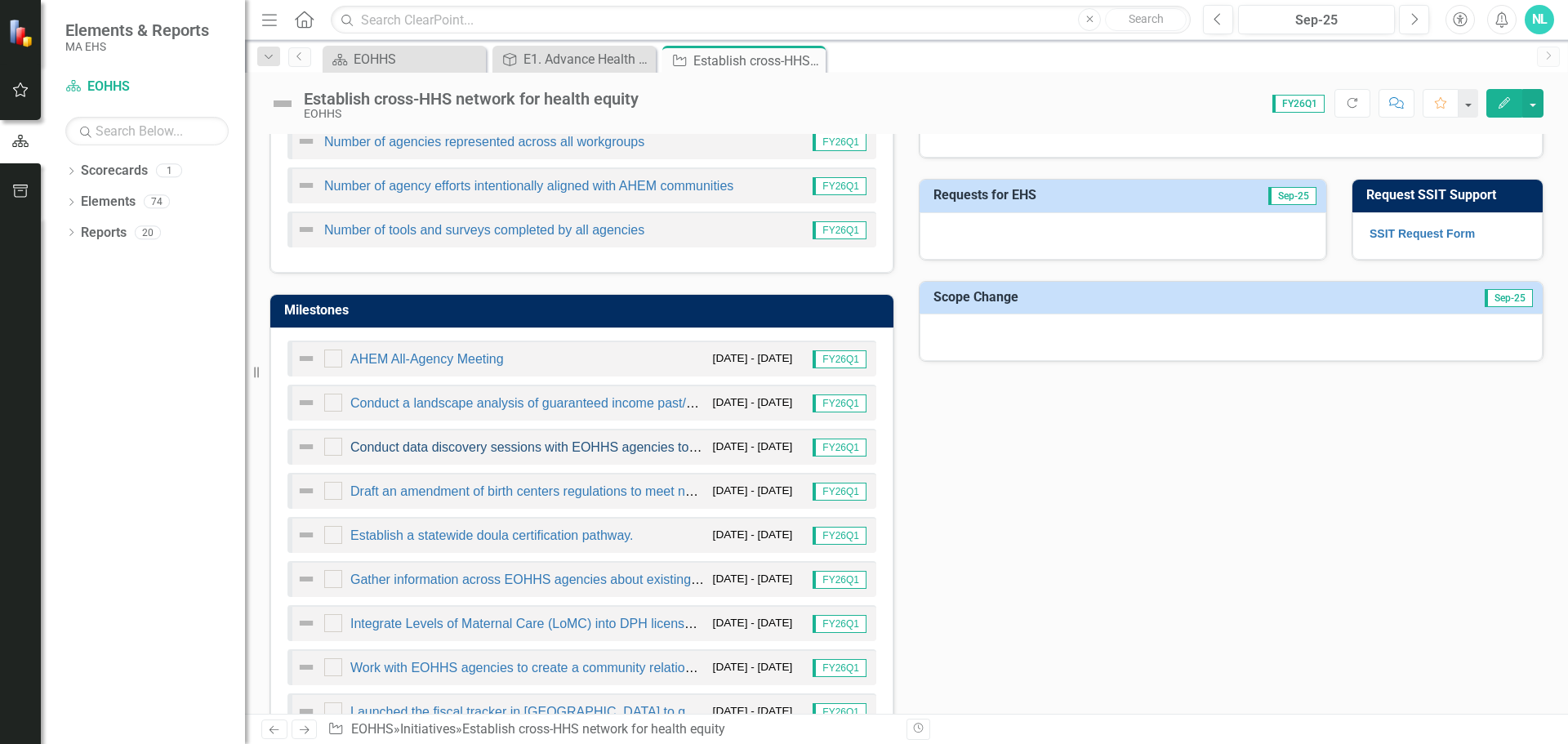
click at [445, 448] on link "Conduct data discovery sessions with EOHHS agencies to identify technical chall…" at bounding box center [719, 447] width 738 height 14
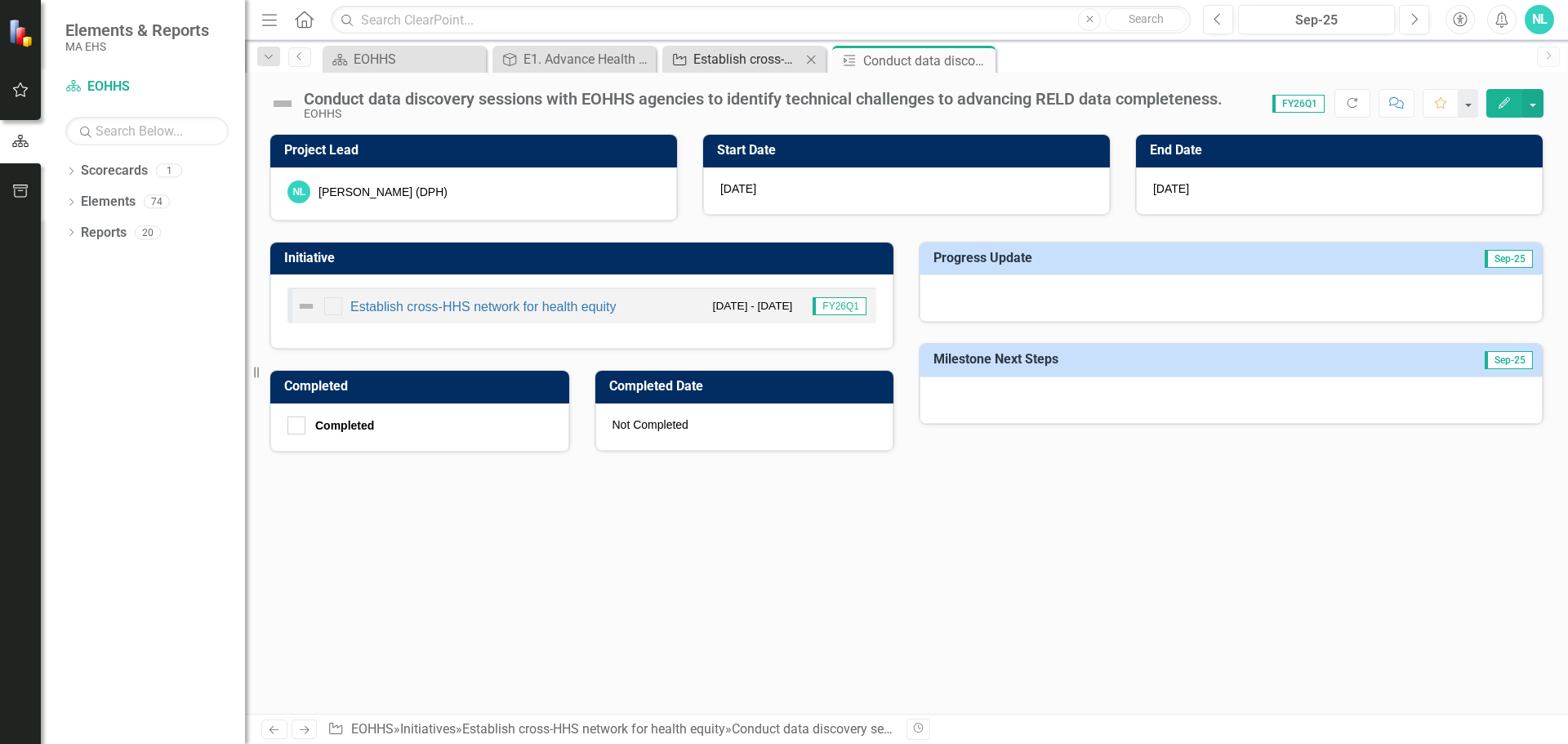
click at [753, 56] on div "Establish cross-HHS network for health equity" at bounding box center [747, 59] width 108 height 21
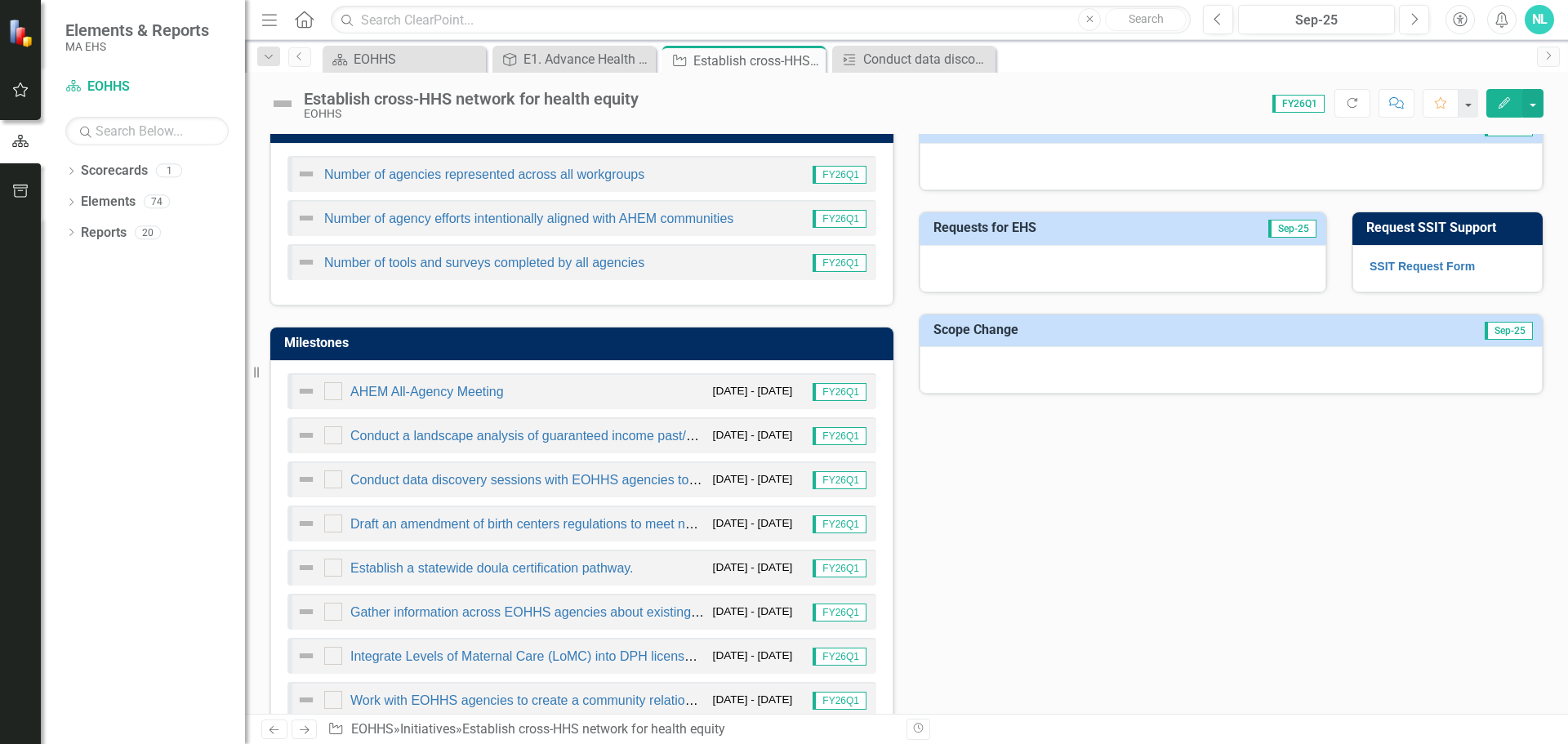
scroll to position [735, 0]
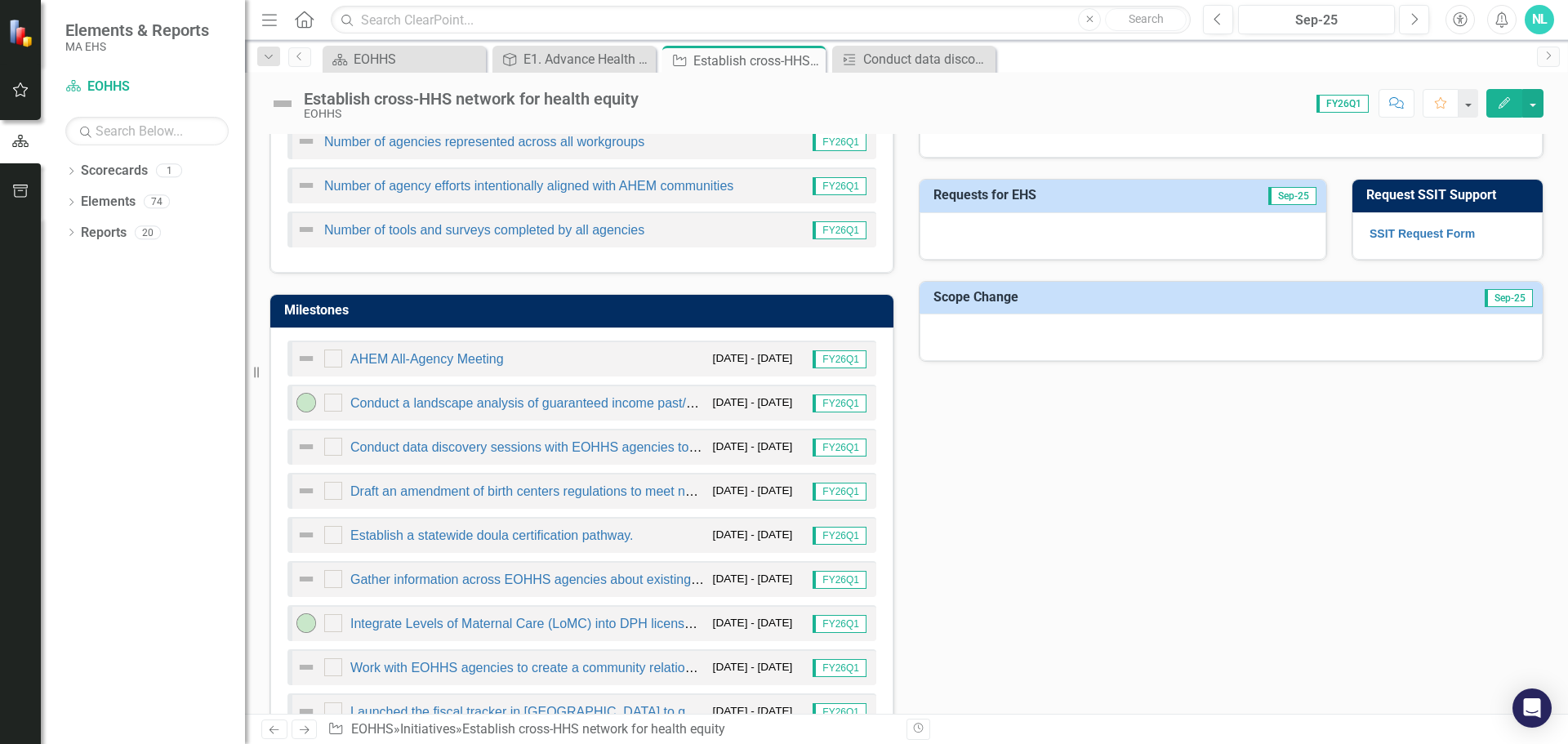
scroll to position [816, 0]
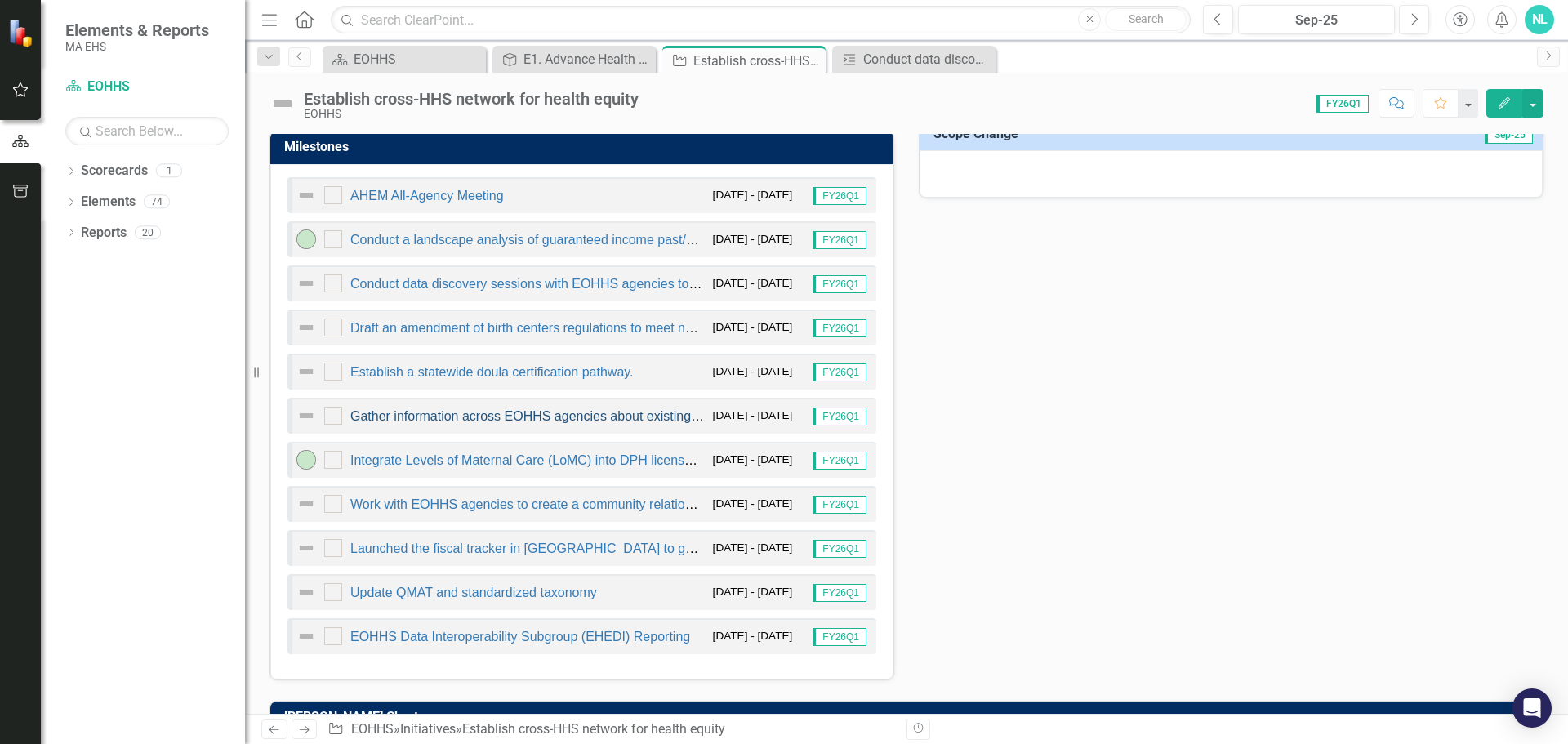
click at [435, 418] on link "Gather information across EOHHS agencies about existing and forthcoming HRSN sc…" at bounding box center [674, 416] width 650 height 14
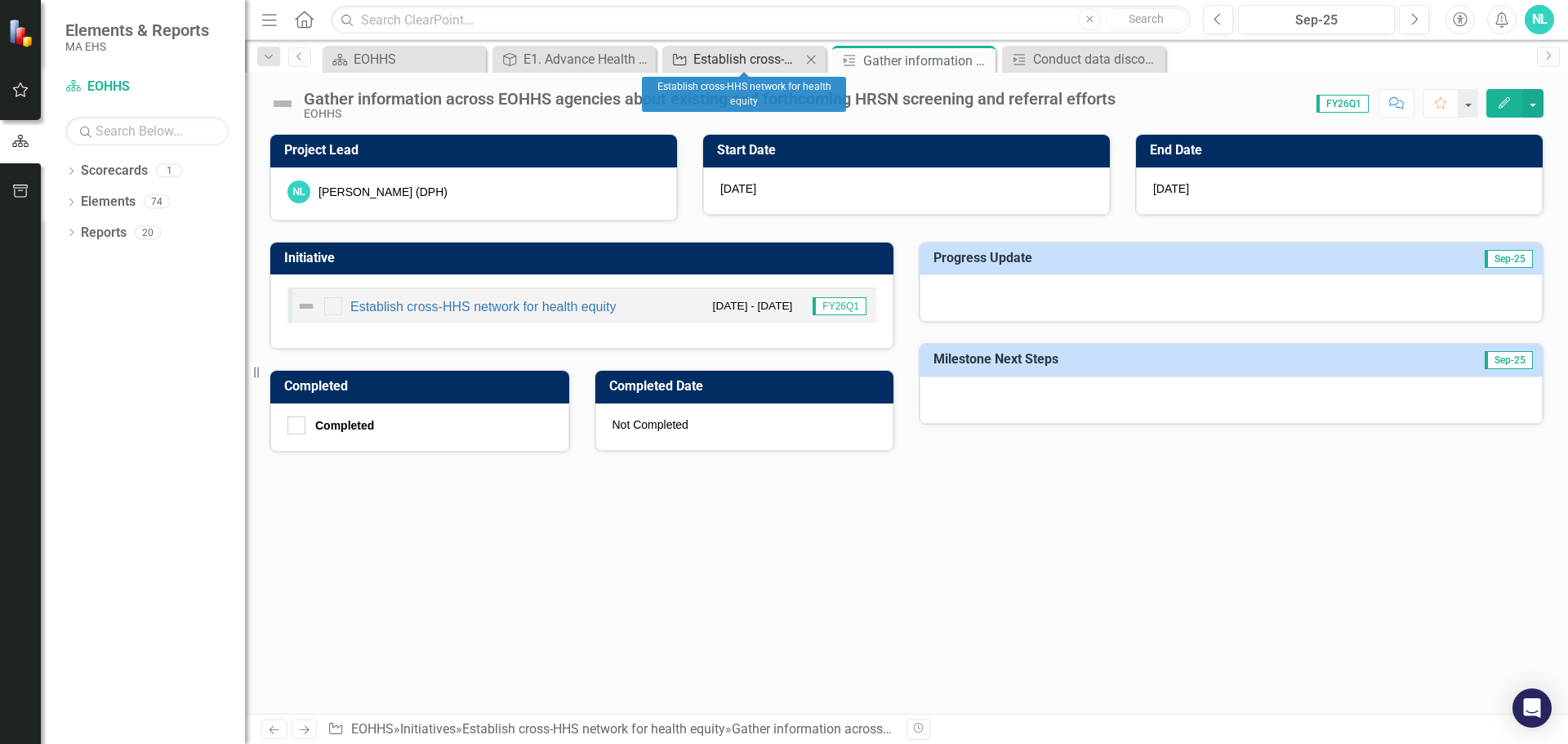
click at [677, 62] on icon "Initiative" at bounding box center [679, 60] width 17 height 13
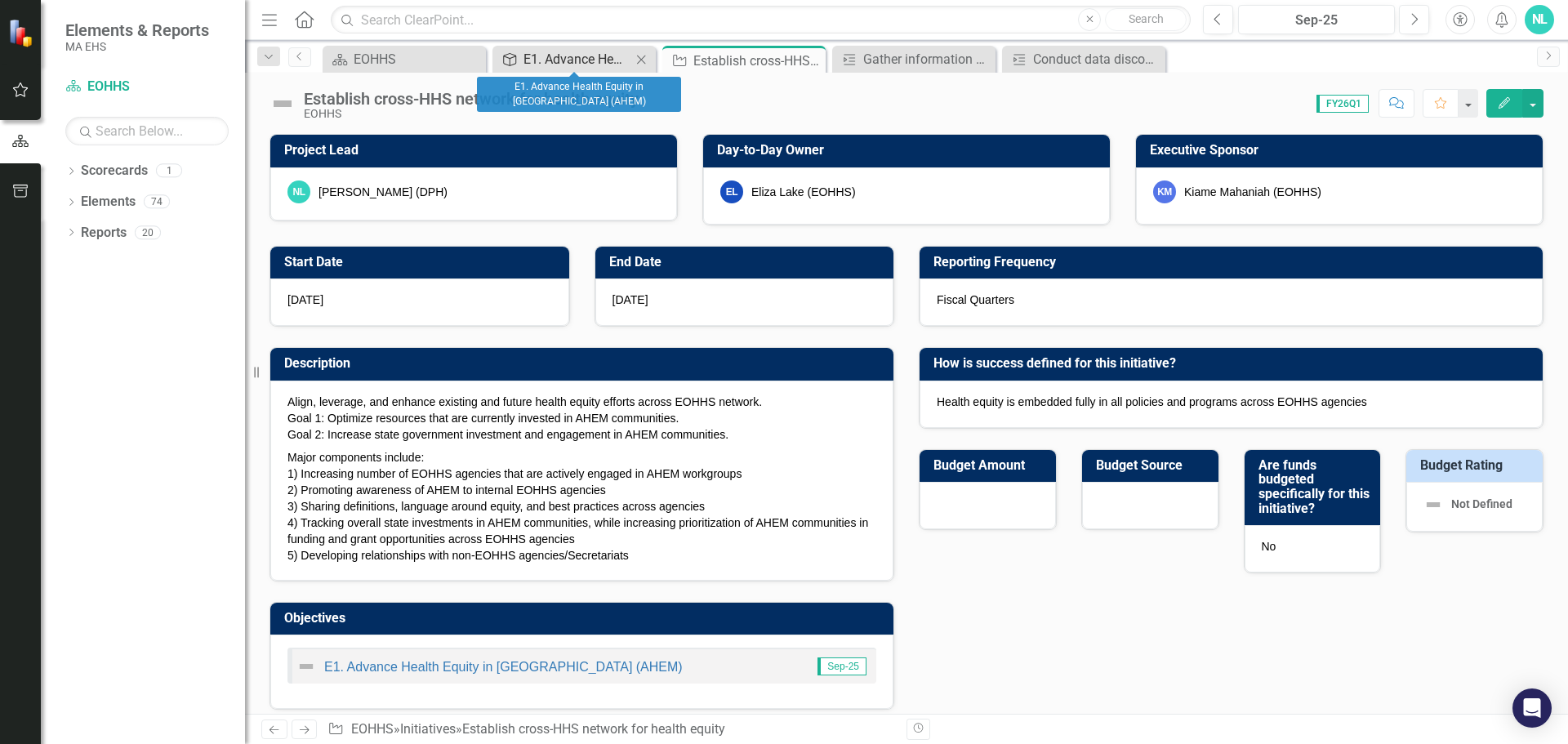
click at [549, 56] on div "E1. Advance Health Equity in [GEOGRAPHIC_DATA] (AHEM)" at bounding box center [577, 59] width 108 height 21
